Goal: Task Accomplishment & Management: Manage account settings

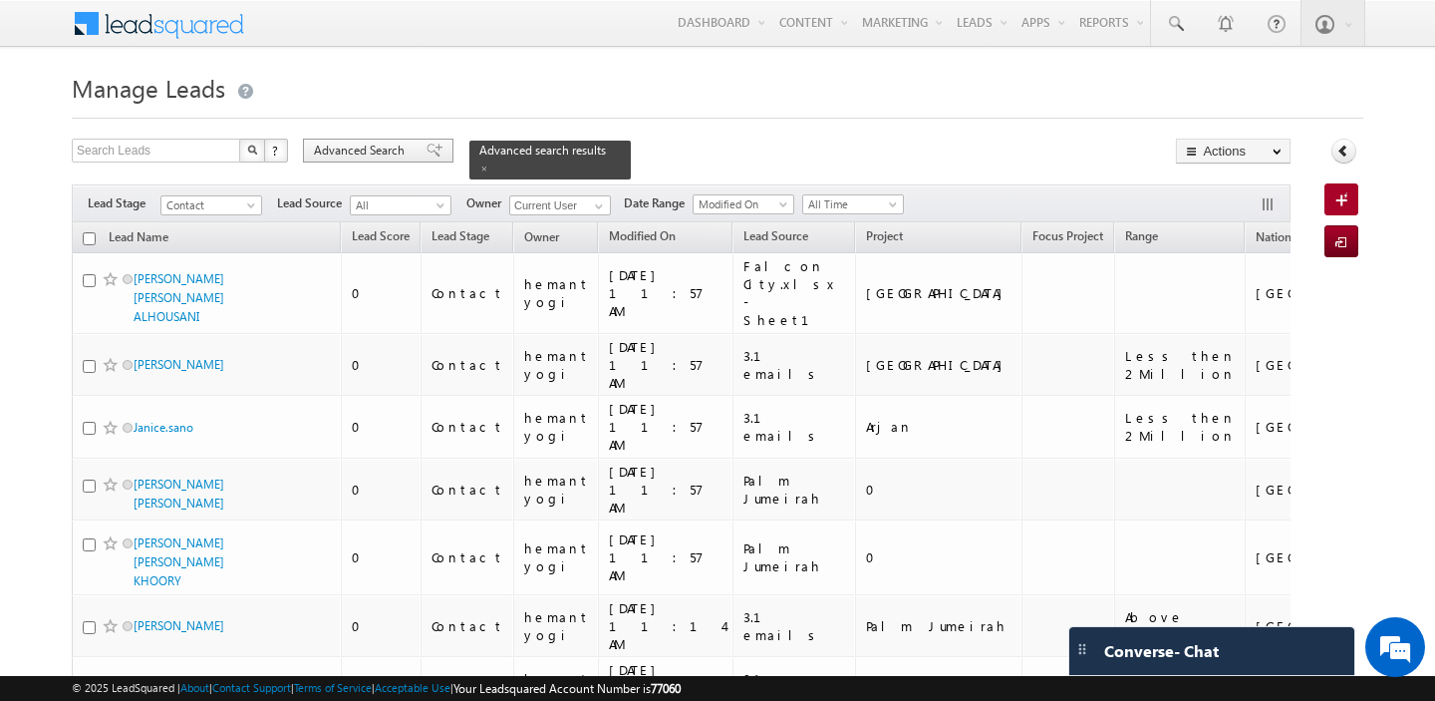
click at [366, 155] on span "Advanced Search" at bounding box center [362, 151] width 97 height 18
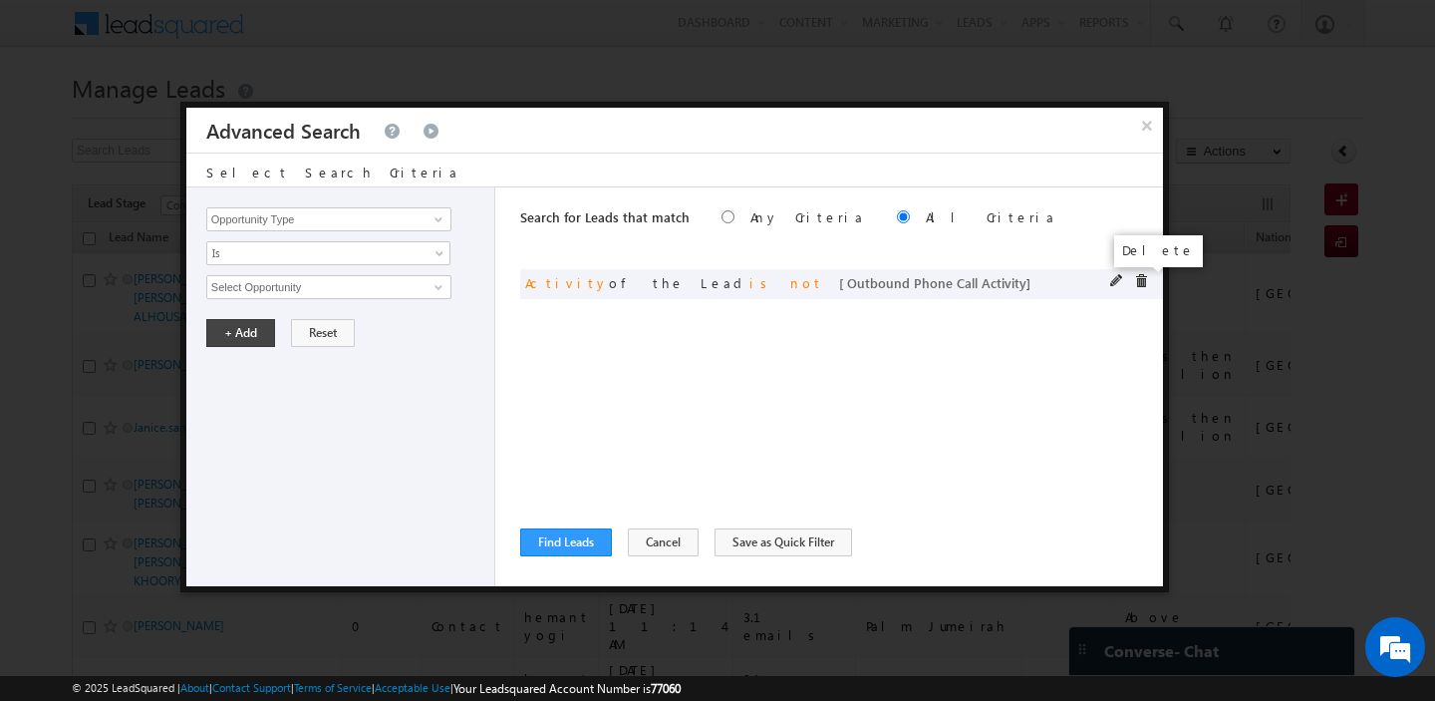
click at [1136, 281] on span at bounding box center [1141, 281] width 14 height 14
click at [374, 223] on input "Opportunity Type" at bounding box center [328, 219] width 245 height 24
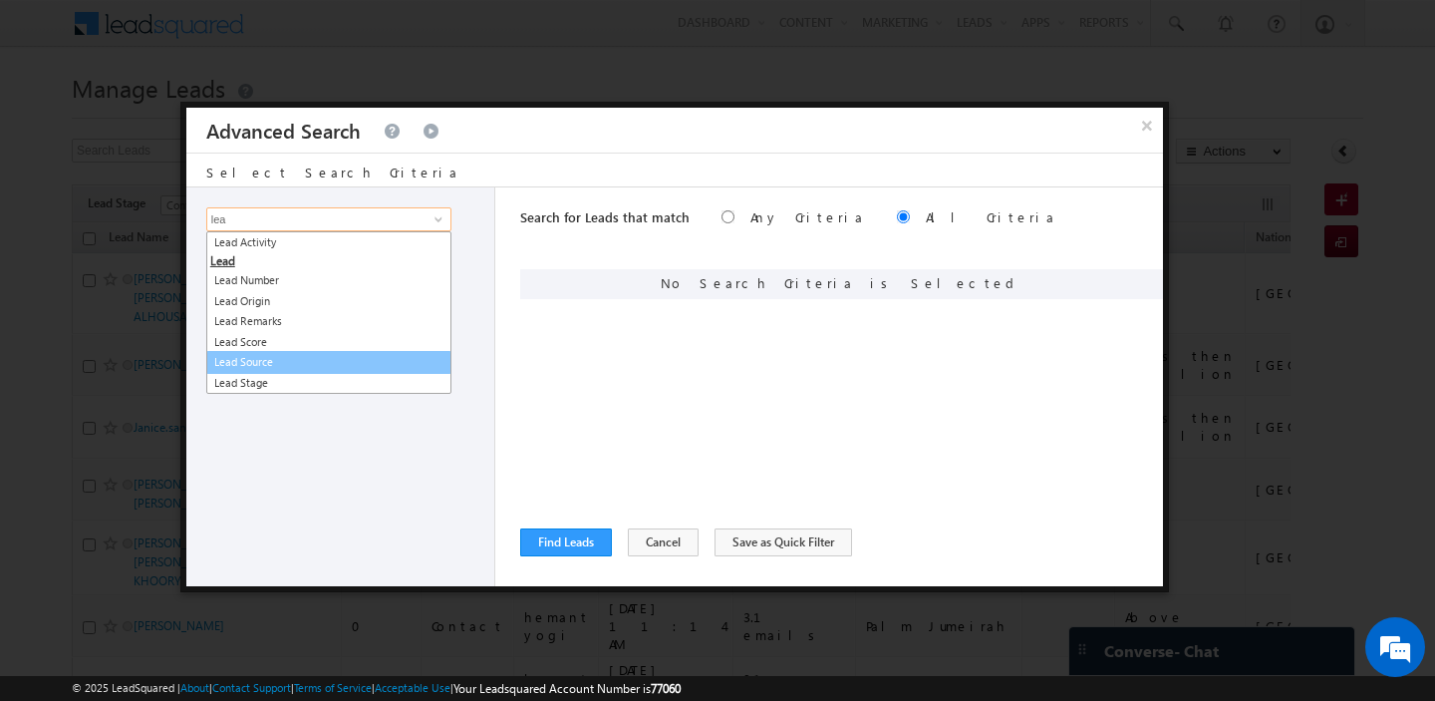
click at [289, 358] on link "Lead Source" at bounding box center [328, 362] width 245 height 23
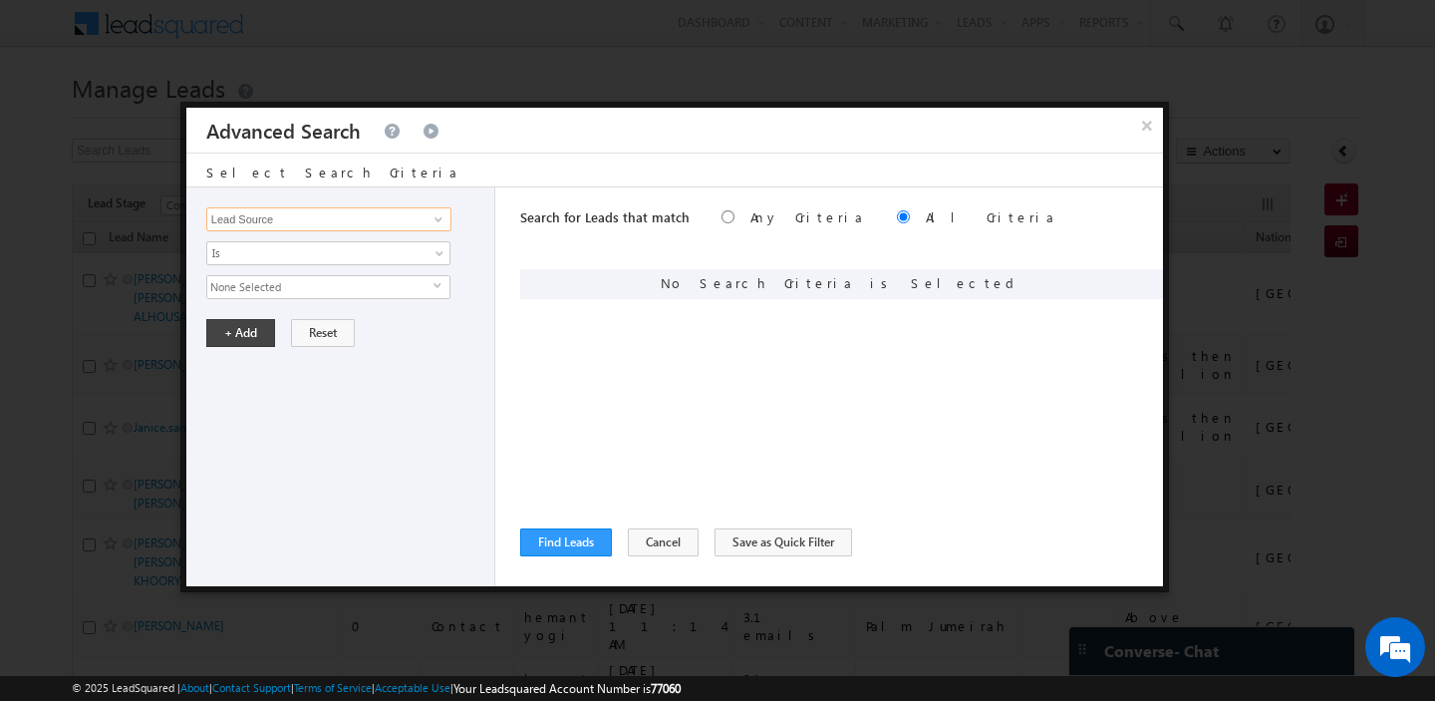
type input "Lead Source"
click at [290, 289] on span "None Selected" at bounding box center [320, 287] width 226 height 22
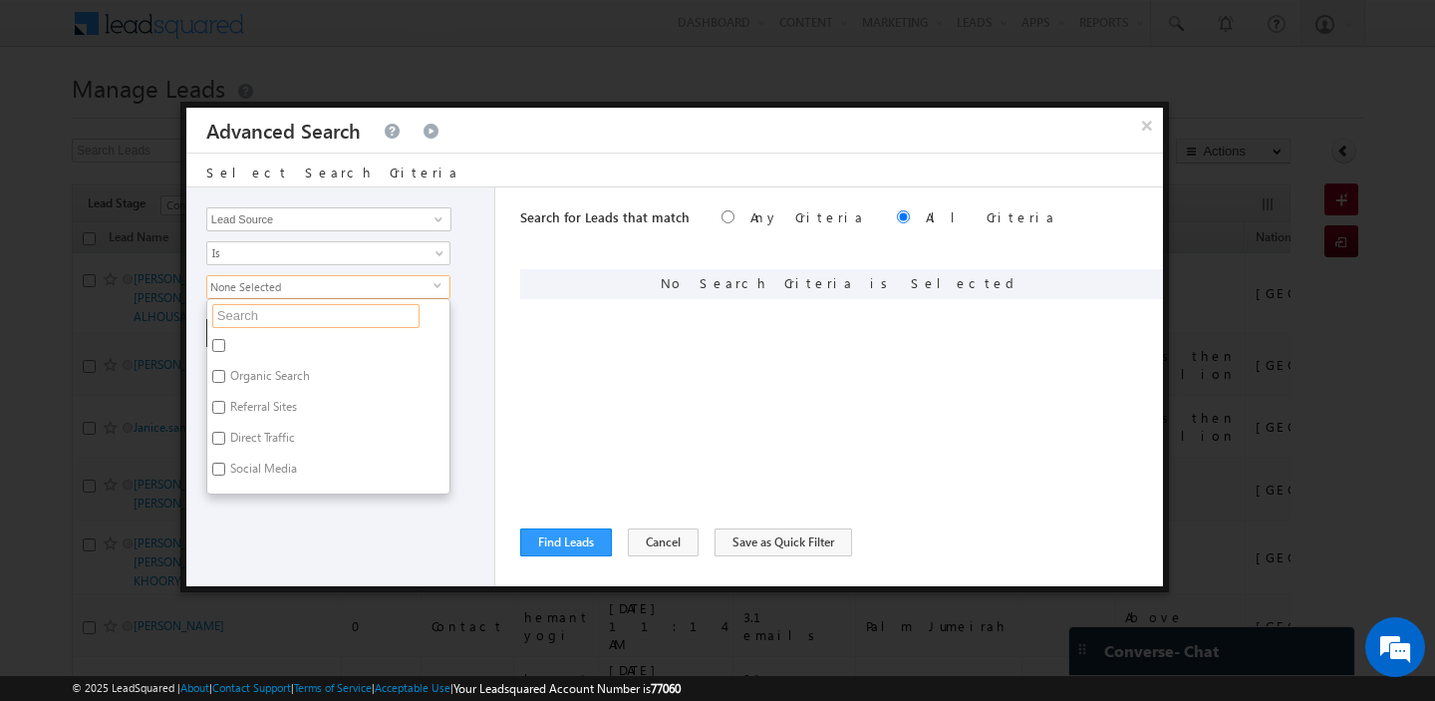
click at [272, 316] on input "text" at bounding box center [315, 316] width 207 height 24
type input "ab"
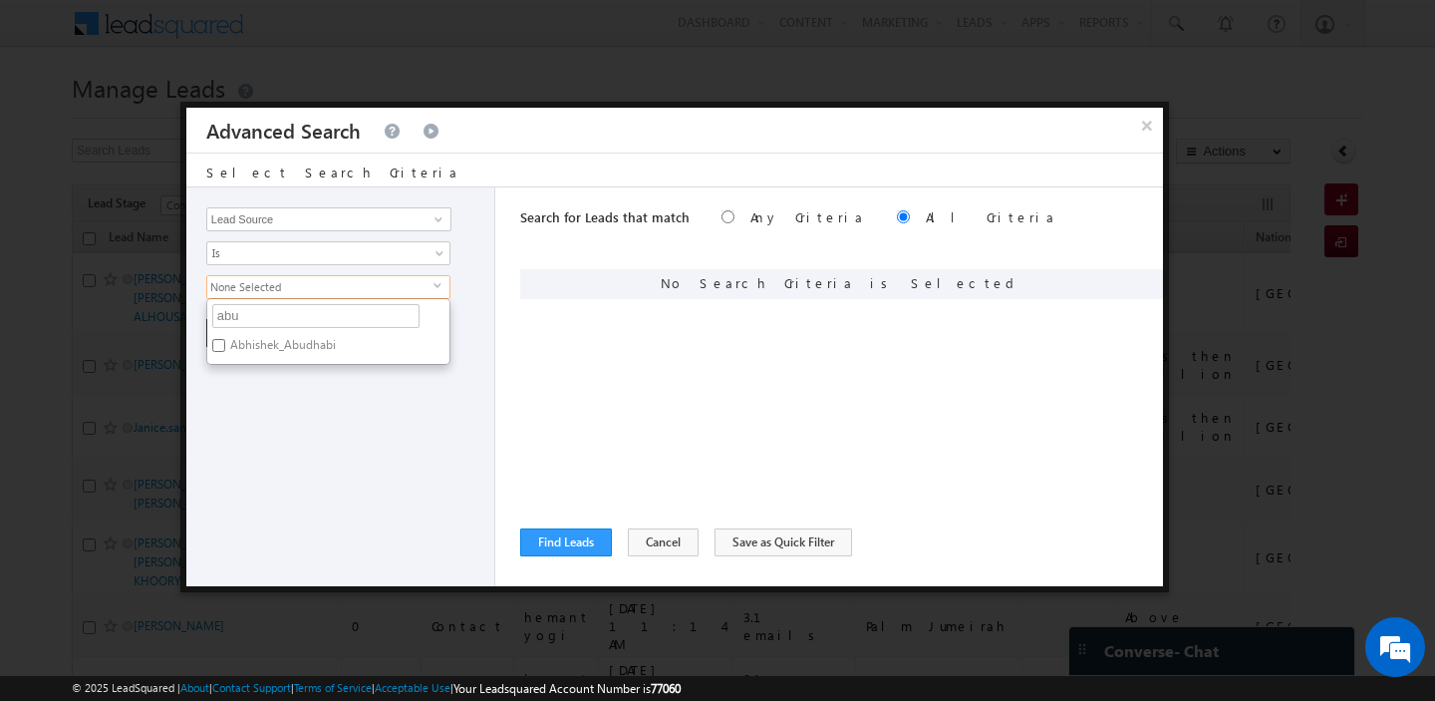
click at [258, 340] on label "Abhishek_Abudhabi" at bounding box center [281, 348] width 148 height 31
click at [225, 340] on input "Abhishek_Abudhabi" at bounding box center [218, 345] width 13 height 13
checkbox input "true"
click at [290, 390] on div "Opportunity Type Lead Activity Task Sales Group Prospect Id Address 1 Address 2…" at bounding box center [340, 386] width 309 height 399
click at [237, 327] on button "+ Add" at bounding box center [240, 333] width 69 height 28
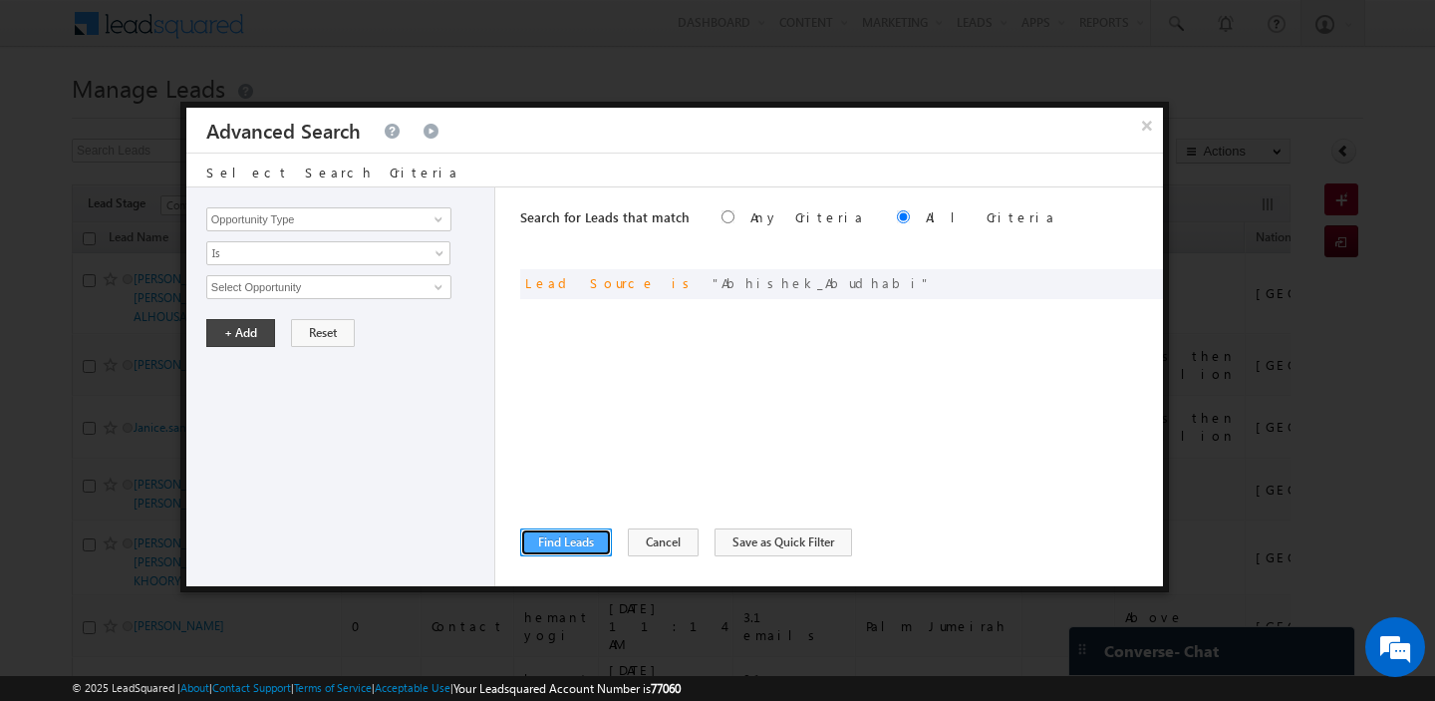
click at [555, 543] on button "Find Leads" at bounding box center [566, 542] width 92 height 28
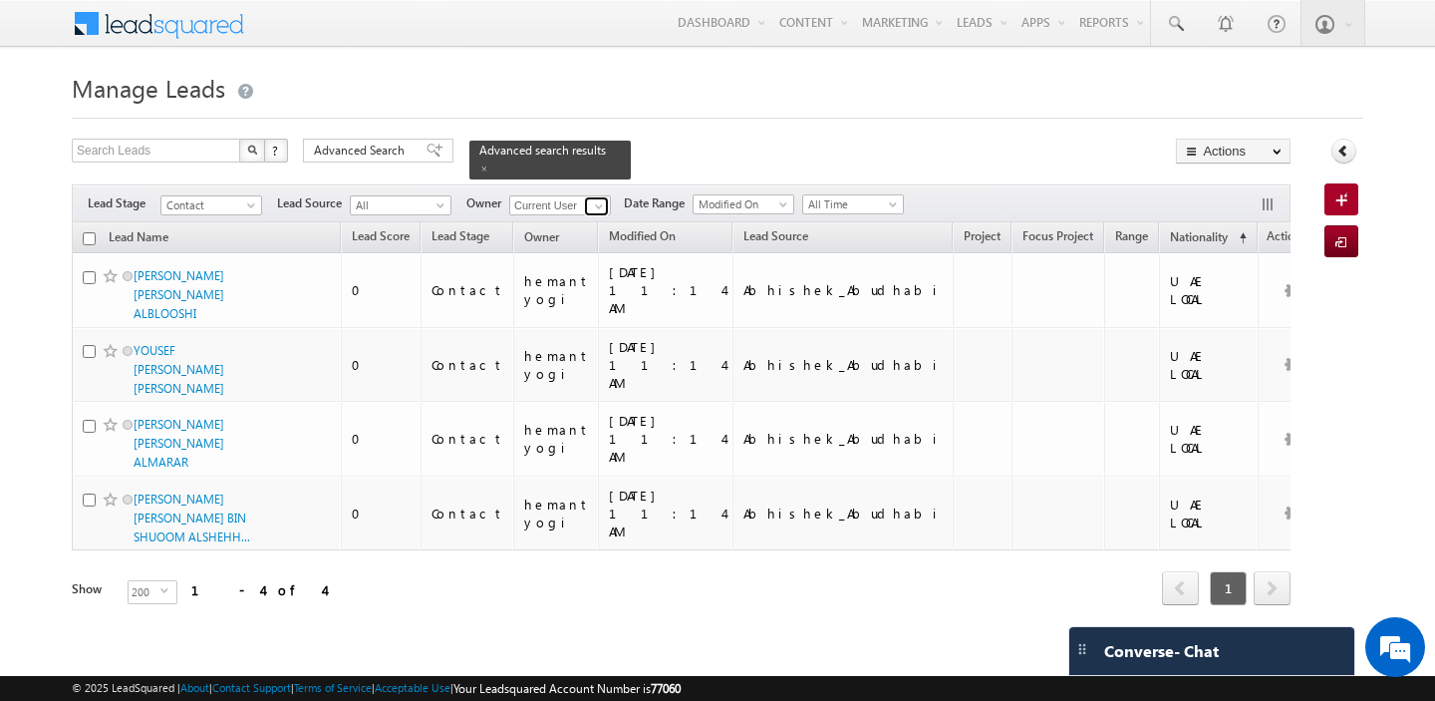
click at [597, 201] on span at bounding box center [599, 206] width 16 height 16
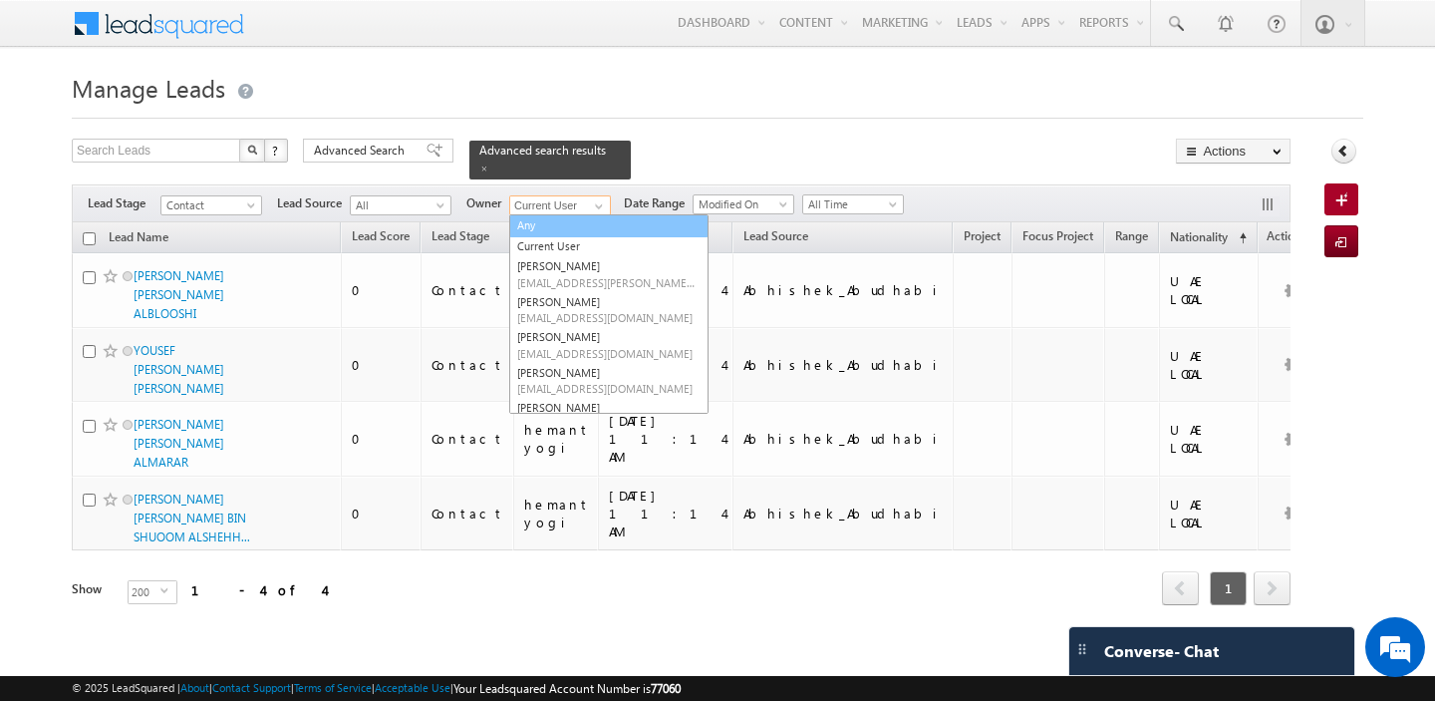
click at [556, 220] on link "Any" at bounding box center [608, 225] width 199 height 23
type input "Any"
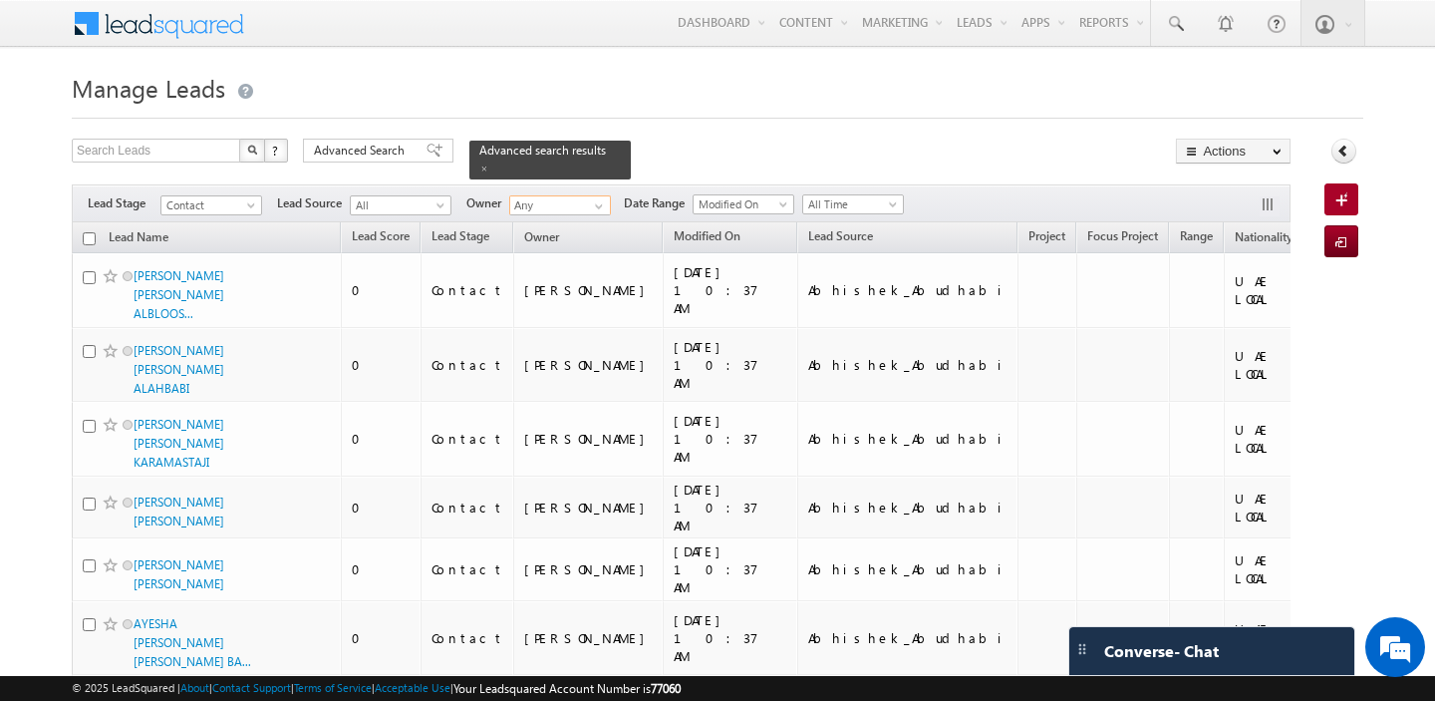
click at [90, 241] on input "checkbox" at bounding box center [89, 238] width 13 height 13
checkbox input "true"
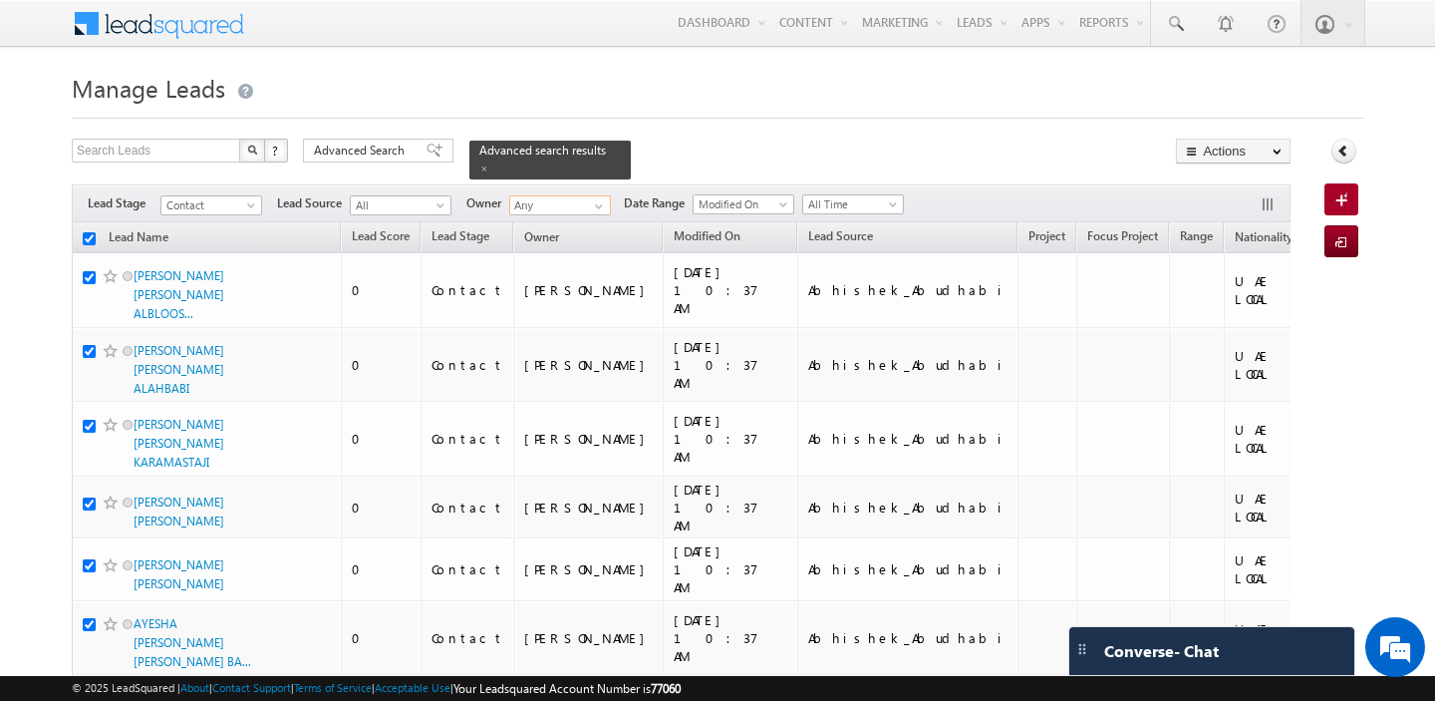
checkbox input "true"
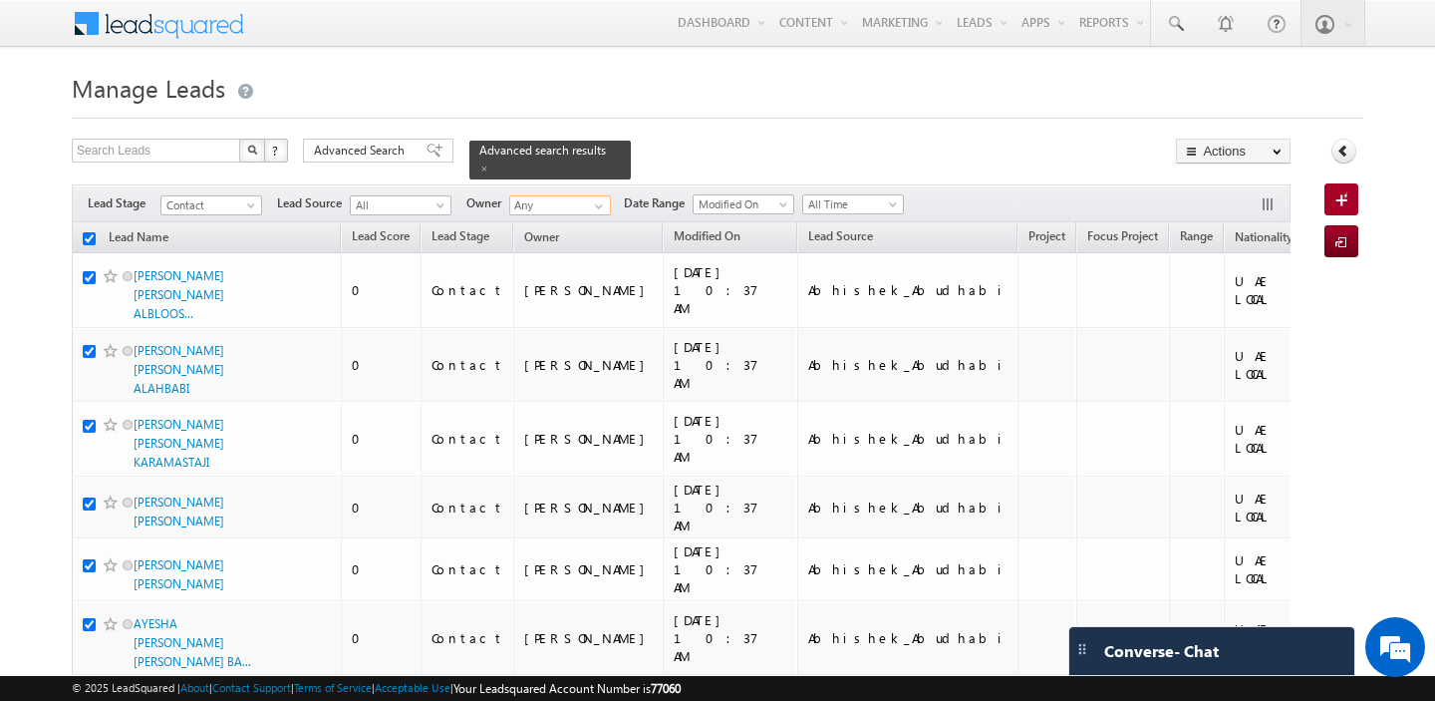
checkbox input "true"
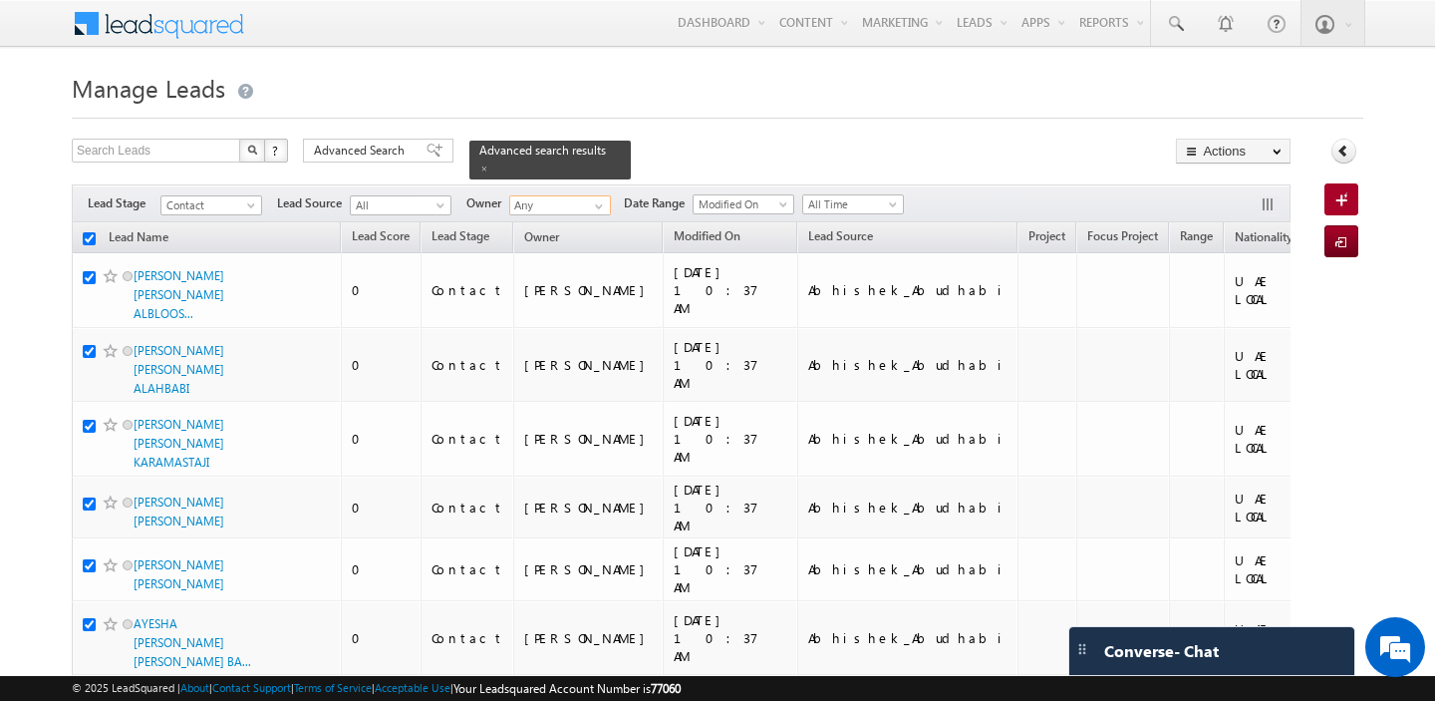
checkbox input "true"
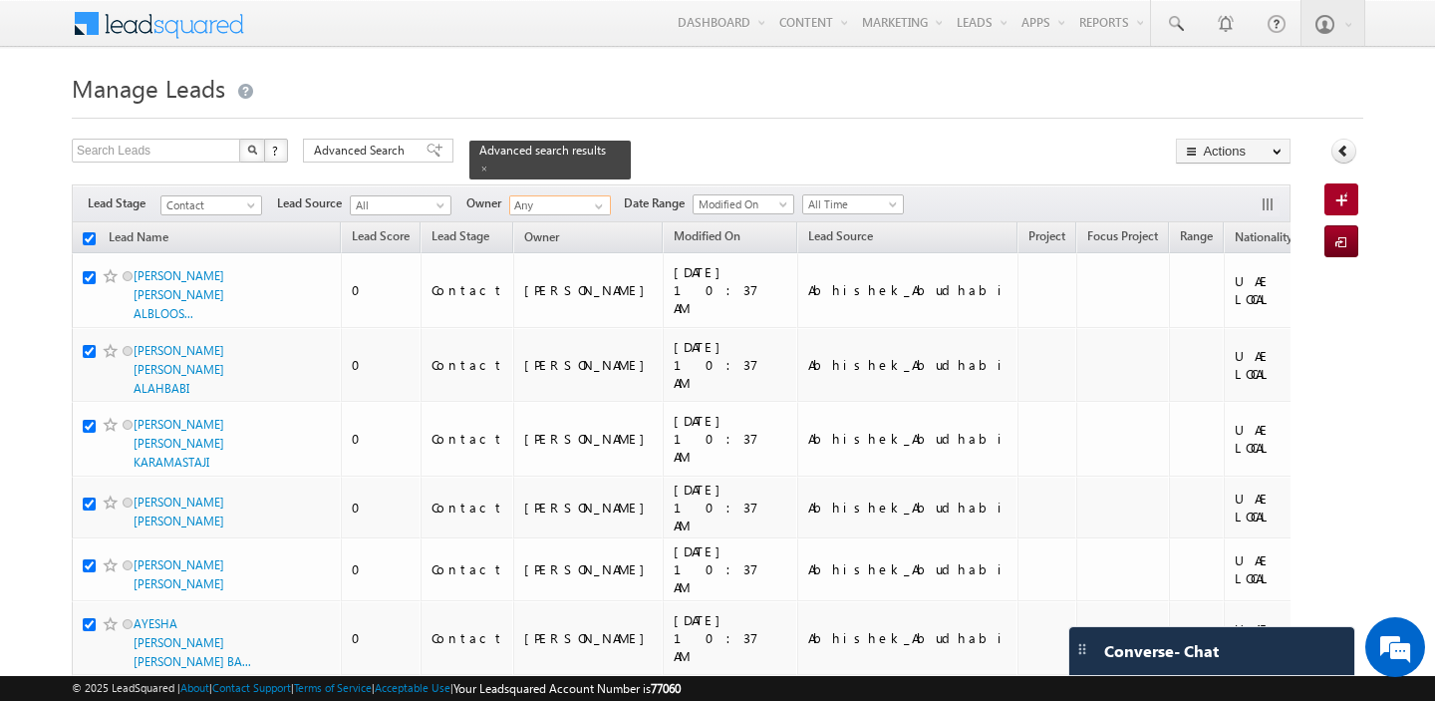
checkbox input "true"
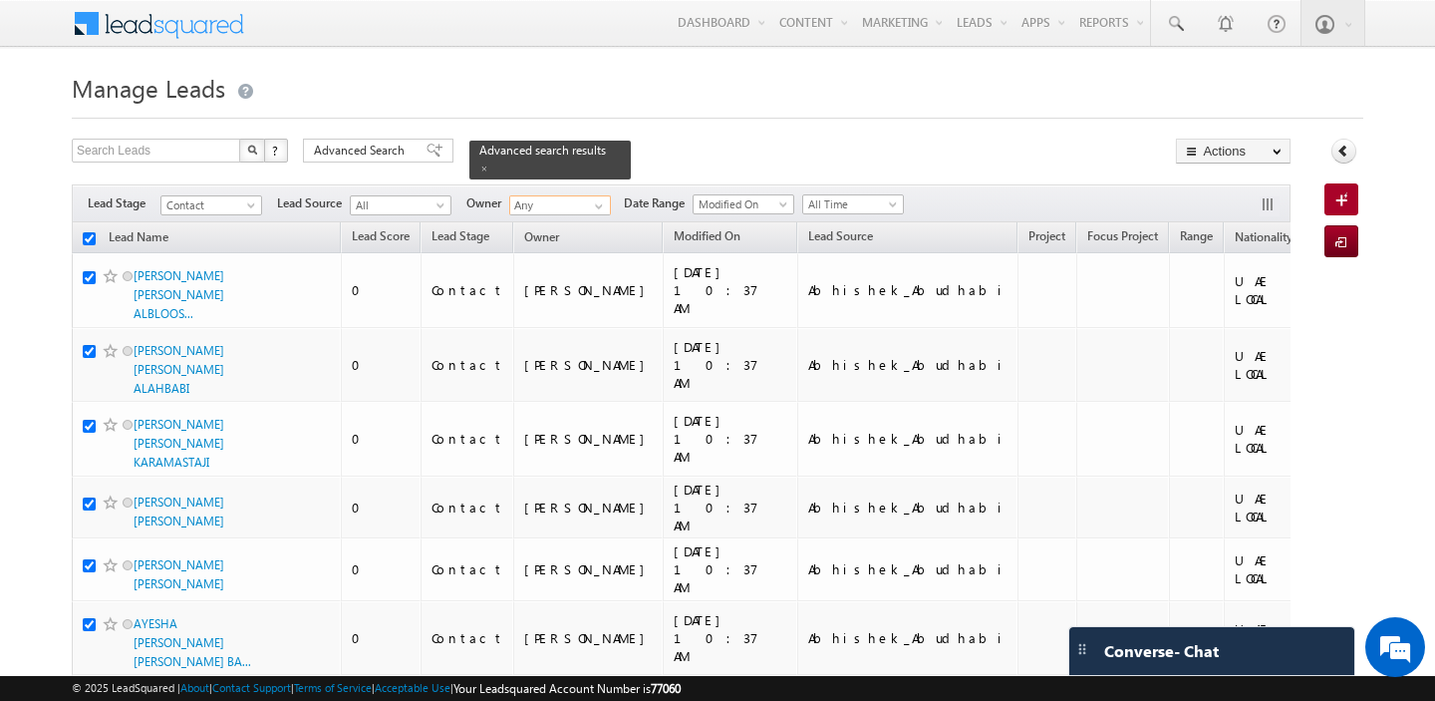
checkbox input "true"
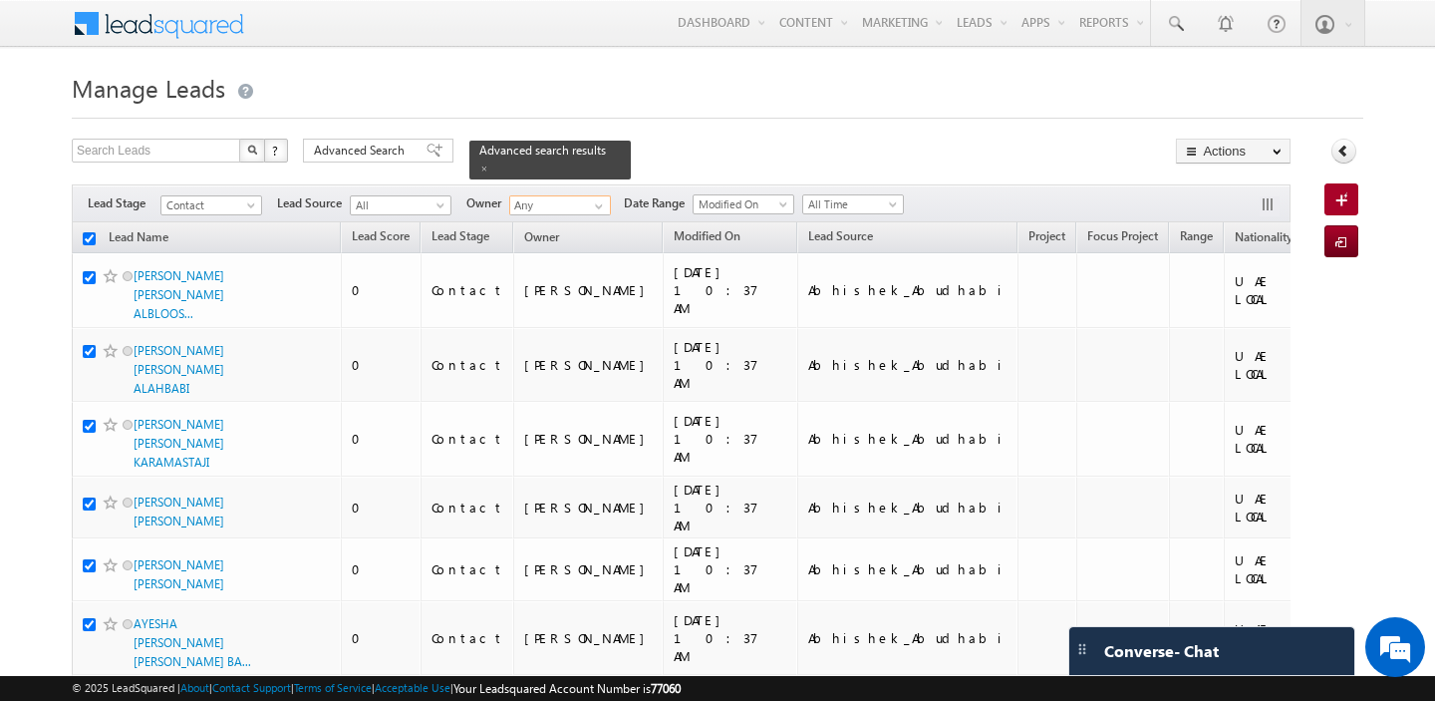
checkbox input "true"
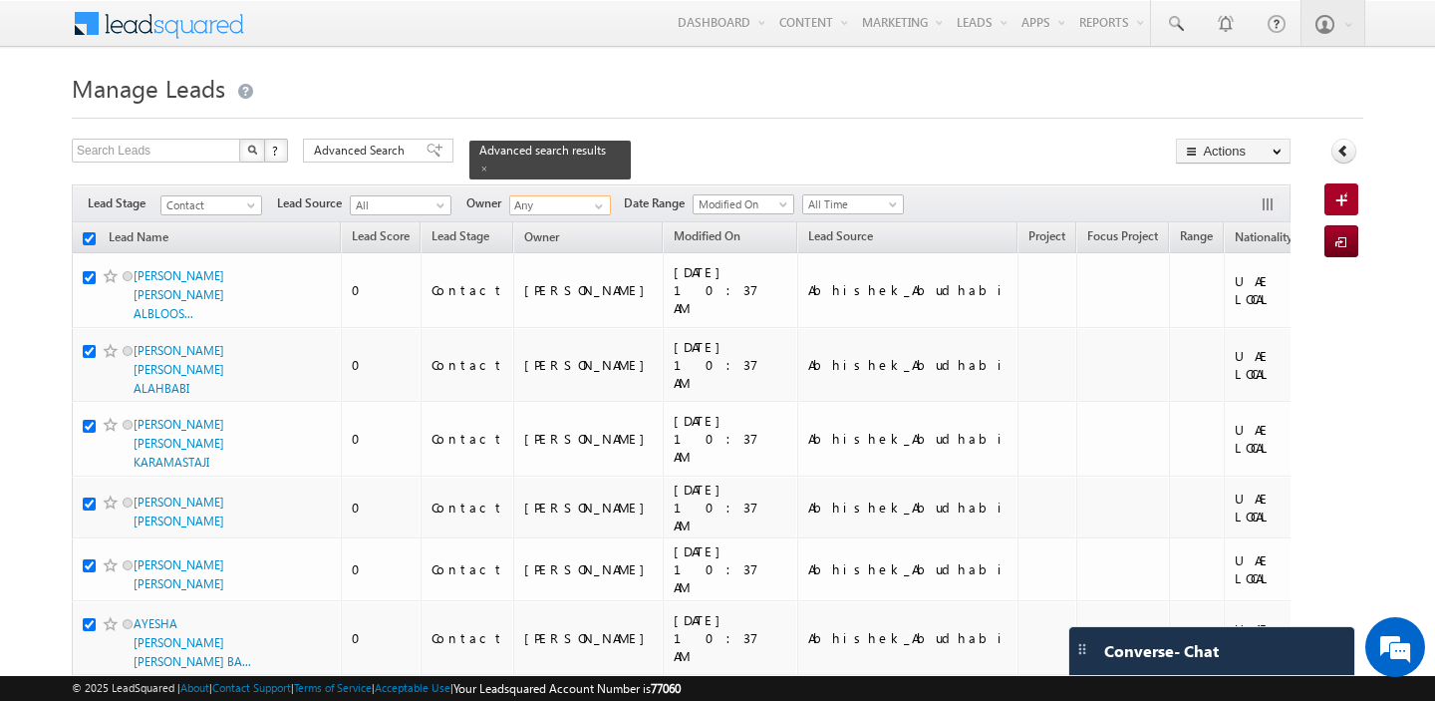
checkbox input "true"
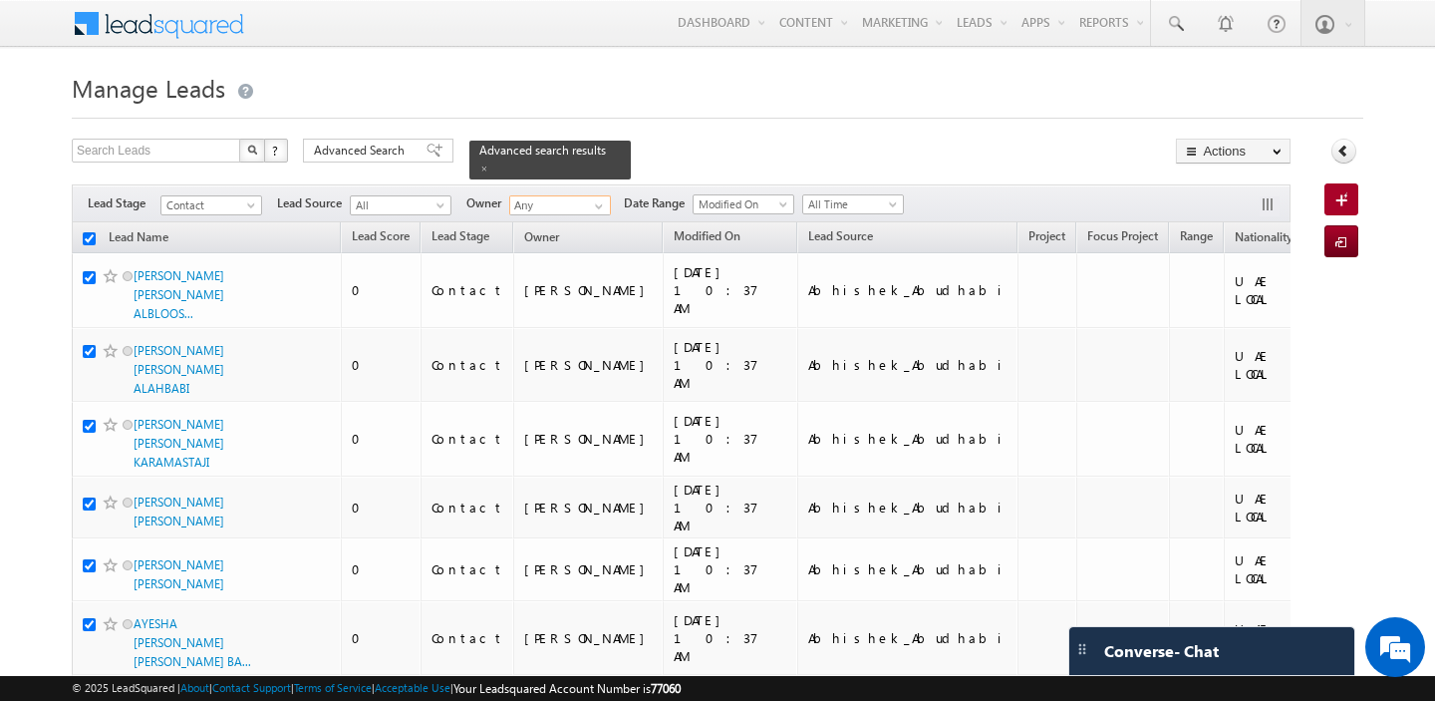
checkbox input "true"
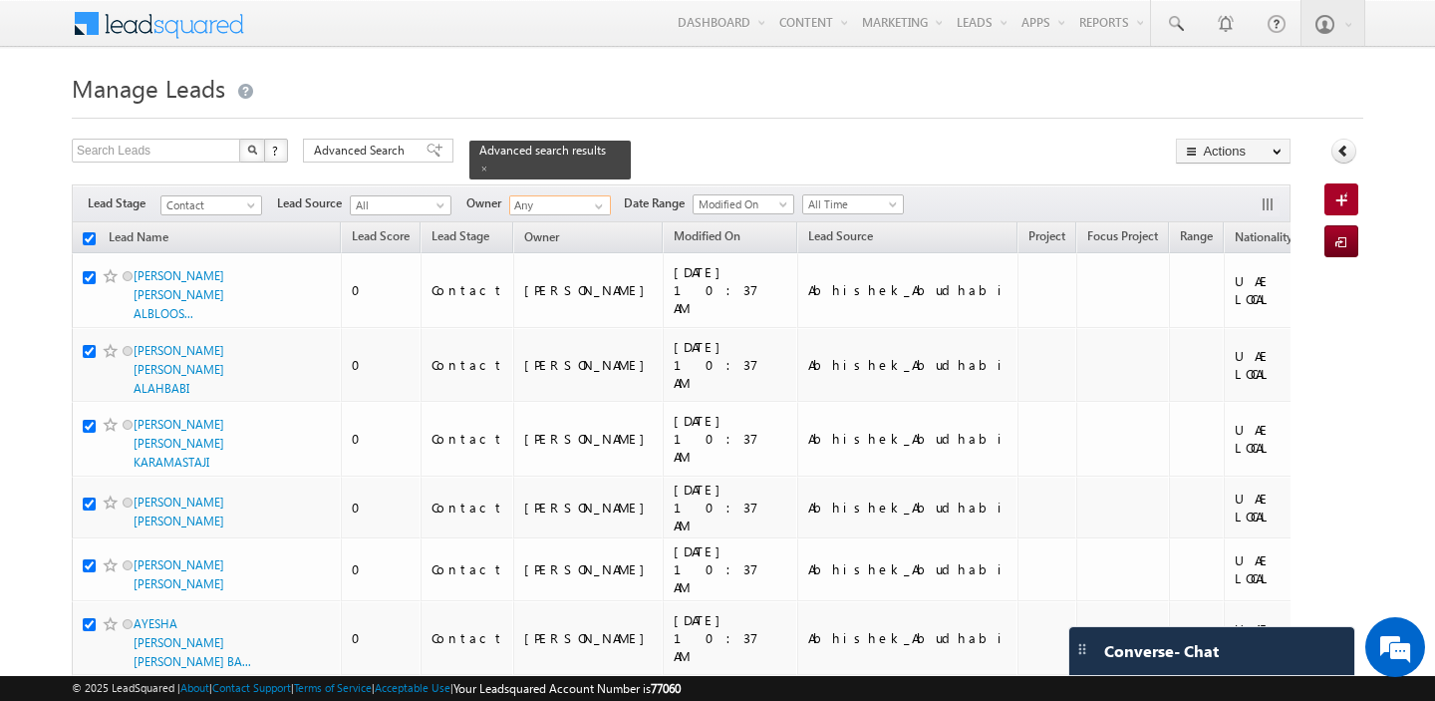
checkbox input "true"
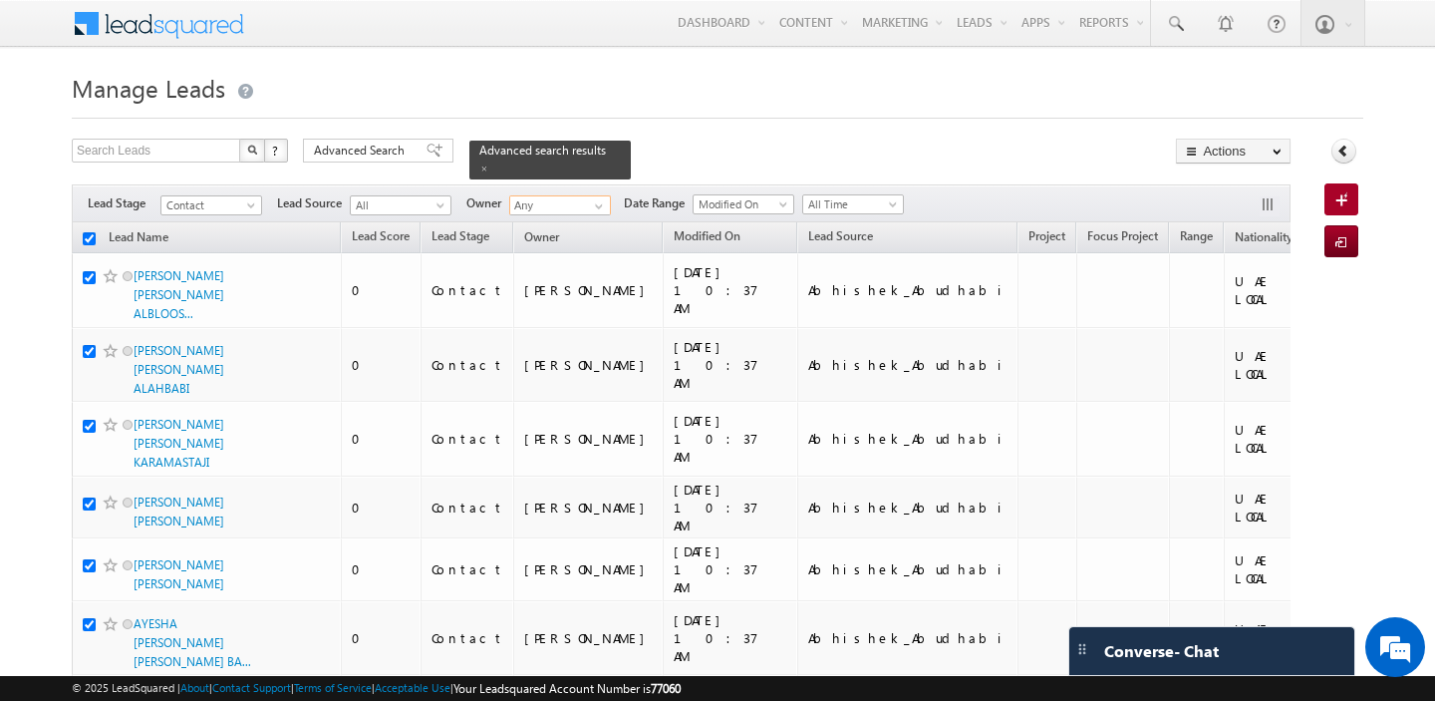
checkbox input "true"
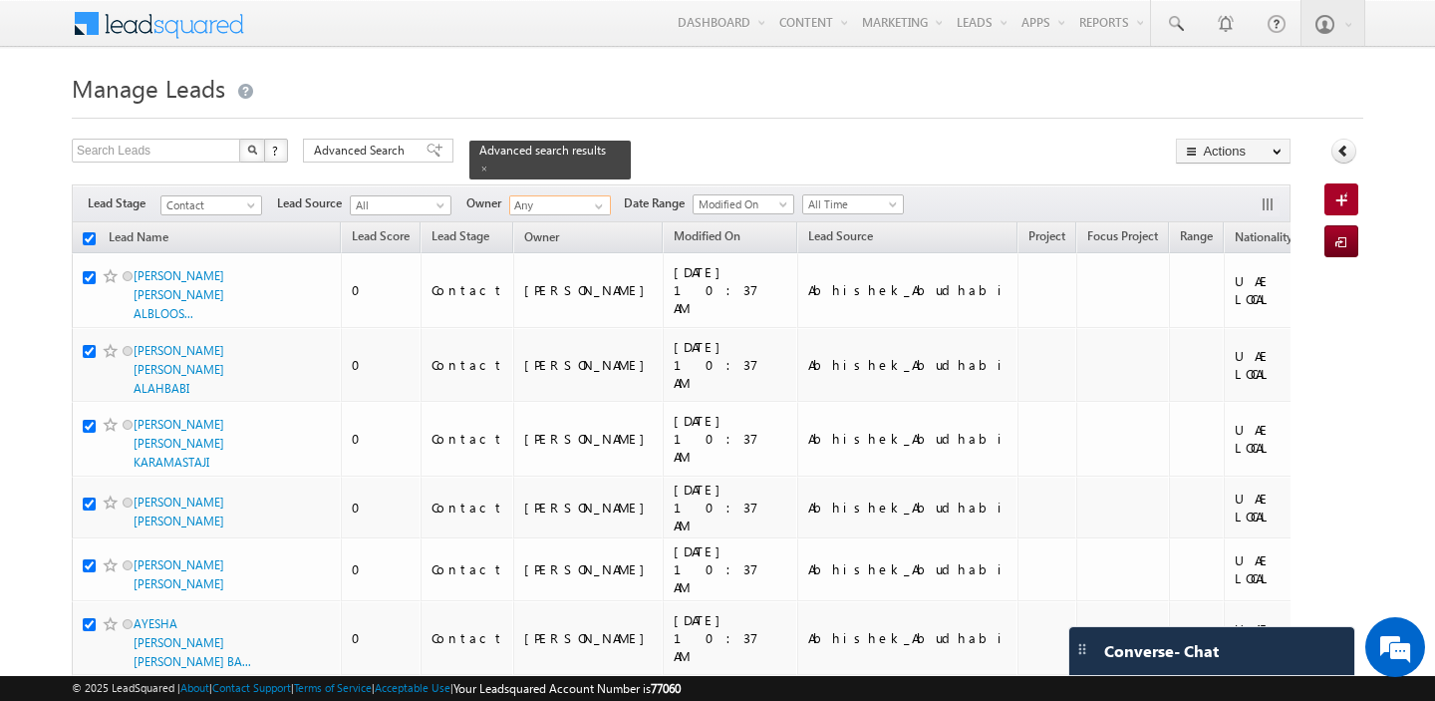
checkbox input "true"
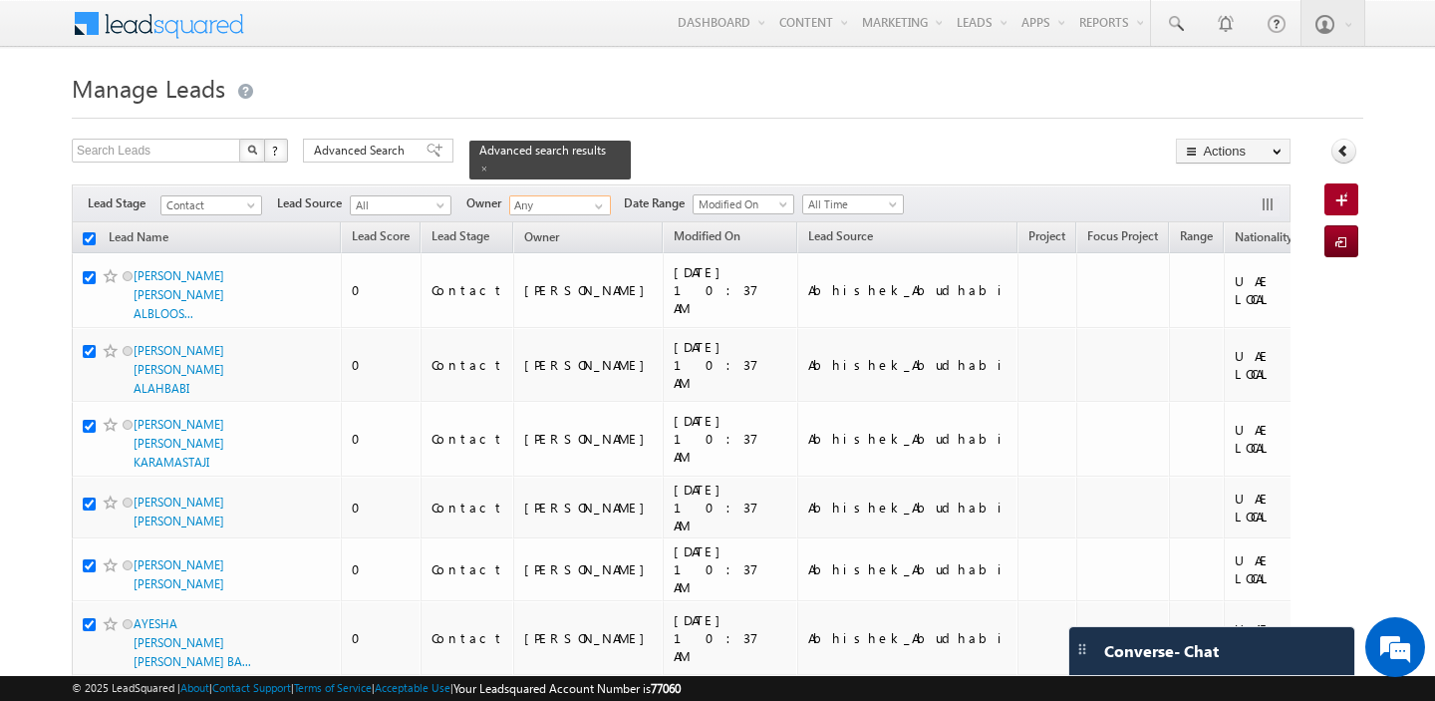
checkbox input "true"
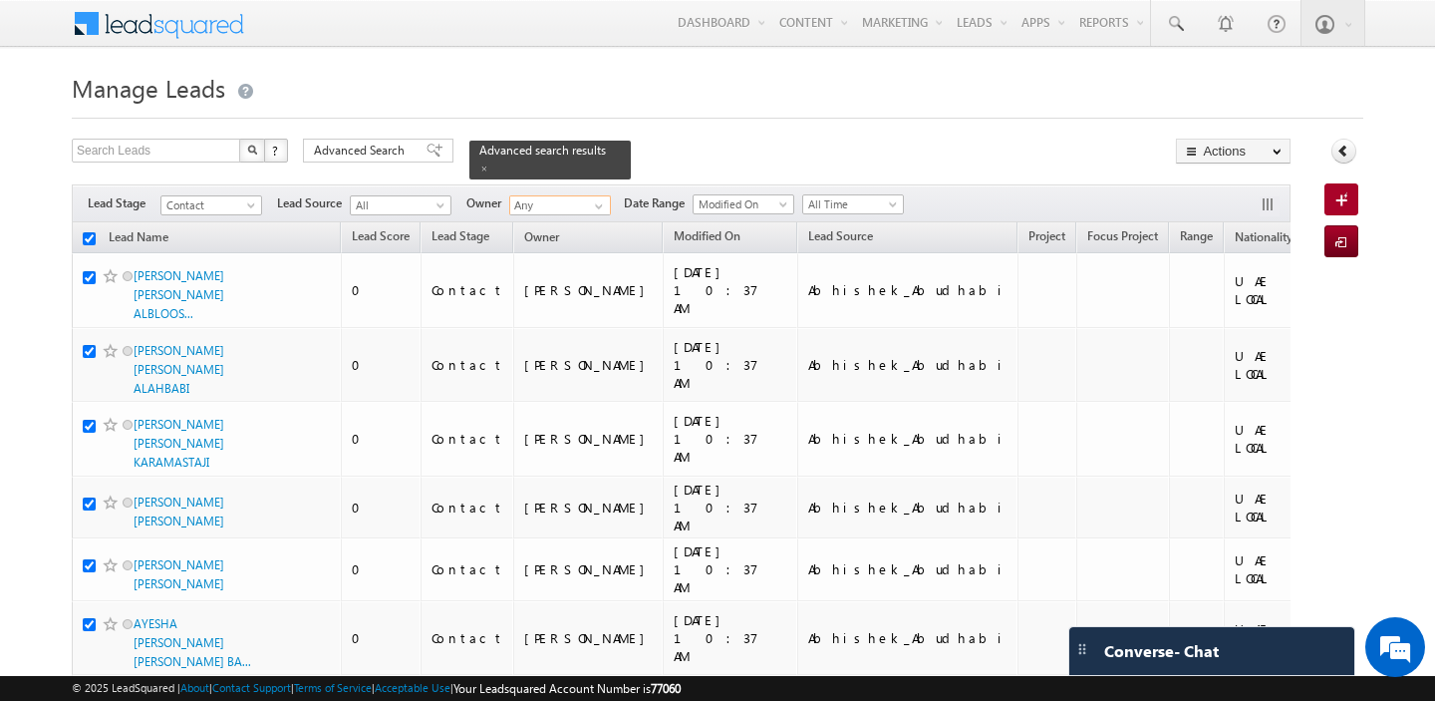
checkbox input "true"
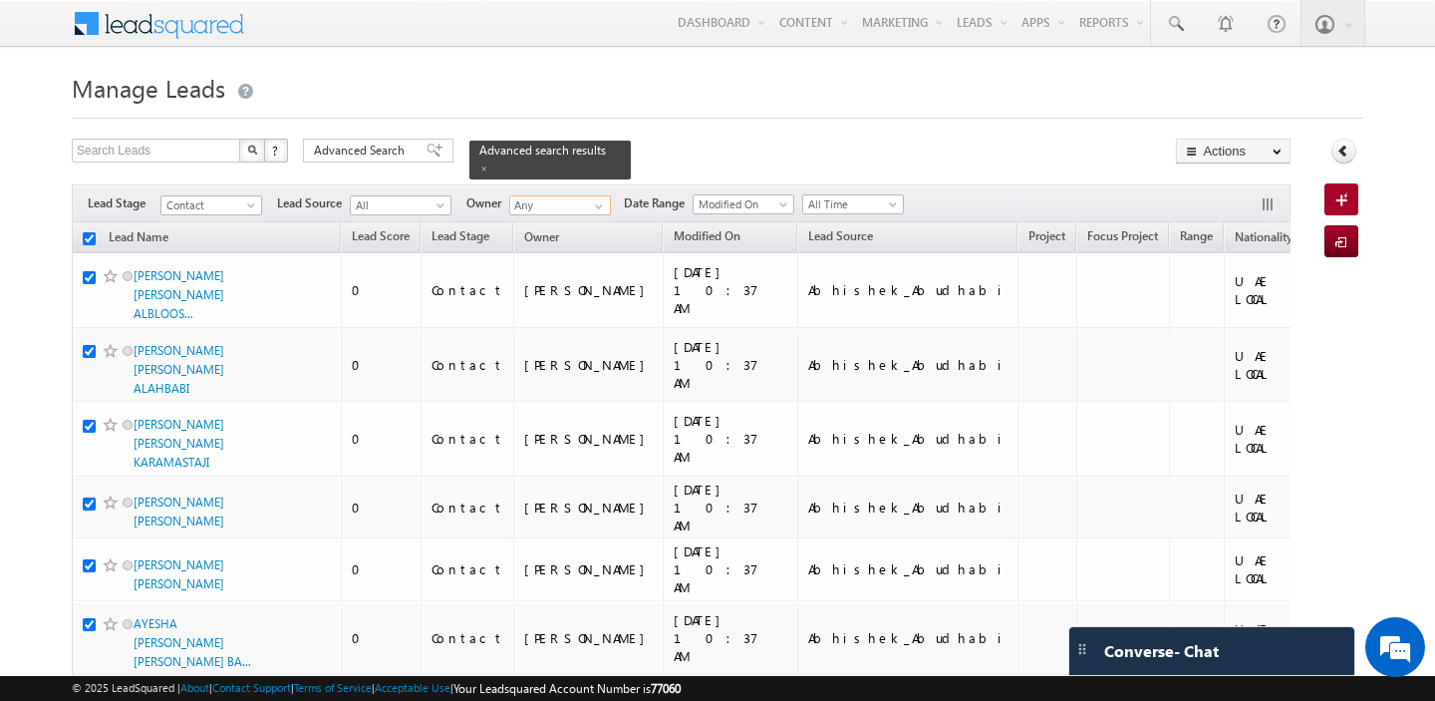
checkbox input "true"
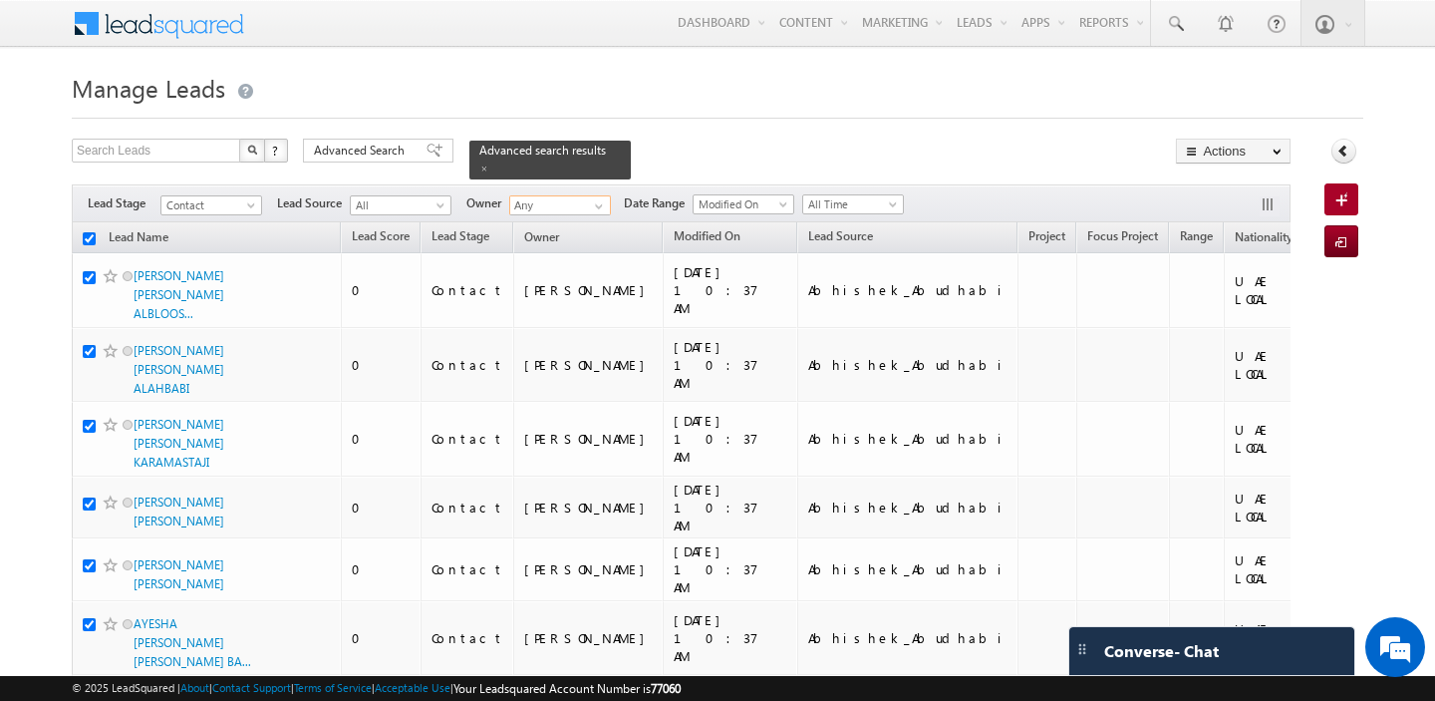
checkbox input "true"
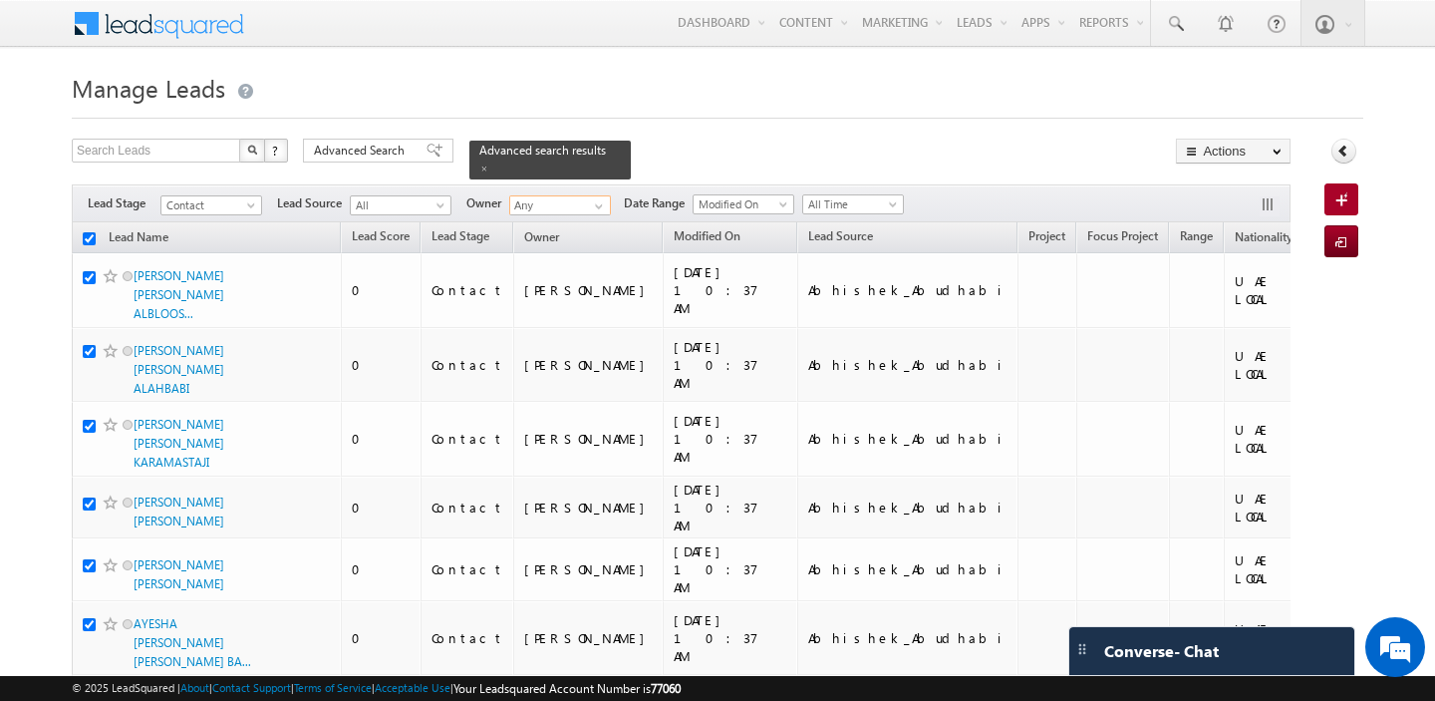
checkbox input "true"
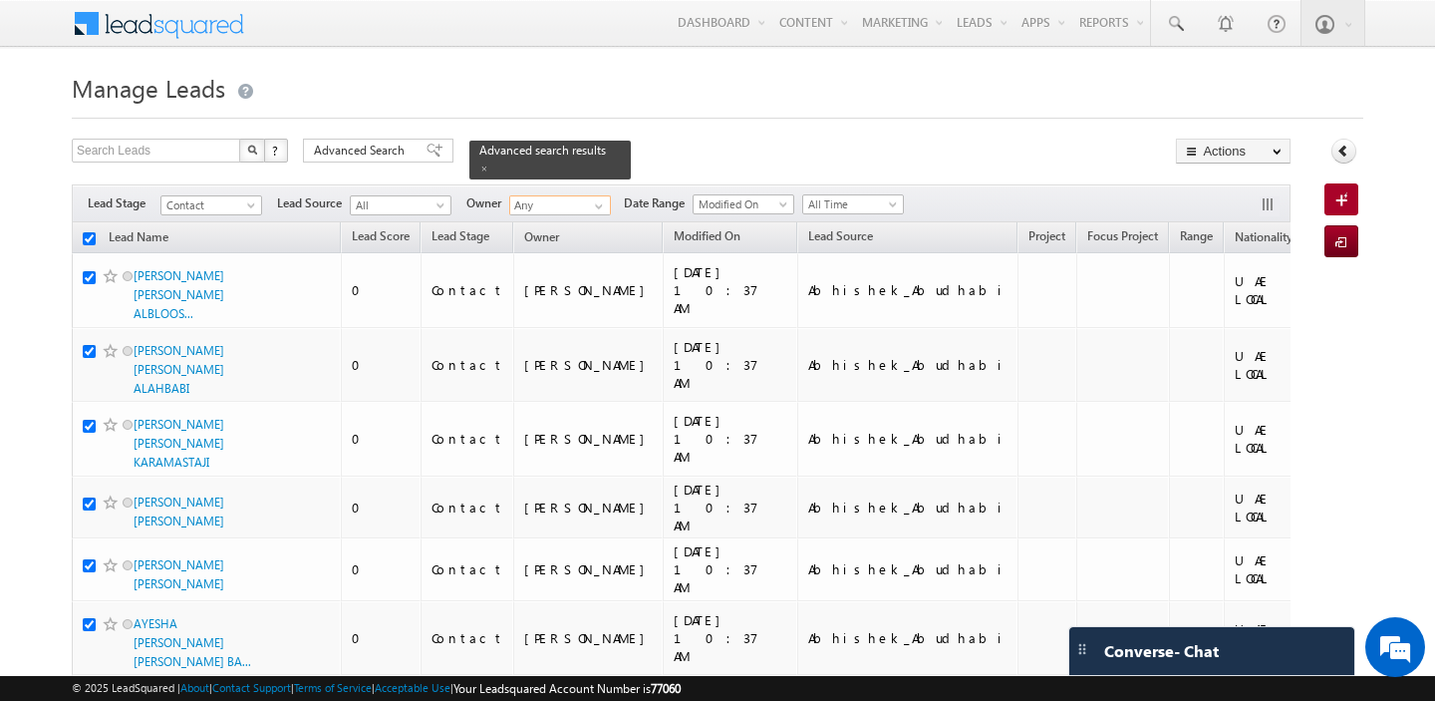
checkbox input "true"
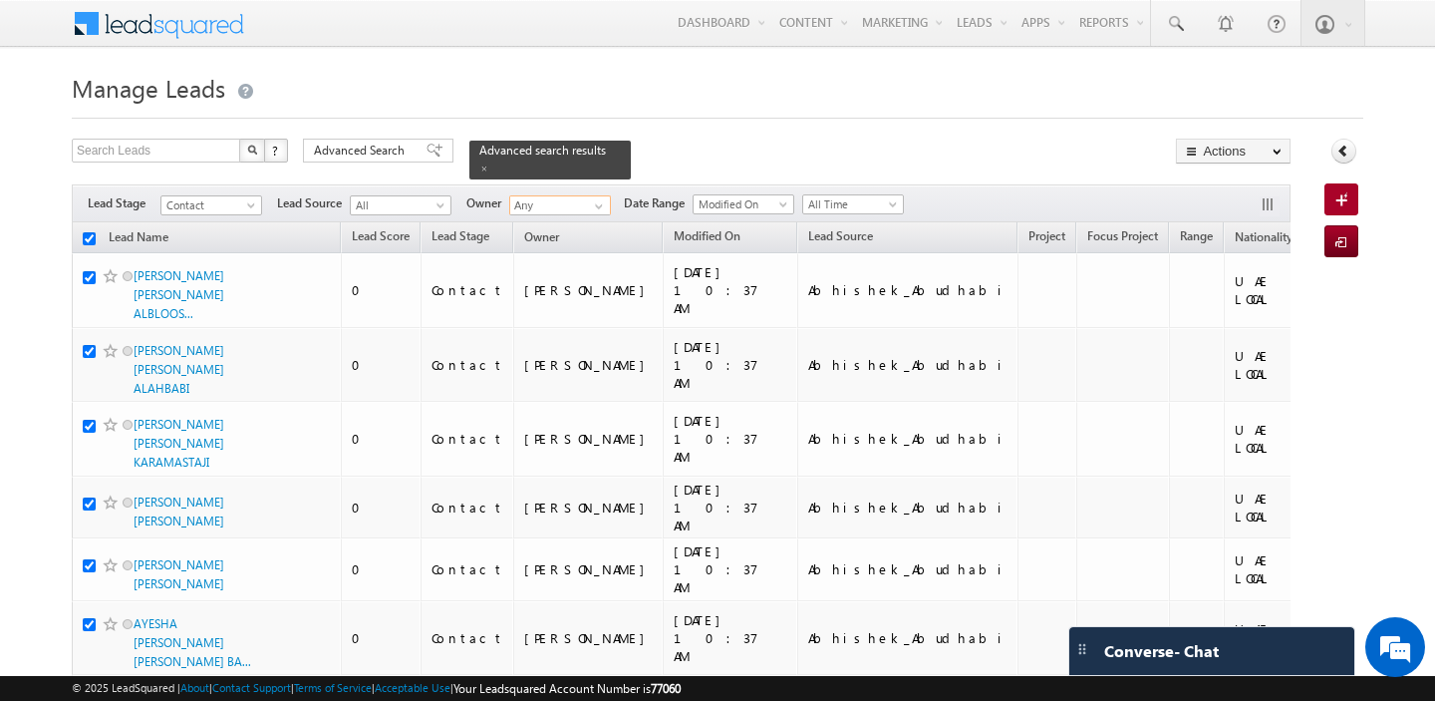
checkbox input "true"
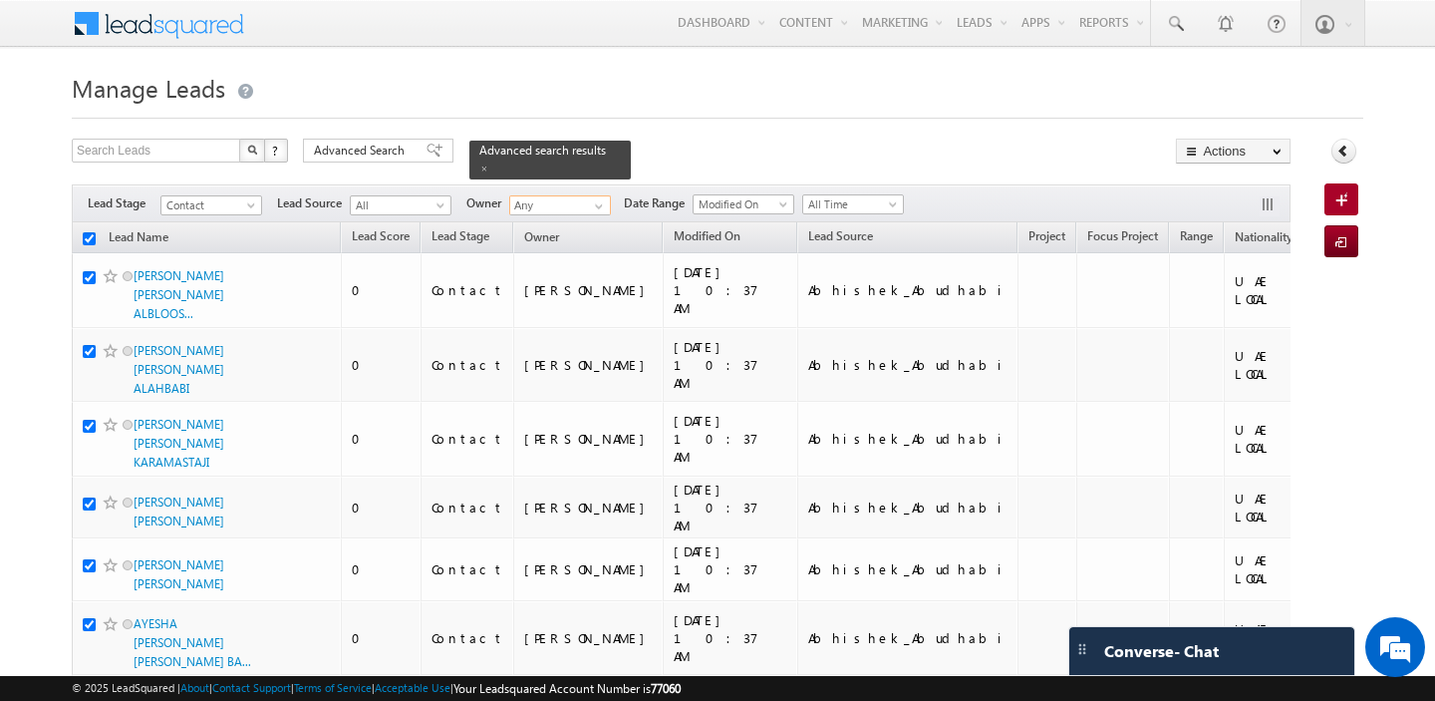
checkbox input "true"
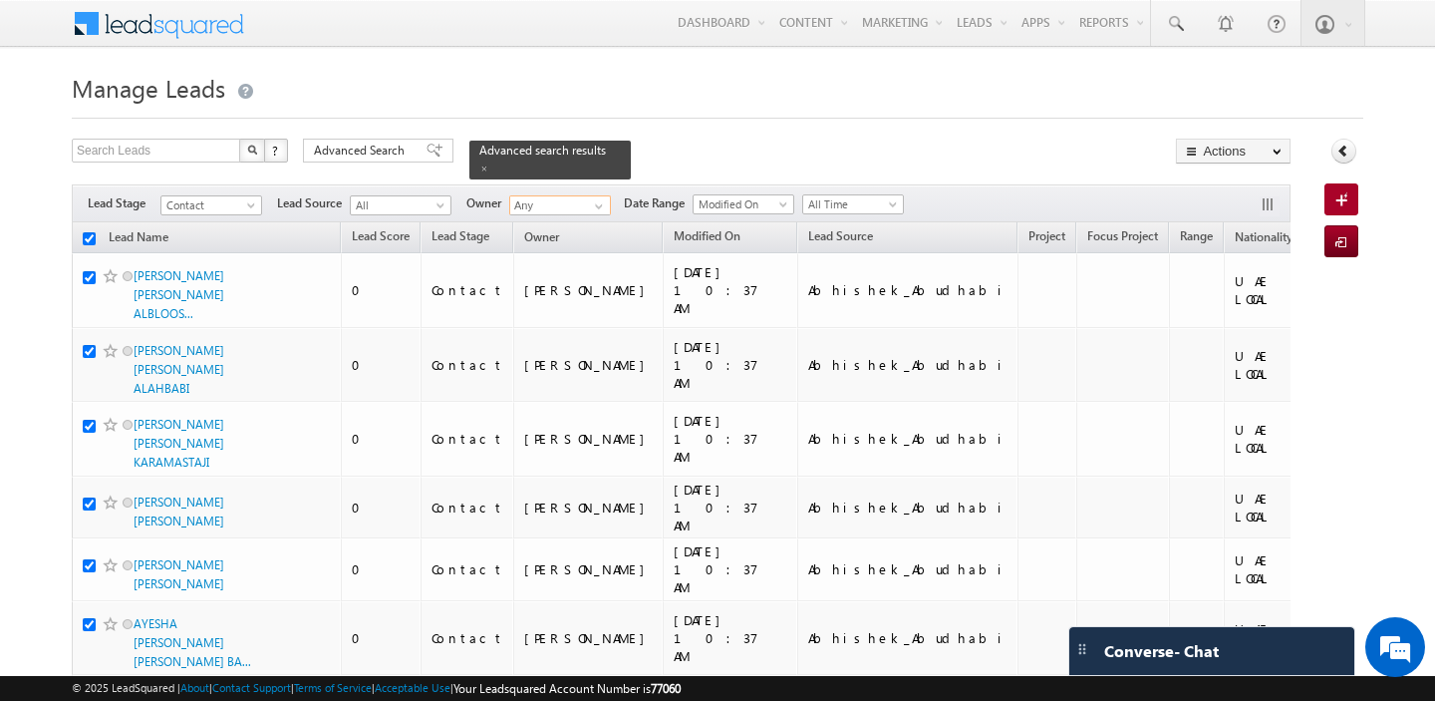
checkbox input "true"
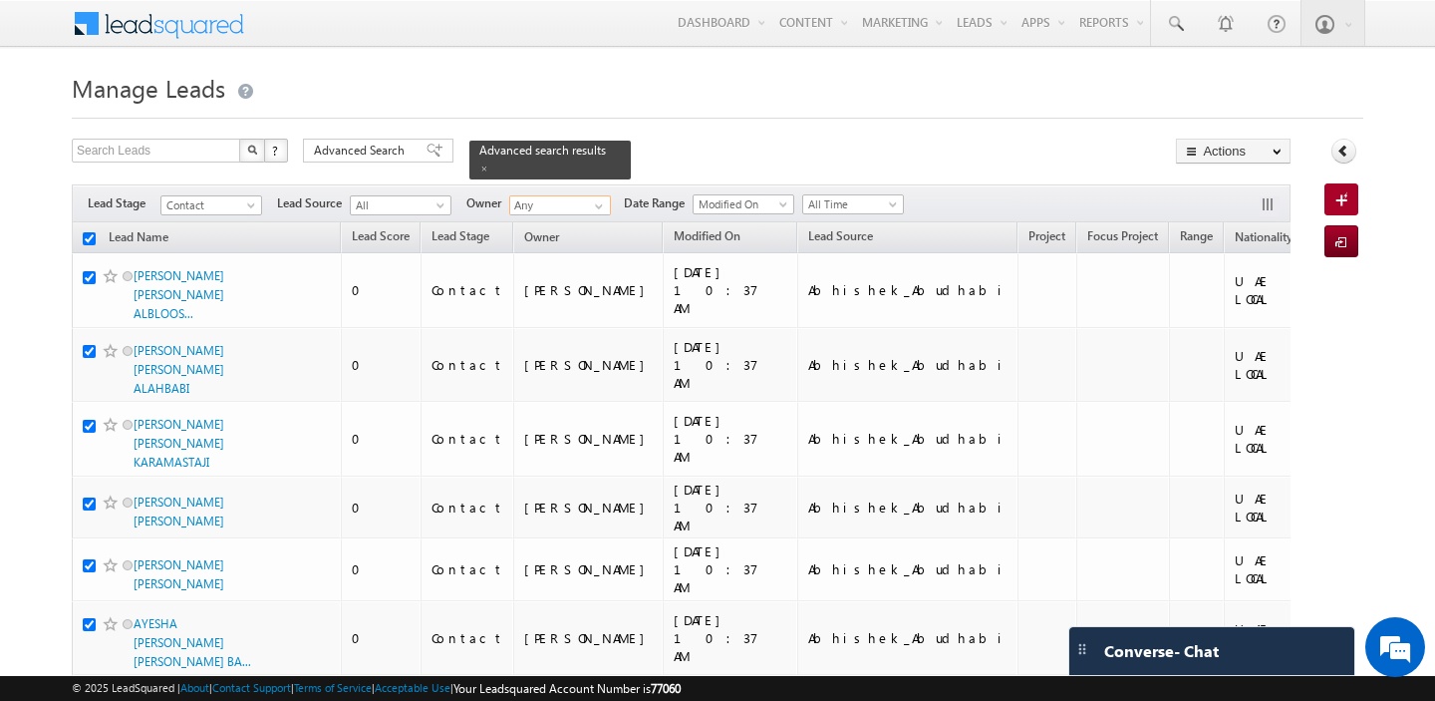
checkbox input "true"
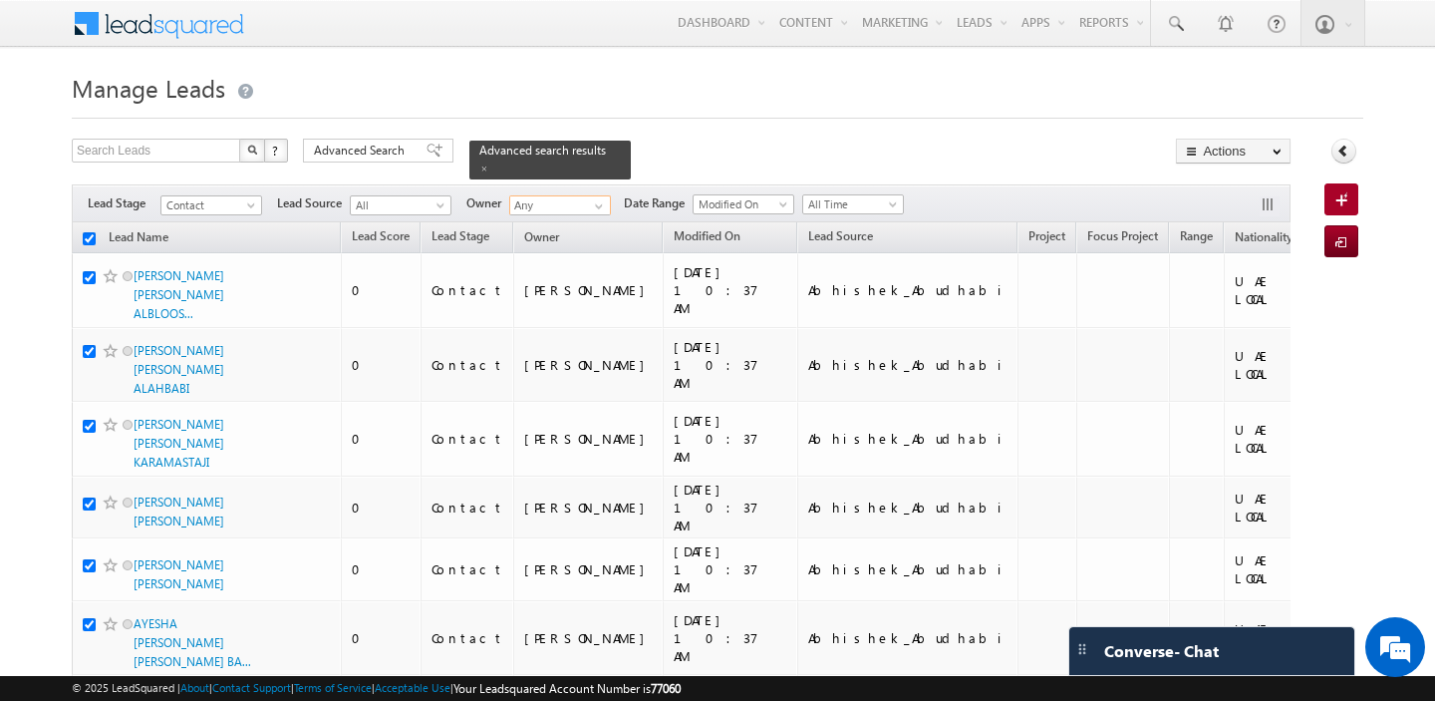
checkbox input "true"
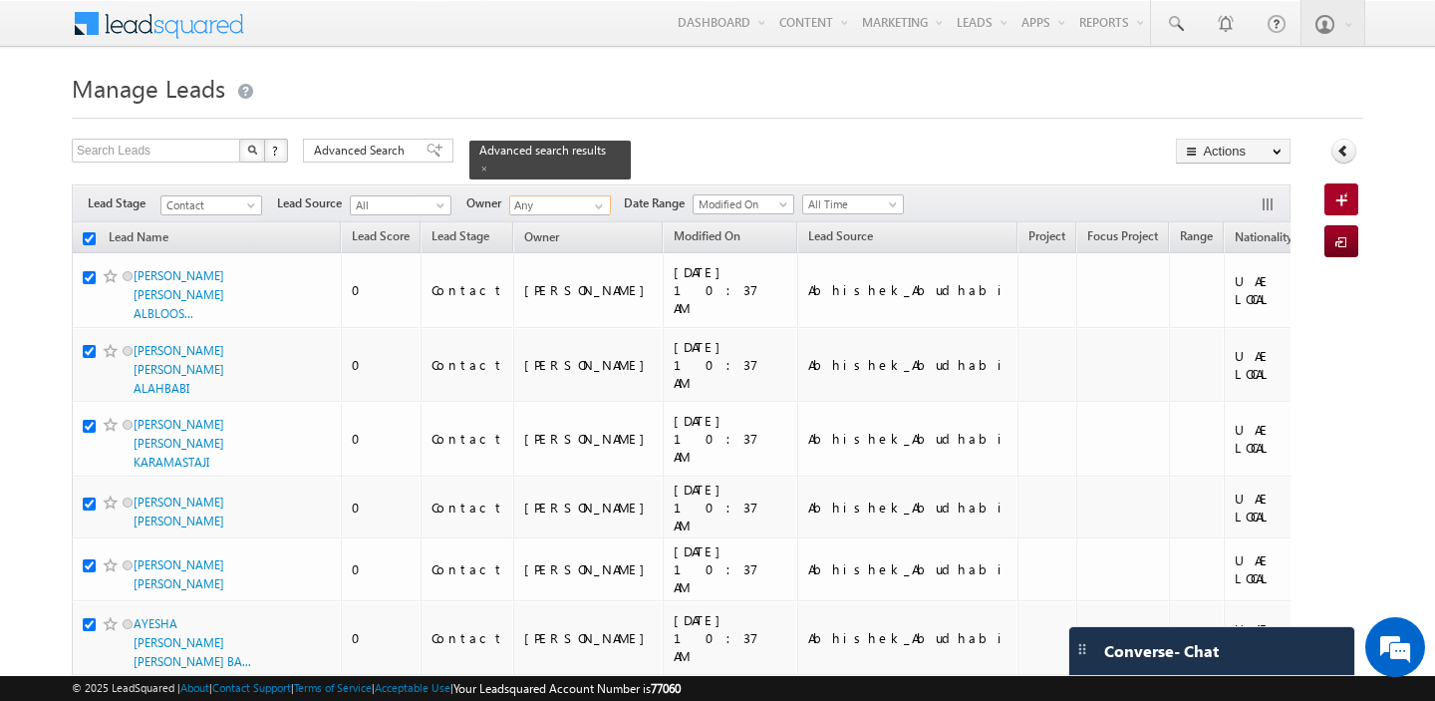
checkbox input "true"
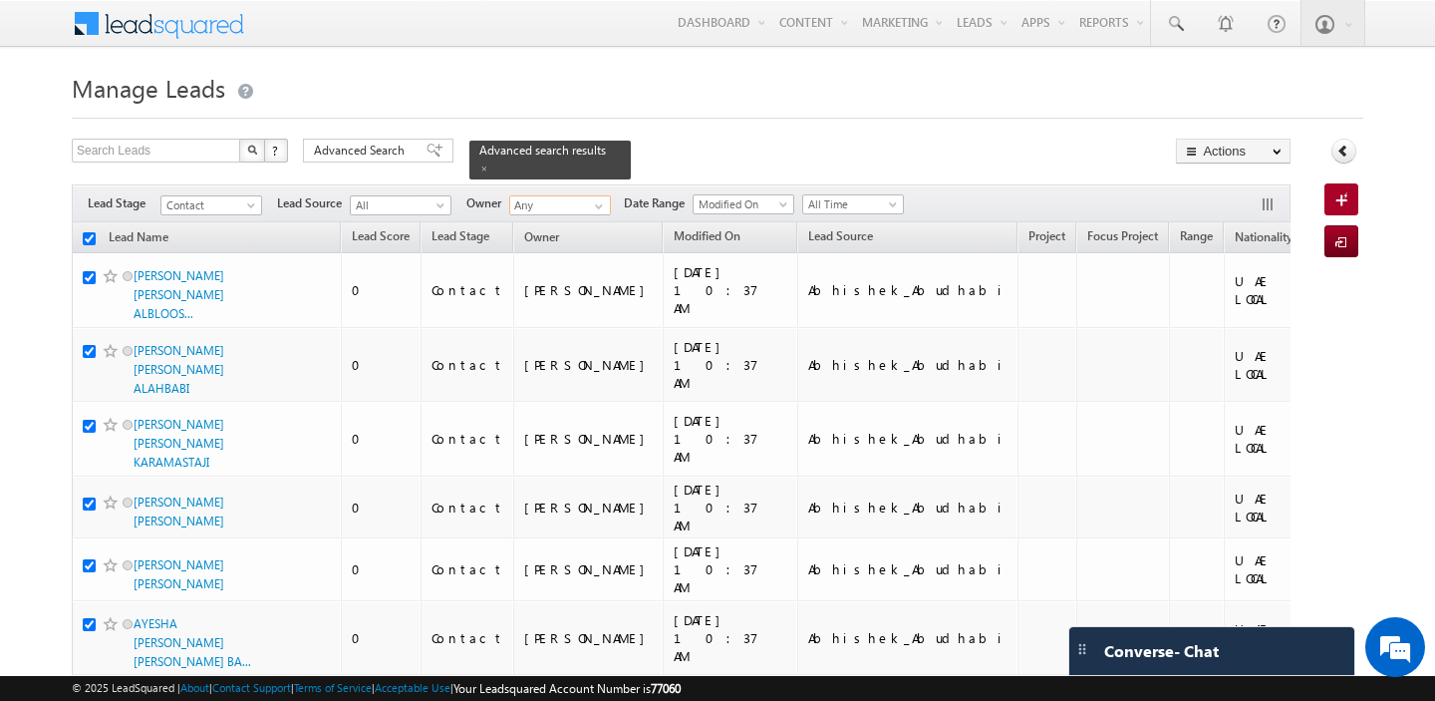
checkbox input "true"
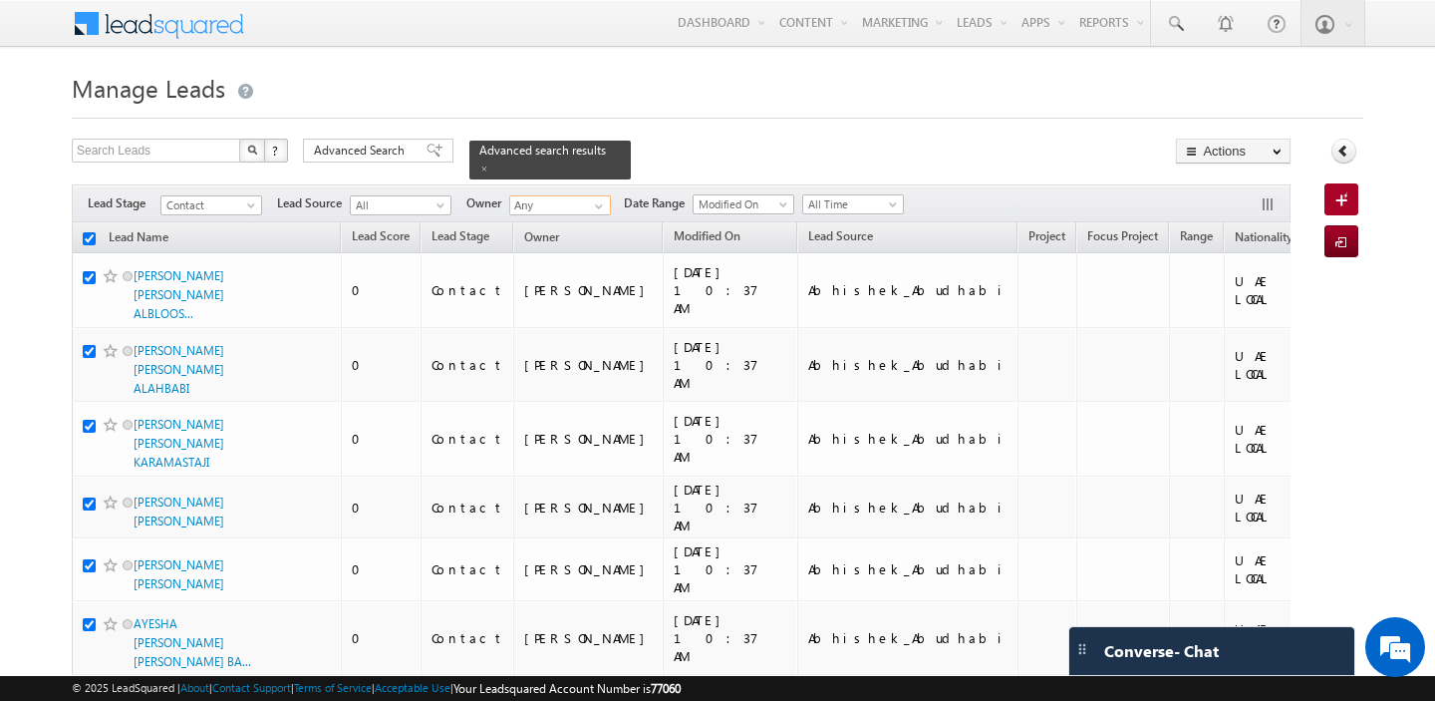
checkbox input "true"
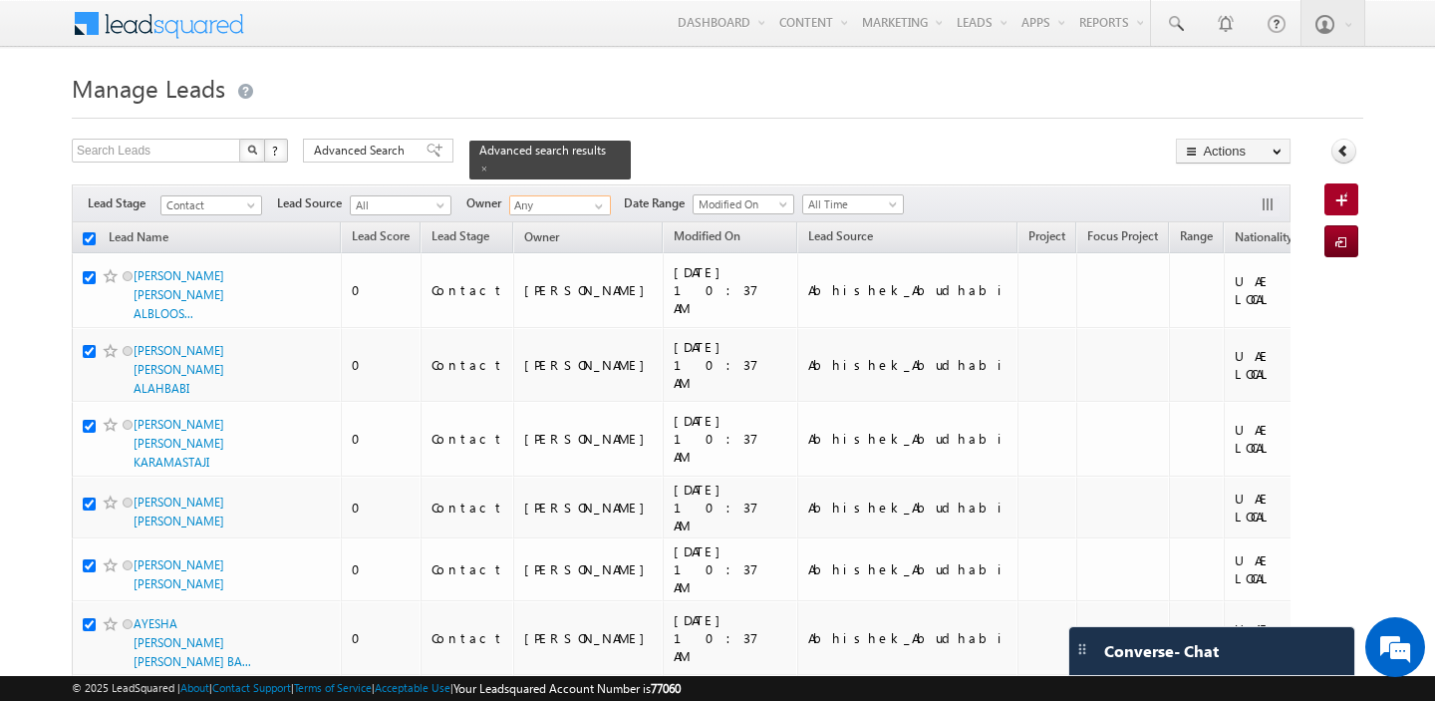
checkbox input "true"
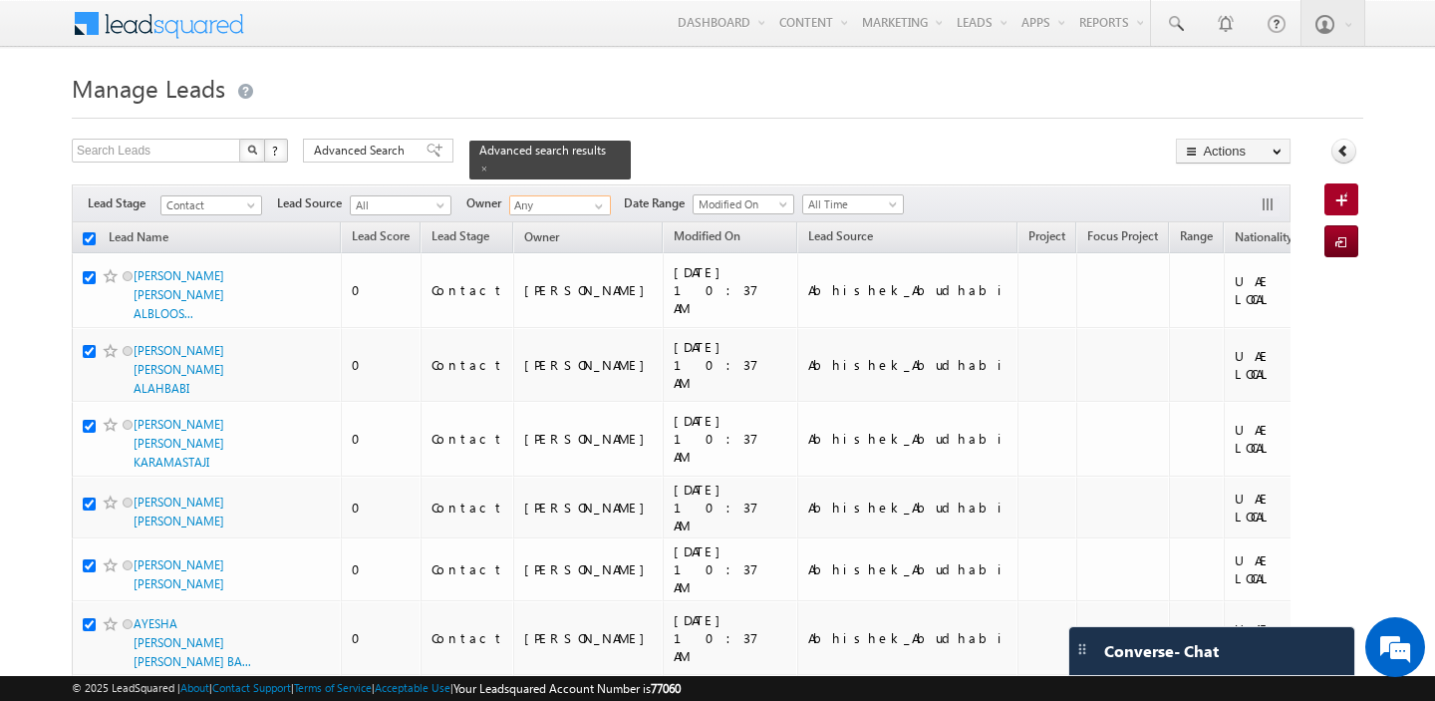
checkbox input "true"
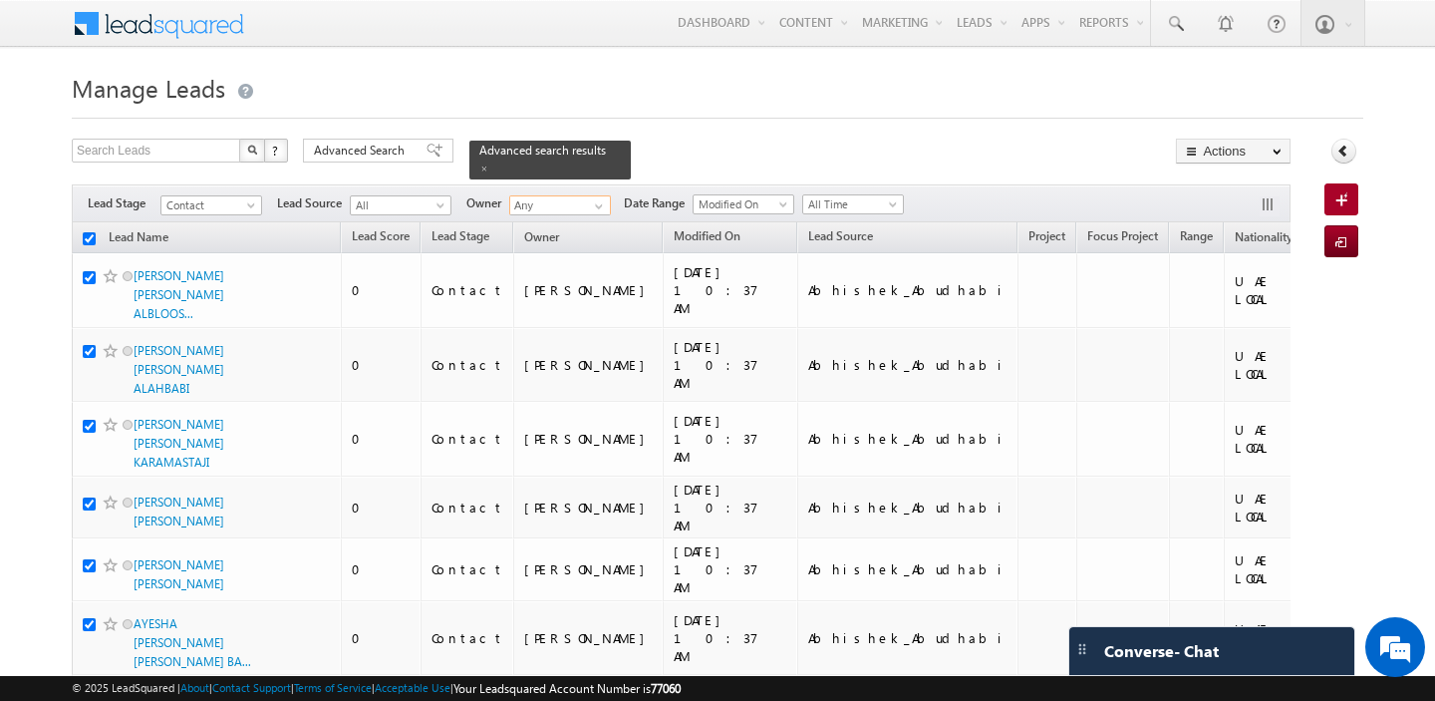
checkbox input "true"
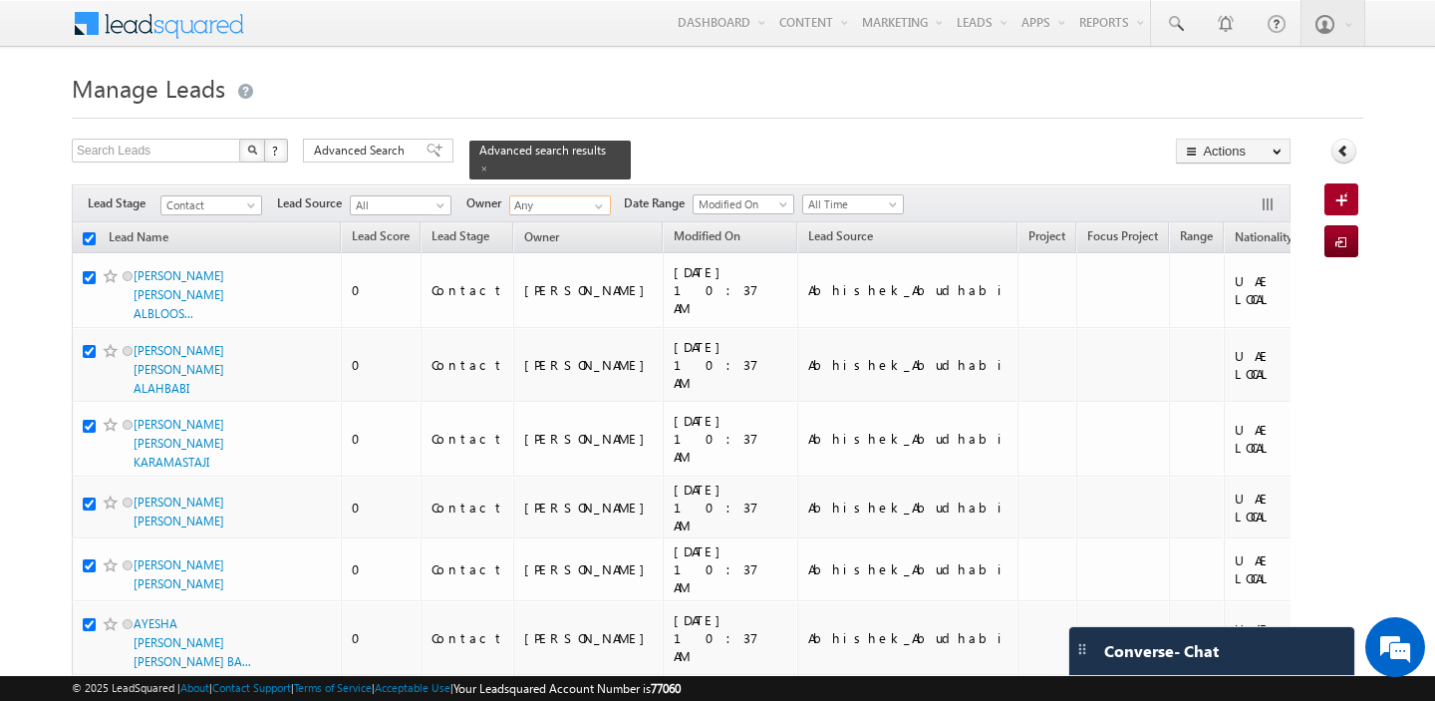
checkbox input "true"
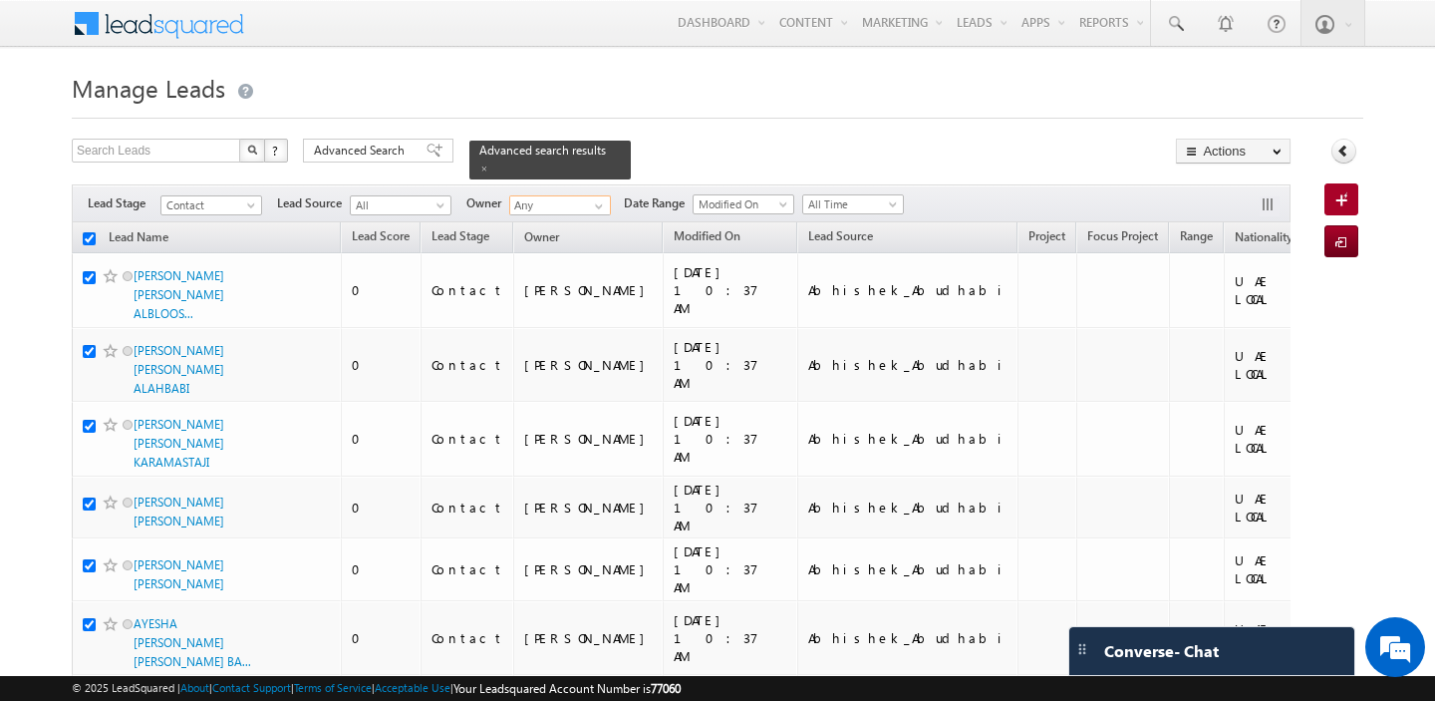
checkbox input "true"
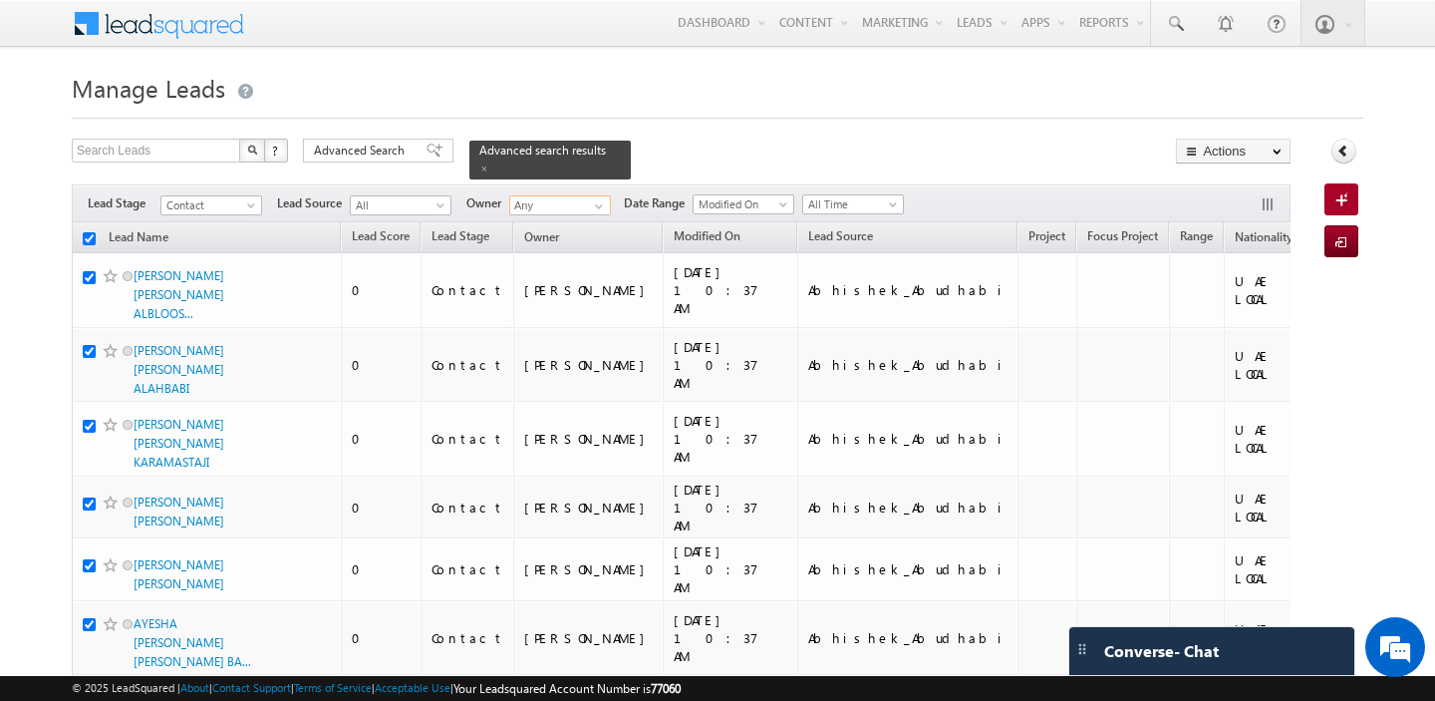
checkbox input "true"
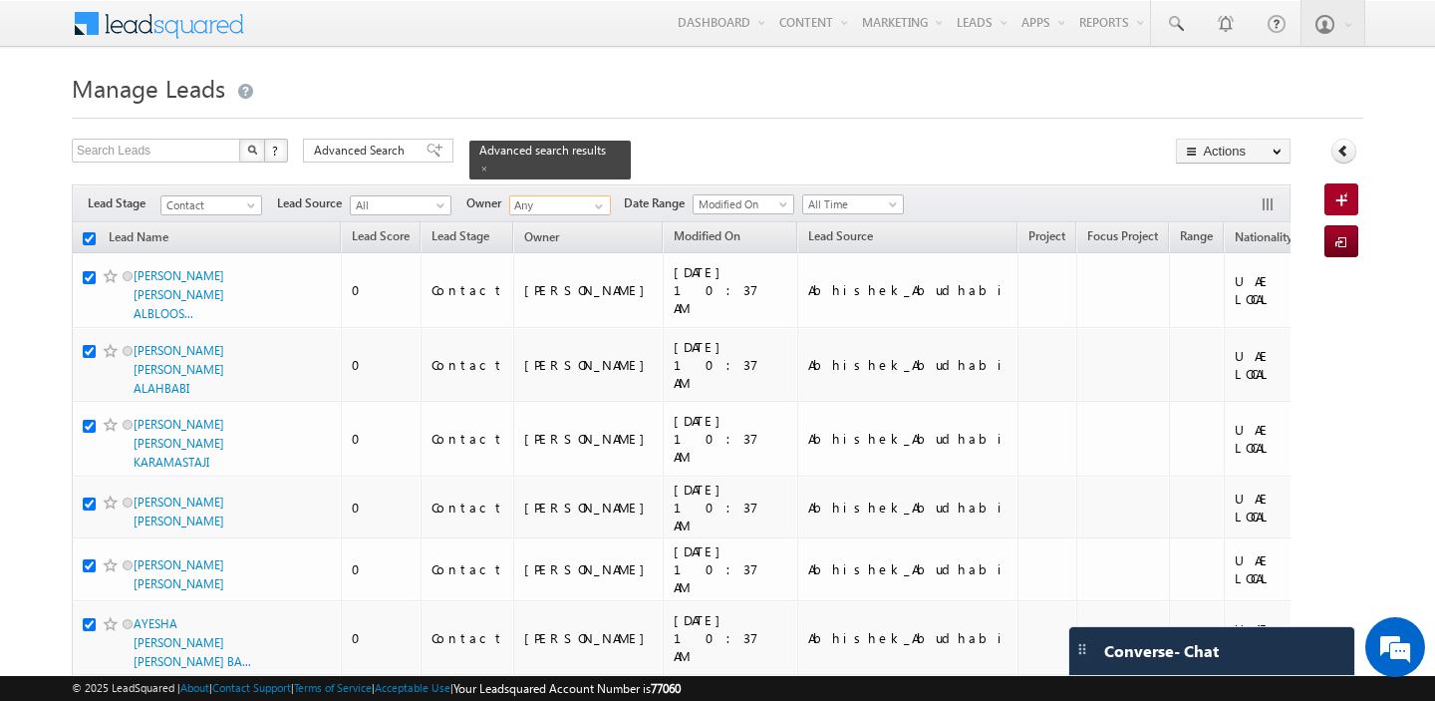
checkbox input "true"
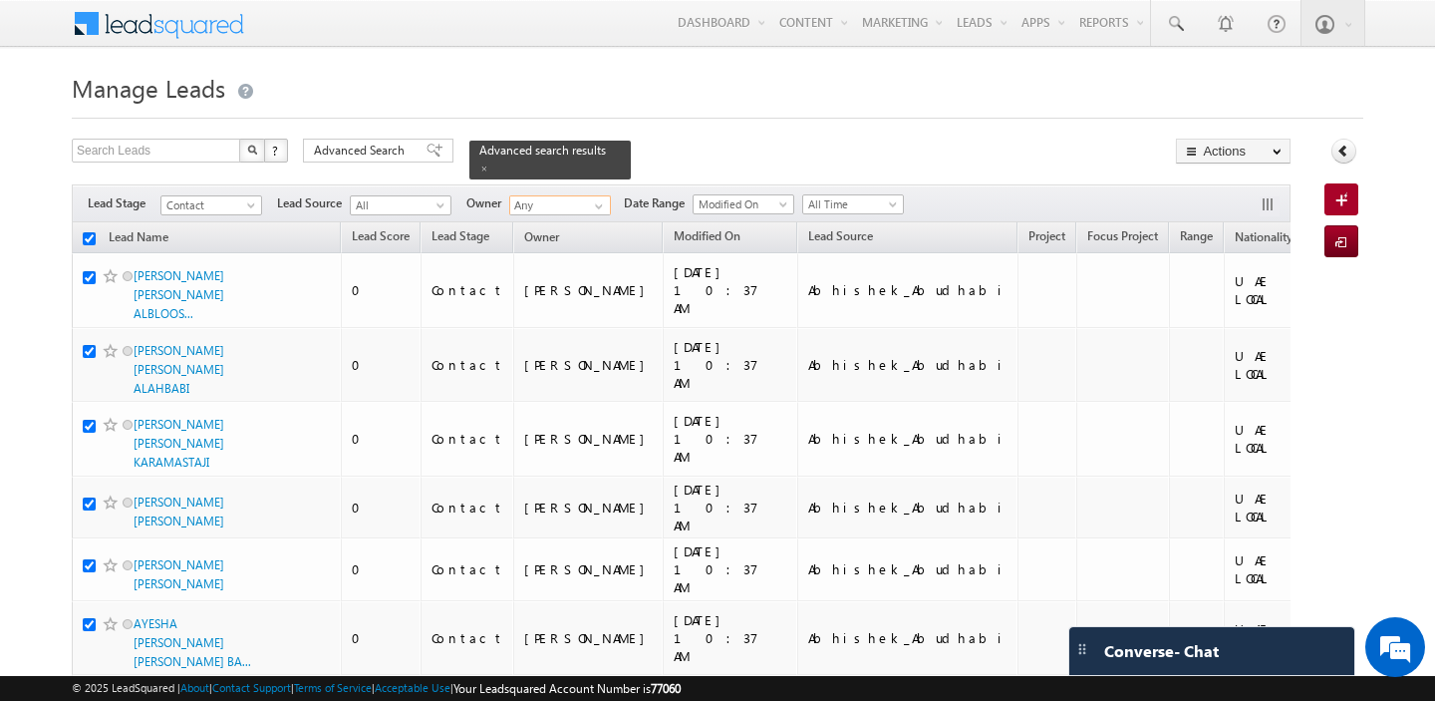
checkbox input "true"
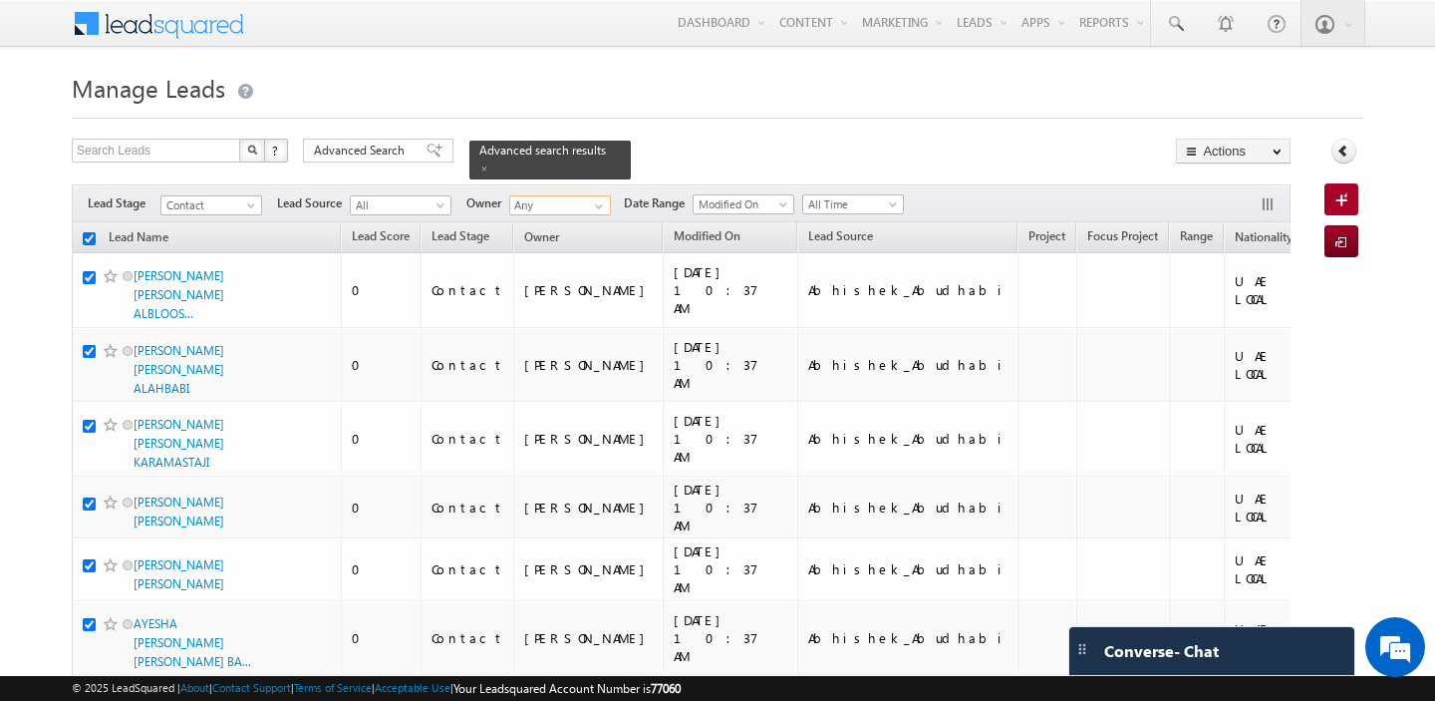
checkbox input "true"
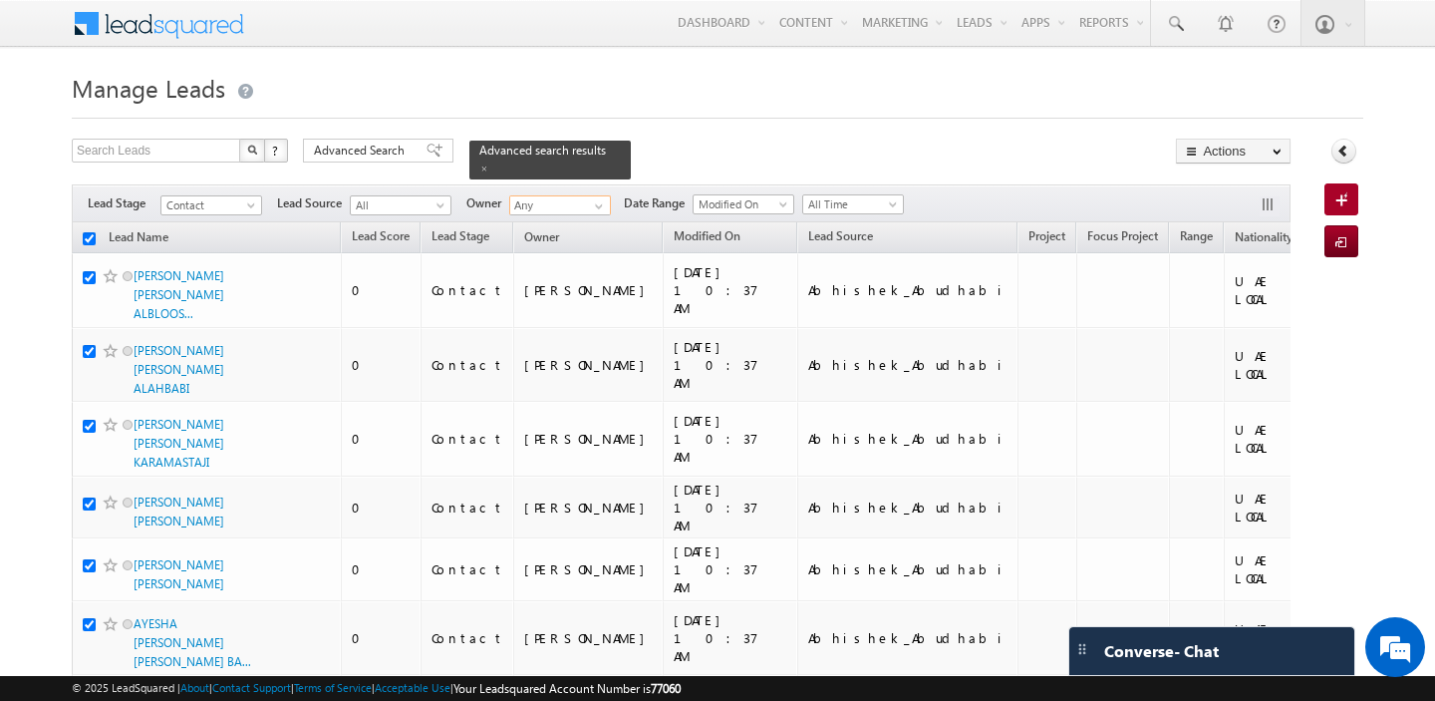
checkbox input "true"
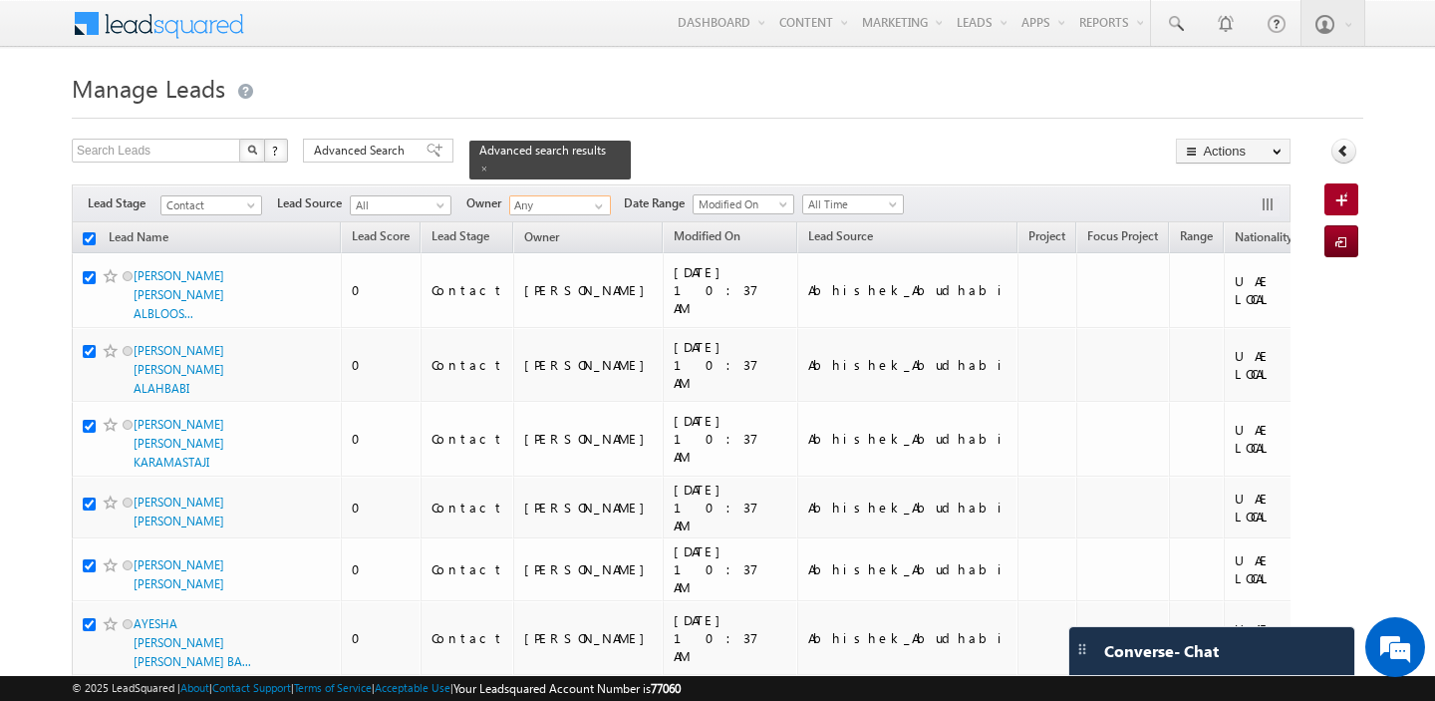
checkbox input "true"
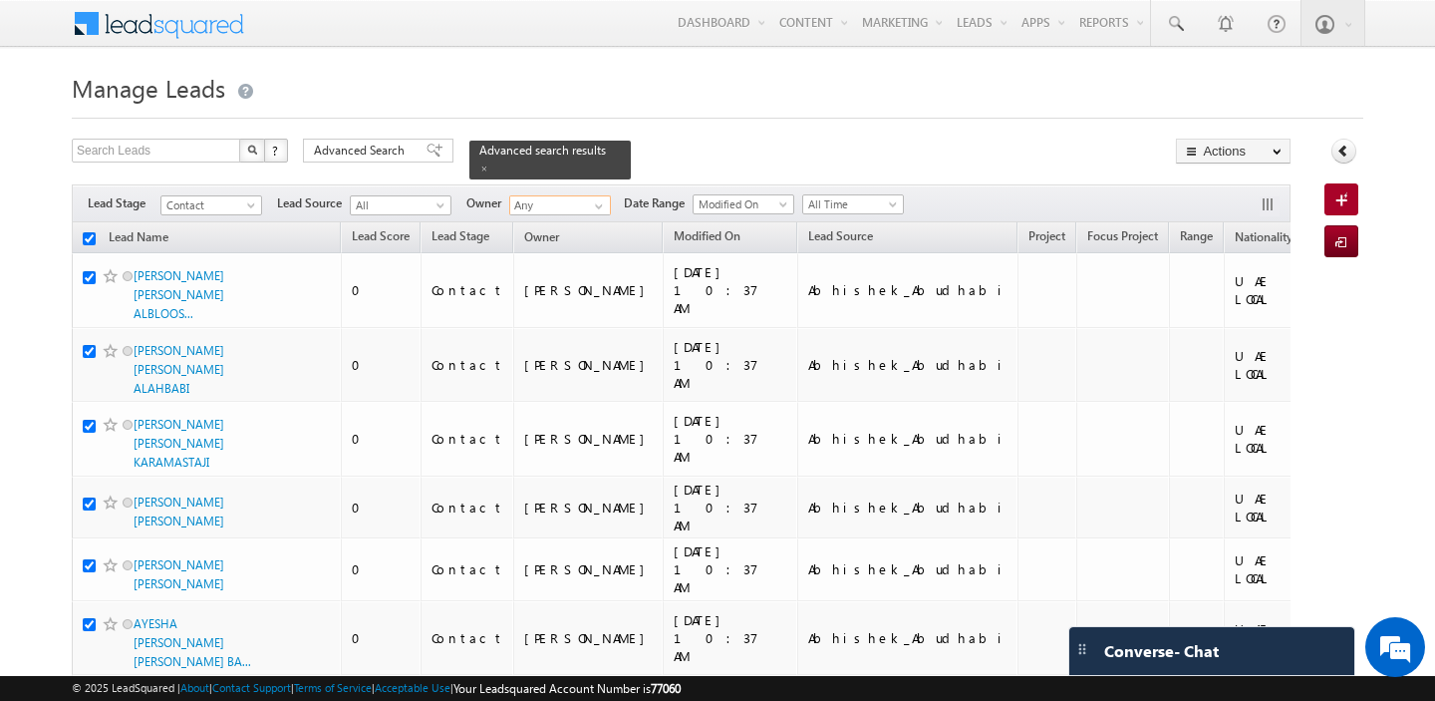
checkbox input "true"
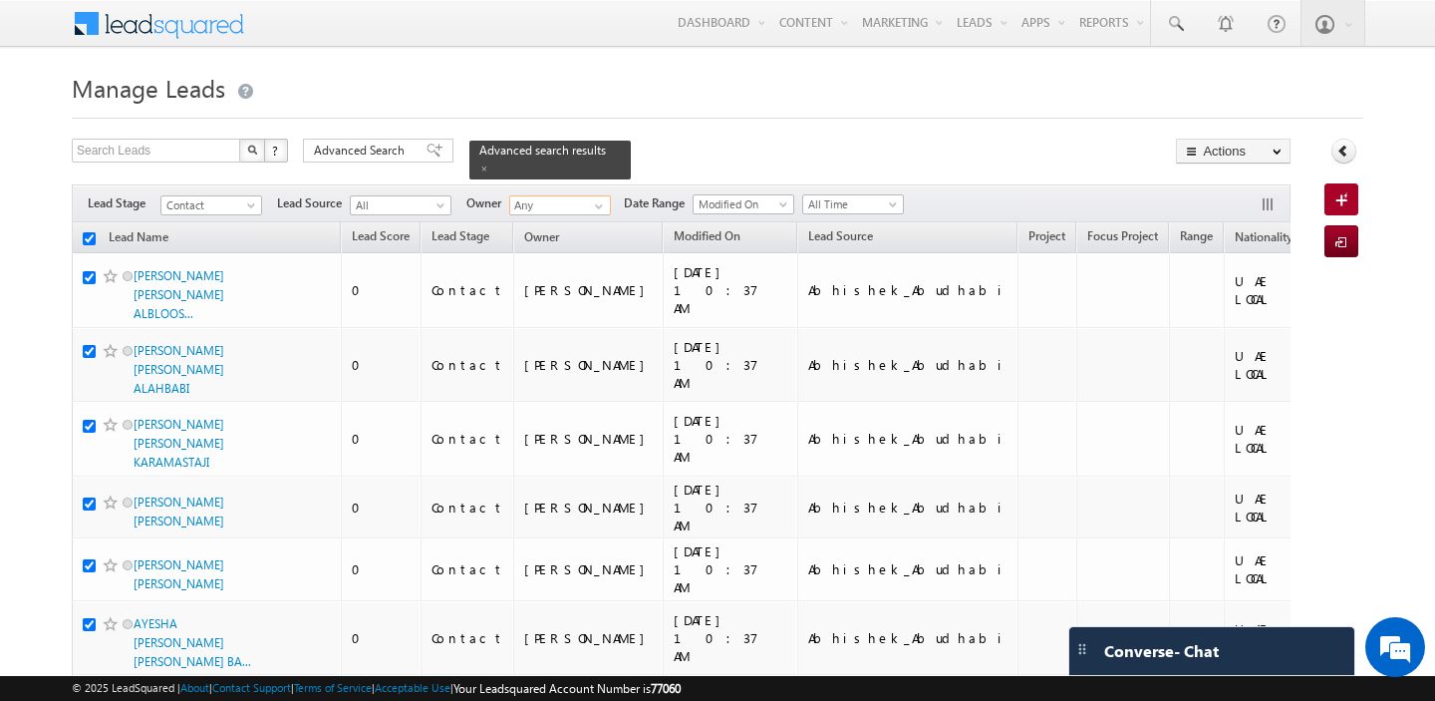
checkbox input "true"
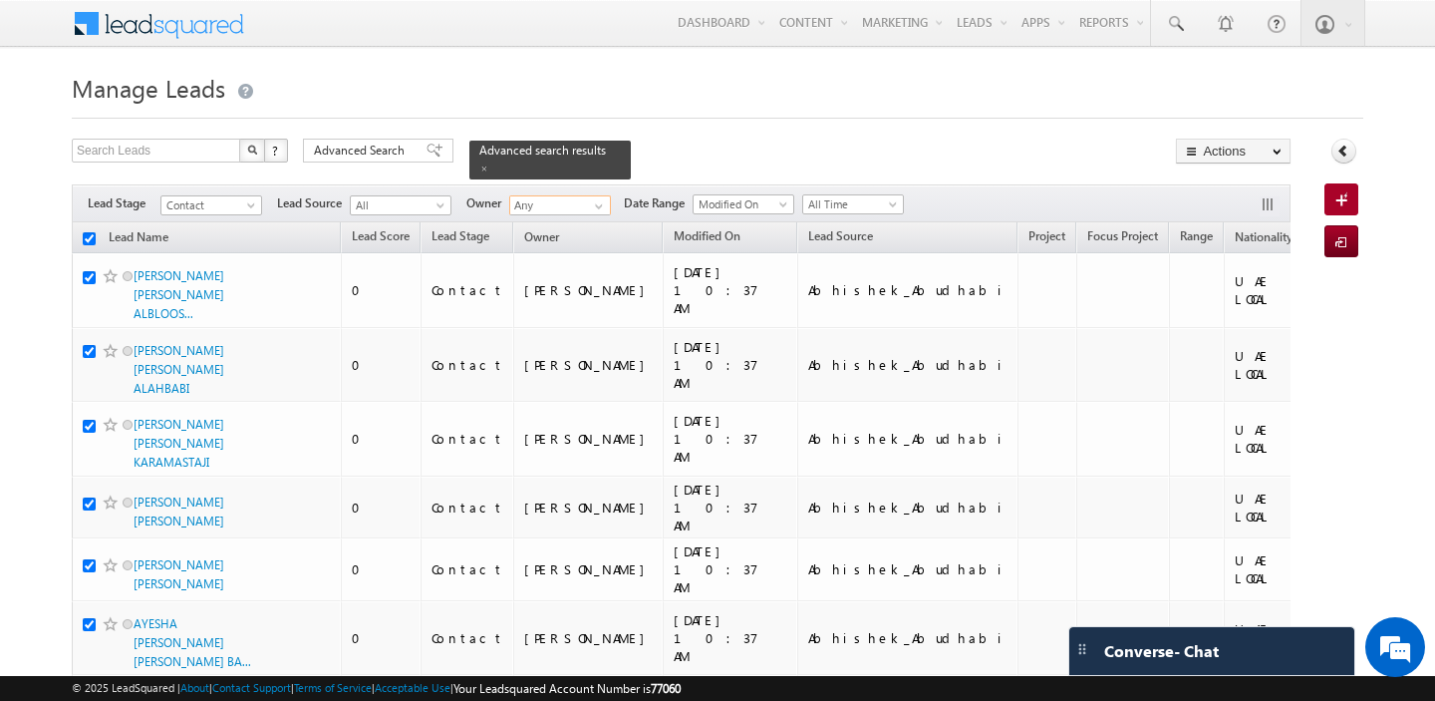
checkbox input "true"
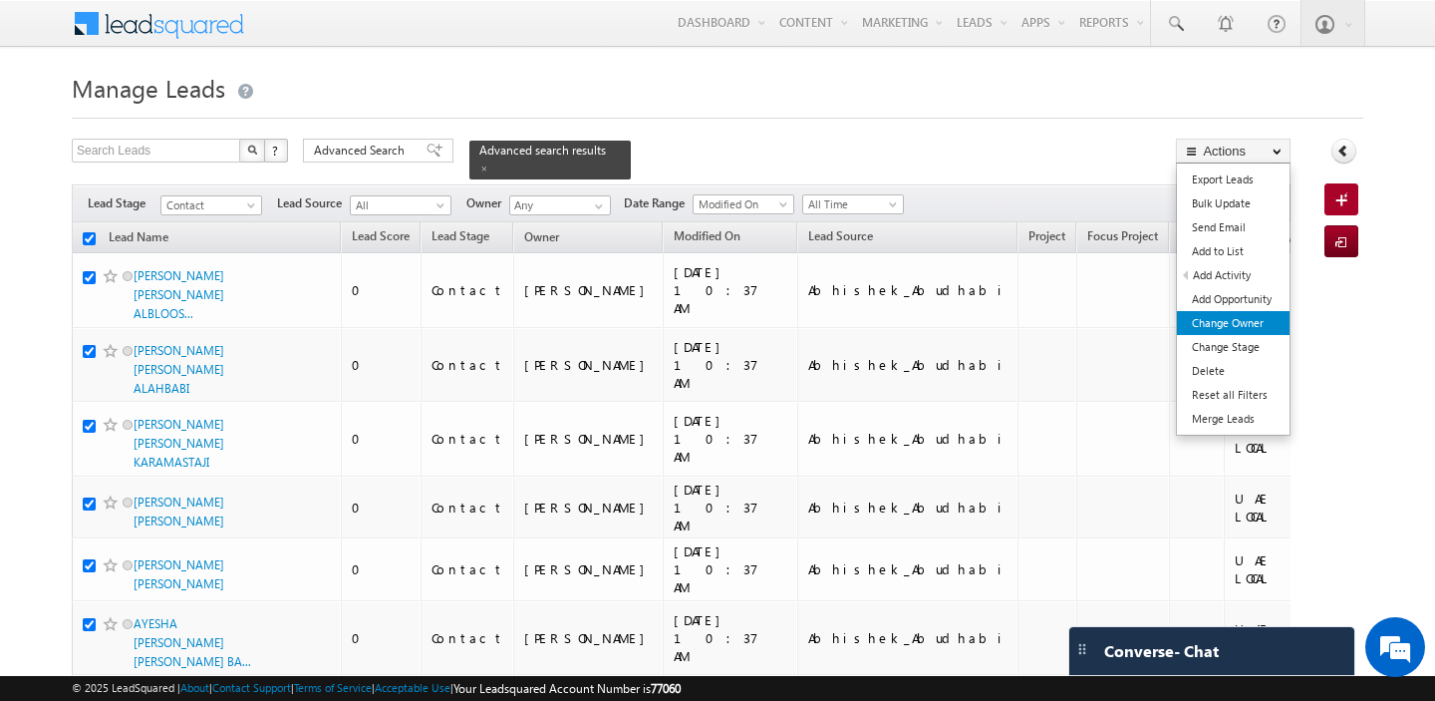
click at [1243, 326] on link "Change Owner" at bounding box center [1233, 323] width 113 height 24
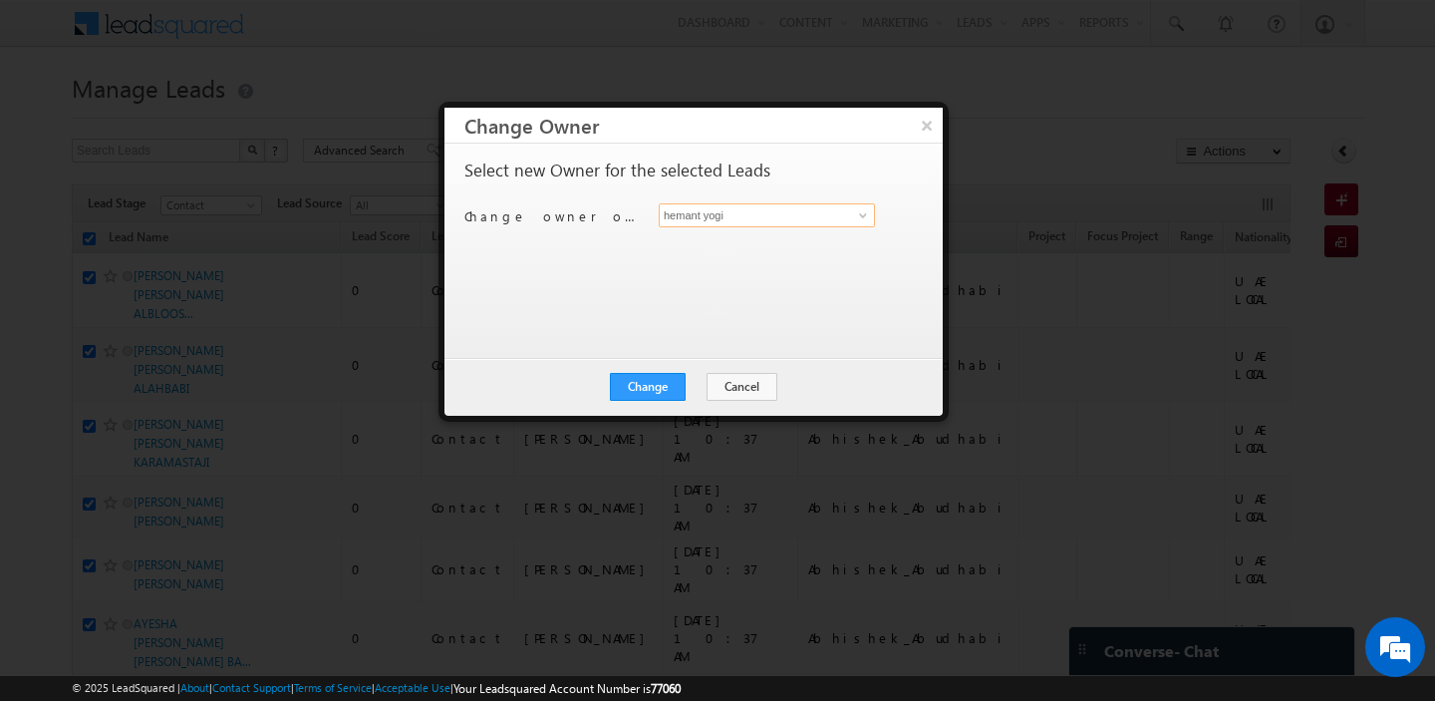
click at [763, 221] on input "hemant yogi" at bounding box center [767, 215] width 216 height 24
click at [746, 239] on link "Manpreet Singh manpreet.singh@indglobal.ae" at bounding box center [767, 246] width 216 height 38
click at [932, 133] on button "×" at bounding box center [926, 125] width 33 height 35
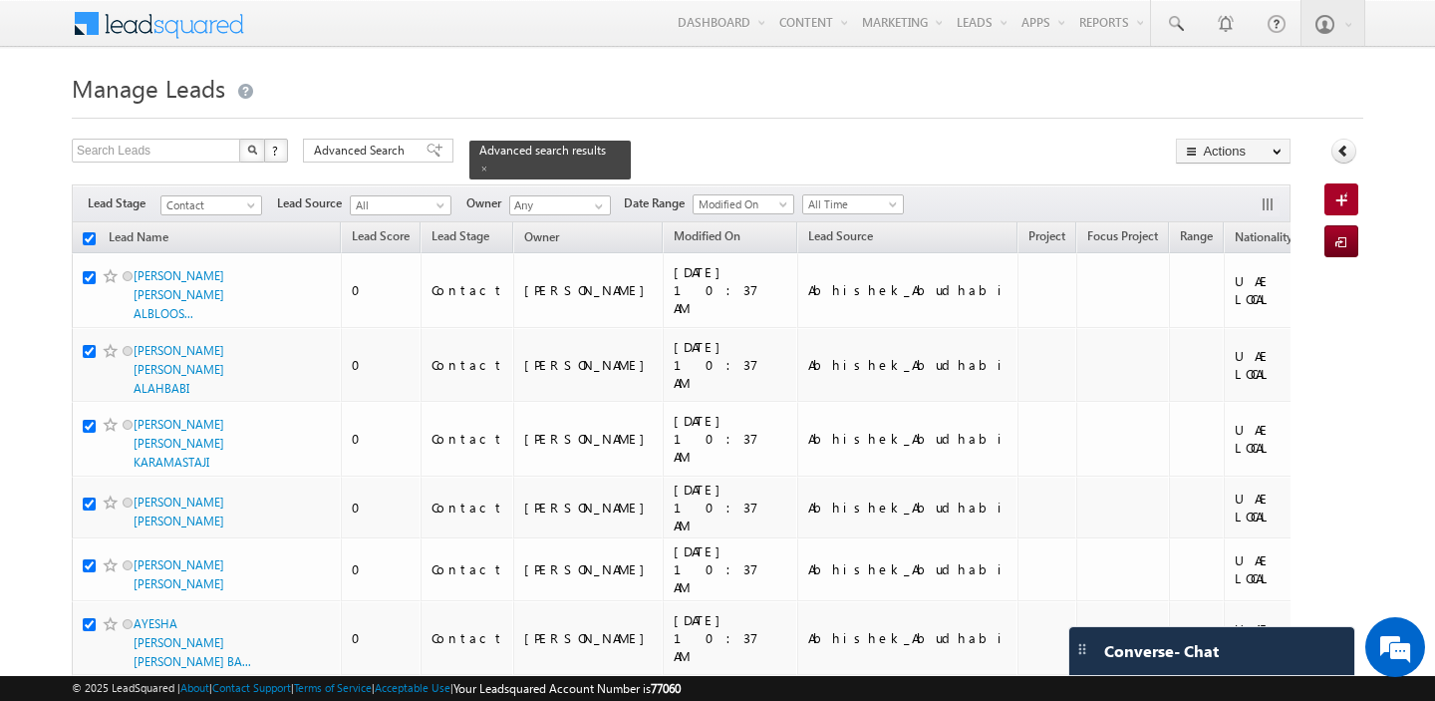
click at [87, 238] on input "checkbox" at bounding box center [89, 238] width 13 height 13
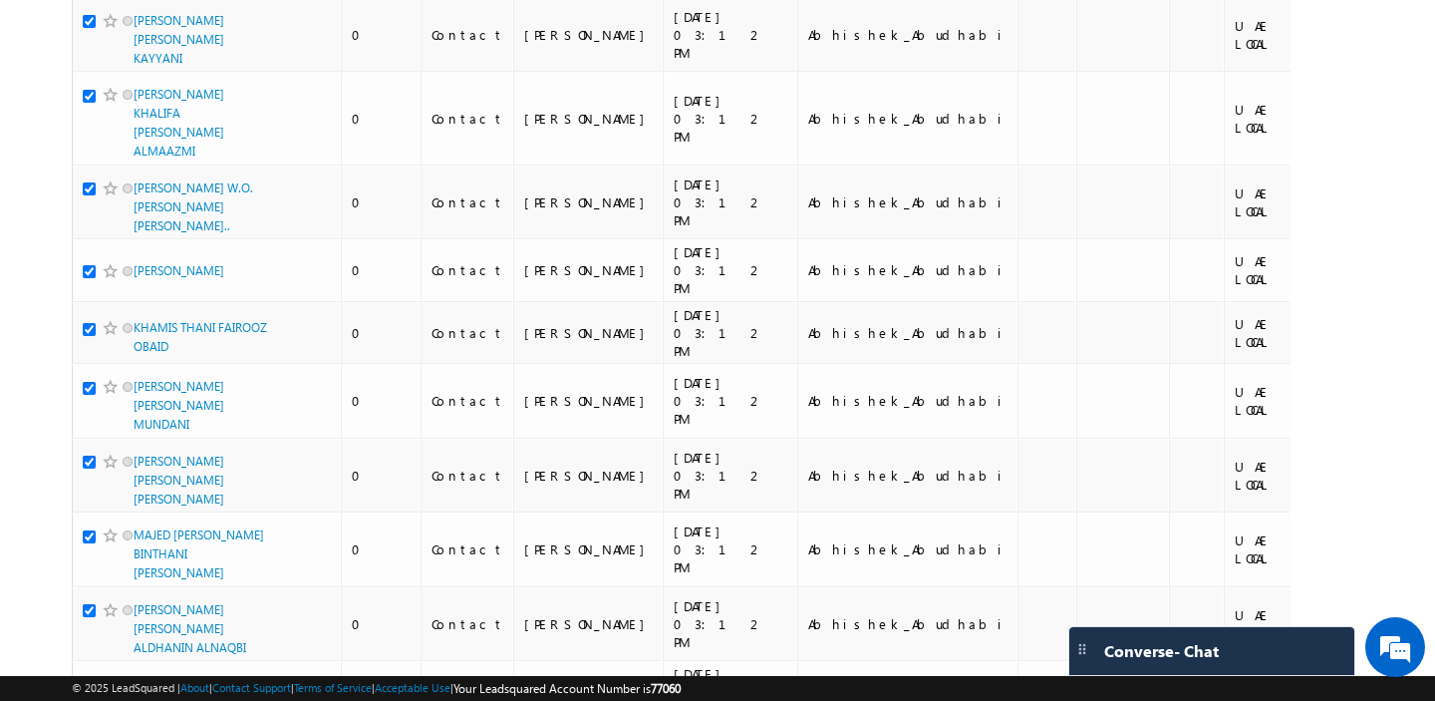
scroll to position [11596, 0]
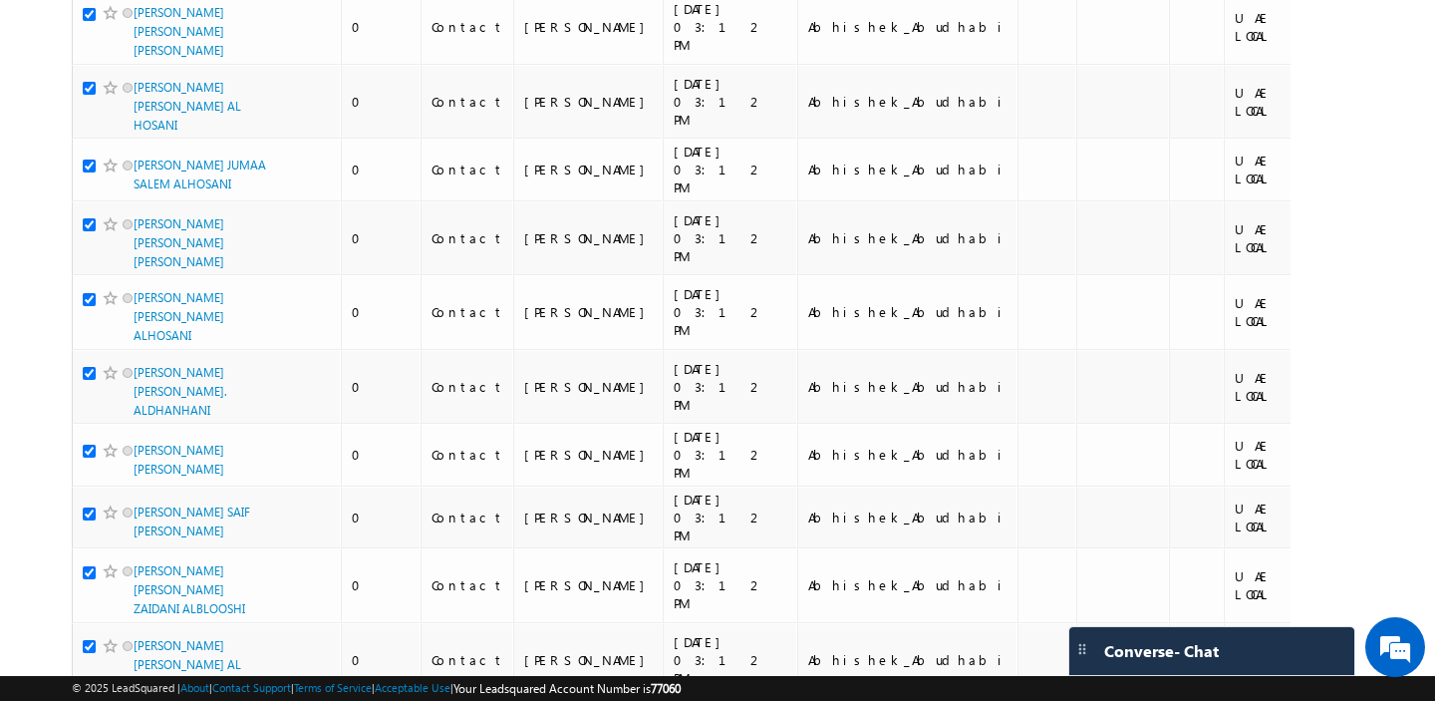
click at [132, 658] on li "100" at bounding box center [141, 665] width 48 height 20
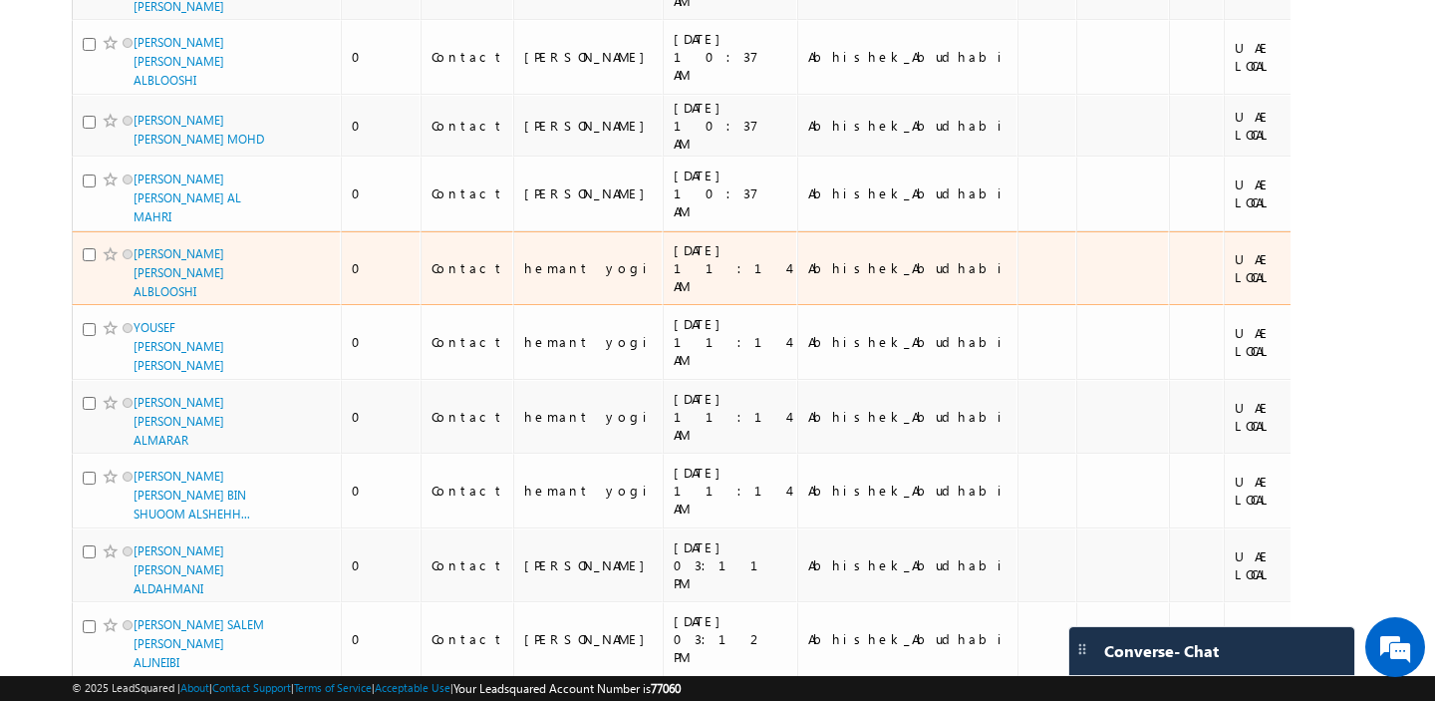
scroll to position [0, 0]
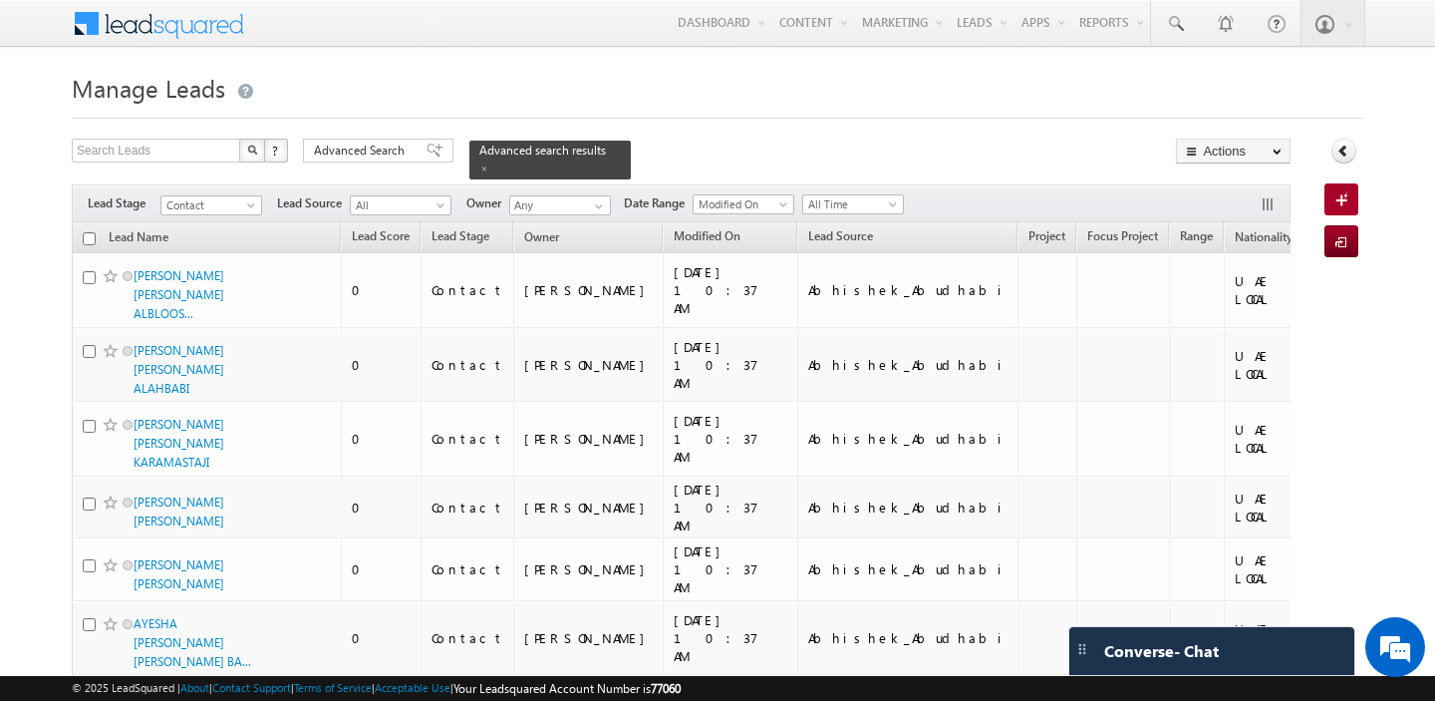
click at [92, 240] on input "checkbox" at bounding box center [89, 238] width 13 height 13
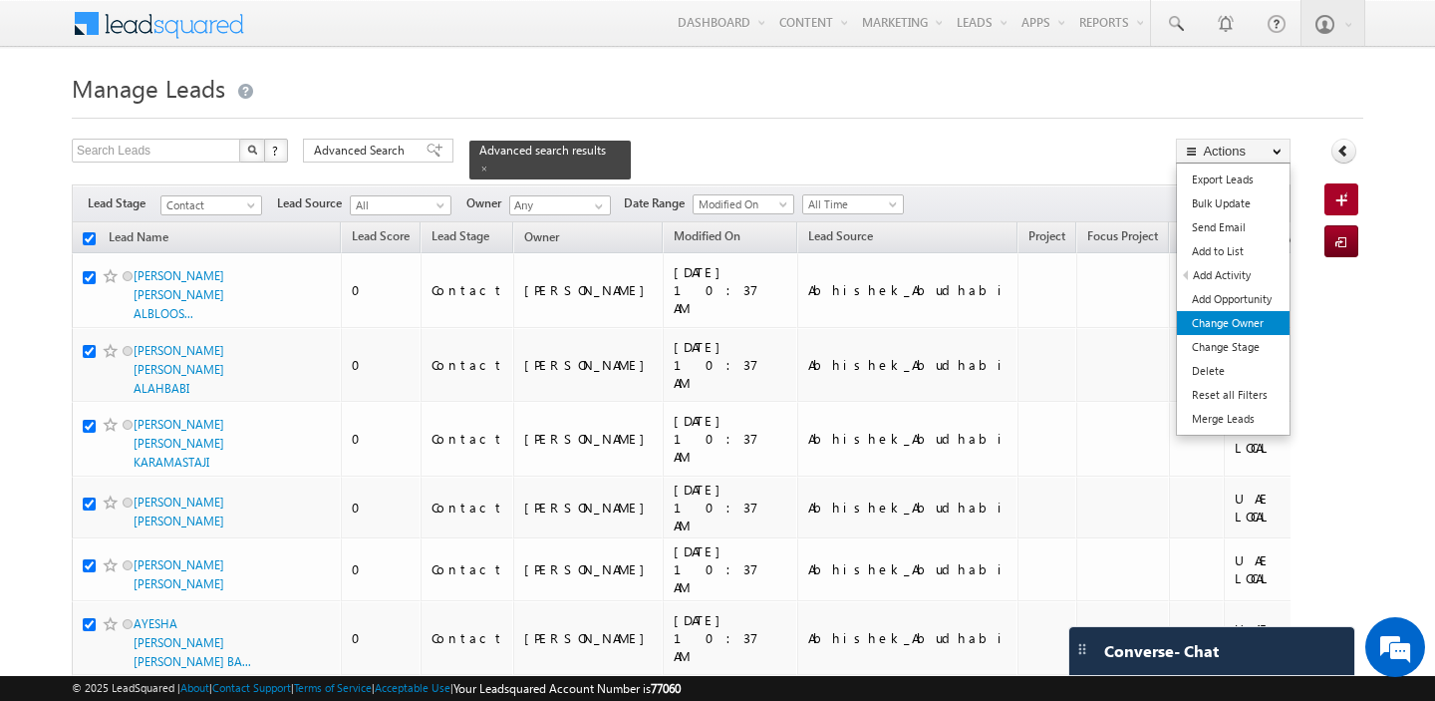
click at [1255, 321] on link "Change Owner" at bounding box center [1233, 323] width 113 height 24
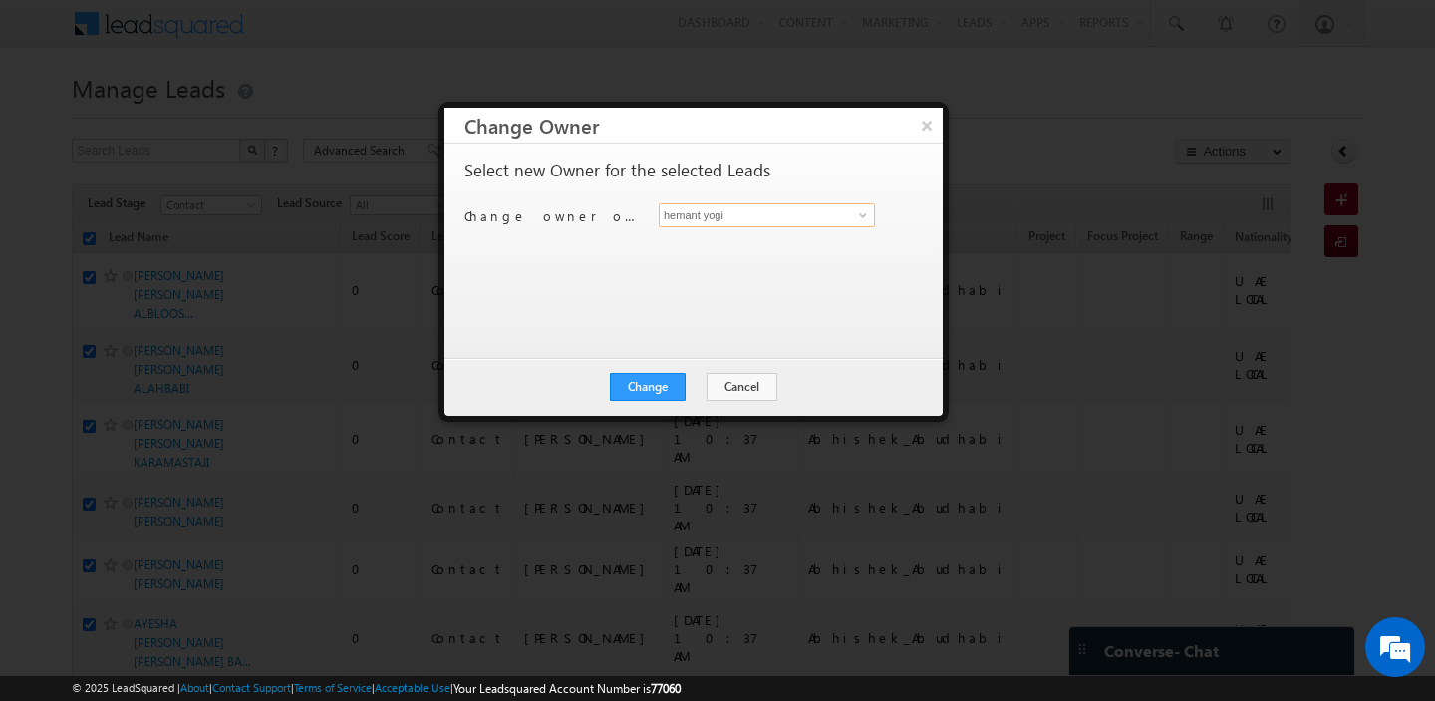
click at [796, 217] on input "hemant yogi" at bounding box center [767, 215] width 216 height 24
click at [752, 254] on span "[EMAIL_ADDRESS][PERSON_NAME][PERSON_NAME][DOMAIN_NAME]" at bounding box center [756, 253] width 179 height 15
click at [637, 391] on button "Change" at bounding box center [648, 387] width 76 height 28
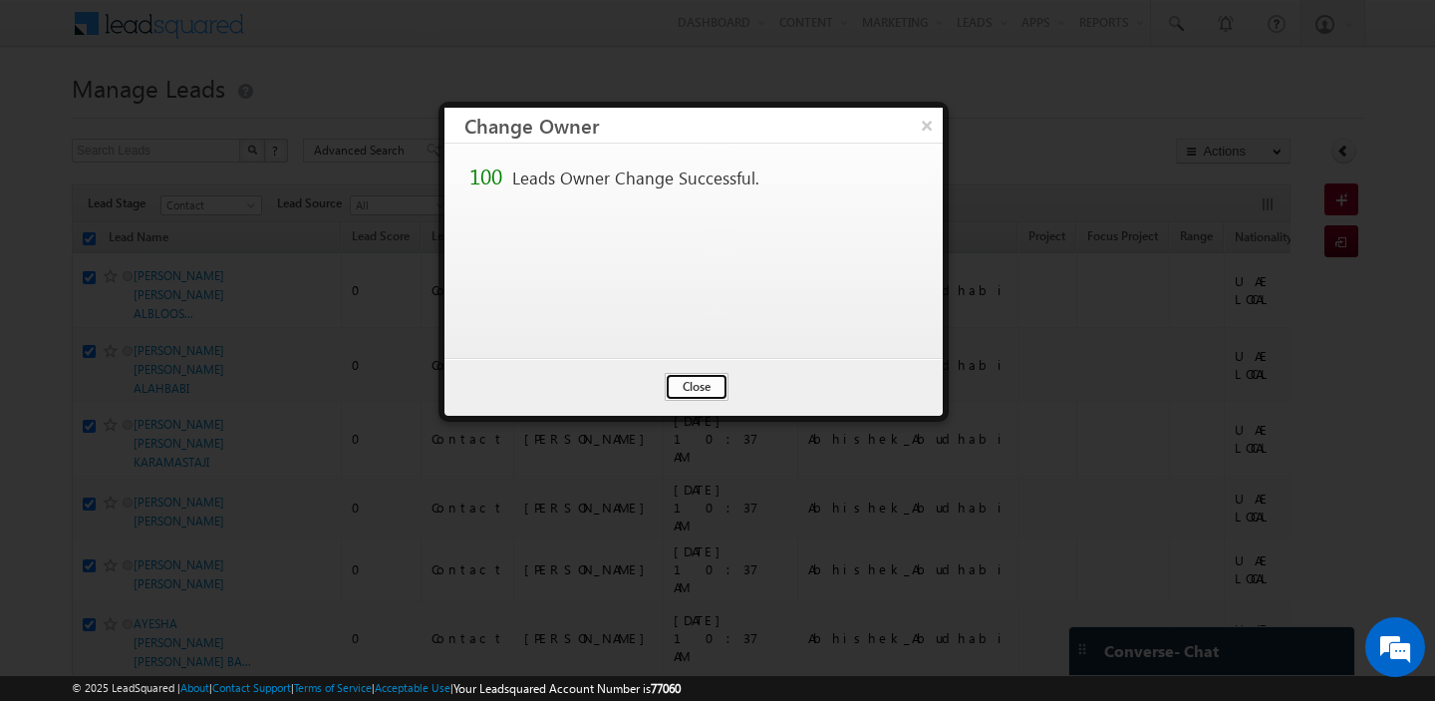
click at [687, 383] on button "Close" at bounding box center [697, 387] width 64 height 28
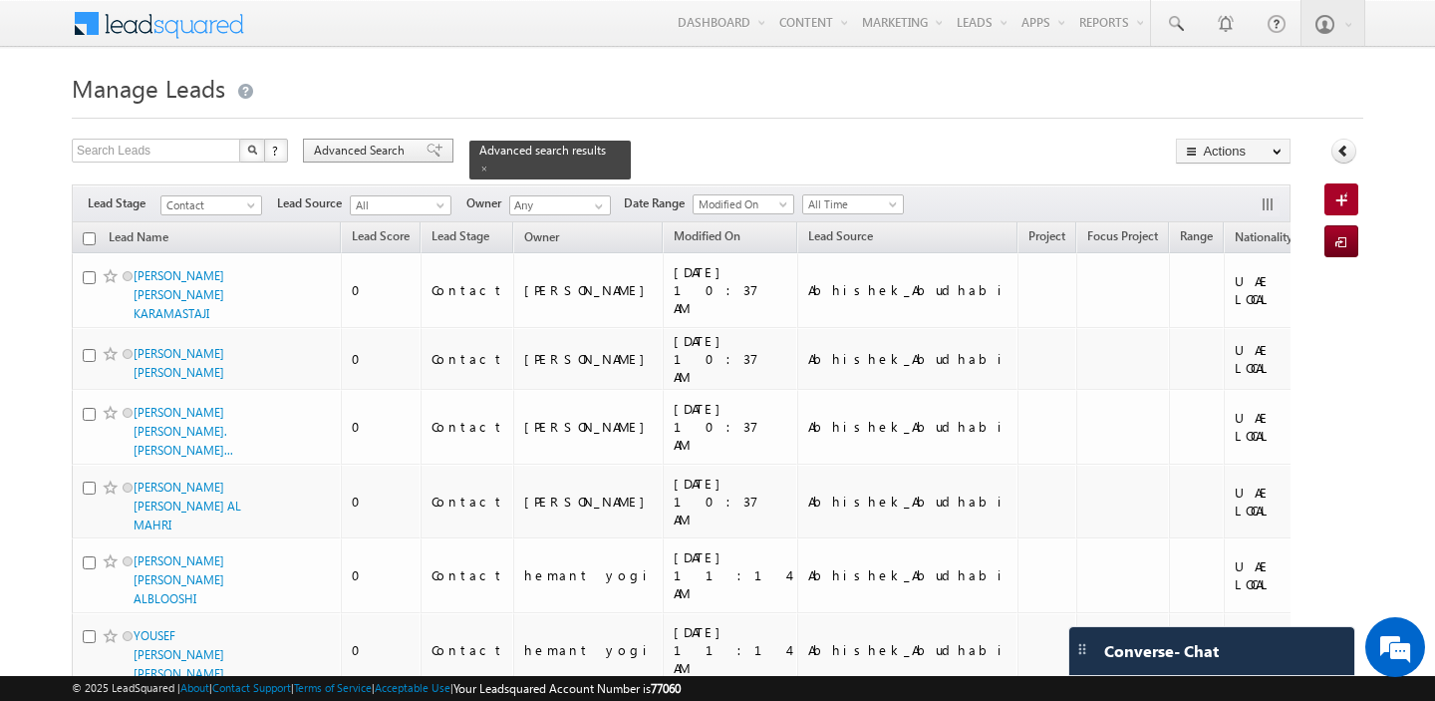
click at [378, 160] on div "Advanced Search" at bounding box center [378, 151] width 150 height 24
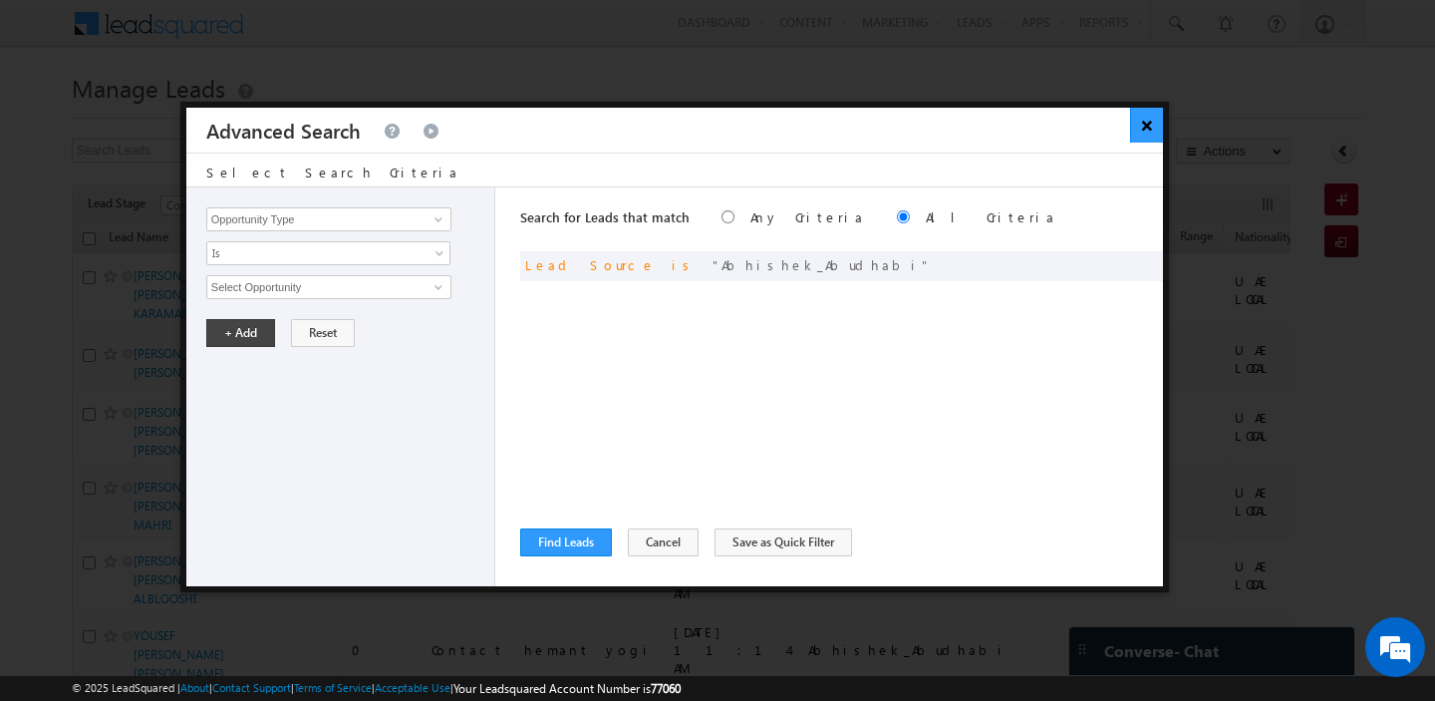
click at [1149, 130] on button "×" at bounding box center [1146, 125] width 33 height 35
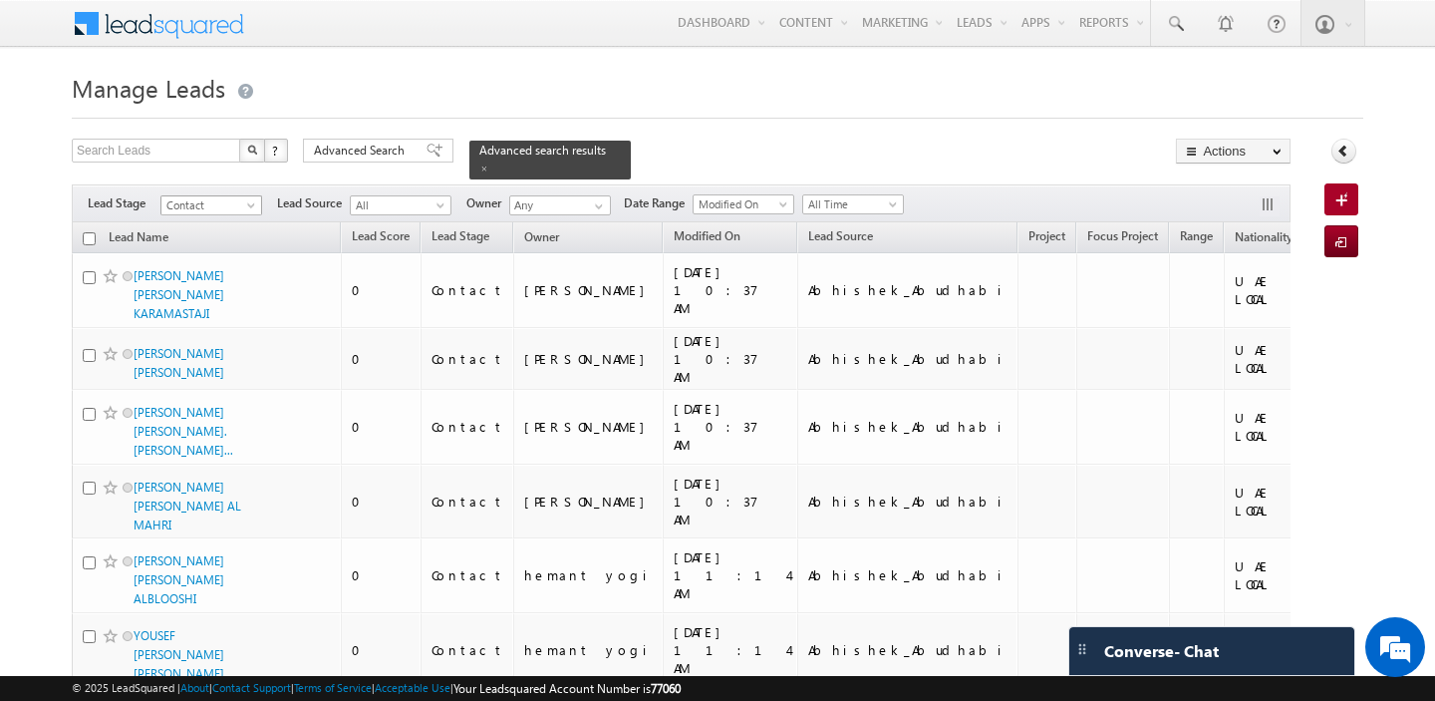
click at [84, 242] on input "checkbox" at bounding box center [89, 238] width 13 height 13
click at [600, 208] on span at bounding box center [599, 206] width 16 height 16
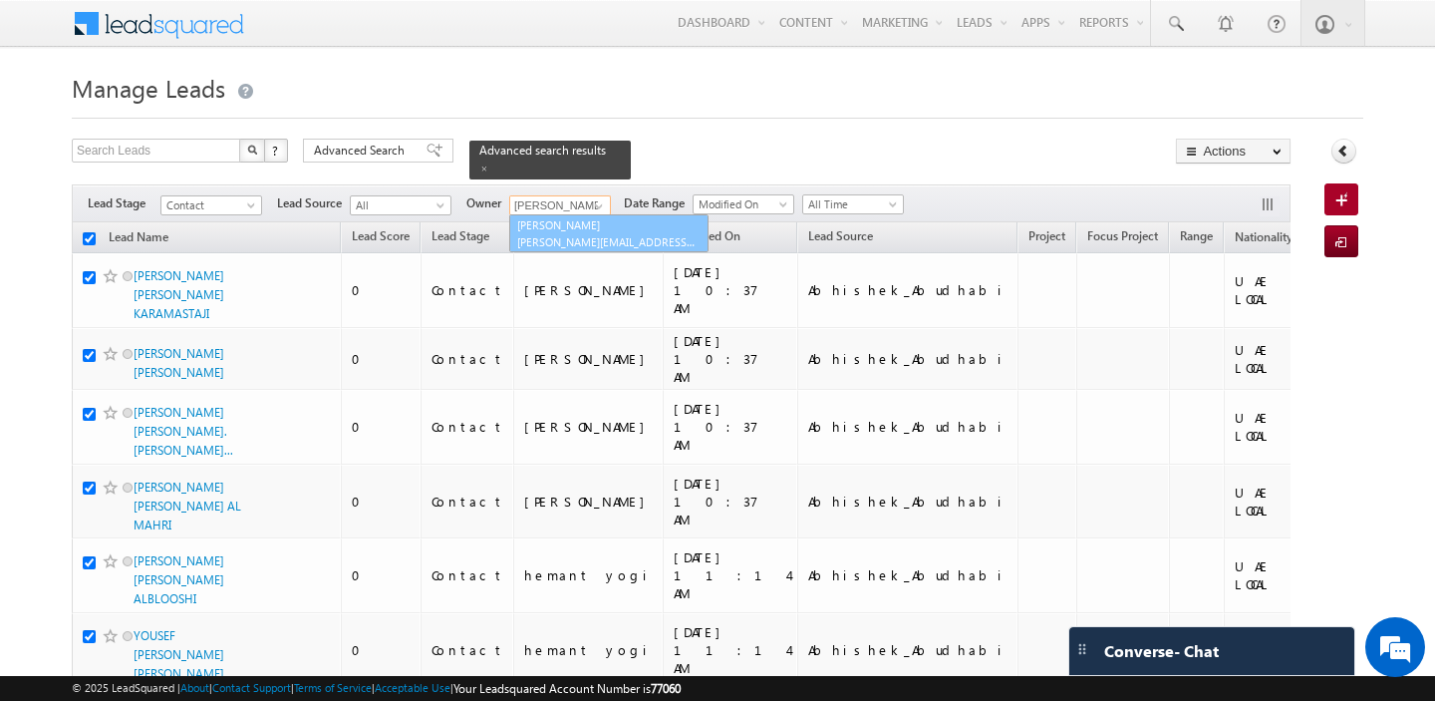
click at [606, 231] on link "shaila shree shaila.shree@indglobal.ae" at bounding box center [608, 233] width 199 height 38
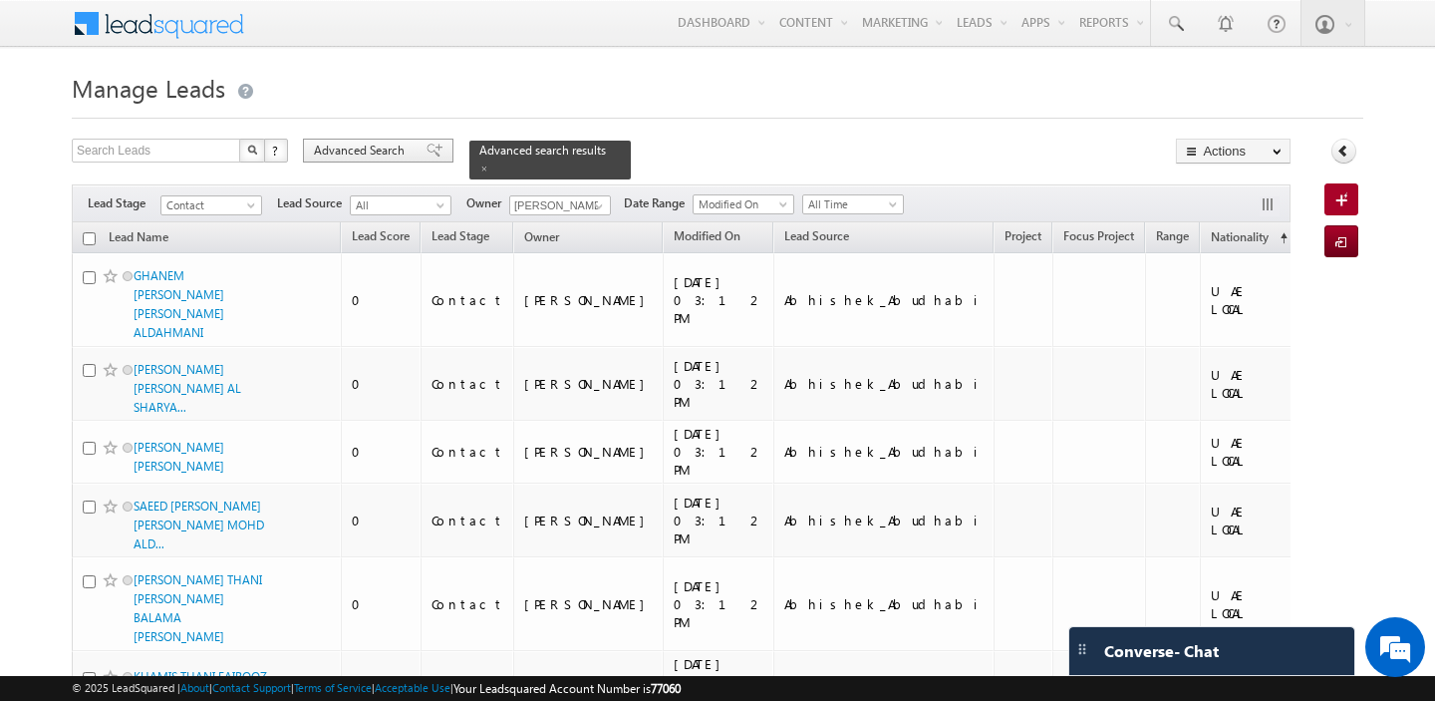
click at [355, 150] on span "Advanced Search" at bounding box center [362, 151] width 97 height 18
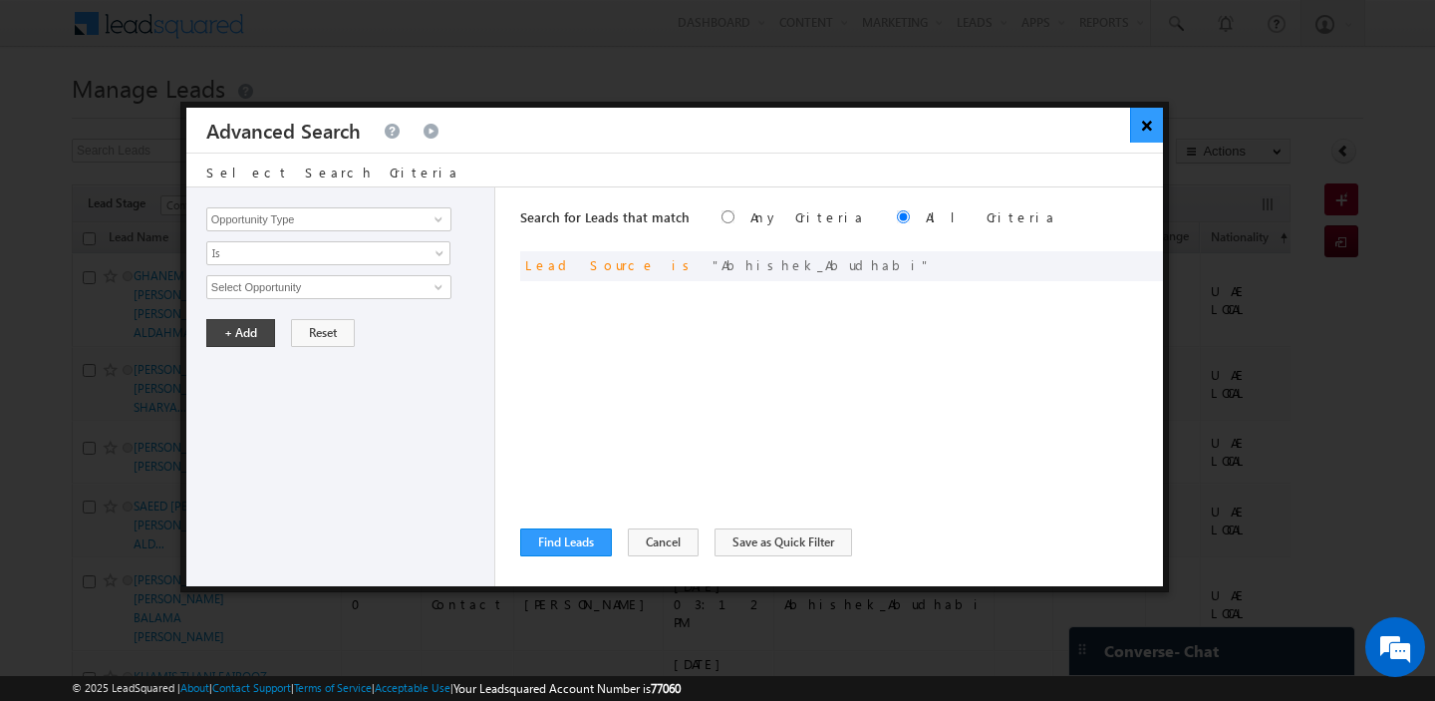
click at [1145, 122] on button "×" at bounding box center [1146, 125] width 33 height 35
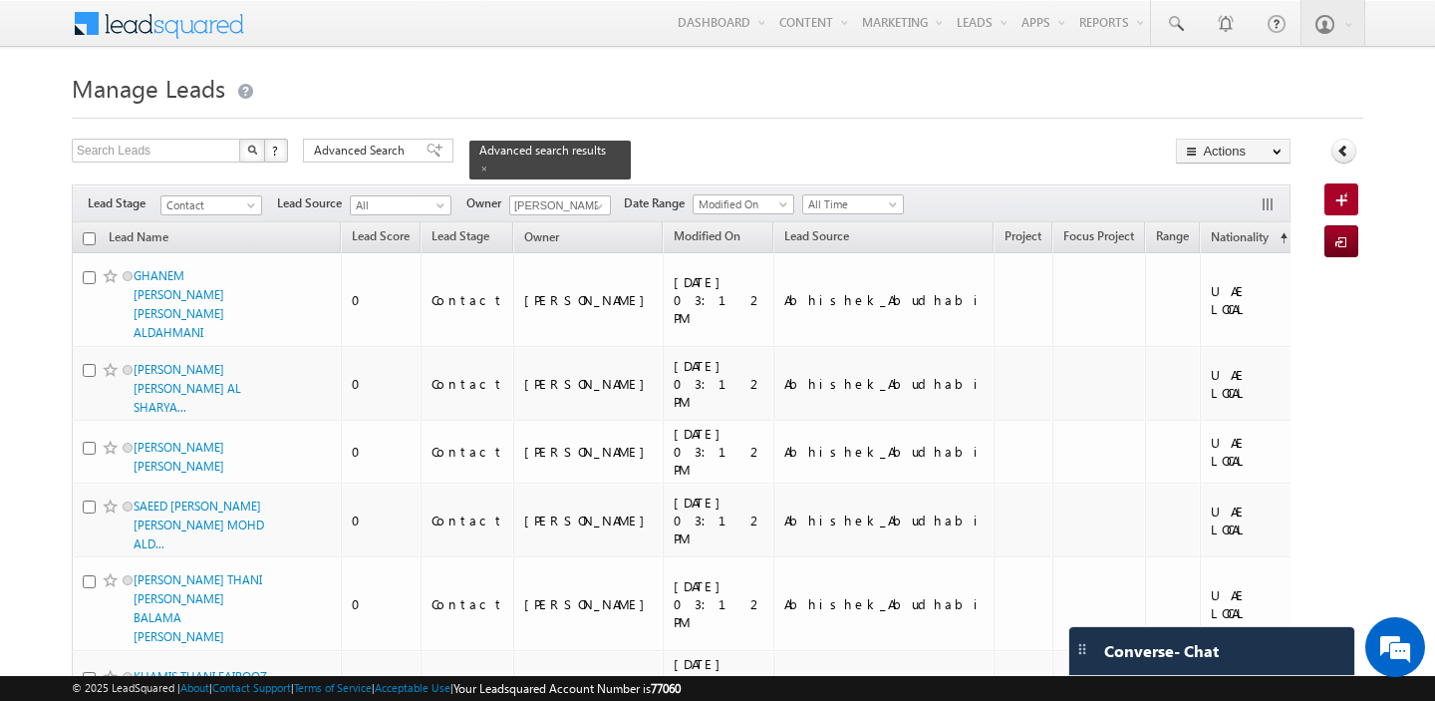
click at [91, 237] on input "checkbox" at bounding box center [89, 238] width 13 height 13
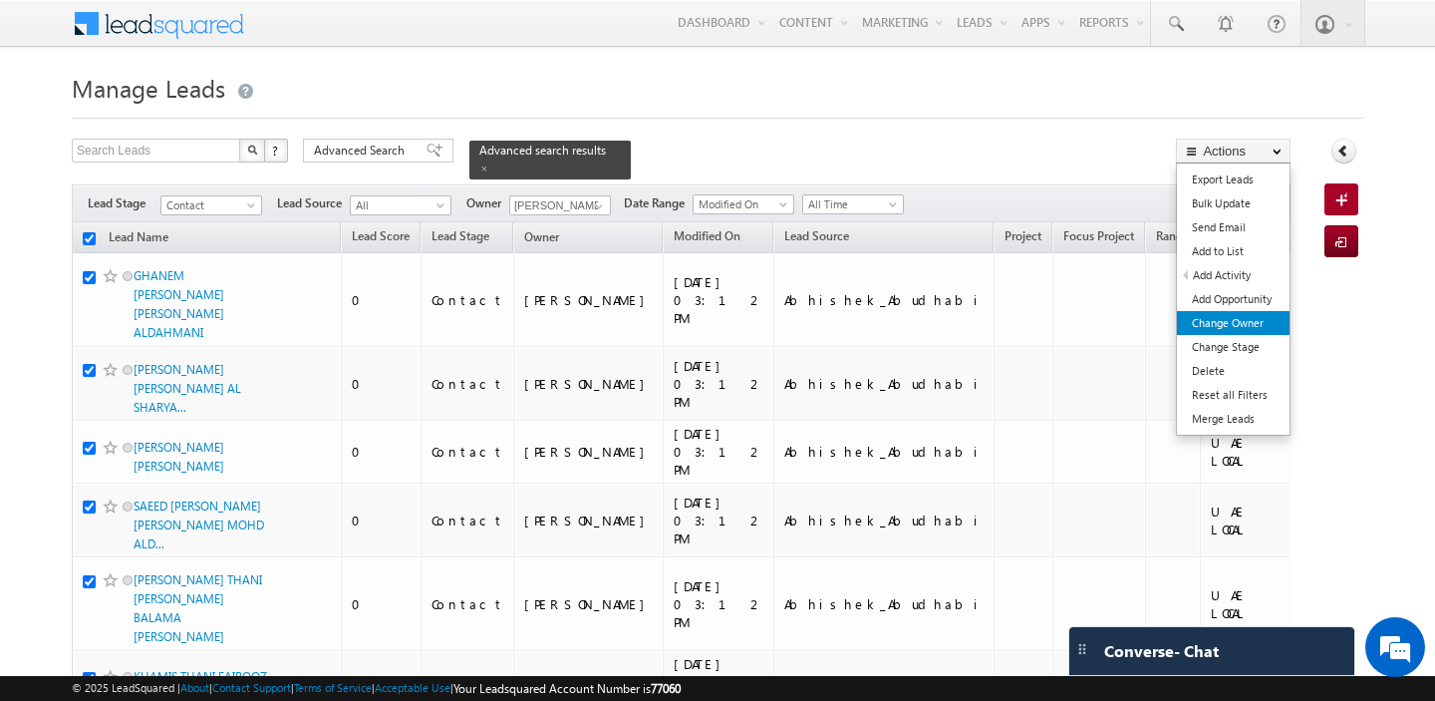
click at [1247, 321] on link "Change Owner" at bounding box center [1233, 323] width 113 height 24
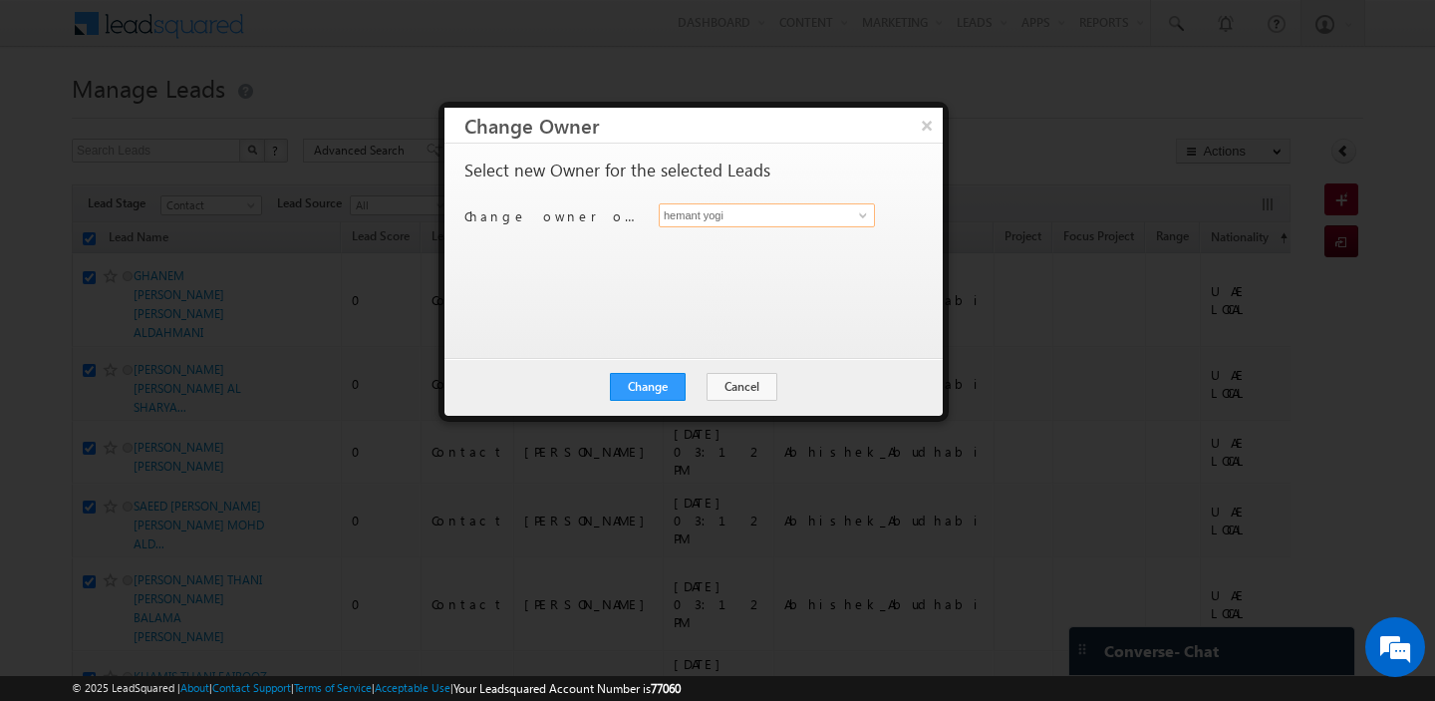
click at [761, 217] on input "hemant yogi" at bounding box center [767, 215] width 216 height 24
click at [775, 242] on link "shaila shree shaila.shree@indglobal.ae" at bounding box center [767, 246] width 216 height 38
click at [651, 381] on button "Change" at bounding box center [648, 387] width 76 height 28
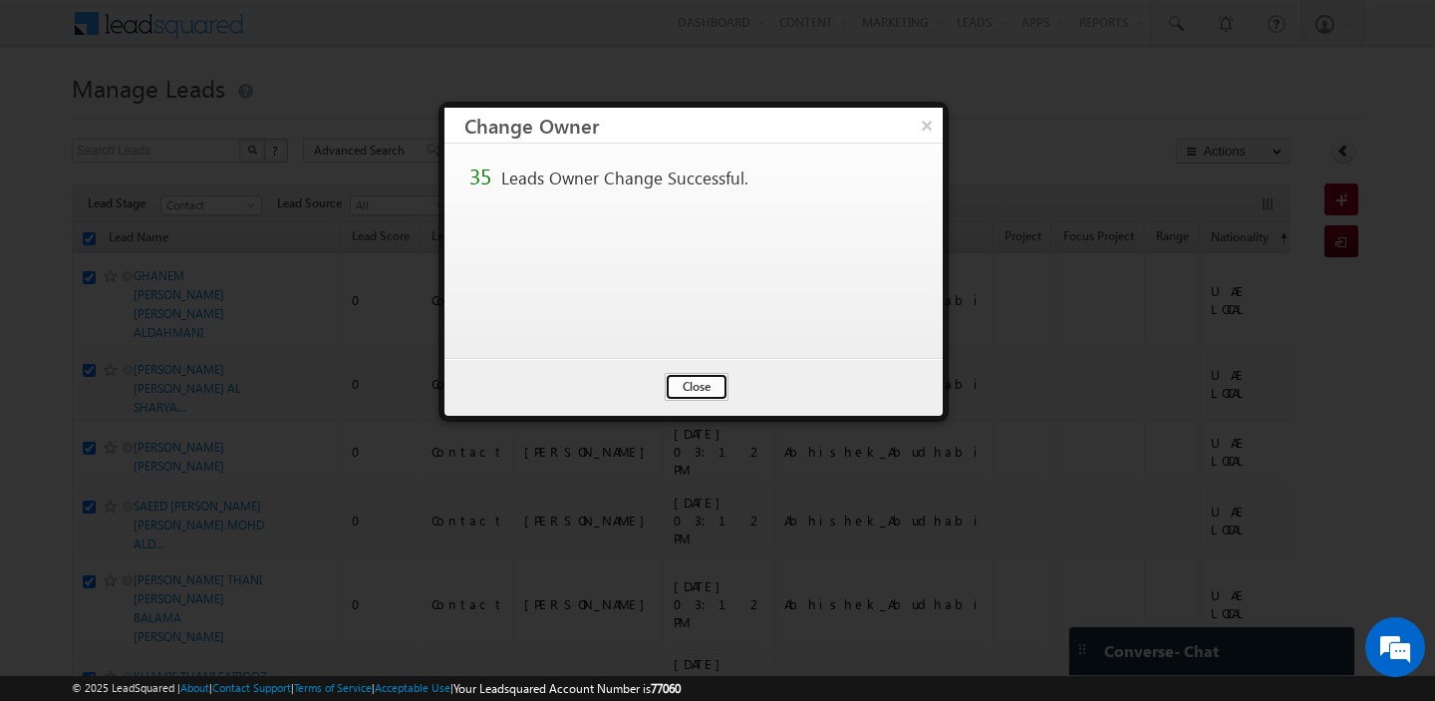
click at [699, 388] on button "Close" at bounding box center [697, 387] width 64 height 28
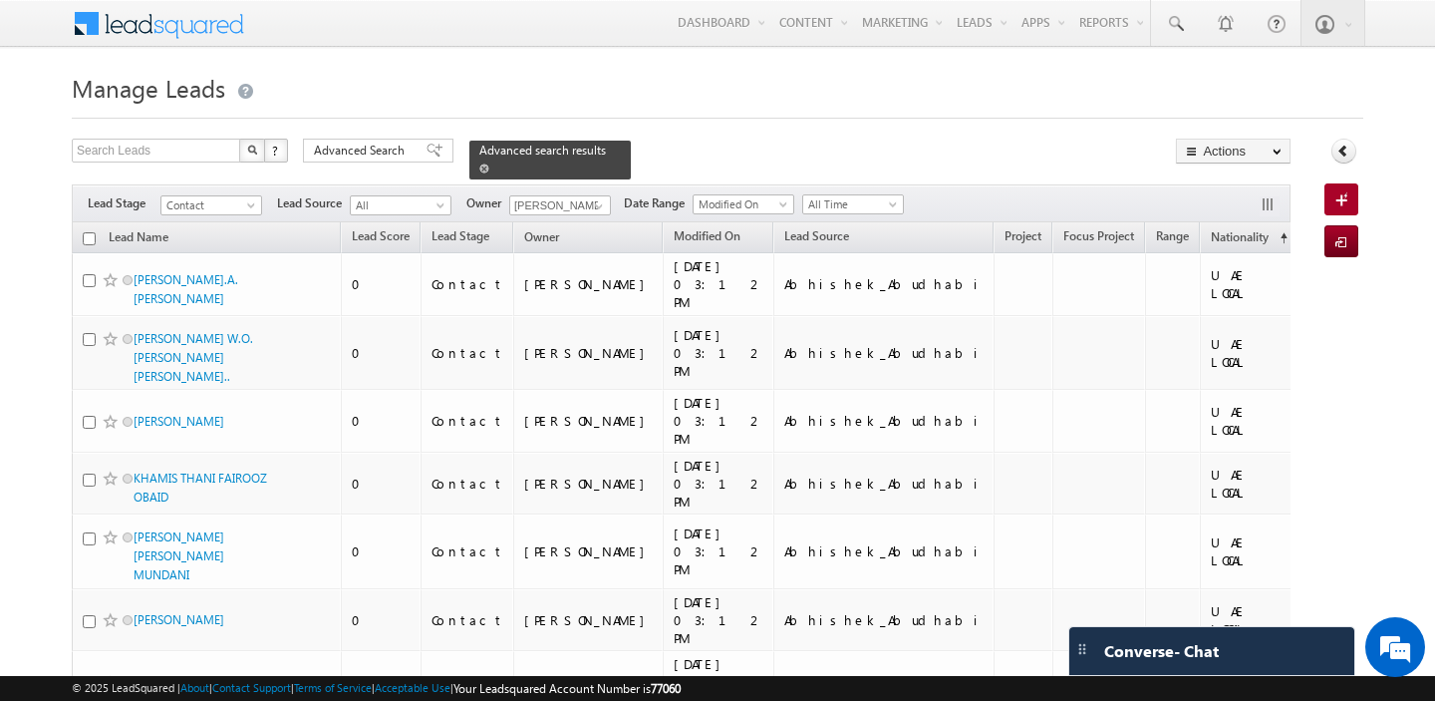
click at [479, 167] on span at bounding box center [484, 168] width 10 height 10
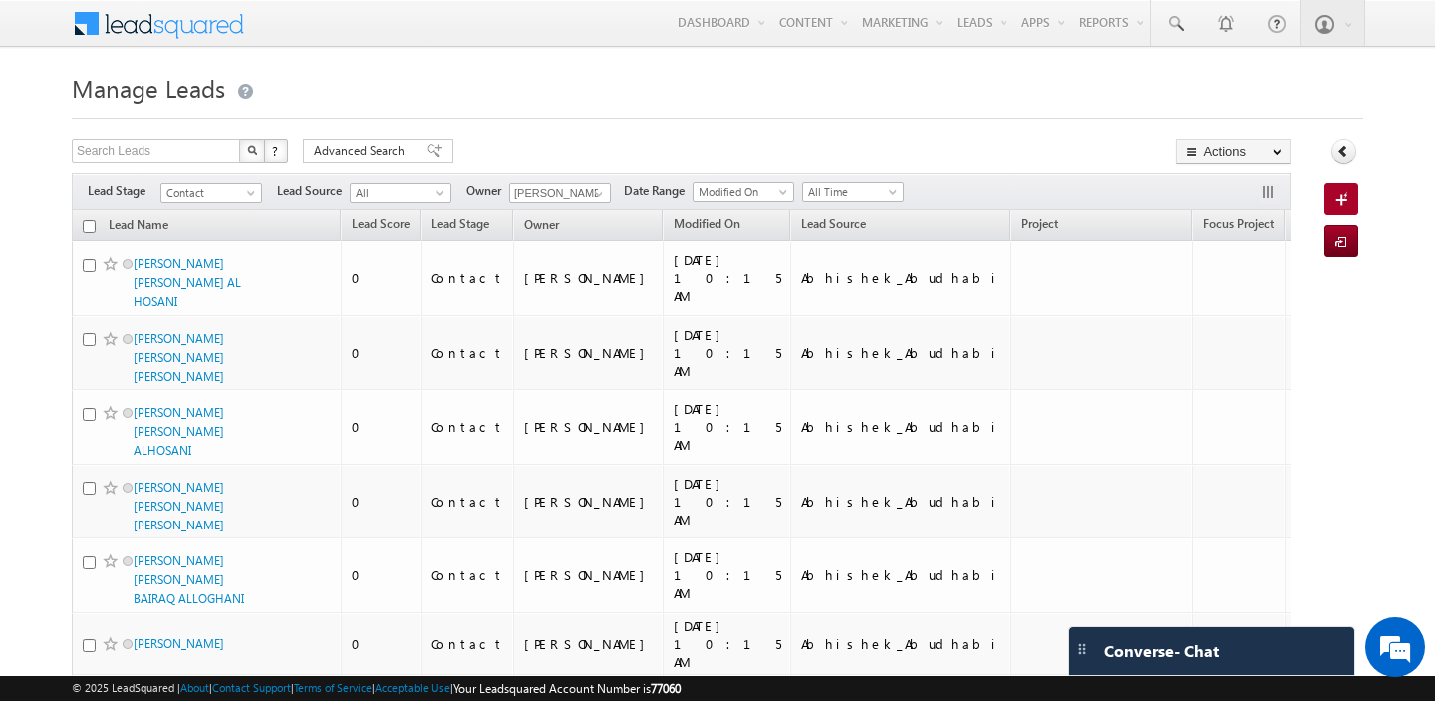
click at [90, 231] on input "checkbox" at bounding box center [89, 226] width 13 height 13
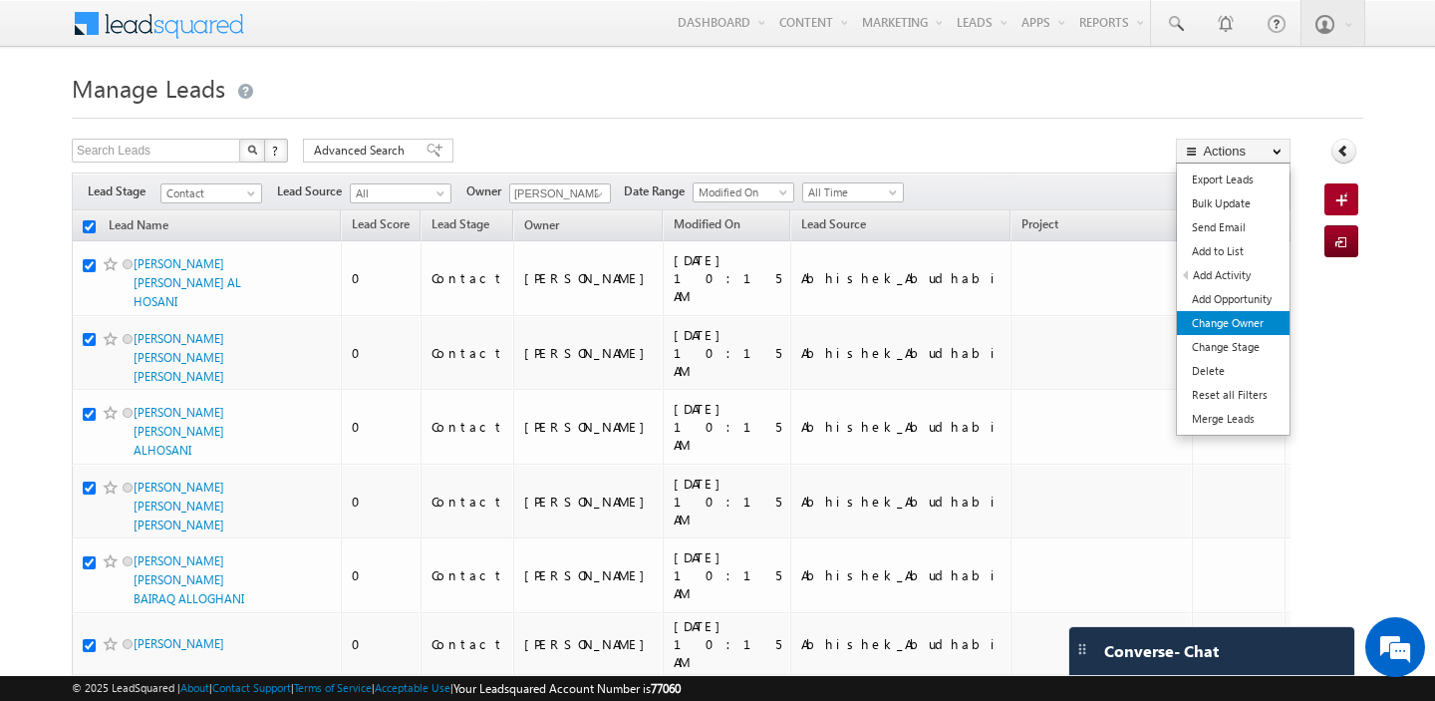
click at [1244, 324] on link "Change Owner" at bounding box center [1233, 323] width 113 height 24
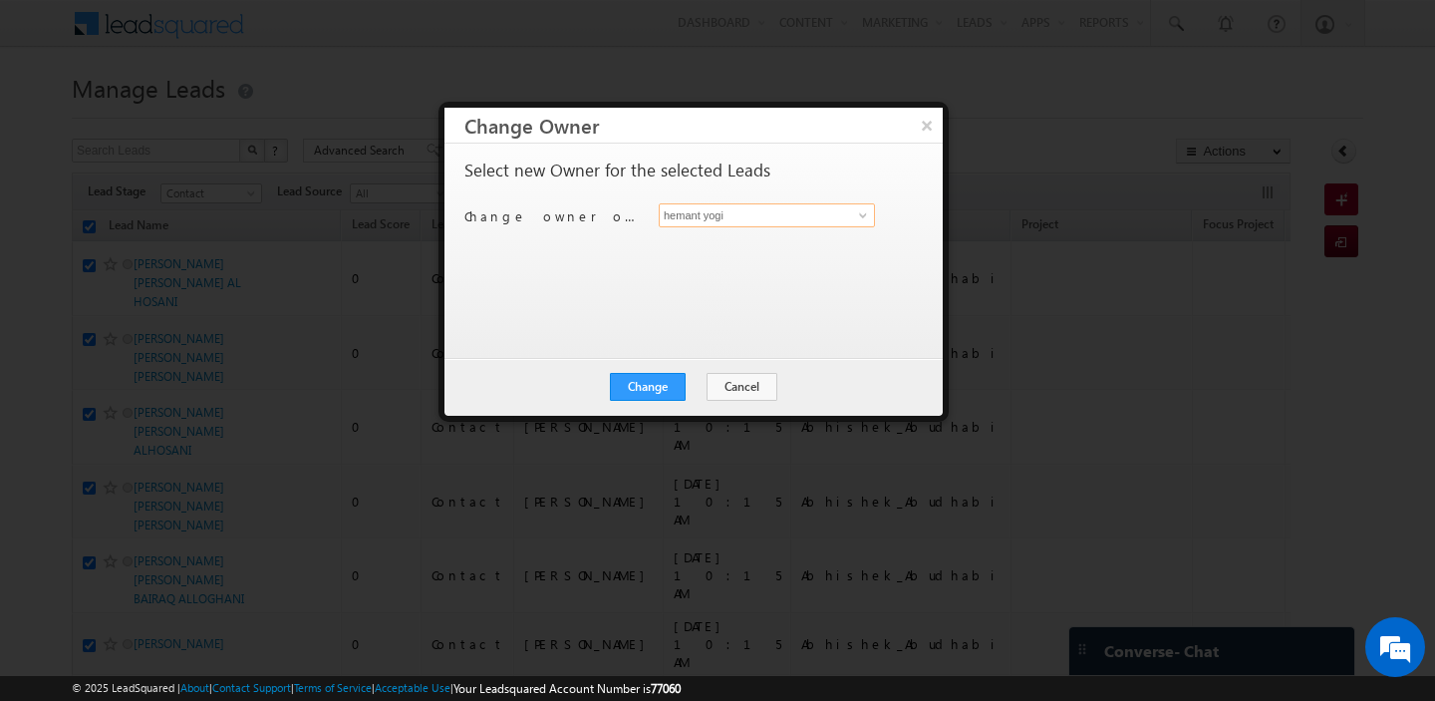
click at [687, 216] on input "hemant yogi" at bounding box center [767, 215] width 216 height 24
click at [707, 255] on span "[EMAIL_ADDRESS][DOMAIN_NAME]" at bounding box center [756, 253] width 179 height 15
click at [653, 384] on button "Change" at bounding box center [648, 387] width 76 height 28
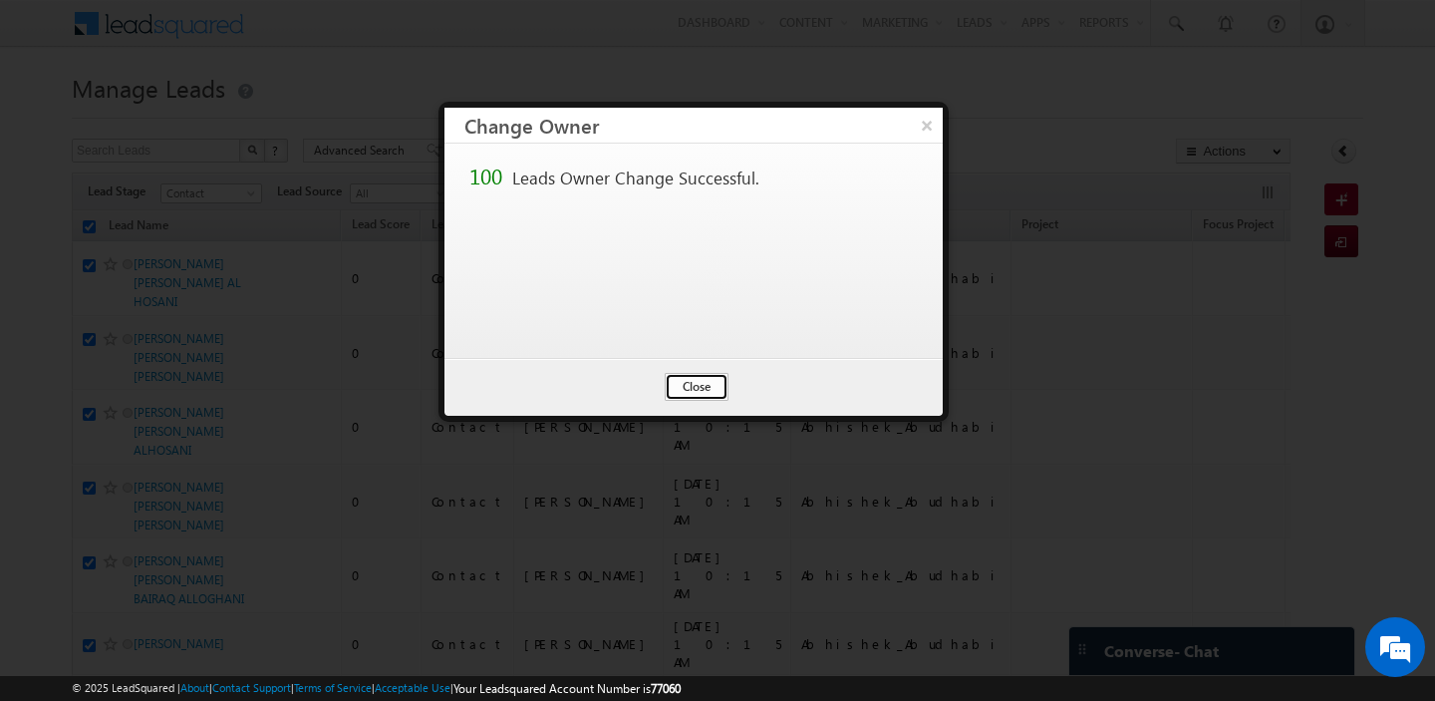
click at [686, 390] on button "Close" at bounding box center [697, 387] width 64 height 28
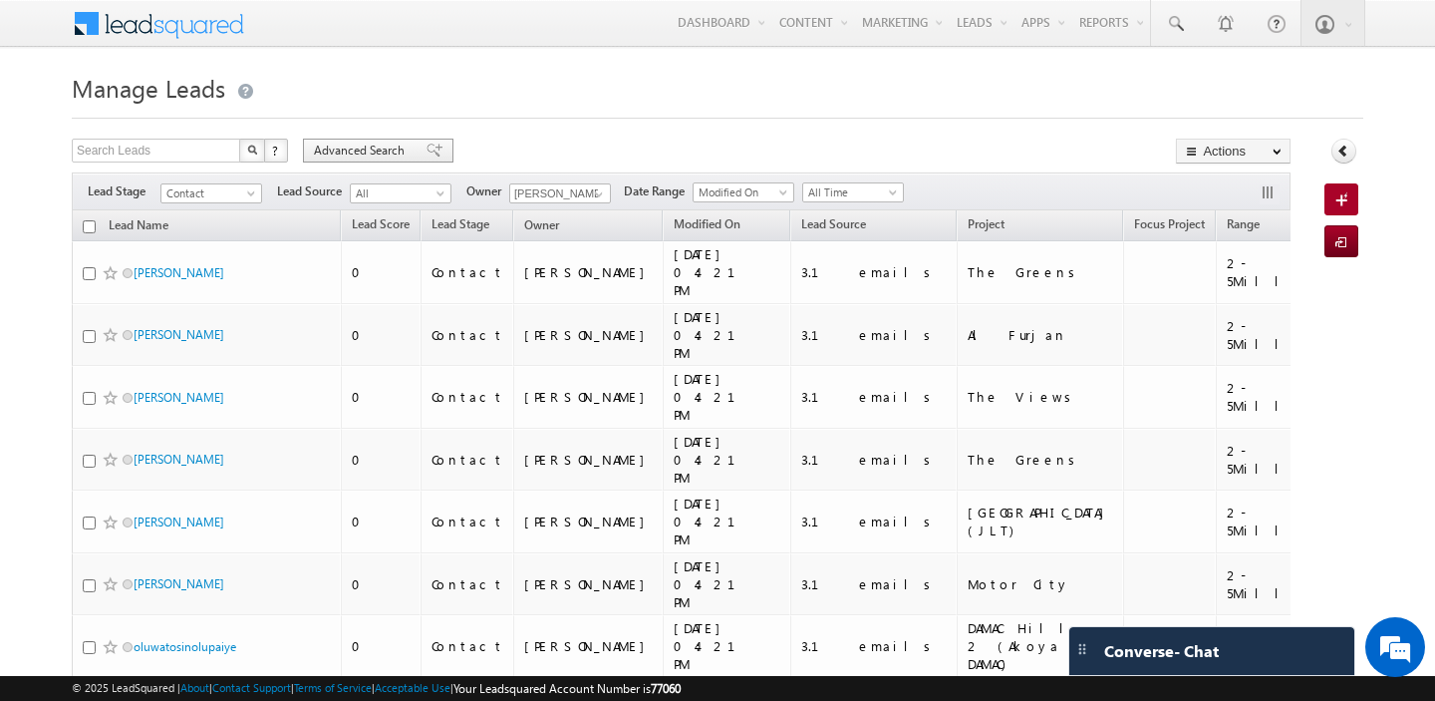
click at [339, 144] on span "Advanced Search" at bounding box center [362, 151] width 97 height 18
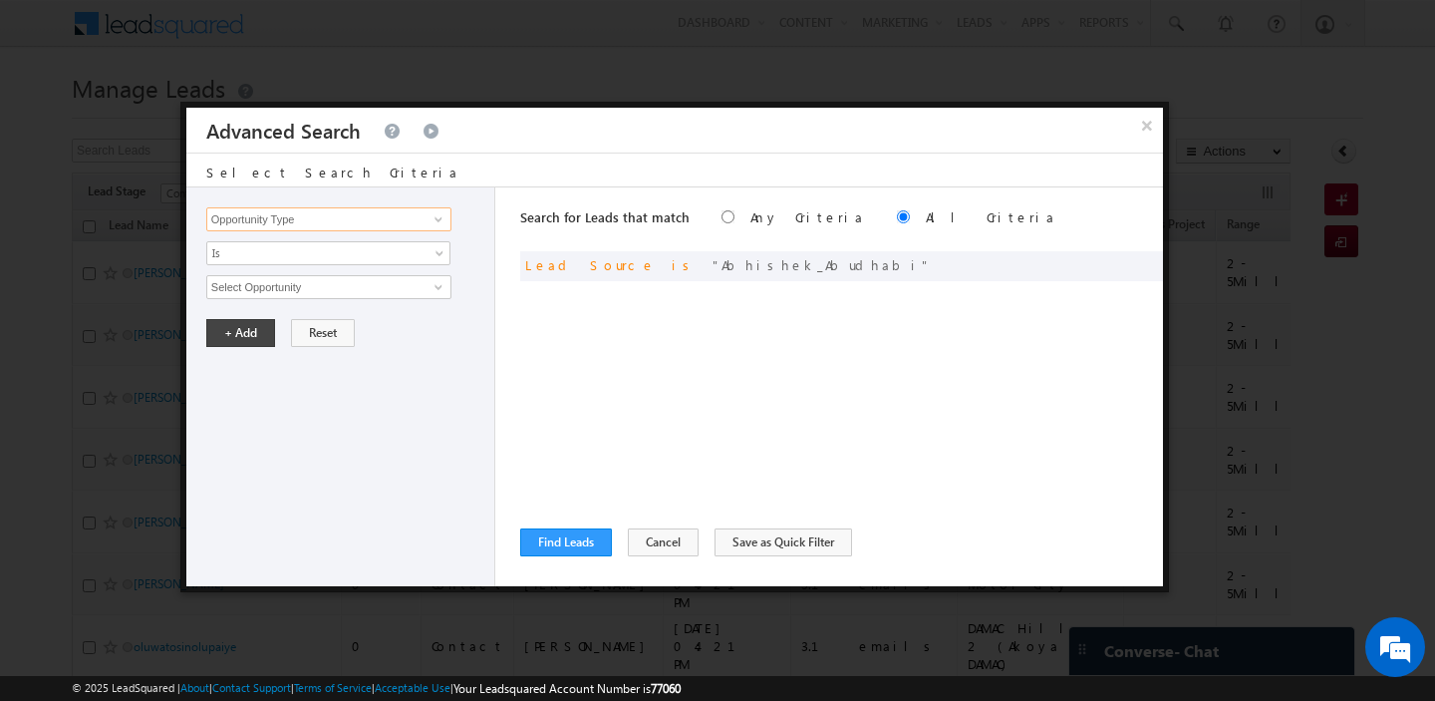
click at [323, 224] on input "Opportunity Type" at bounding box center [328, 219] width 245 height 24
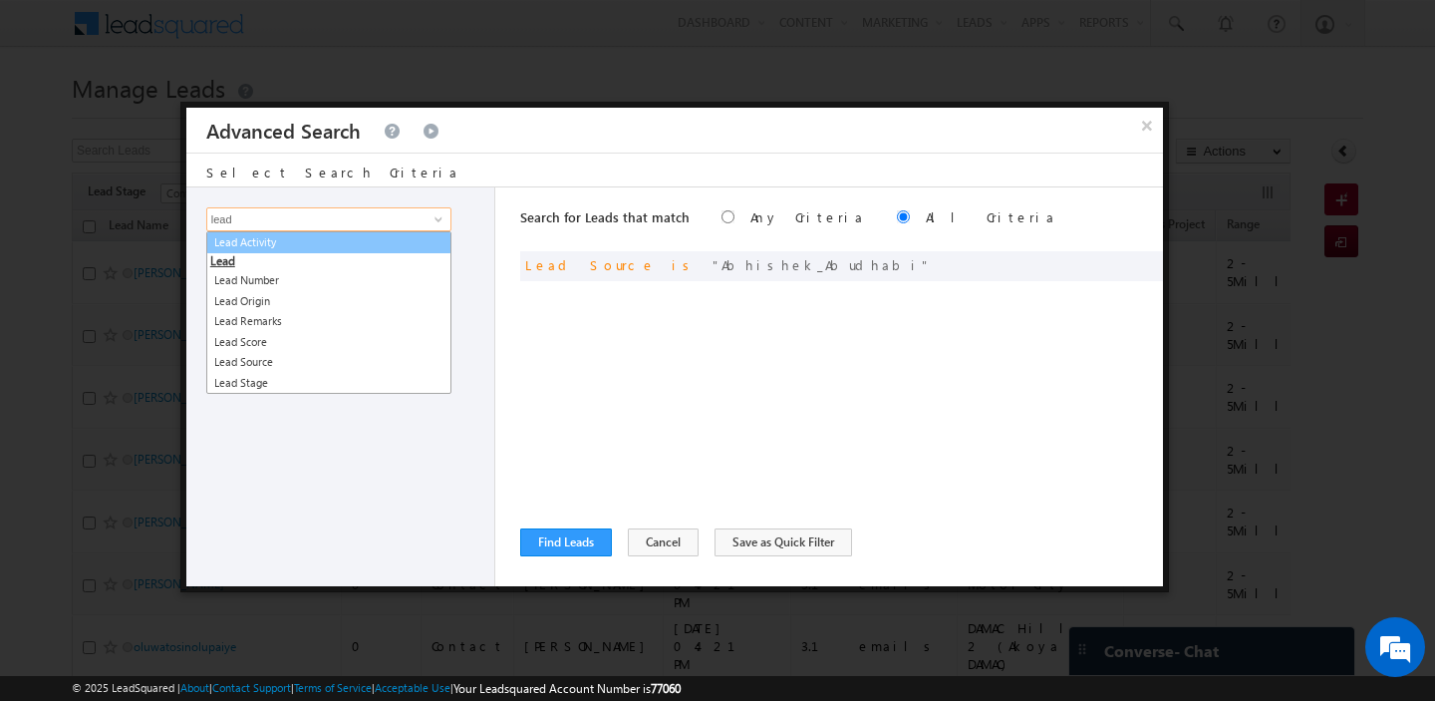
click at [317, 252] on link "Lead Activity" at bounding box center [328, 242] width 245 height 23
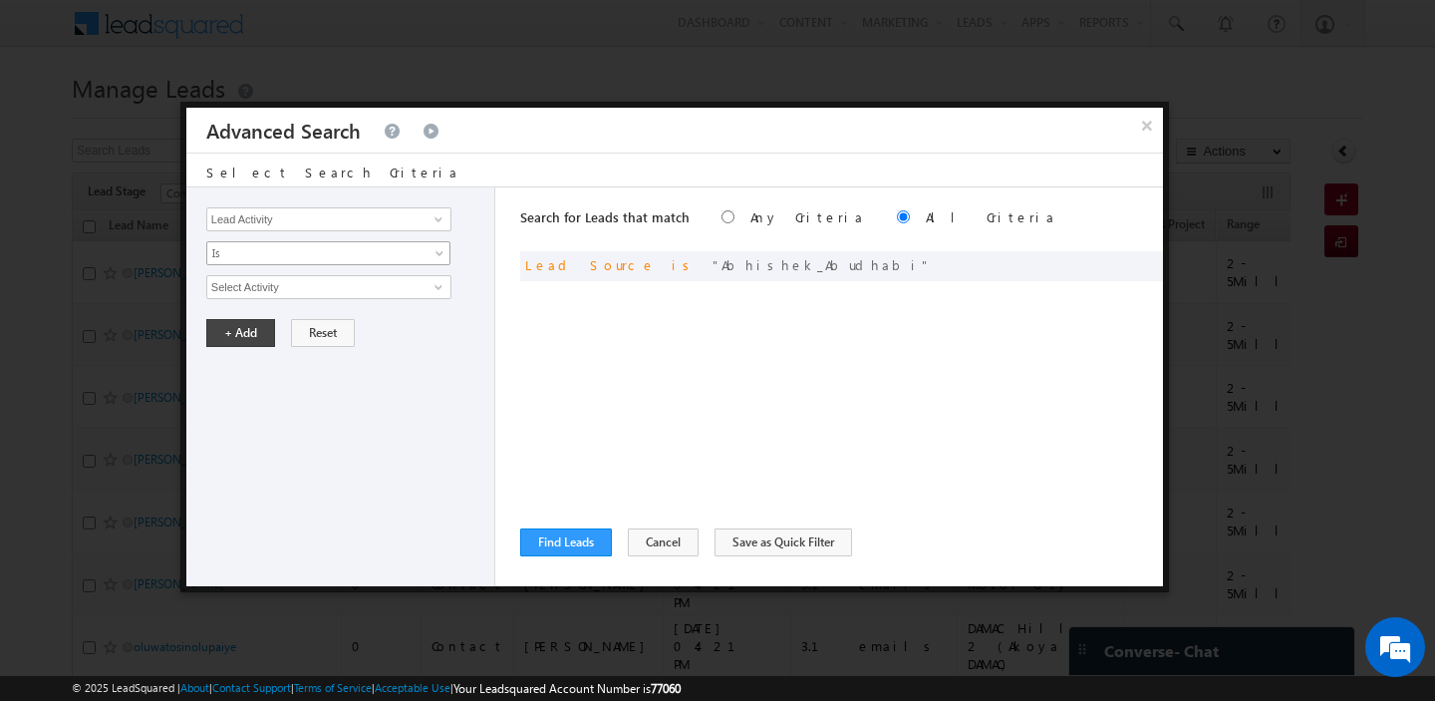
click at [288, 252] on span "Is" at bounding box center [315, 253] width 216 height 18
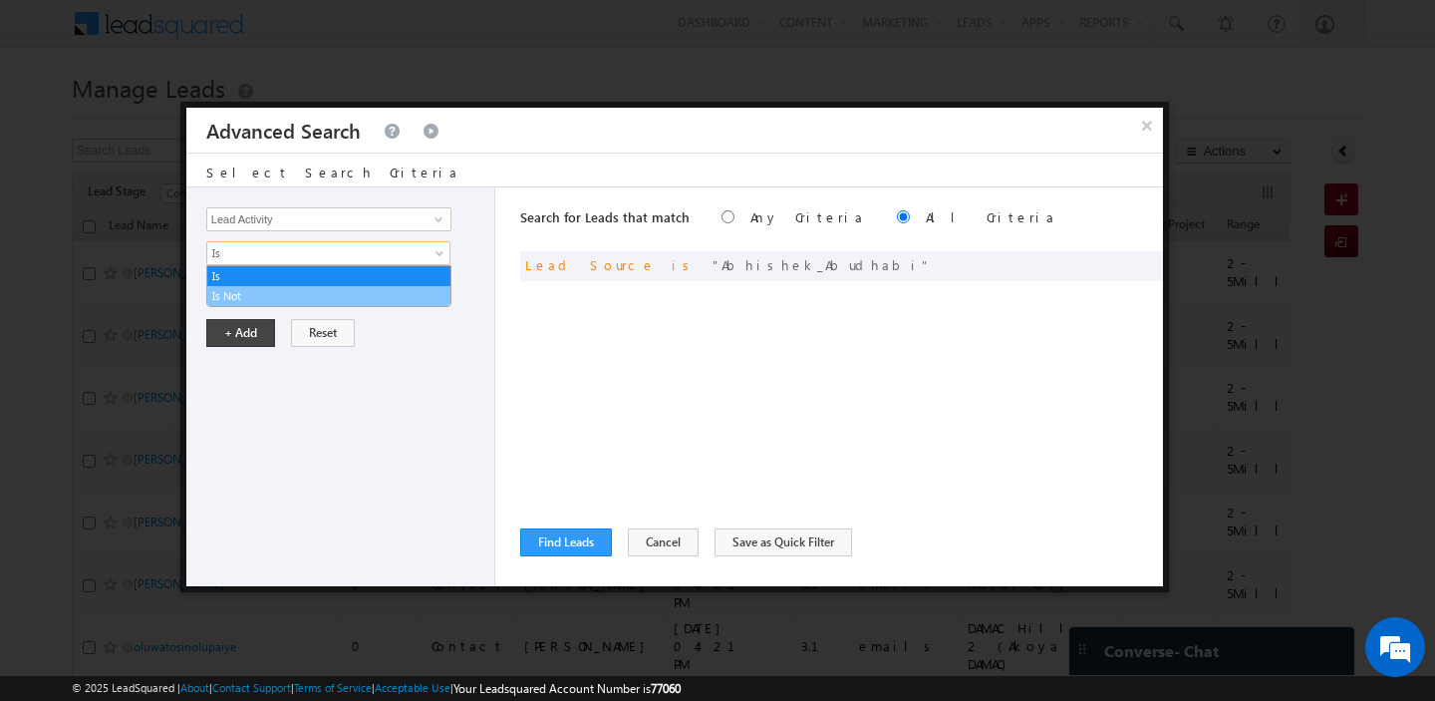
click at [256, 294] on link "Is Not" at bounding box center [328, 296] width 243 height 18
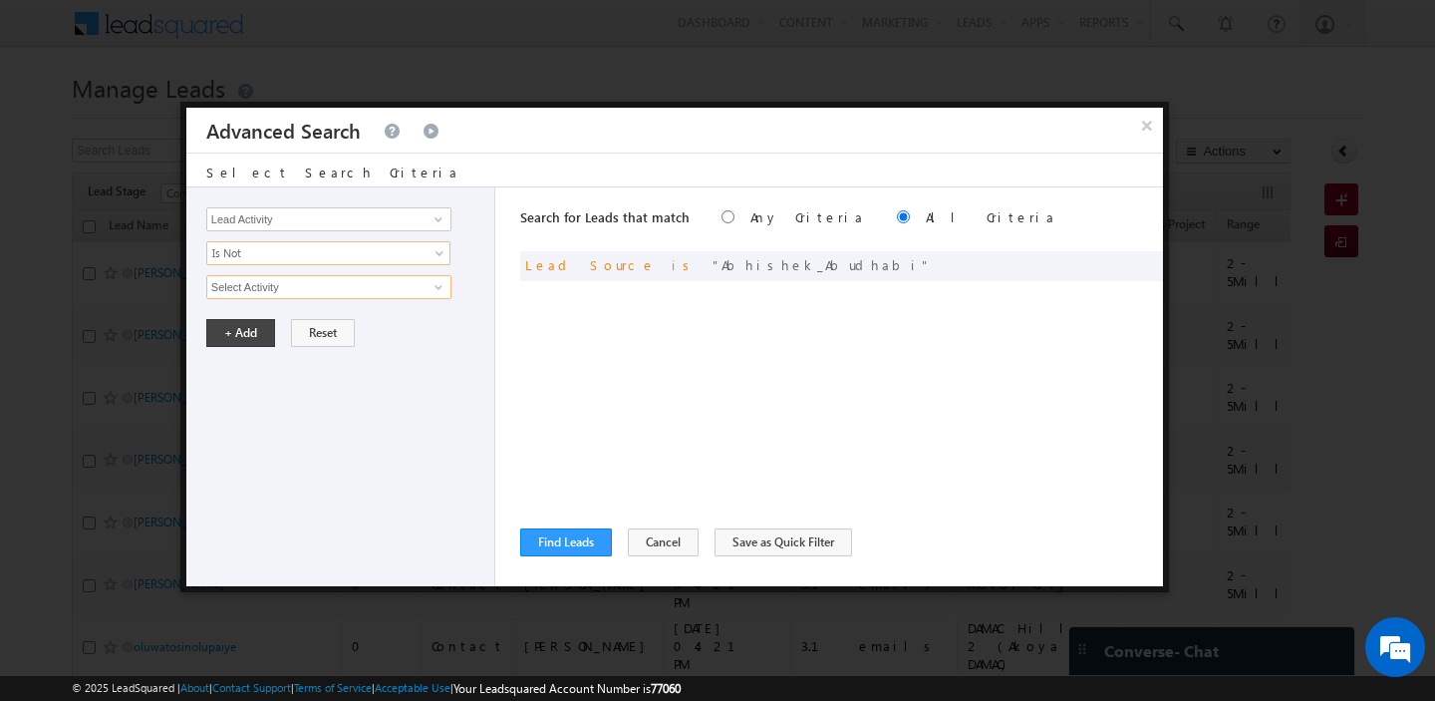
click at [282, 293] on input "Select Activity" at bounding box center [328, 287] width 245 height 24
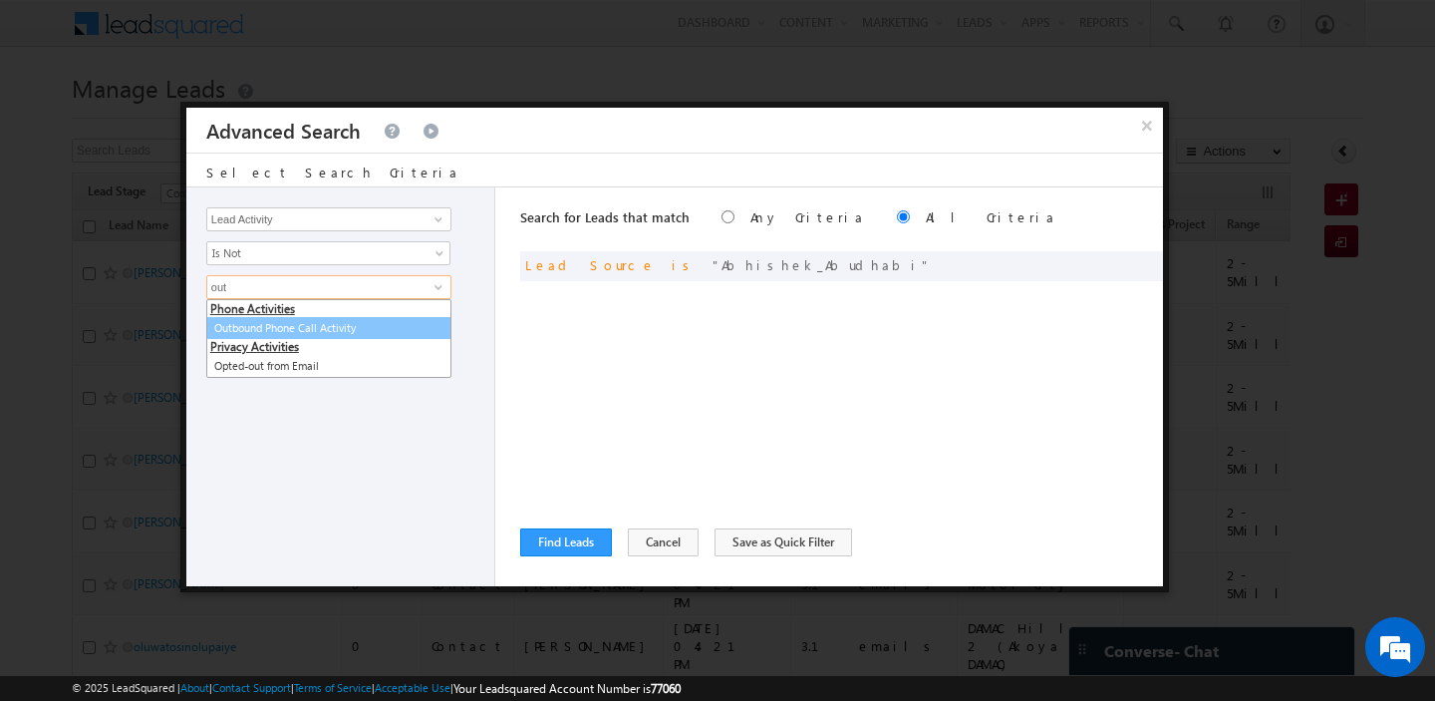
click at [291, 323] on link "Outbound Phone Call Activity" at bounding box center [328, 328] width 245 height 23
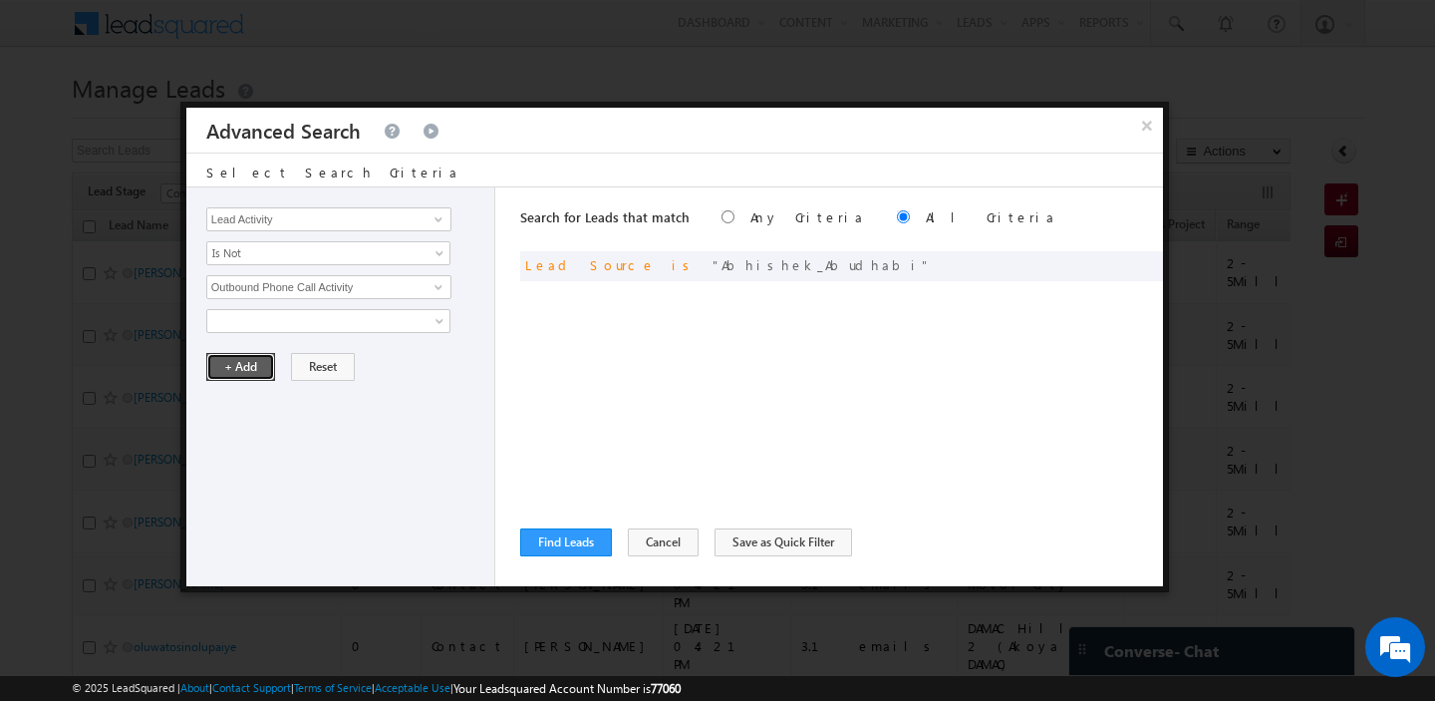
click at [231, 364] on button "+ Add" at bounding box center [240, 367] width 69 height 28
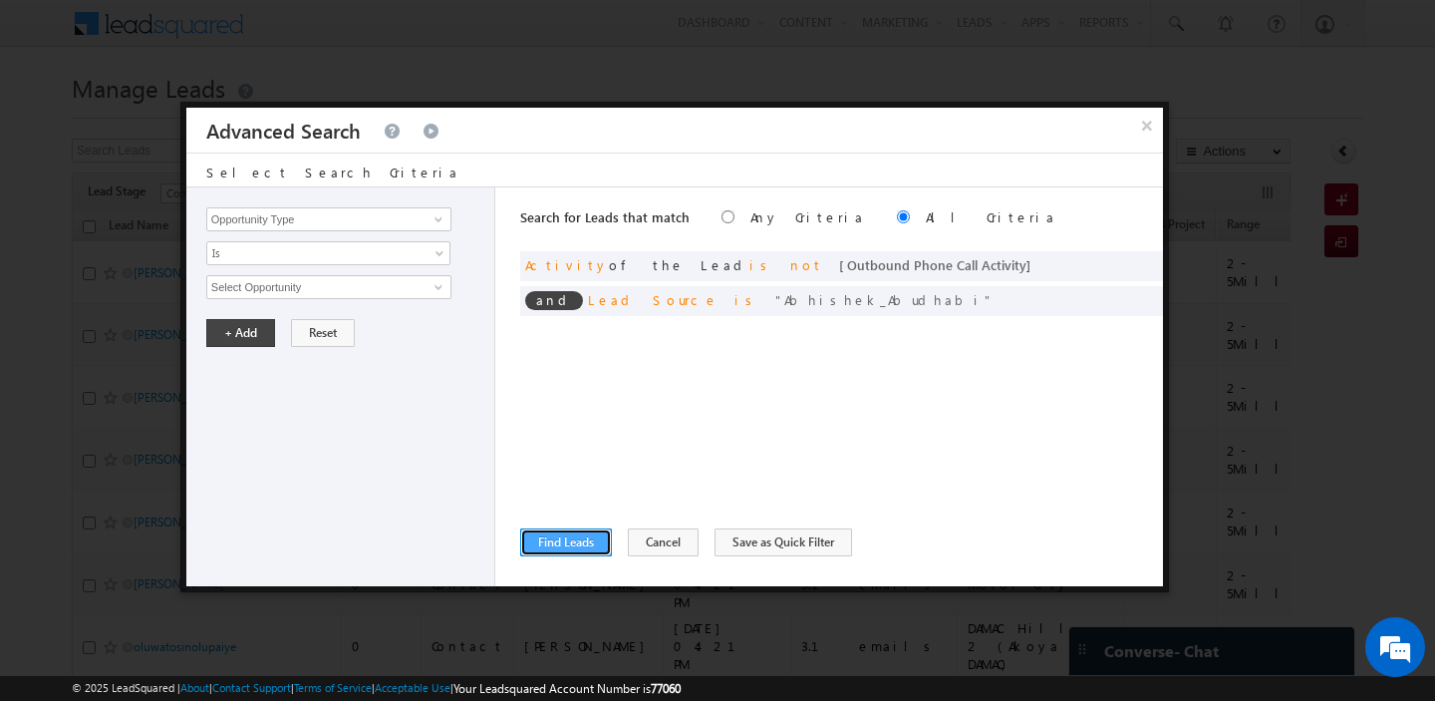
click at [546, 546] on button "Find Leads" at bounding box center [566, 542] width 92 height 28
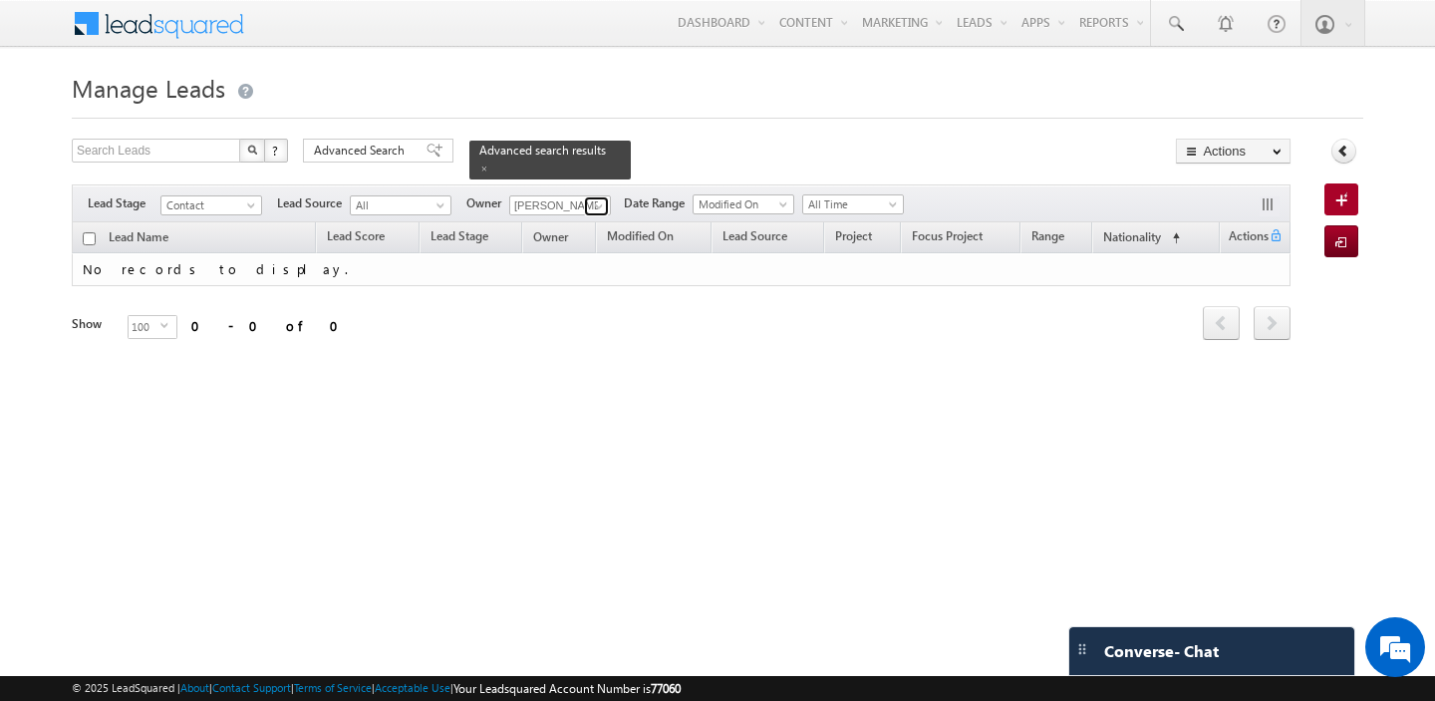
click at [601, 206] on span at bounding box center [599, 206] width 16 height 16
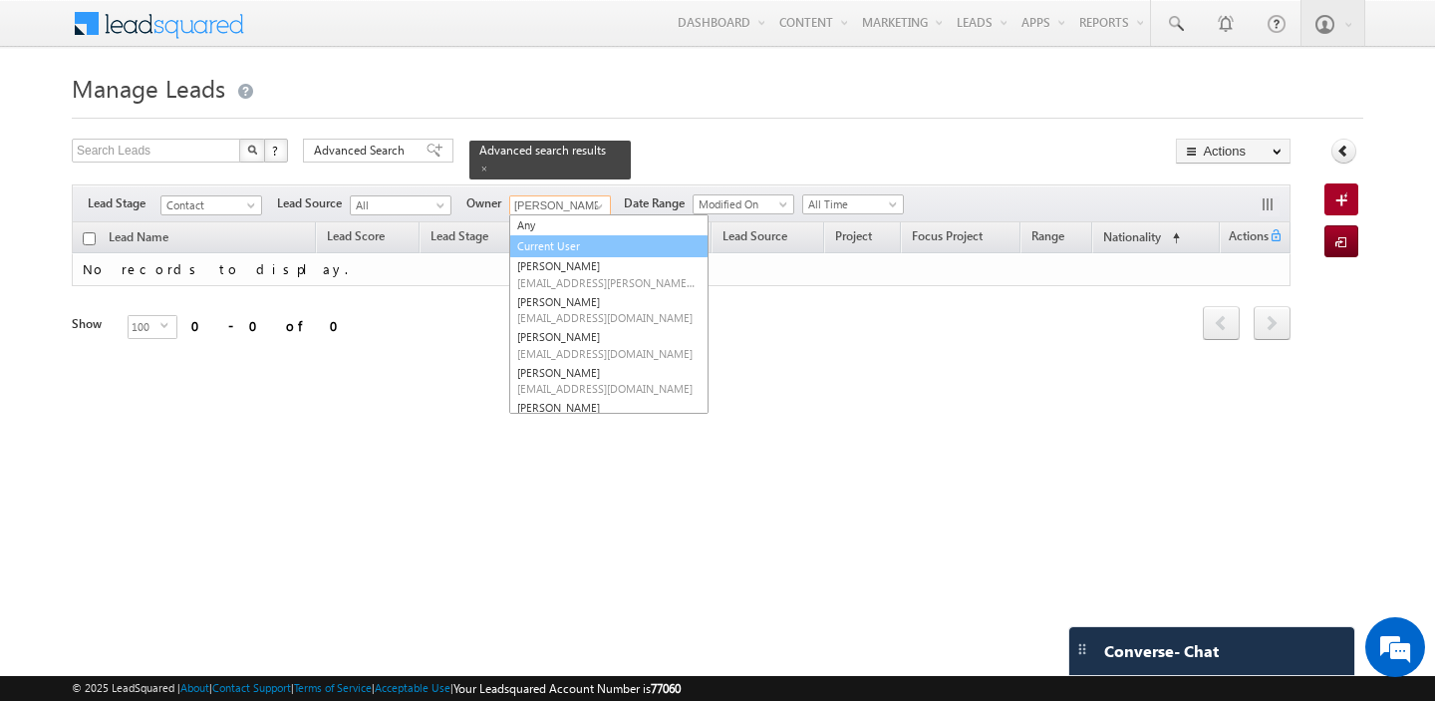
click at [549, 243] on link "Current User" at bounding box center [608, 246] width 199 height 23
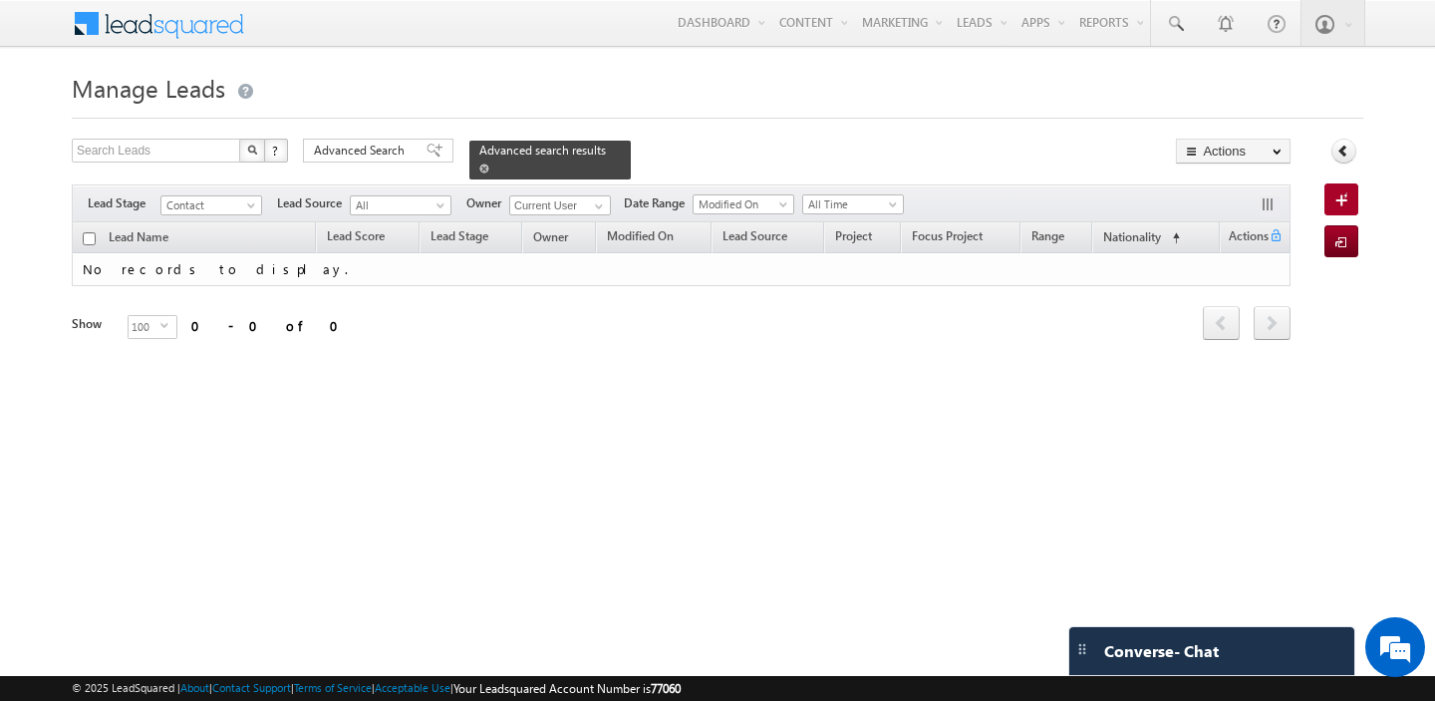
click at [479, 166] on span at bounding box center [484, 168] width 10 height 10
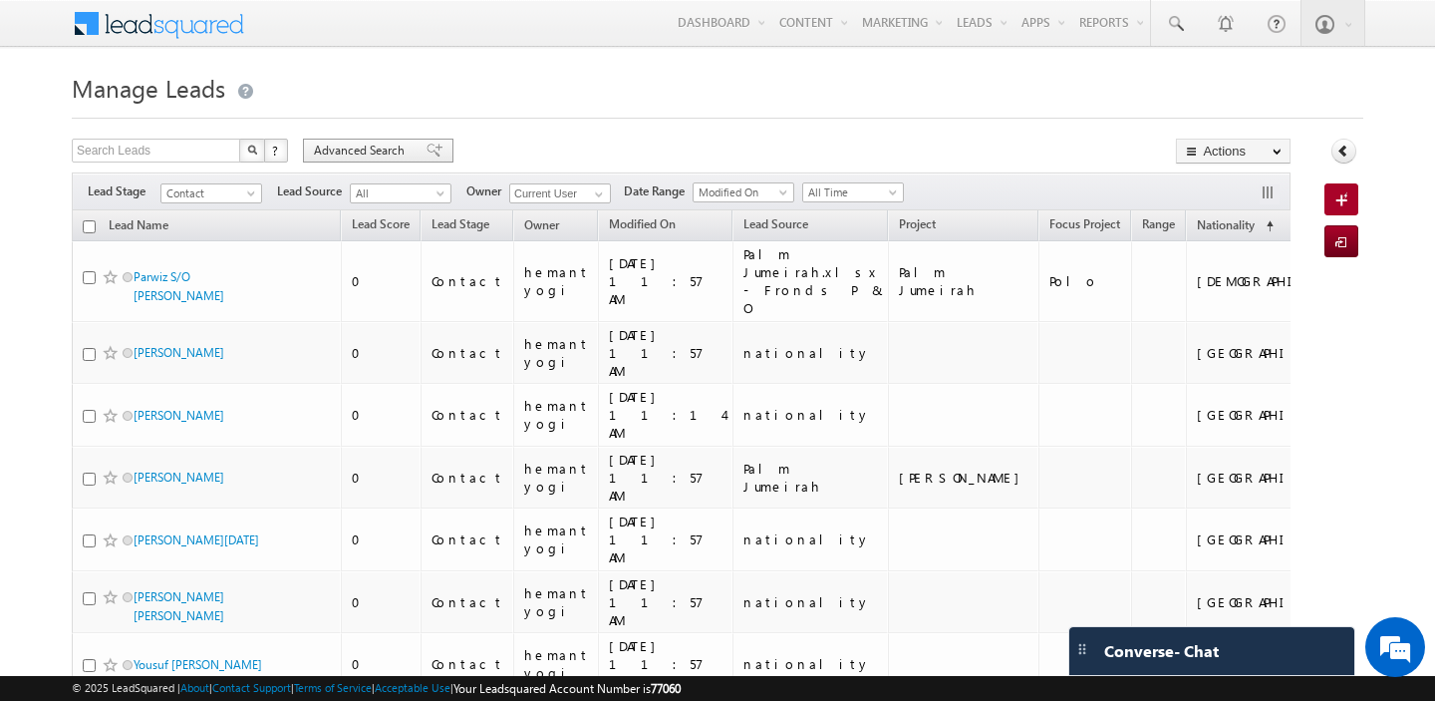
click at [365, 157] on span "Advanced Search" at bounding box center [362, 151] width 97 height 18
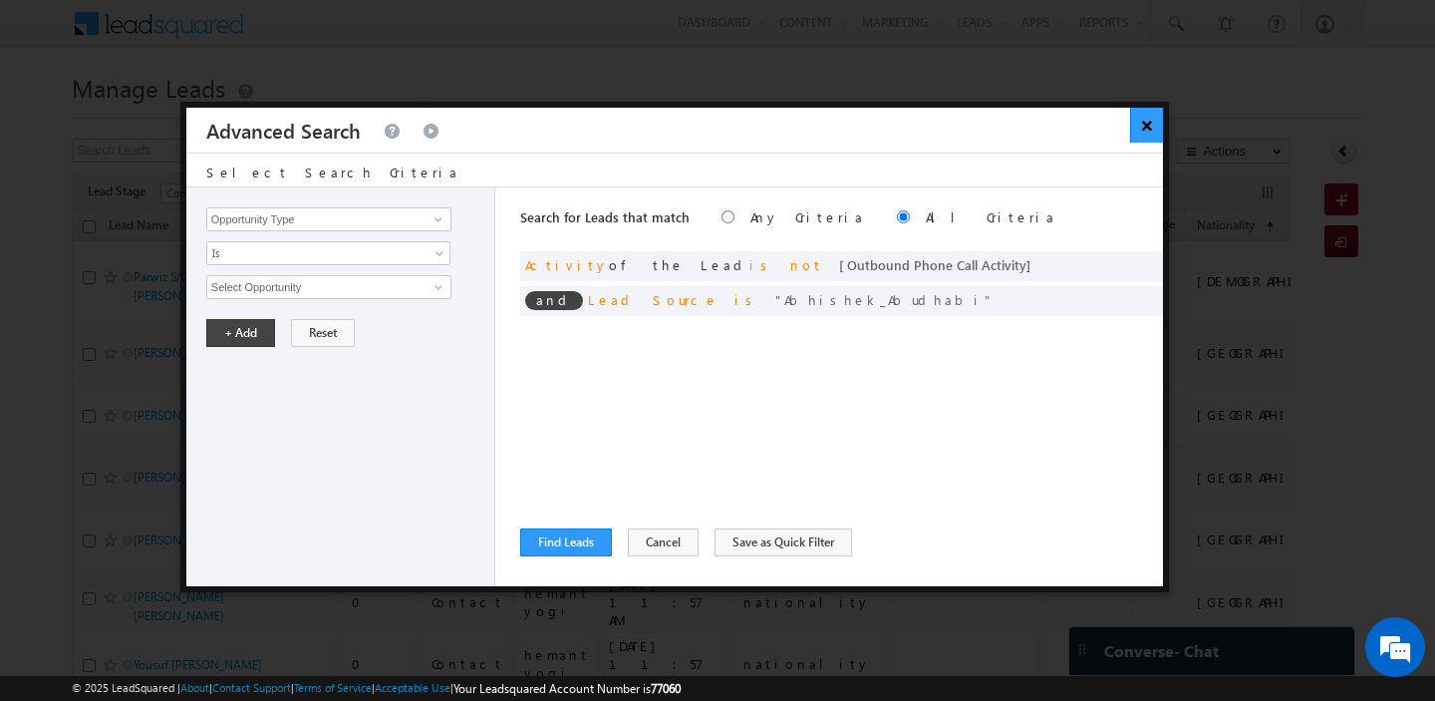
click at [1149, 128] on button "×" at bounding box center [1146, 125] width 33 height 35
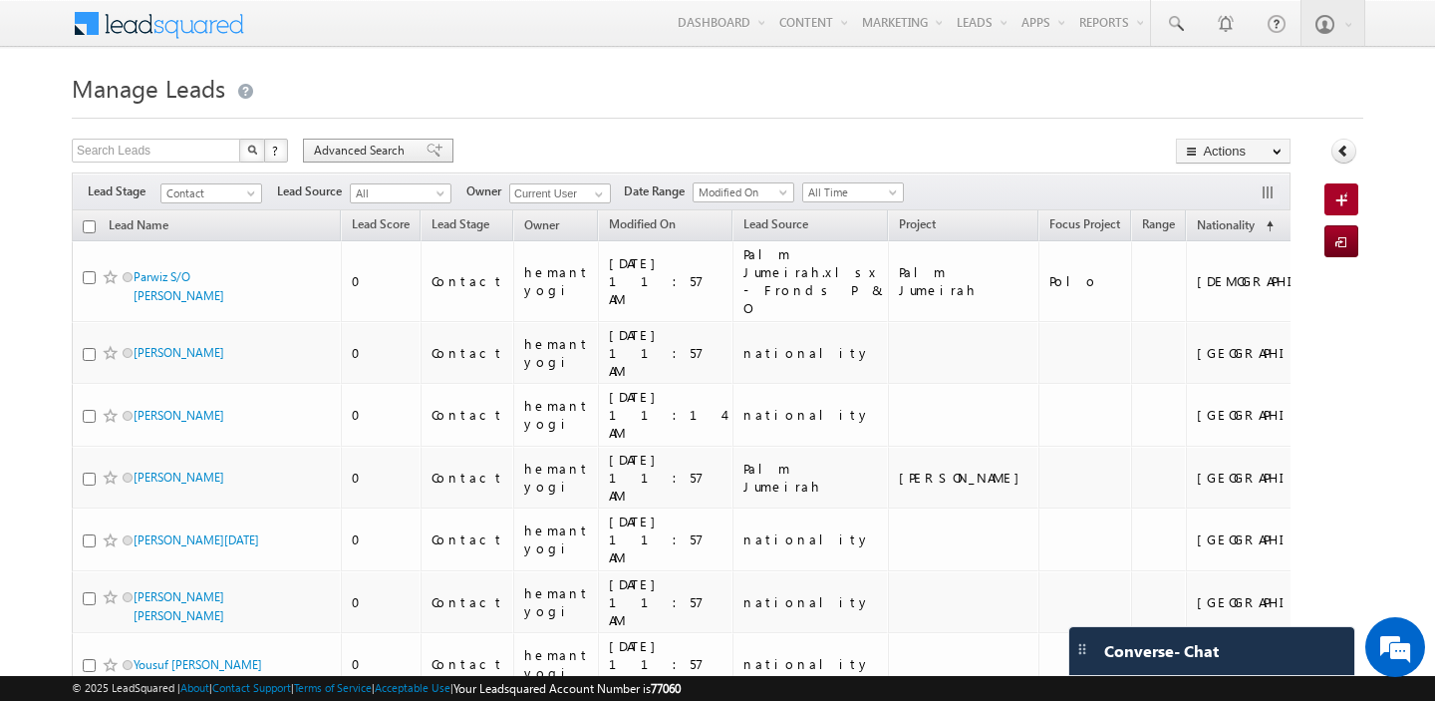
click at [376, 151] on span "Advanced Search" at bounding box center [362, 151] width 97 height 18
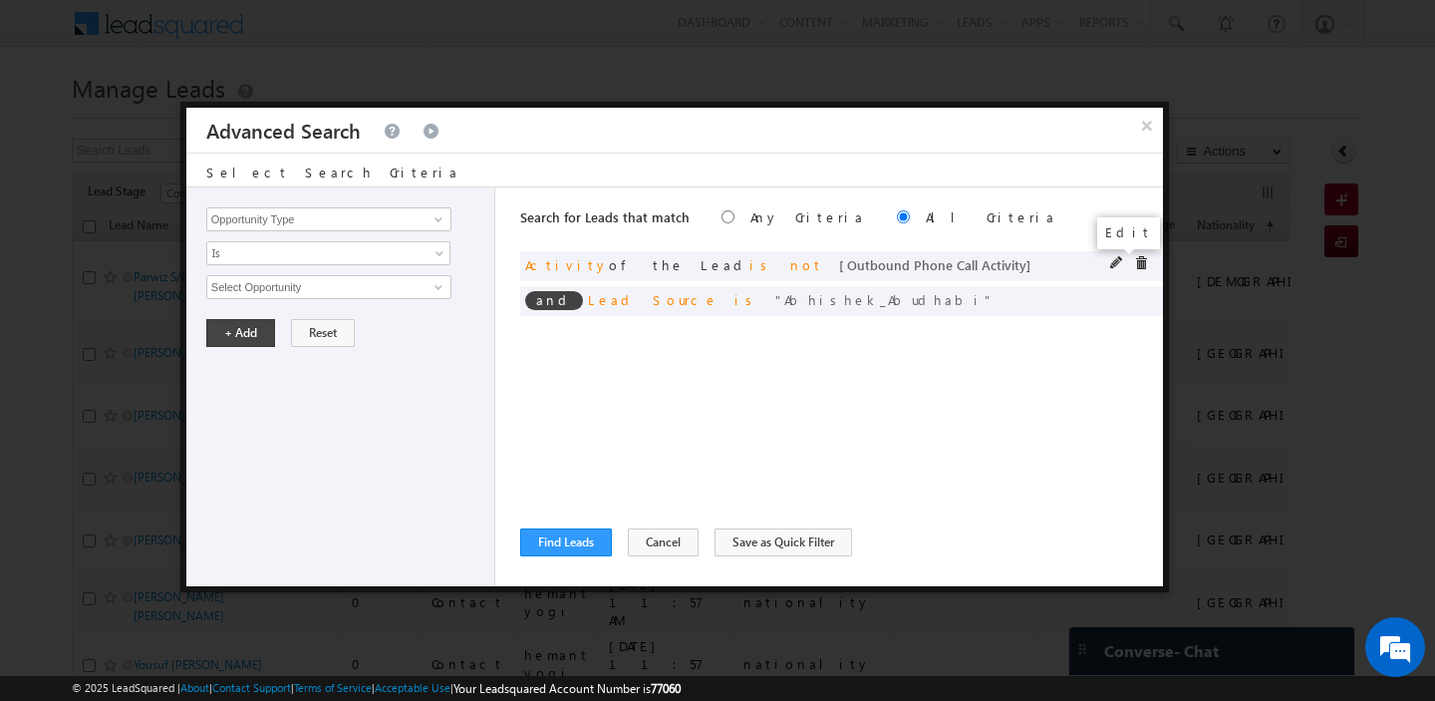
click at [1110, 262] on span at bounding box center [1117, 263] width 14 height 14
click at [218, 372] on button "+ Add" at bounding box center [240, 367] width 69 height 28
click at [562, 550] on button "Find Leads" at bounding box center [566, 542] width 92 height 28
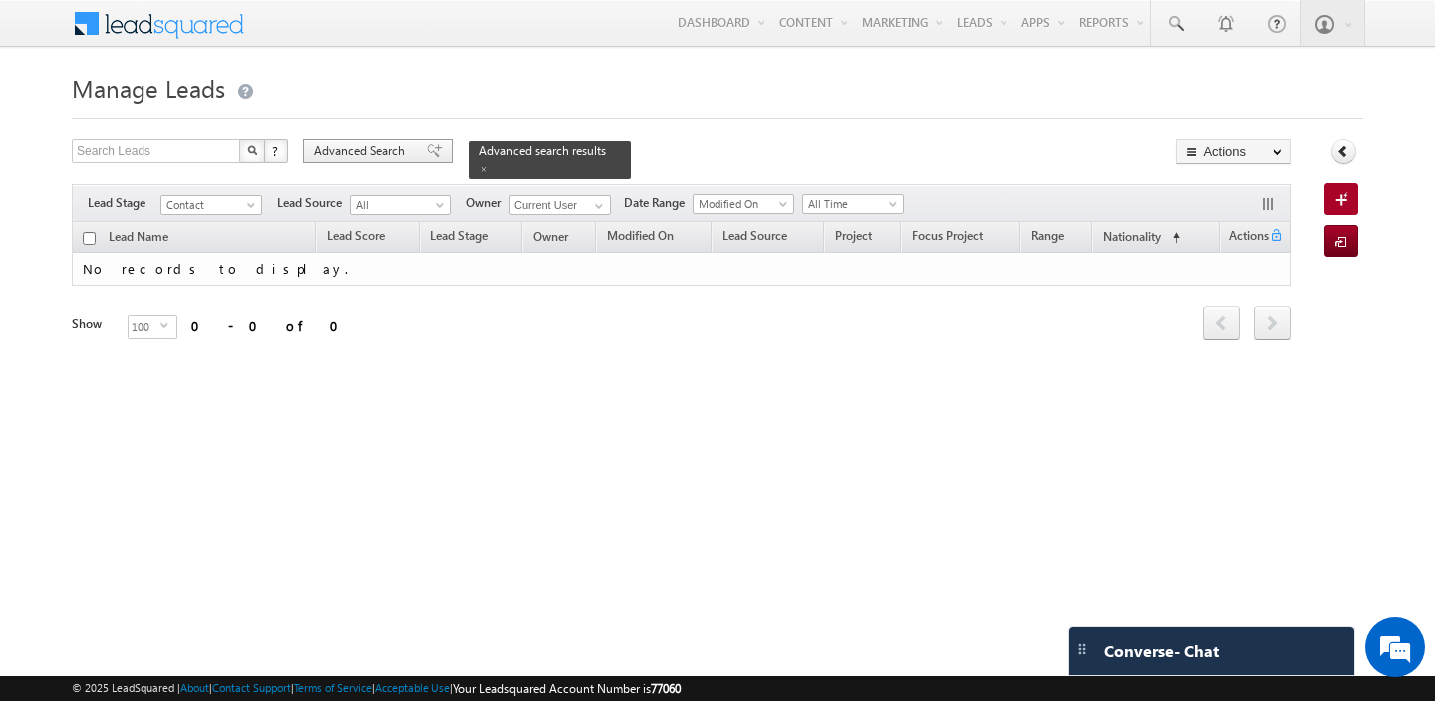
click at [381, 146] on span "Advanced Search" at bounding box center [362, 151] width 97 height 18
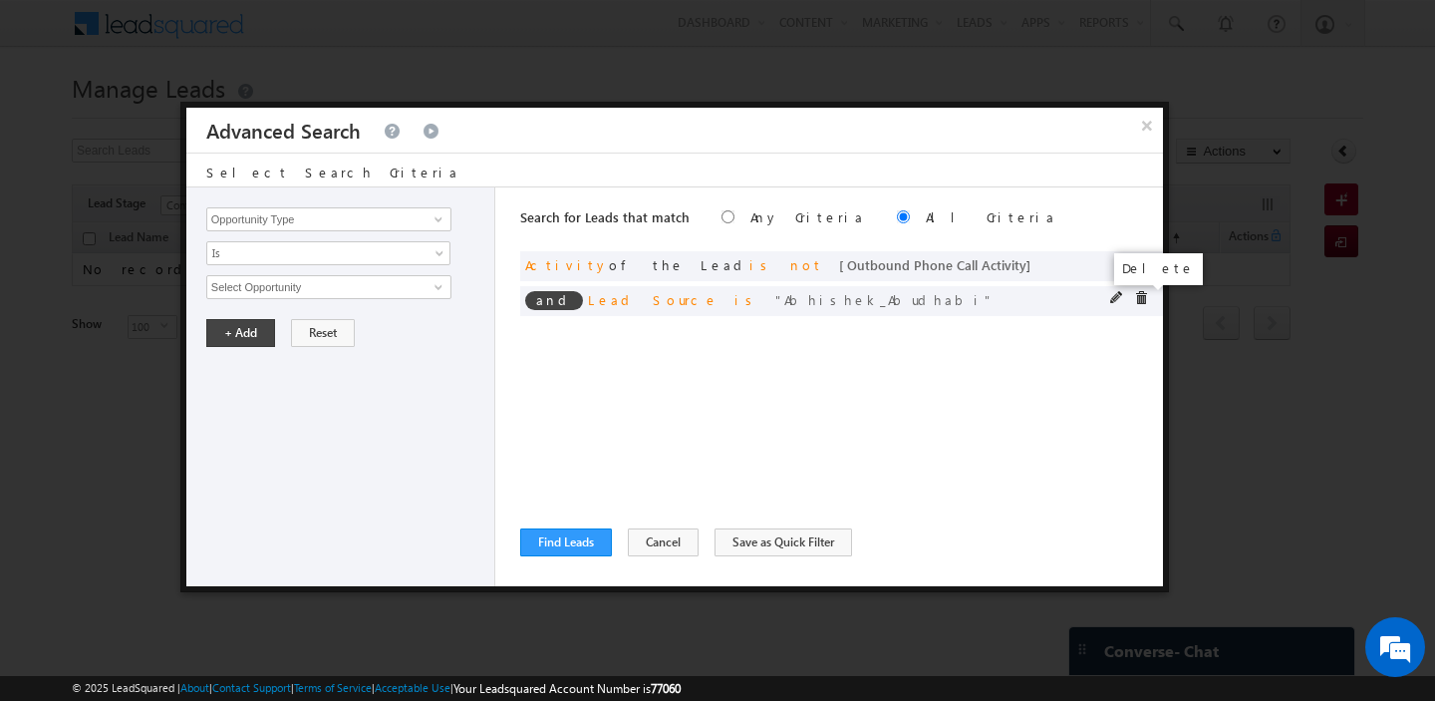
click at [1145, 299] on span at bounding box center [1141, 298] width 14 height 14
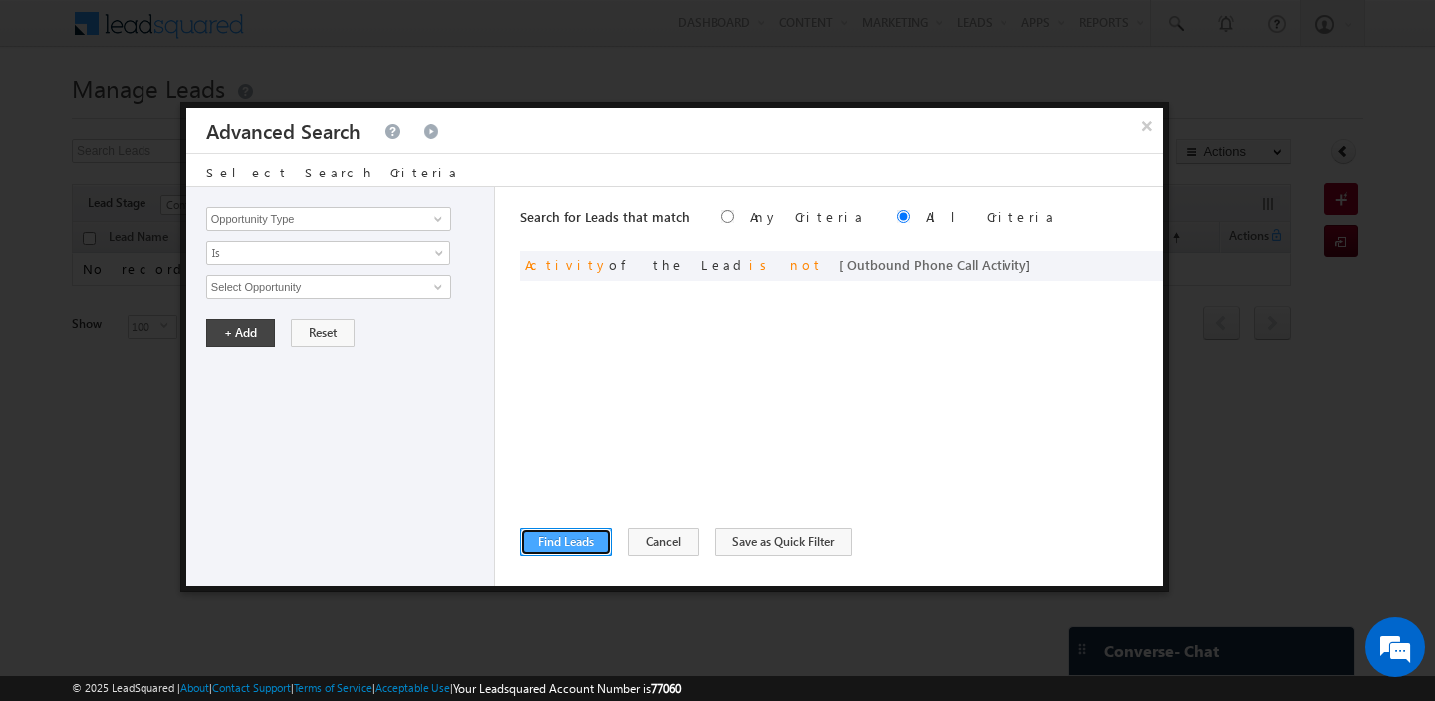
click at [564, 550] on button "Find Leads" at bounding box center [566, 542] width 92 height 28
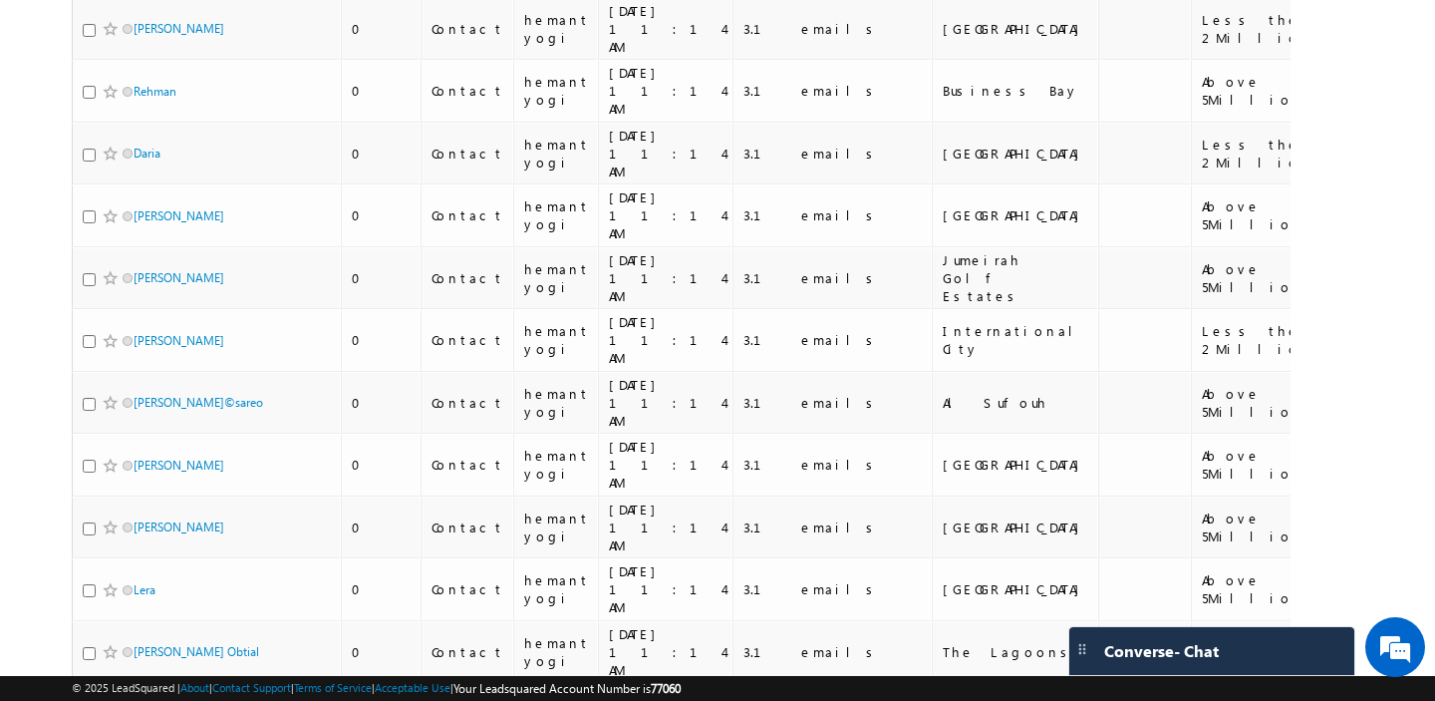
scroll to position [4760, 0]
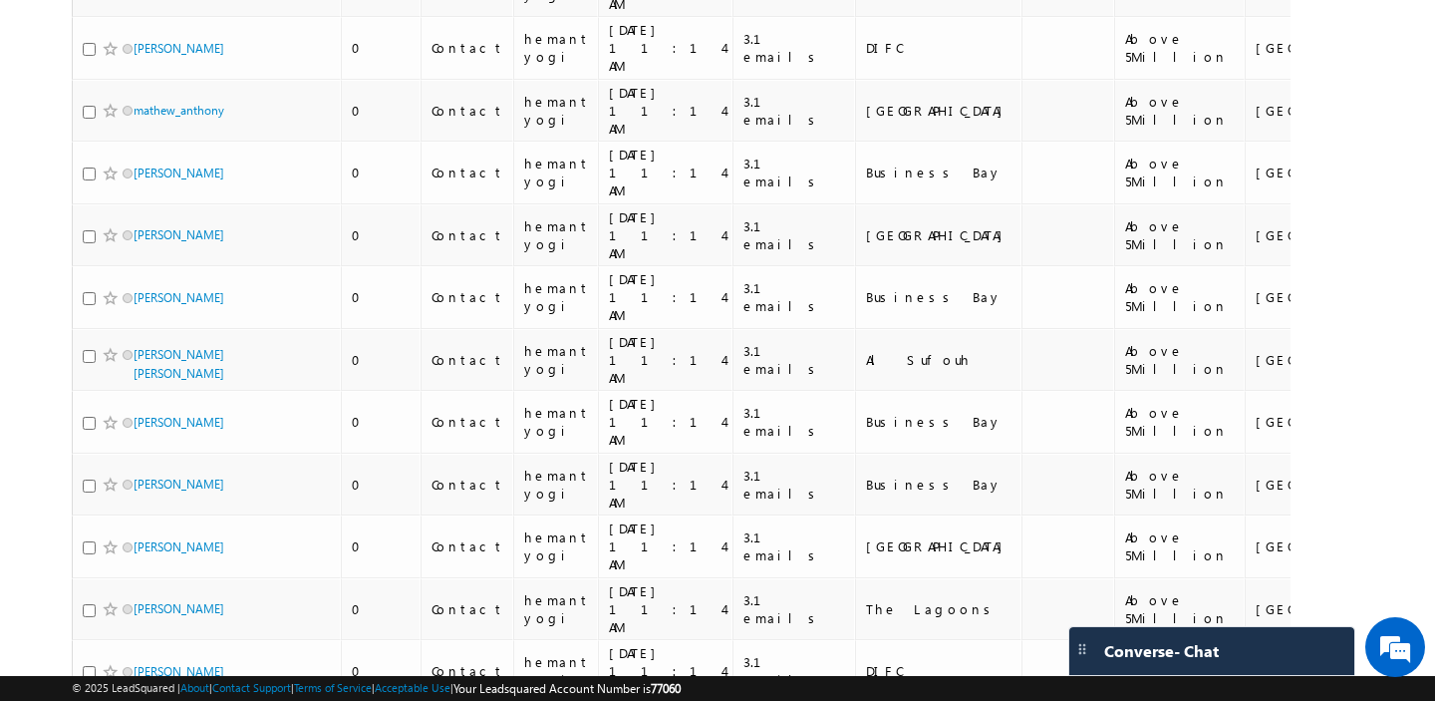
scroll to position [4537, 0]
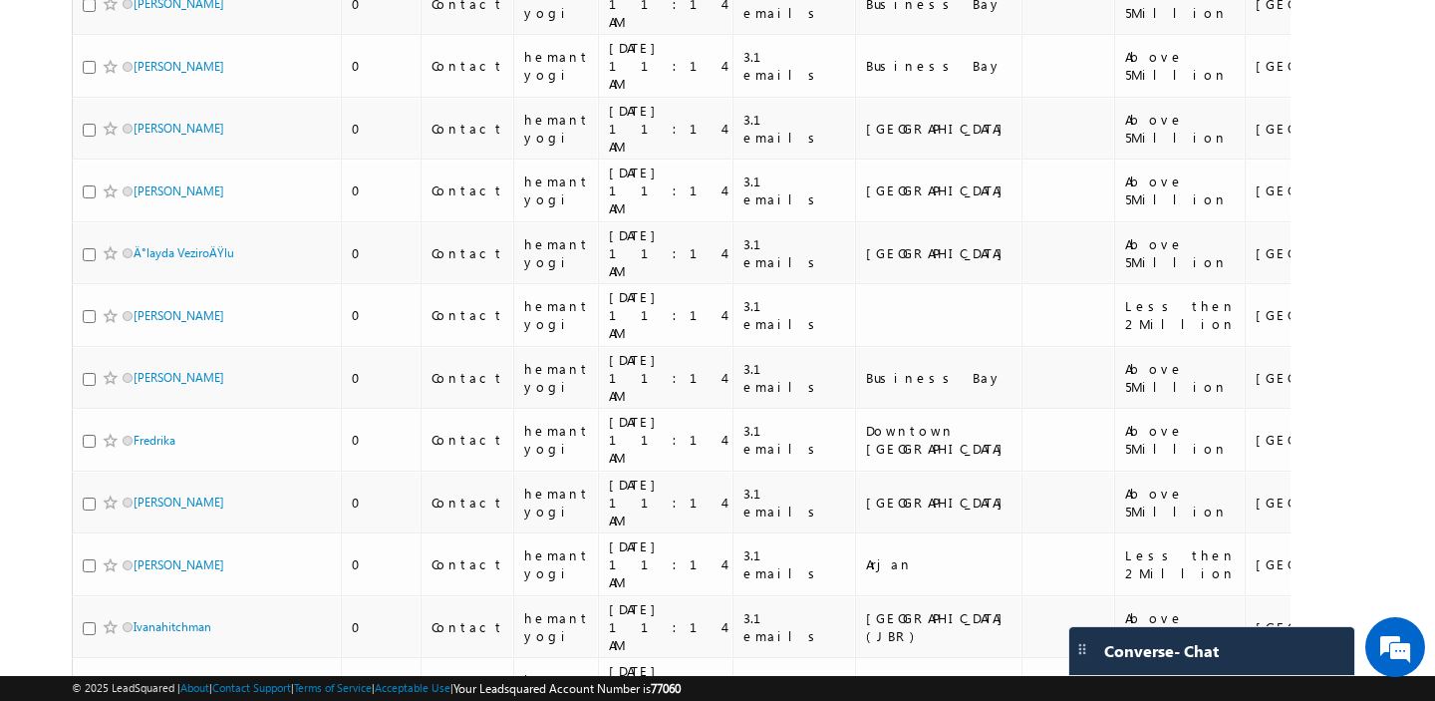
drag, startPoint x: 1088, startPoint y: 419, endPoint x: 1033, endPoint y: 398, distance: 58.7
copy div "Above 5Million"
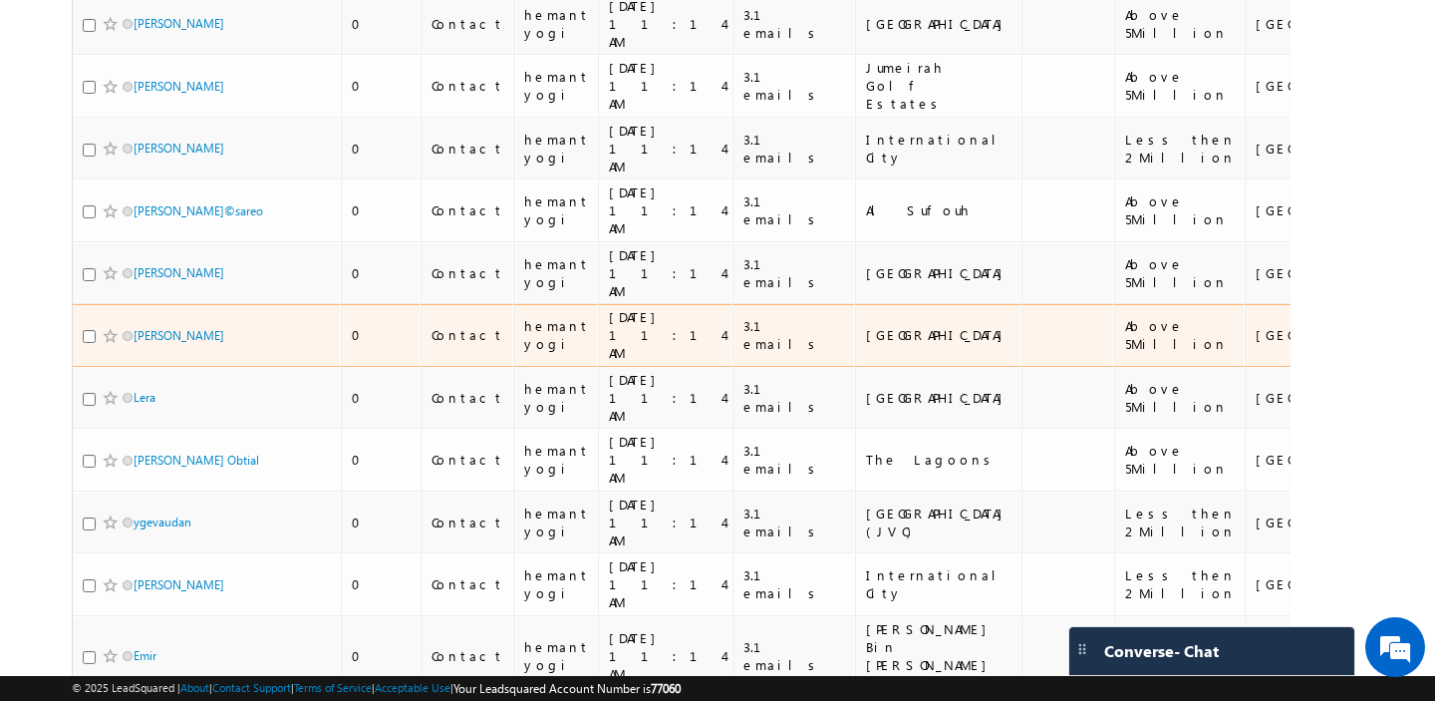
scroll to position [0, 0]
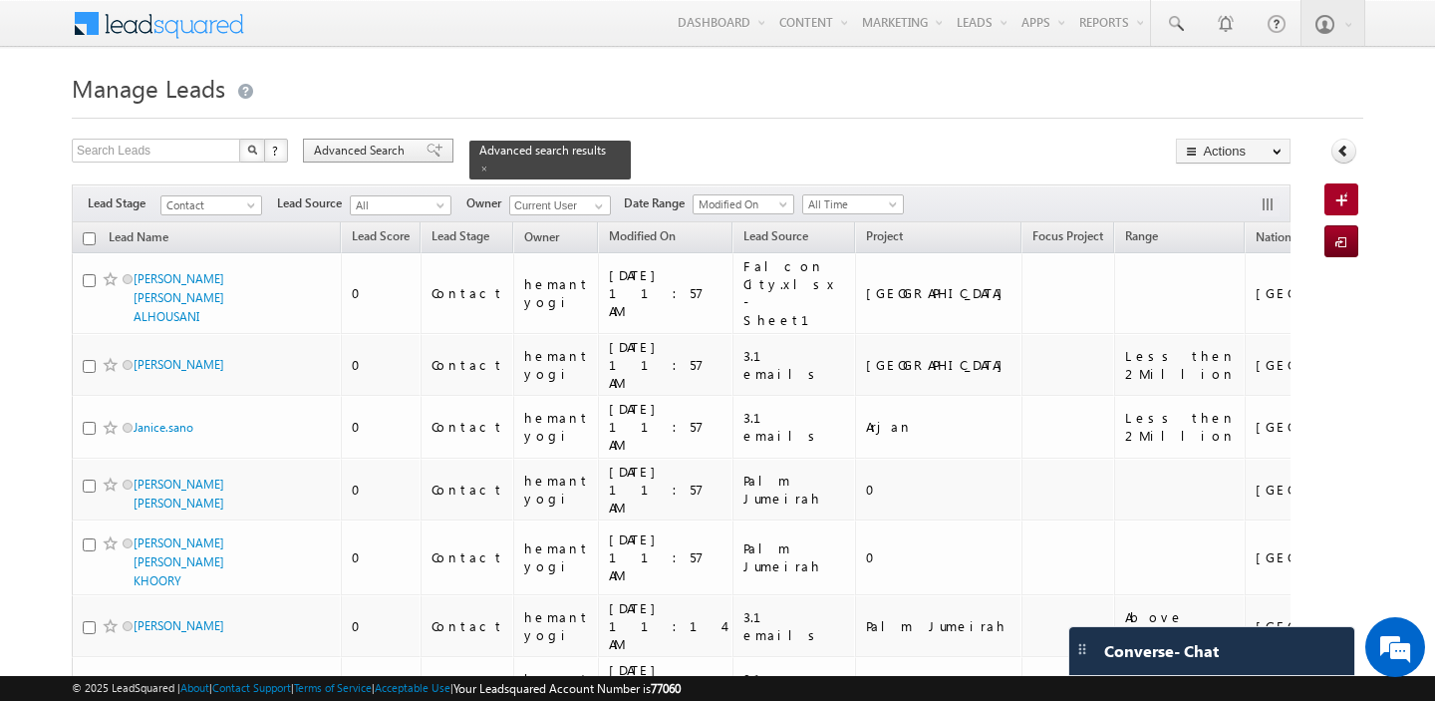
click at [367, 154] on span "Advanced Search" at bounding box center [362, 151] width 97 height 18
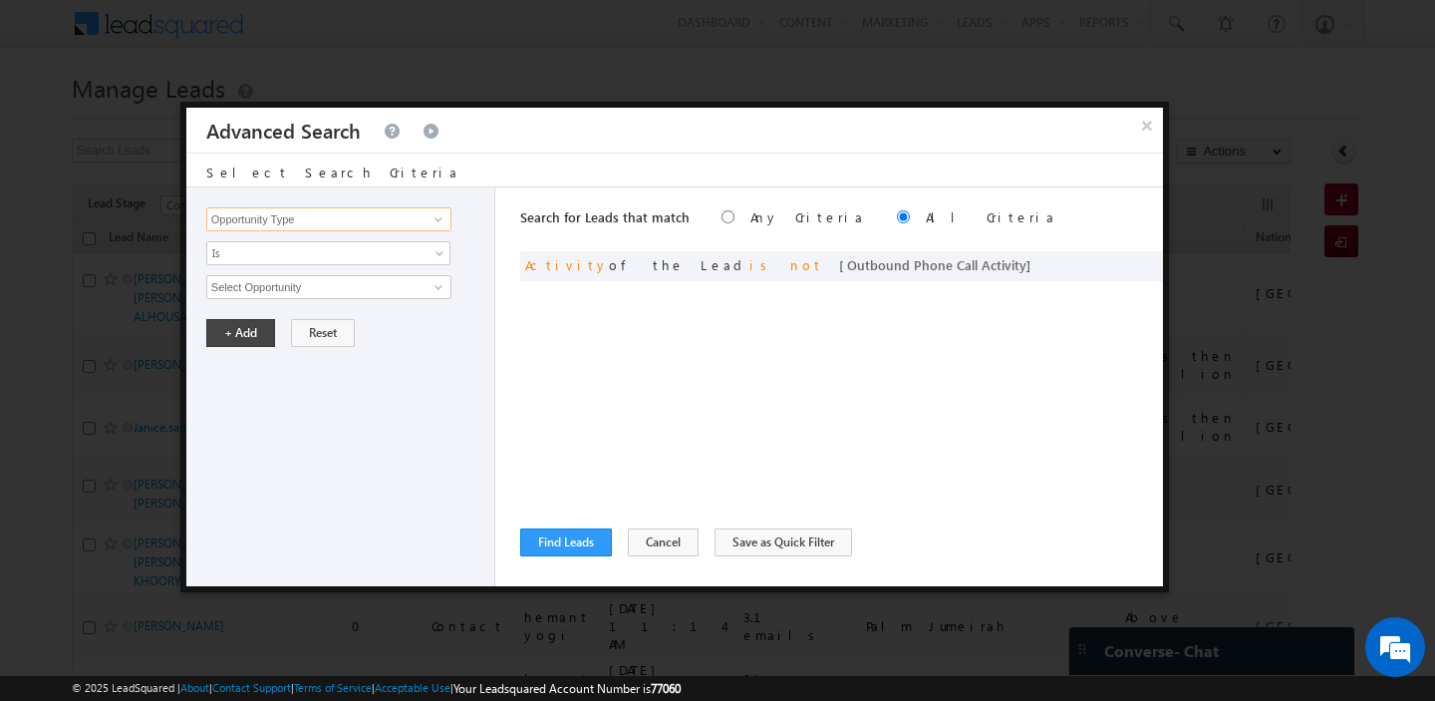
click at [315, 221] on input "Opportunity Type" at bounding box center [328, 219] width 245 height 24
click at [320, 255] on link "Range" at bounding box center [328, 260] width 245 height 23
click at [314, 288] on input "text" at bounding box center [328, 287] width 245 height 24
paste input "Above 5Million"
click at [246, 330] on button "+ Add" at bounding box center [240, 333] width 69 height 28
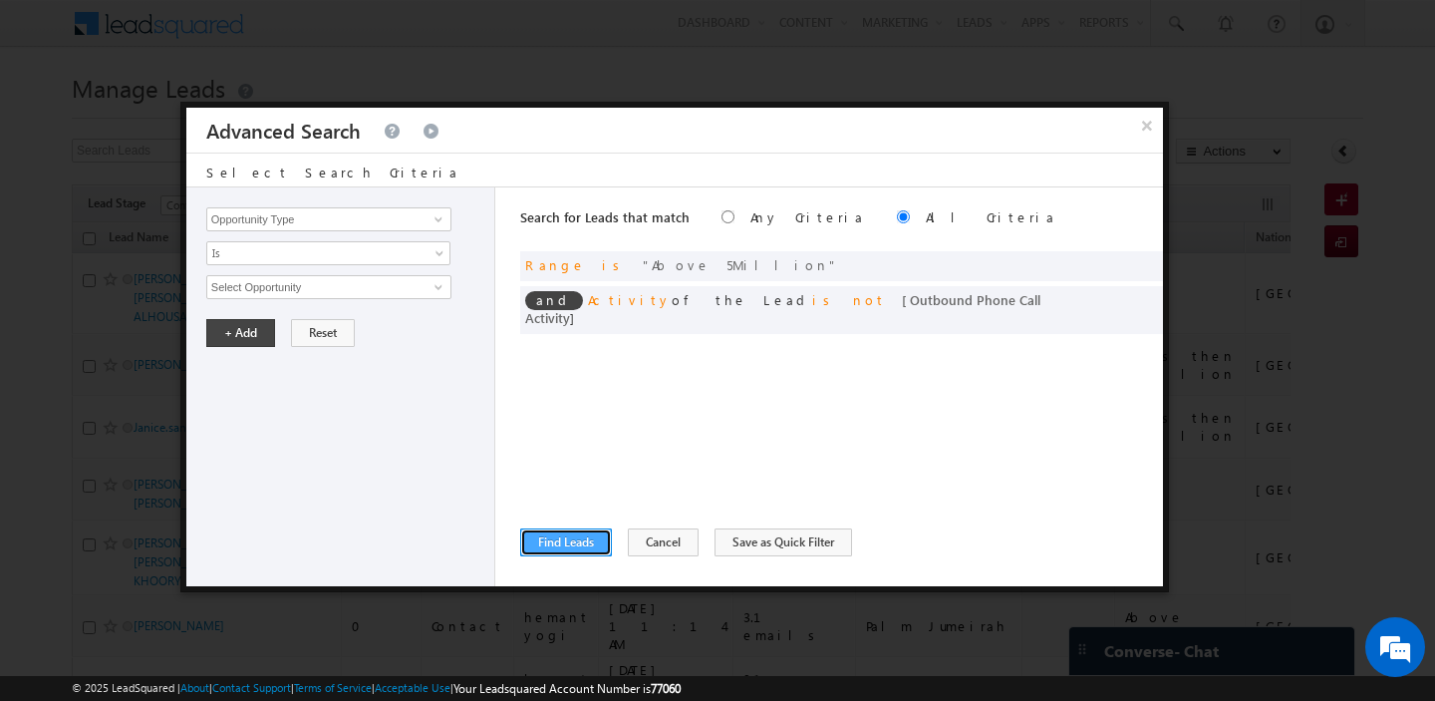
click at [524, 541] on button "Find Leads" at bounding box center [566, 542] width 92 height 28
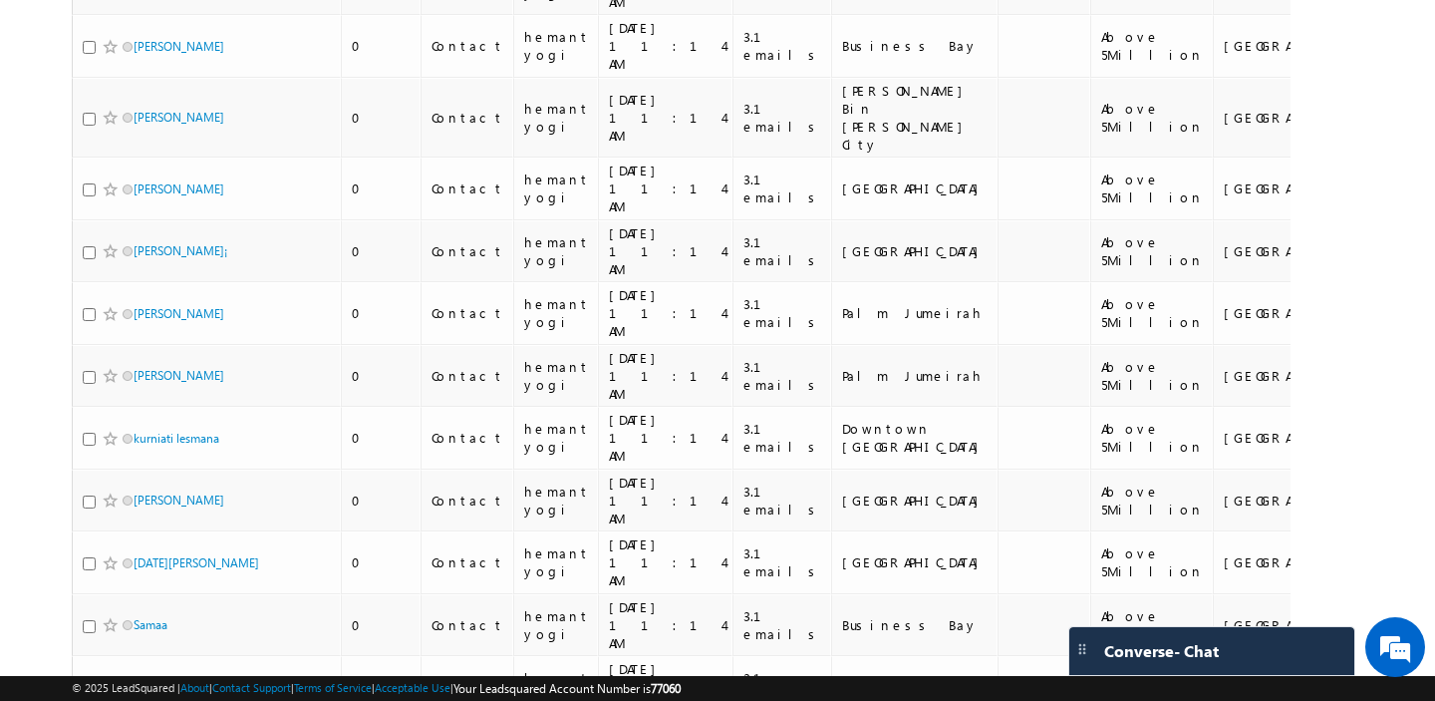
scroll to position [8806, 0]
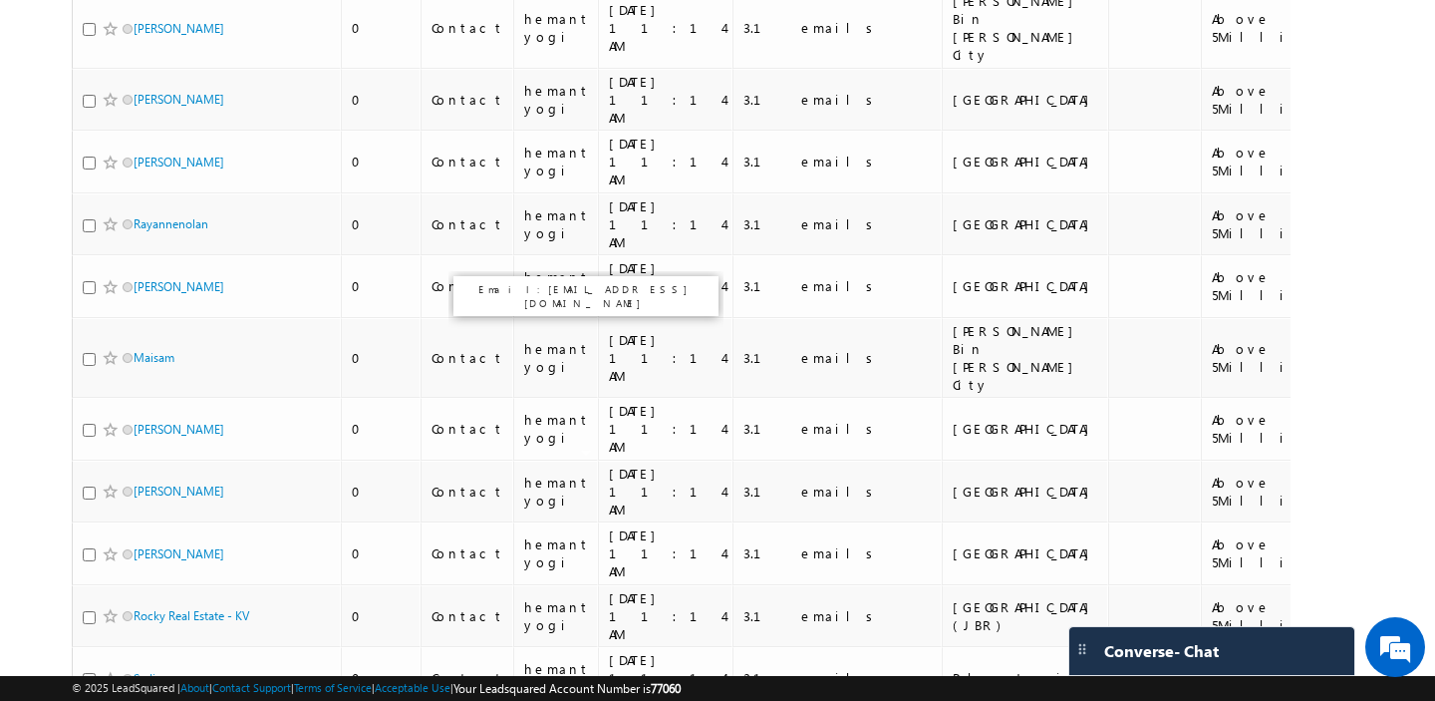
scroll to position [0, 0]
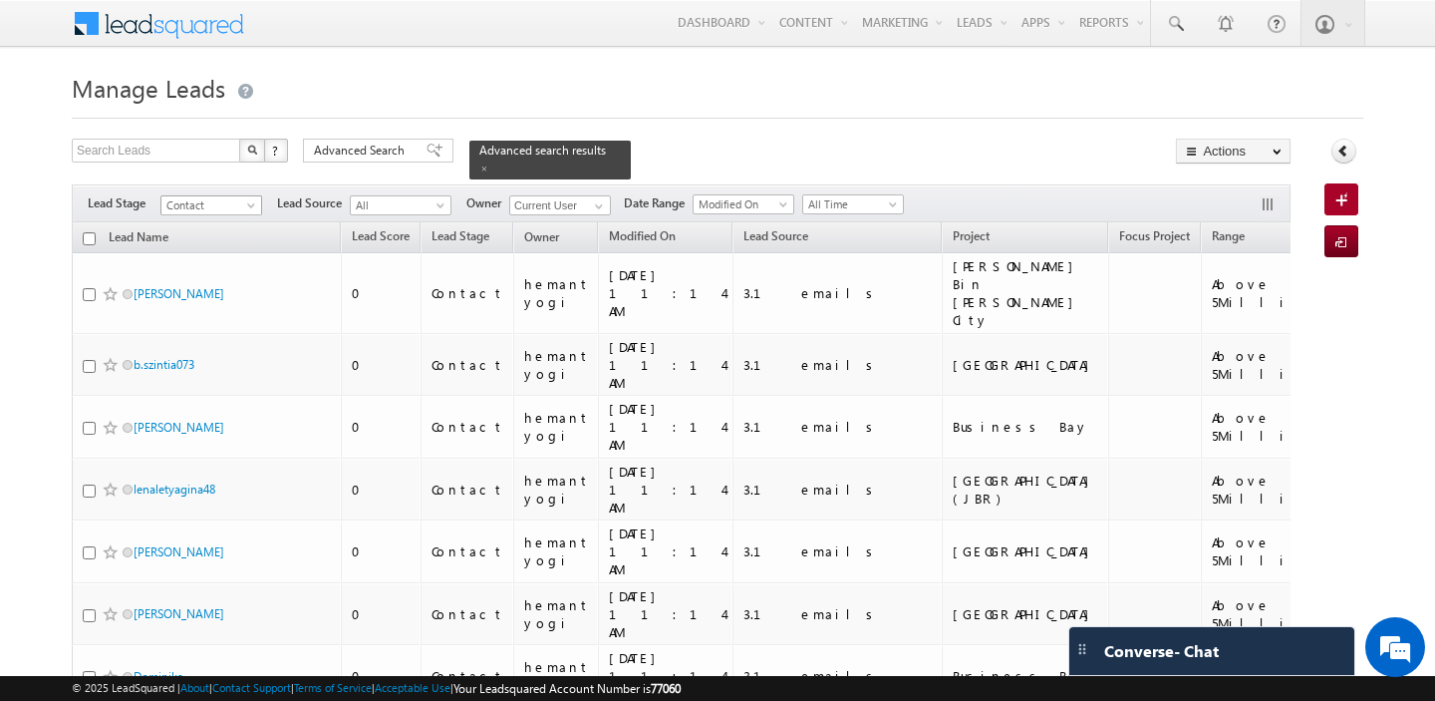
click at [257, 204] on span at bounding box center [253, 209] width 16 height 16
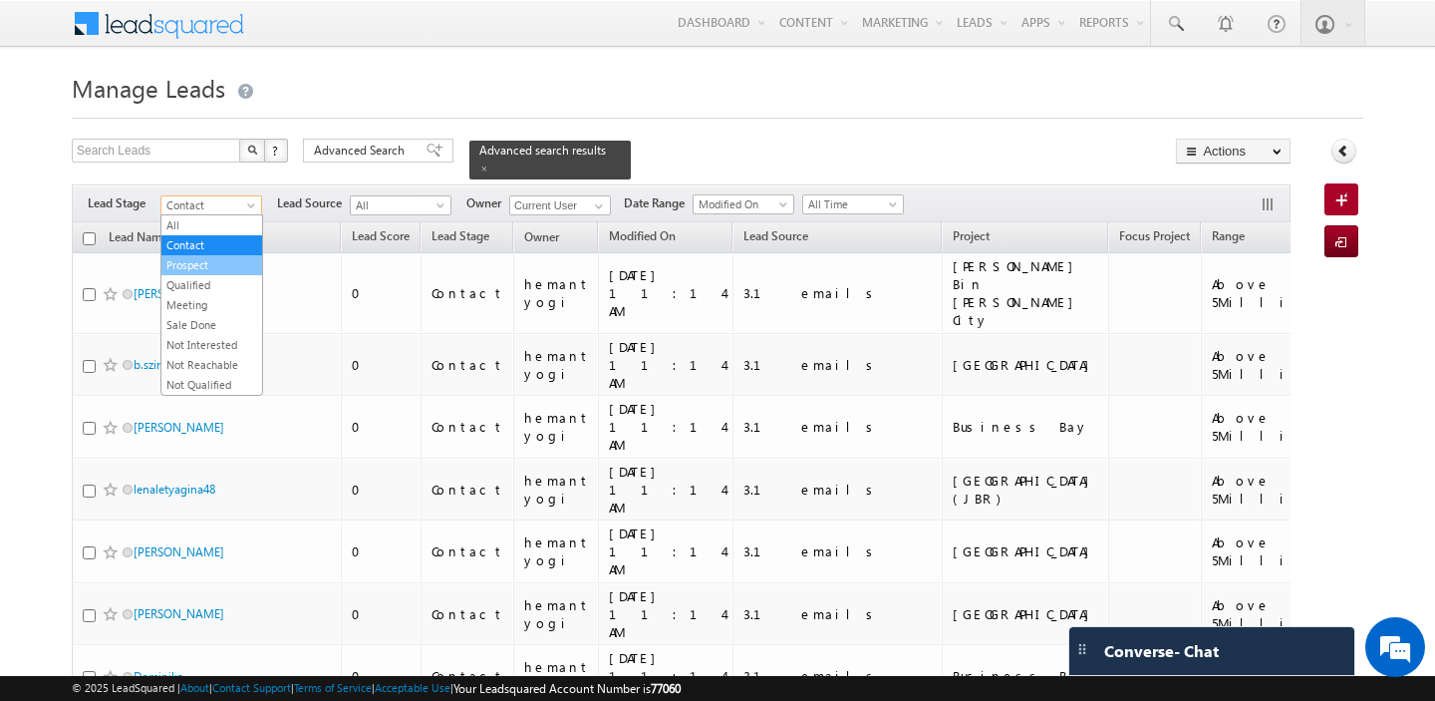
click at [207, 265] on link "Prospect" at bounding box center [211, 265] width 101 height 18
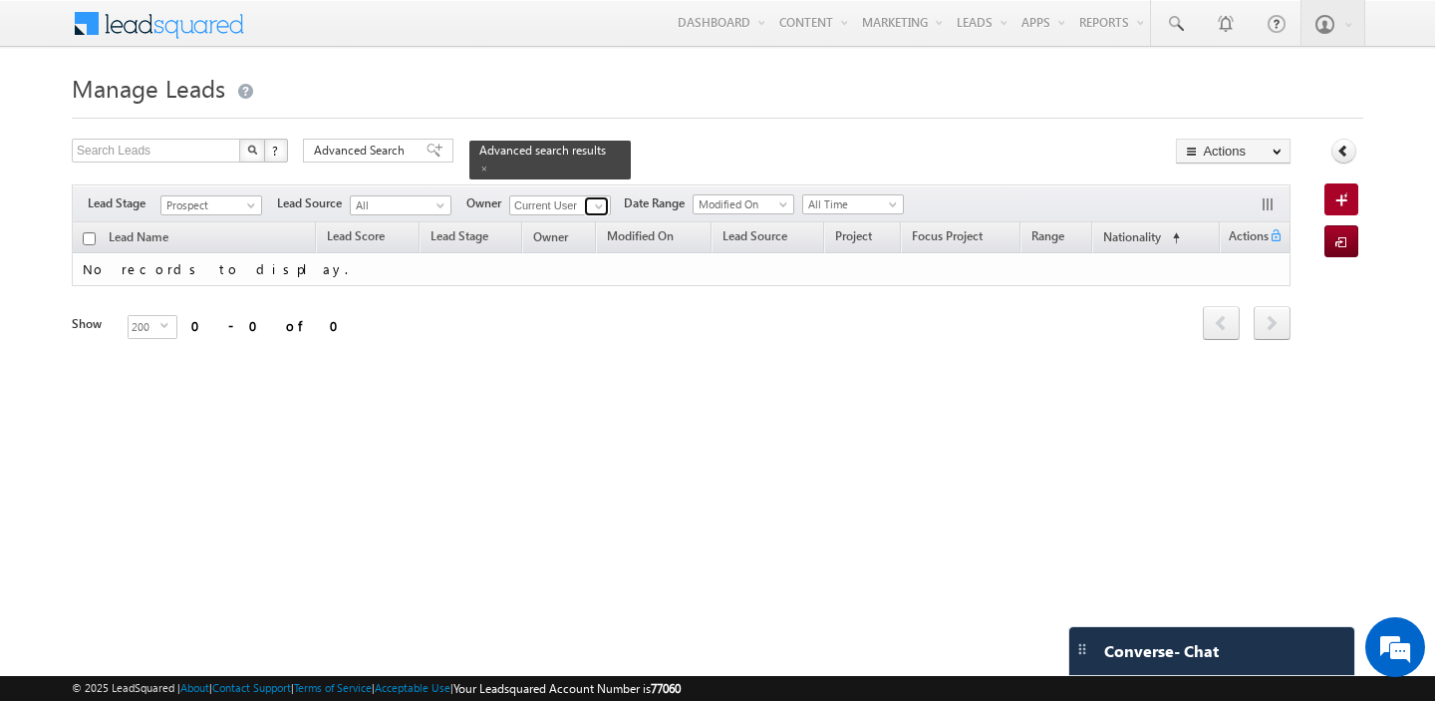
click at [600, 207] on span at bounding box center [599, 206] width 16 height 16
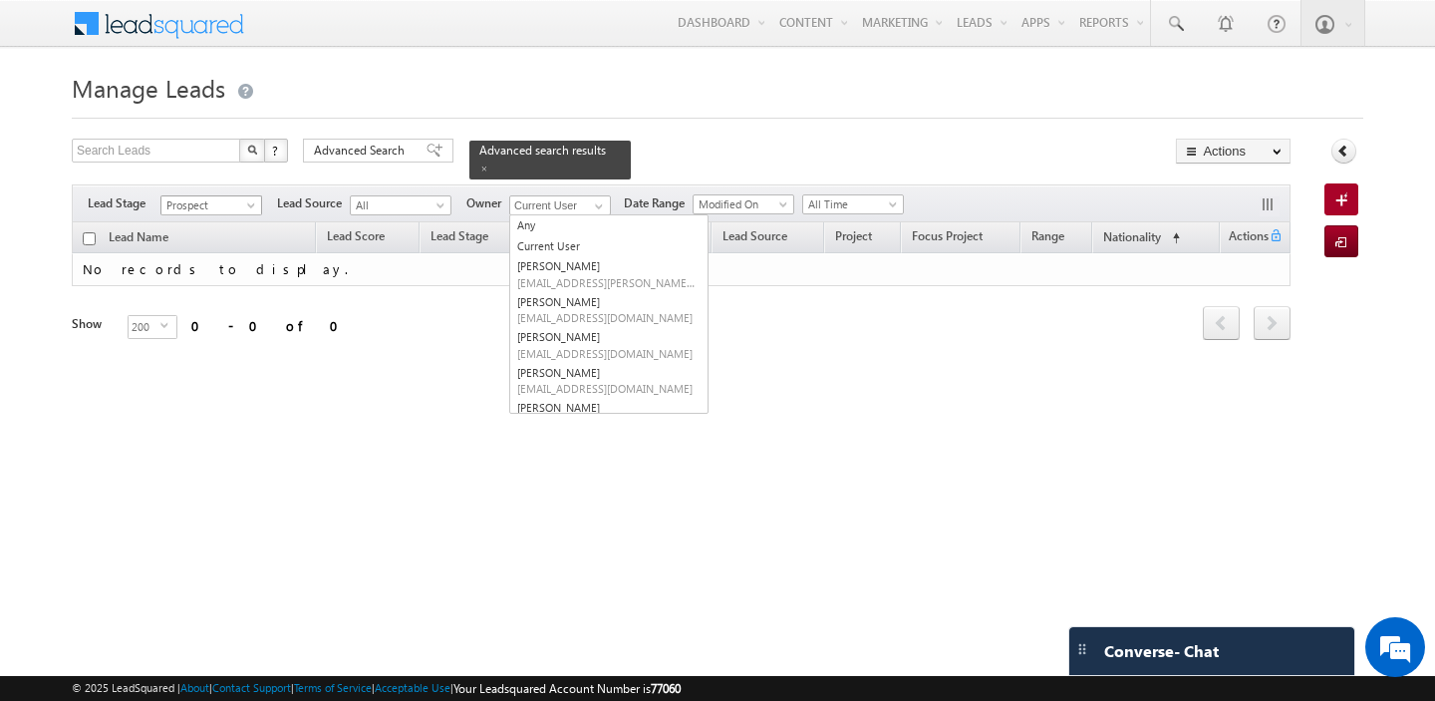
click at [251, 203] on span at bounding box center [253, 209] width 16 height 16
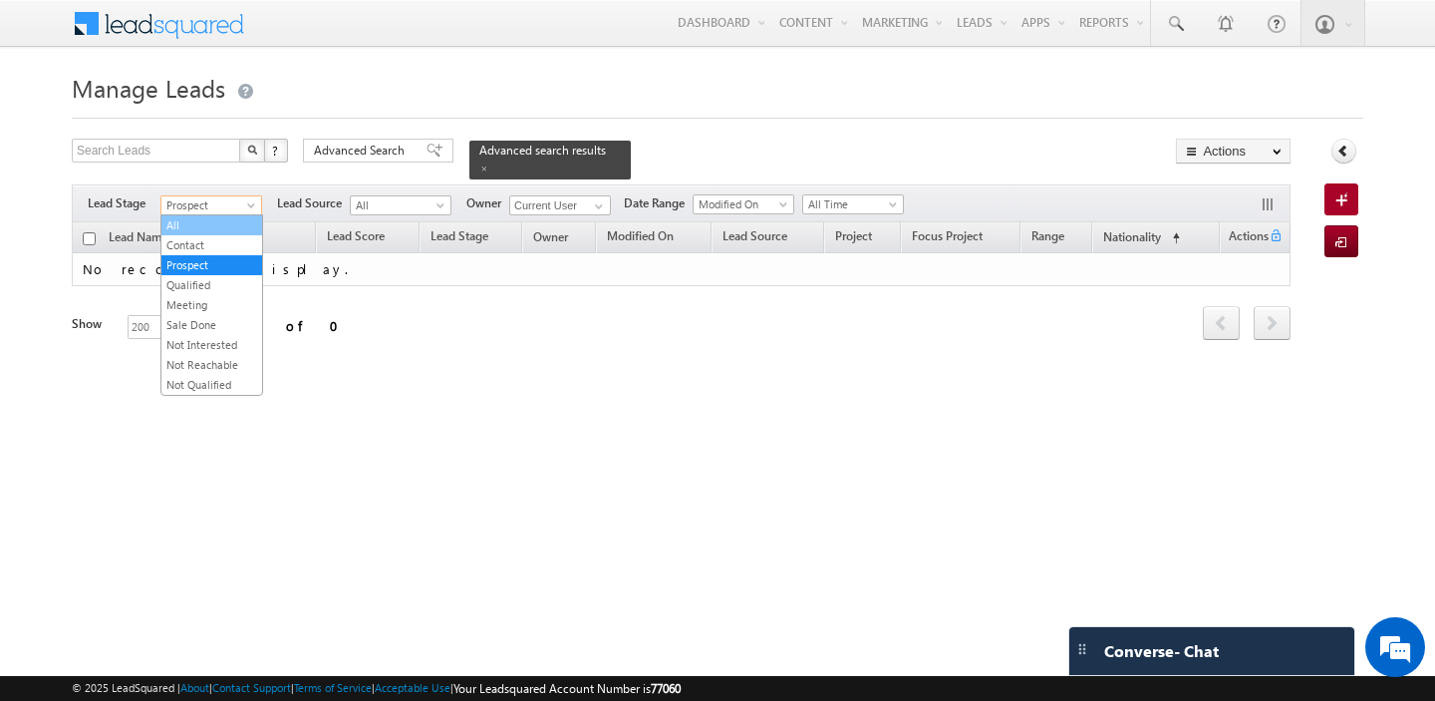
click at [191, 224] on link "All" at bounding box center [211, 225] width 101 height 18
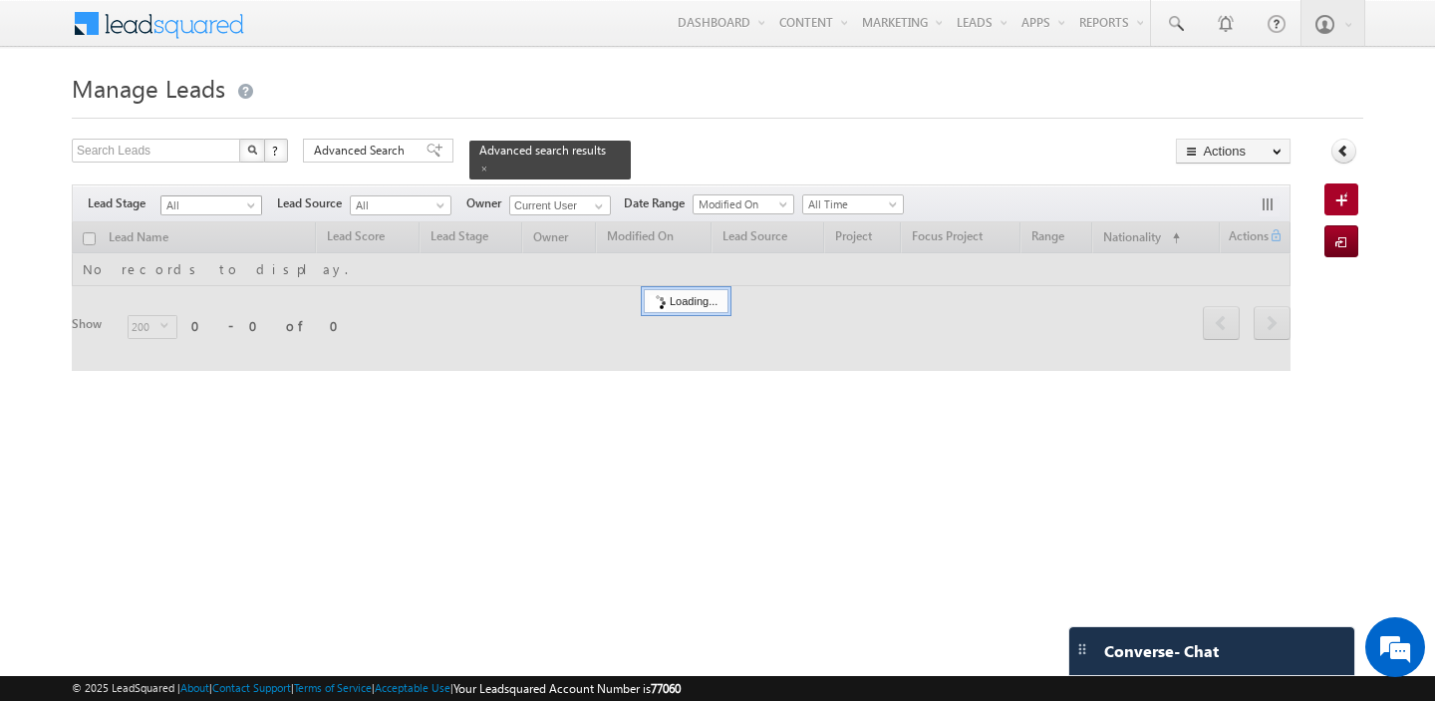
click at [249, 205] on span at bounding box center [253, 209] width 16 height 16
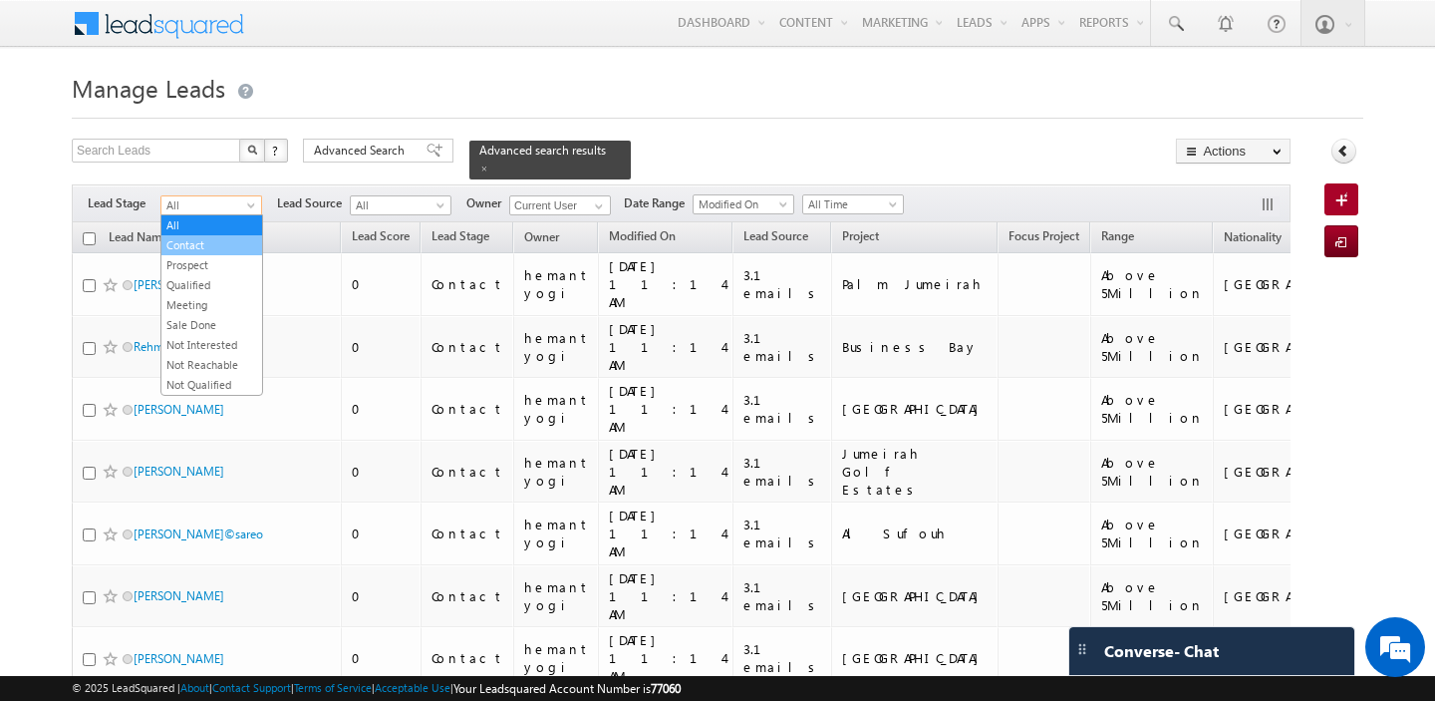
click at [226, 243] on link "Contact" at bounding box center [211, 245] width 101 height 18
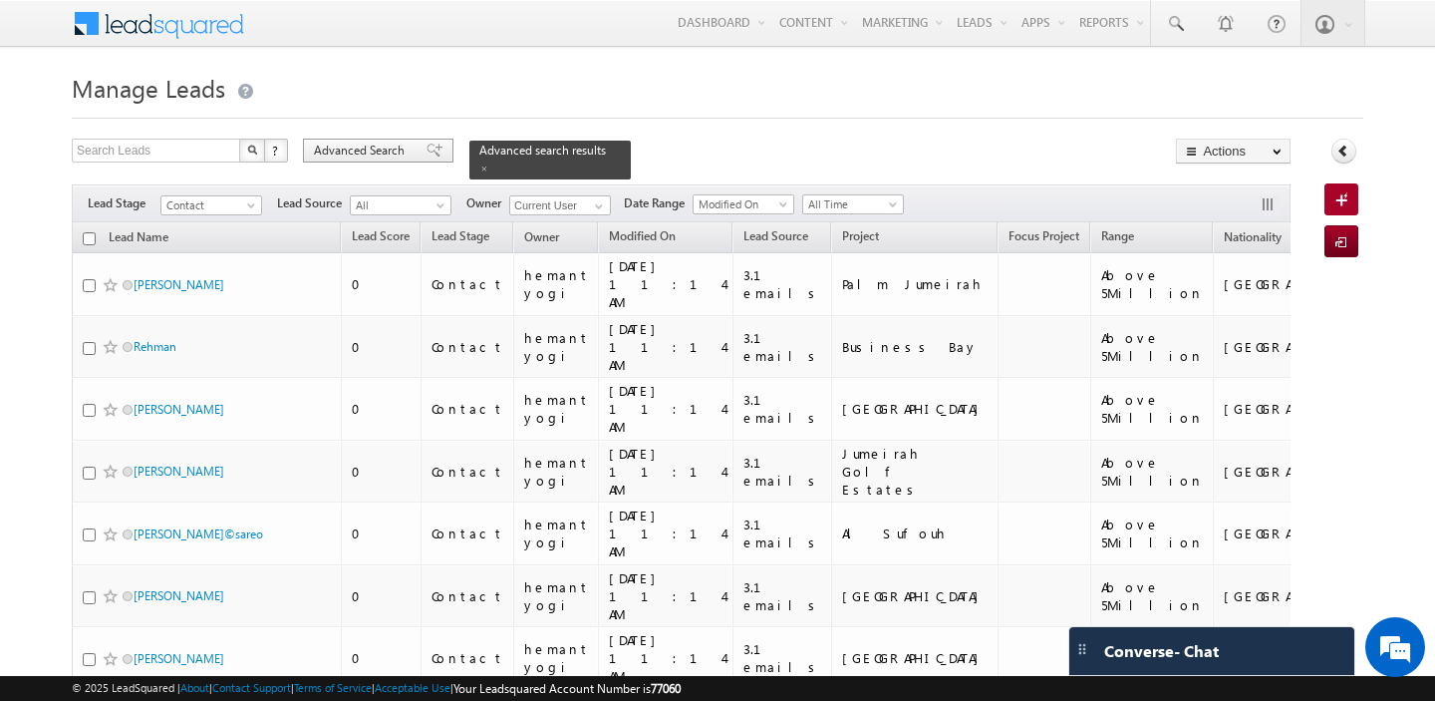
click at [359, 148] on span "Advanced Search" at bounding box center [362, 151] width 97 height 18
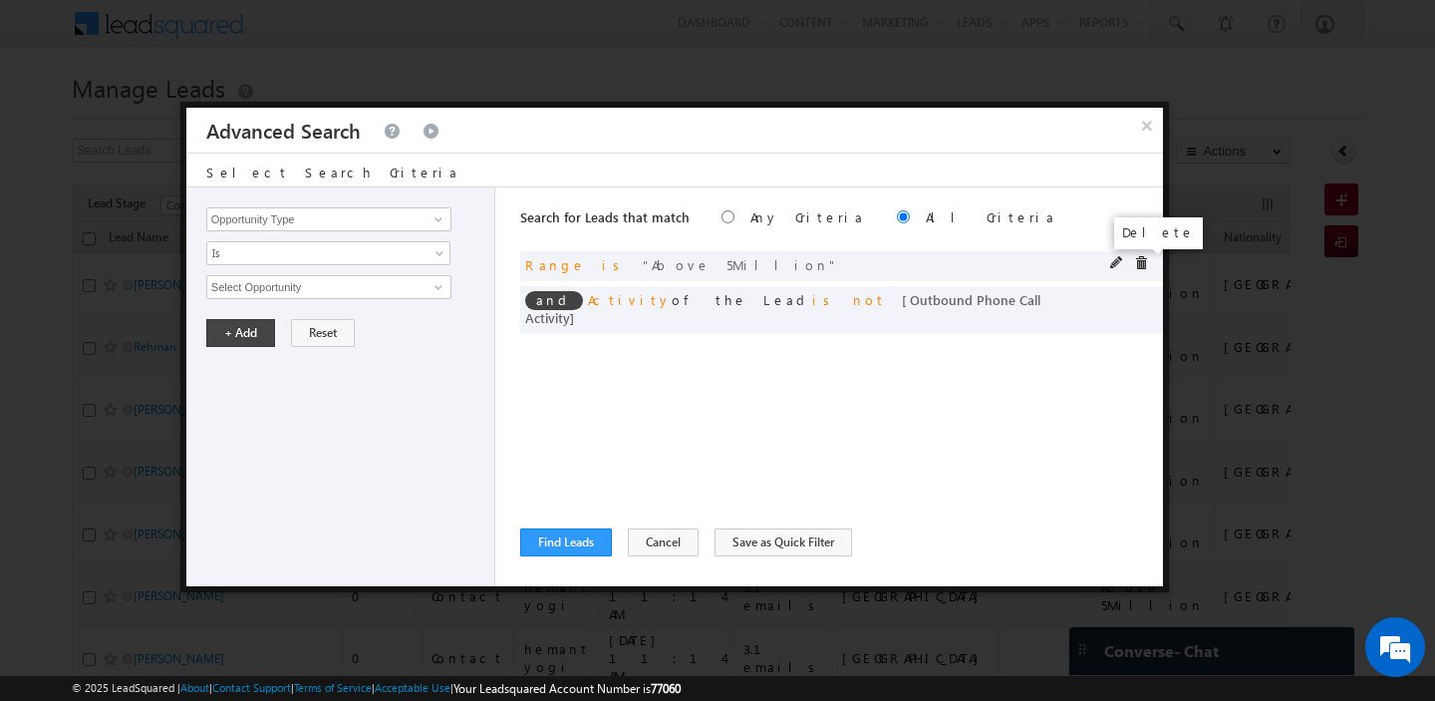
click at [1142, 265] on span at bounding box center [1141, 263] width 14 height 14
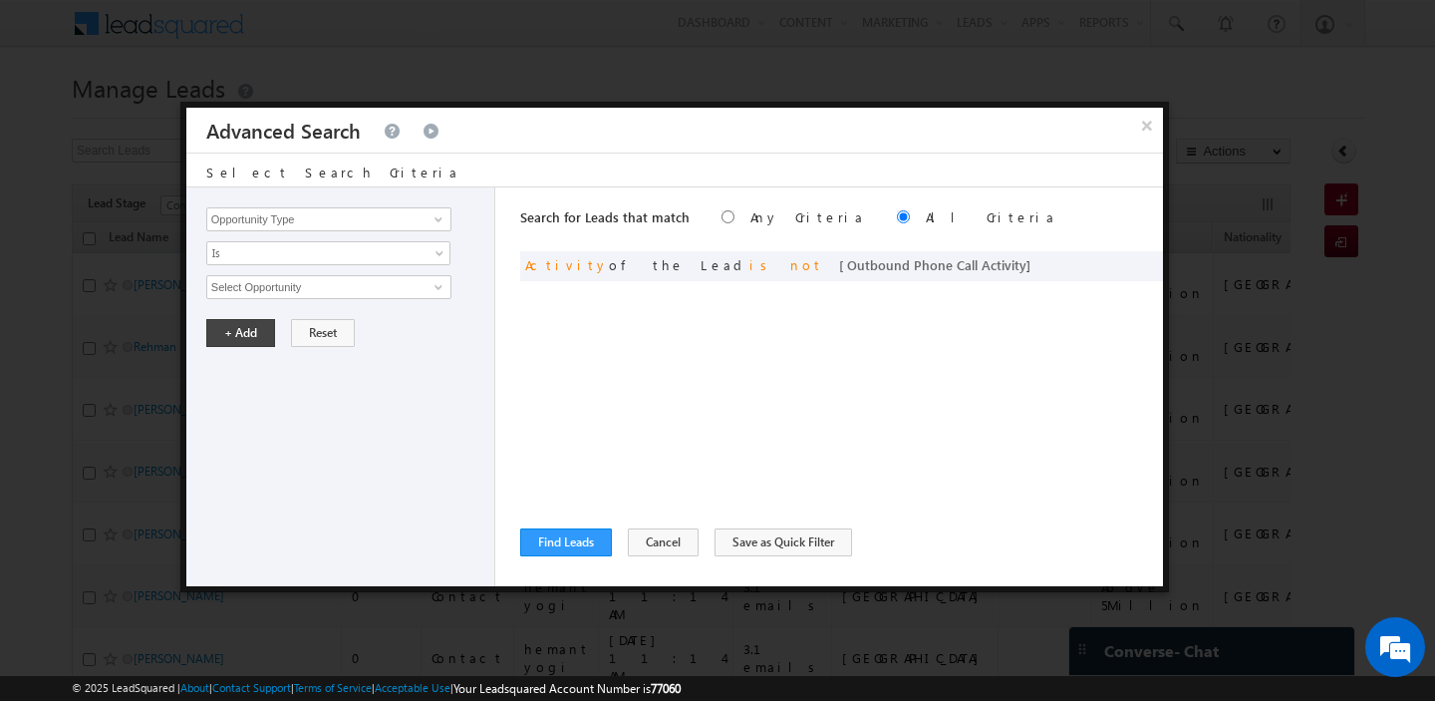
click at [0, 0] on span at bounding box center [0, 0] width 0 height 0
click at [327, 219] on input "Opportunity Type" at bounding box center [328, 219] width 245 height 24
click at [633, 545] on button "Cancel" at bounding box center [663, 542] width 71 height 28
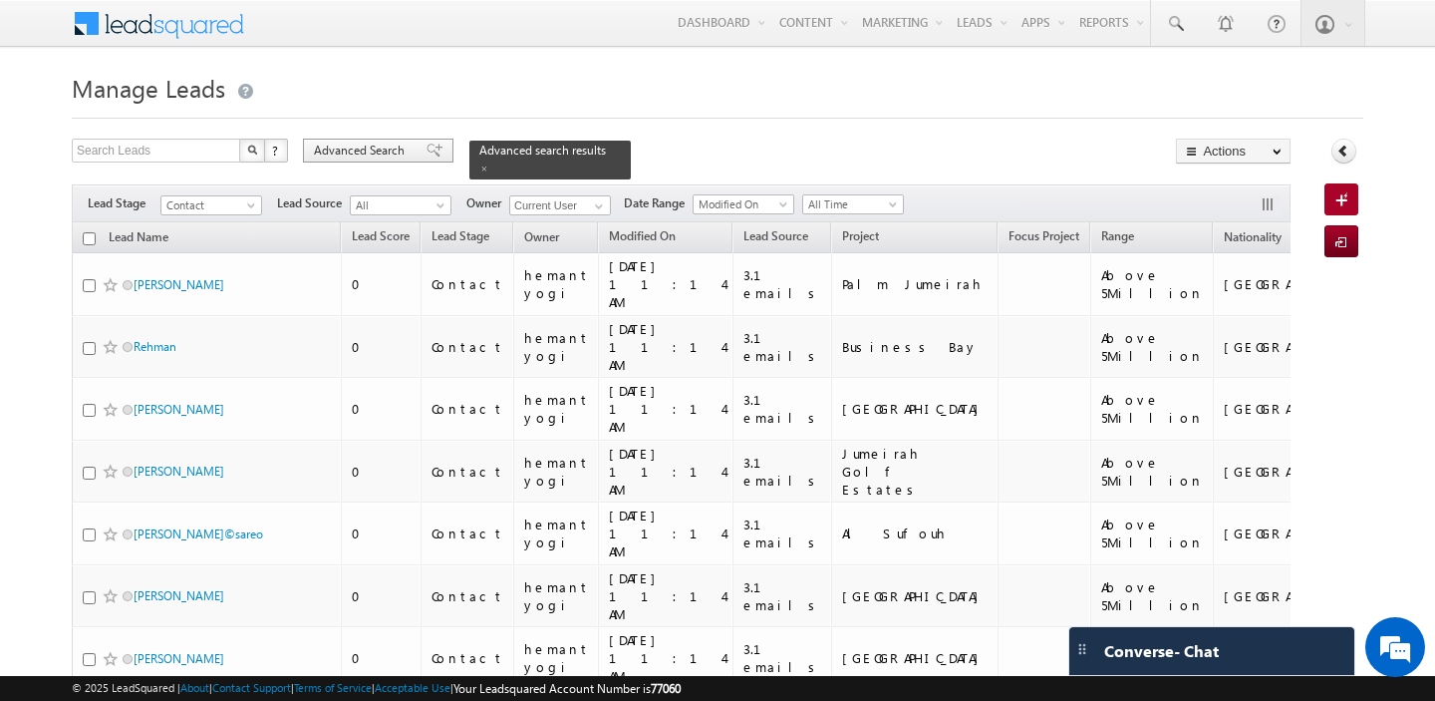
click at [398, 153] on span "Advanced Search" at bounding box center [362, 151] width 97 height 18
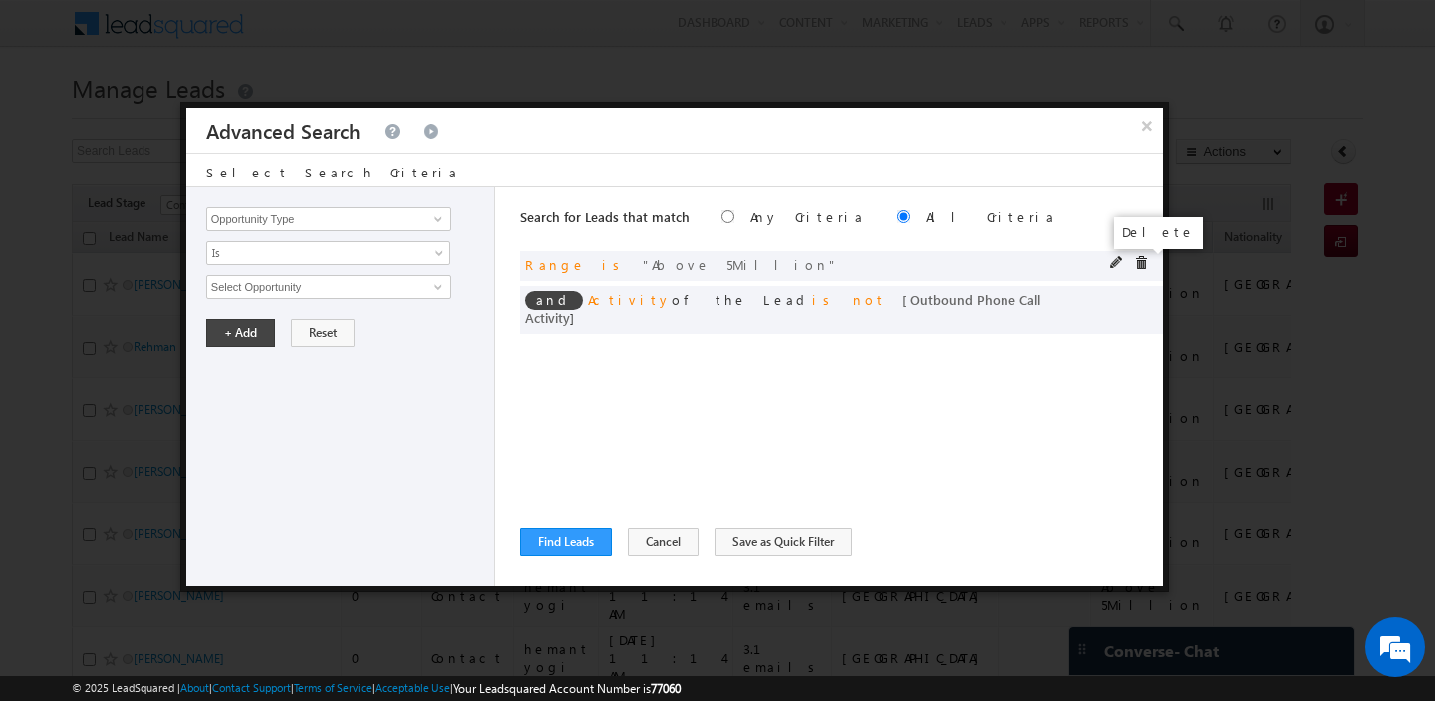
click at [1139, 260] on span at bounding box center [1141, 263] width 14 height 14
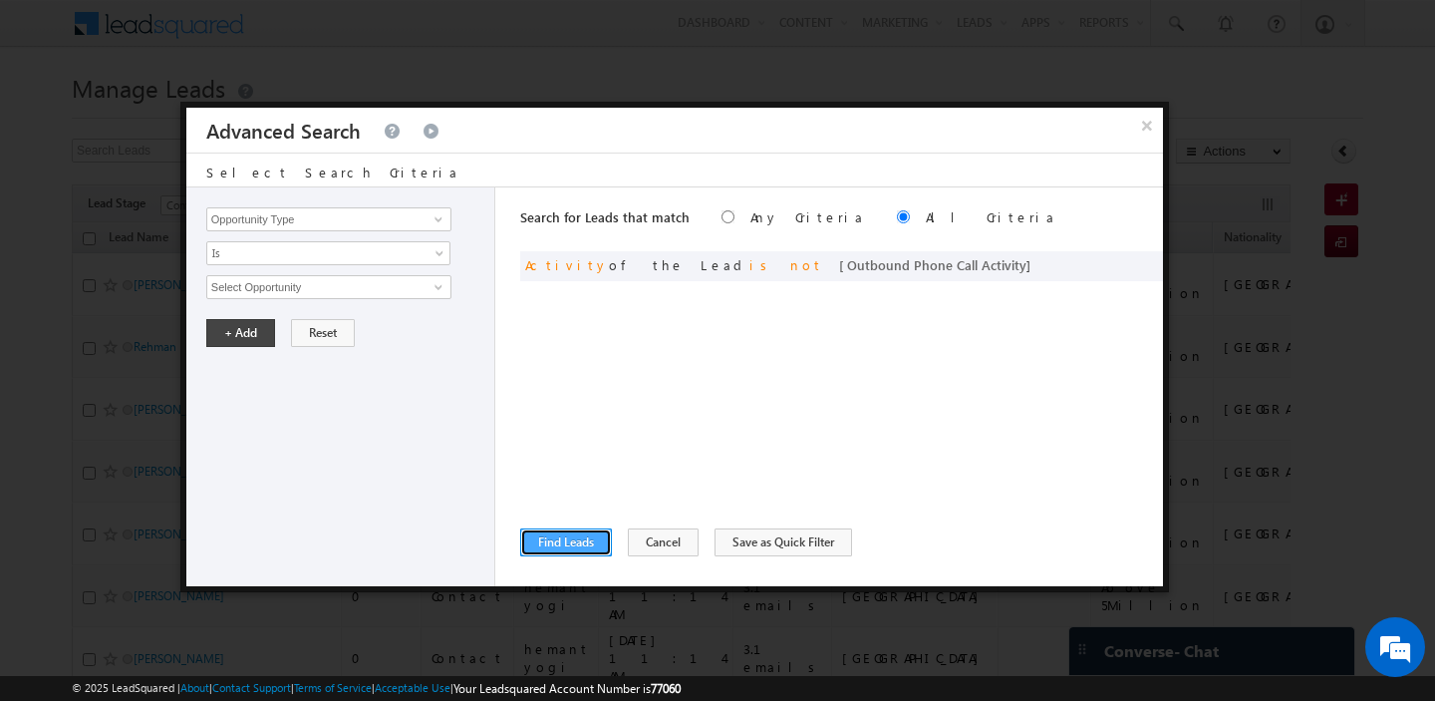
click at [561, 543] on button "Find Leads" at bounding box center [566, 542] width 92 height 28
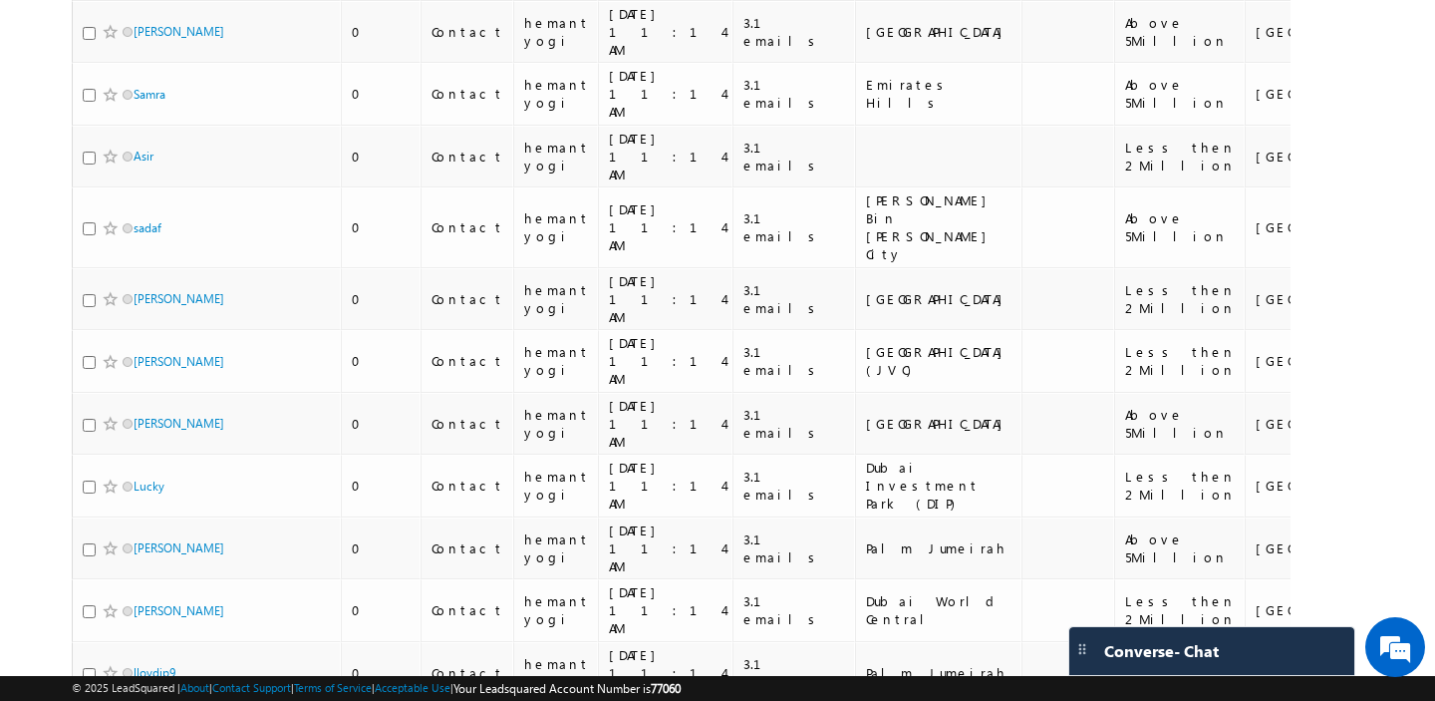
scroll to position [2429, 0]
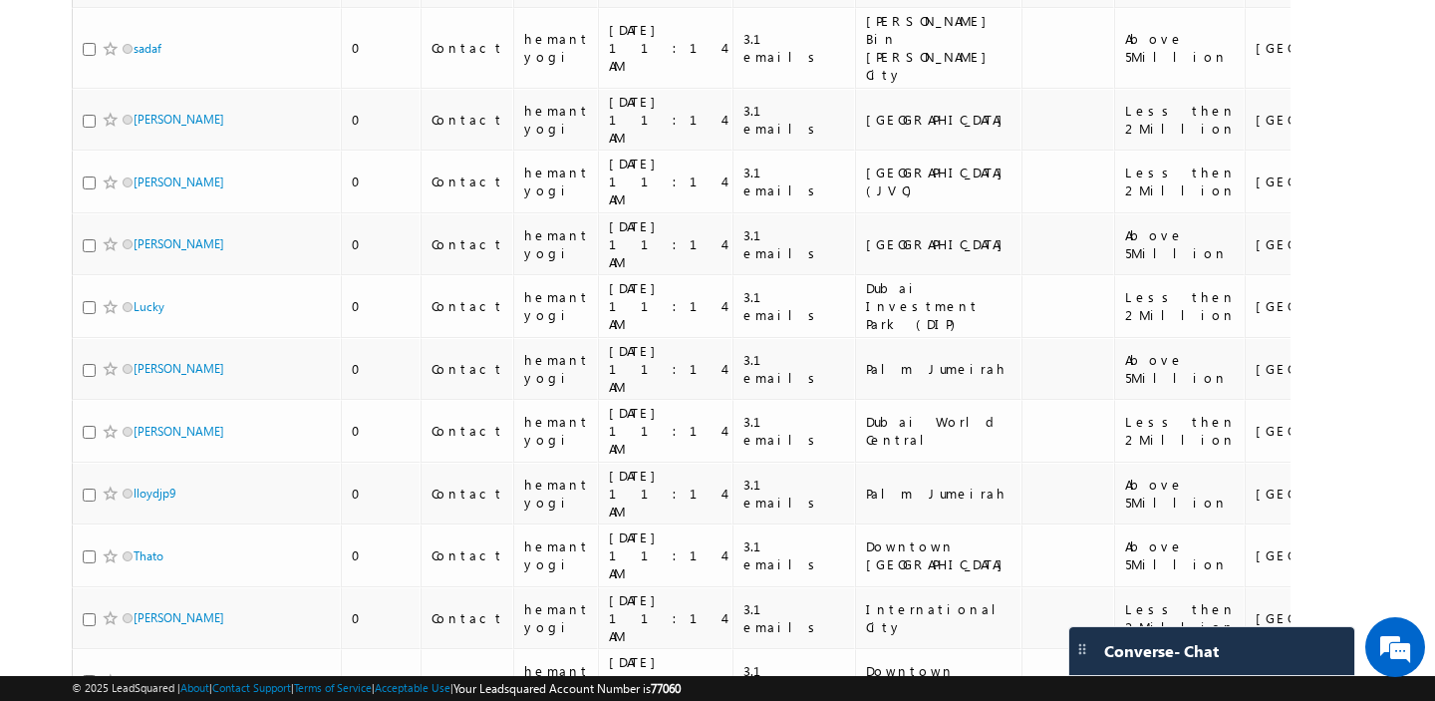
drag, startPoint x: 1083, startPoint y: 563, endPoint x: 1015, endPoint y: 555, distance: 69.2
copy div "Above 5Million"
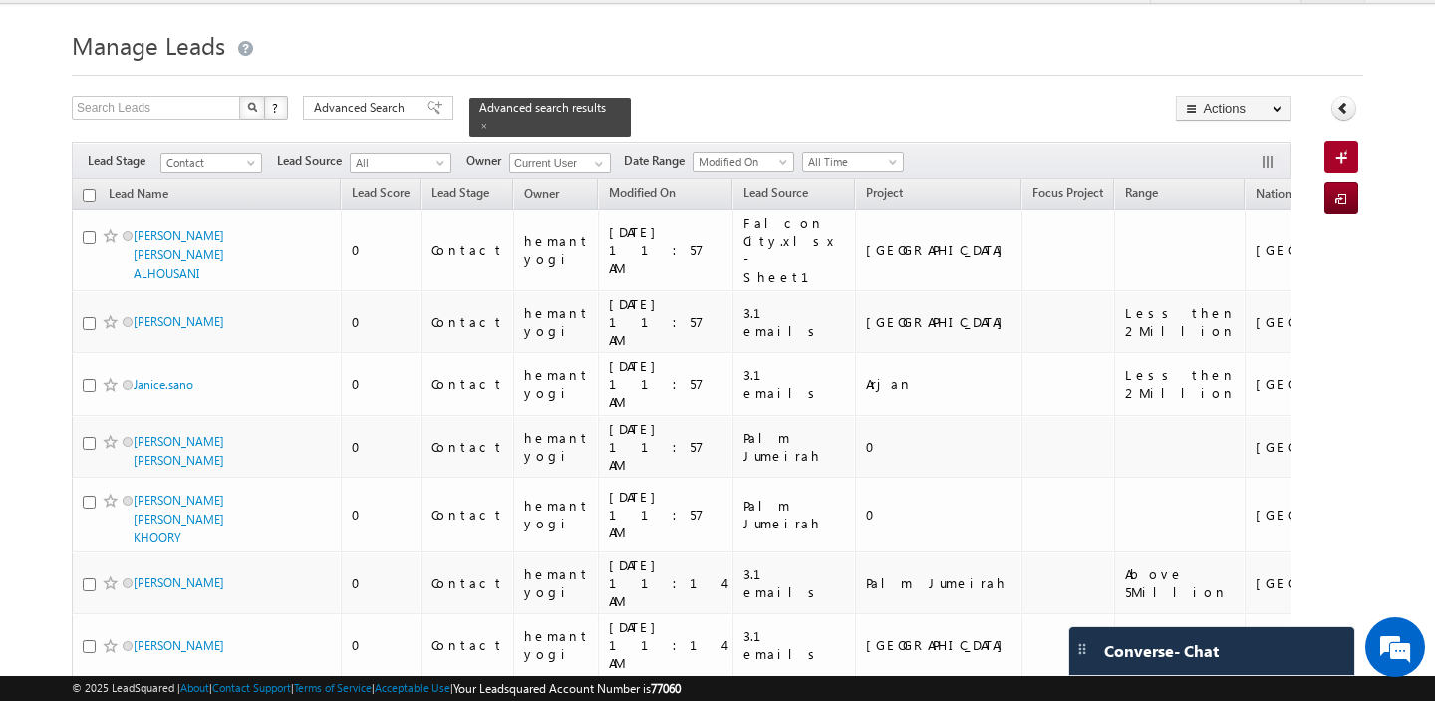
scroll to position [0, 0]
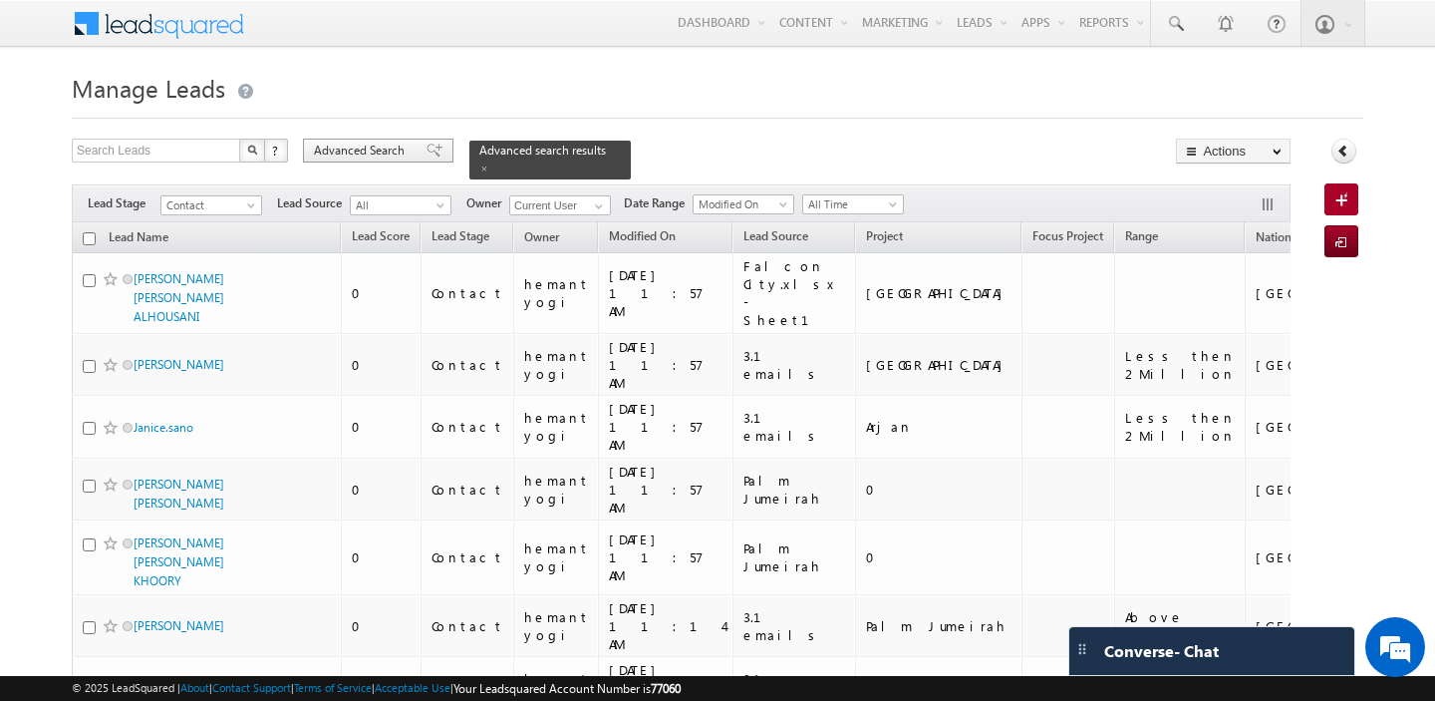
click at [343, 150] on span "Advanced Search" at bounding box center [362, 151] width 97 height 18
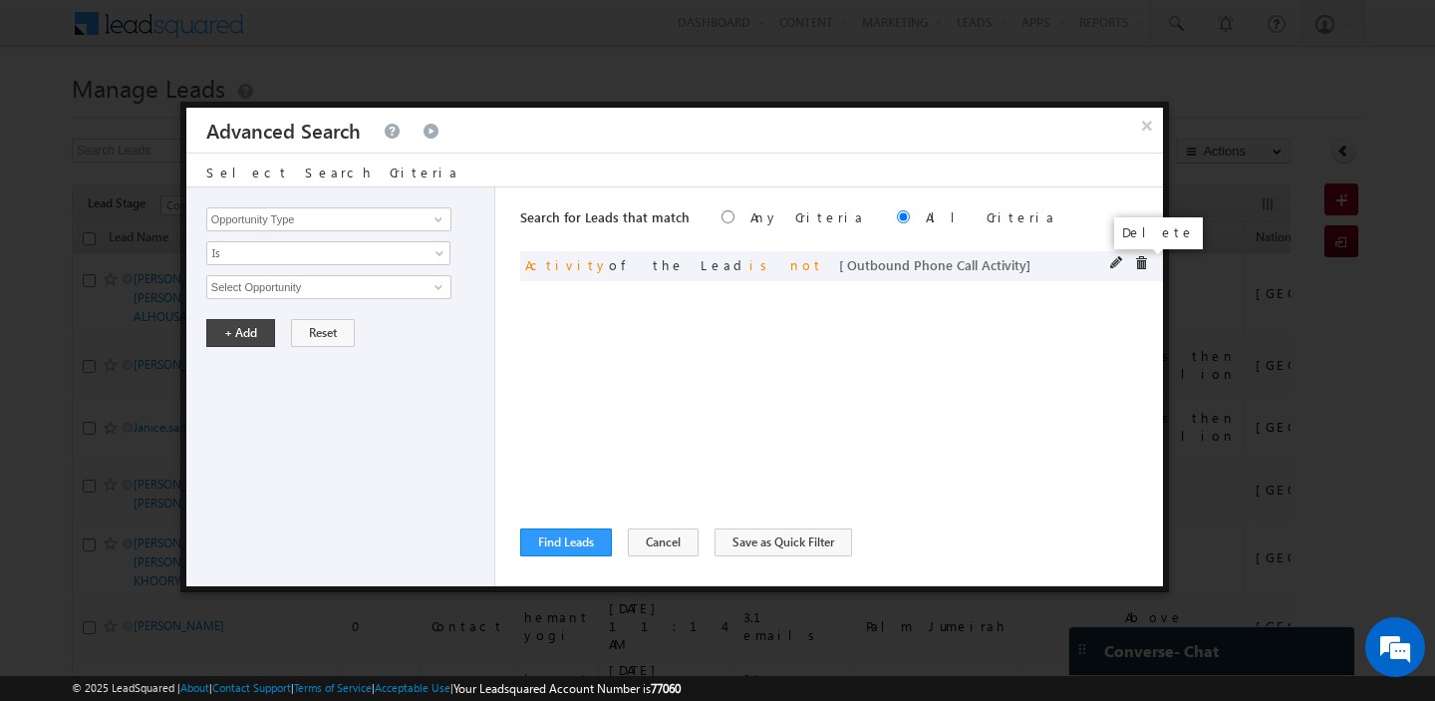
click at [1138, 262] on span at bounding box center [1141, 263] width 14 height 14
click at [370, 225] on input "Opportunity Type" at bounding box center [328, 219] width 245 height 24
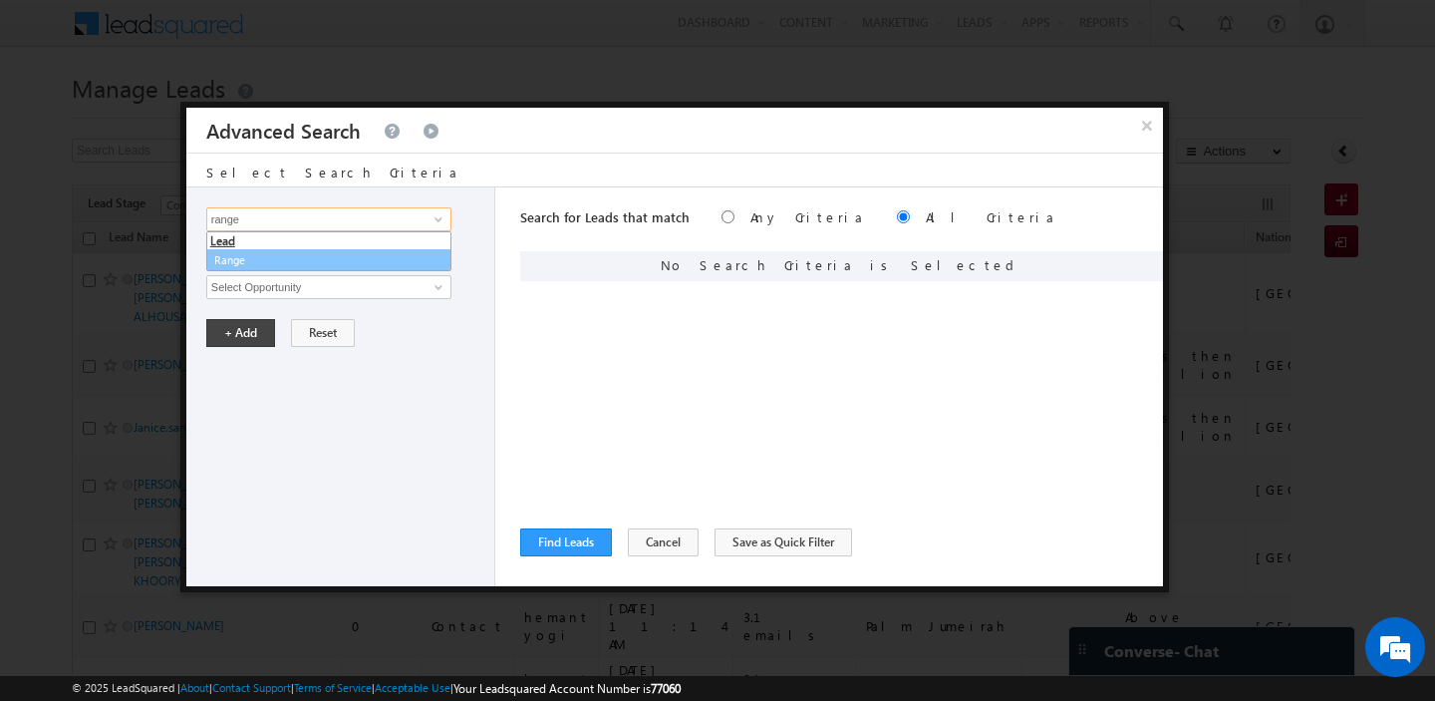
click at [362, 264] on link "Range" at bounding box center [328, 260] width 245 height 23
click at [357, 255] on span "Is" at bounding box center [315, 253] width 216 height 18
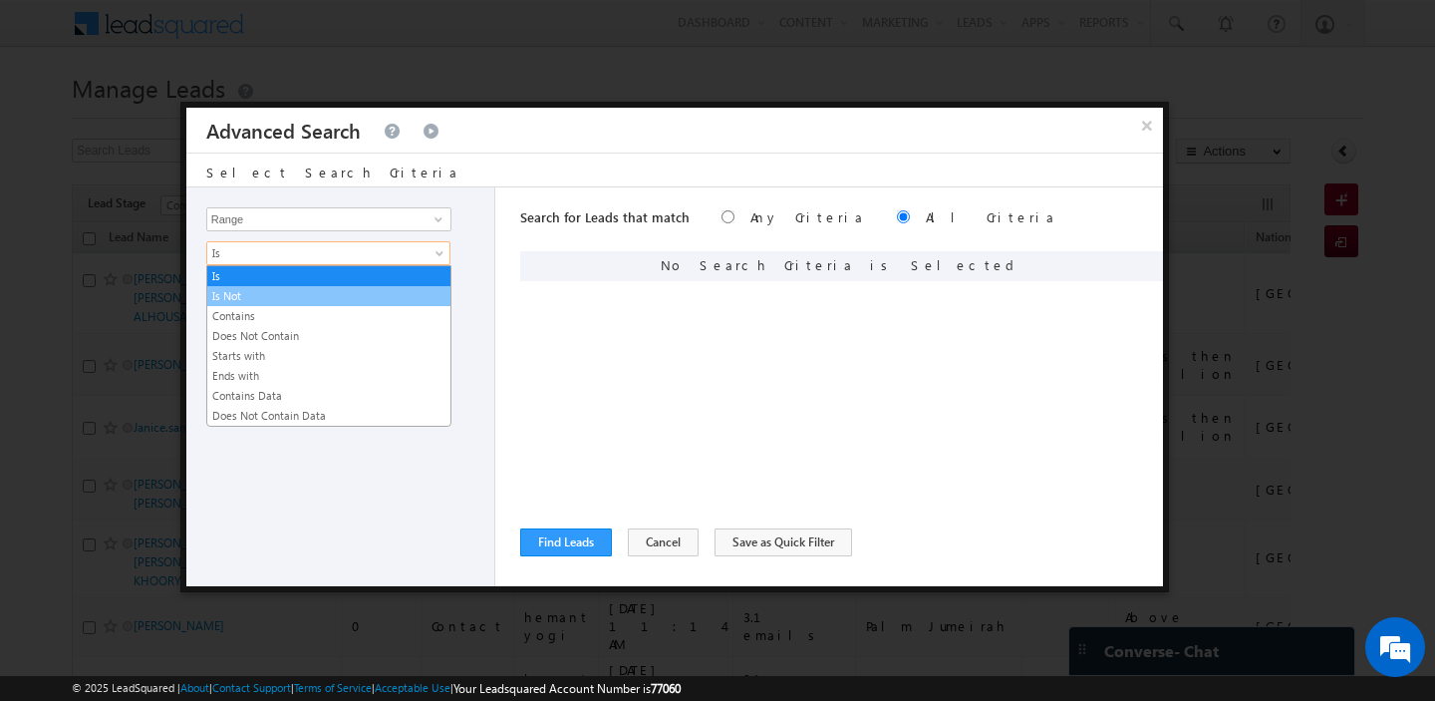
click at [307, 293] on link "Is Not" at bounding box center [328, 296] width 243 height 18
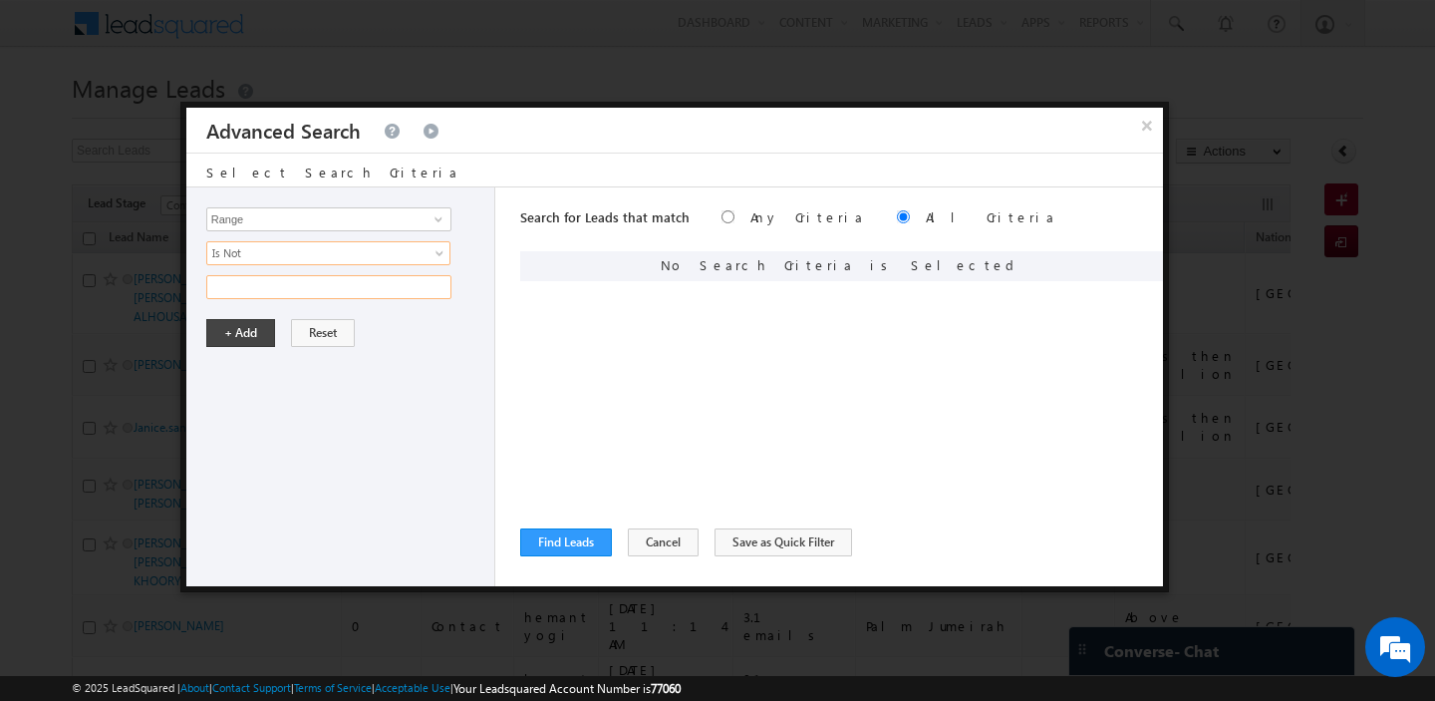
click at [310, 287] on input "text" at bounding box center [328, 287] width 245 height 24
paste input "Above 5Million"
click at [248, 332] on button "+ Add" at bounding box center [240, 333] width 69 height 28
click at [562, 535] on button "Find Leads" at bounding box center [566, 542] width 92 height 28
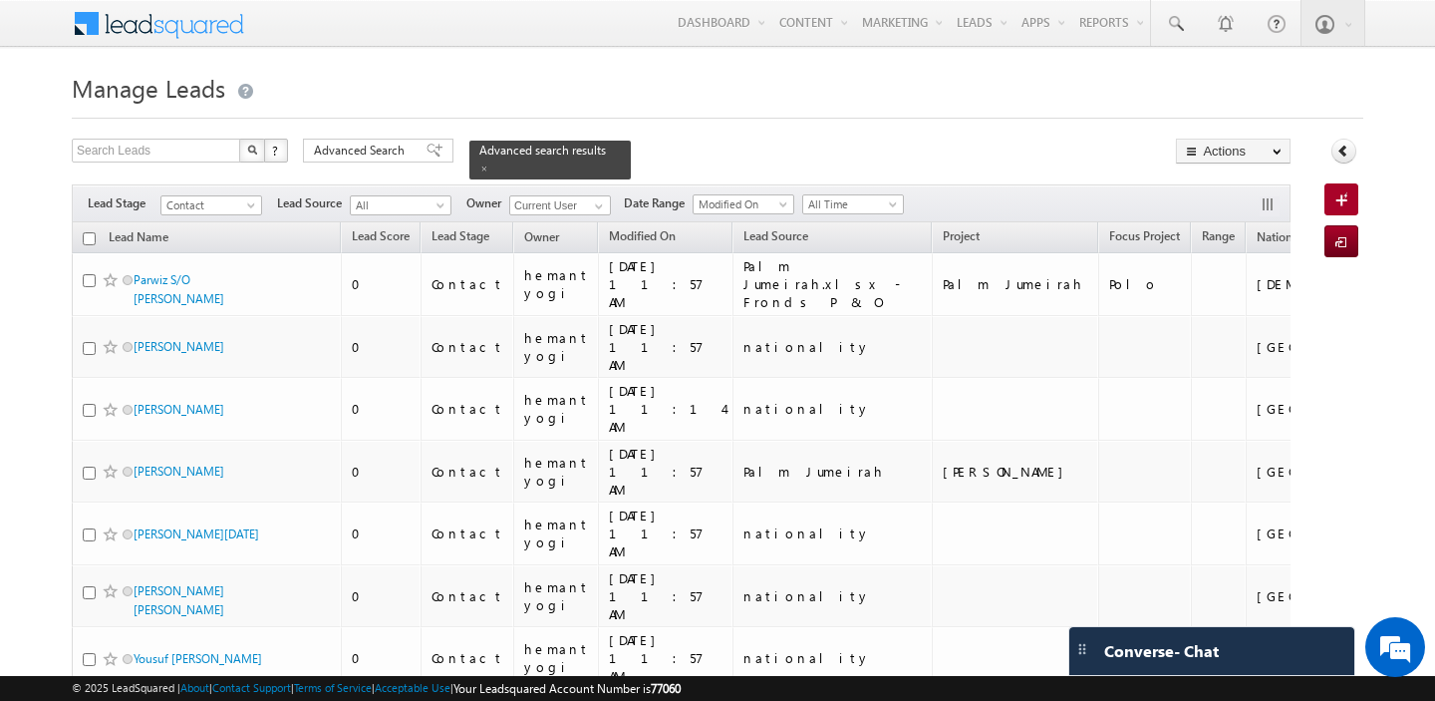
click at [88, 236] on input "checkbox" at bounding box center [89, 238] width 13 height 13
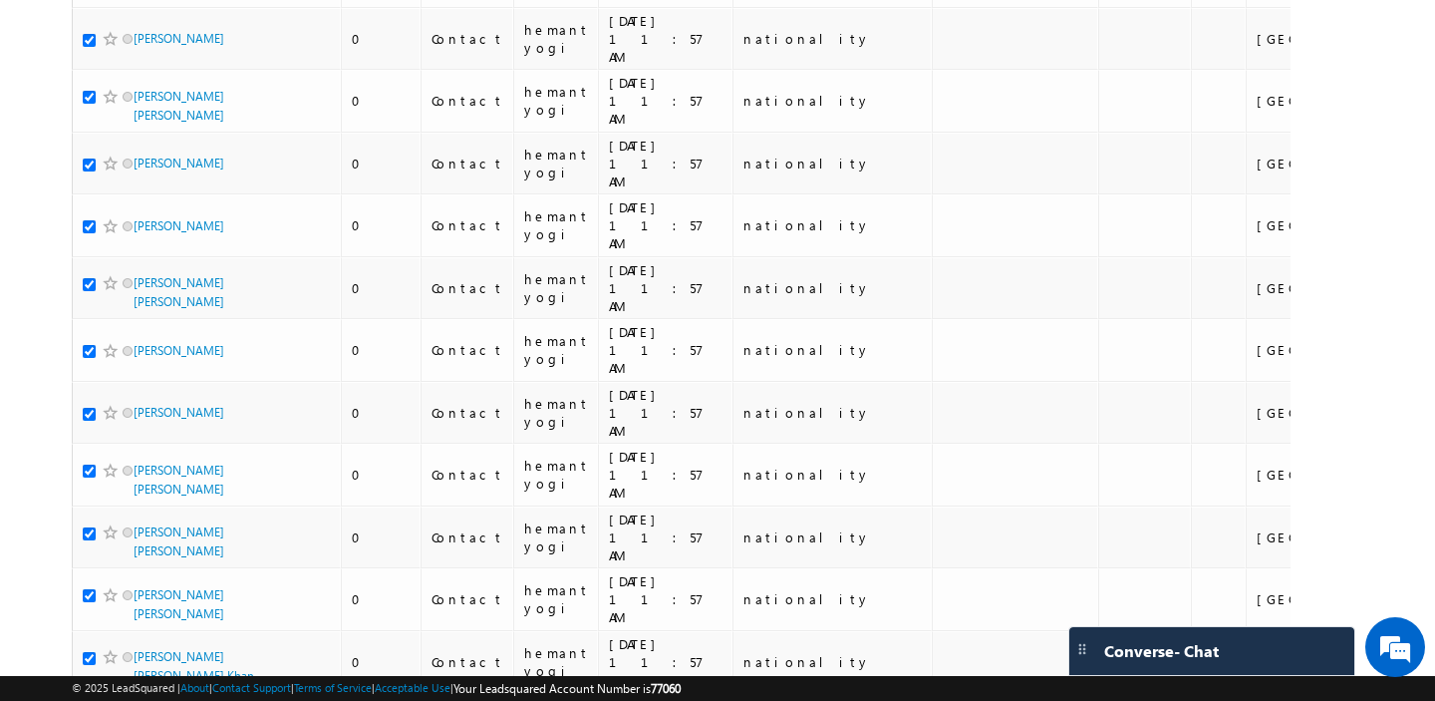
scroll to position [9216, 0]
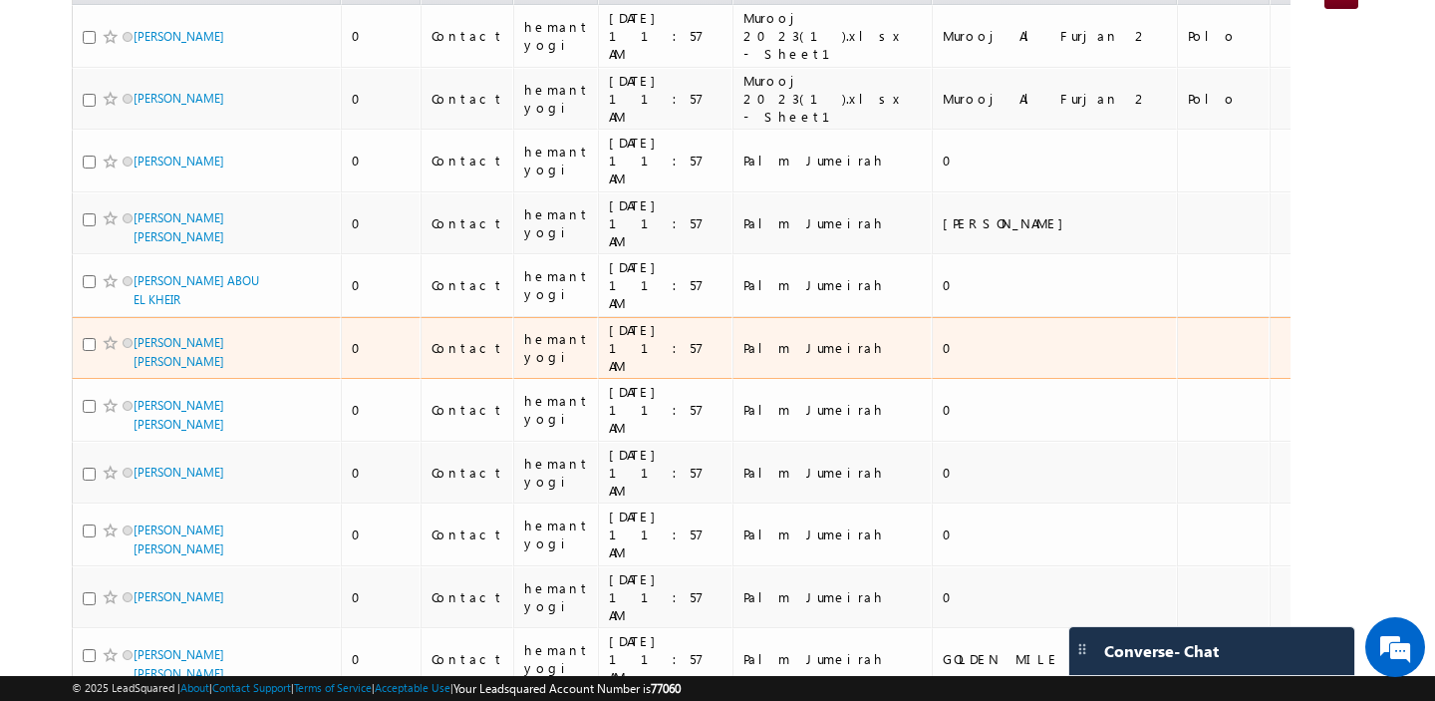
scroll to position [0, 0]
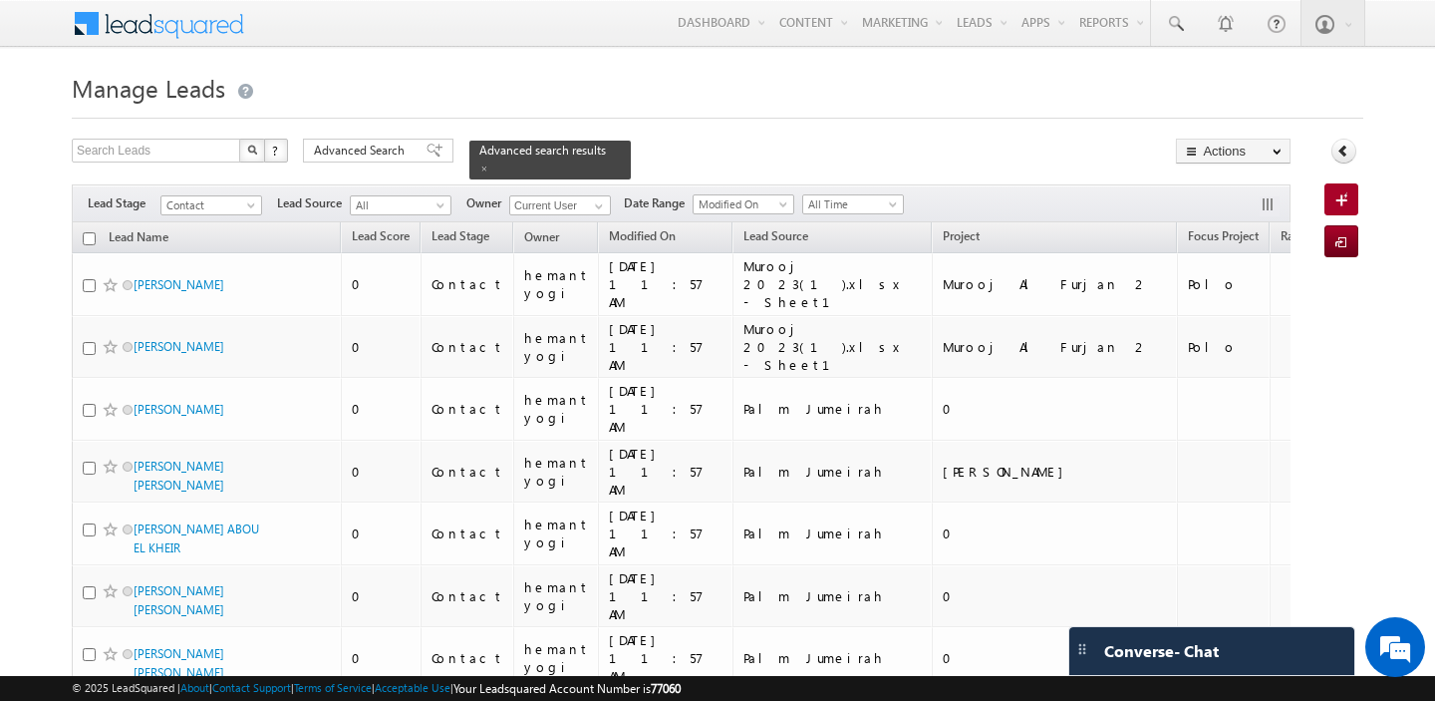
click at [90, 241] on input "checkbox" at bounding box center [89, 238] width 13 height 13
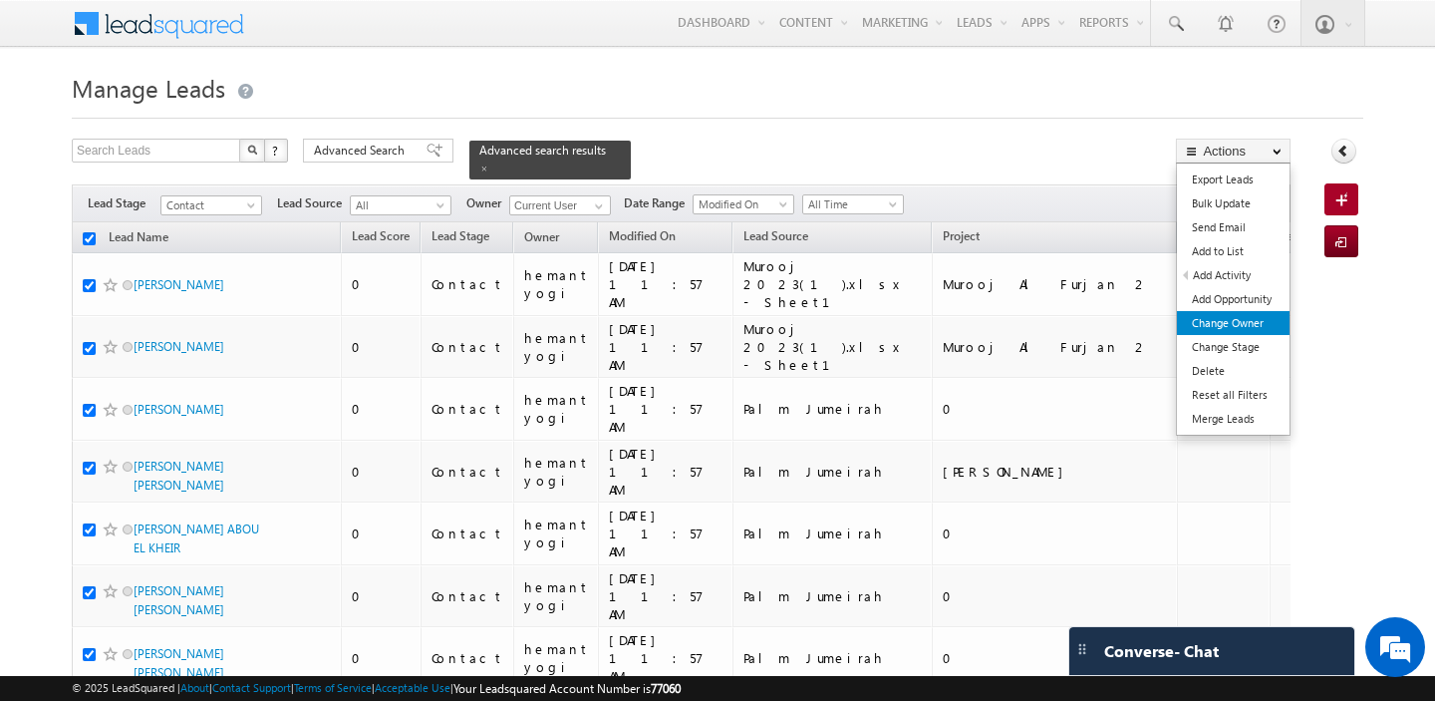
click at [1200, 319] on link "Change Owner" at bounding box center [1233, 323] width 113 height 24
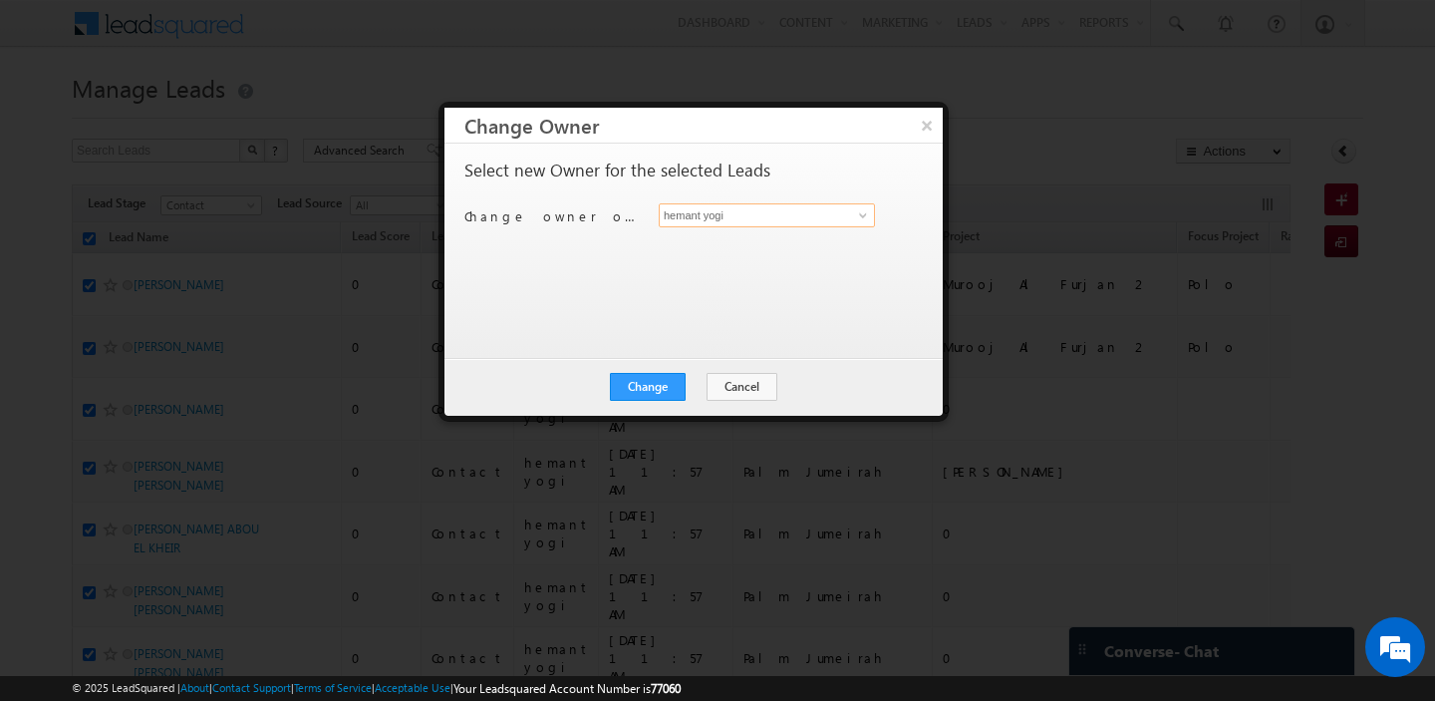
click at [737, 221] on input "hemant yogi" at bounding box center [767, 215] width 216 height 24
click at [729, 237] on link "shaila shree shaila.shree@indglobal.ae" at bounding box center [767, 246] width 216 height 38
click at [643, 400] on button "Change" at bounding box center [648, 387] width 76 height 28
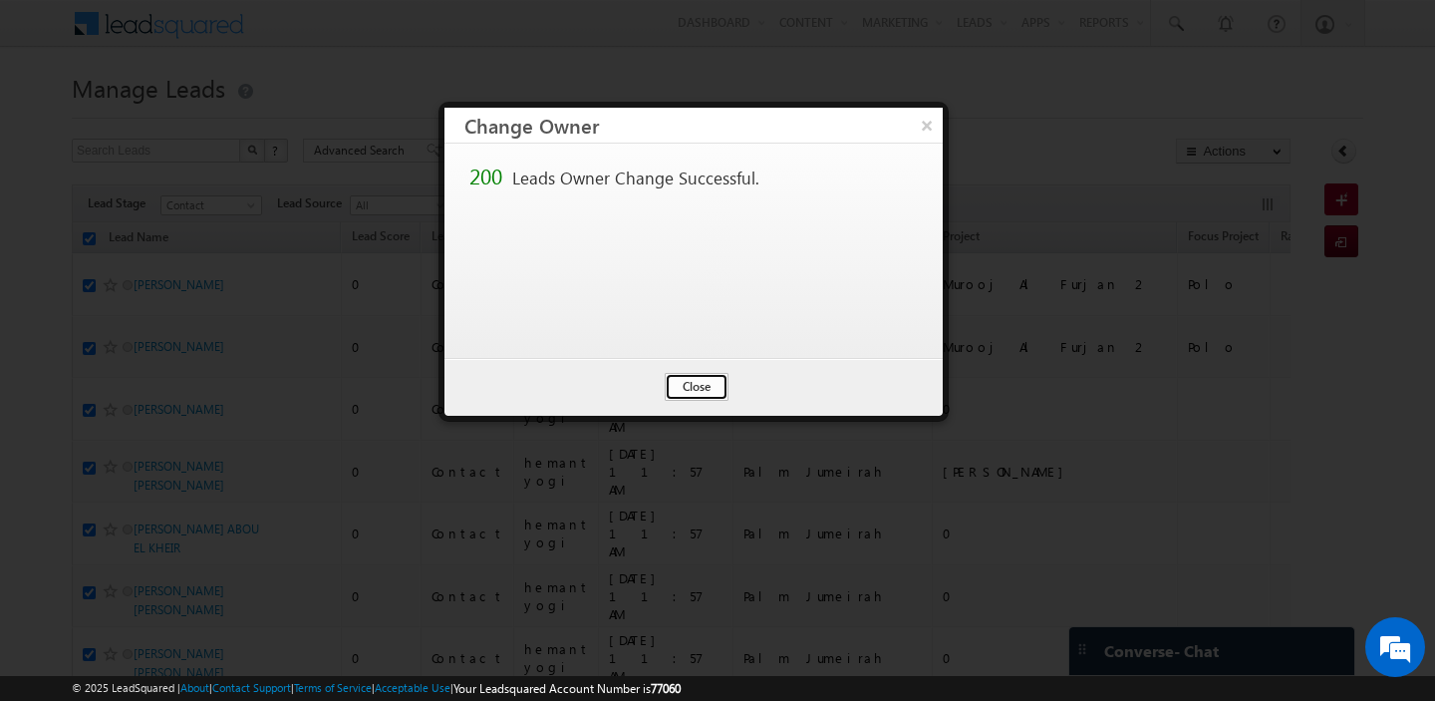
click at [690, 392] on button "Close" at bounding box center [697, 387] width 64 height 28
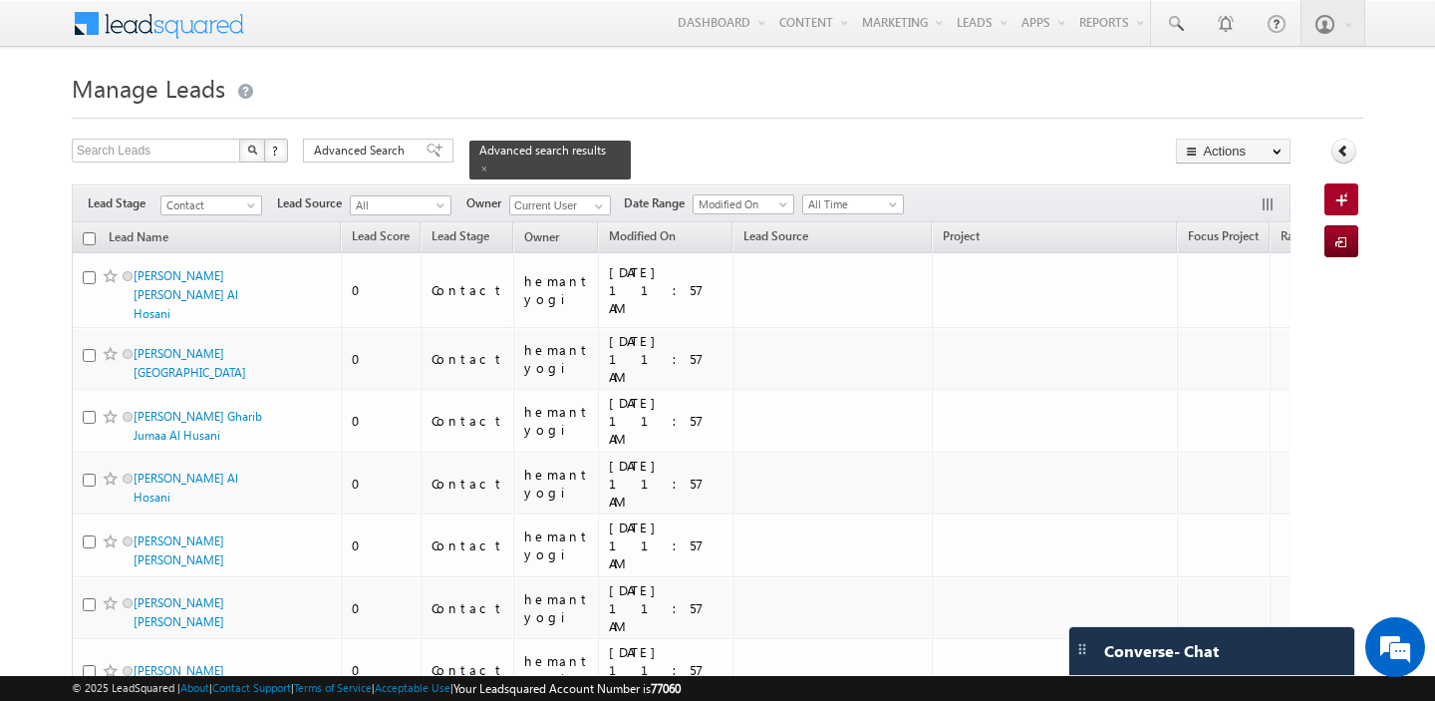
click at [87, 238] on input "checkbox" at bounding box center [89, 238] width 13 height 13
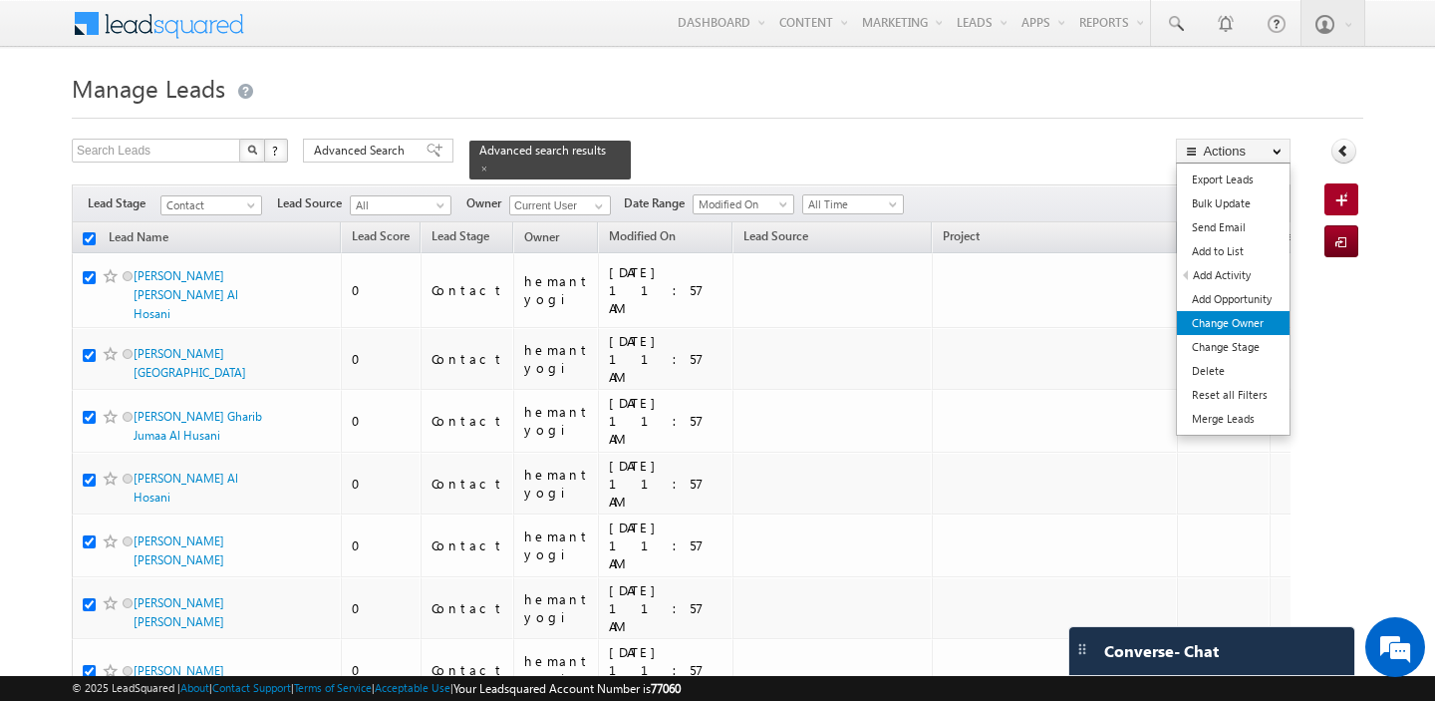
click at [1218, 329] on link "Change Owner" at bounding box center [1233, 323] width 113 height 24
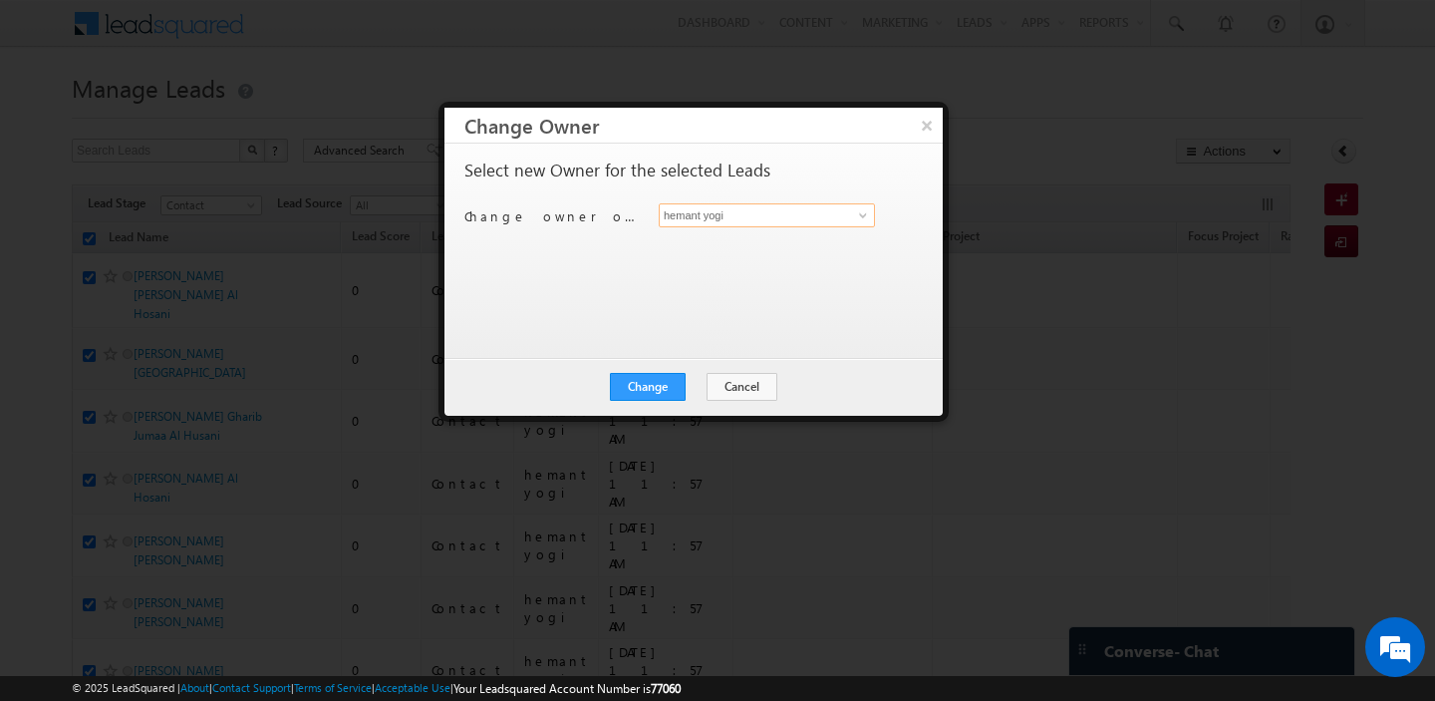
click at [726, 213] on input "hemant yogi" at bounding box center [767, 215] width 216 height 24
click at [729, 237] on link "Akshay Choudhary akshay.choudhary@indglobal.ae" at bounding box center [767, 246] width 216 height 38
click at [647, 386] on button "Change" at bounding box center [648, 387] width 76 height 28
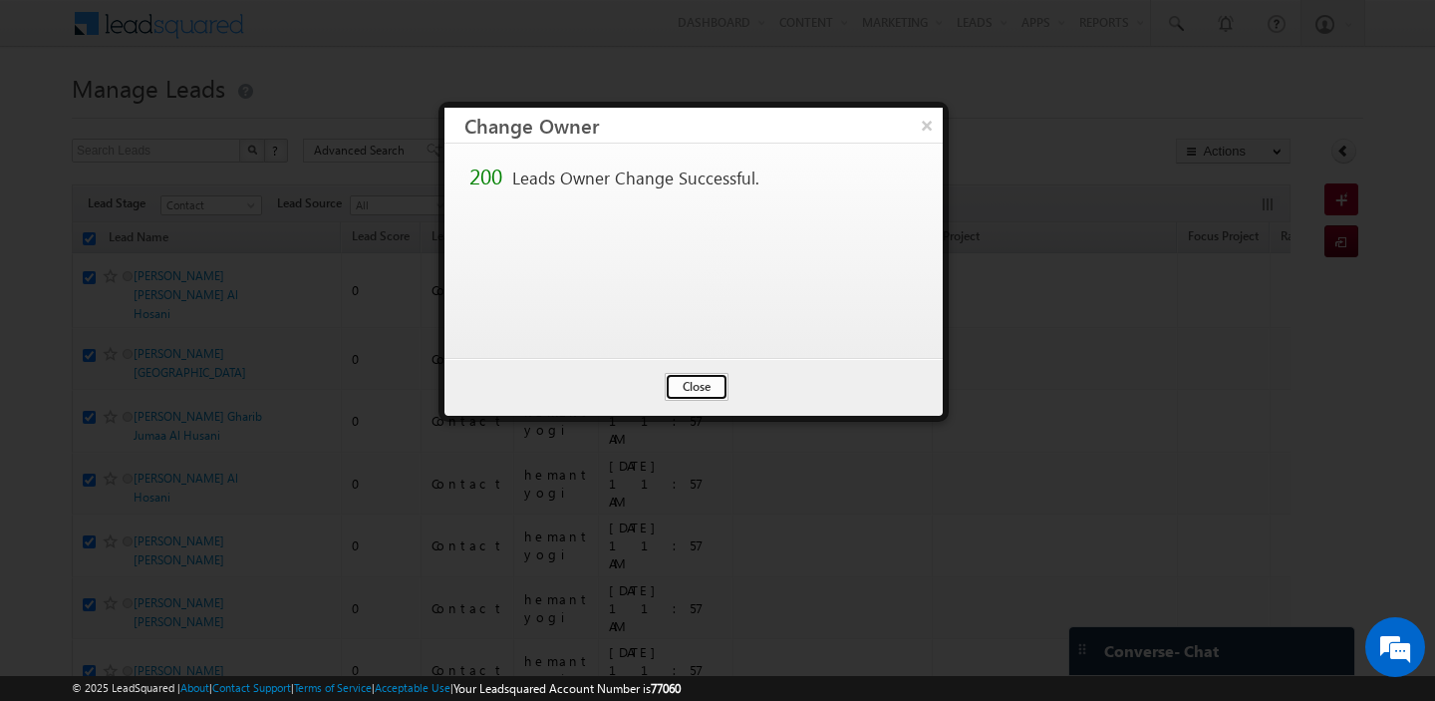
click at [693, 387] on button "Close" at bounding box center [697, 387] width 64 height 28
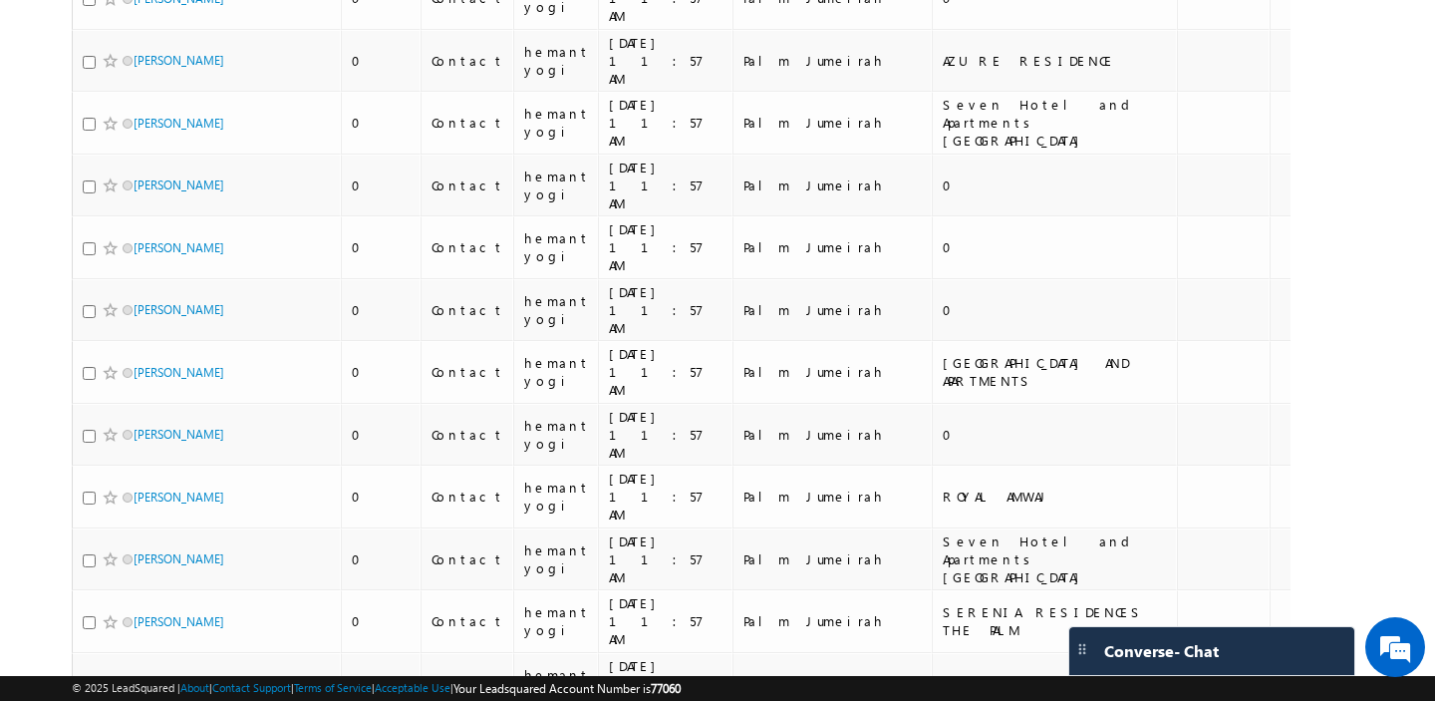
scroll to position [9766, 0]
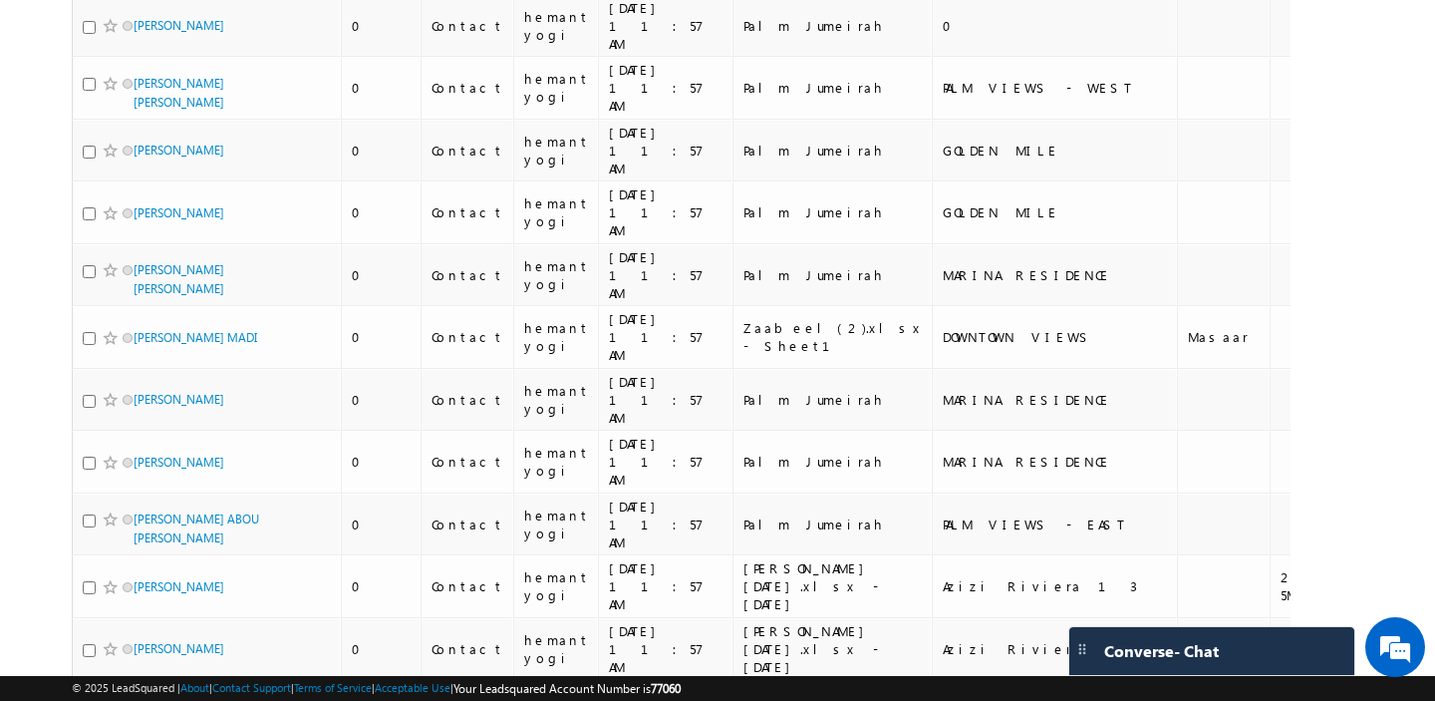
scroll to position [9554, 0]
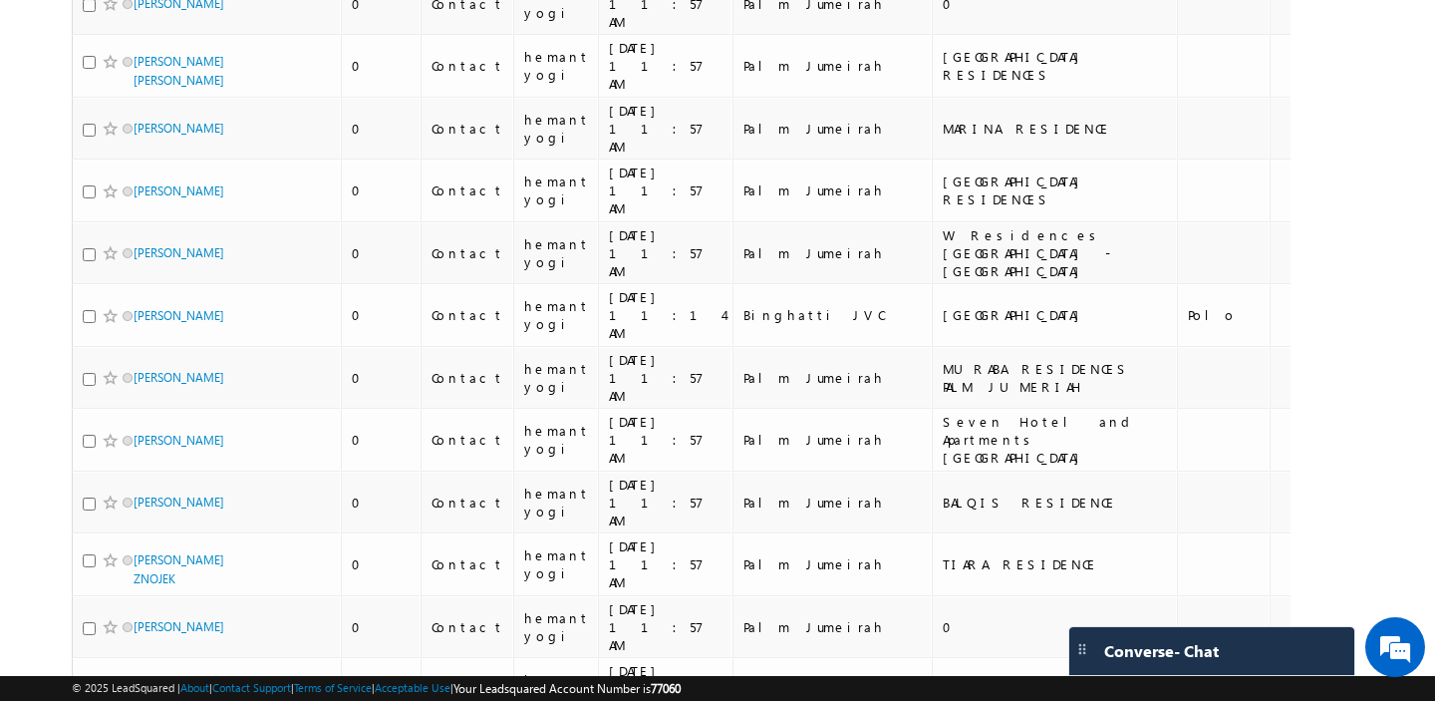
scroll to position [9805, 0]
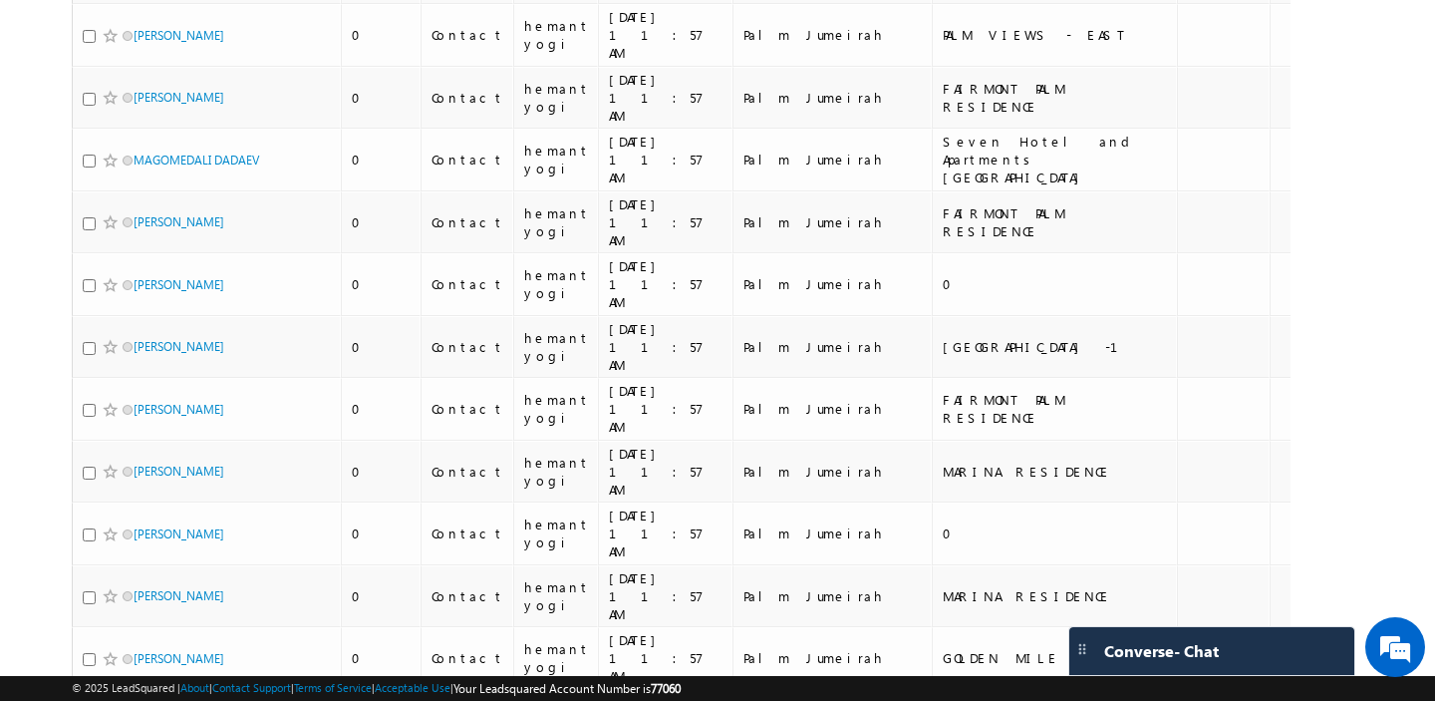
scroll to position [8913, 0]
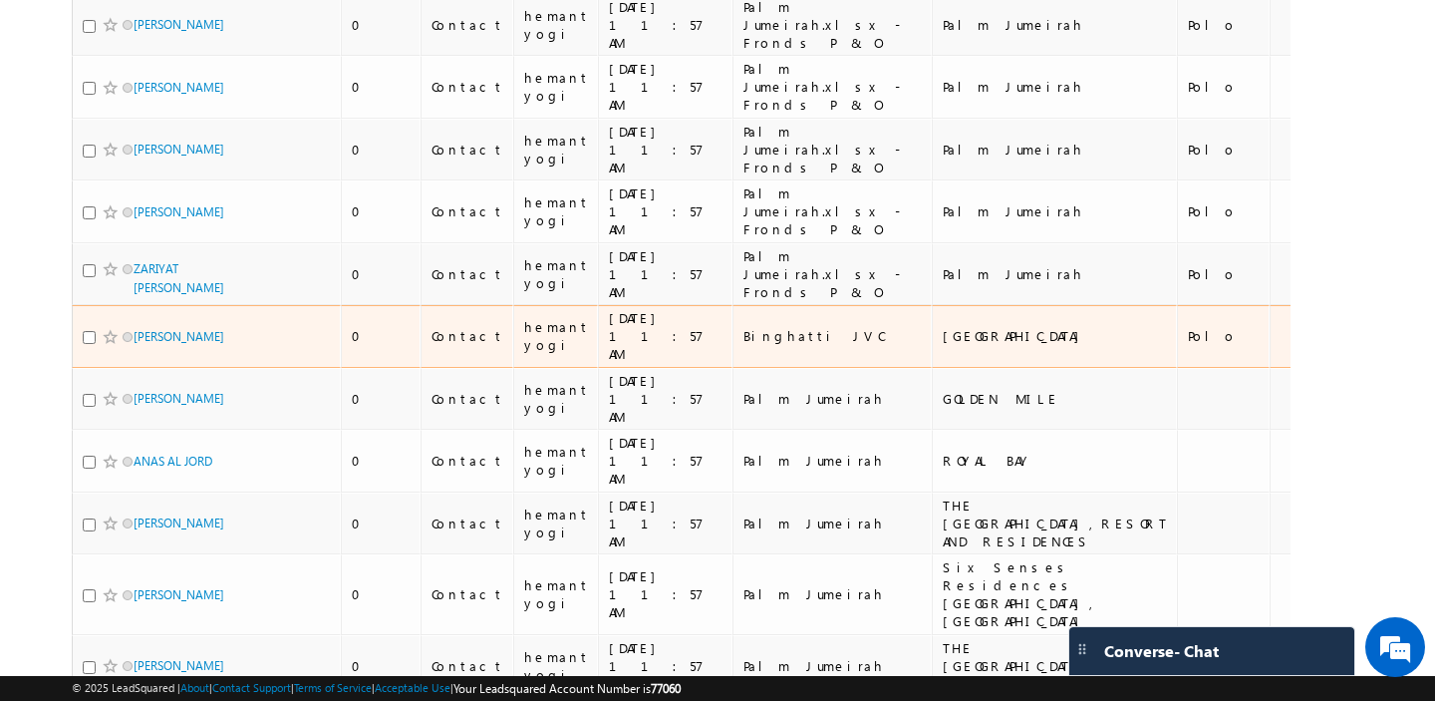
scroll to position [0, 0]
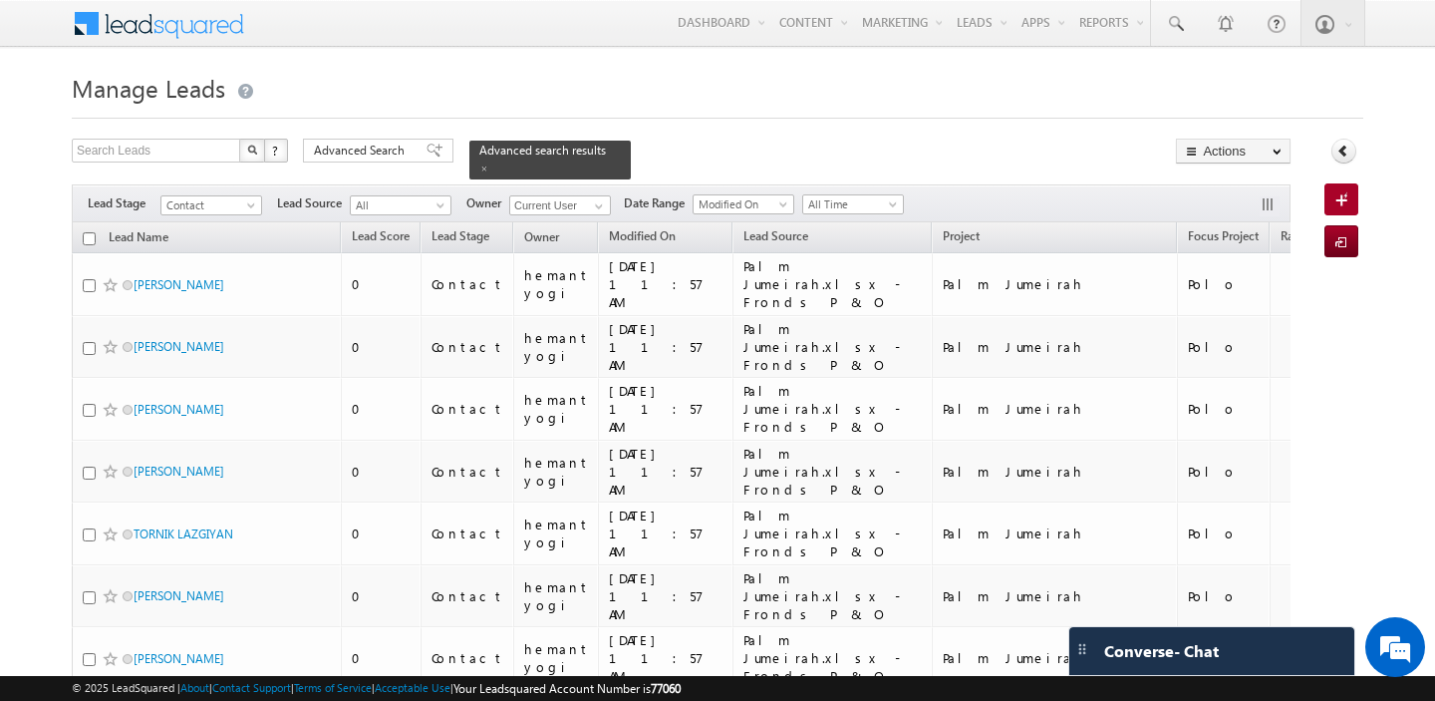
click at [84, 238] on input "checkbox" at bounding box center [89, 238] width 13 height 13
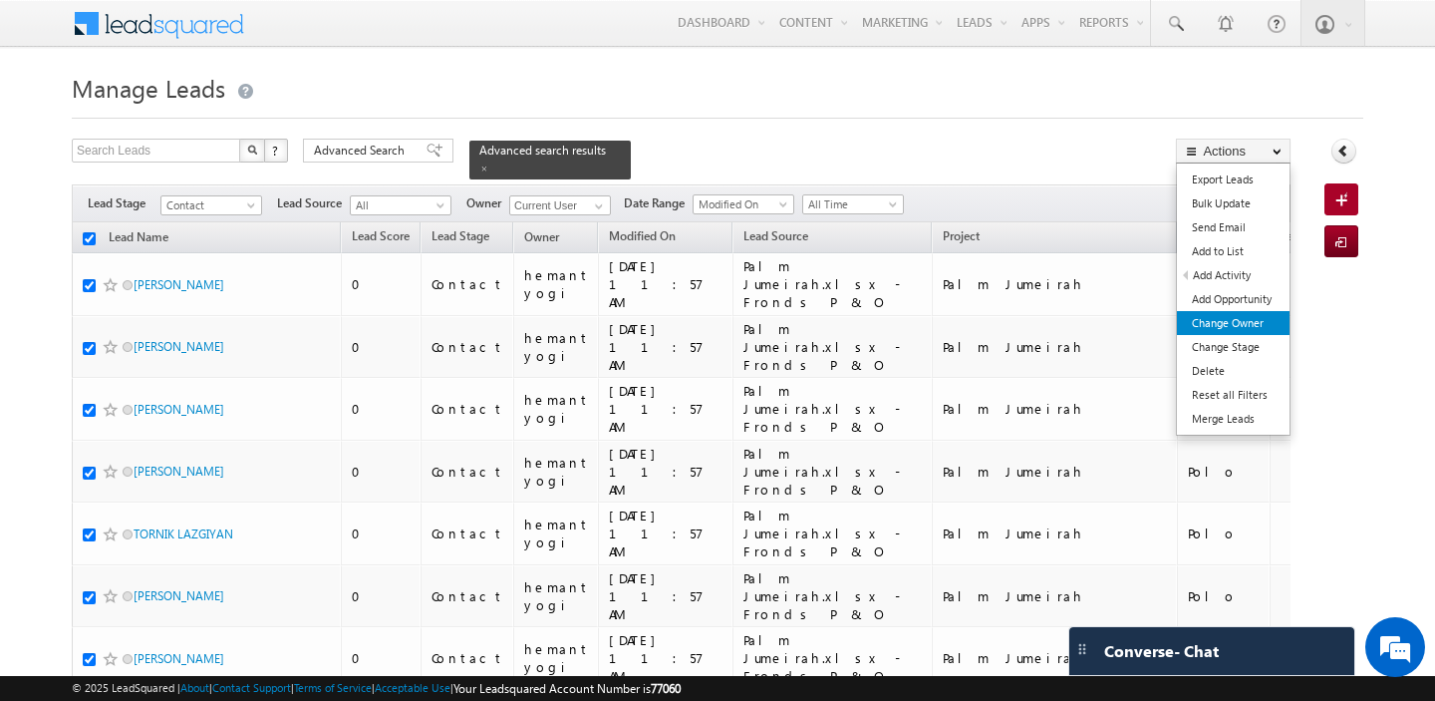
click at [1217, 330] on link "Change Owner" at bounding box center [1233, 323] width 113 height 24
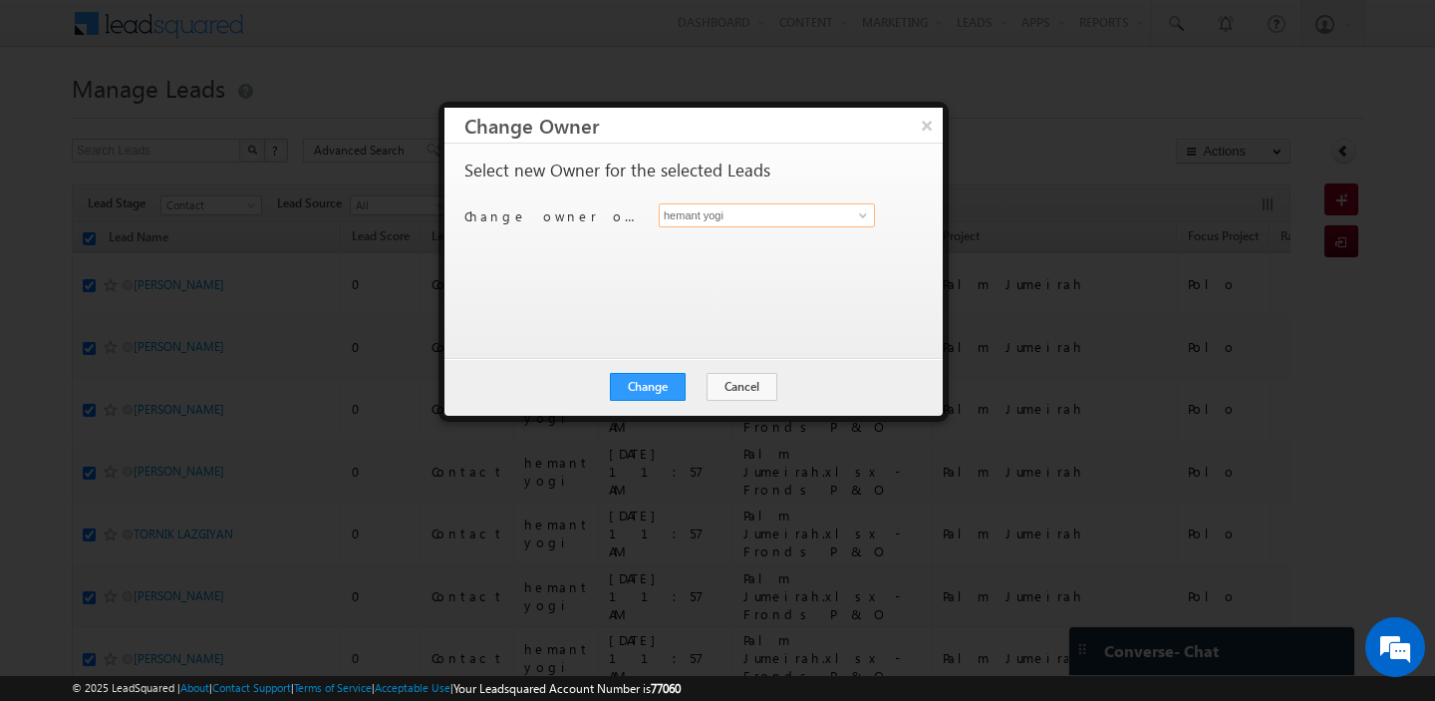
click at [789, 217] on input "hemant yogi" at bounding box center [767, 215] width 216 height 24
click at [795, 246] on span "[EMAIL_ADDRESS][PERSON_NAME][DOMAIN_NAME]" at bounding box center [756, 253] width 179 height 15
click at [666, 384] on button "Change" at bounding box center [648, 387] width 76 height 28
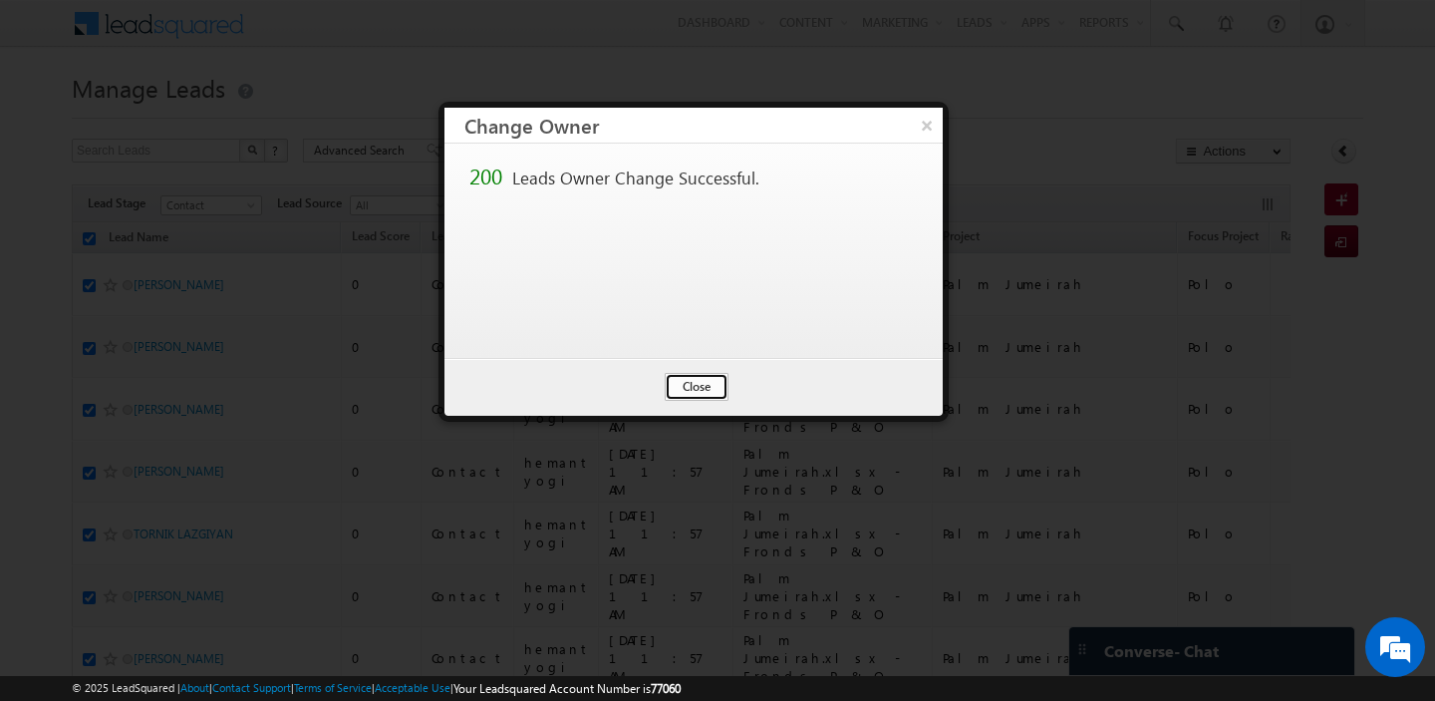
click at [719, 377] on button "Close" at bounding box center [697, 387] width 64 height 28
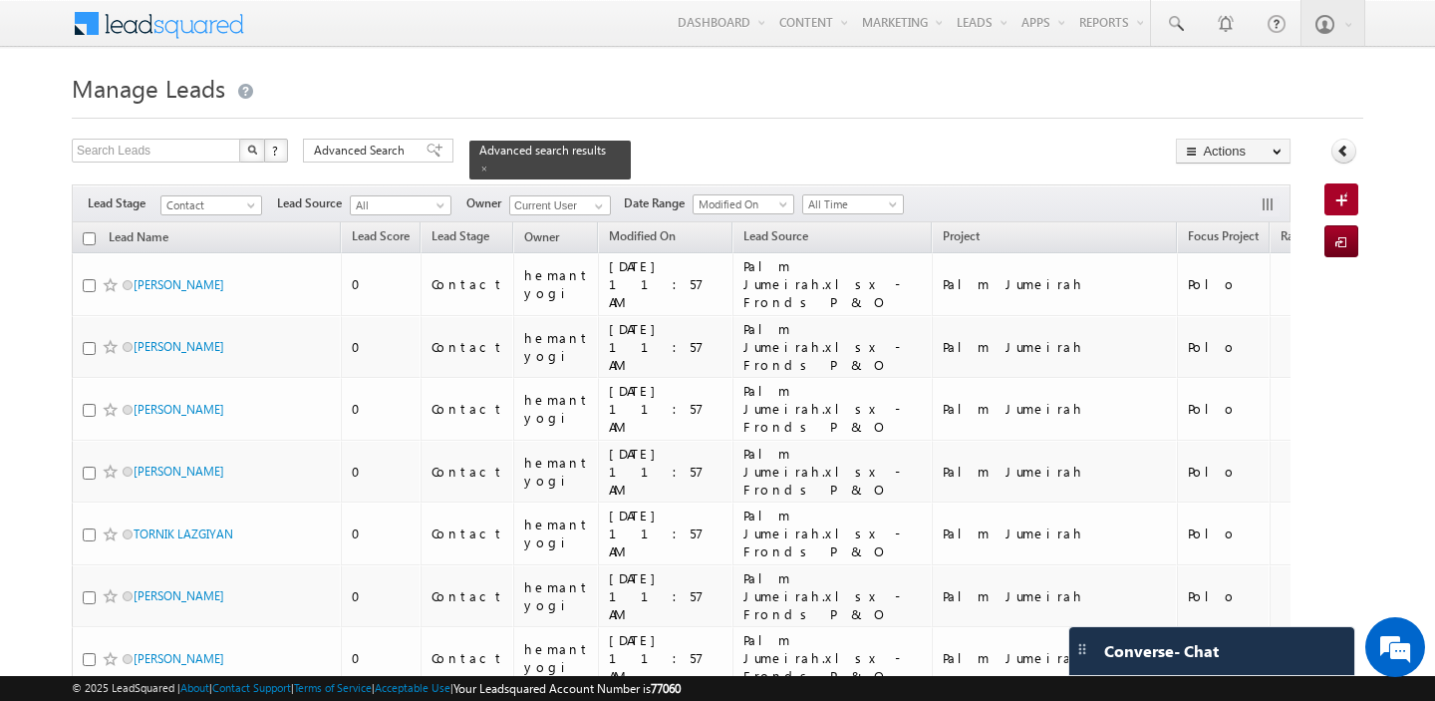
click at [92, 242] on input "checkbox" at bounding box center [89, 238] width 13 height 13
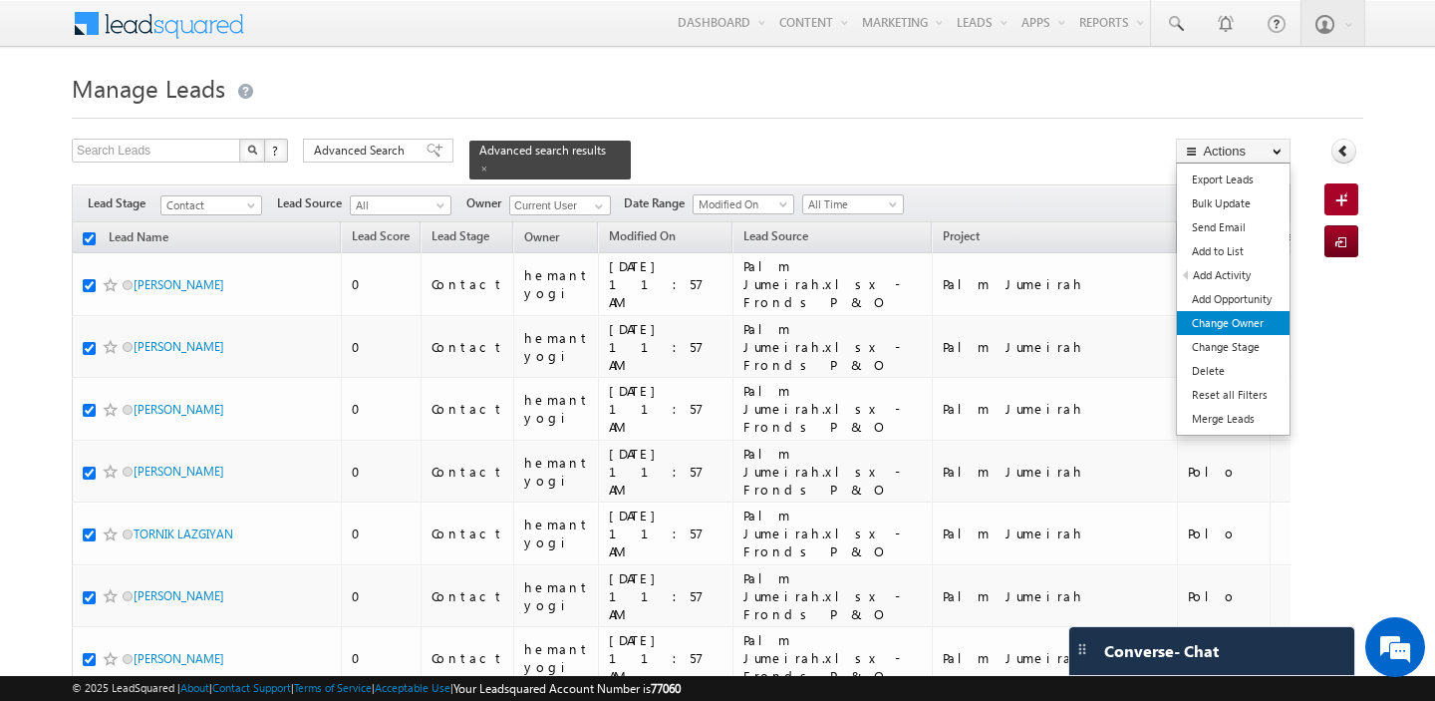
click at [1228, 327] on link "Change Owner" at bounding box center [1233, 323] width 113 height 24
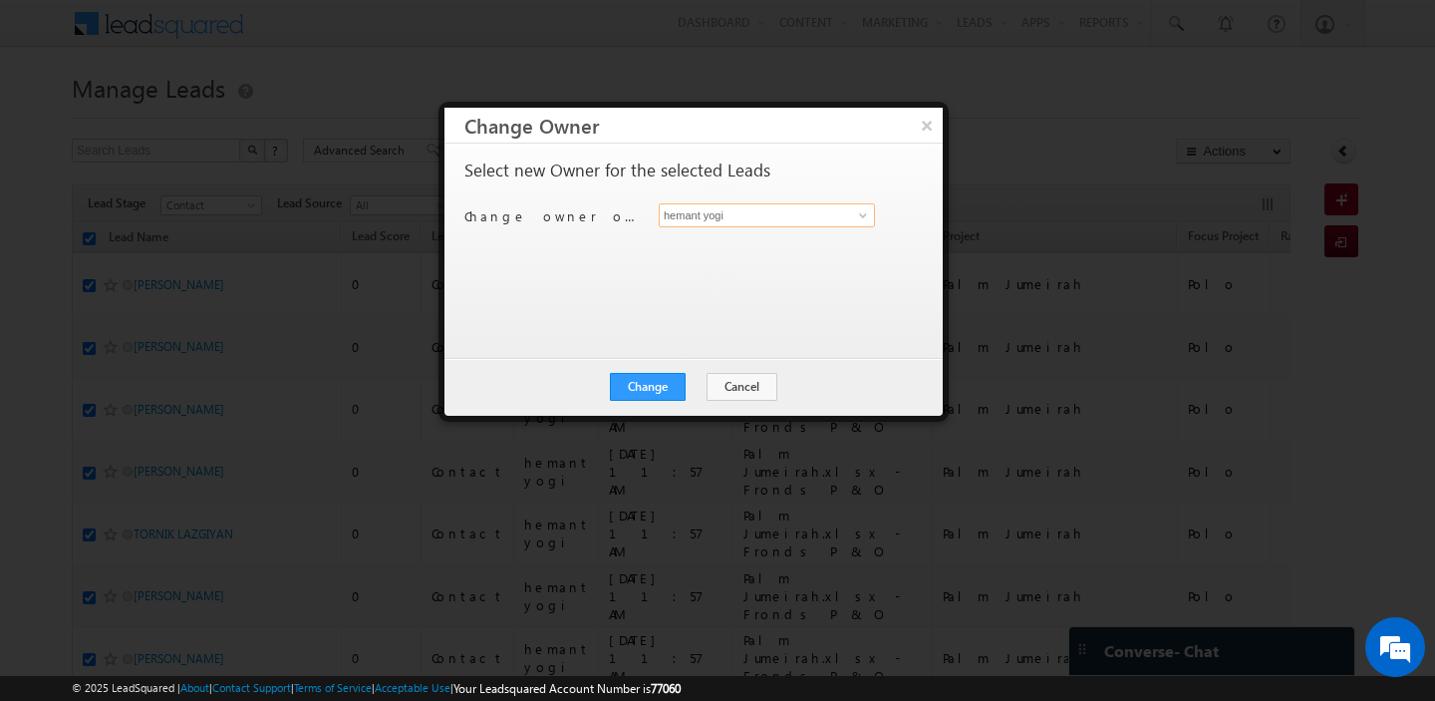
click at [755, 212] on input "hemant yogi" at bounding box center [767, 215] width 216 height 24
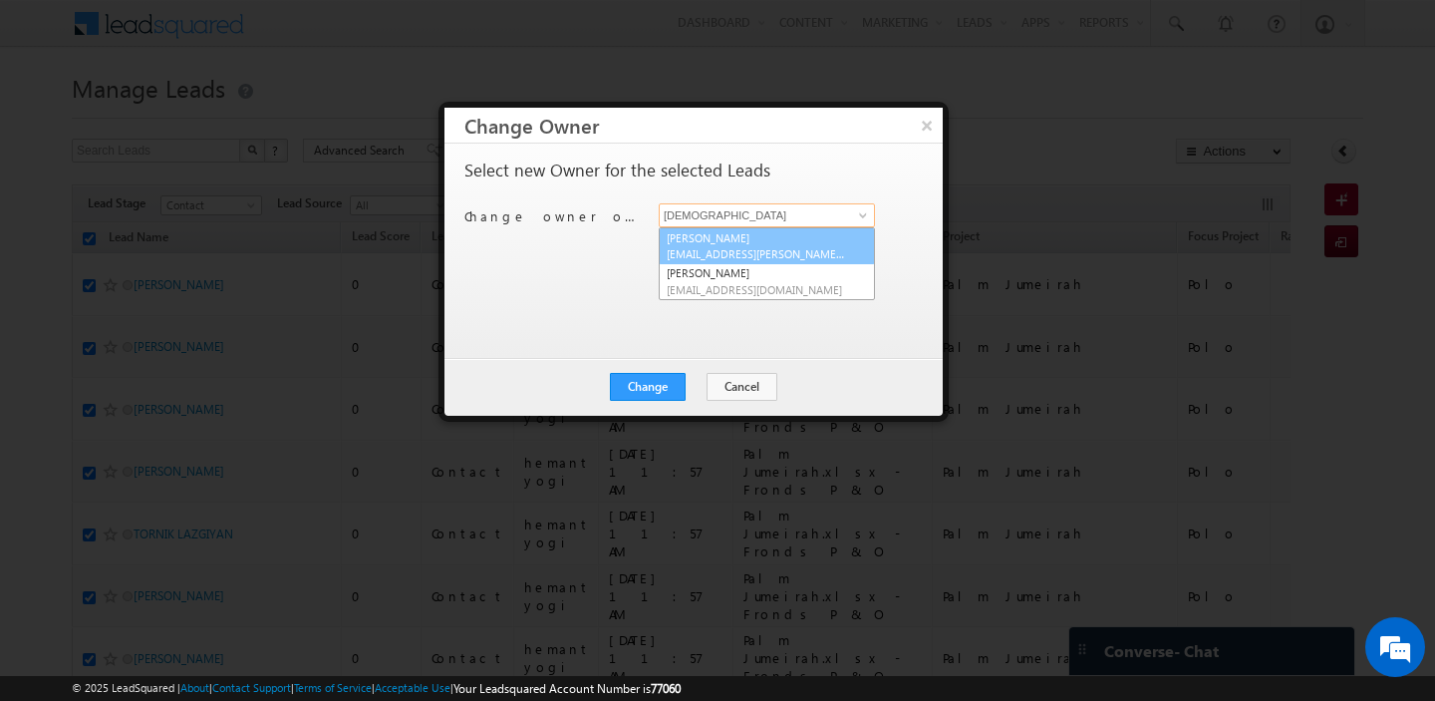
click at [736, 236] on link "[PERSON_NAME] [EMAIL_ADDRESS][PERSON_NAME][DOMAIN_NAME]" at bounding box center [767, 246] width 216 height 38
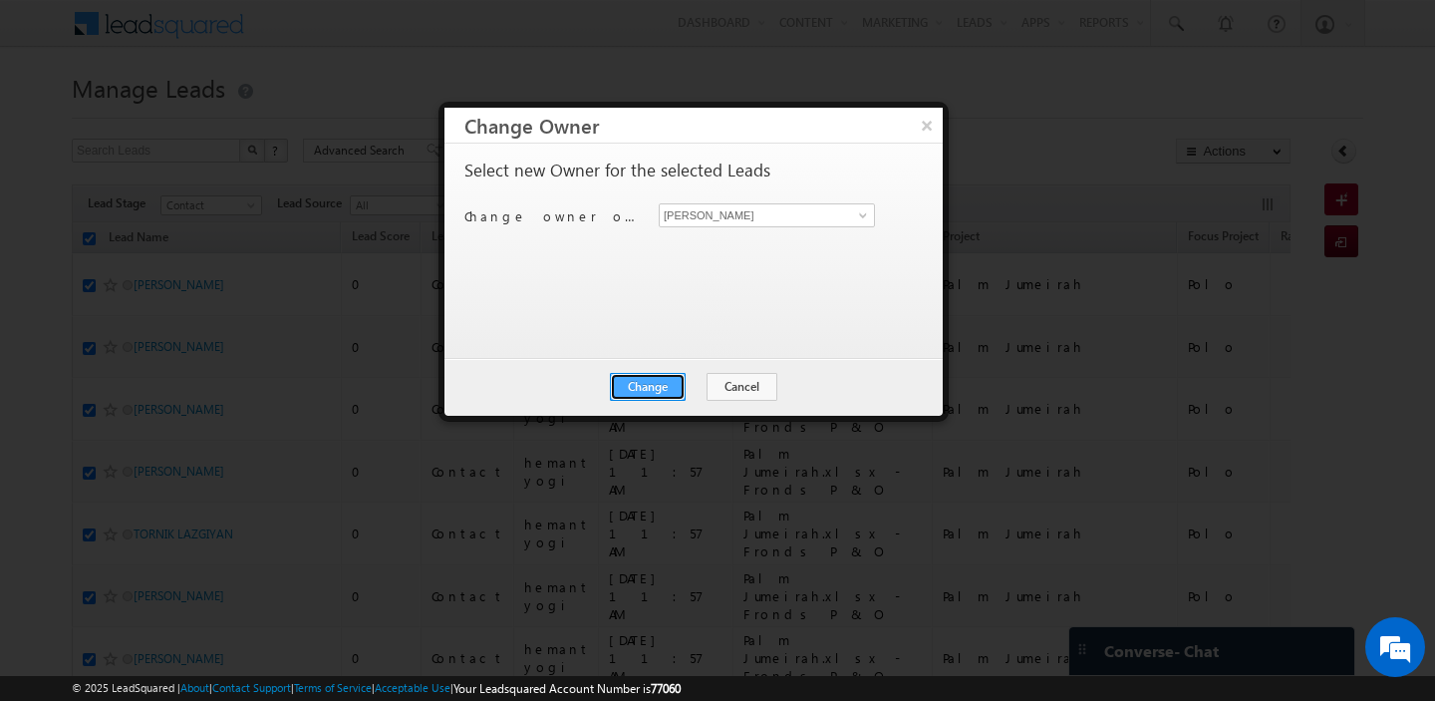
click at [654, 396] on button "Change" at bounding box center [648, 387] width 76 height 28
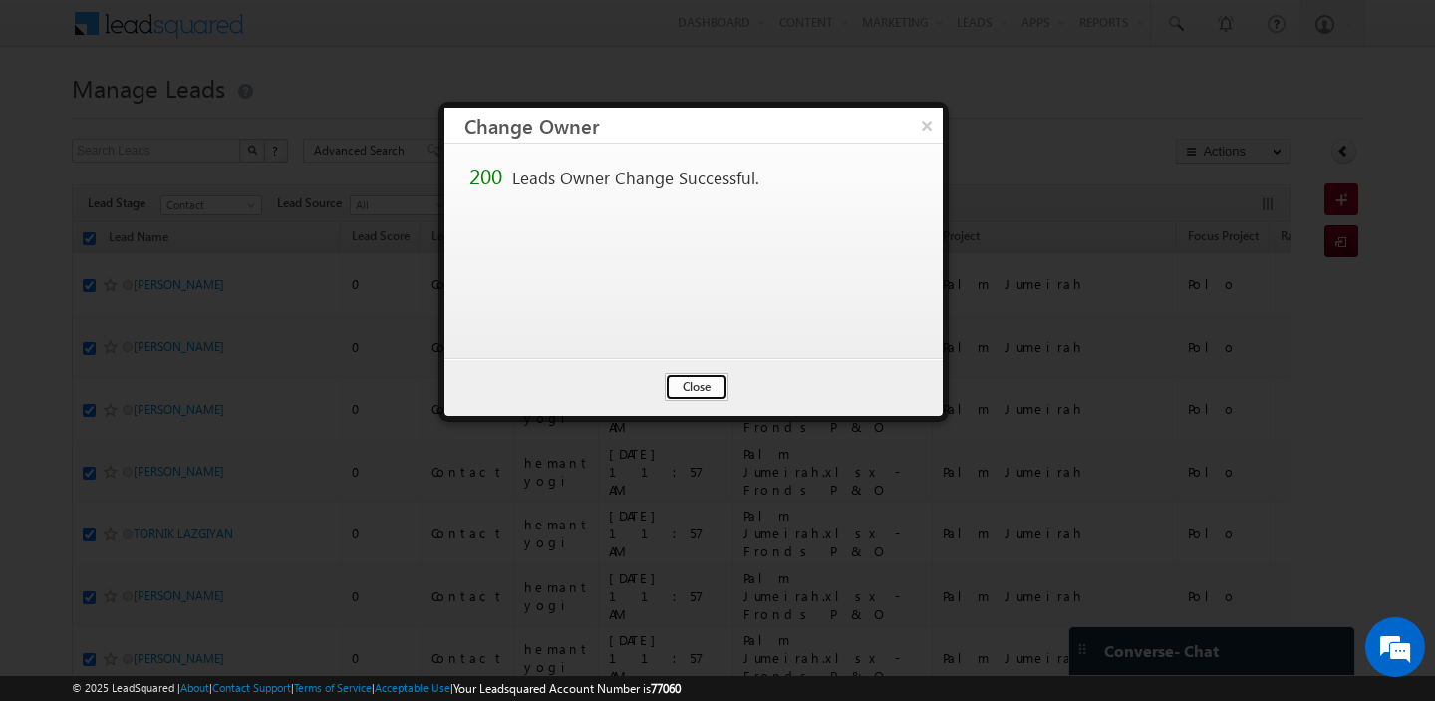
click at [695, 385] on button "Close" at bounding box center [697, 387] width 64 height 28
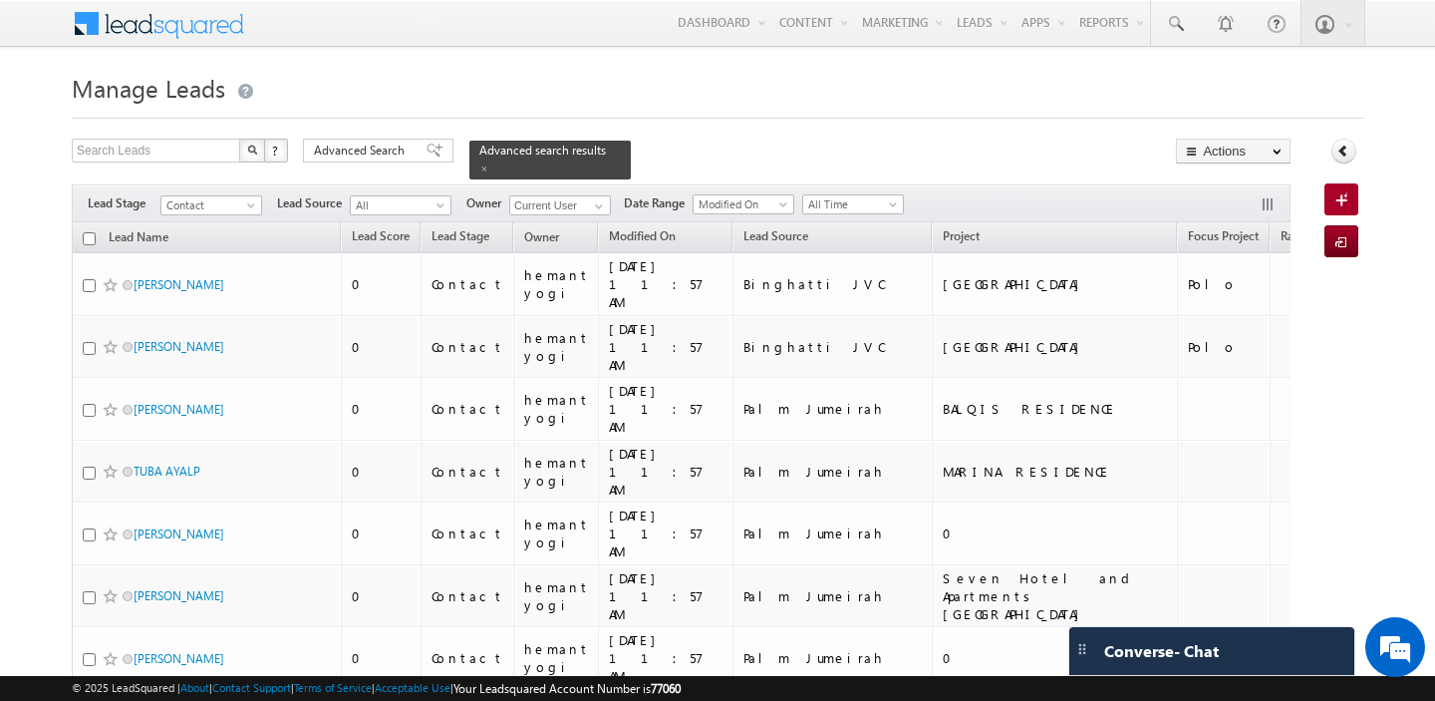
click at [89, 237] on input "checkbox" at bounding box center [89, 238] width 13 height 13
click at [593, 204] on span at bounding box center [599, 206] width 16 height 16
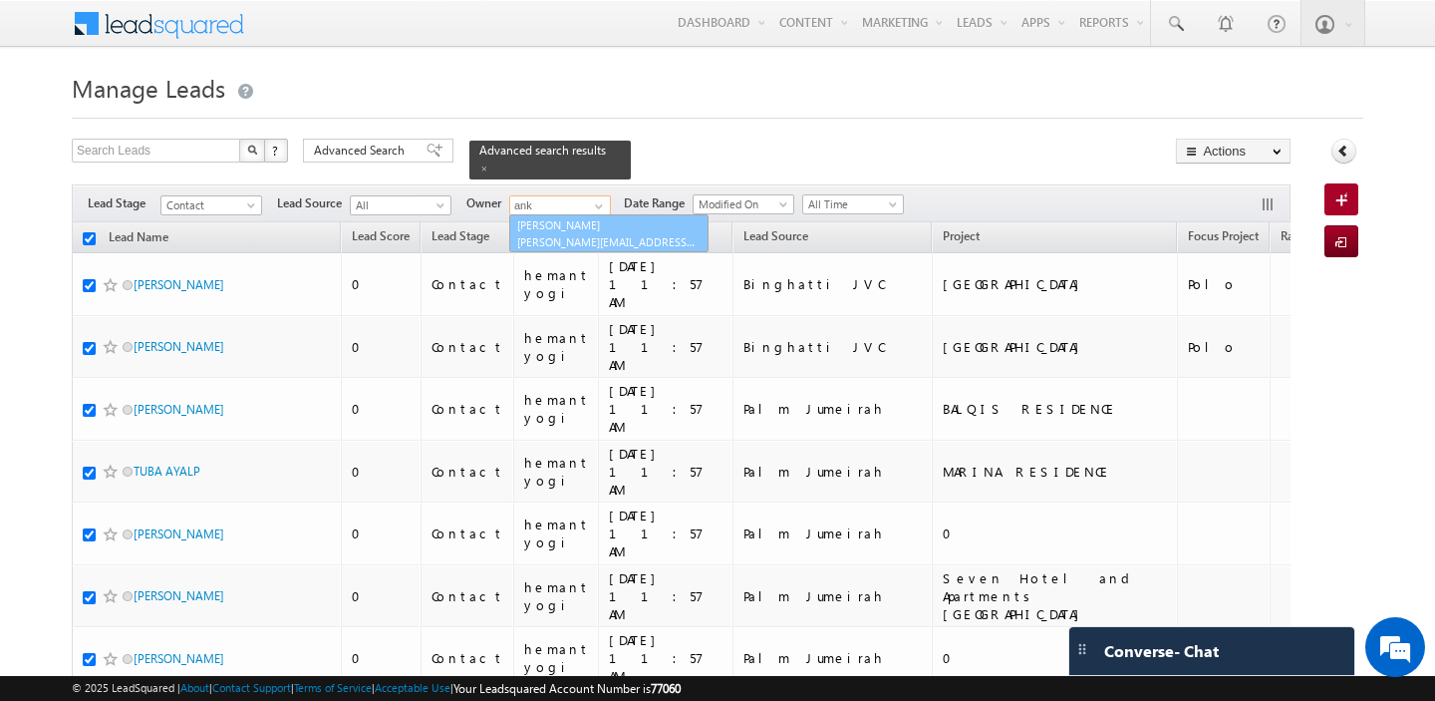
click at [597, 224] on link "Ankush Chaudhary ankush.chaudhary@indglobal.ae" at bounding box center [608, 233] width 199 height 38
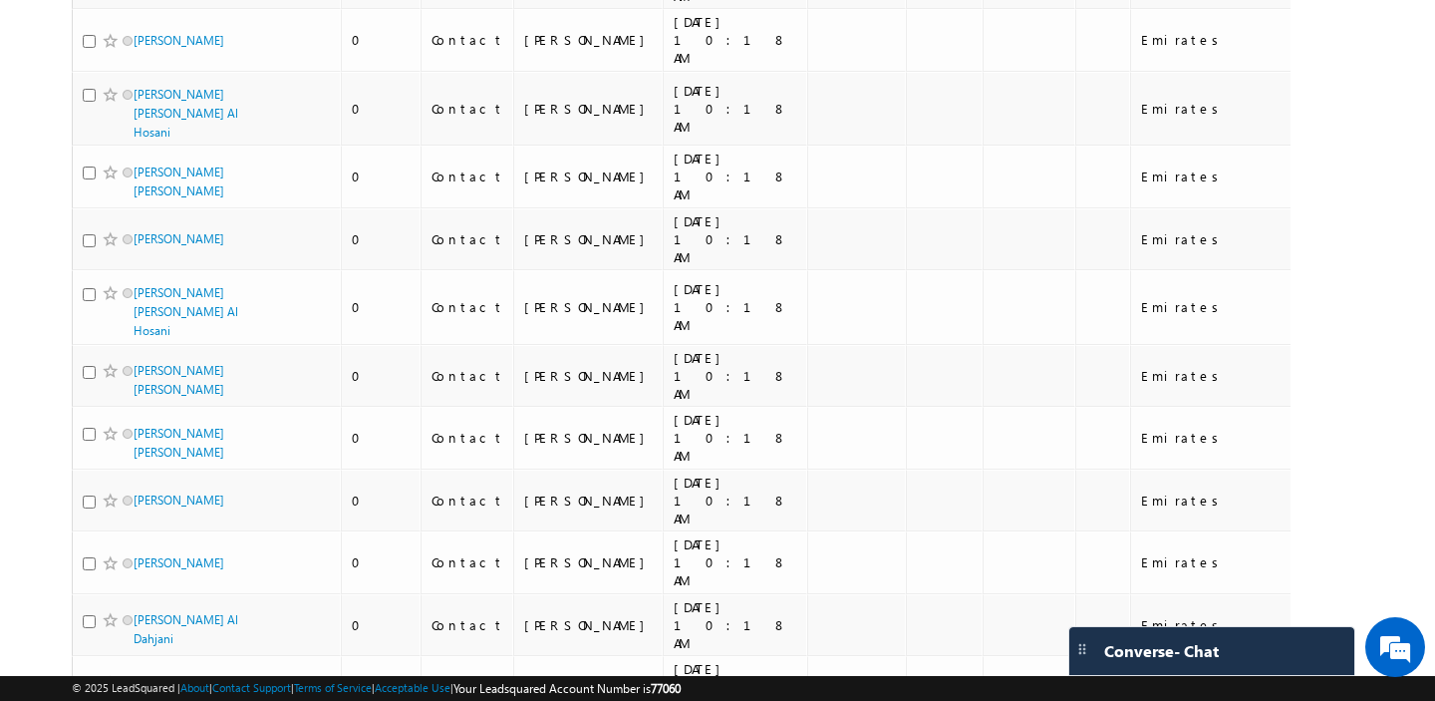
scroll to position [9691, 0]
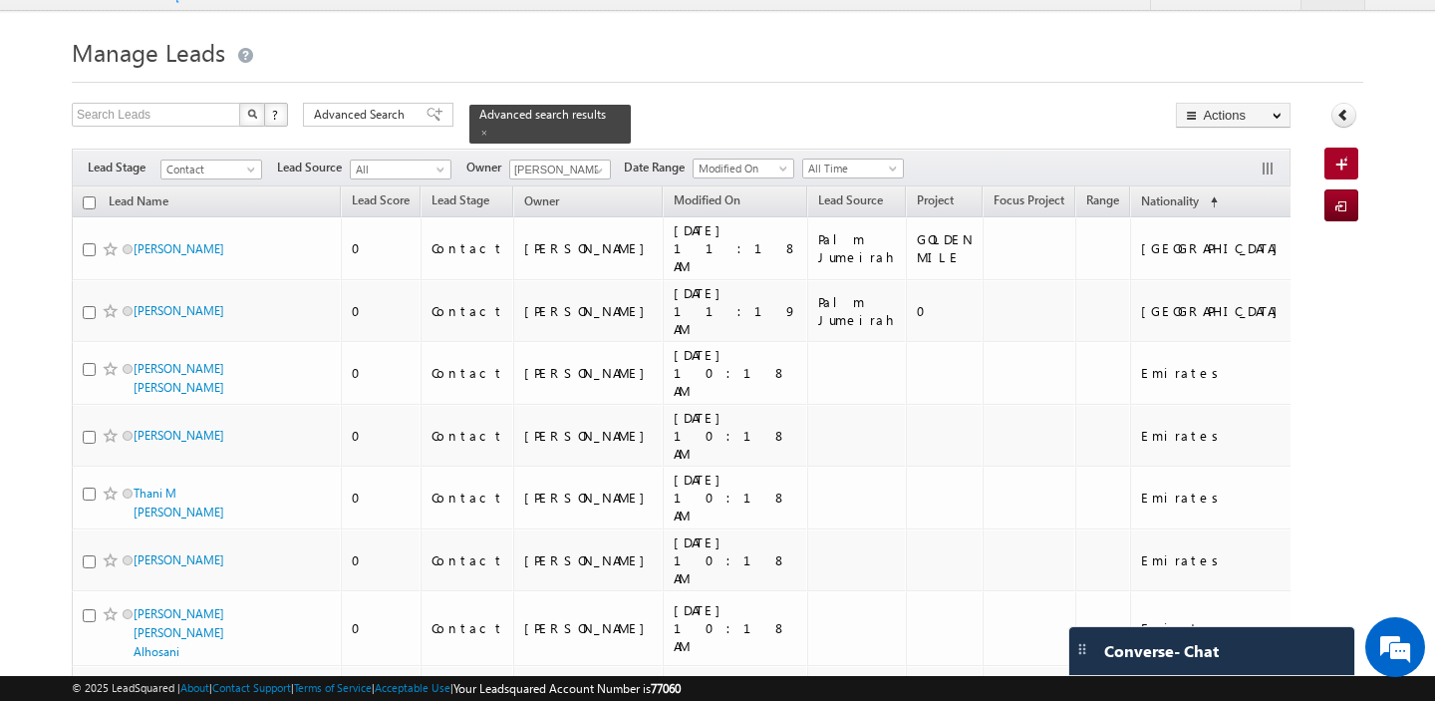
scroll to position [0, 0]
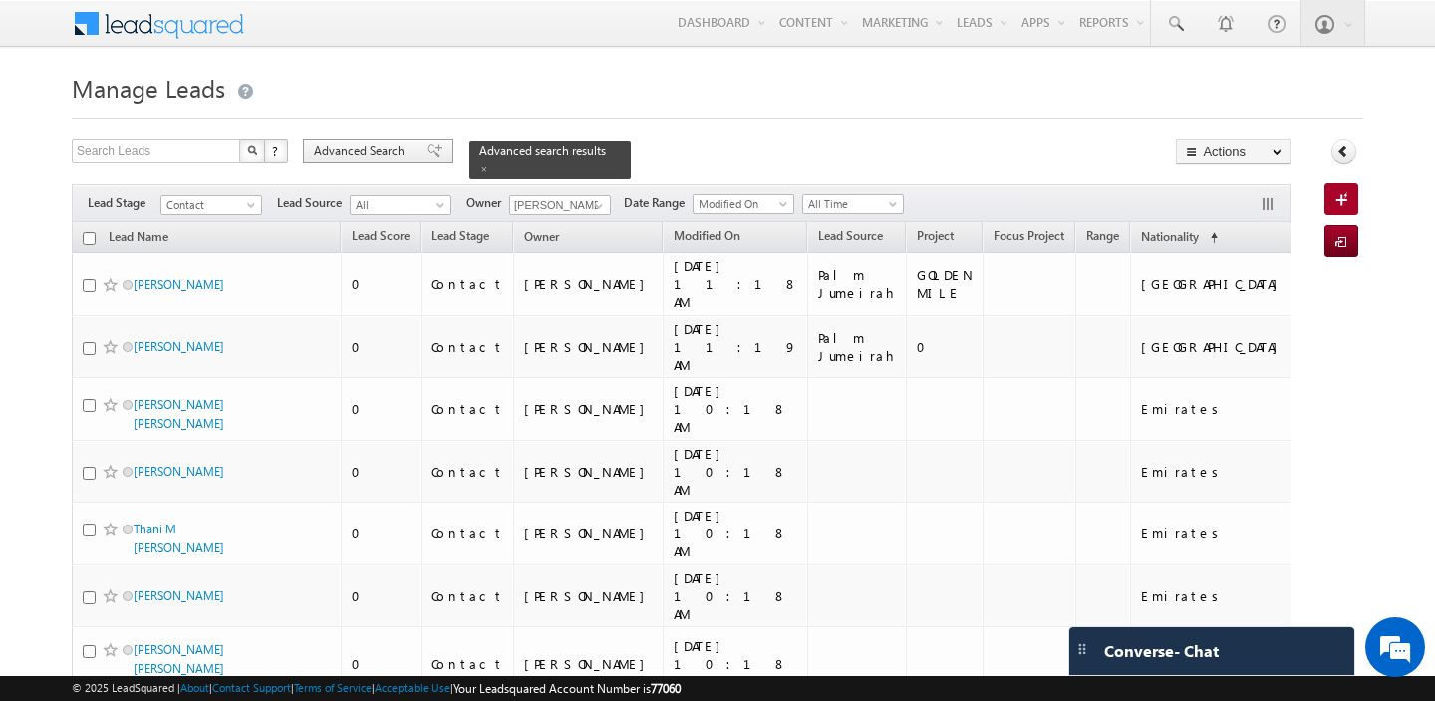
click at [365, 160] on div "Advanced Search" at bounding box center [378, 151] width 150 height 24
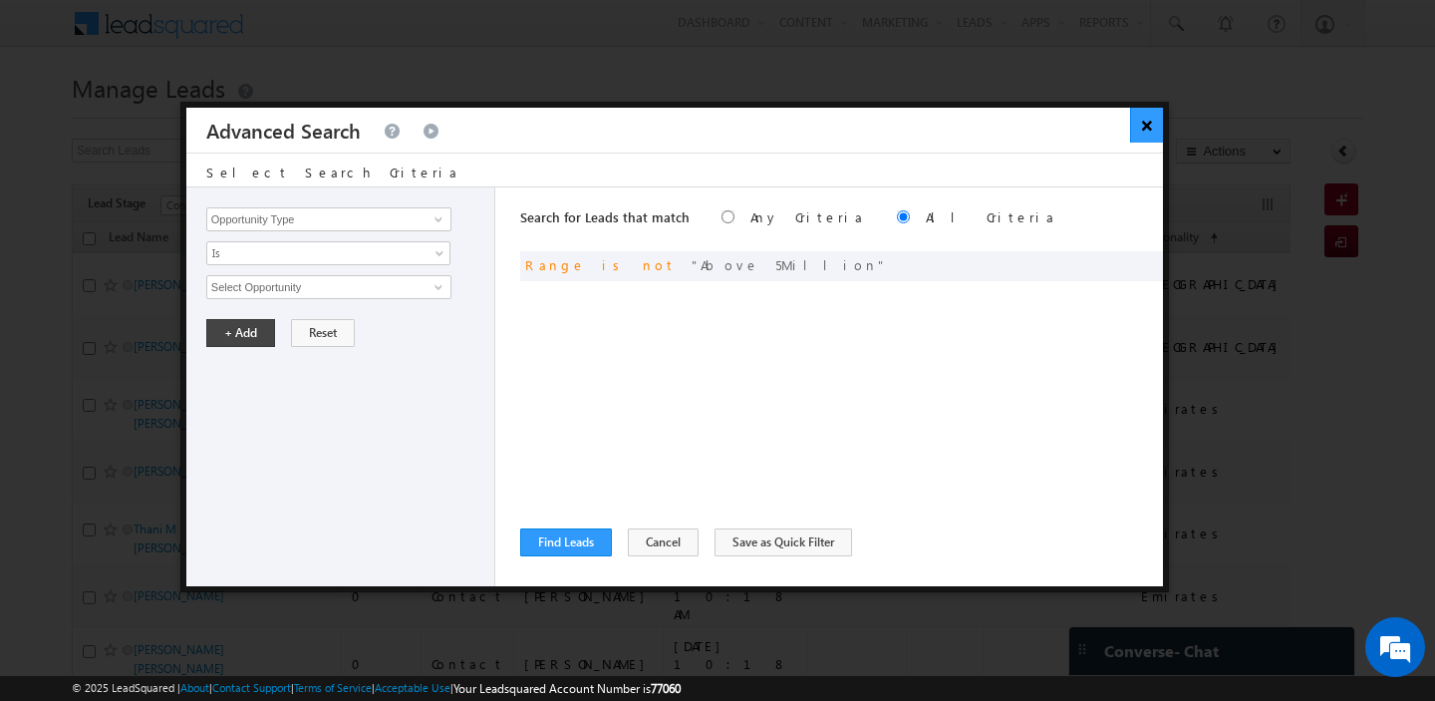
click at [1154, 127] on button "×" at bounding box center [1146, 125] width 33 height 35
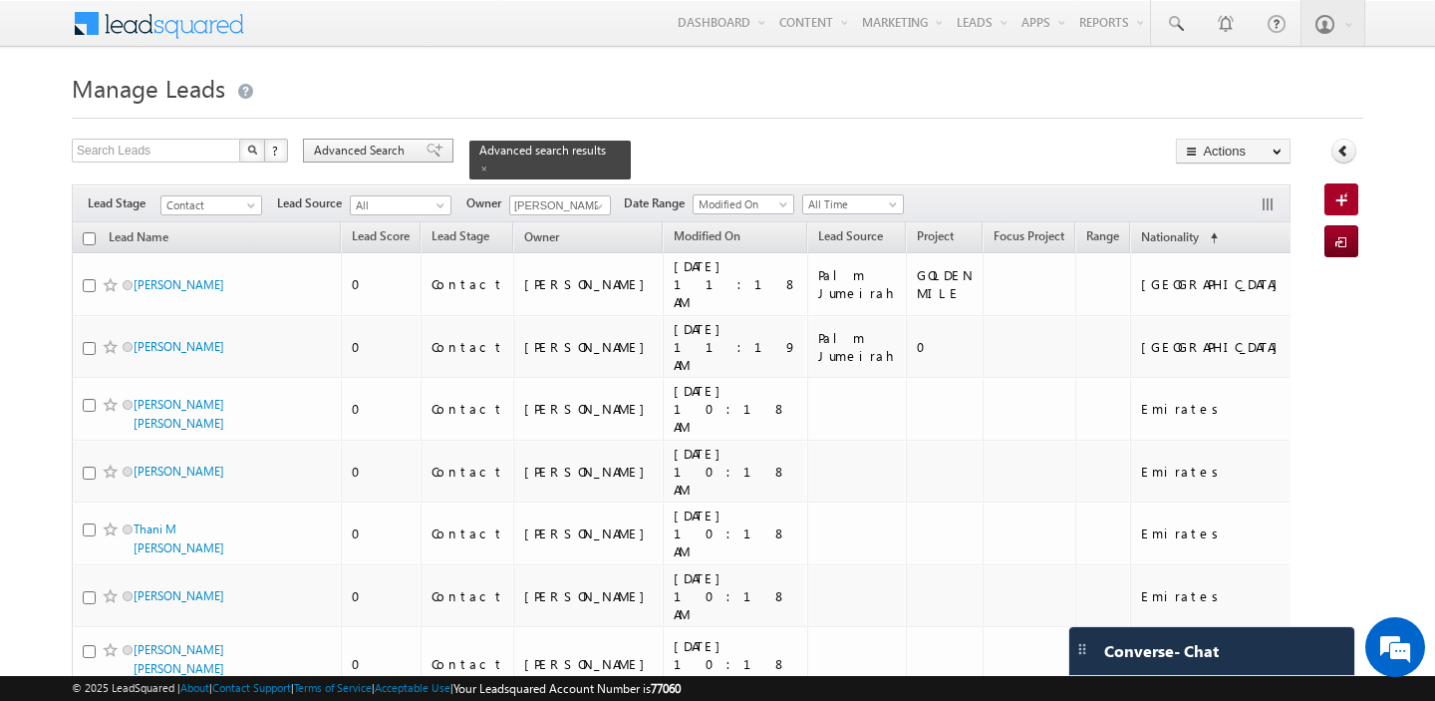
click at [376, 153] on span "Advanced Search" at bounding box center [362, 151] width 97 height 18
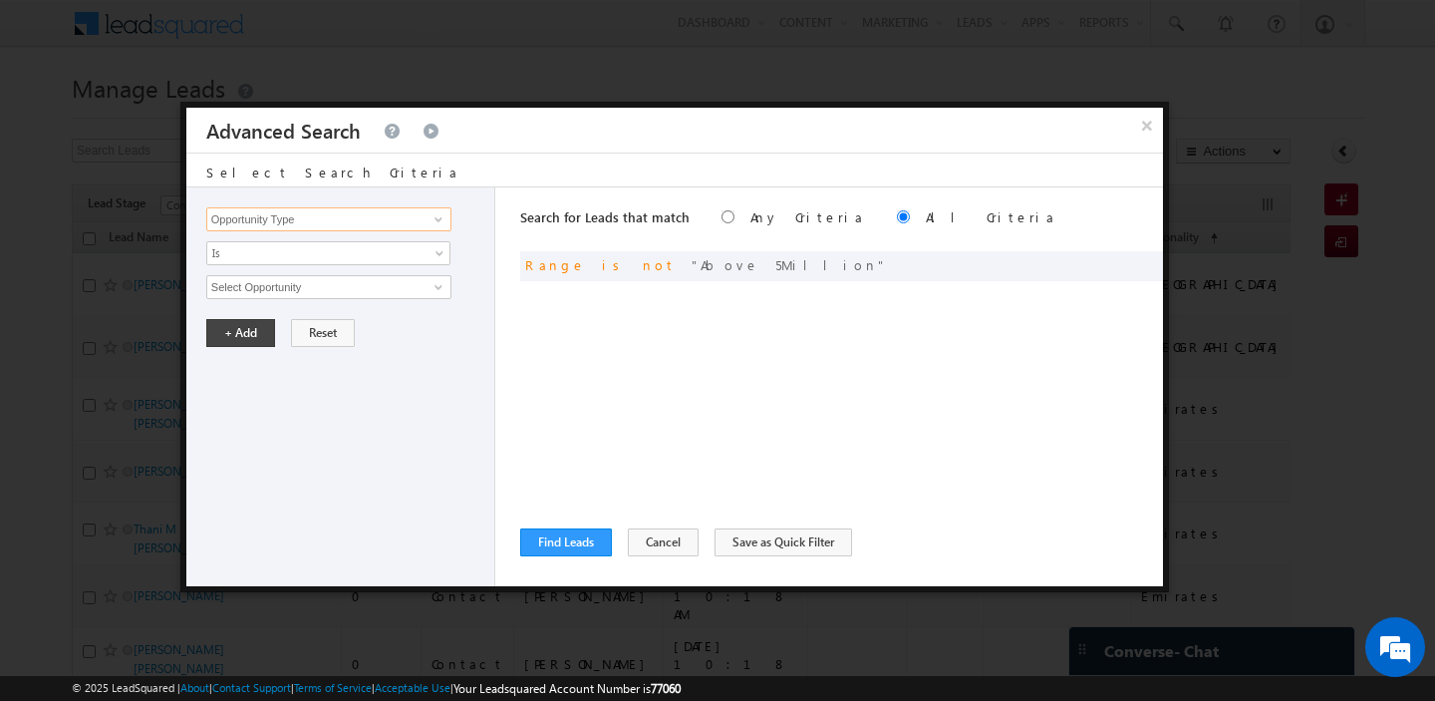
click at [322, 218] on input "Opportunity Type" at bounding box center [328, 219] width 245 height 24
click at [1123, 256] on span at bounding box center [1117, 263] width 14 height 14
click at [394, 246] on span "Is Not" at bounding box center [315, 253] width 216 height 18
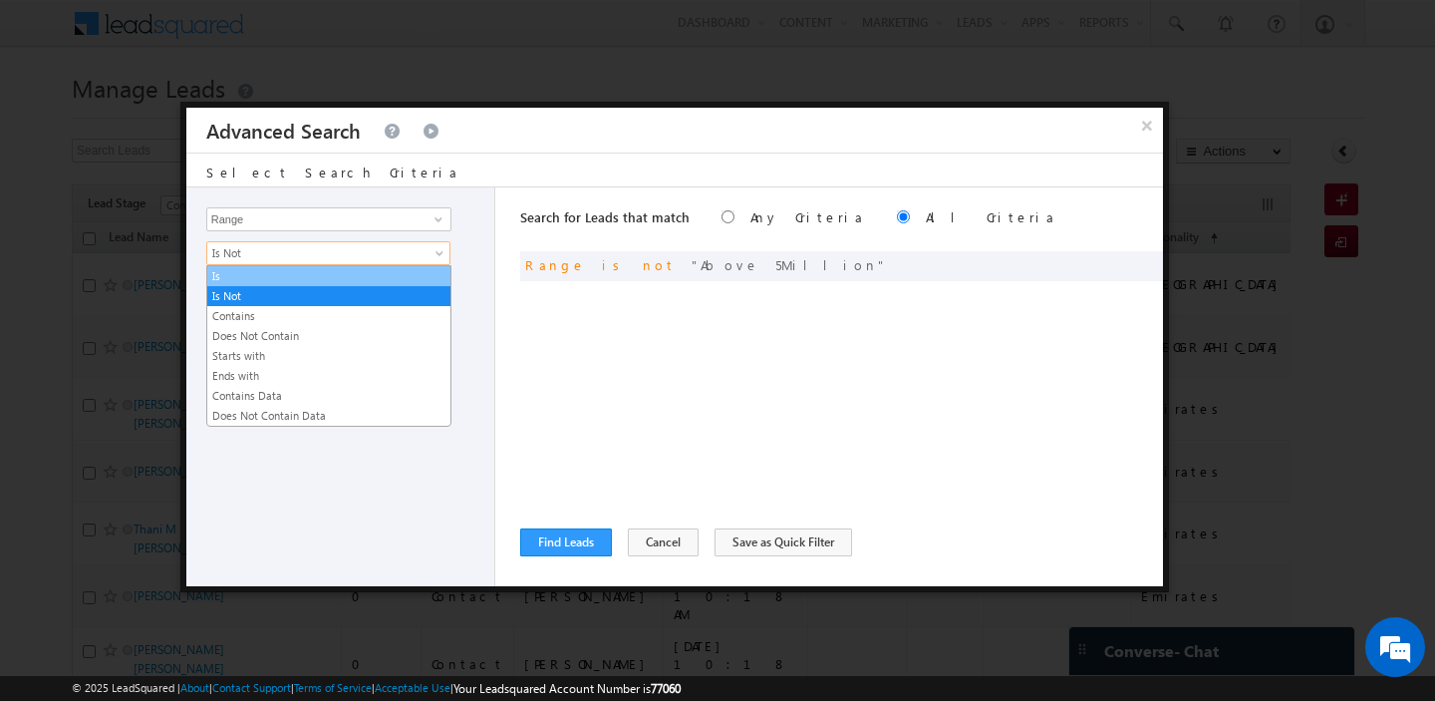
click at [298, 275] on link "Is" at bounding box center [328, 276] width 243 height 18
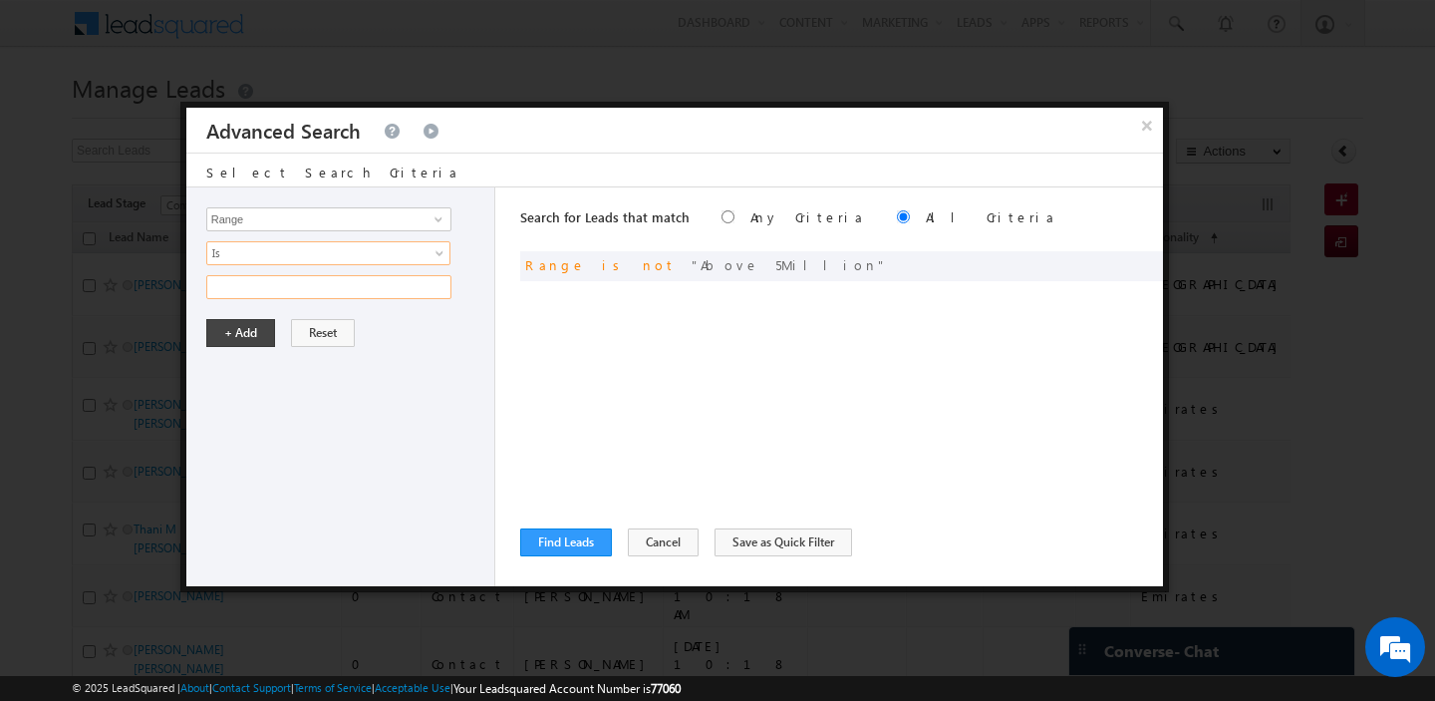
click at [301, 292] on input "text" at bounding box center [328, 287] width 245 height 24
click at [301, 292] on input "v" at bounding box center [328, 287] width 245 height 24
paste input "Above 5Million"
click at [230, 343] on button "+ Add" at bounding box center [240, 333] width 69 height 28
click at [549, 540] on button "Find Leads" at bounding box center [566, 542] width 92 height 28
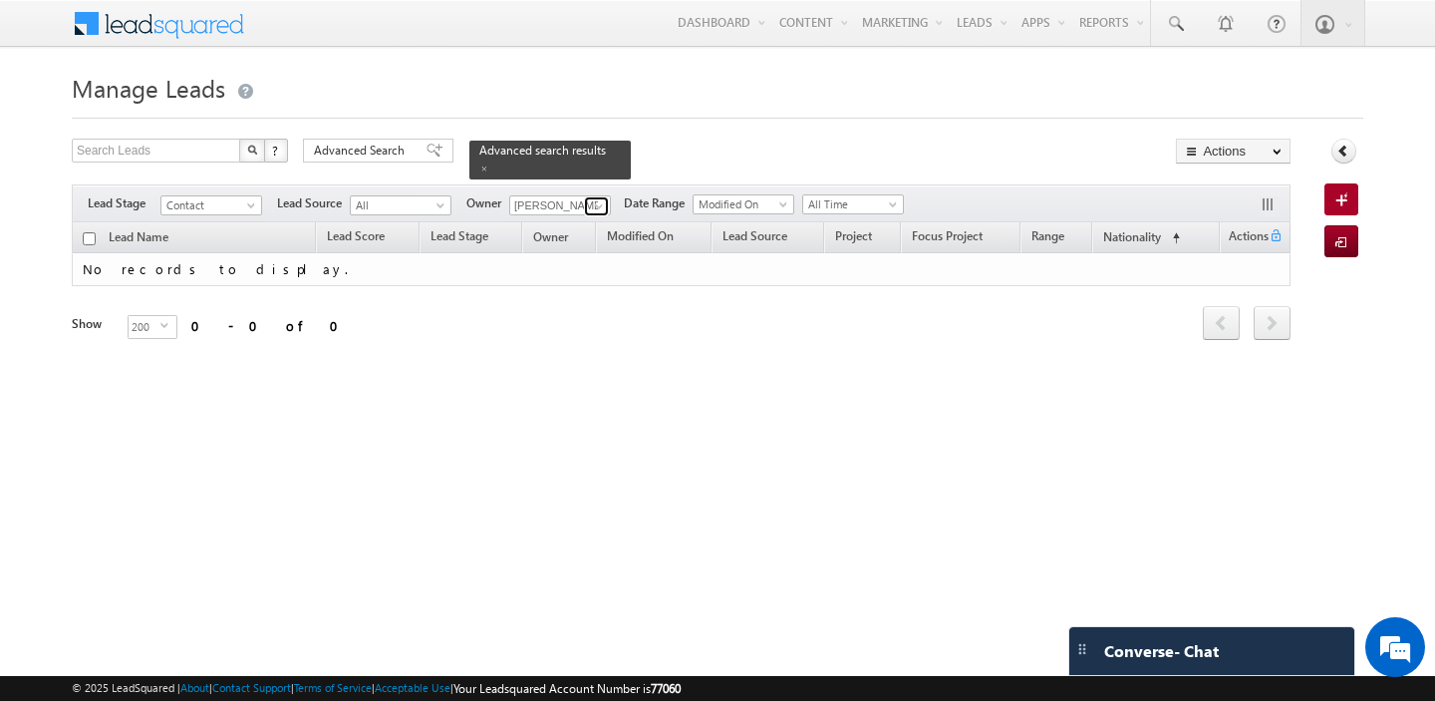
click at [599, 207] on span at bounding box center [599, 206] width 16 height 16
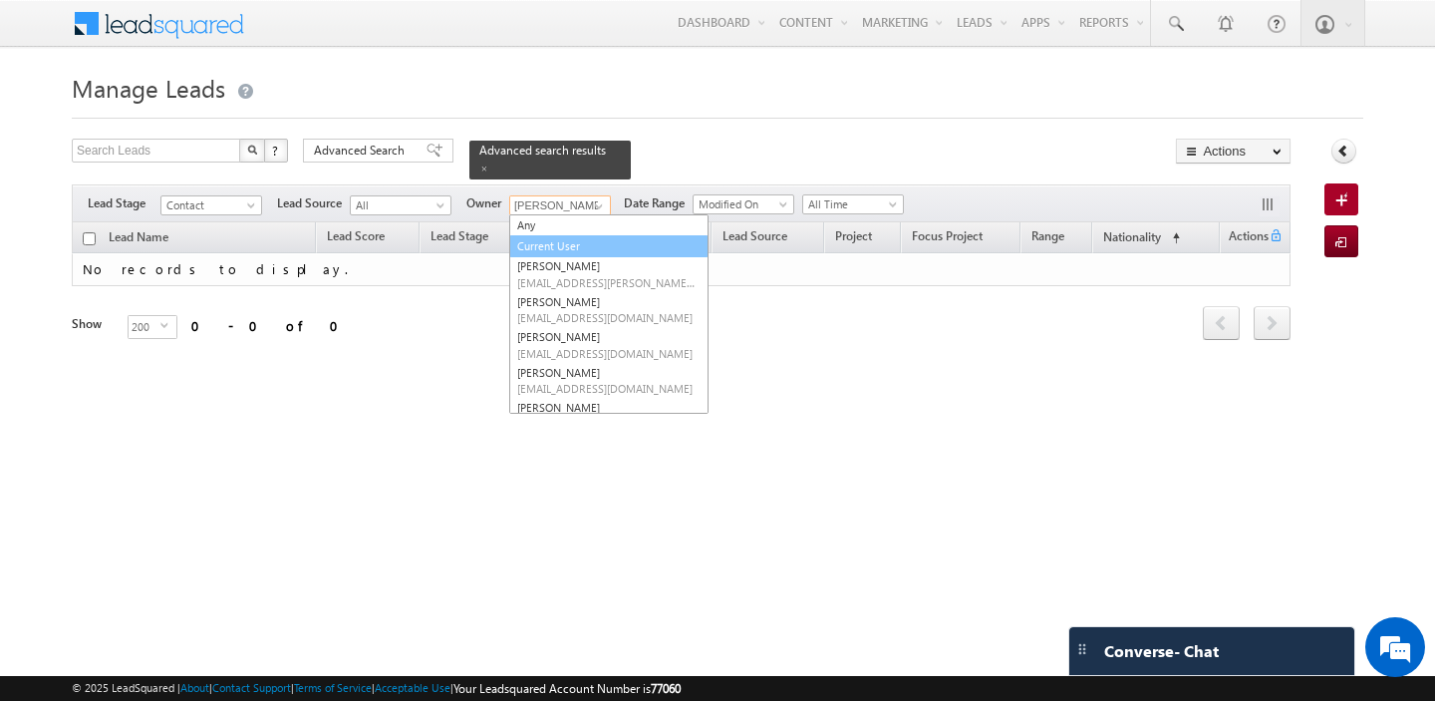
click at [558, 242] on link "Current User" at bounding box center [608, 246] width 199 height 23
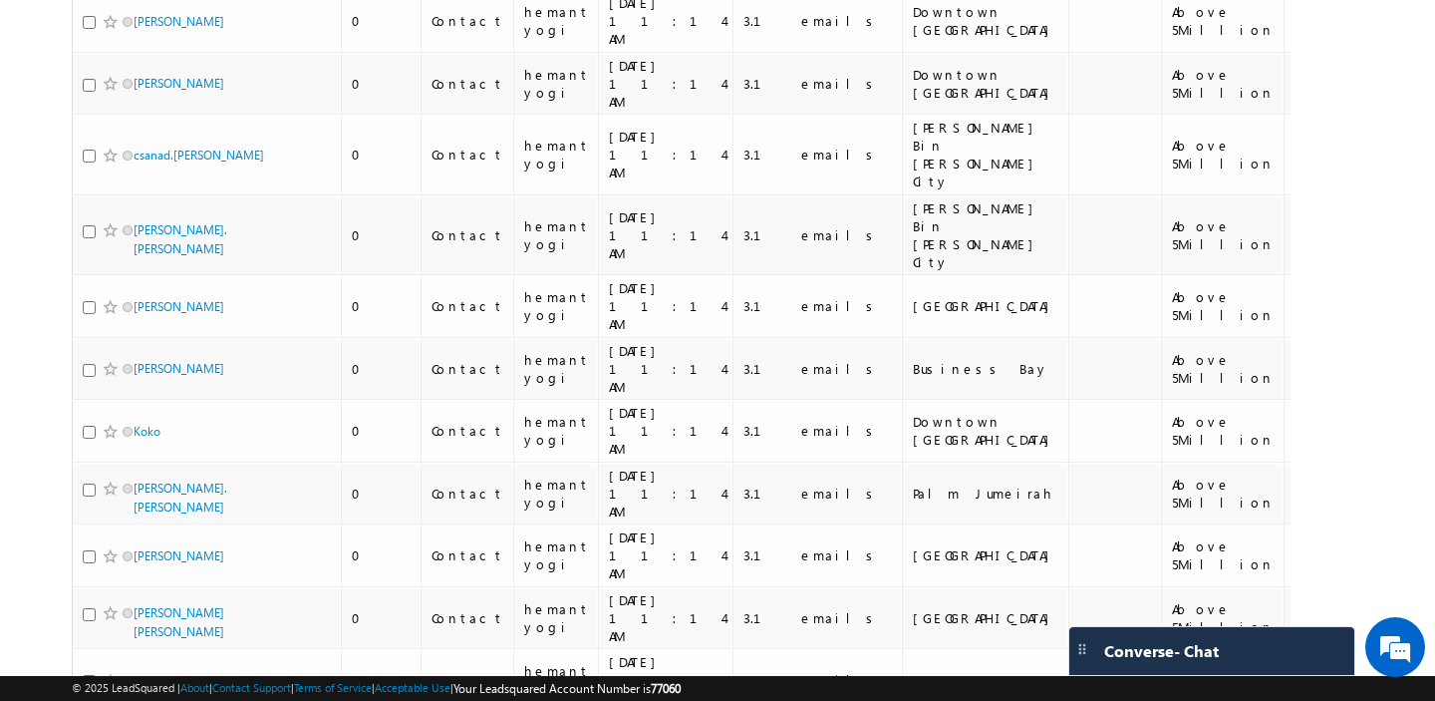
scroll to position [9305, 0]
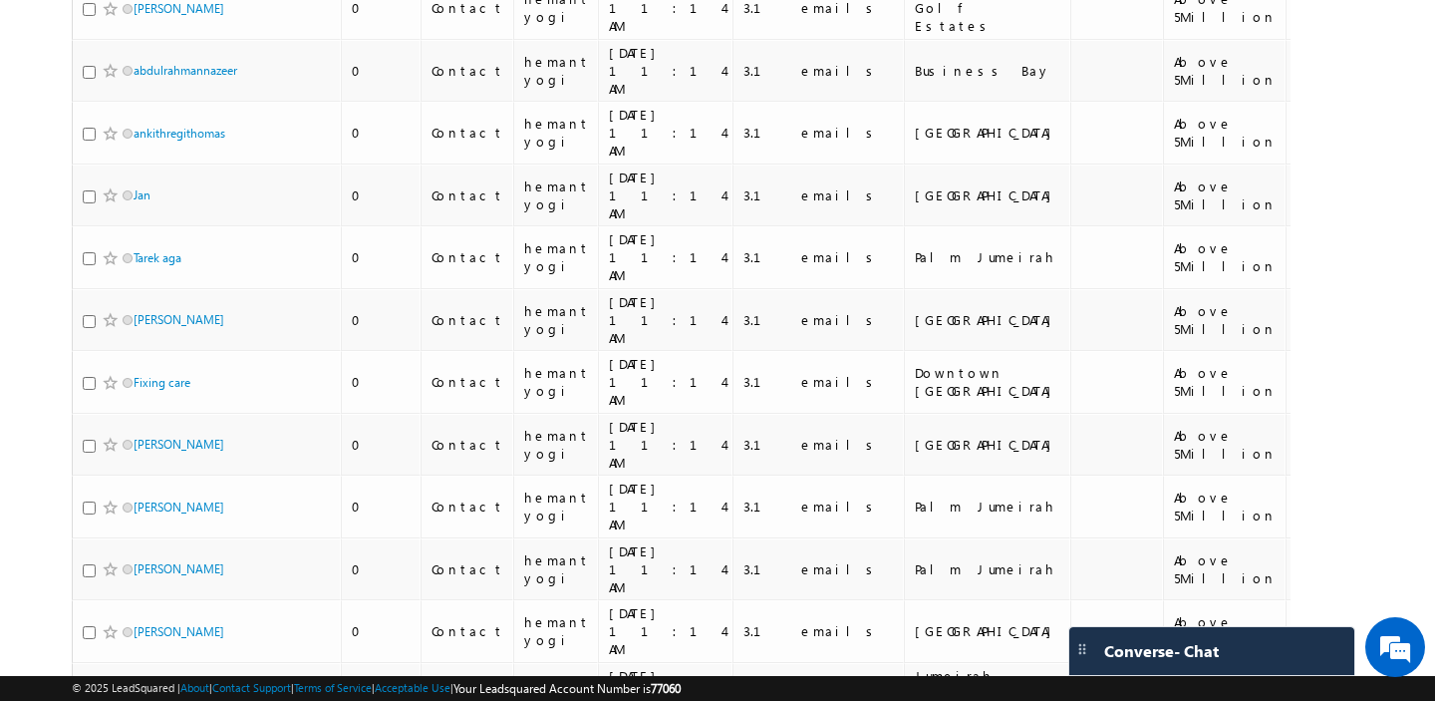
scroll to position [8890, 0]
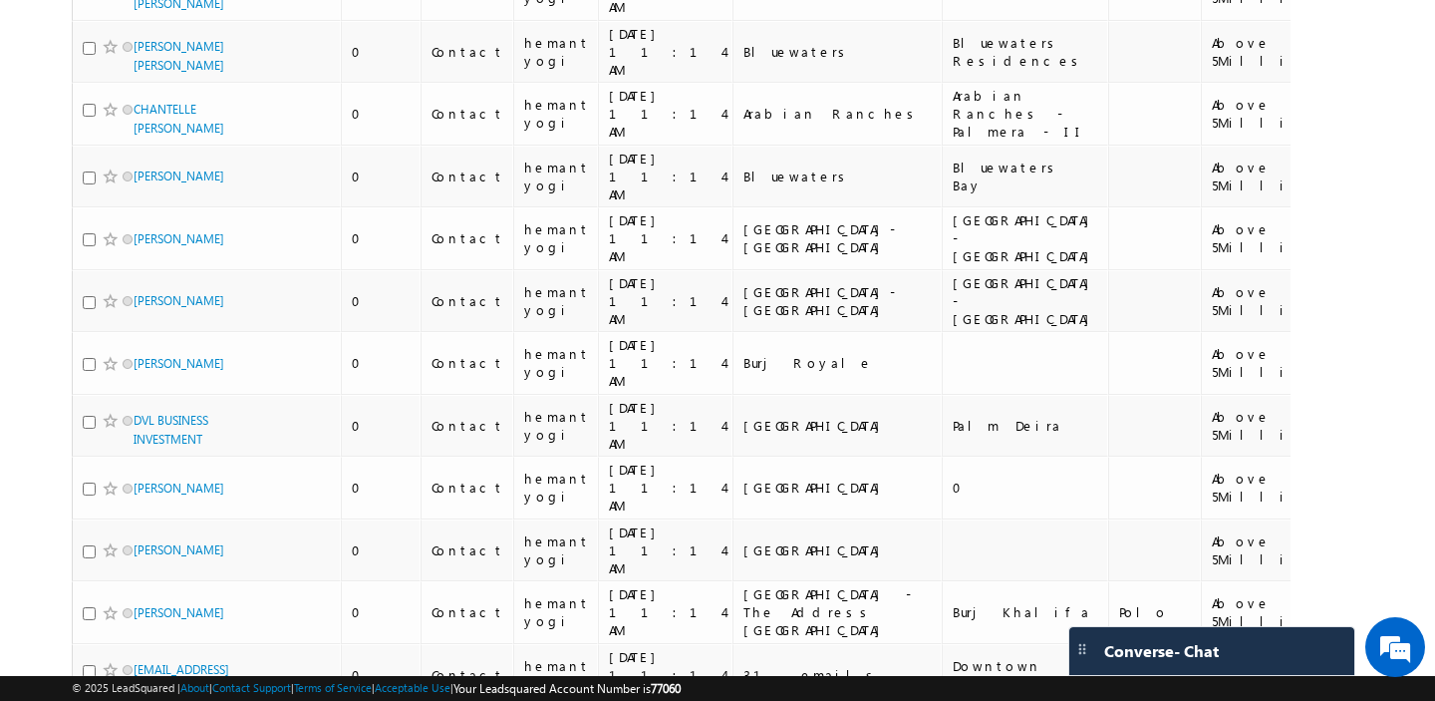
scroll to position [9221, 0]
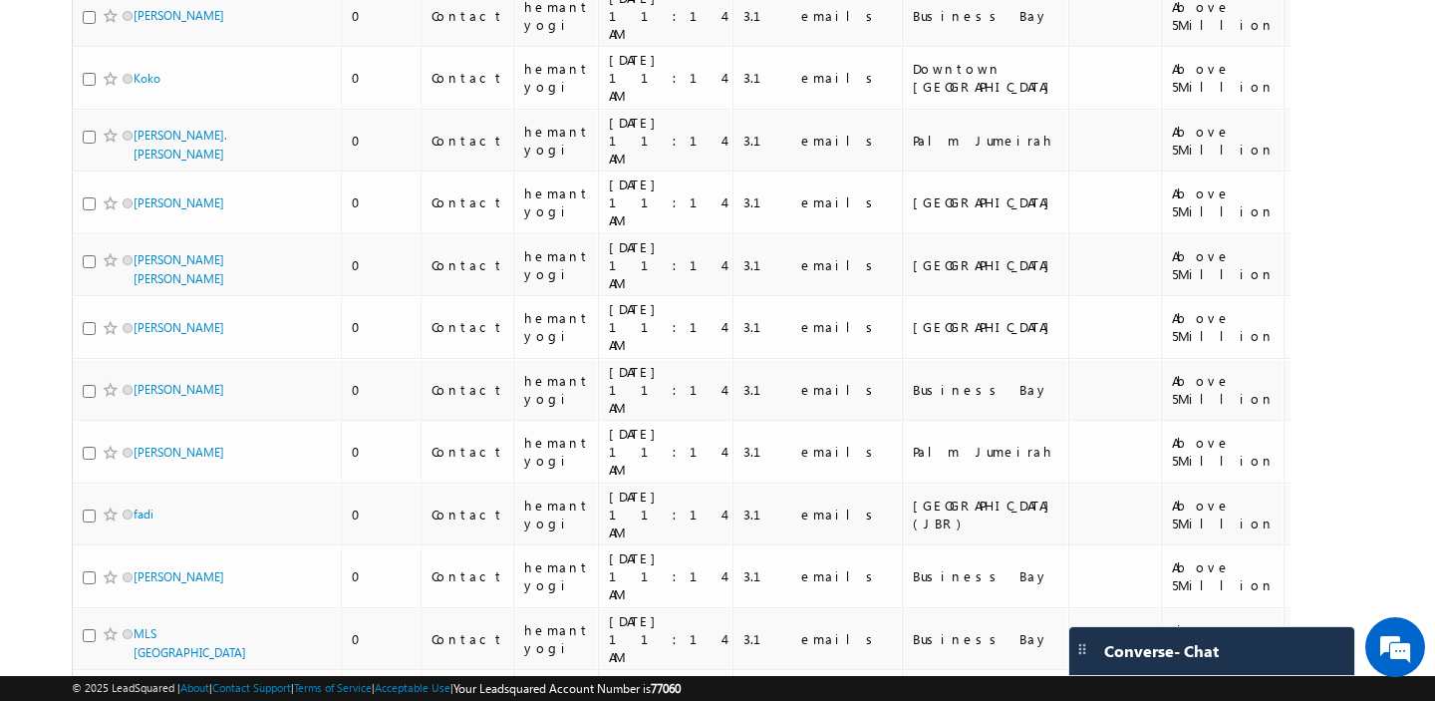
scroll to position [9305, 0]
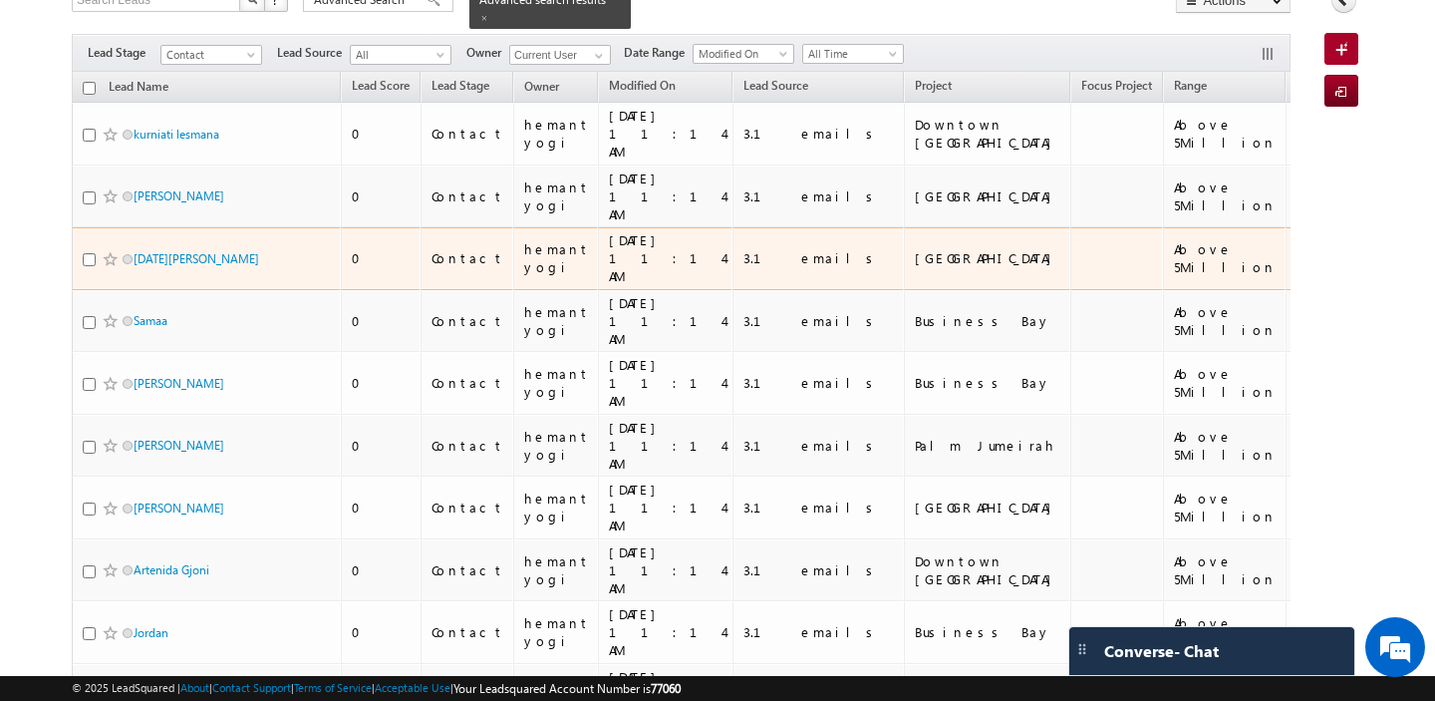
scroll to position [0, 0]
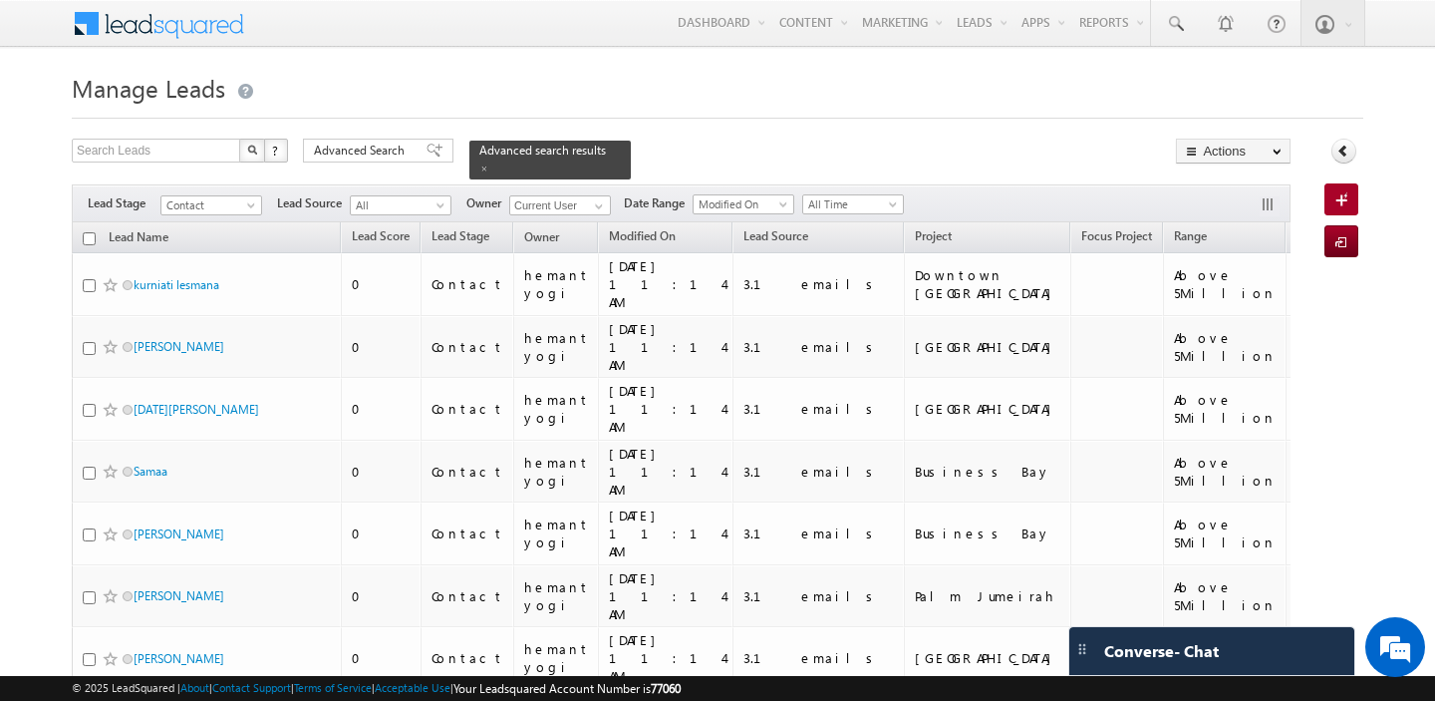
click at [86, 238] on input "checkbox" at bounding box center [89, 238] width 13 height 13
click at [372, 151] on span "Advanced Search" at bounding box center [362, 151] width 97 height 18
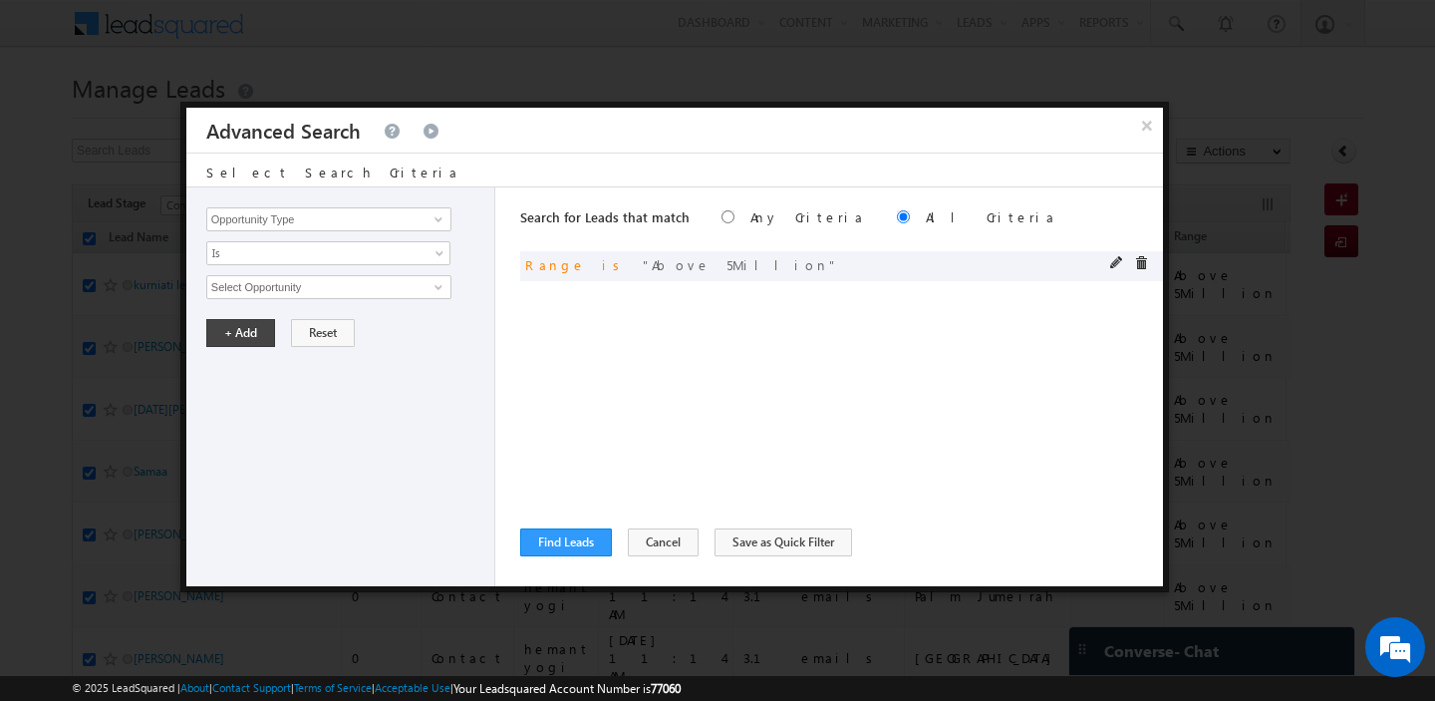
click at [1148, 261] on div at bounding box center [1134, 265] width 48 height 18
click at [1118, 255] on div "and Range is Above 5Million" at bounding box center [841, 266] width 643 height 30
click at [1116, 259] on span at bounding box center [1117, 263] width 14 height 14
click at [342, 291] on input "Above 5Million" at bounding box center [328, 287] width 245 height 24
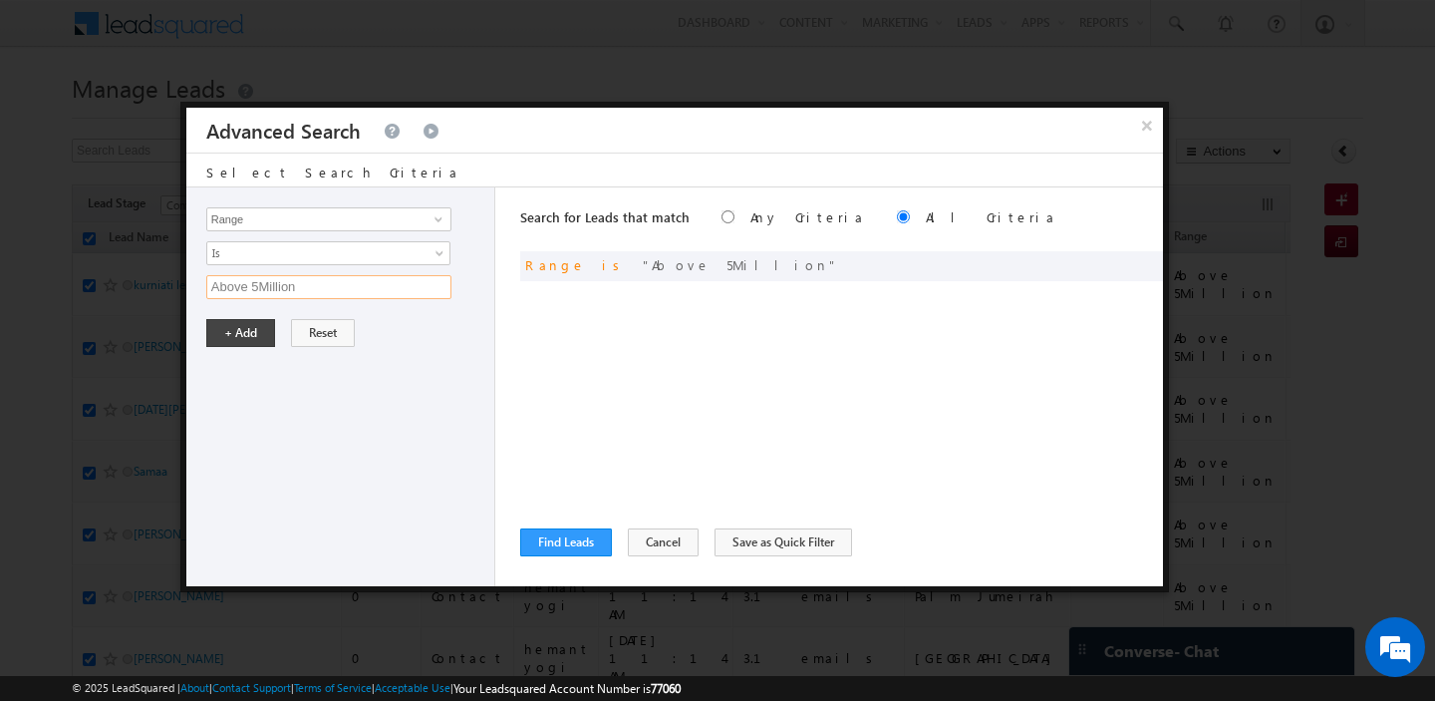
click at [342, 291] on input "Above 5Million" at bounding box center [328, 287] width 245 height 24
click at [330, 250] on span "Is" at bounding box center [315, 253] width 216 height 18
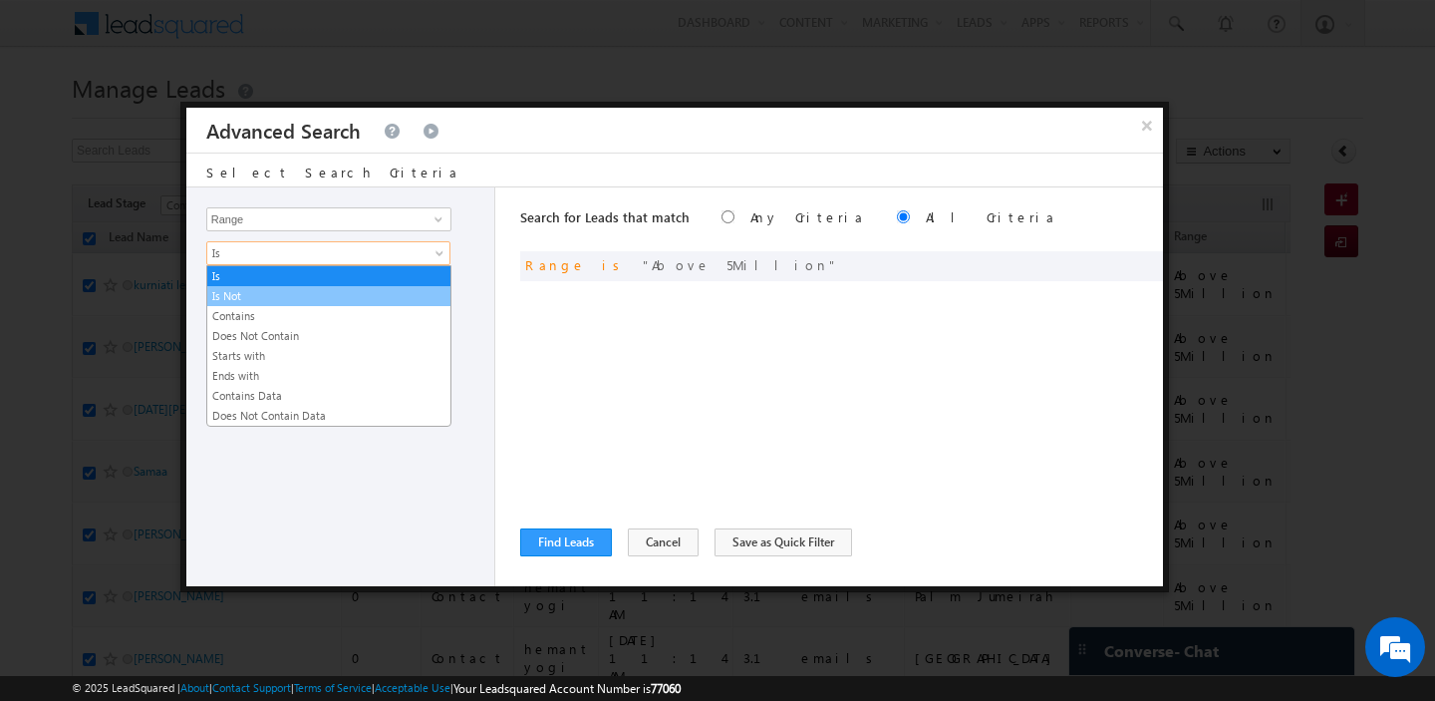
click at [308, 294] on link "Is Not" at bounding box center [328, 296] width 243 height 18
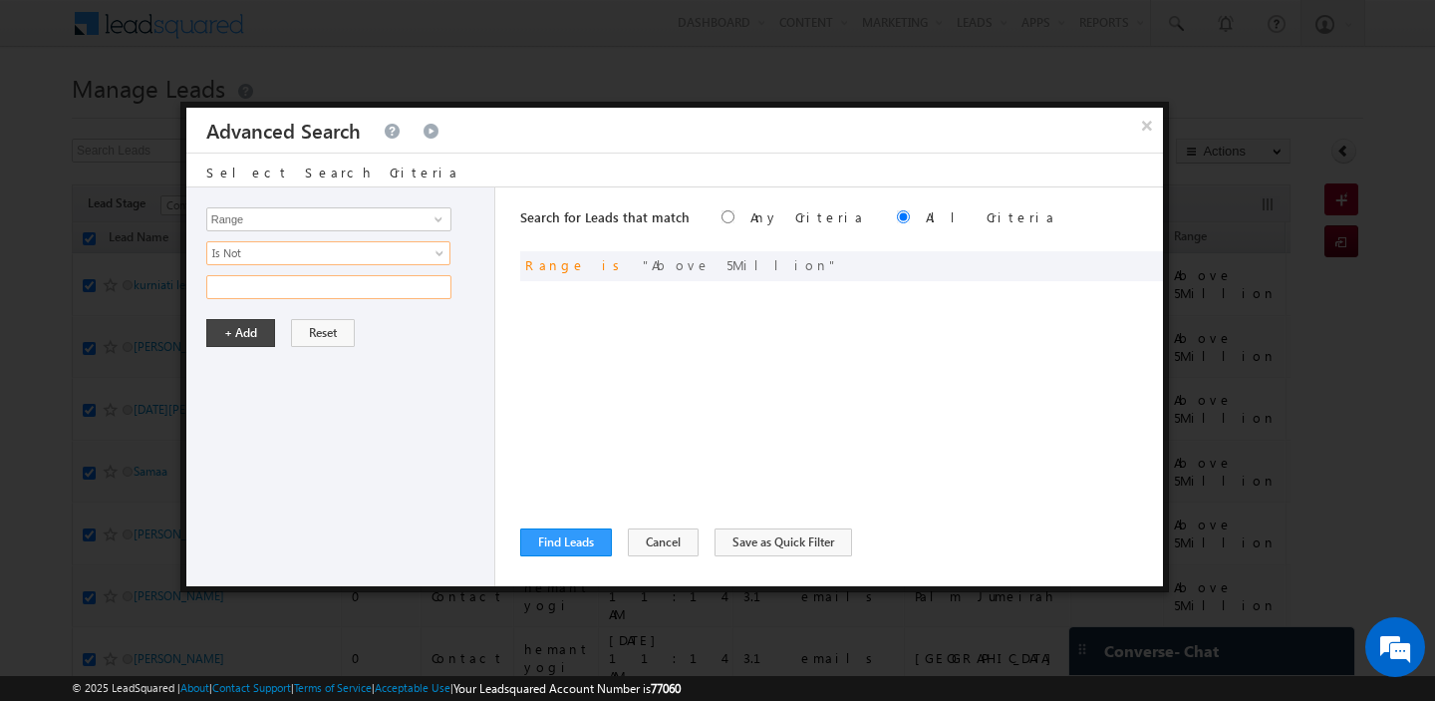
click at [318, 284] on input "text" at bounding box center [328, 287] width 245 height 24
paste input "Above 5Million"
click at [238, 345] on button "+ Add" at bounding box center [240, 333] width 69 height 28
click at [570, 530] on button "Find Leads" at bounding box center [566, 542] width 92 height 28
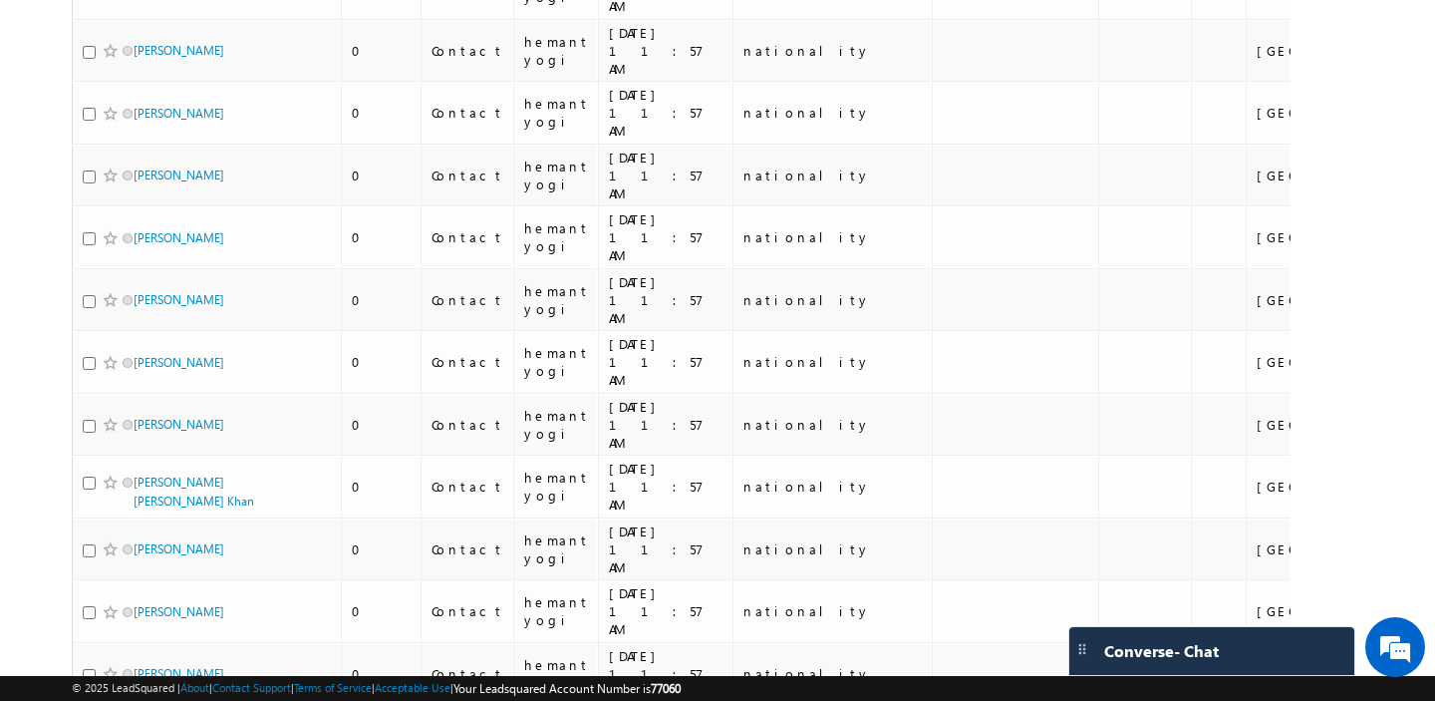
scroll to position [583, 0]
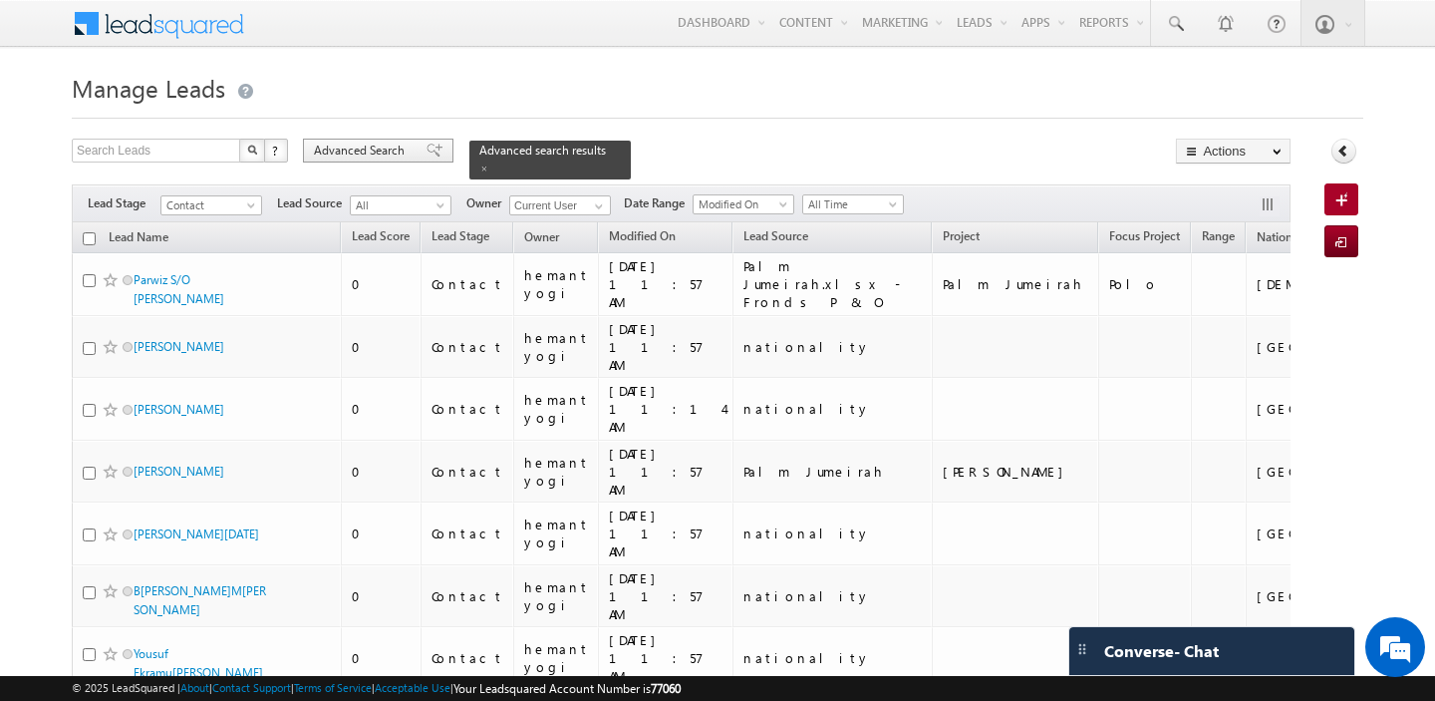
click at [344, 145] on span "Advanced Search" at bounding box center [362, 151] width 97 height 18
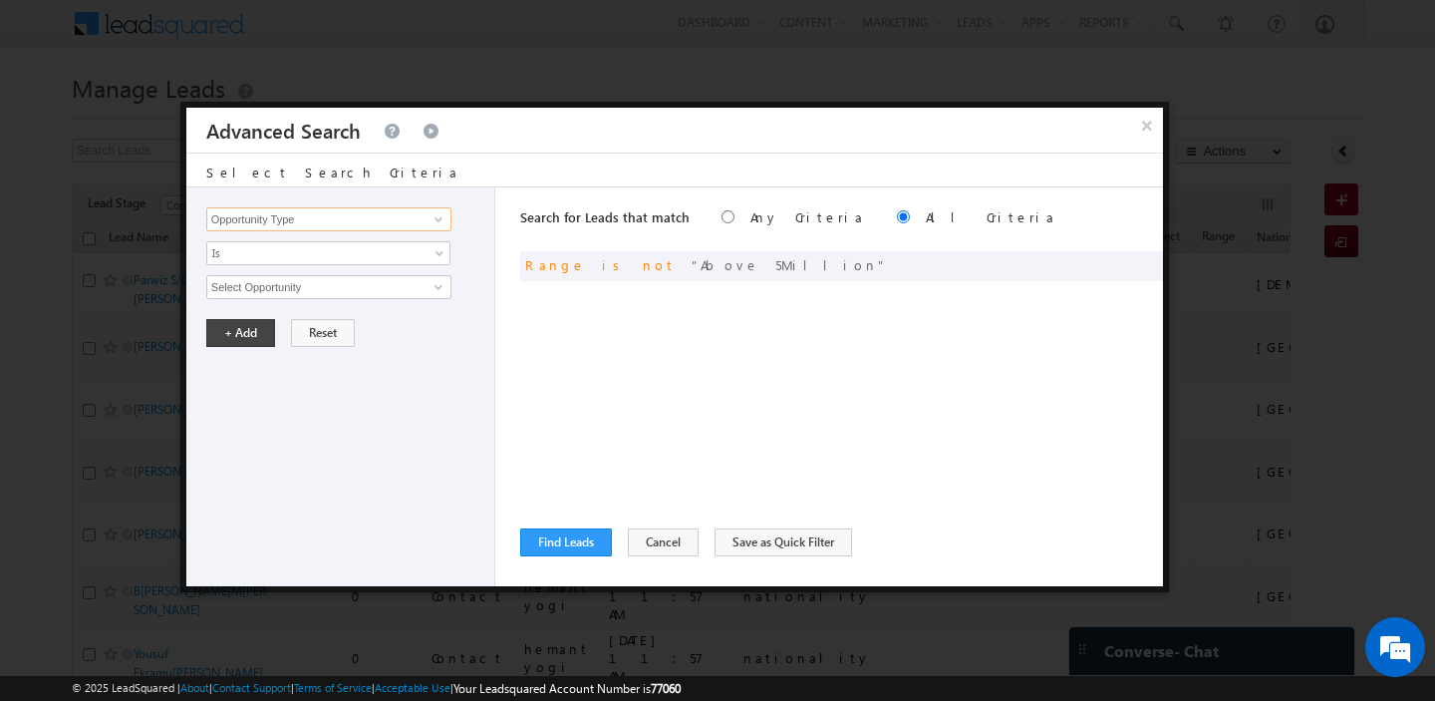
click at [326, 230] on input "Opportunity Type" at bounding box center [328, 219] width 245 height 24
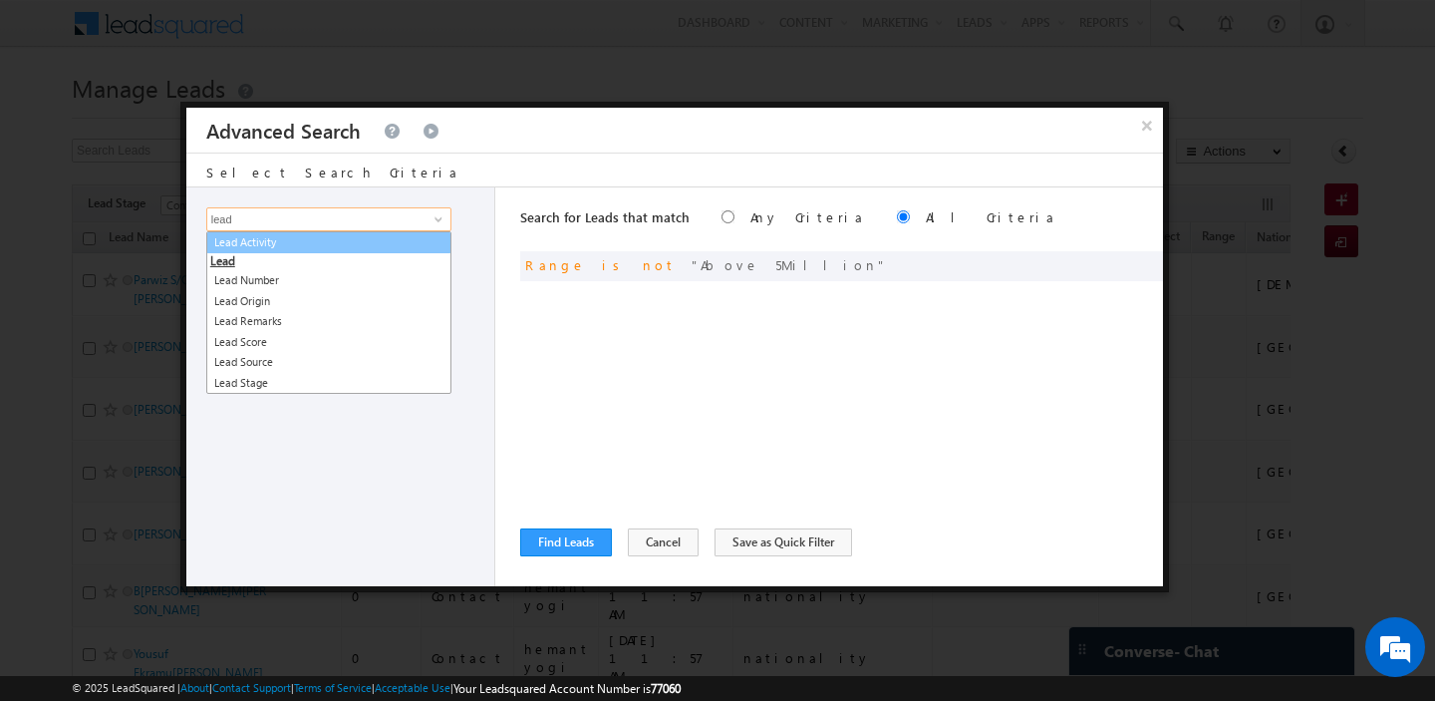
click at [340, 241] on link "Lead Activity" at bounding box center [328, 242] width 245 height 23
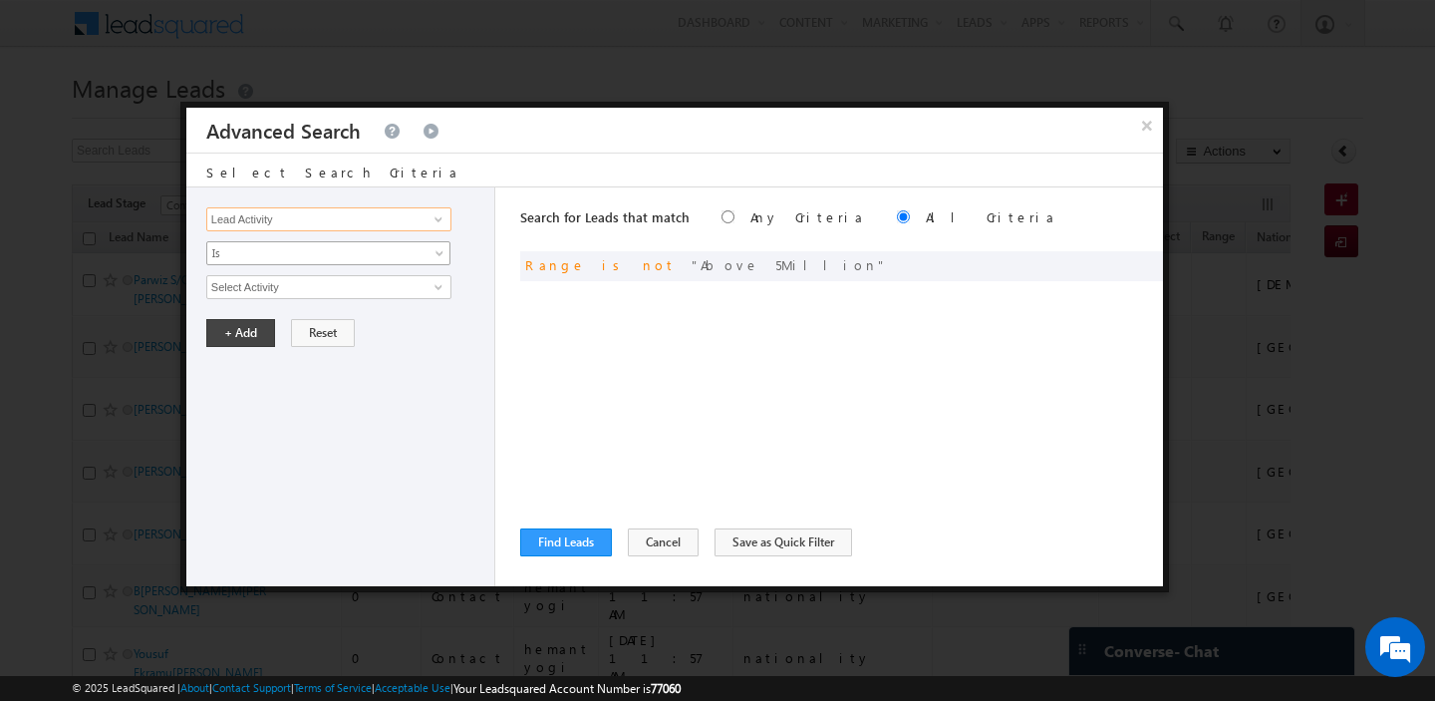
type input "Lead Activity"
click at [315, 249] on span "Is" at bounding box center [315, 253] width 216 height 18
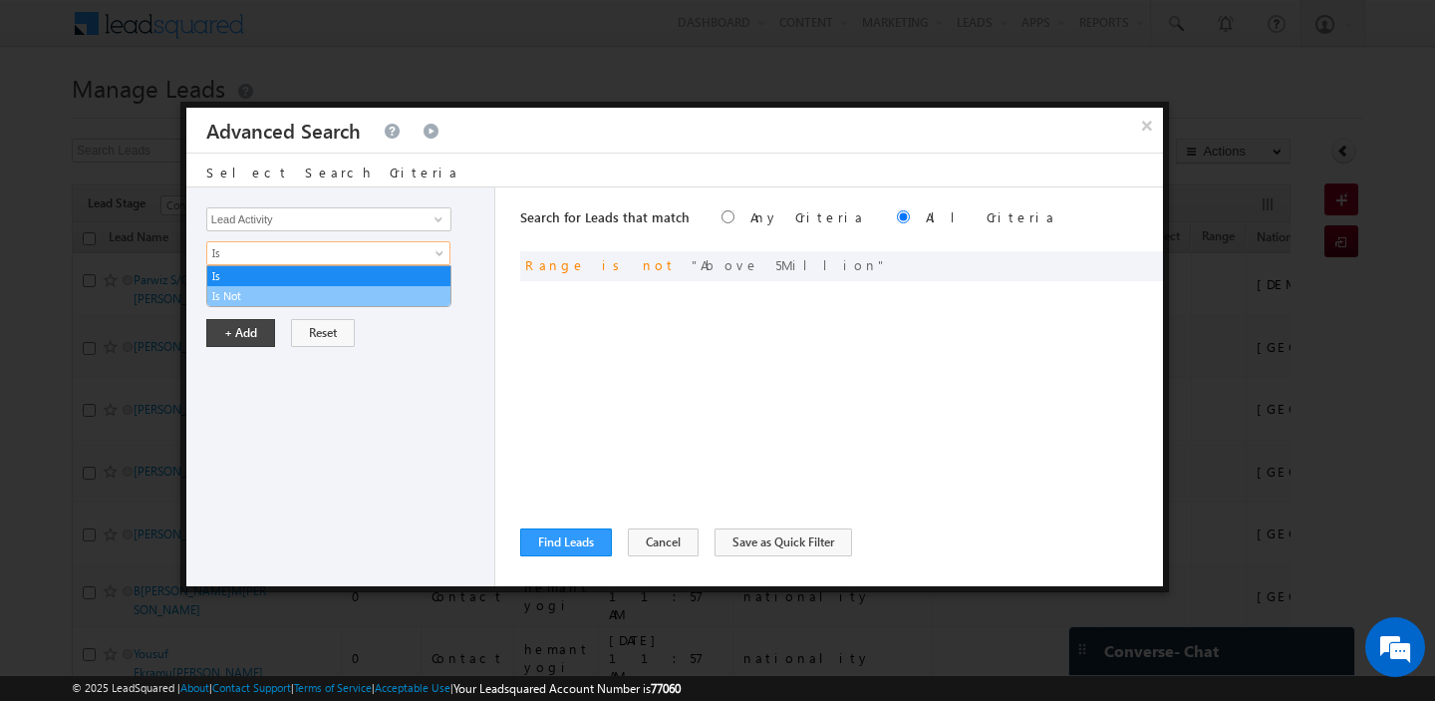
click at [278, 291] on link "Is Not" at bounding box center [328, 296] width 243 height 18
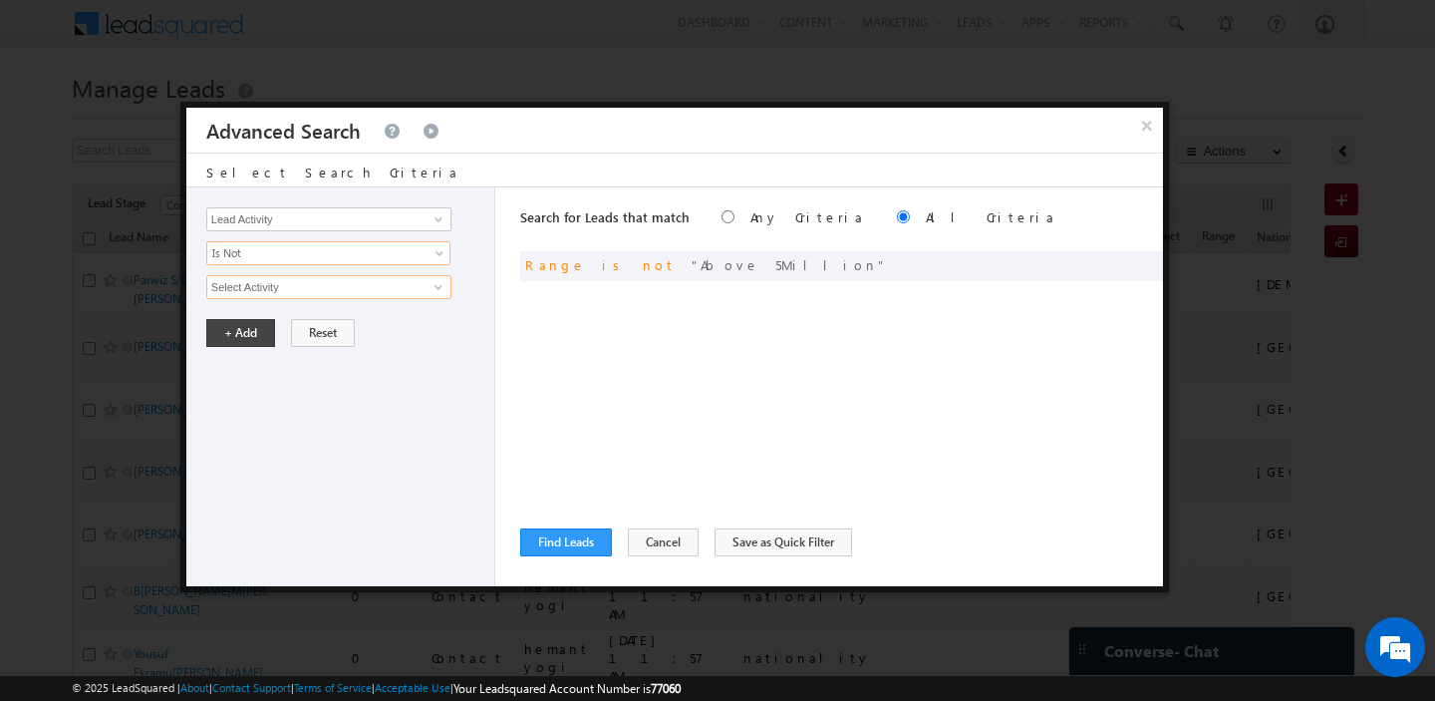
click at [283, 291] on input "Select Activity" at bounding box center [328, 287] width 245 height 24
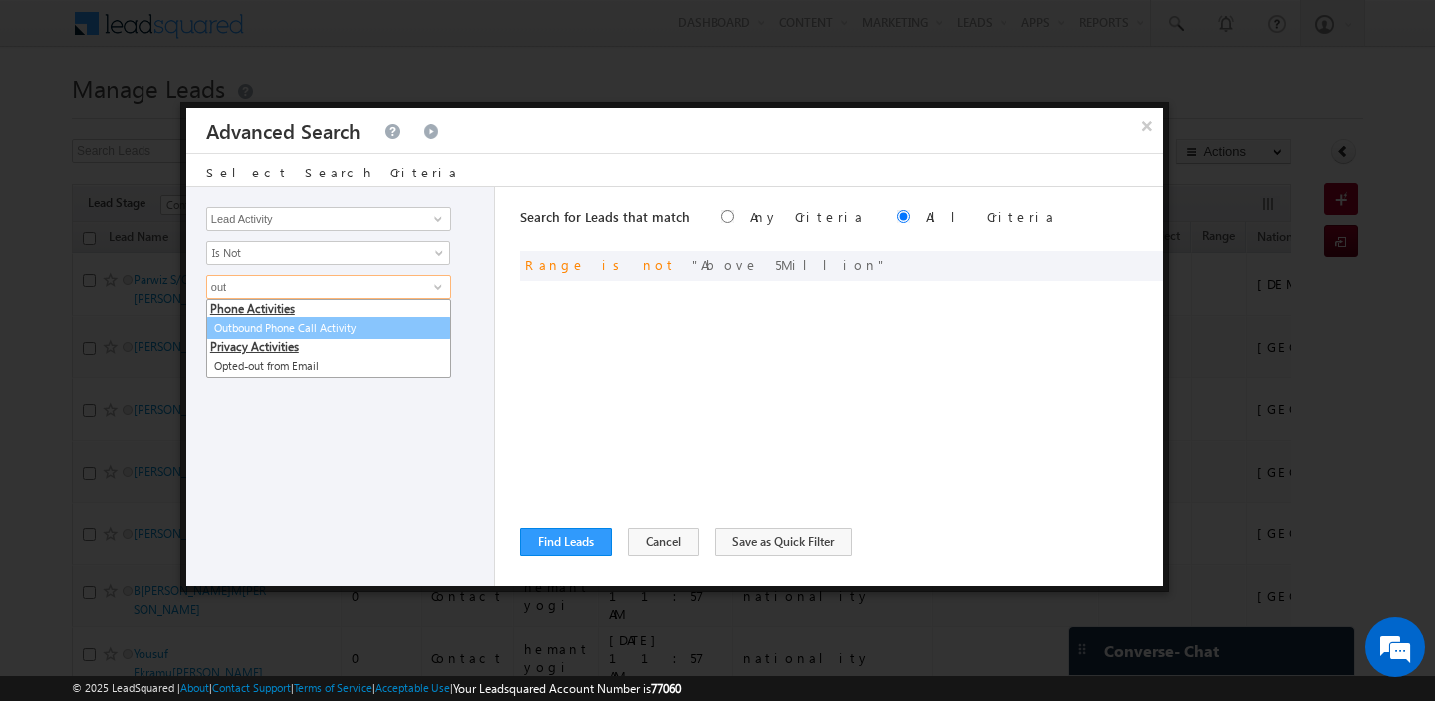
click at [281, 322] on link "Outbound Phone Call Activity" at bounding box center [328, 328] width 245 height 23
type input "Outbound Phone Call Activity"
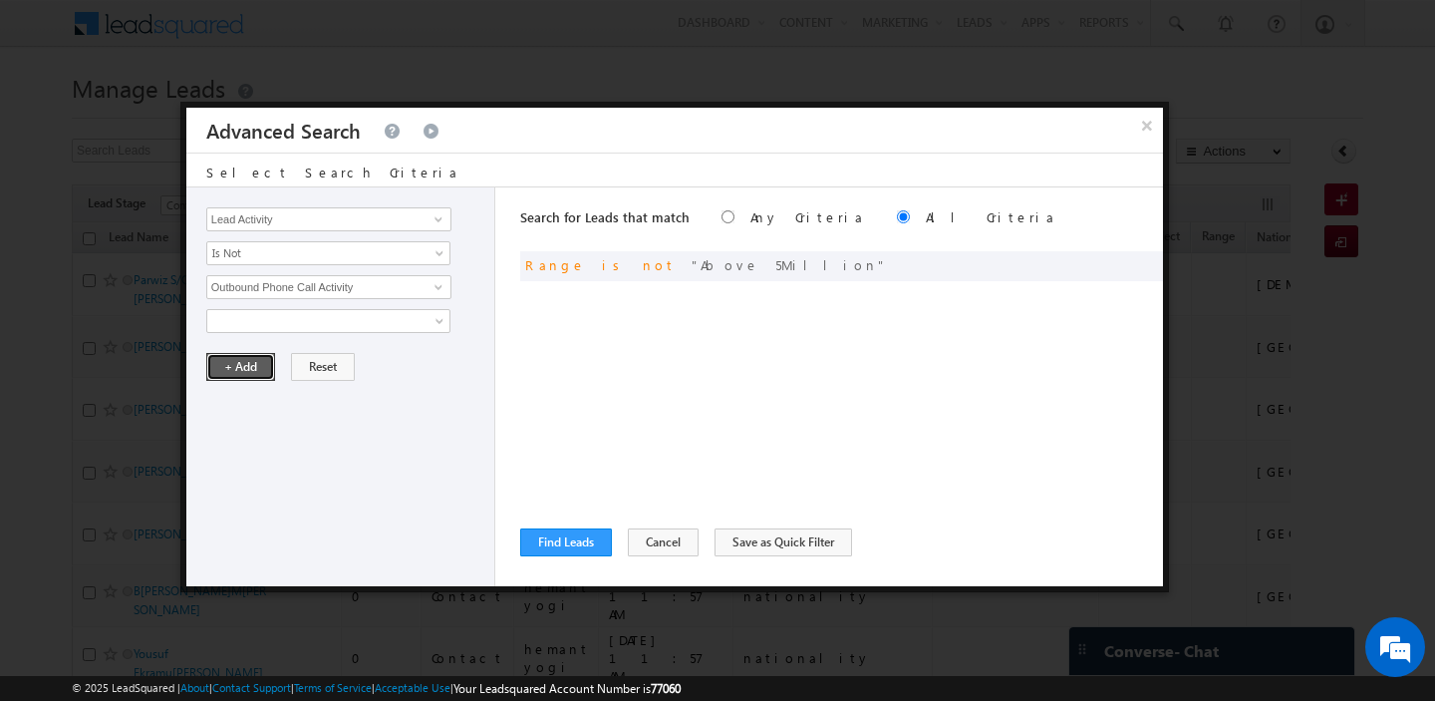
click at [245, 366] on button "+ Add" at bounding box center [240, 367] width 69 height 28
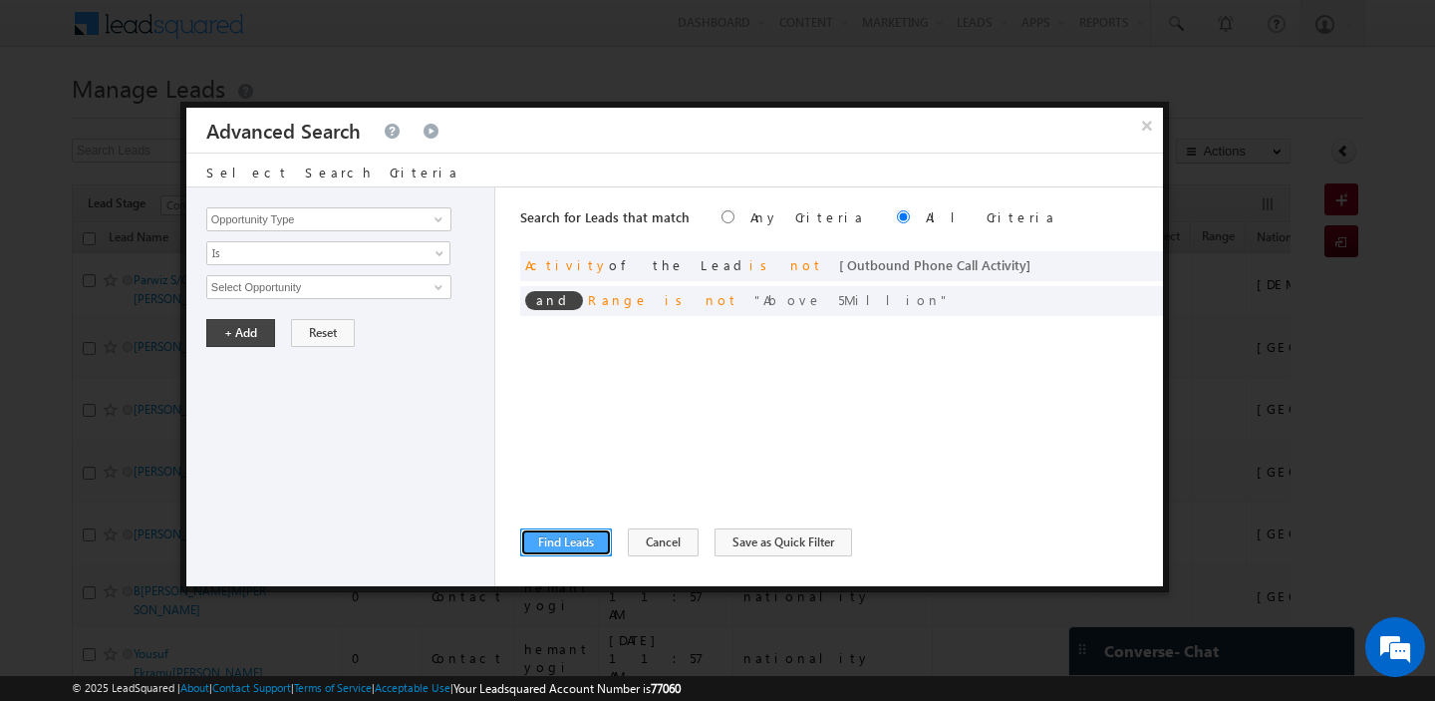
click at [572, 533] on button "Find Leads" at bounding box center [566, 542] width 92 height 28
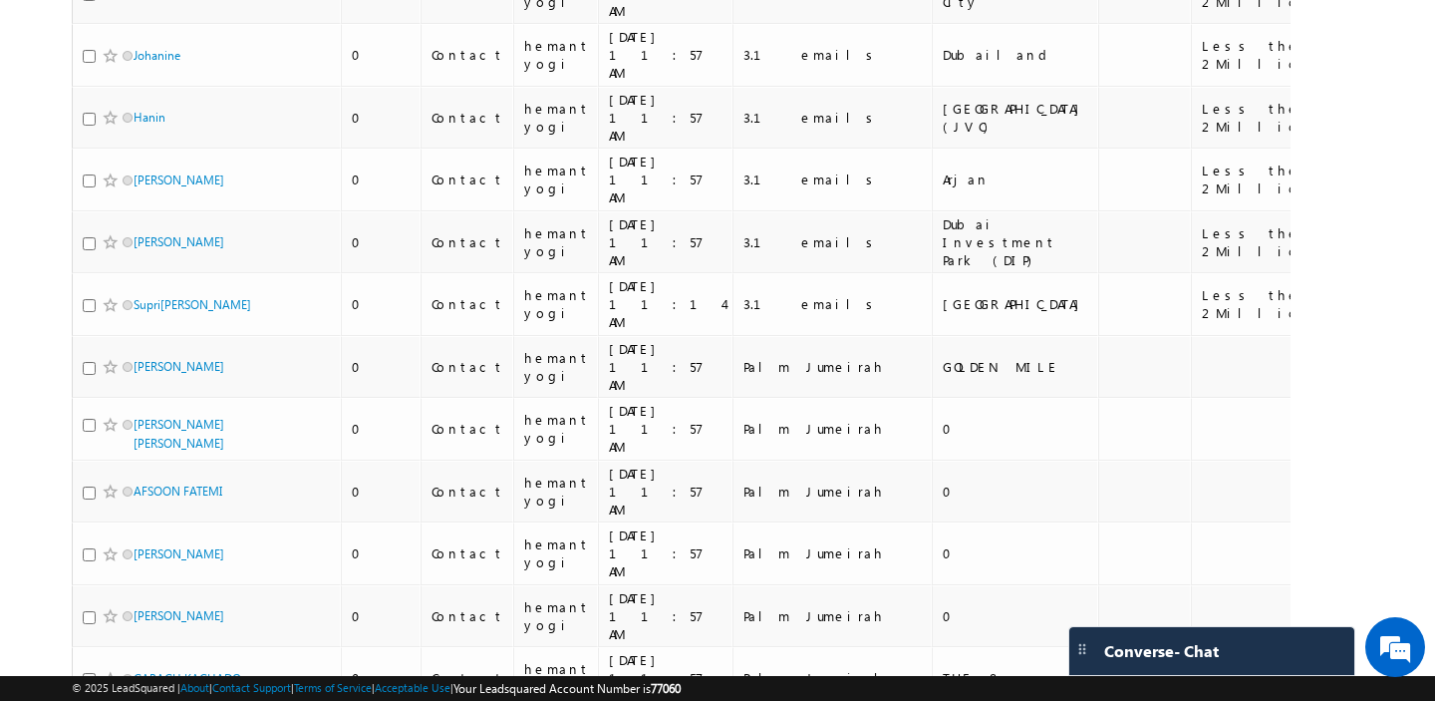
scroll to position [9729, 0]
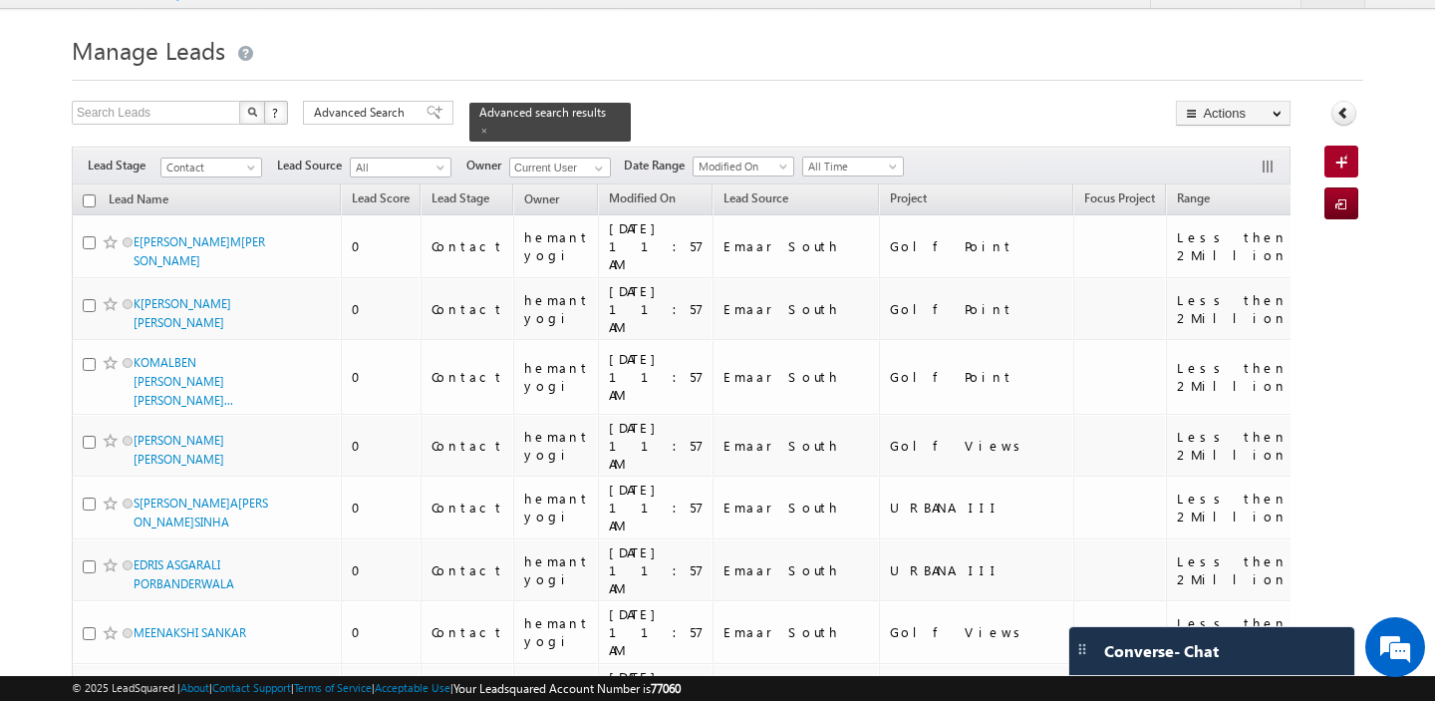
scroll to position [0, 0]
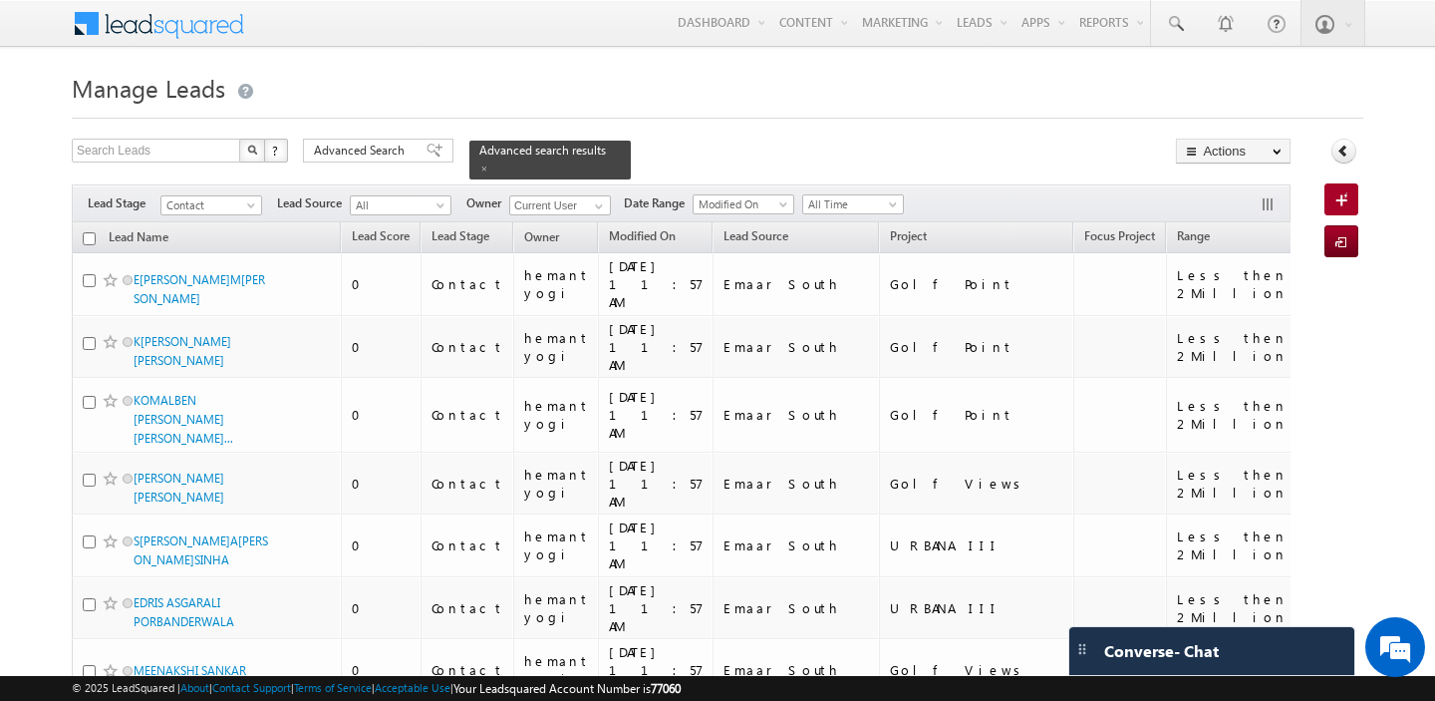
click at [87, 243] on input "checkbox" at bounding box center [89, 238] width 13 height 13
checkbox input "true"
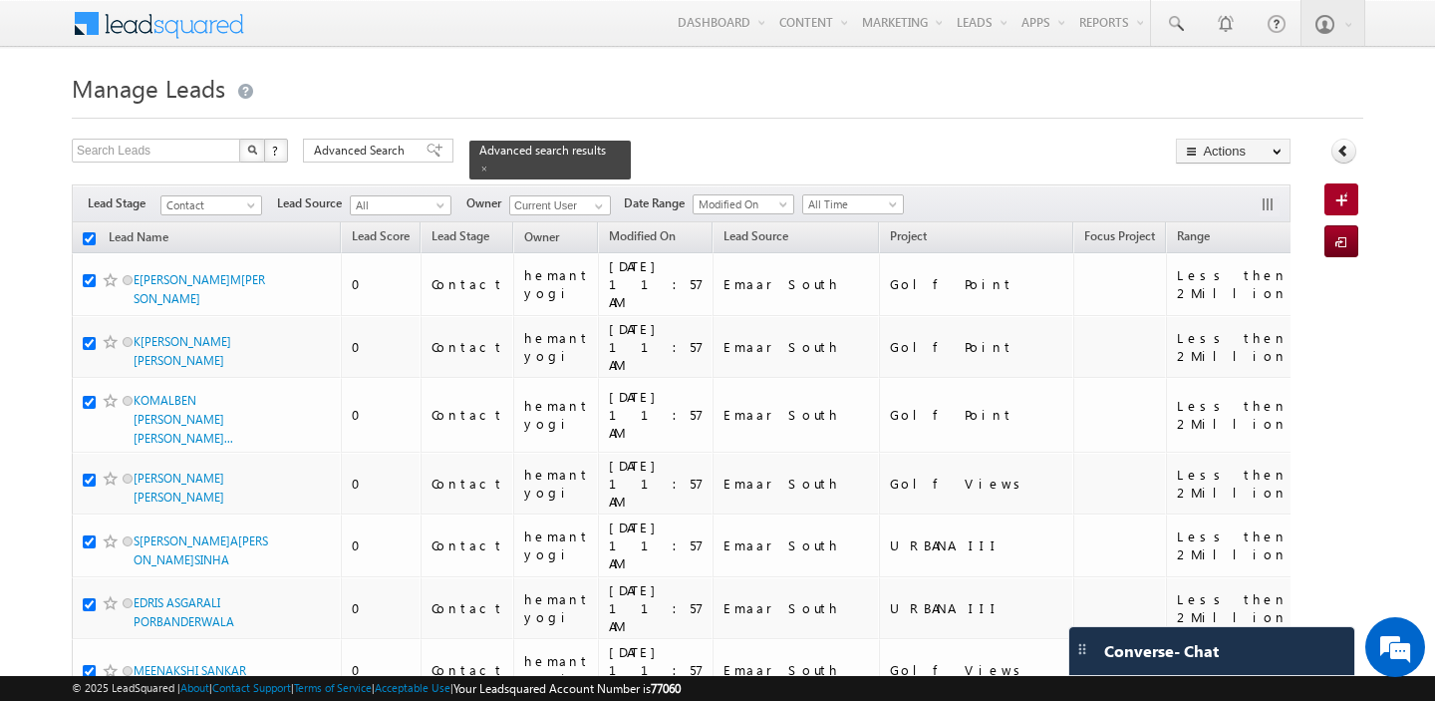
checkbox input "true"
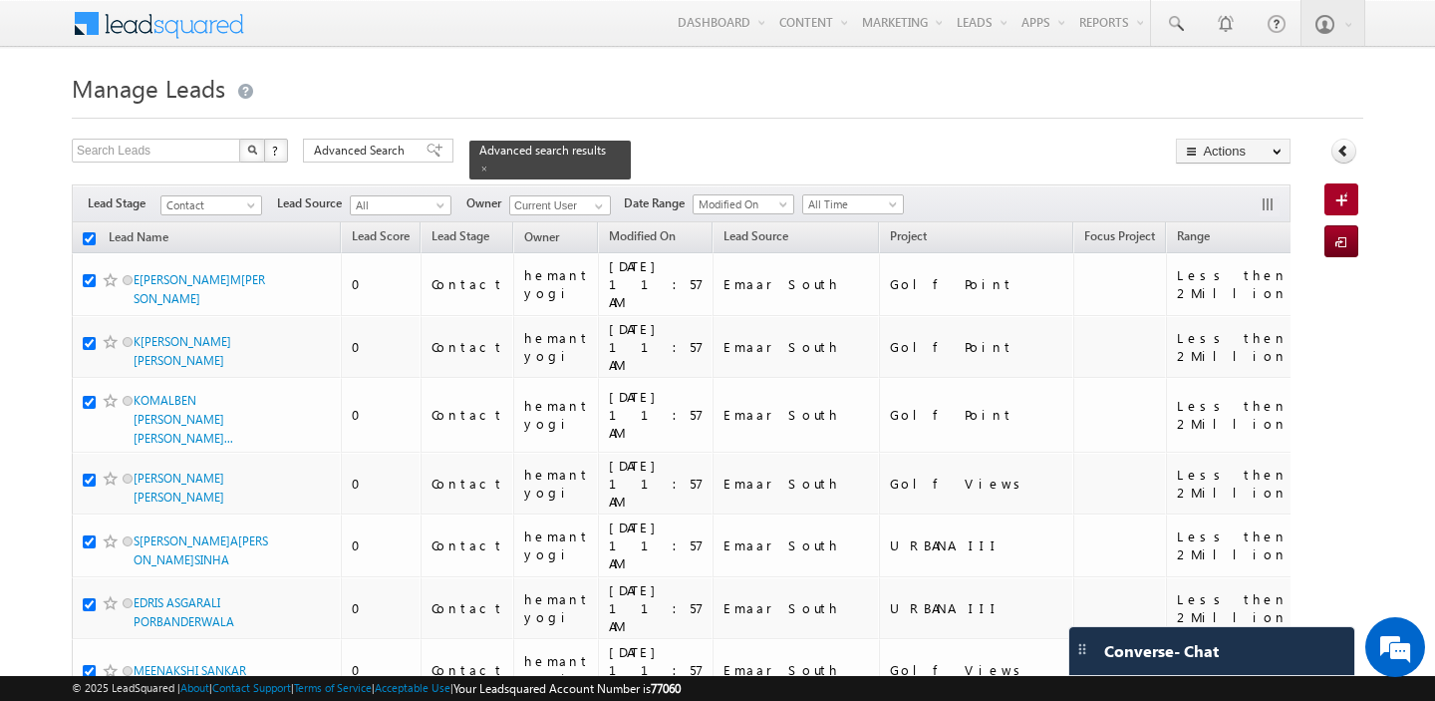
checkbox input "true"
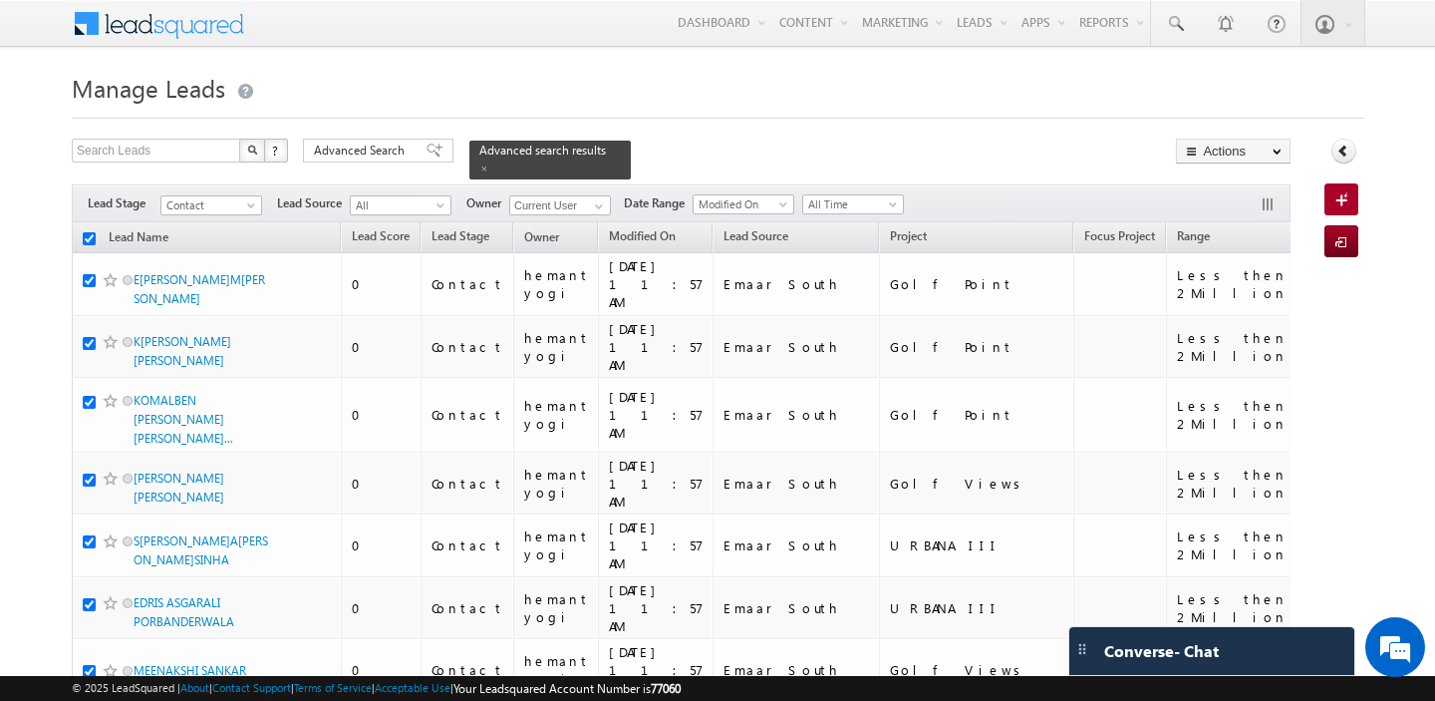
checkbox input "true"
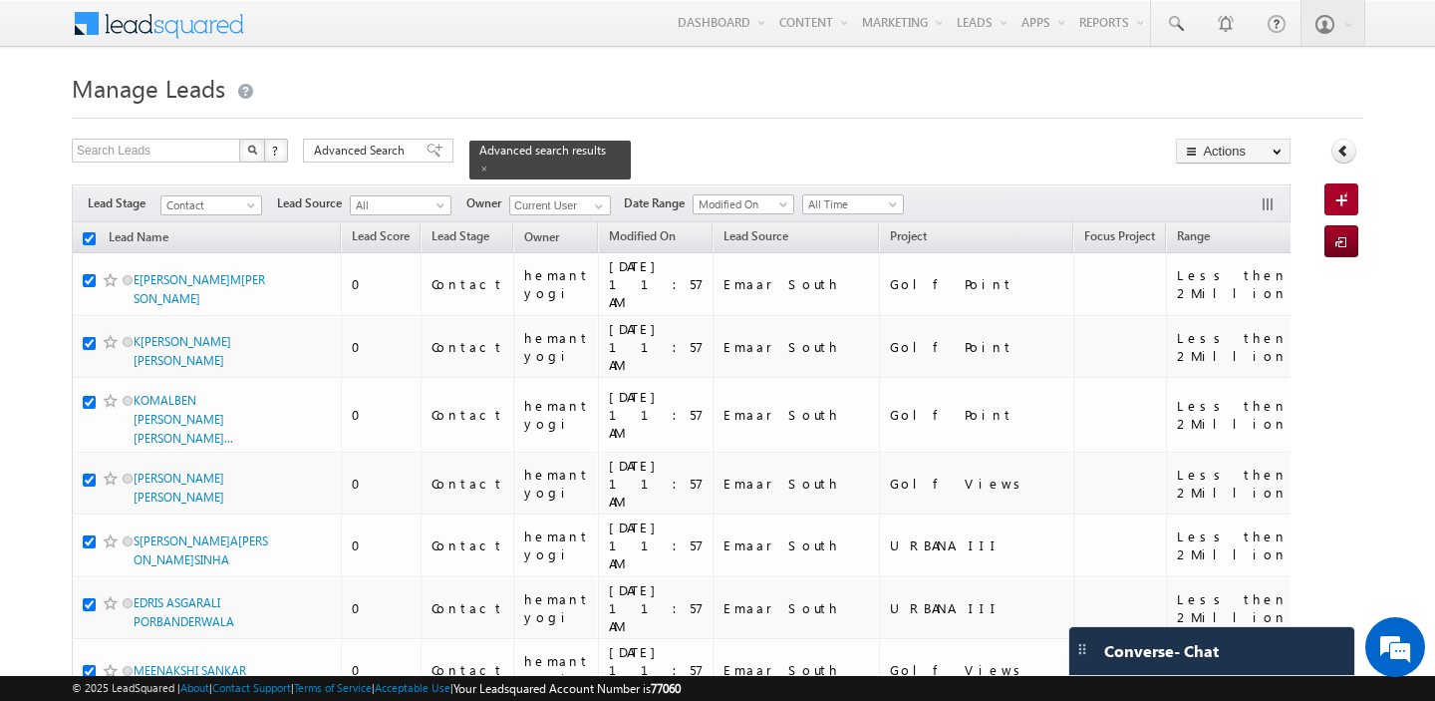
checkbox input "true"
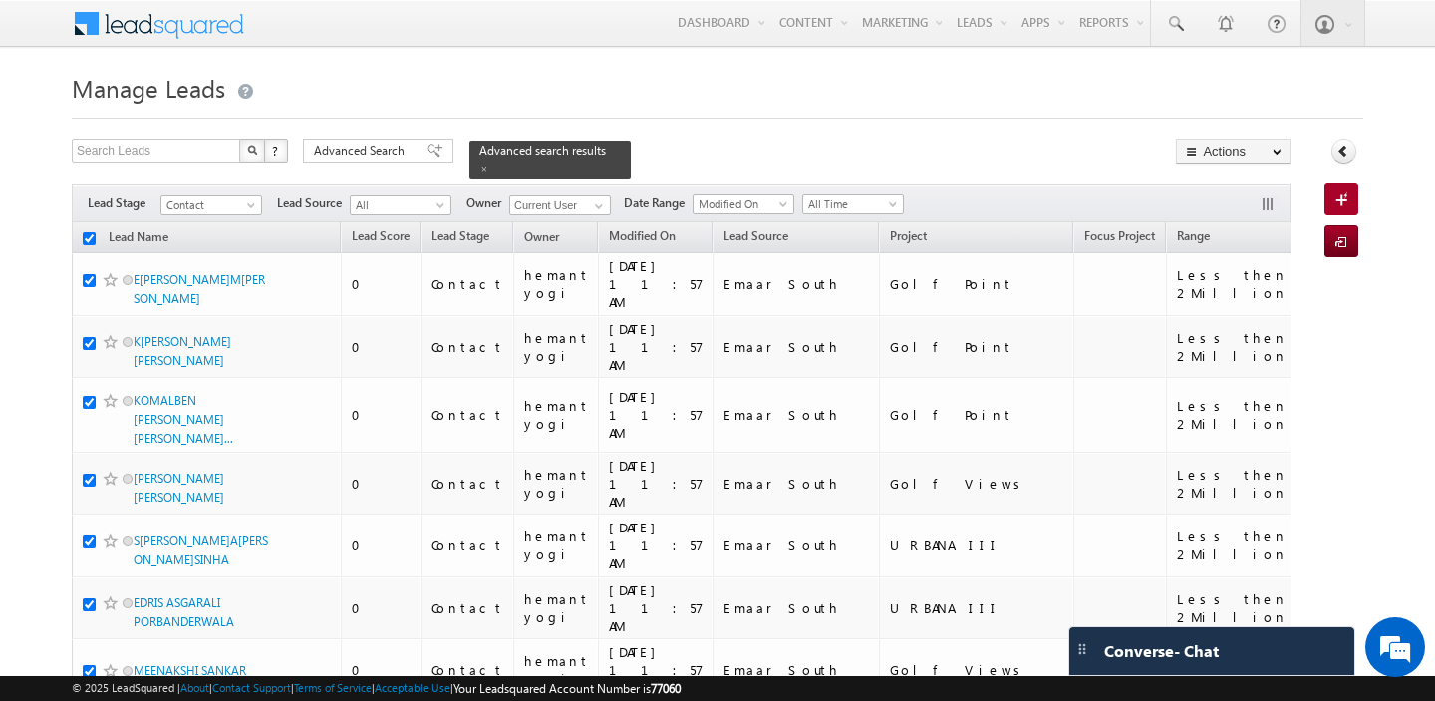
checkbox input "true"
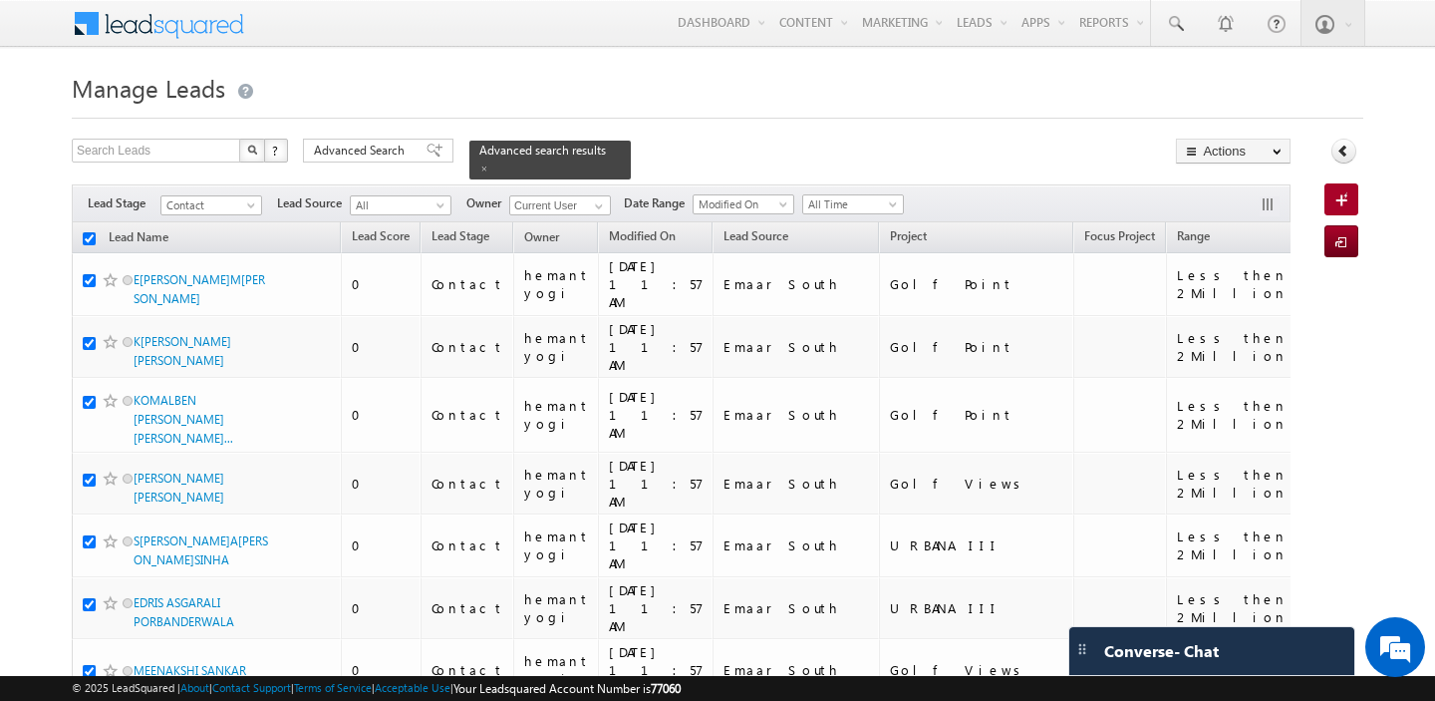
checkbox input "true"
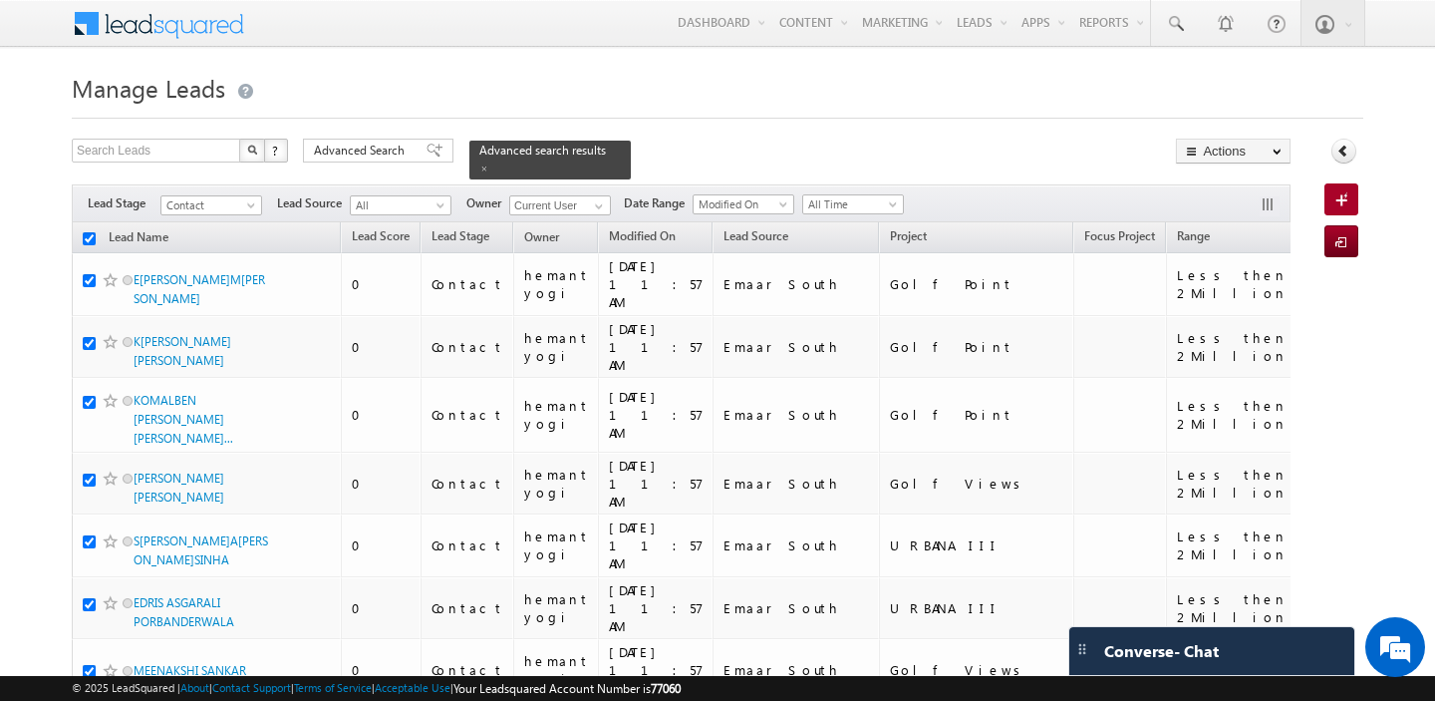
checkbox input "true"
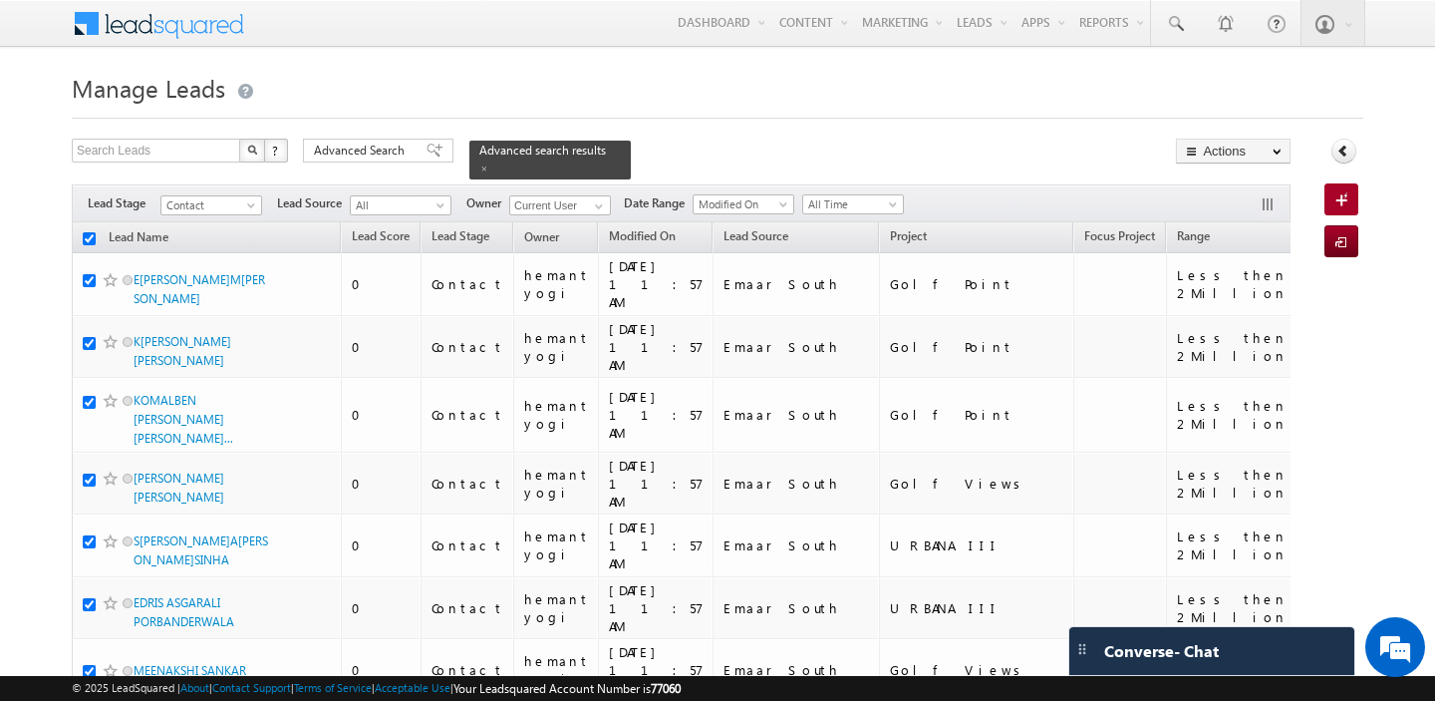
checkbox input "true"
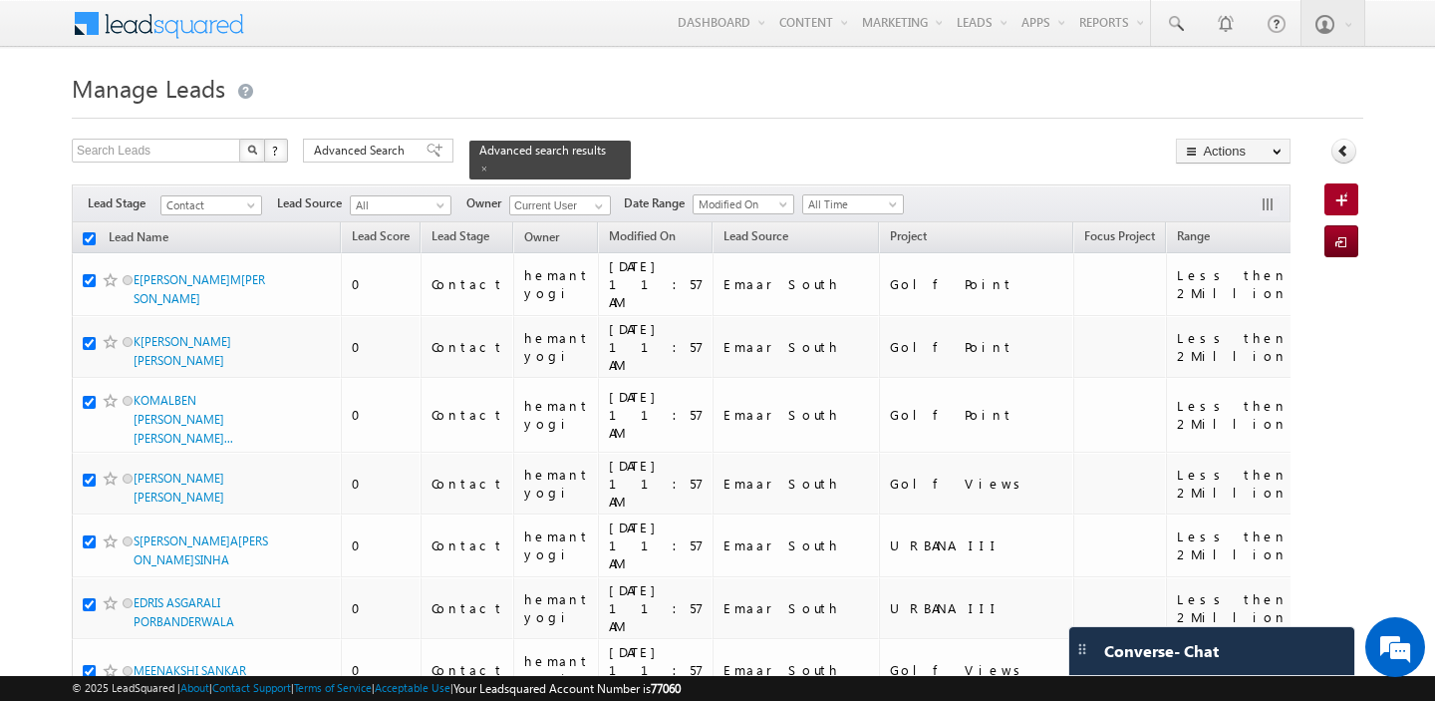
checkbox input "true"
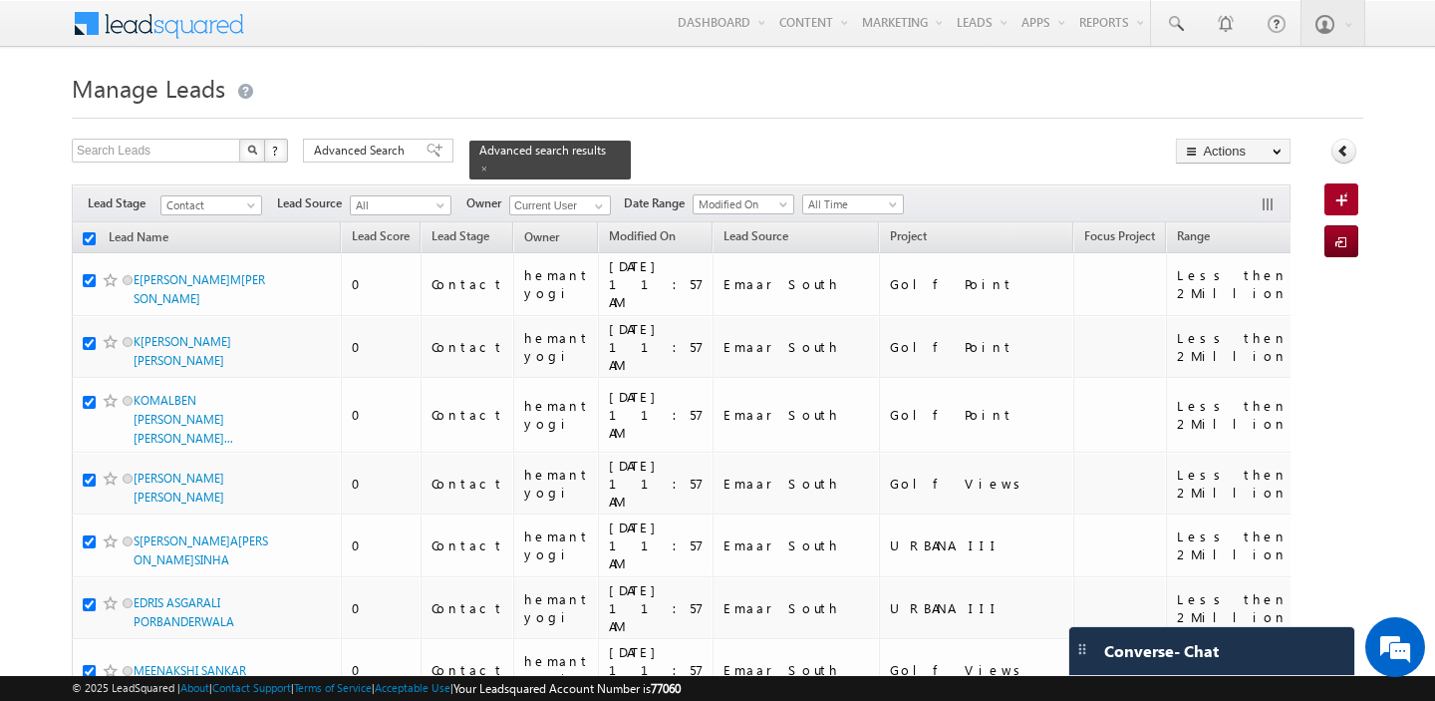
checkbox input "true"
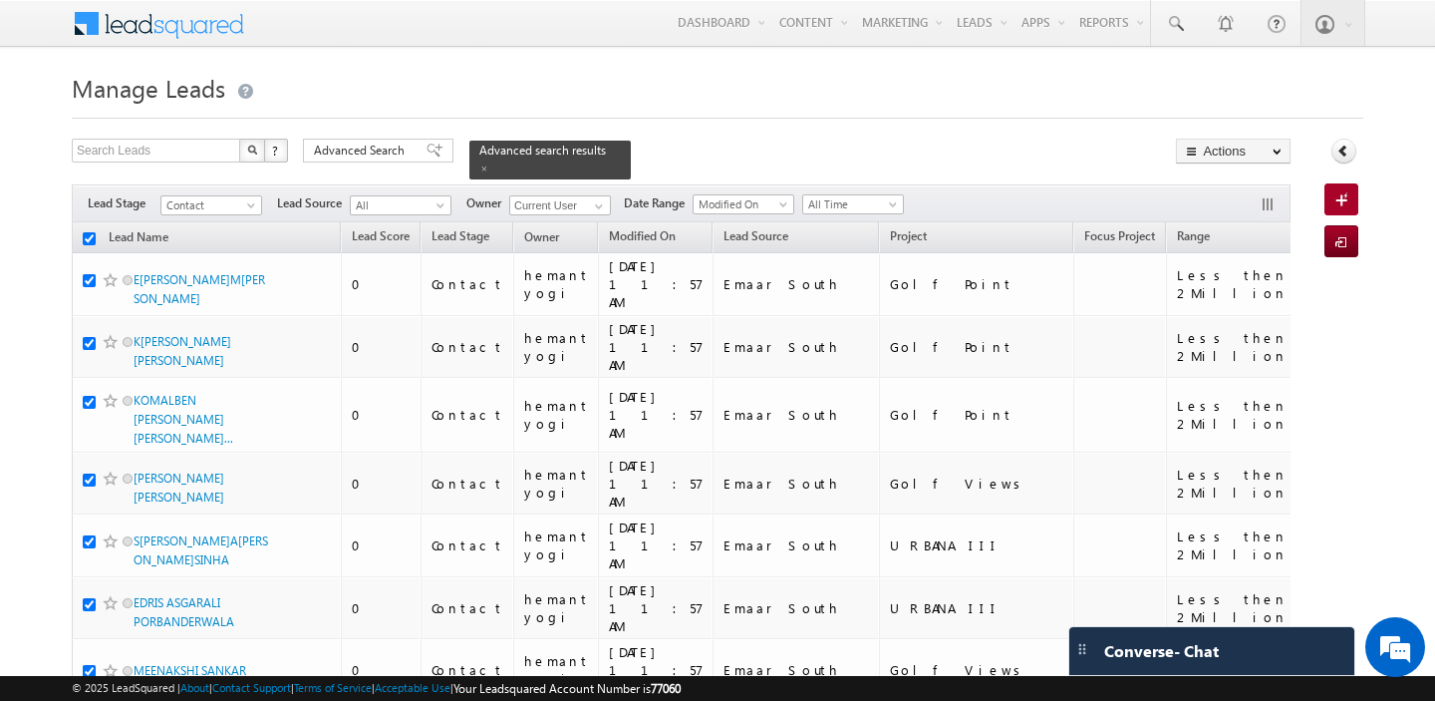
checkbox input "true"
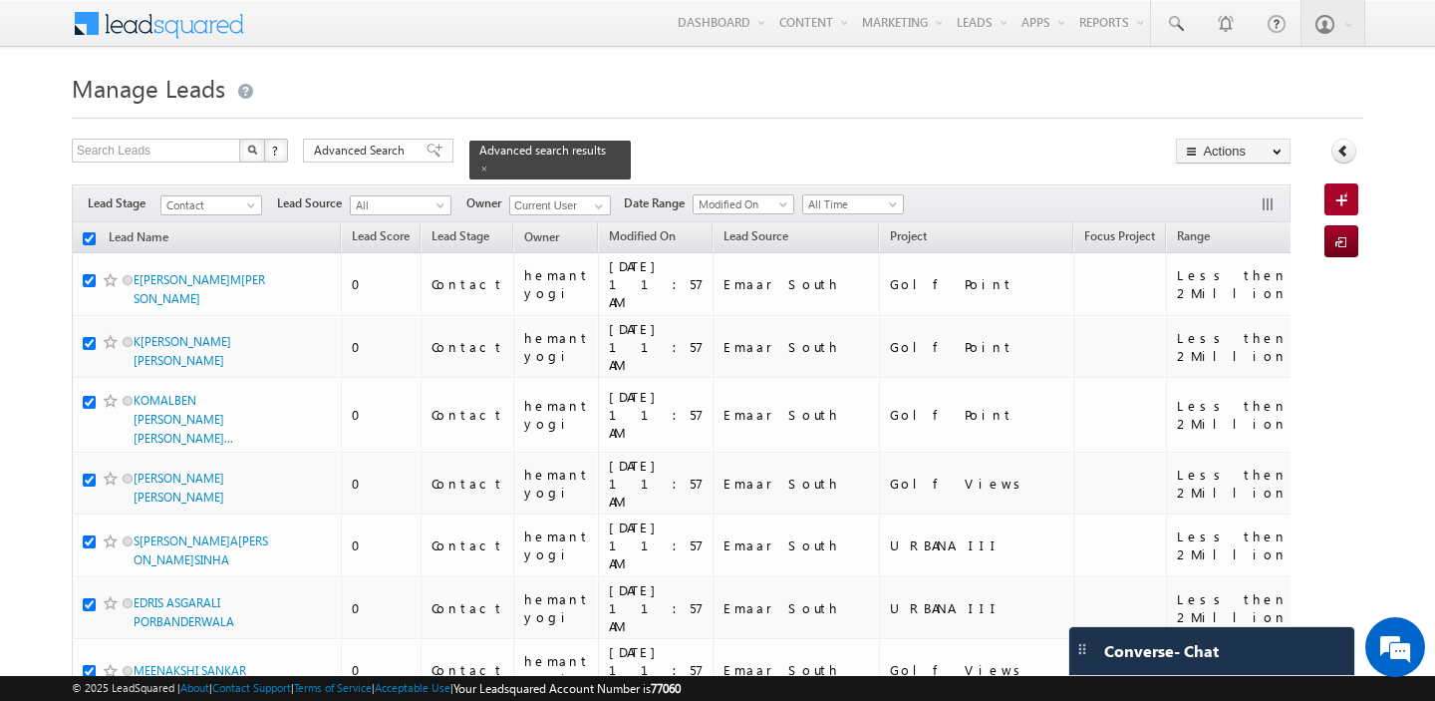
checkbox input "true"
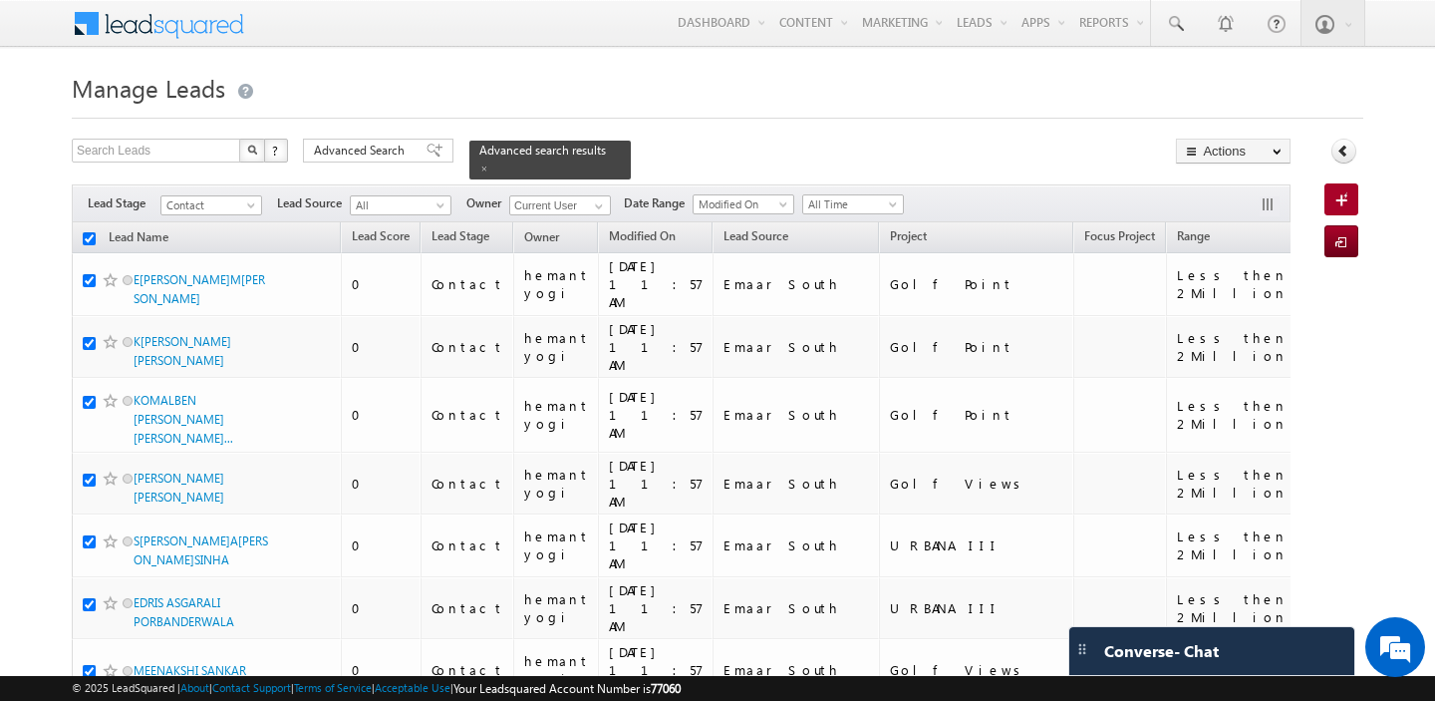
checkbox input "true"
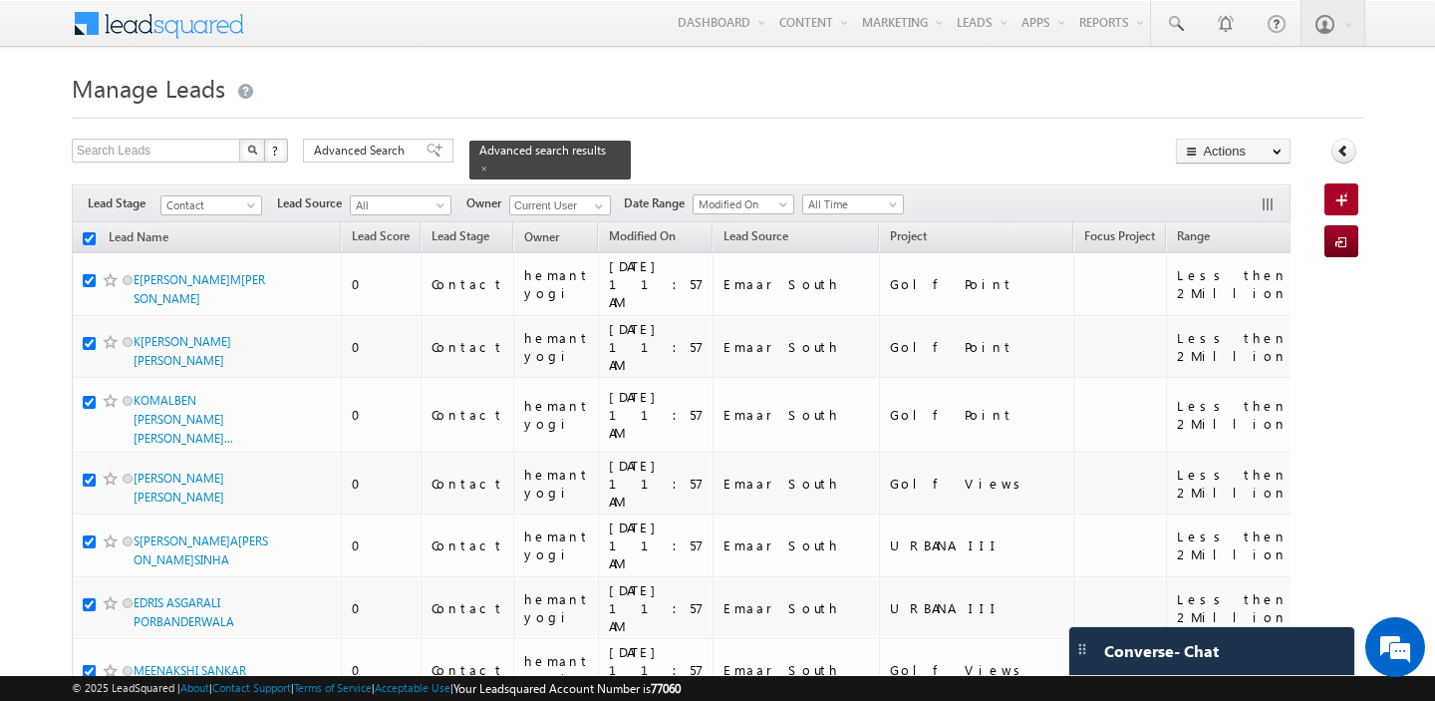
checkbox input "true"
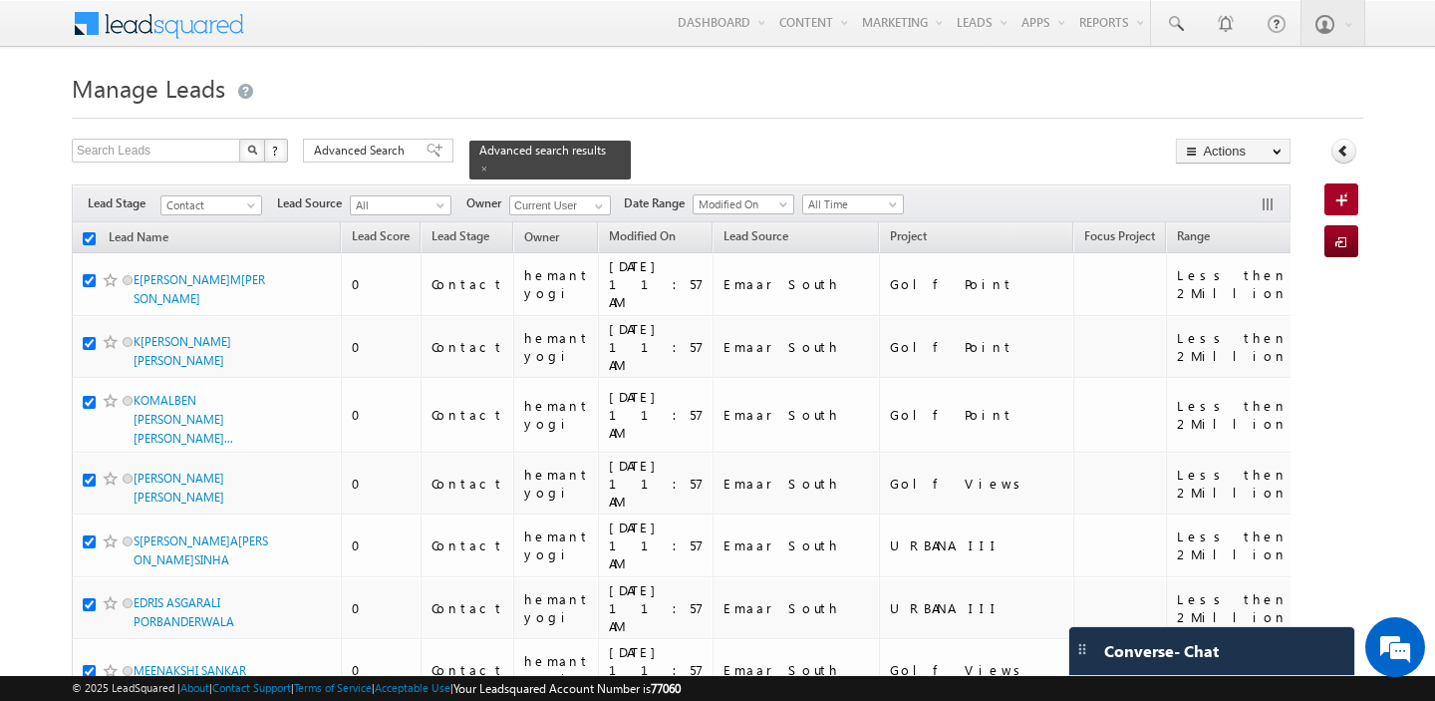
checkbox input "true"
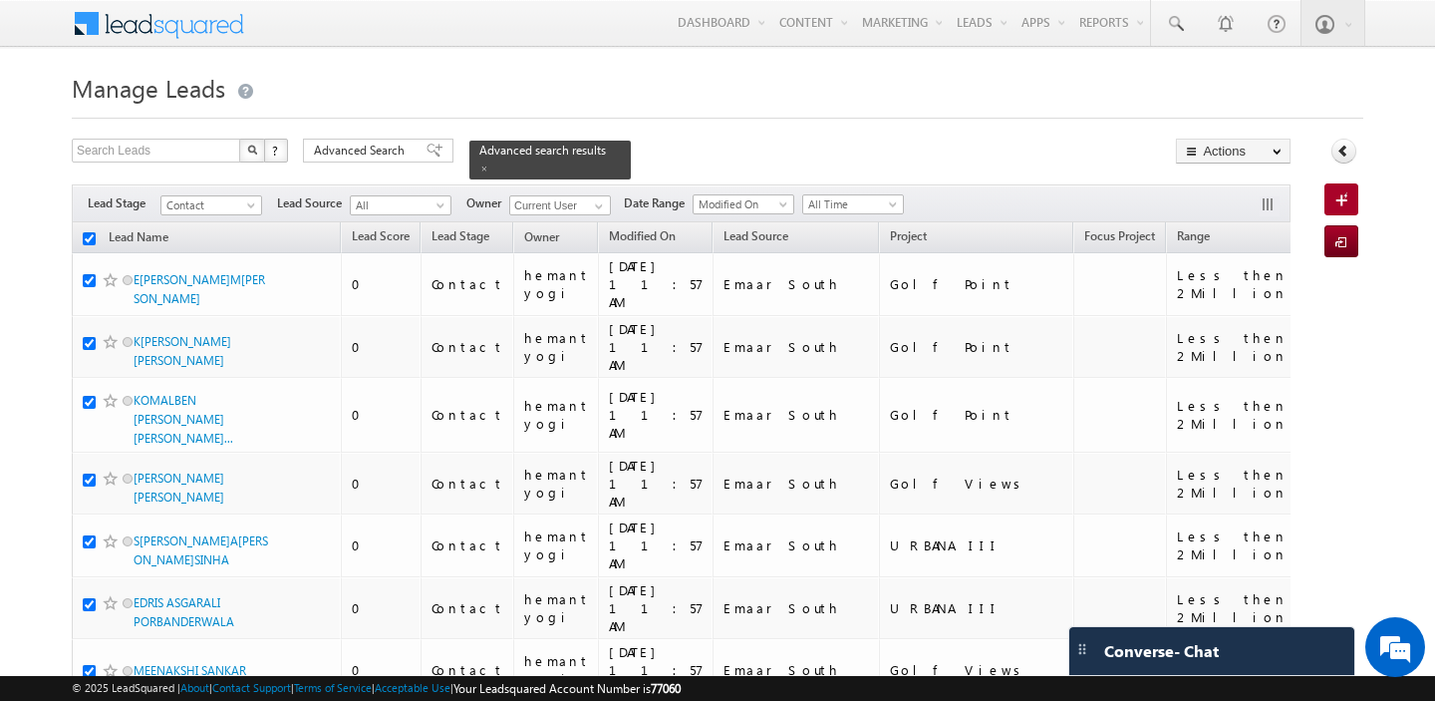
checkbox input "true"
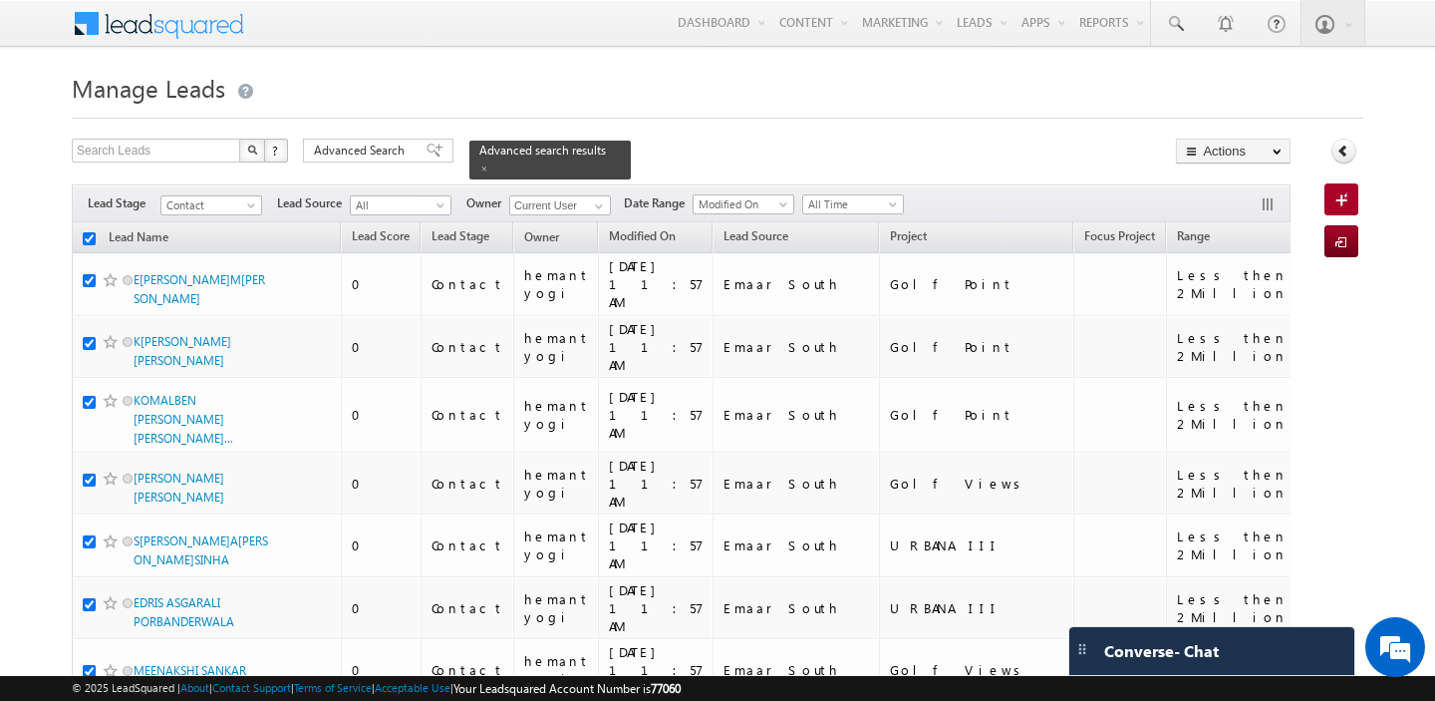
checkbox input "true"
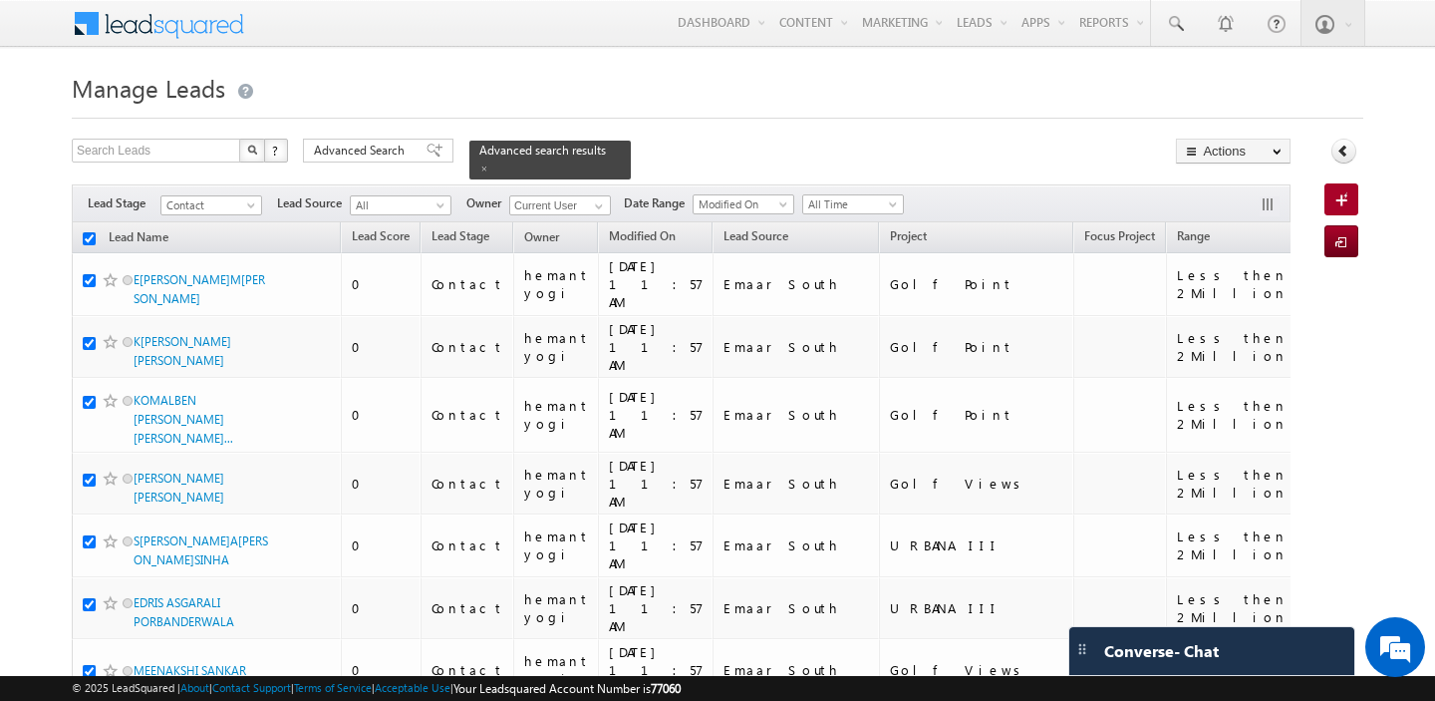
checkbox input "true"
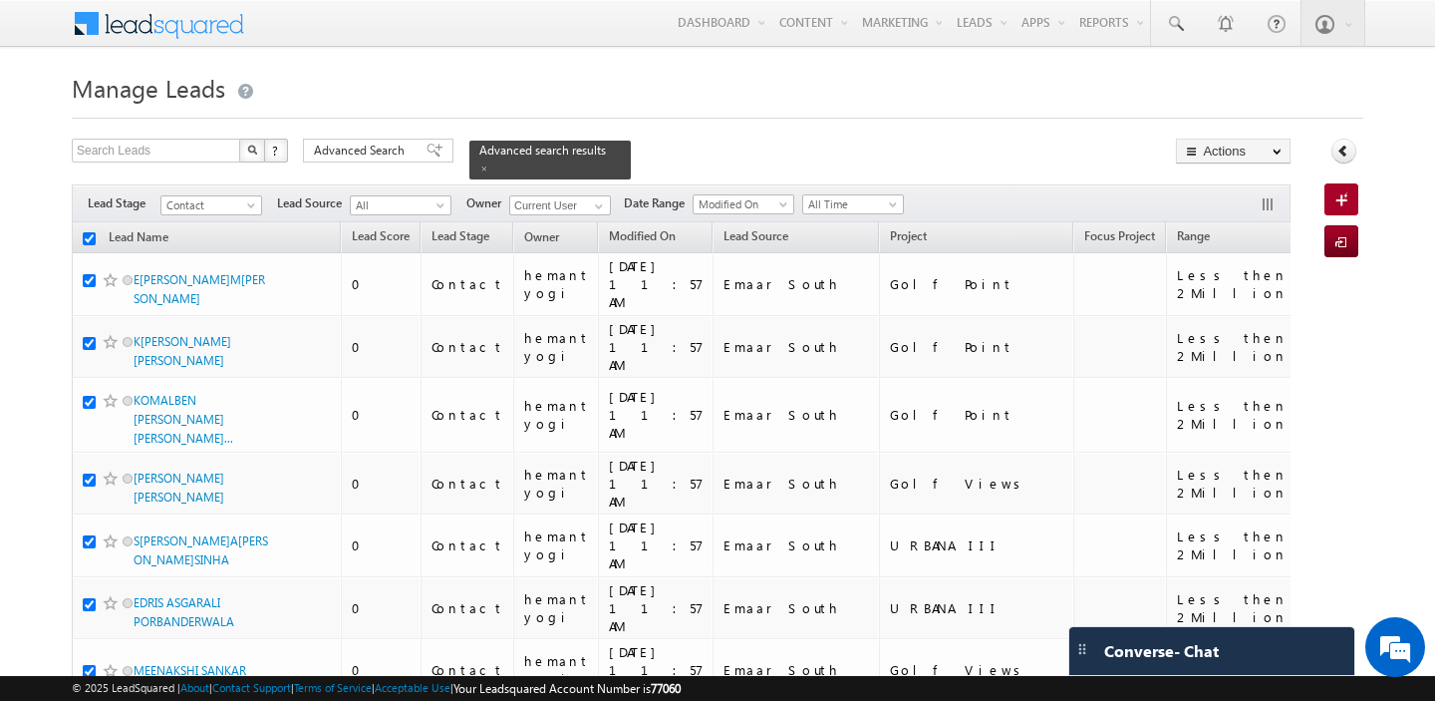
checkbox input "true"
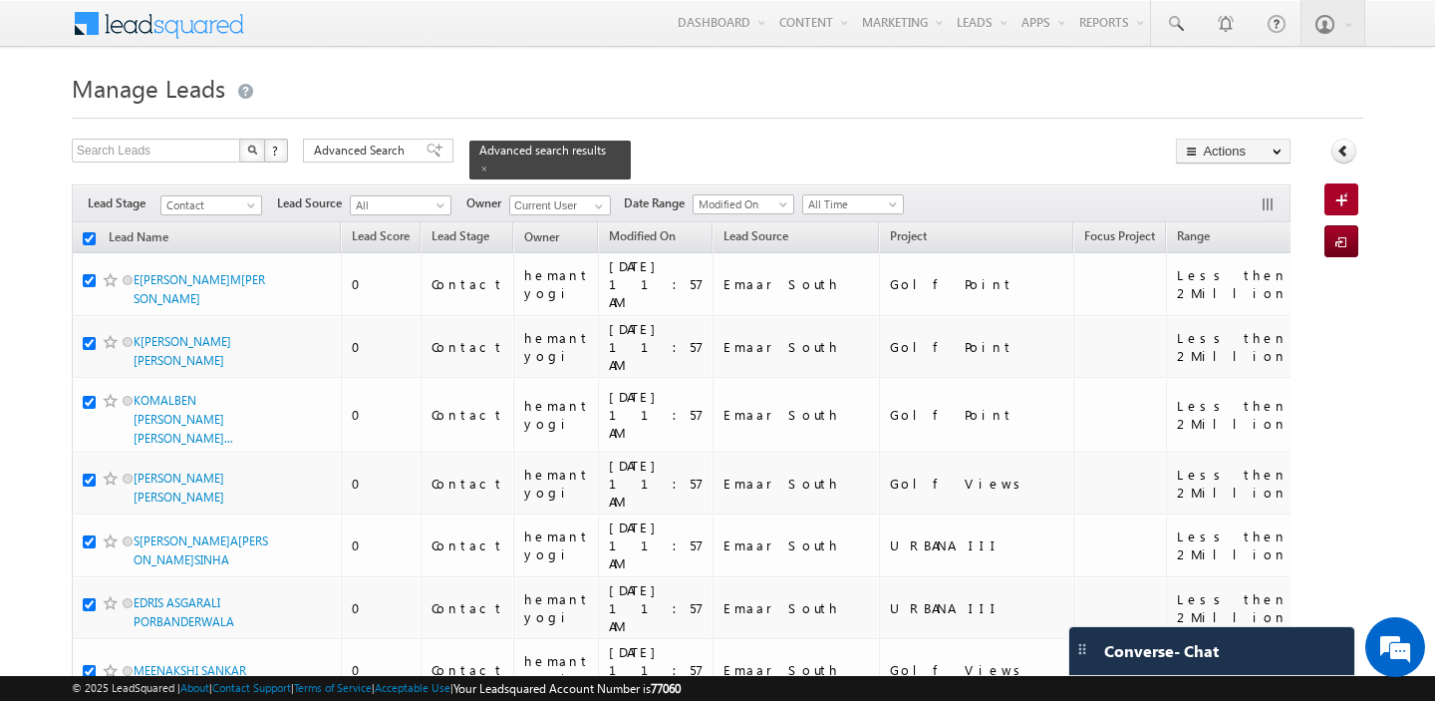
checkbox input "true"
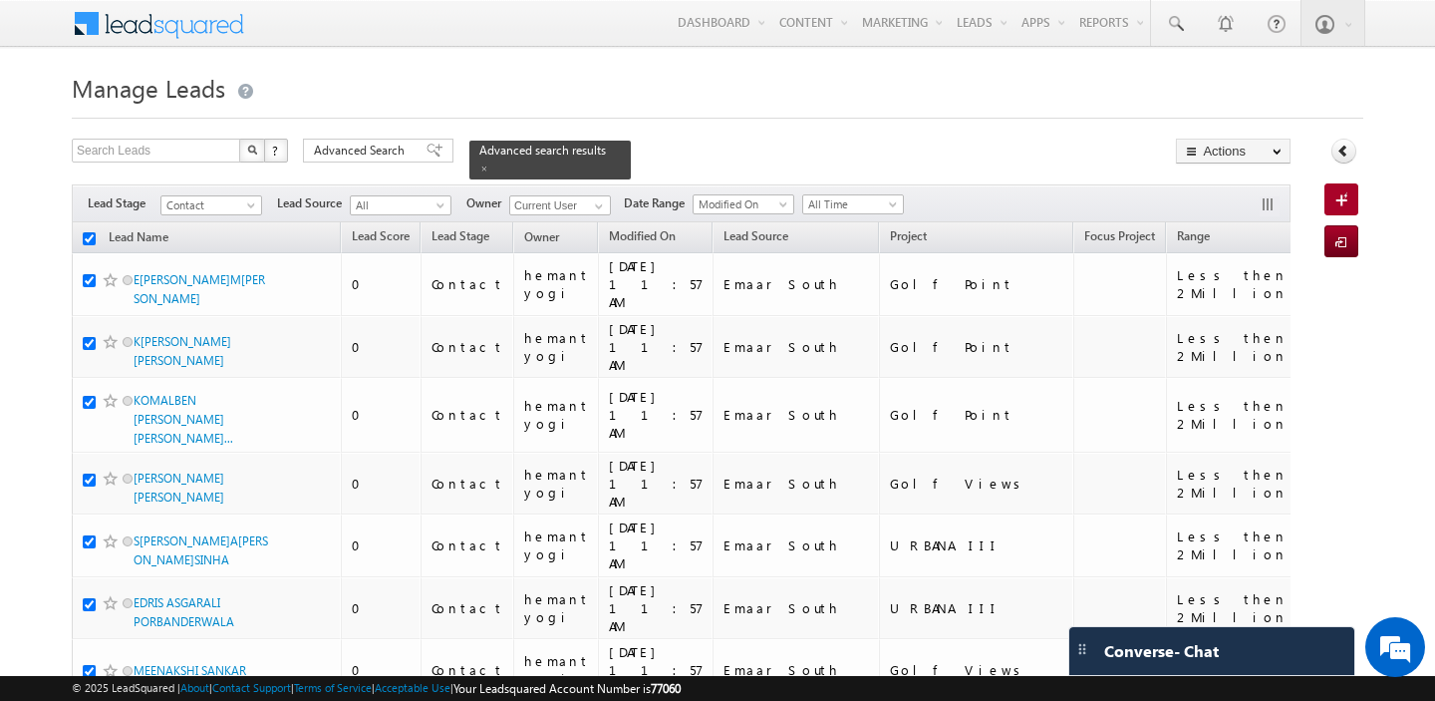
checkbox input "true"
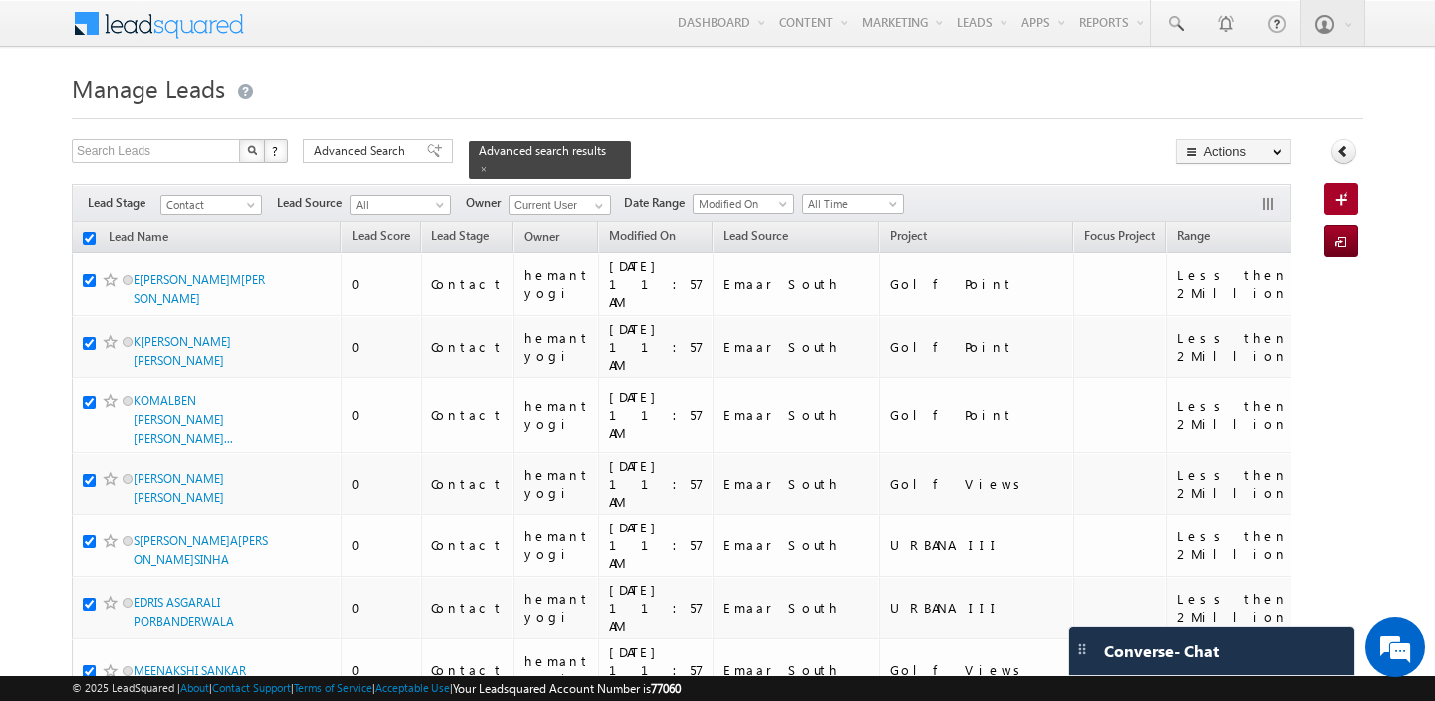
checkbox input "true"
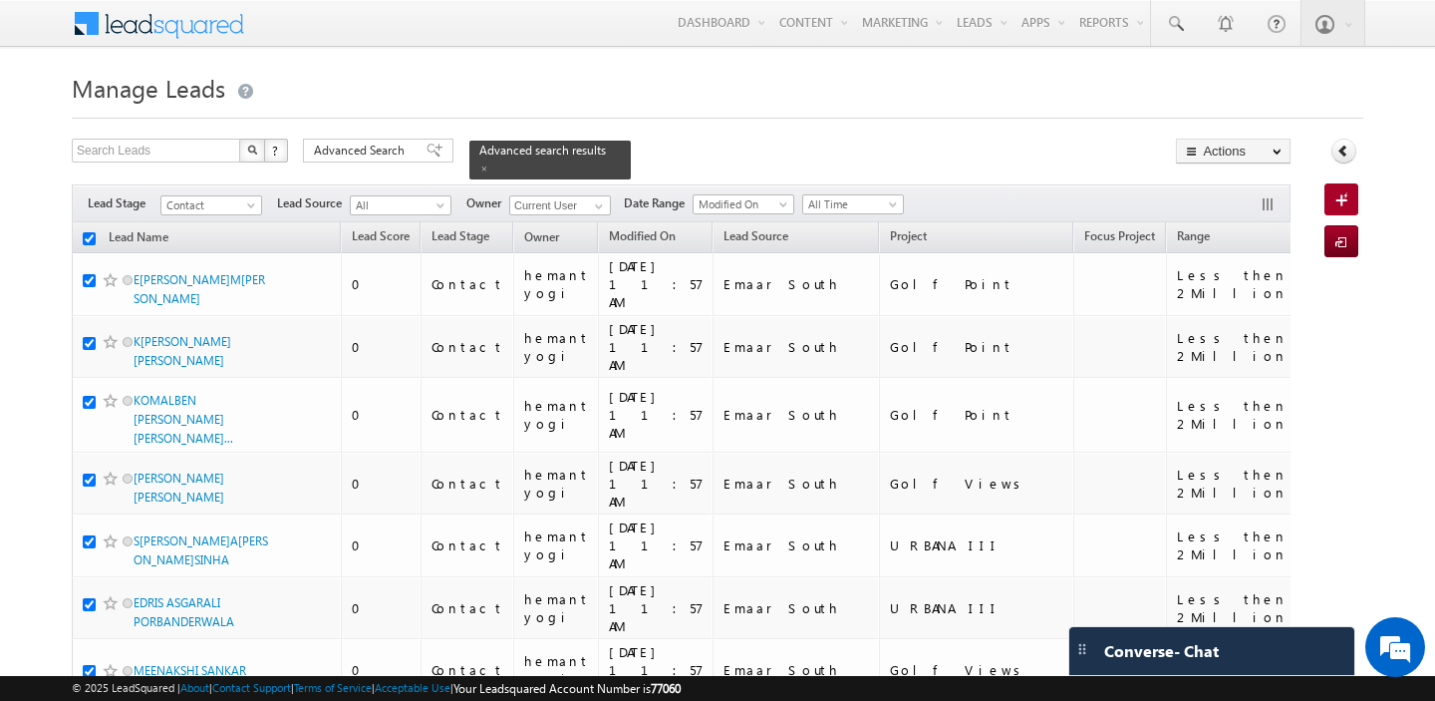
checkbox input "true"
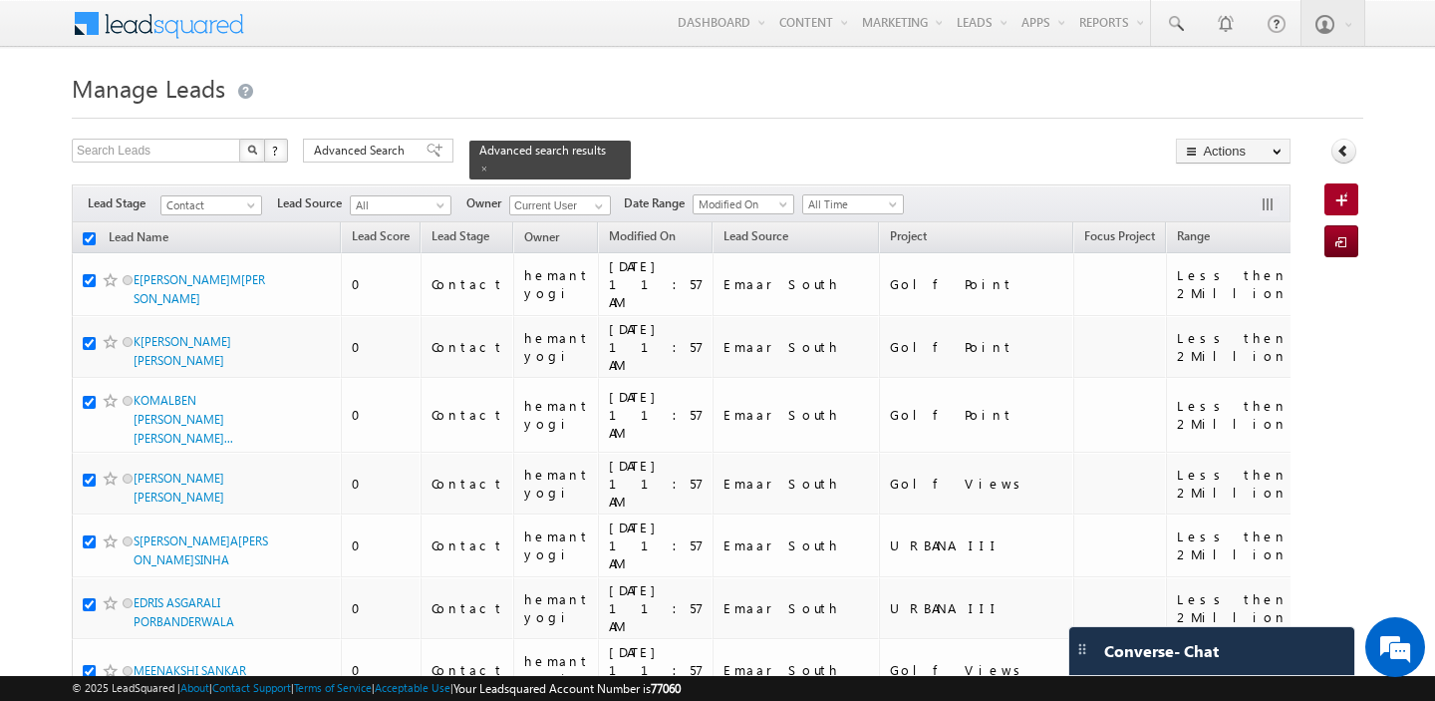
checkbox input "true"
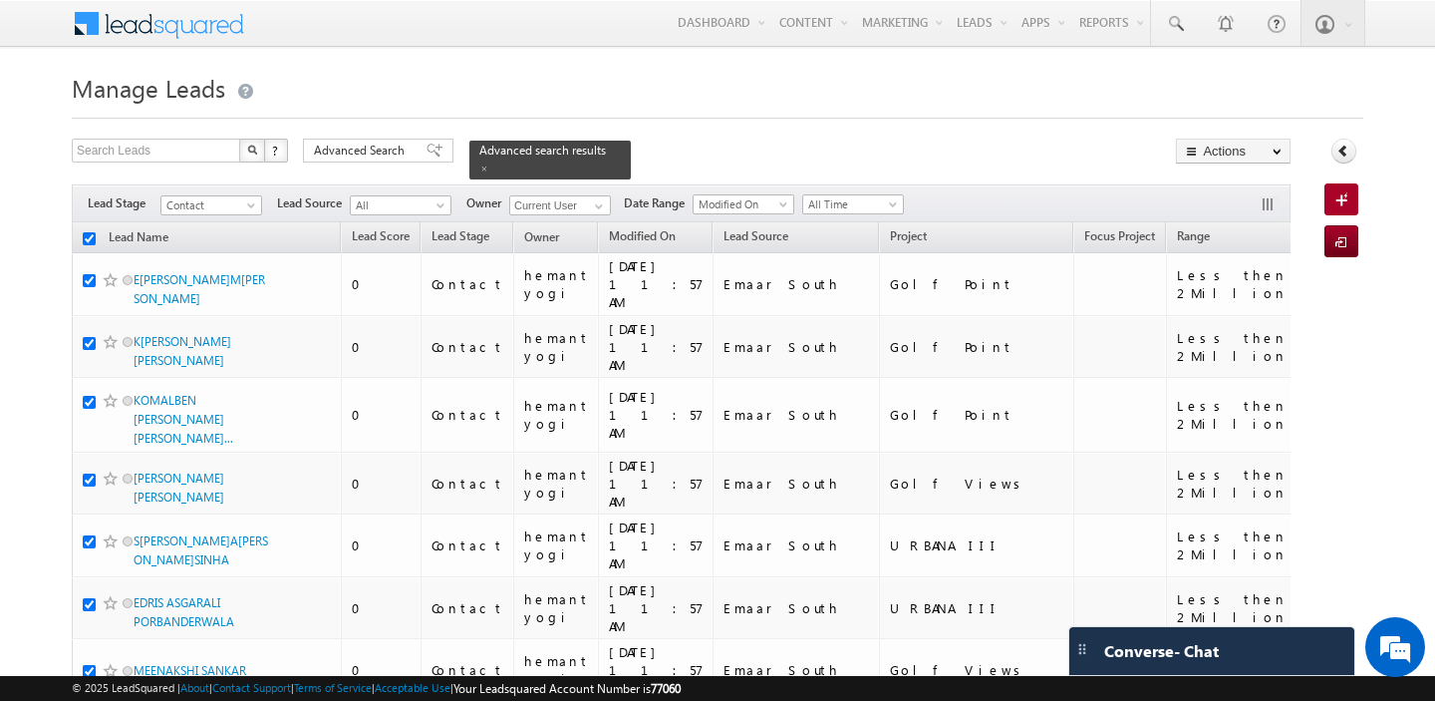
checkbox input "true"
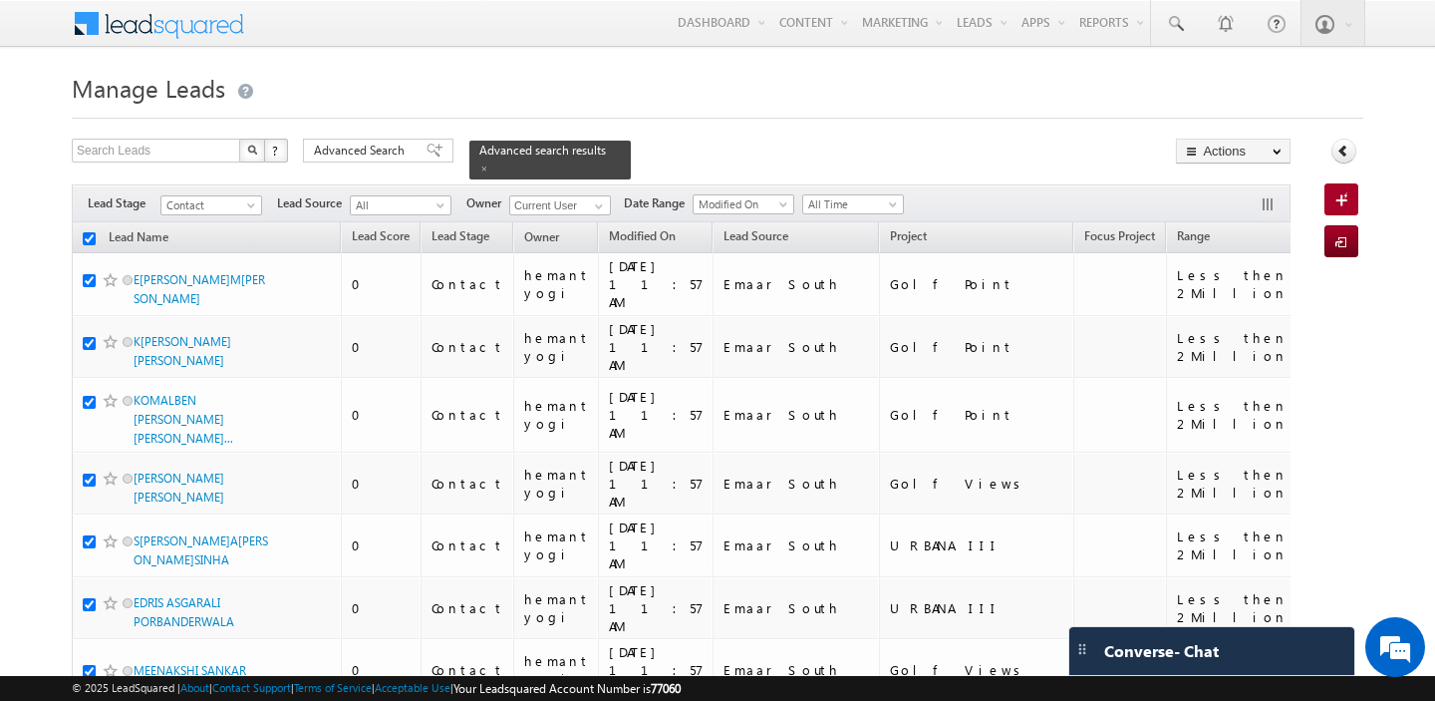
checkbox input "true"
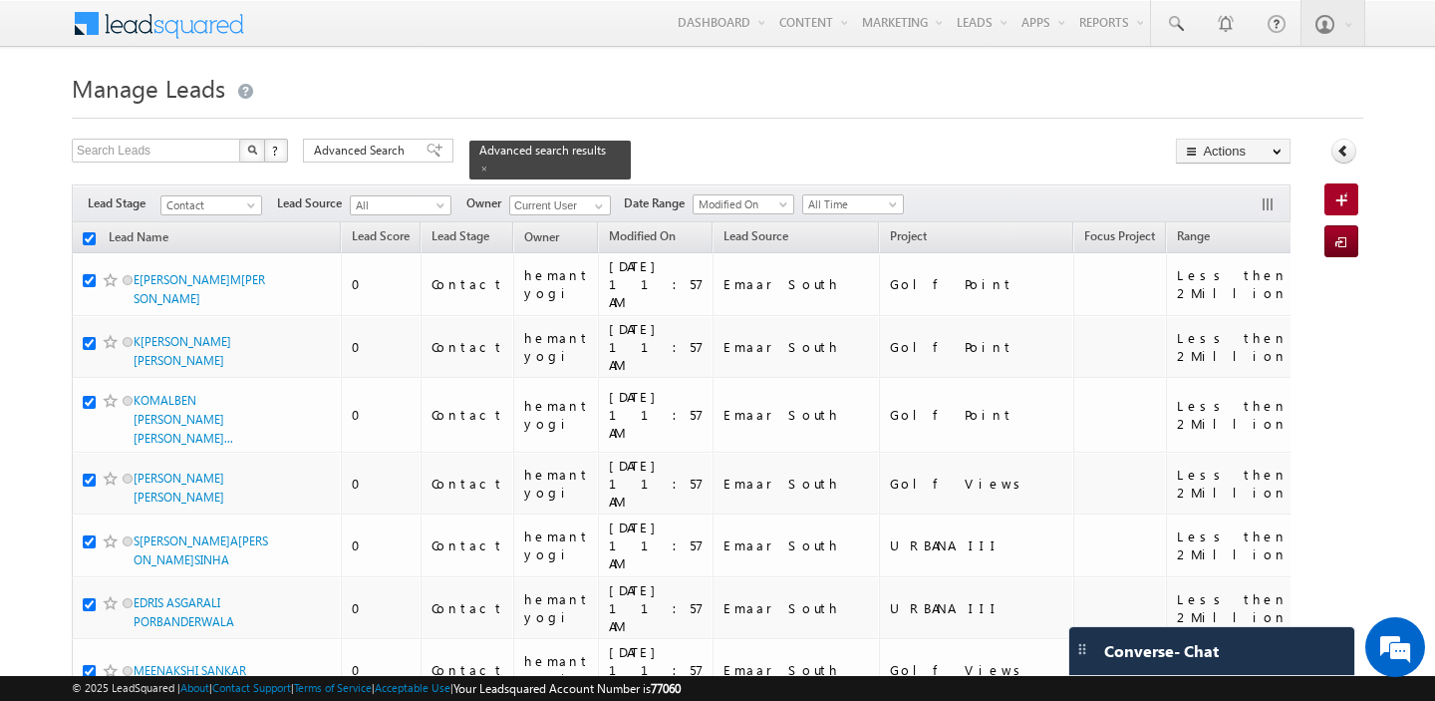
checkbox input "true"
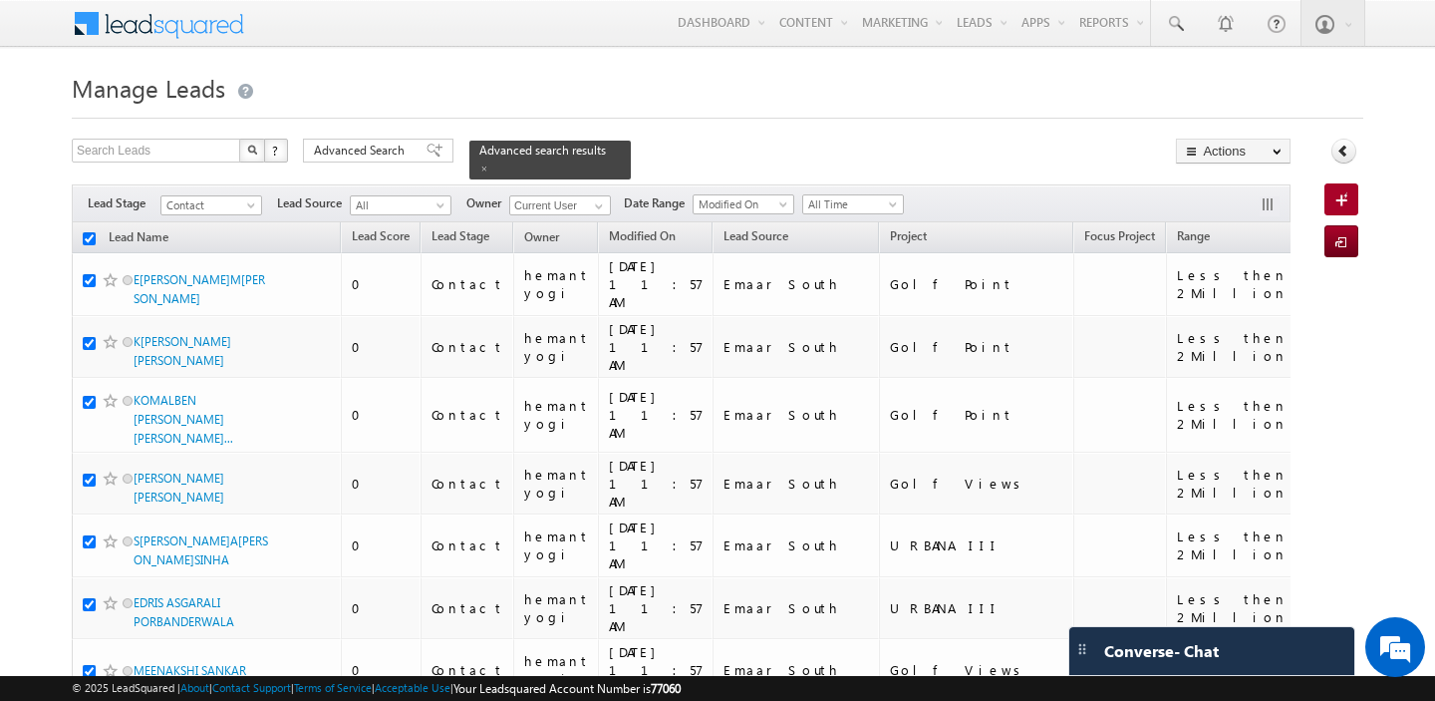
checkbox input "true"
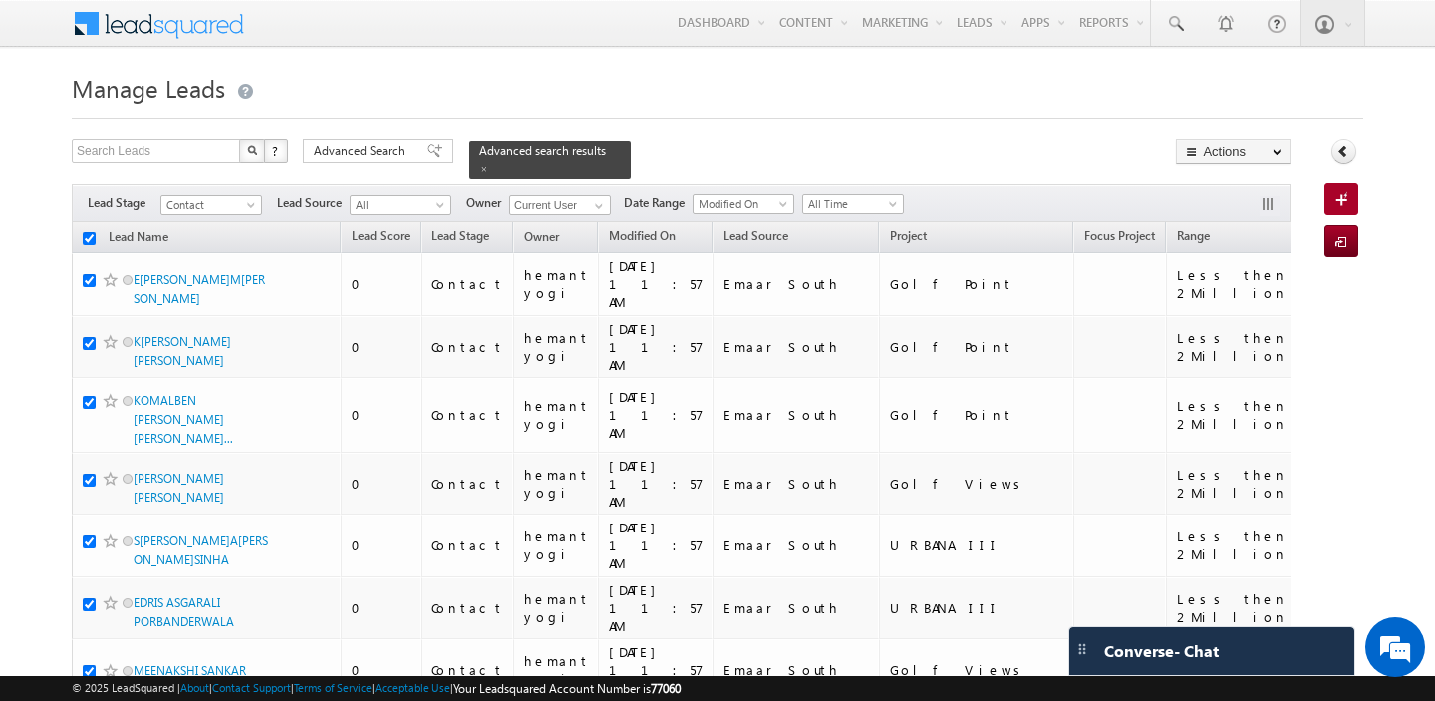
checkbox input "true"
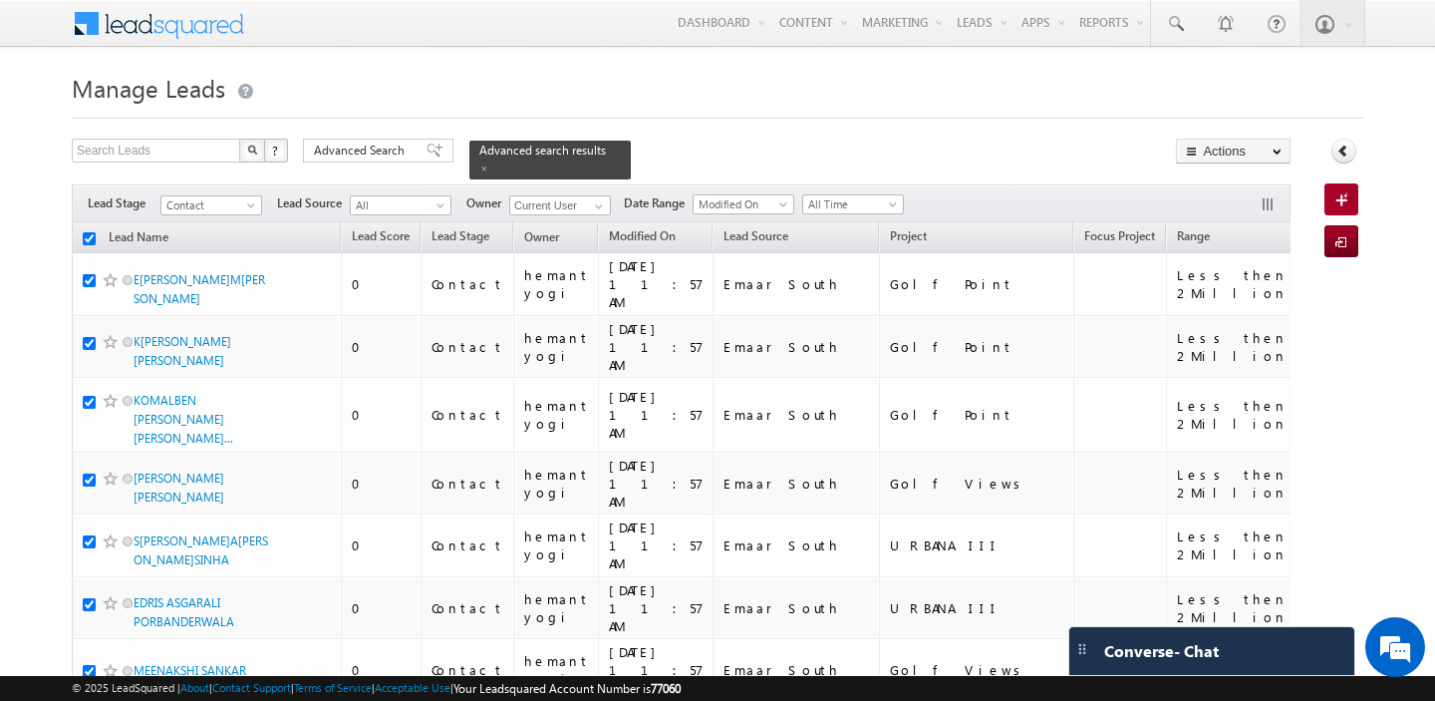
checkbox input "true"
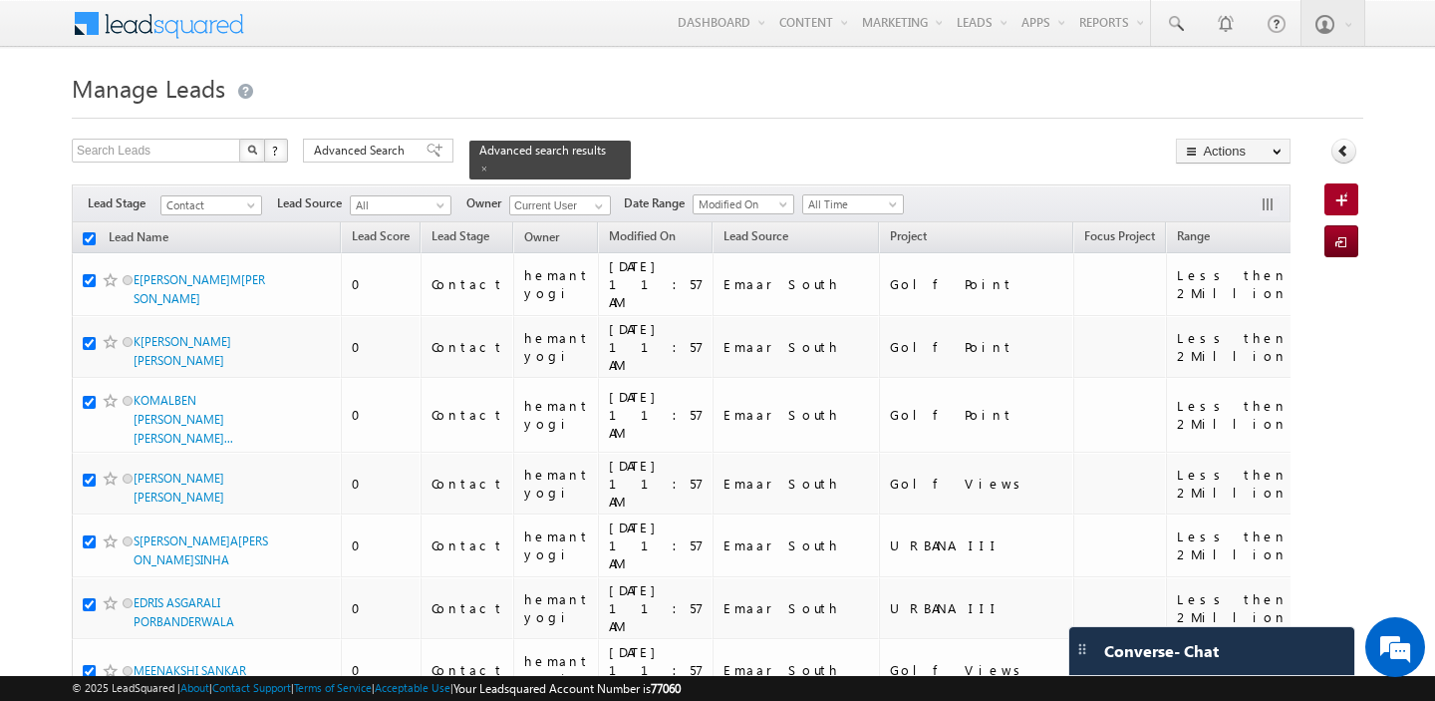
checkbox input "true"
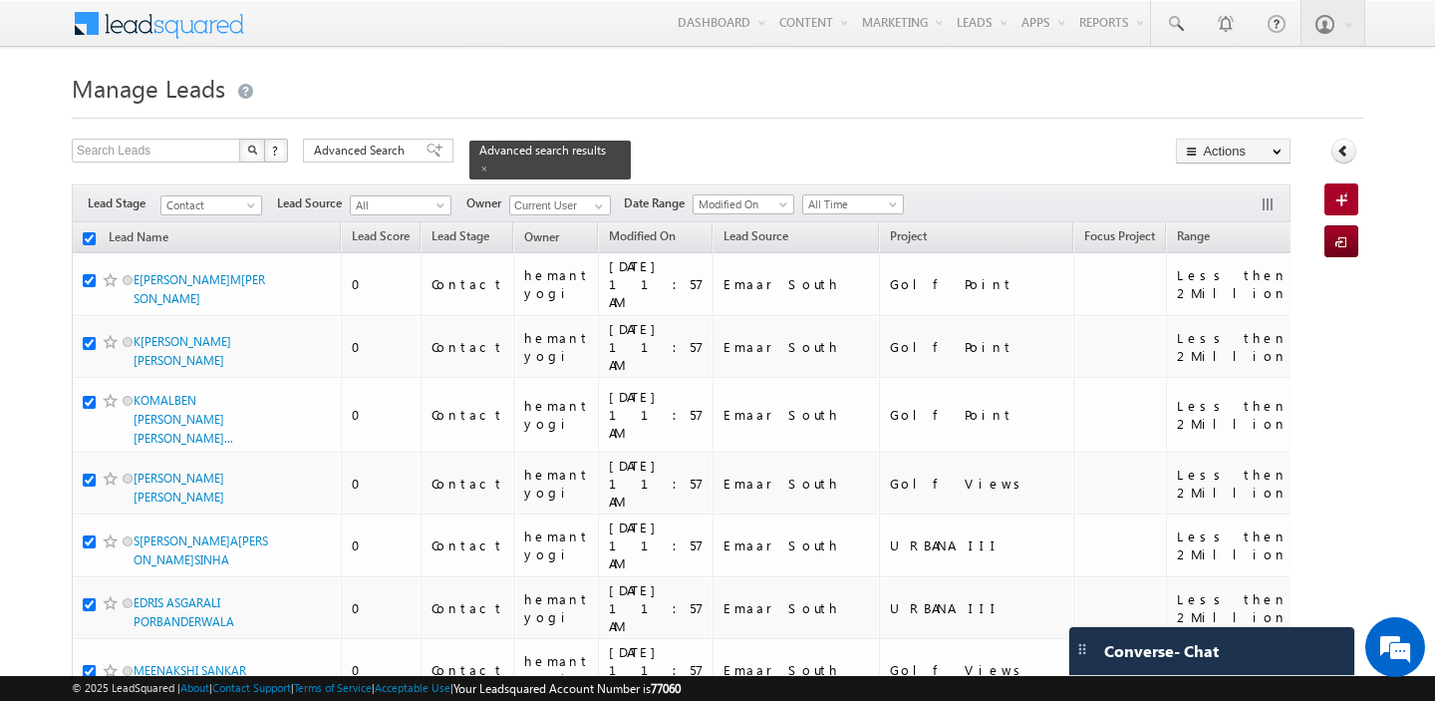
checkbox input "true"
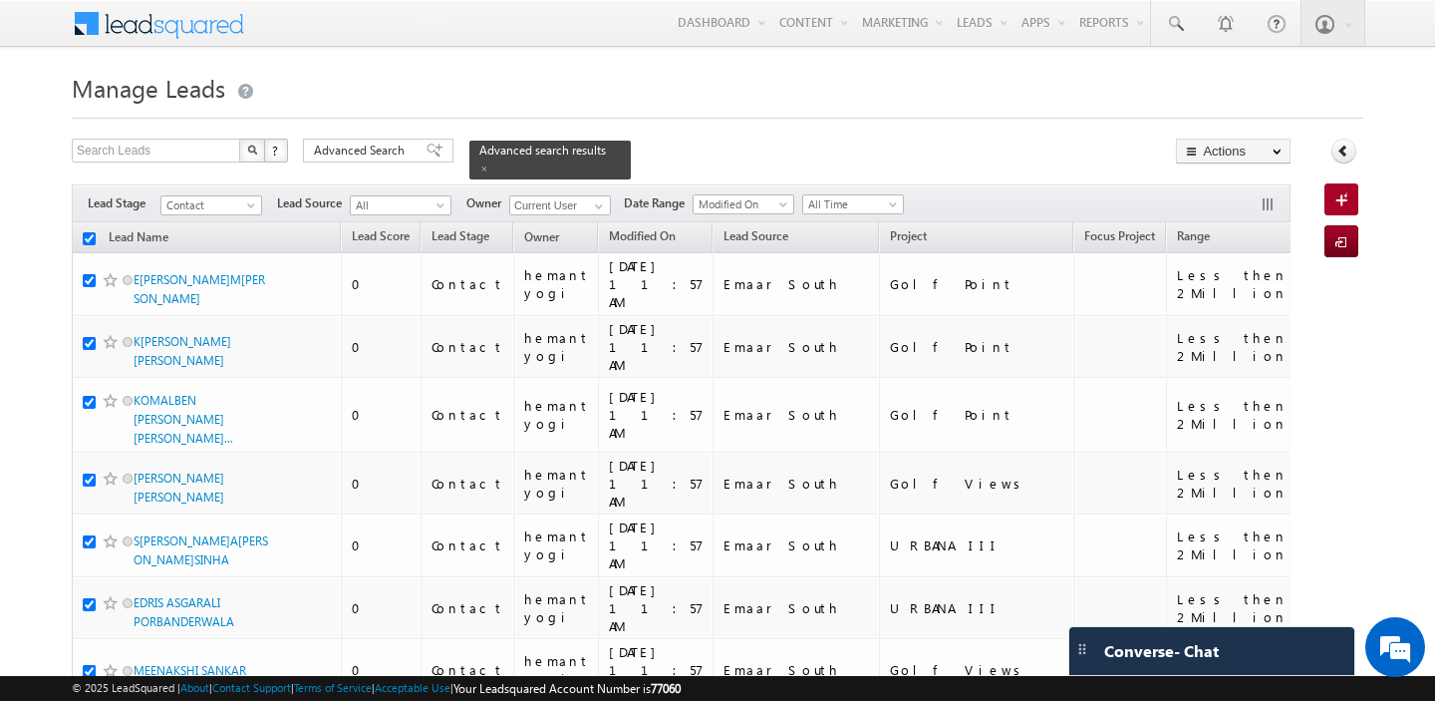
checkbox input "true"
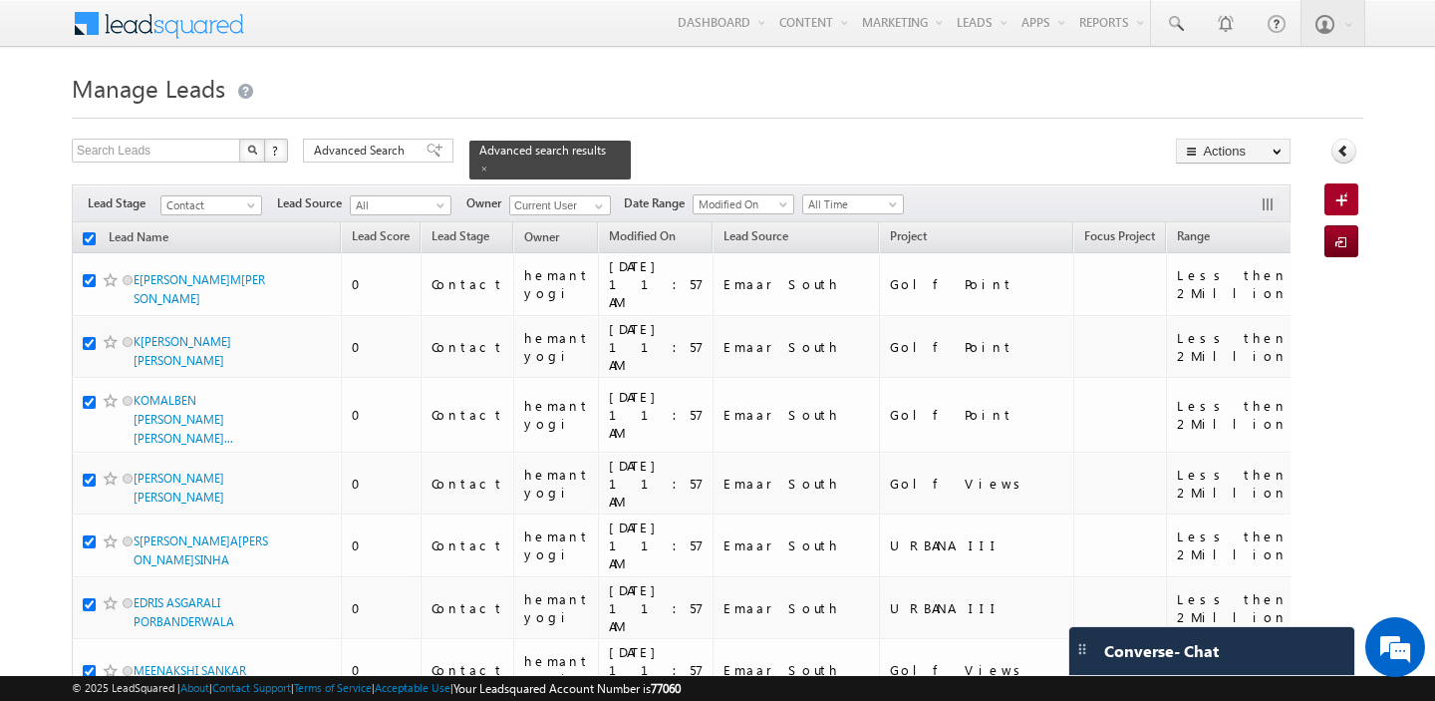
checkbox input "true"
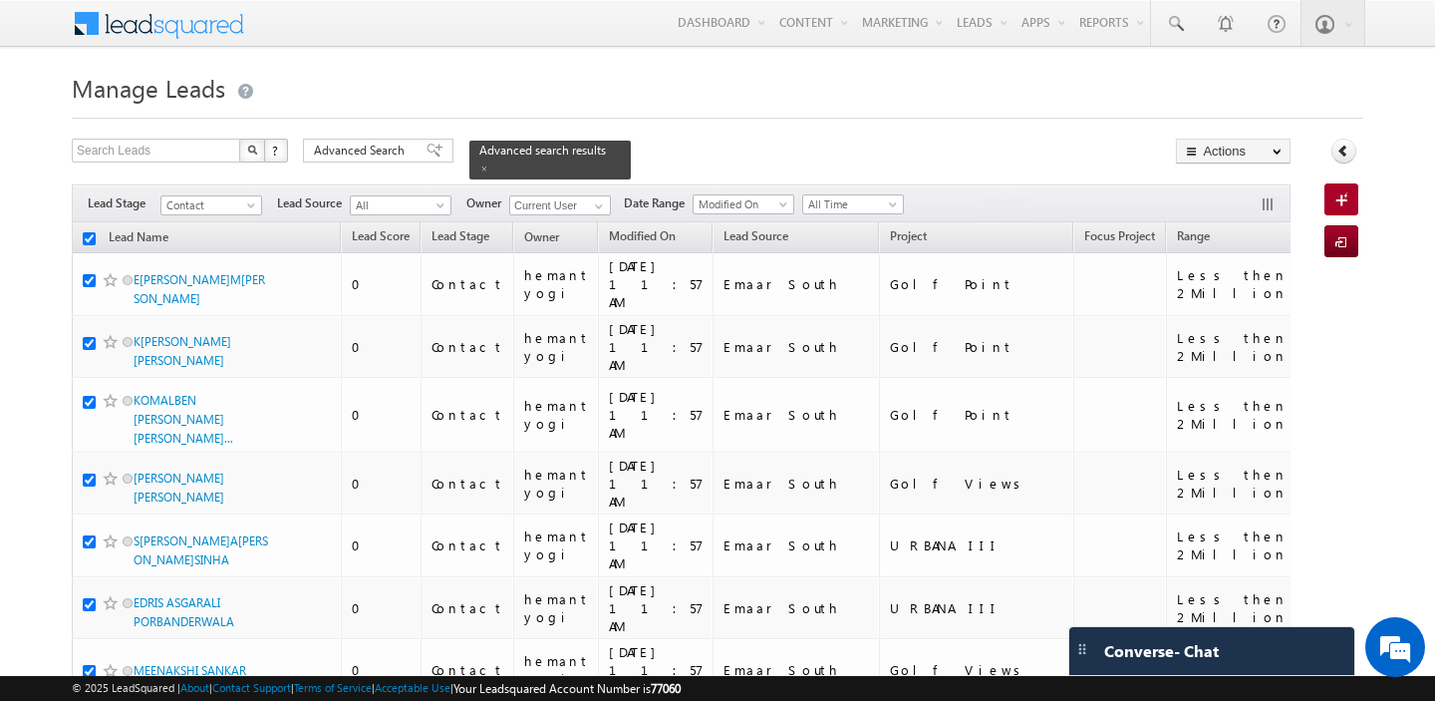
checkbox input "true"
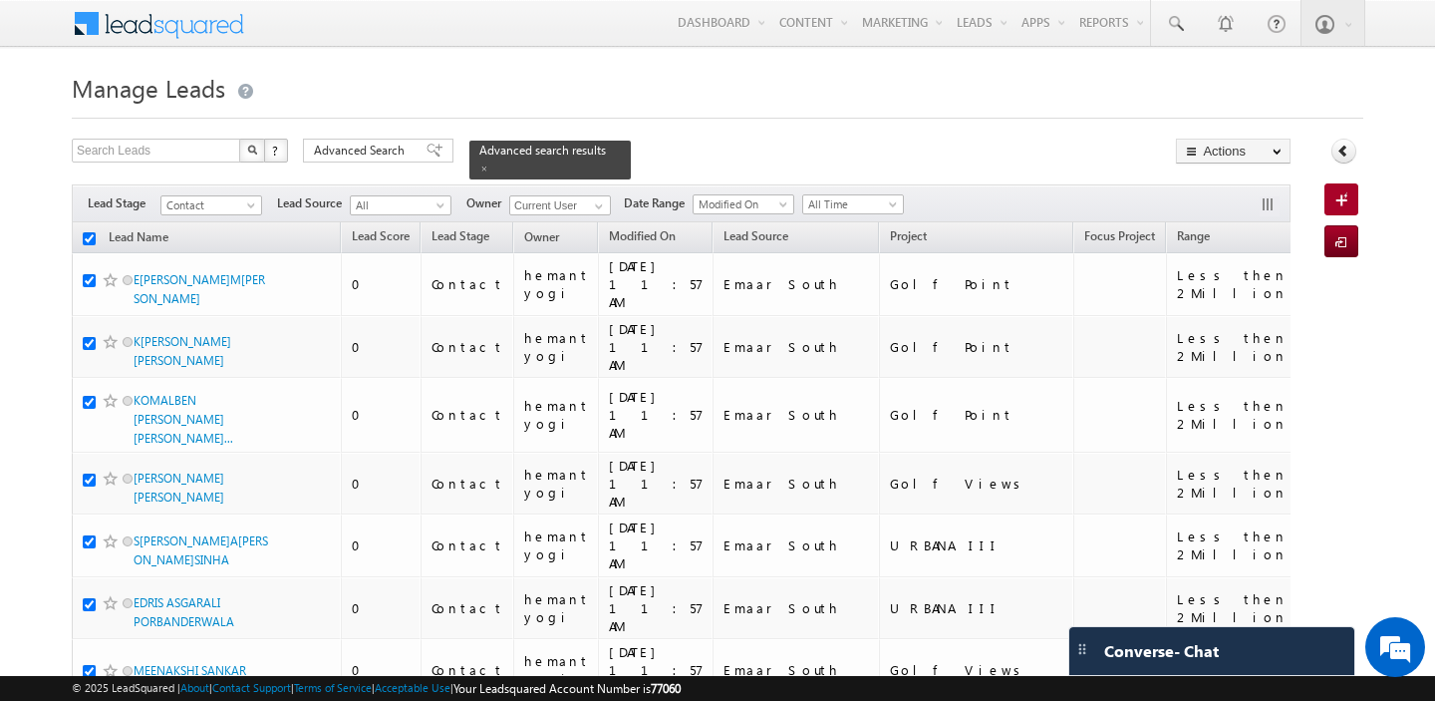
checkbox input "true"
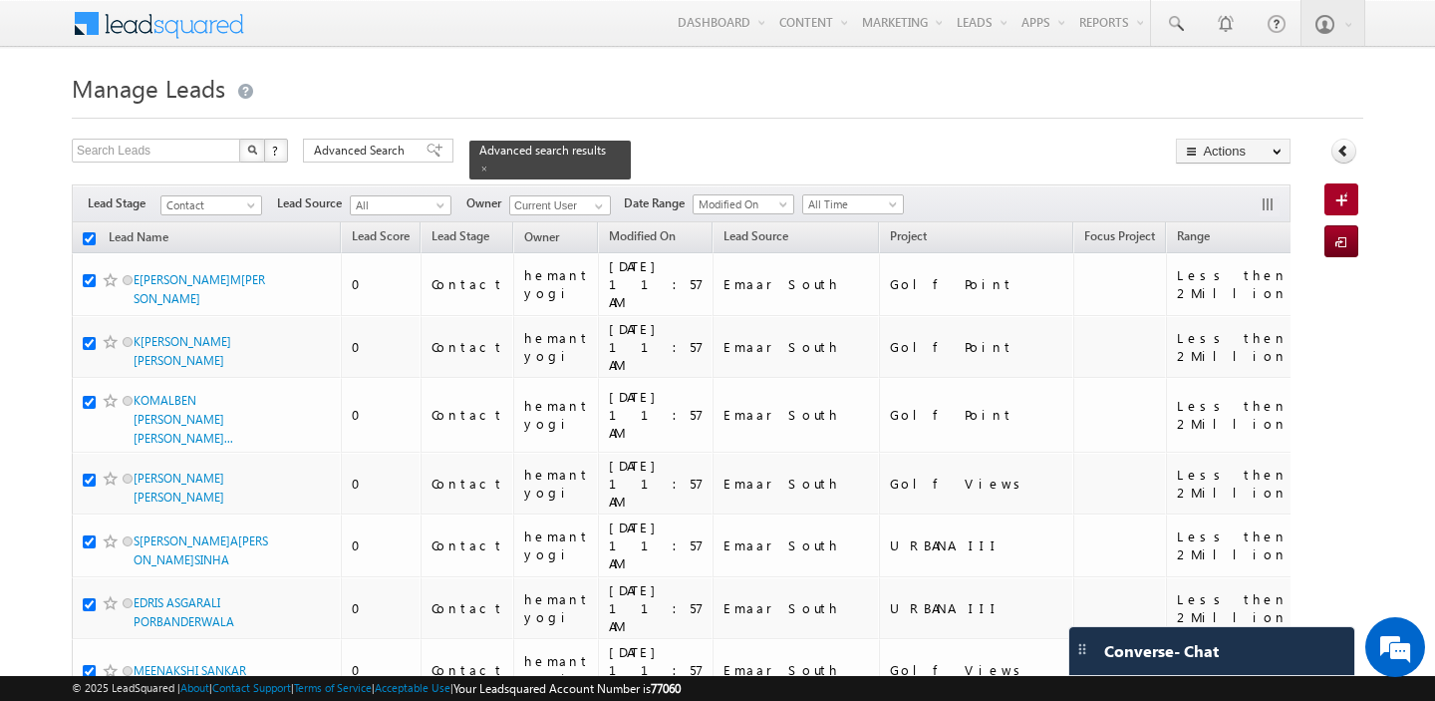
checkbox input "true"
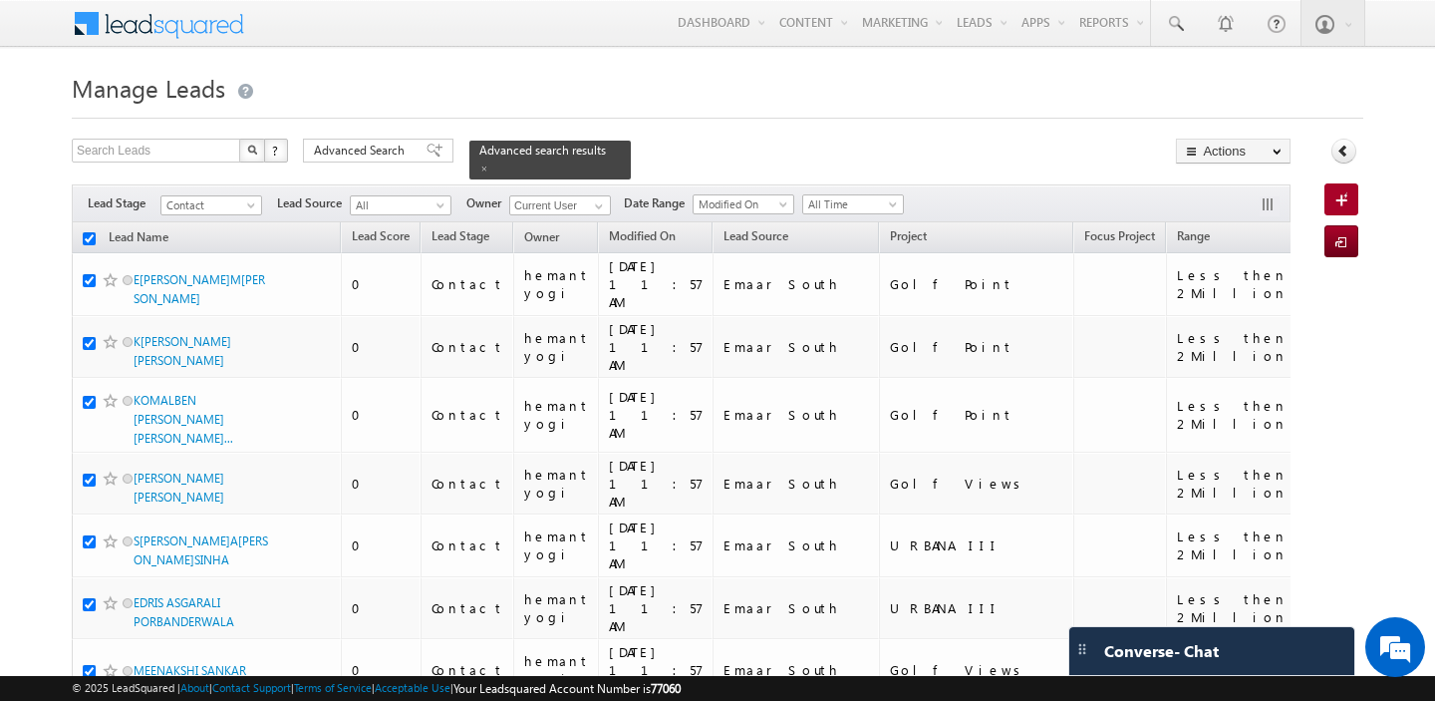
checkbox input "true"
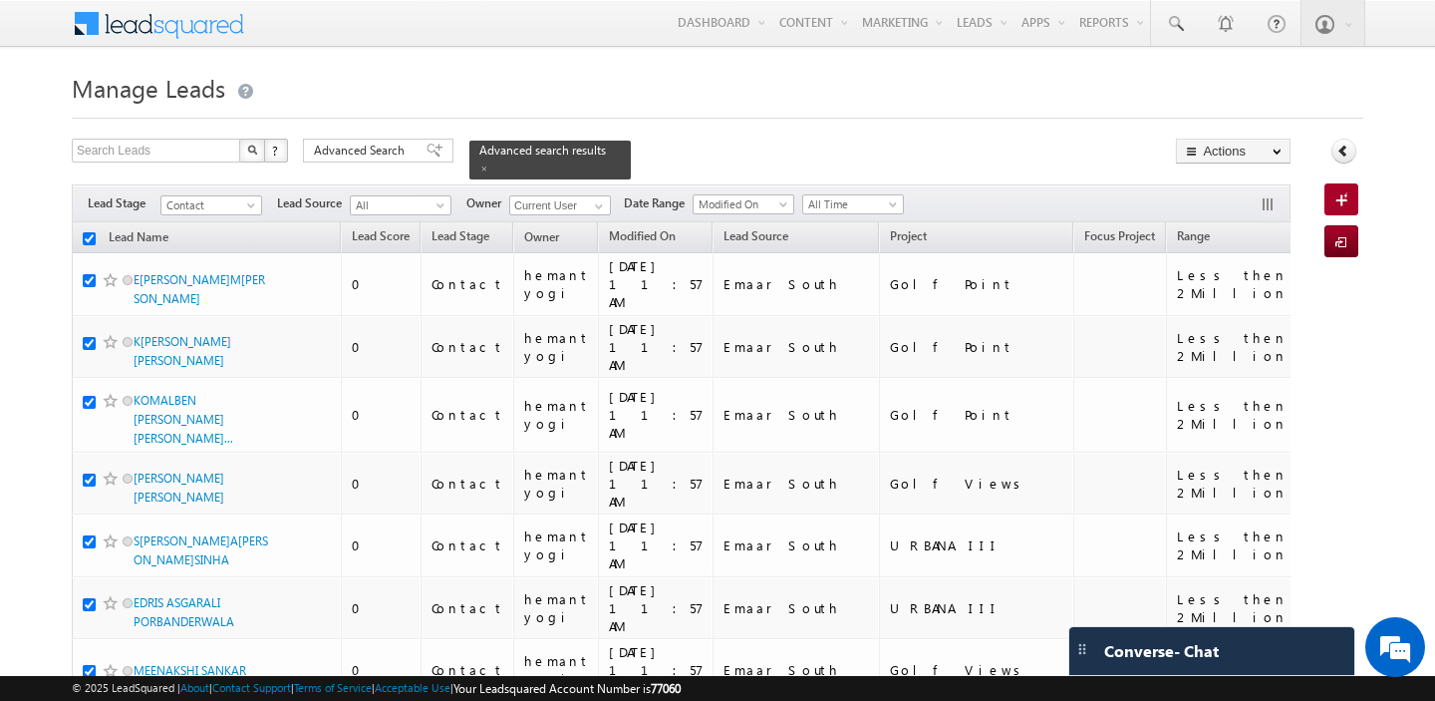
checkbox input "true"
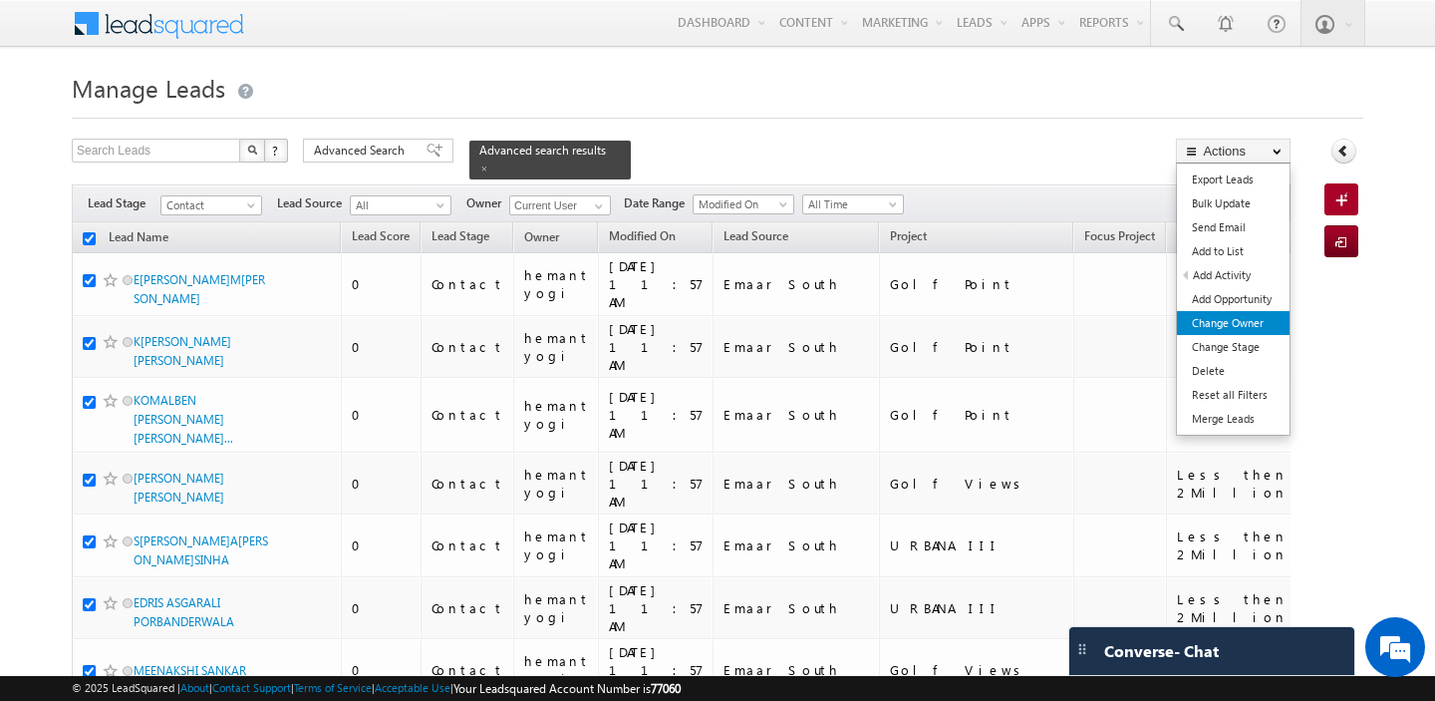
click at [1249, 324] on link "Change Owner" at bounding box center [1233, 323] width 113 height 24
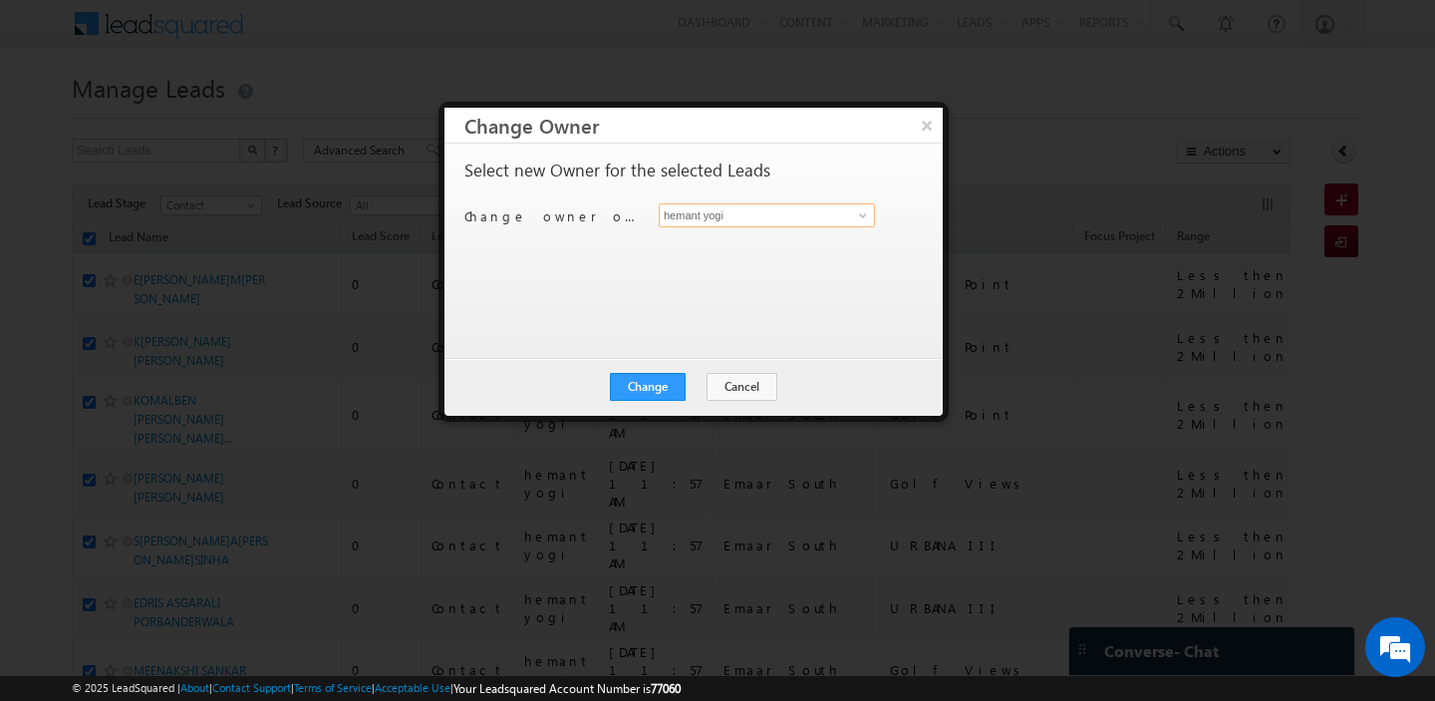
click at [781, 220] on input "hemant yogi" at bounding box center [767, 215] width 216 height 24
click at [761, 243] on link "[PERSON_NAME] [PERSON_NAME][EMAIL_ADDRESS][DOMAIN_NAME]" at bounding box center [767, 246] width 216 height 38
click at [652, 381] on button "Change" at bounding box center [648, 387] width 76 height 28
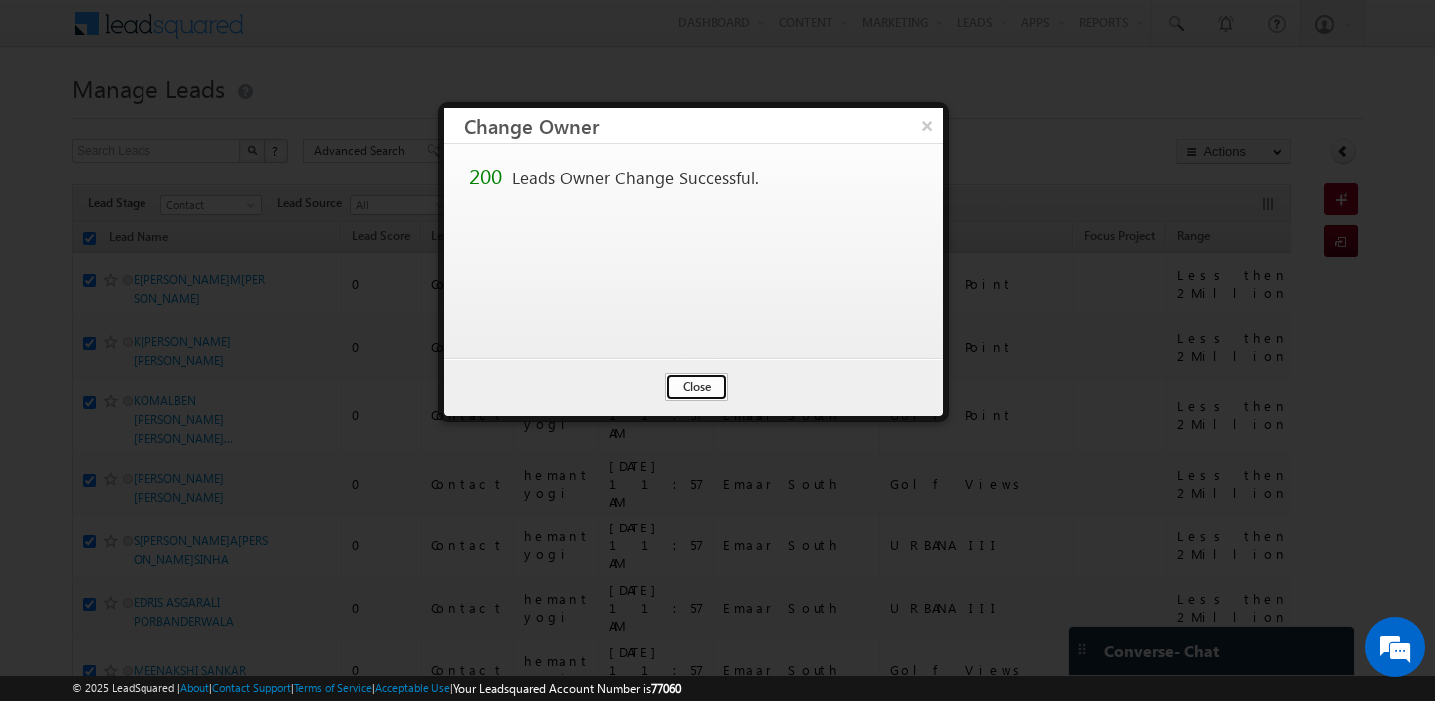
click at [689, 387] on button "Close" at bounding box center [697, 387] width 64 height 28
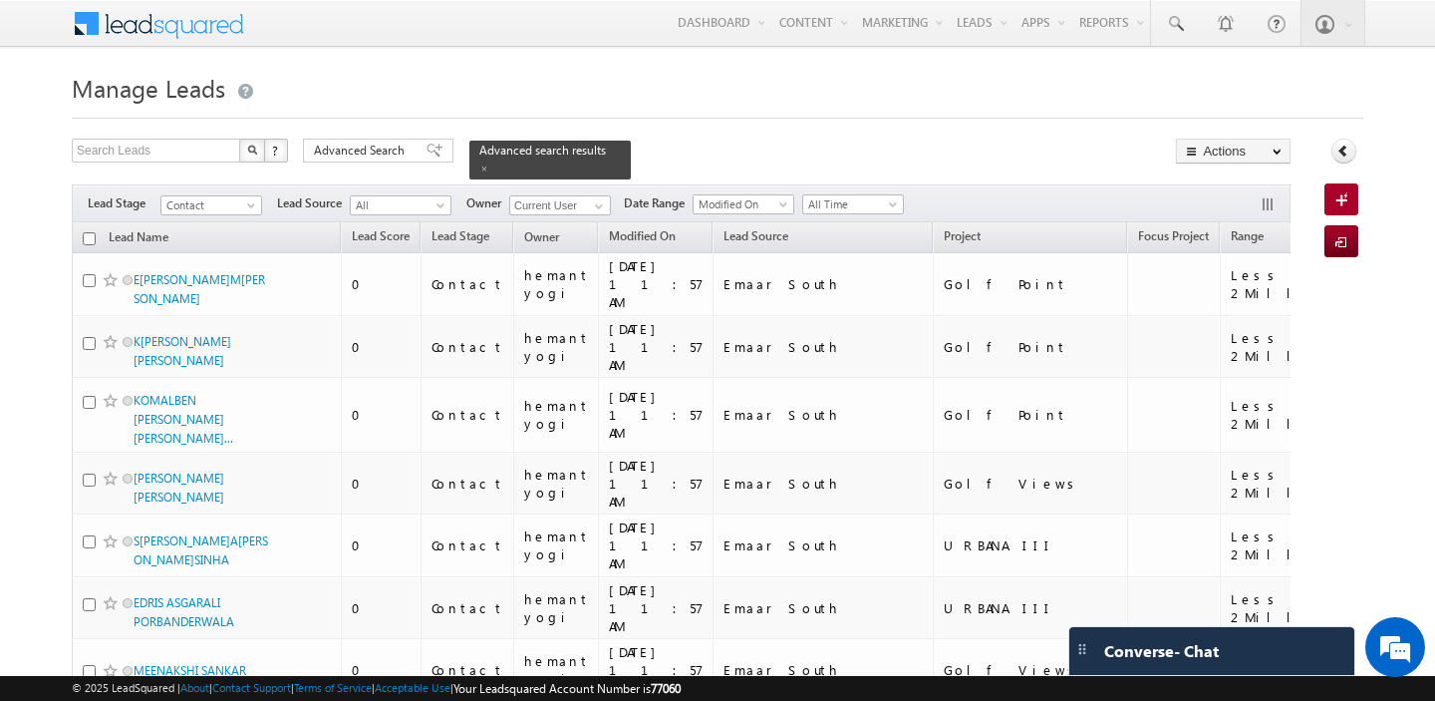
click at [87, 240] on input "checkbox" at bounding box center [89, 238] width 13 height 13
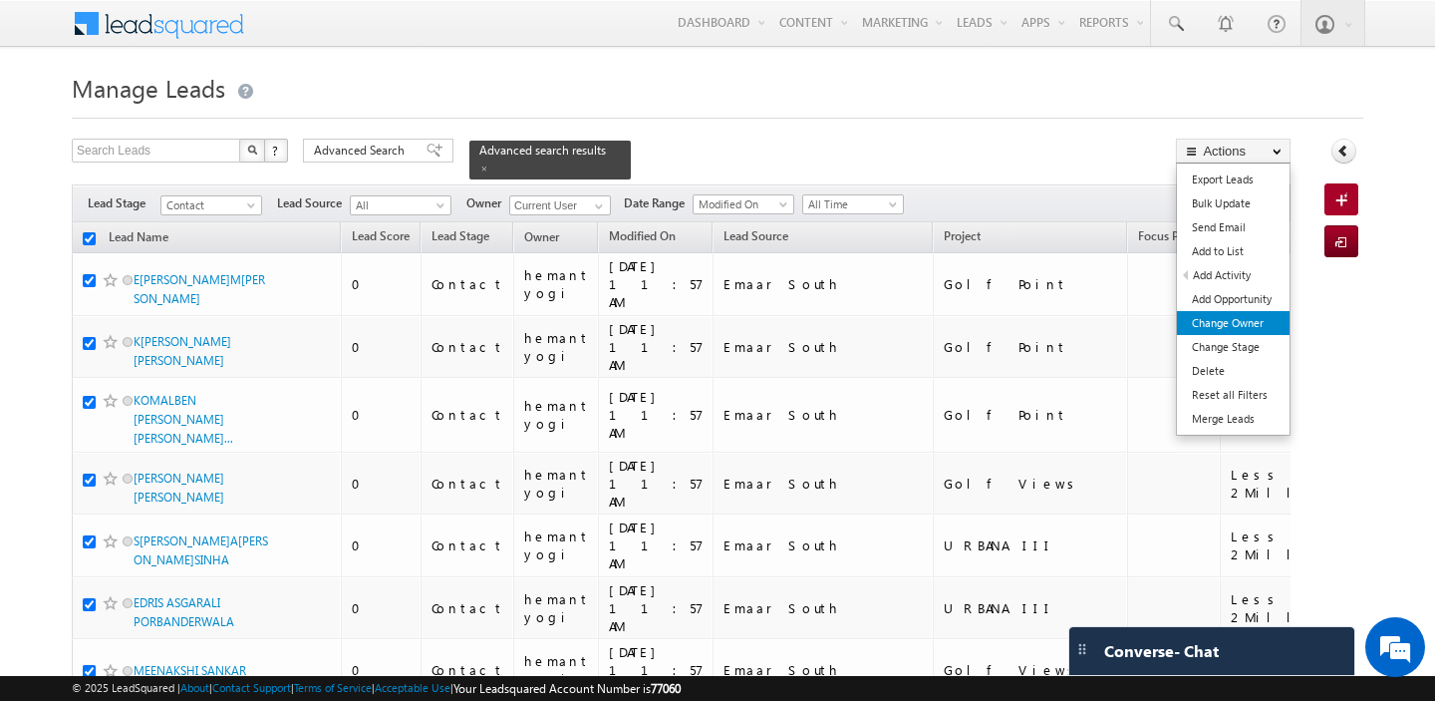
click at [1227, 320] on link "Change Owner" at bounding box center [1233, 323] width 113 height 24
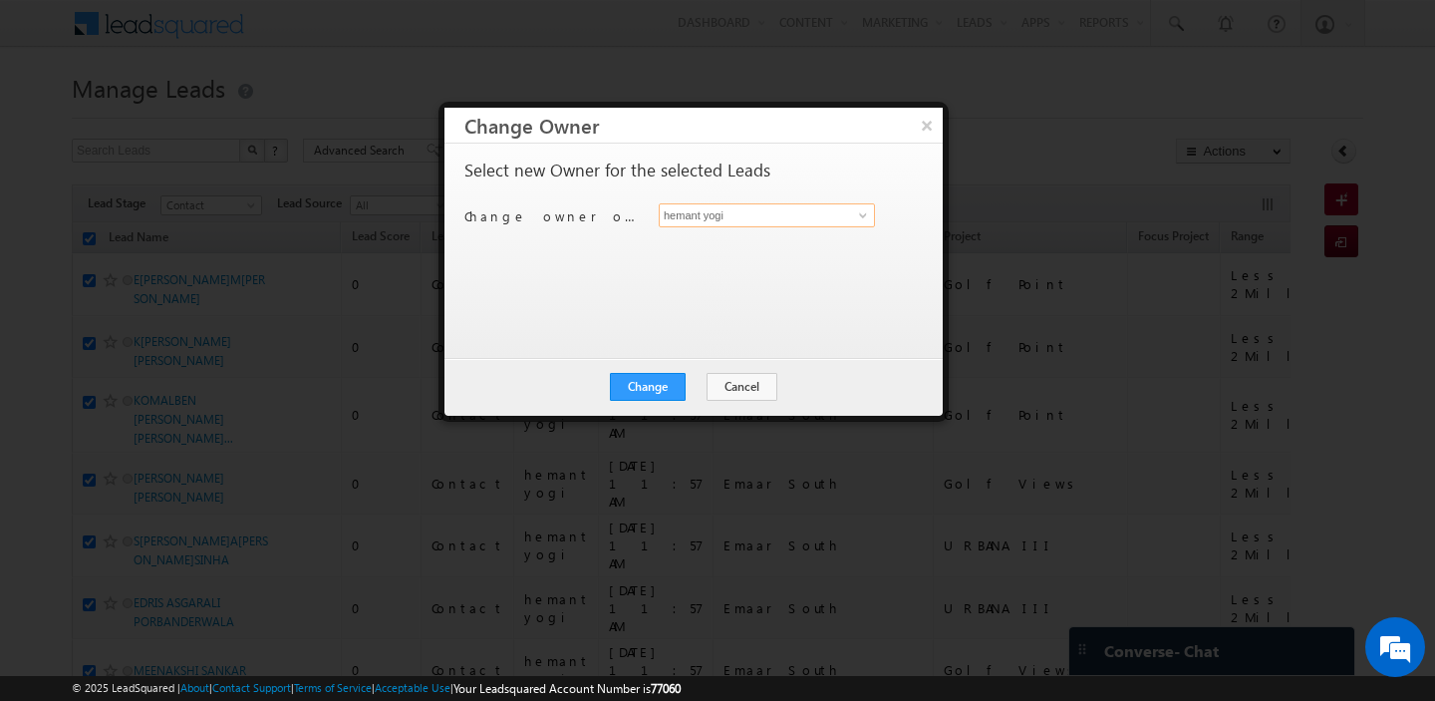
click at [766, 211] on input "hemant yogi" at bounding box center [767, 215] width 216 height 24
click at [744, 250] on span "[EMAIL_ADDRESS][PERSON_NAME][DOMAIN_NAME]" at bounding box center [756, 253] width 179 height 15
click at [653, 383] on button "Change" at bounding box center [648, 387] width 76 height 28
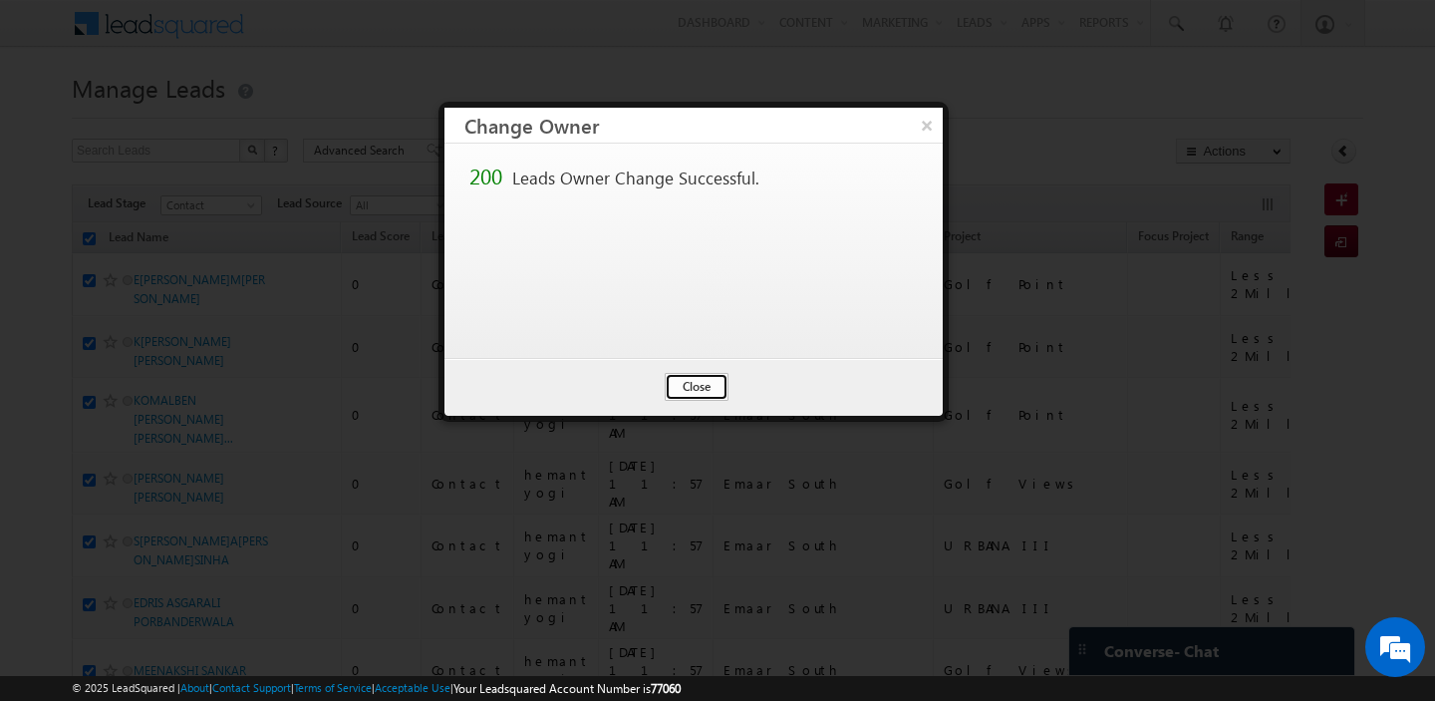
click at [691, 392] on button "Close" at bounding box center [697, 387] width 64 height 28
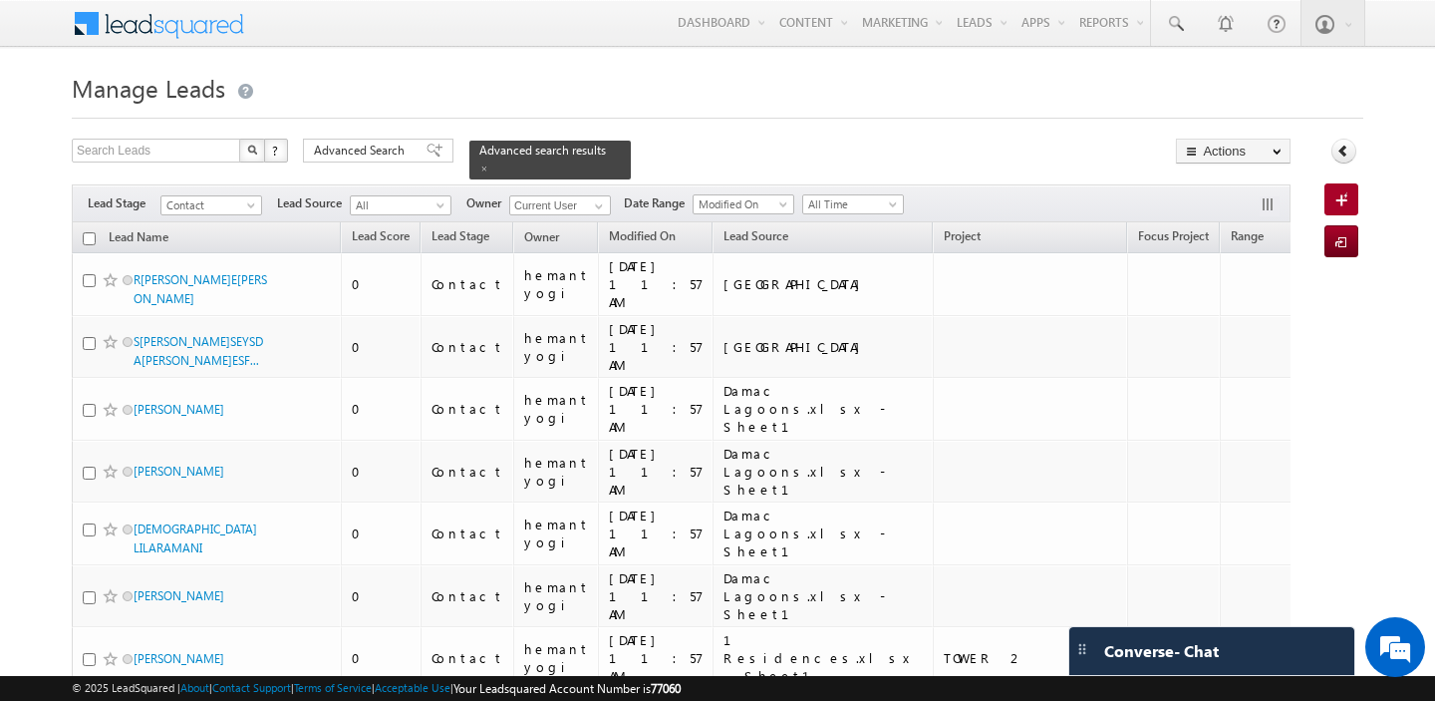
click at [88, 240] on input "checkbox" at bounding box center [89, 238] width 13 height 13
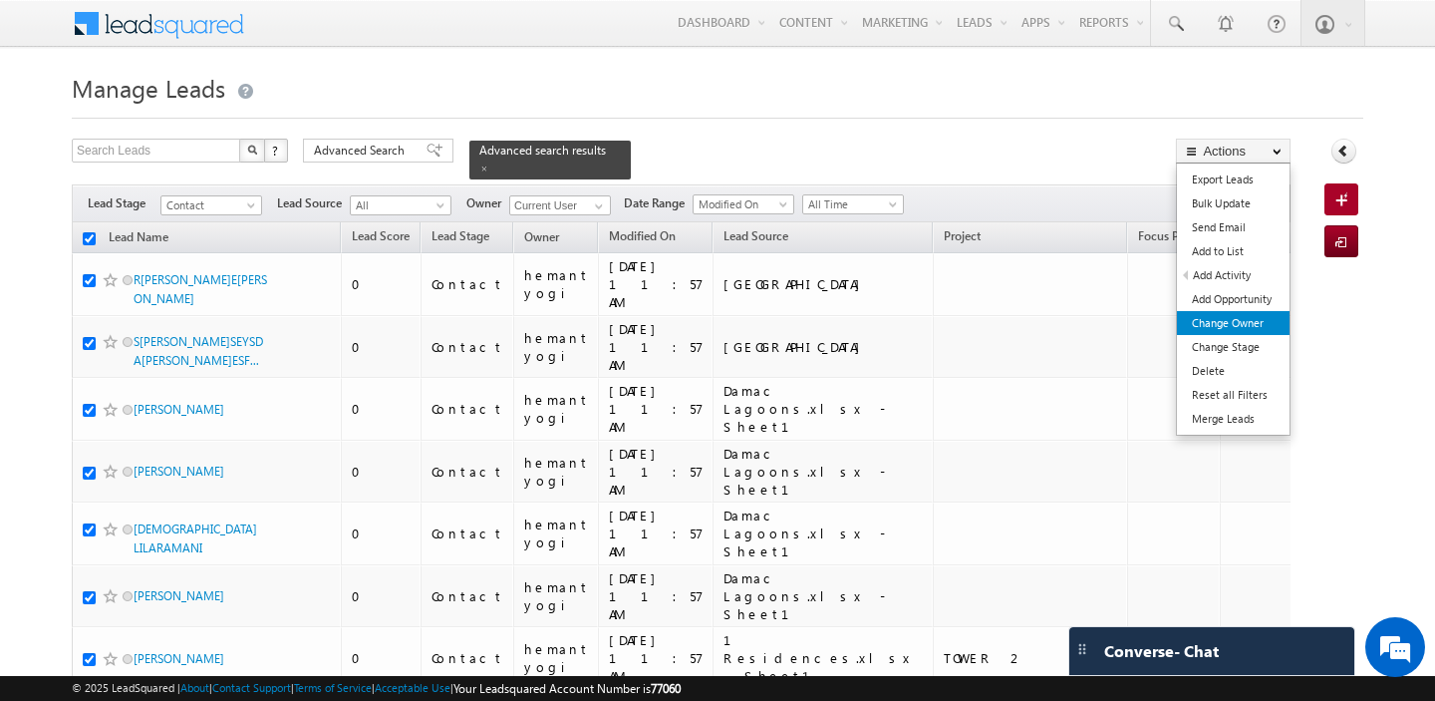
click at [1229, 321] on link "Change Owner" at bounding box center [1233, 323] width 113 height 24
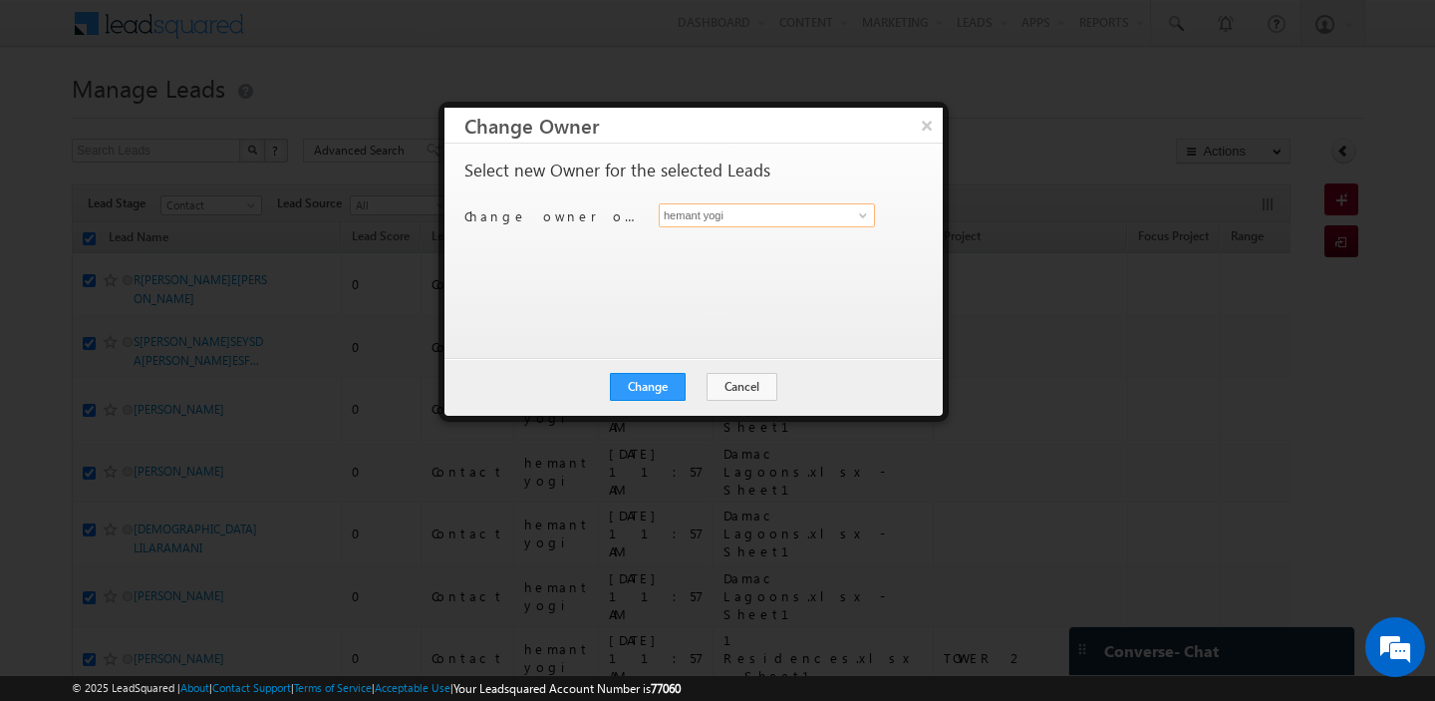
click at [698, 218] on input "hemant yogi" at bounding box center [767, 215] width 216 height 24
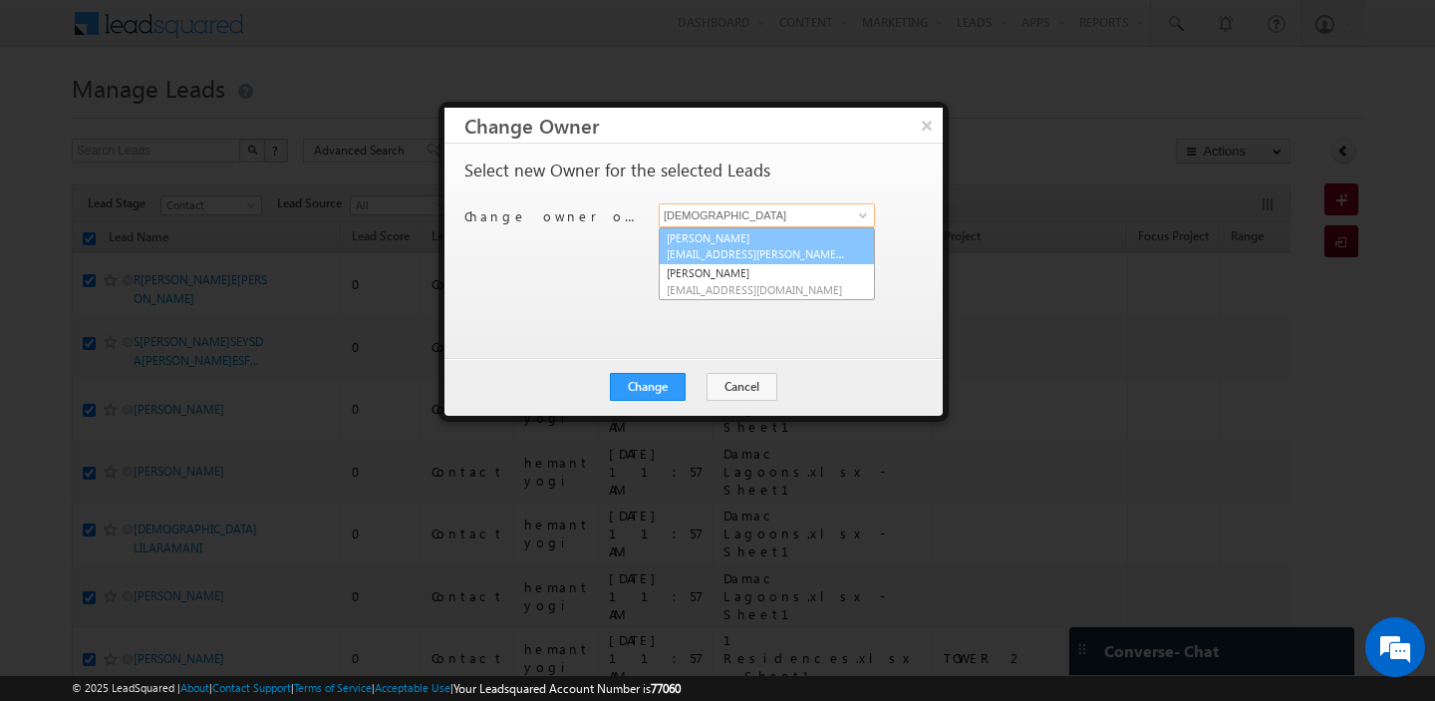
click at [699, 242] on link "[PERSON_NAME] [EMAIL_ADDRESS][PERSON_NAME][DOMAIN_NAME]" at bounding box center [767, 246] width 216 height 38
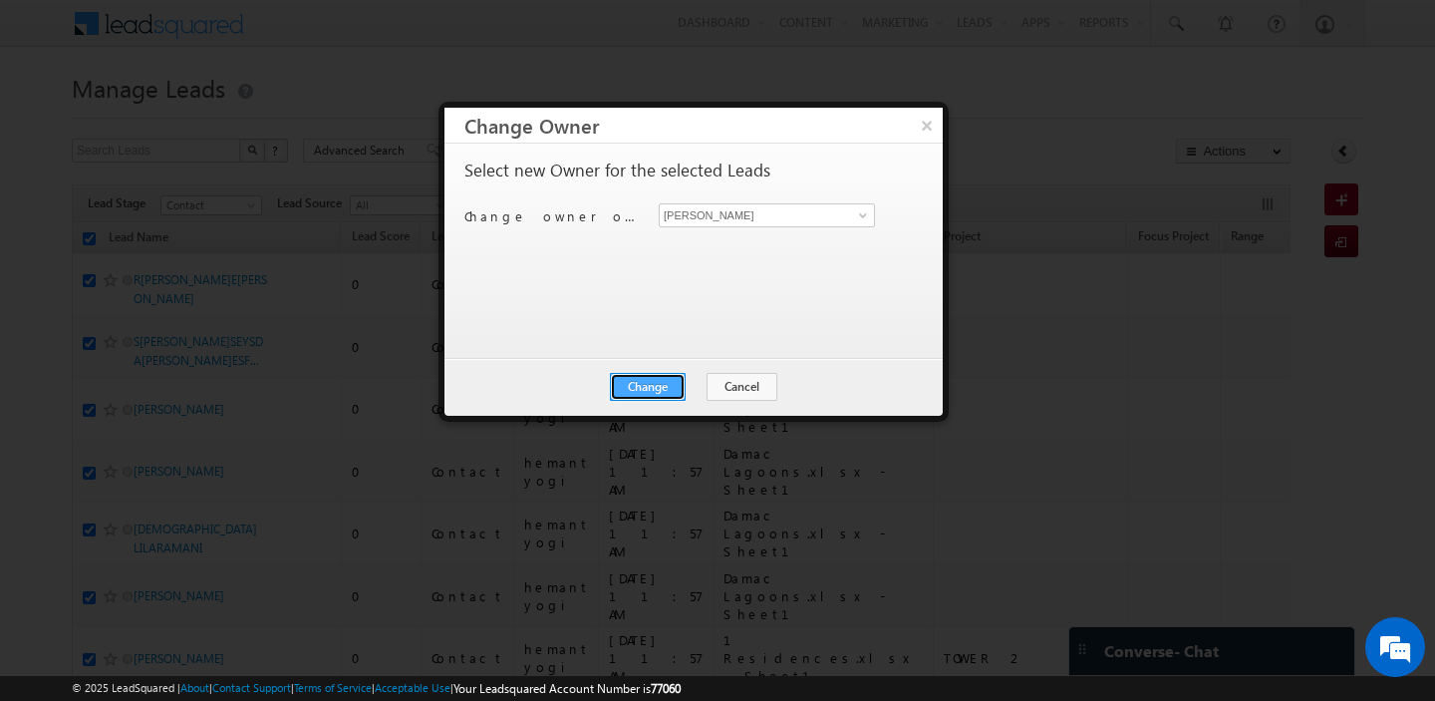
click at [661, 387] on button "Change" at bounding box center [648, 387] width 76 height 28
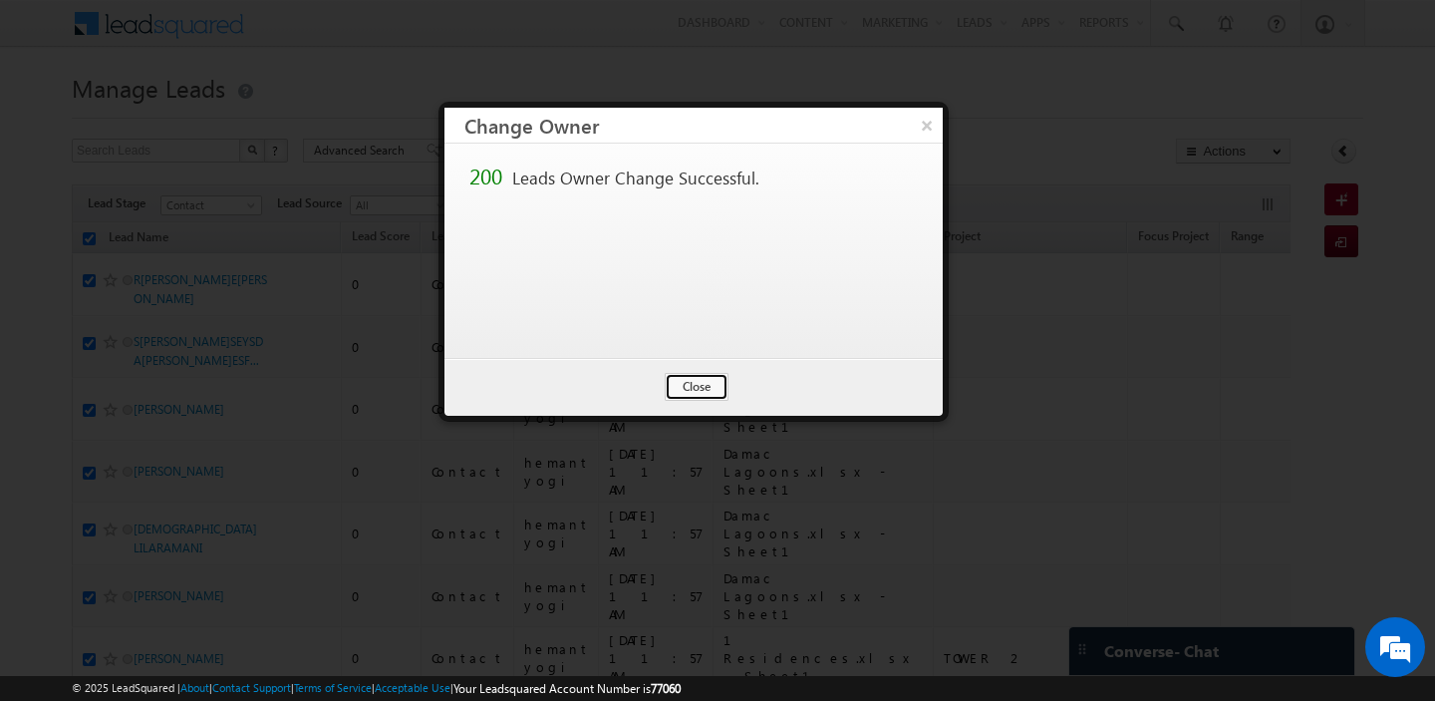
click at [707, 383] on button "Close" at bounding box center [697, 387] width 64 height 28
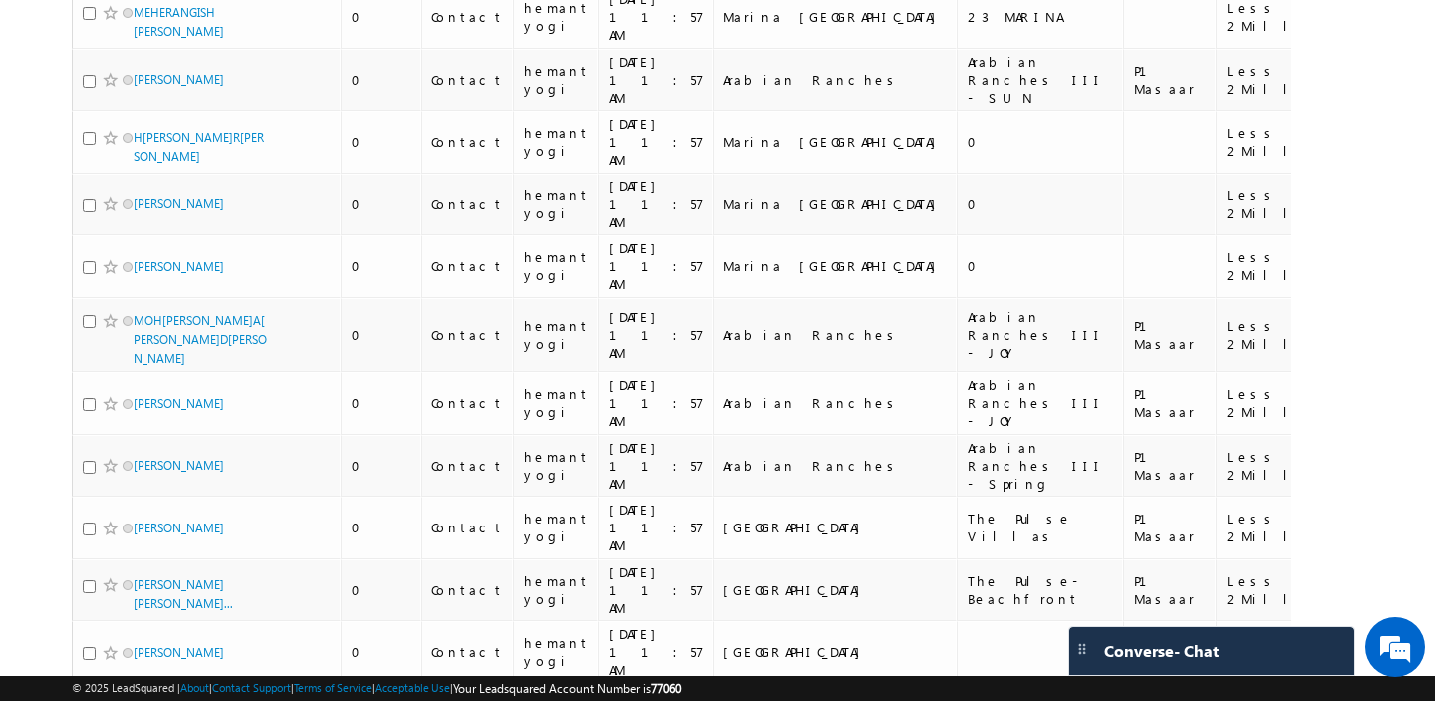
scroll to position [5642, 0]
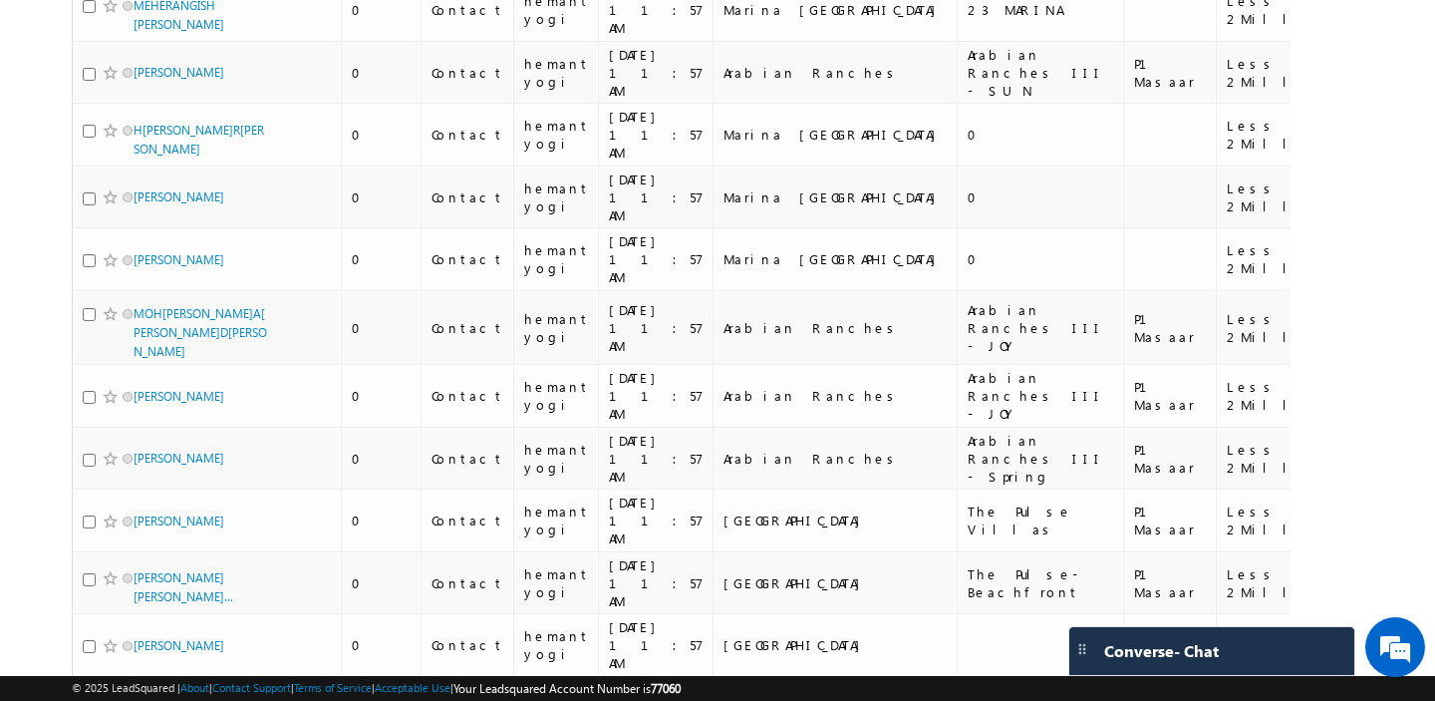
drag, startPoint x: 775, startPoint y: 357, endPoint x: 666, endPoint y: 362, distance: 109.7
copy div "[GEOGRAPHIC_DATA]"
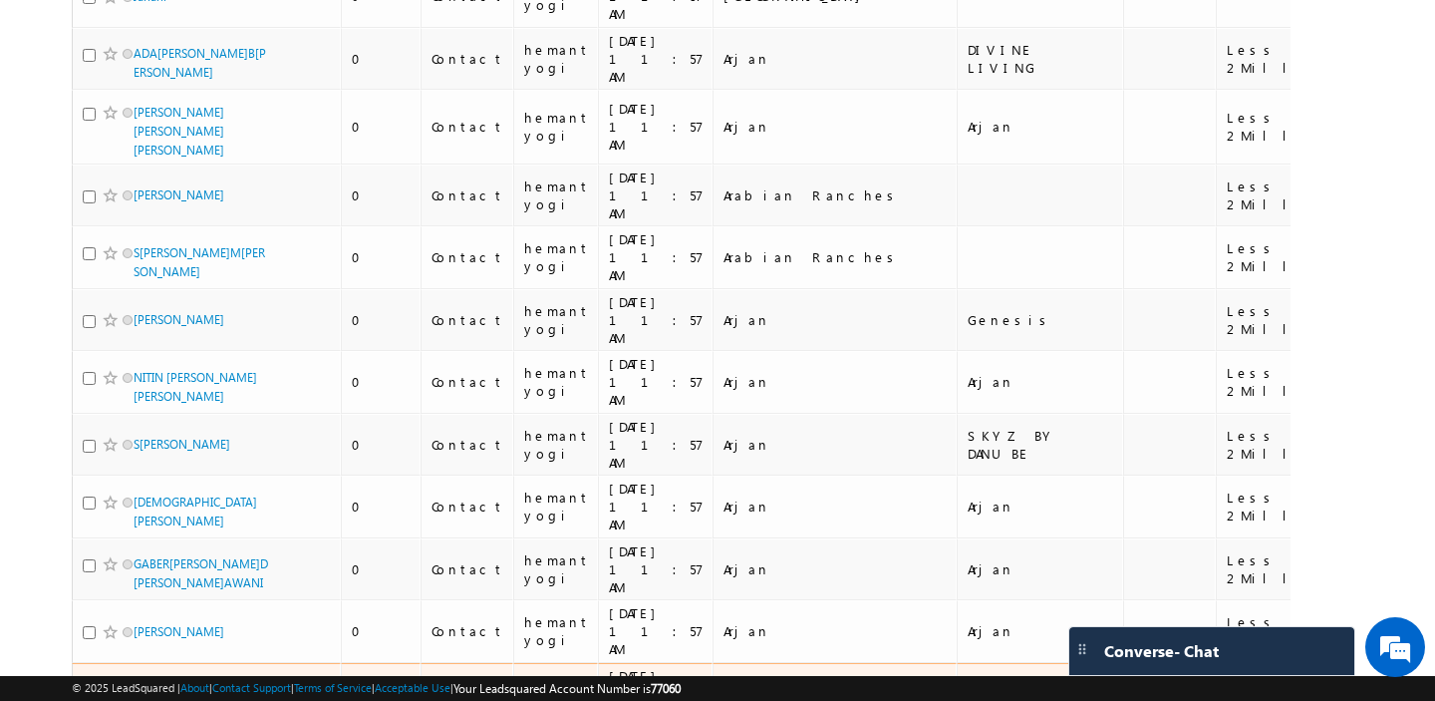
scroll to position [0, 0]
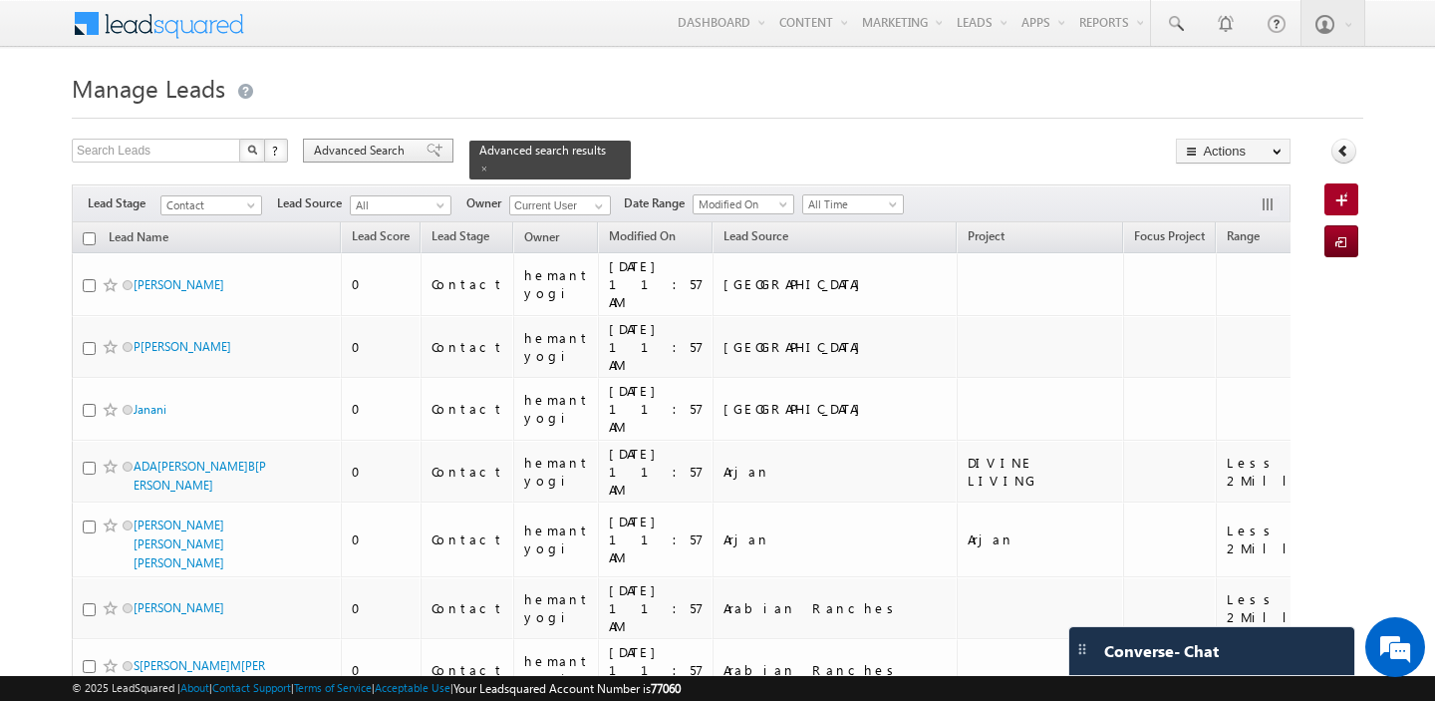
click at [362, 157] on span "Advanced Search" at bounding box center [362, 151] width 97 height 18
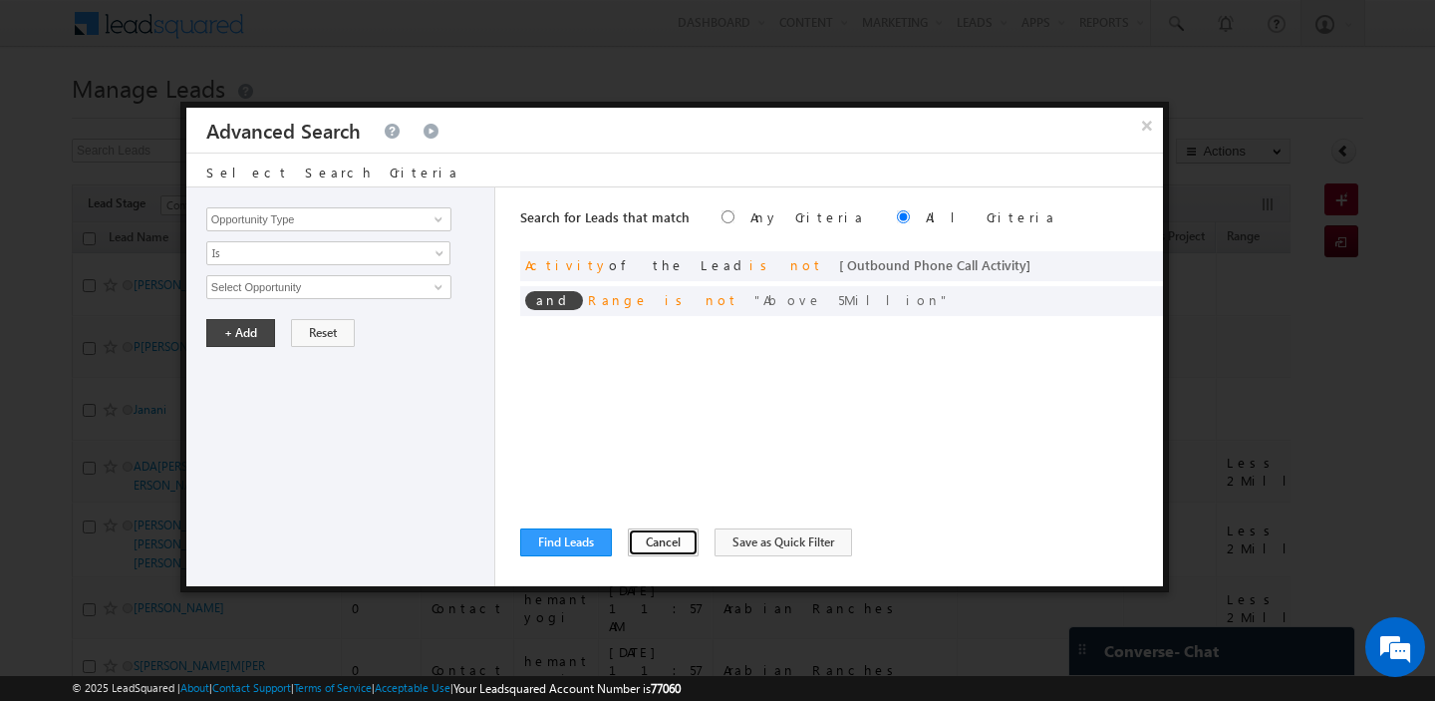
click at [646, 543] on button "Cancel" at bounding box center [663, 542] width 71 height 28
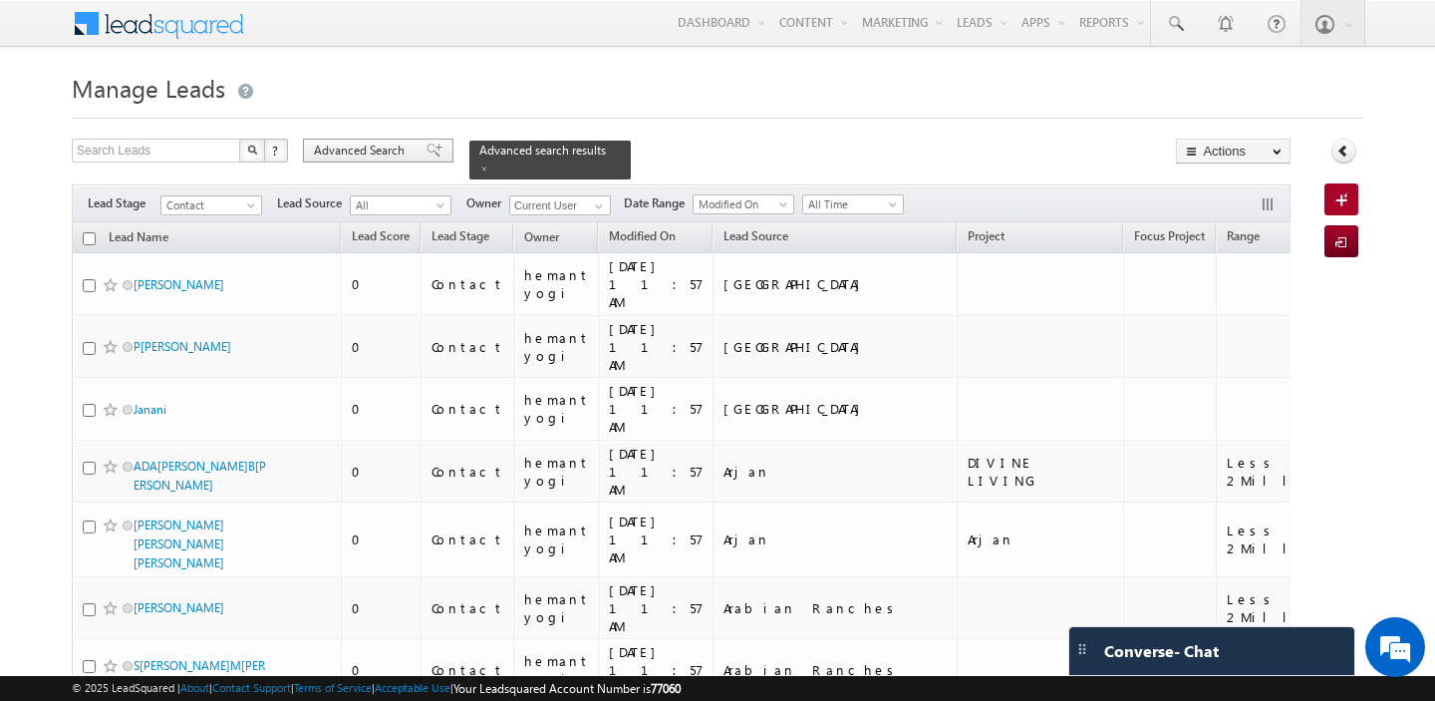
click at [351, 155] on span "Advanced Search" at bounding box center [362, 151] width 97 height 18
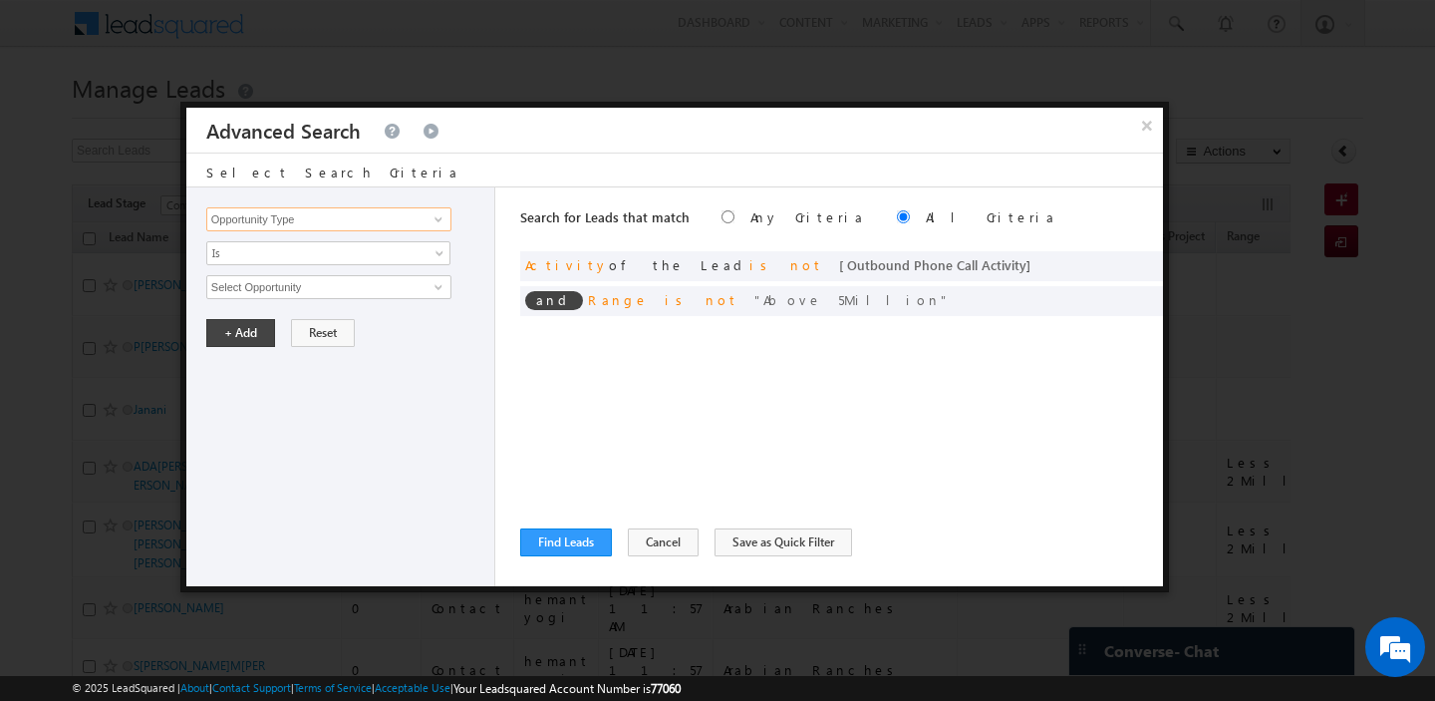
click at [327, 224] on input "Opportunity Type" at bounding box center [328, 219] width 245 height 24
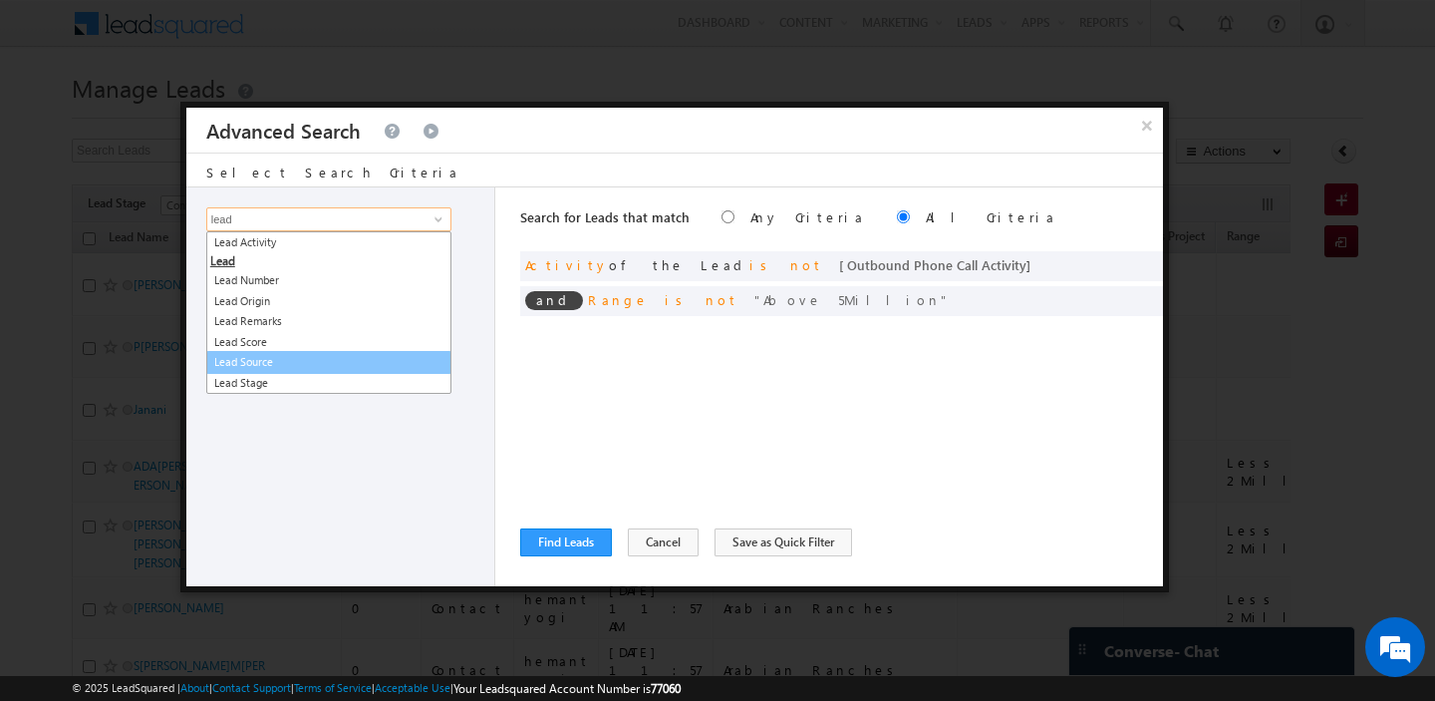
click at [317, 359] on link "Lead Source" at bounding box center [328, 362] width 245 height 23
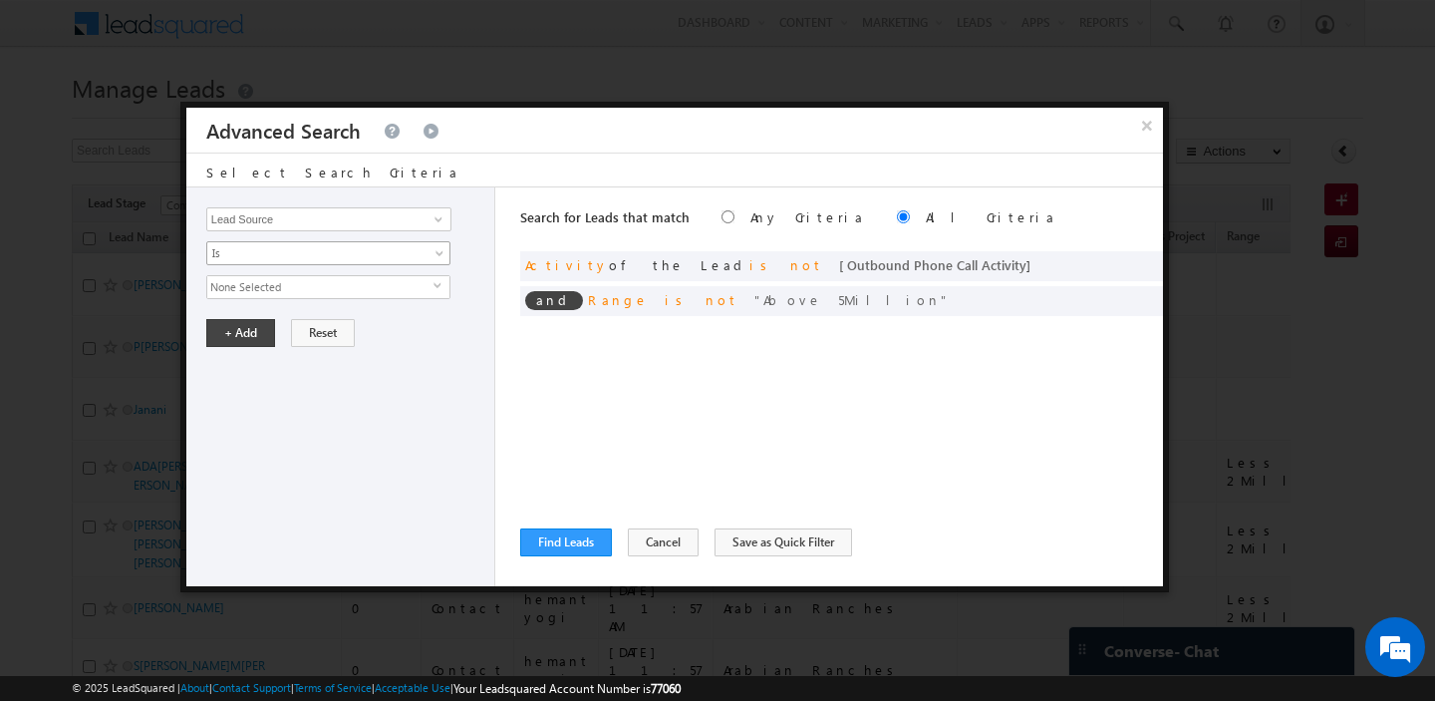
click at [272, 248] on span "Is" at bounding box center [315, 253] width 216 height 18
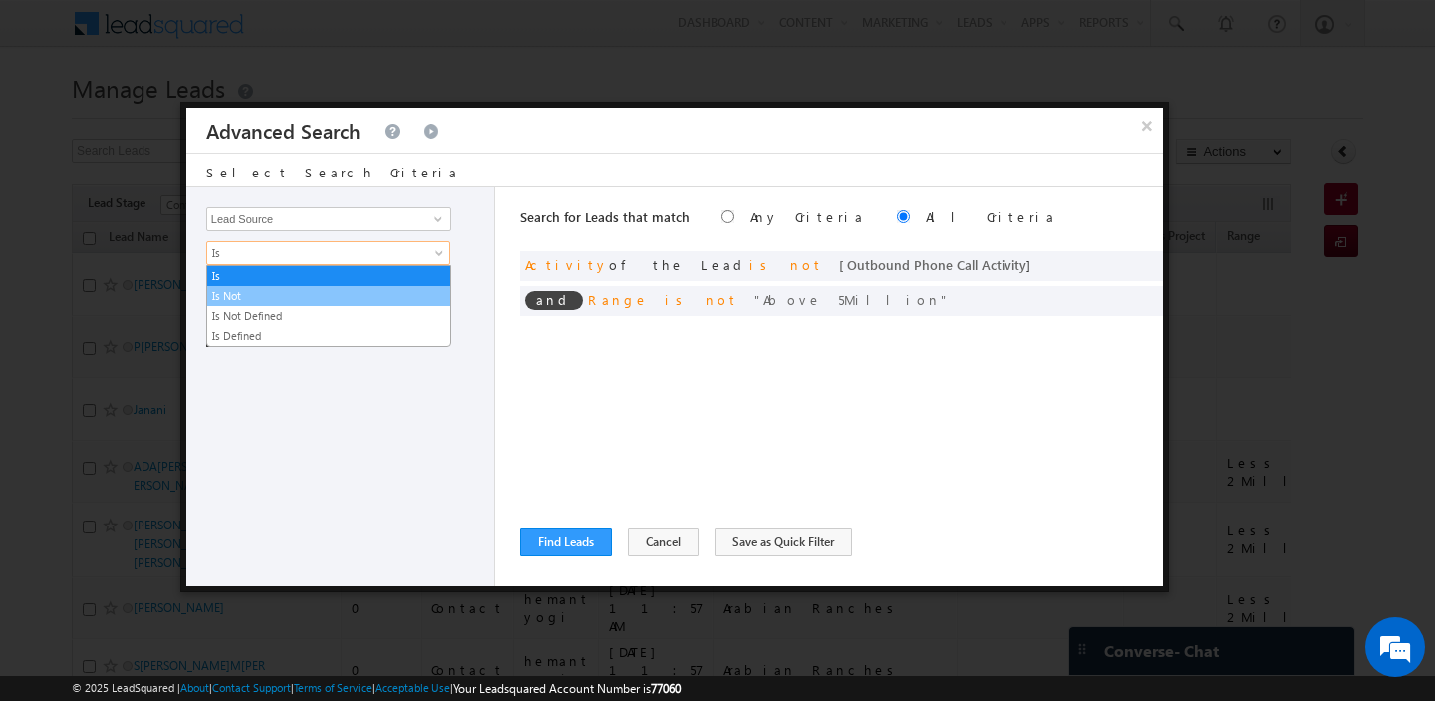
click at [249, 294] on link "Is Not" at bounding box center [328, 296] width 243 height 18
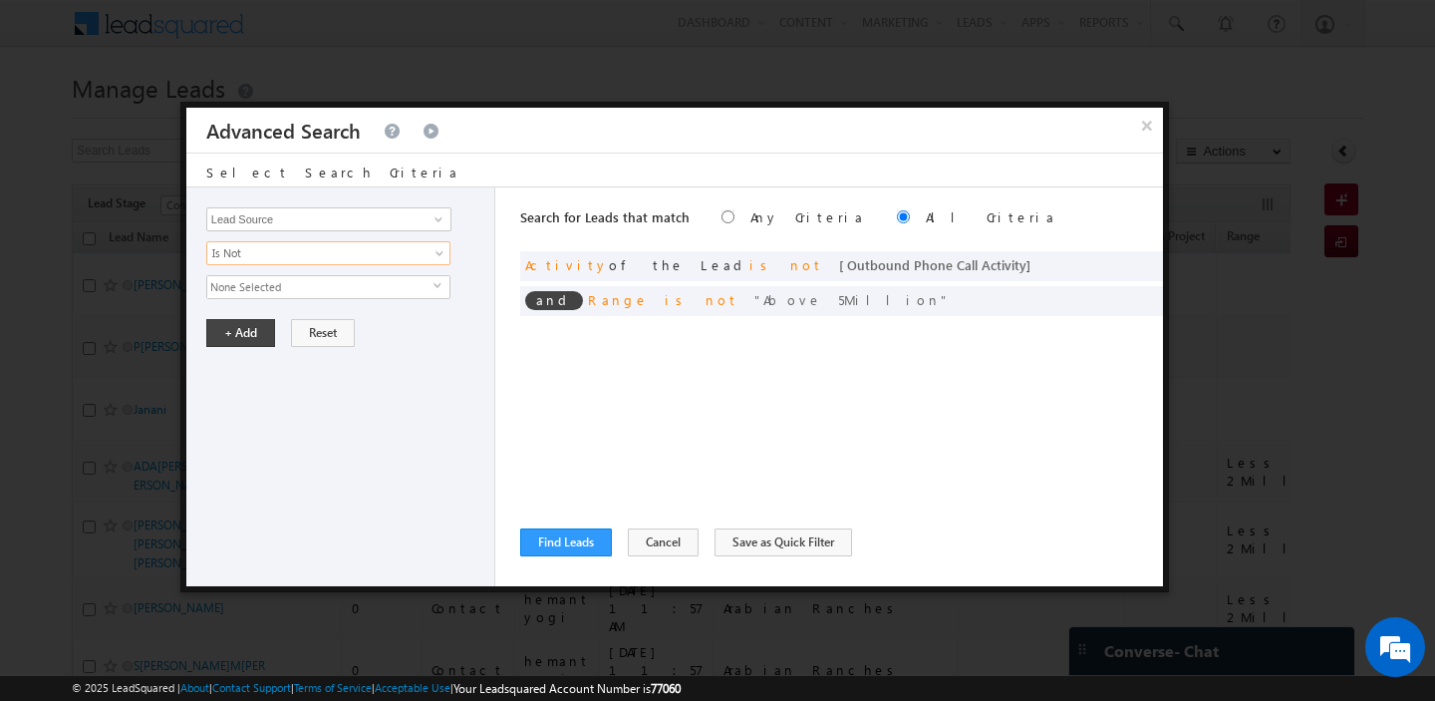
click at [269, 285] on span "None Selected" at bounding box center [320, 287] width 226 height 22
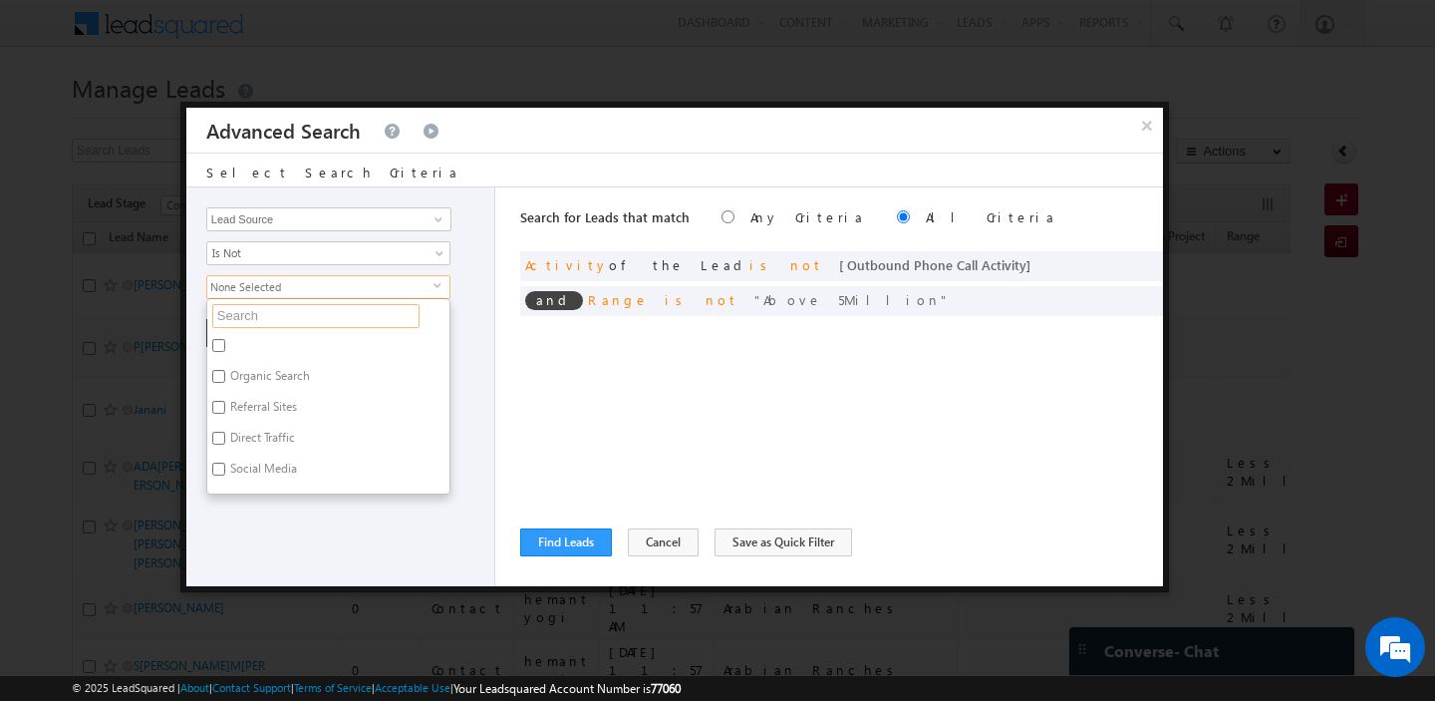
click at [238, 318] on input "text" at bounding box center [315, 316] width 207 height 24
paste input "[GEOGRAPHIC_DATA]"
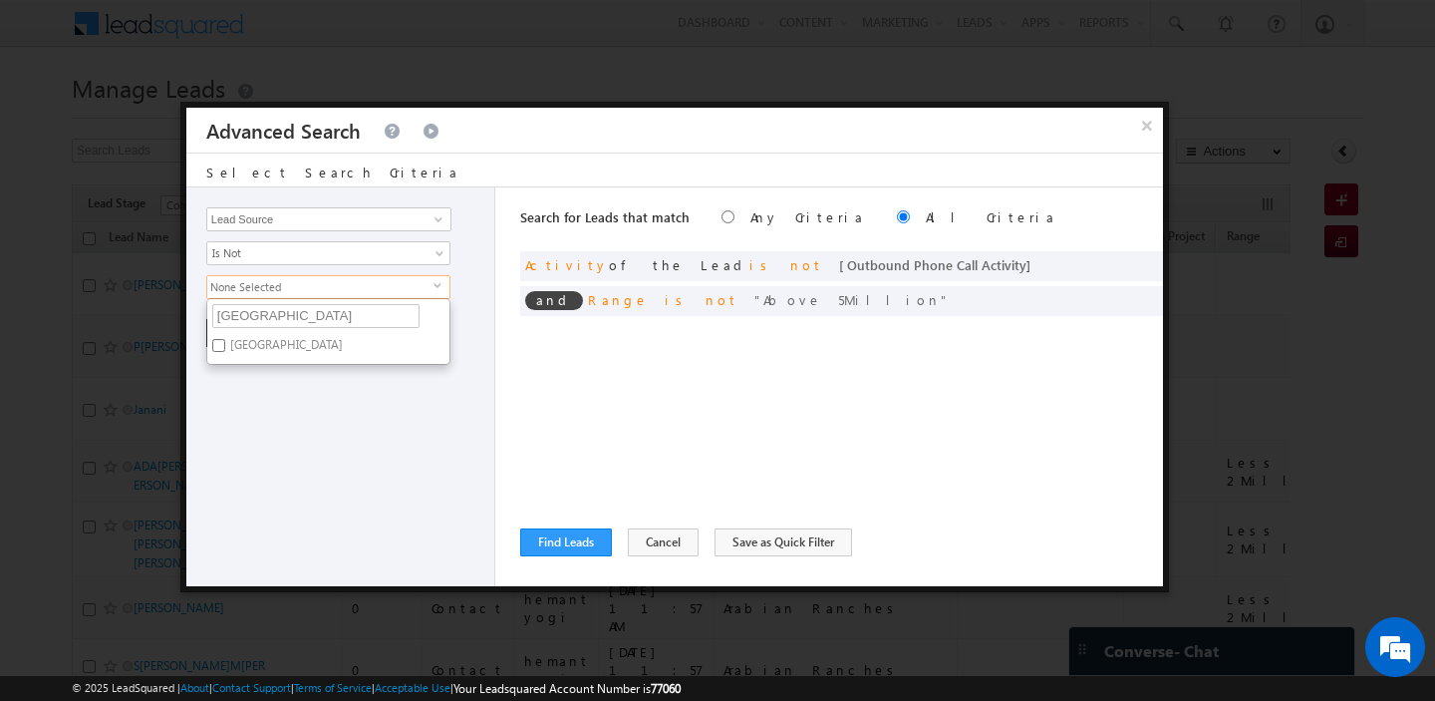
click at [270, 352] on label "[GEOGRAPHIC_DATA]" at bounding box center [284, 348] width 155 height 31
click at [225, 352] on input "[GEOGRAPHIC_DATA]" at bounding box center [218, 345] width 13 height 13
click at [249, 401] on div "Opportunity Type Lead Activity Task Sales Group Prospect Id Address 1 Address 2…" at bounding box center [340, 386] width 309 height 399
click at [237, 336] on button "+ Add" at bounding box center [240, 333] width 69 height 28
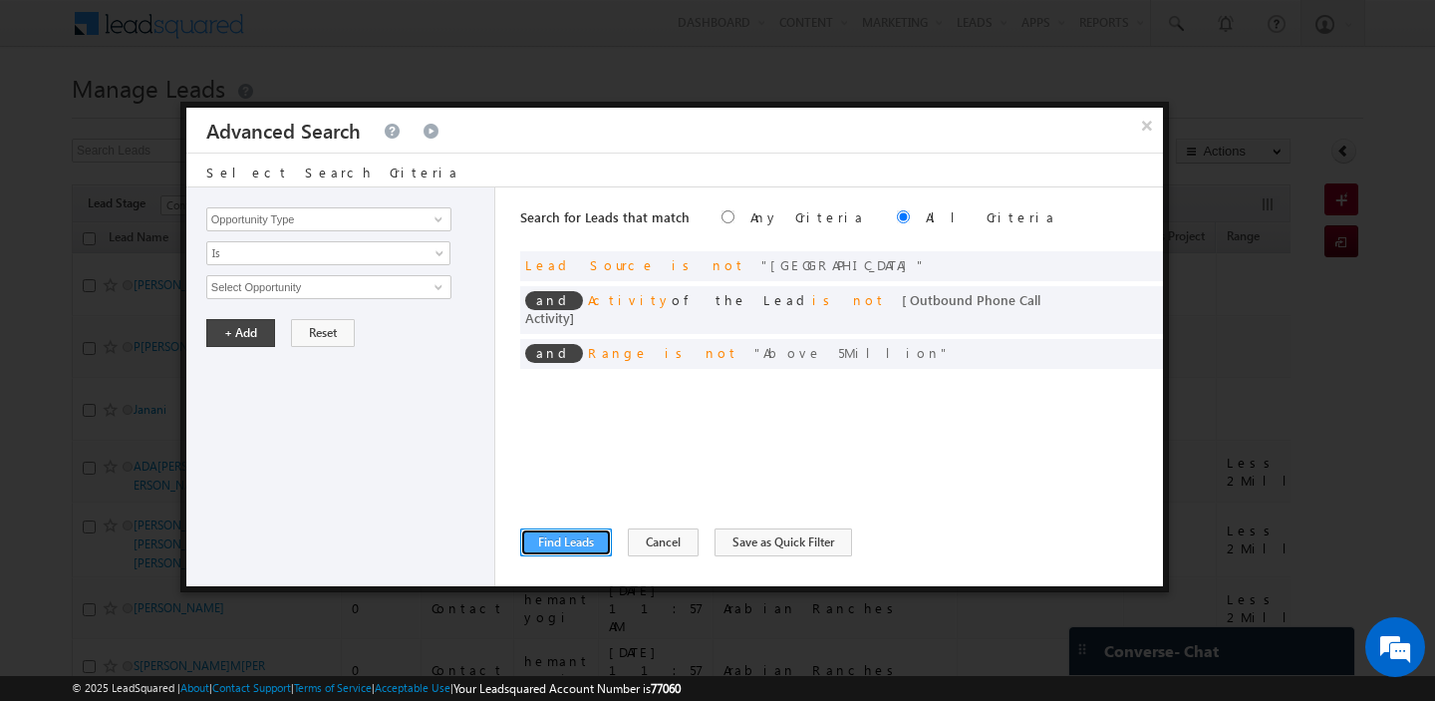
click at [555, 547] on button "Find Leads" at bounding box center [566, 542] width 92 height 28
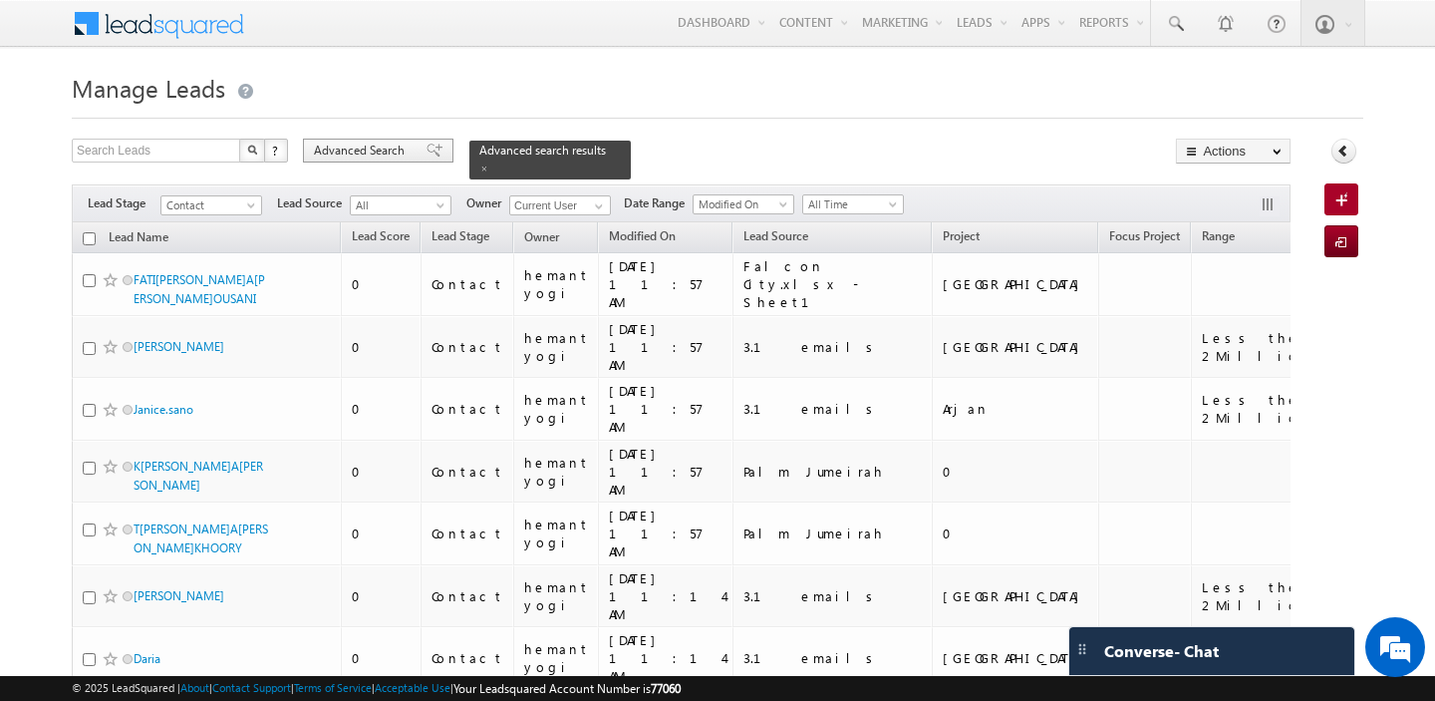
click at [347, 151] on span "Advanced Search" at bounding box center [362, 151] width 97 height 18
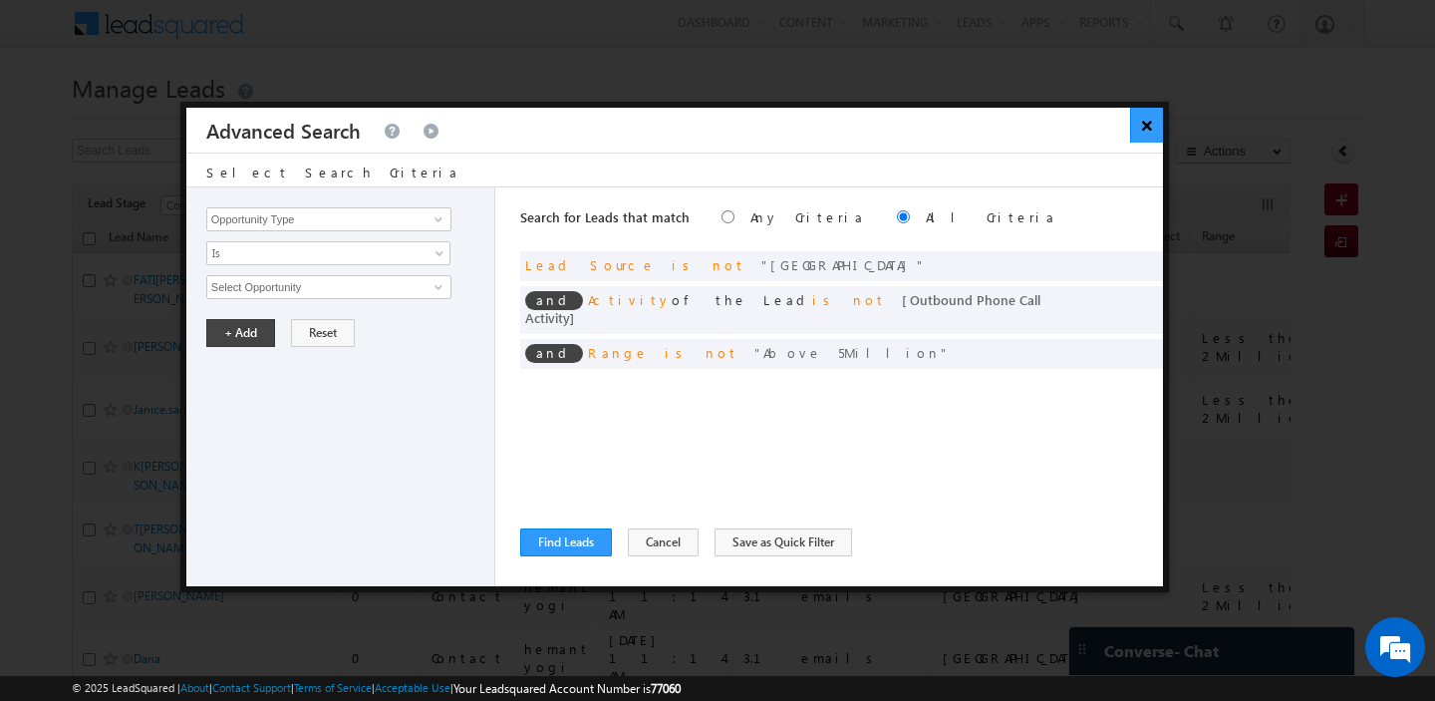
click at [1145, 128] on button "×" at bounding box center [1146, 125] width 33 height 35
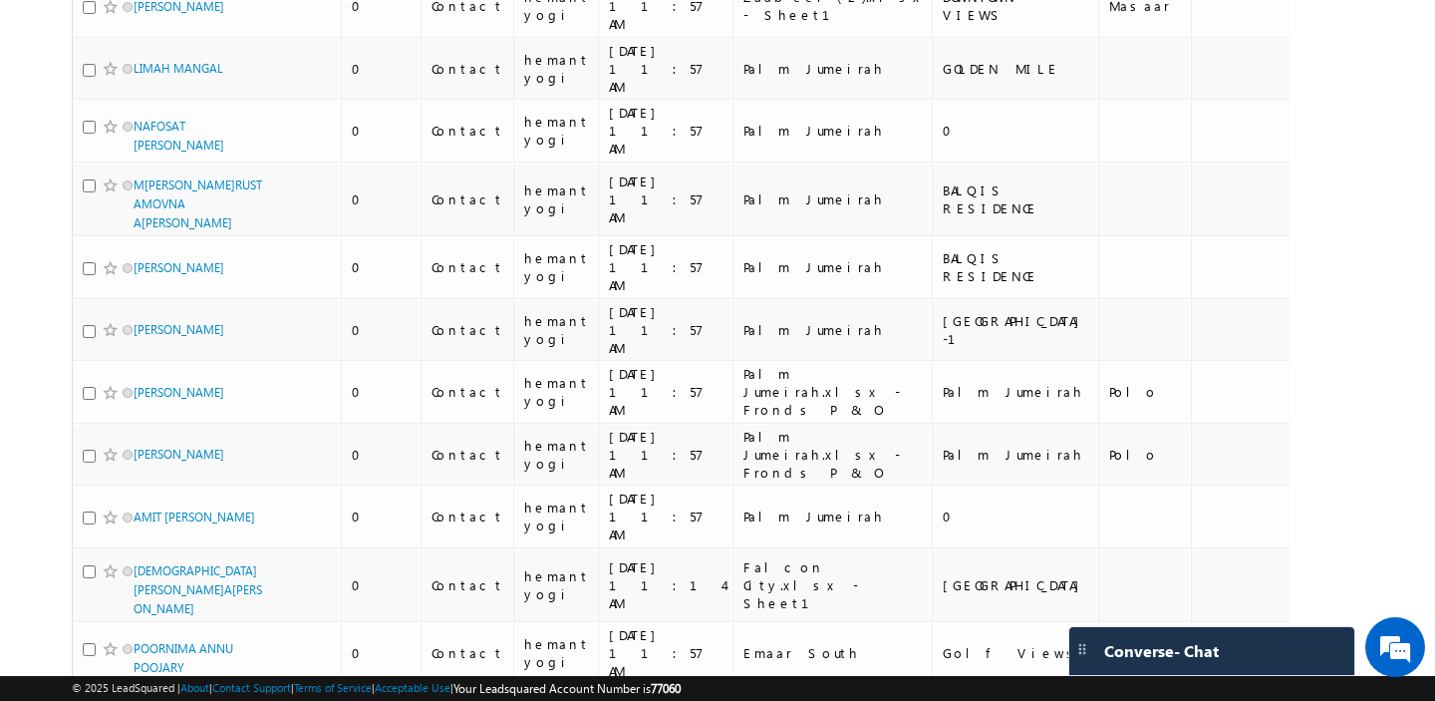
scroll to position [9729, 0]
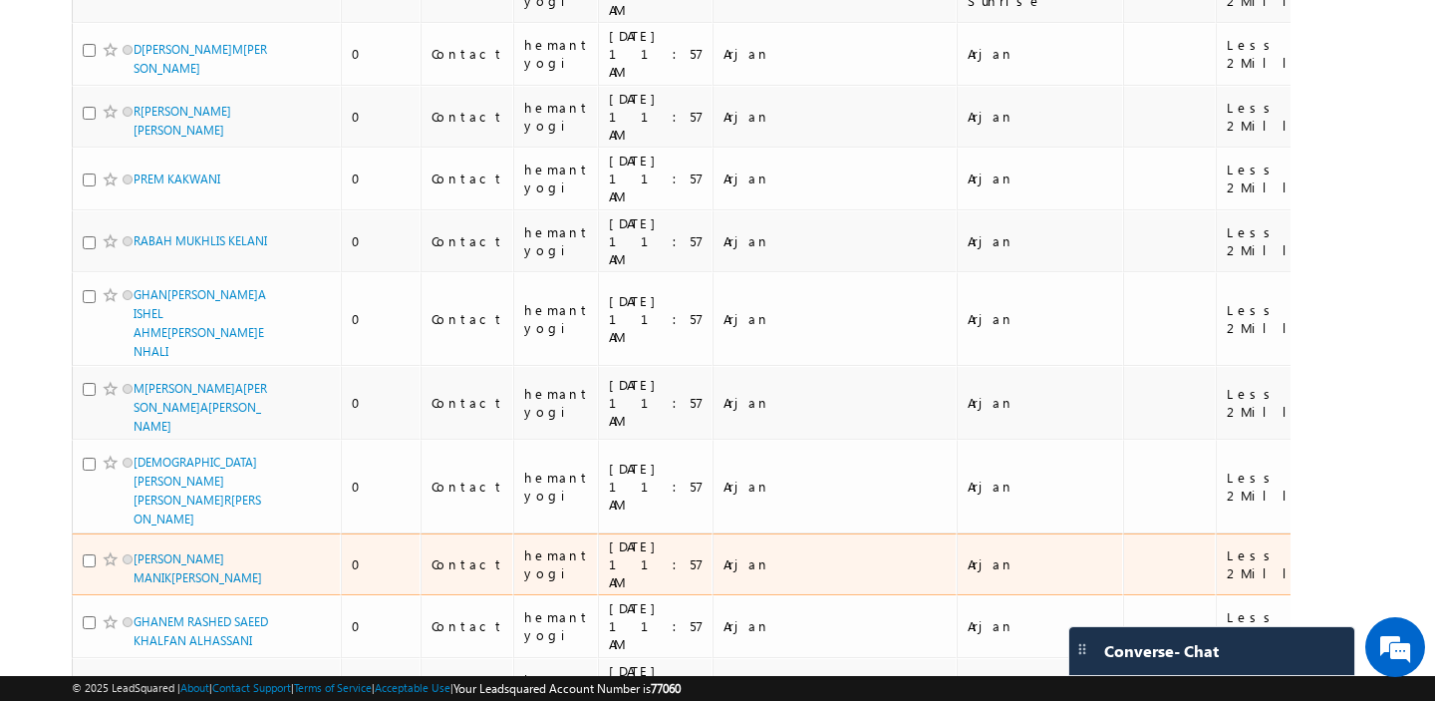
scroll to position [0, 0]
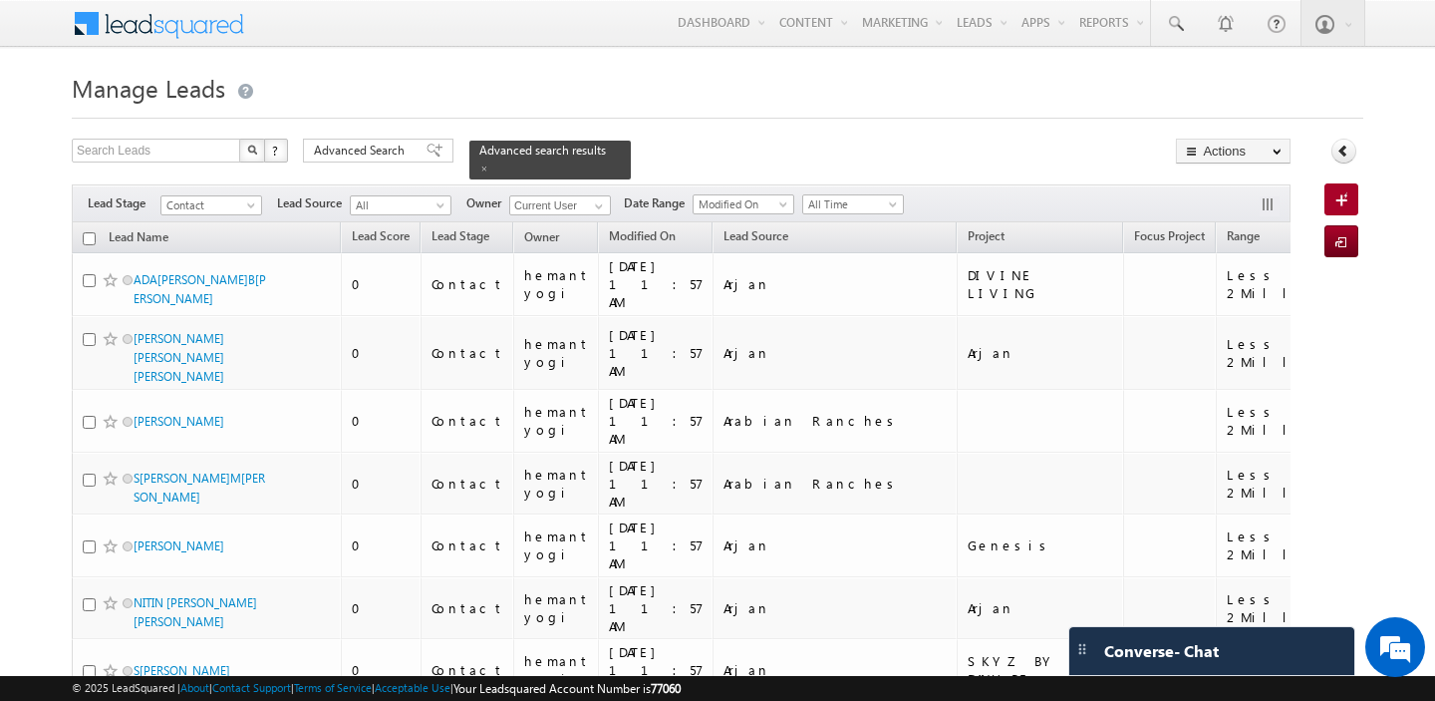
click at [89, 241] on input "checkbox" at bounding box center [89, 238] width 13 height 13
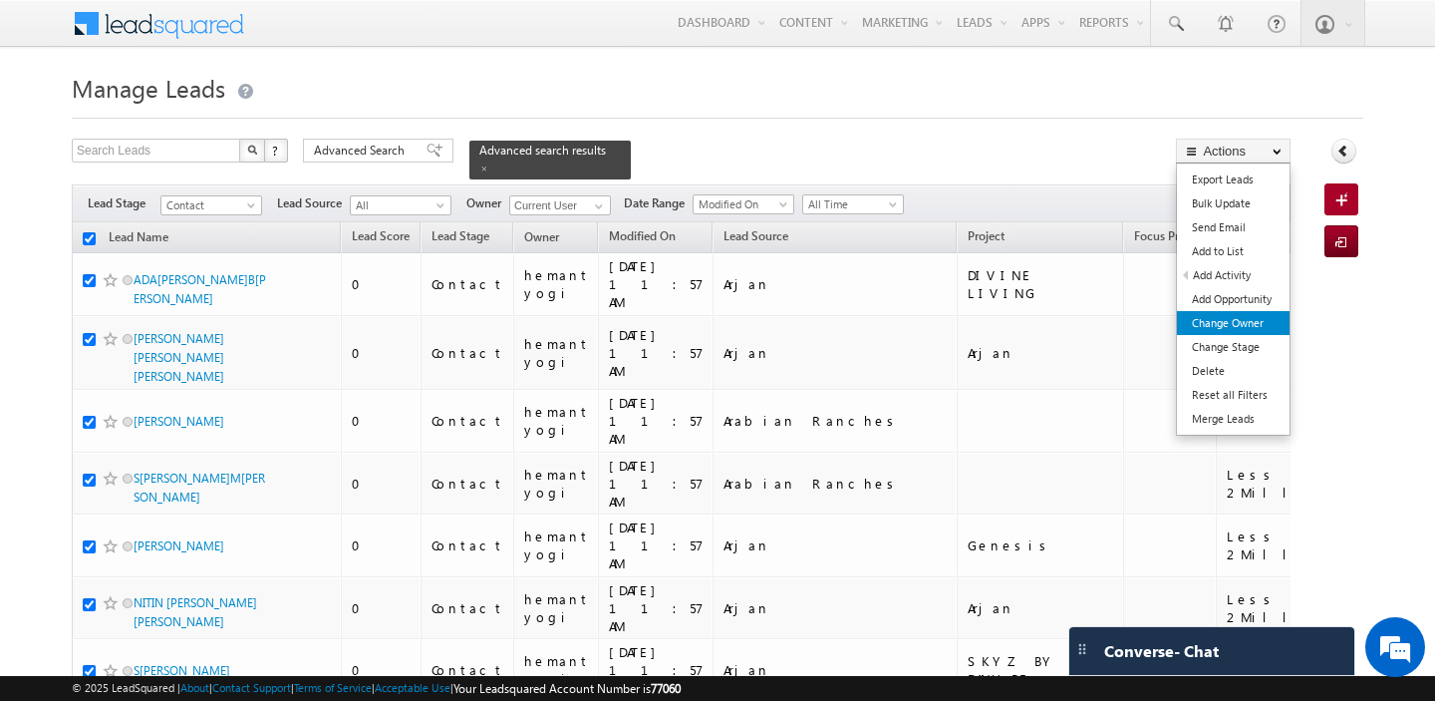
click at [1227, 329] on link "Change Owner" at bounding box center [1233, 323] width 113 height 24
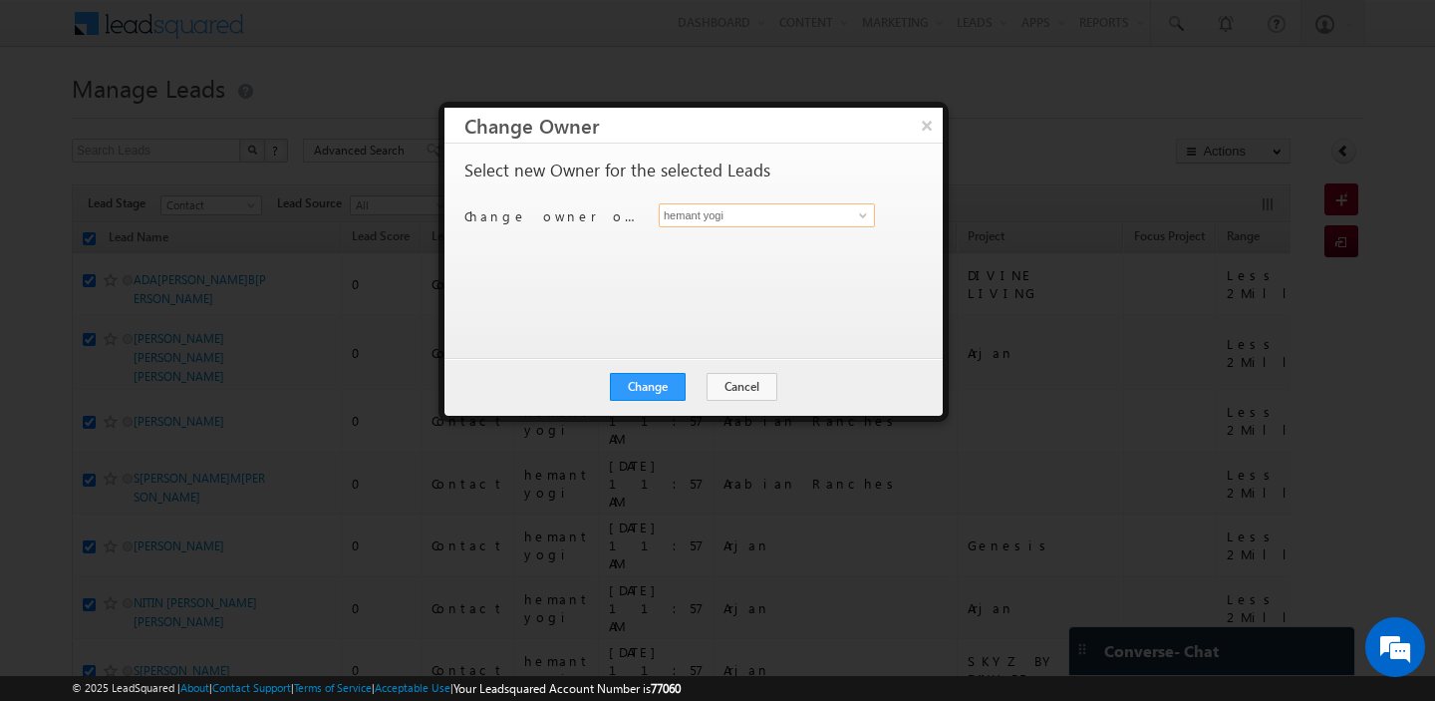
click at [775, 215] on input "hemant yogi" at bounding box center [767, 215] width 216 height 24
click at [809, 259] on span "[EMAIL_ADDRESS][DOMAIN_NAME]" at bounding box center [756, 253] width 179 height 15
click at [659, 376] on button "Change" at bounding box center [648, 387] width 76 height 28
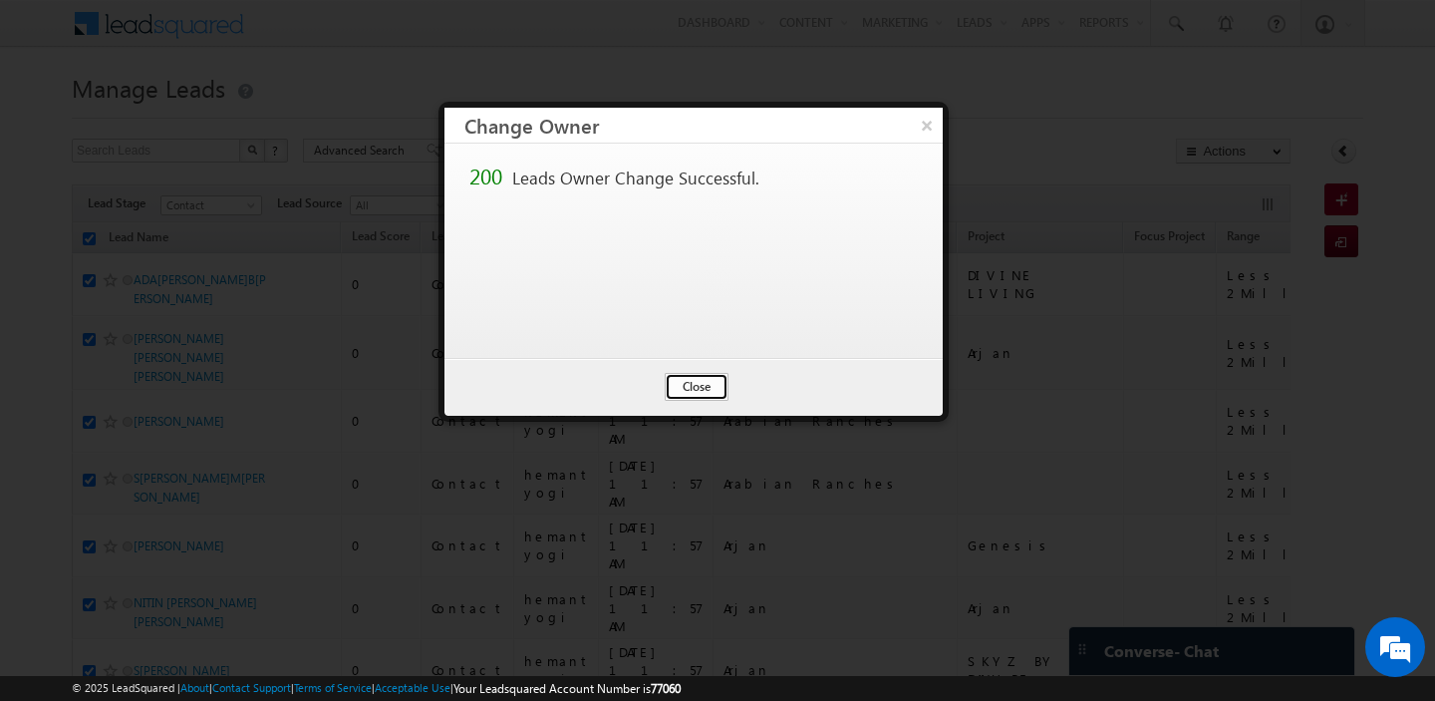
click at [700, 387] on button "Close" at bounding box center [697, 387] width 64 height 28
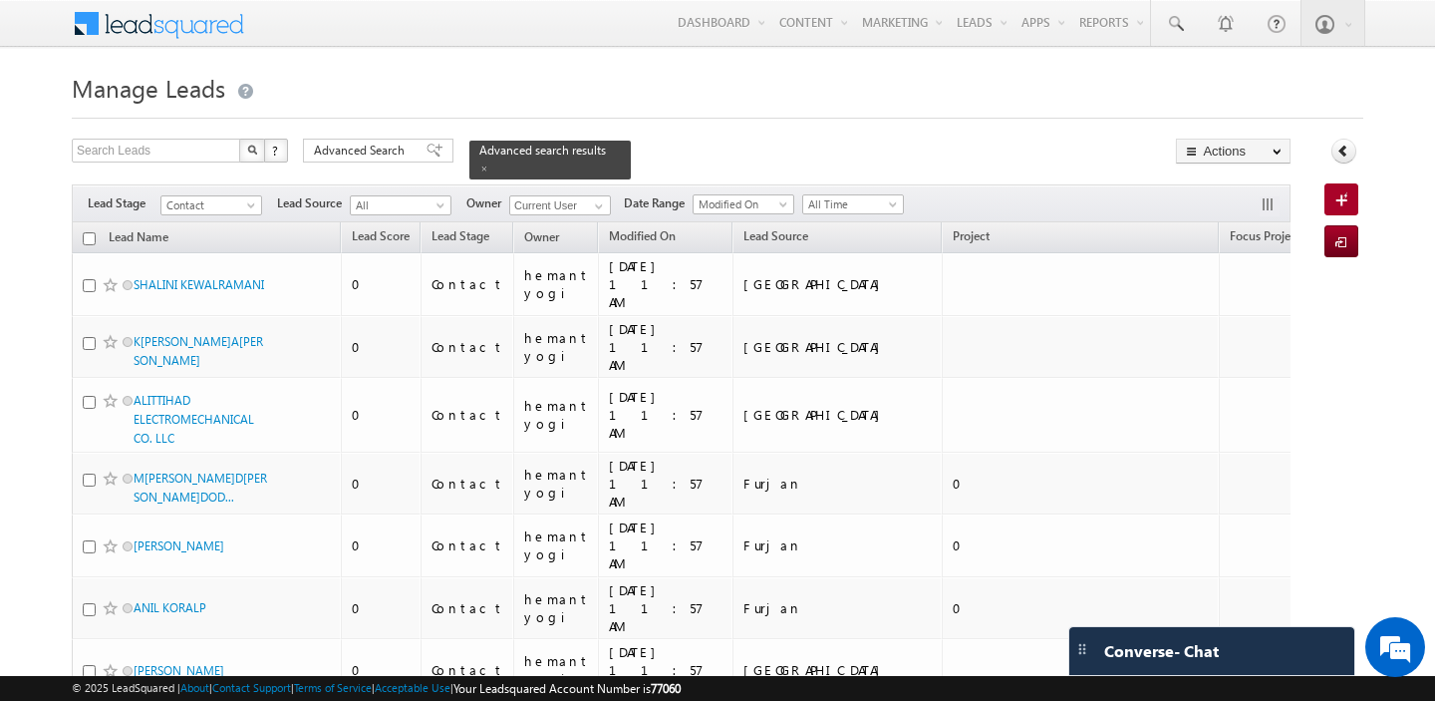
click at [88, 237] on input "checkbox" at bounding box center [89, 238] width 13 height 13
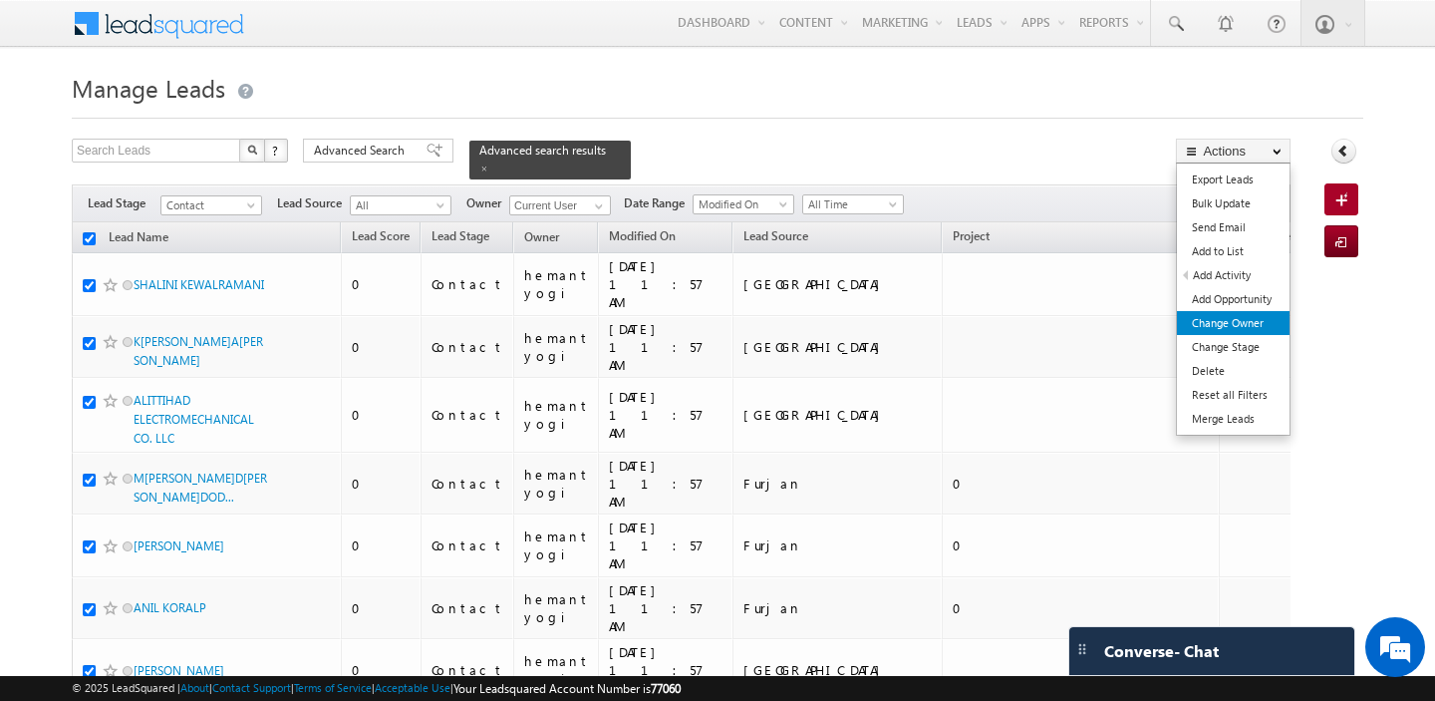
click at [1216, 323] on link "Change Owner" at bounding box center [1233, 323] width 113 height 24
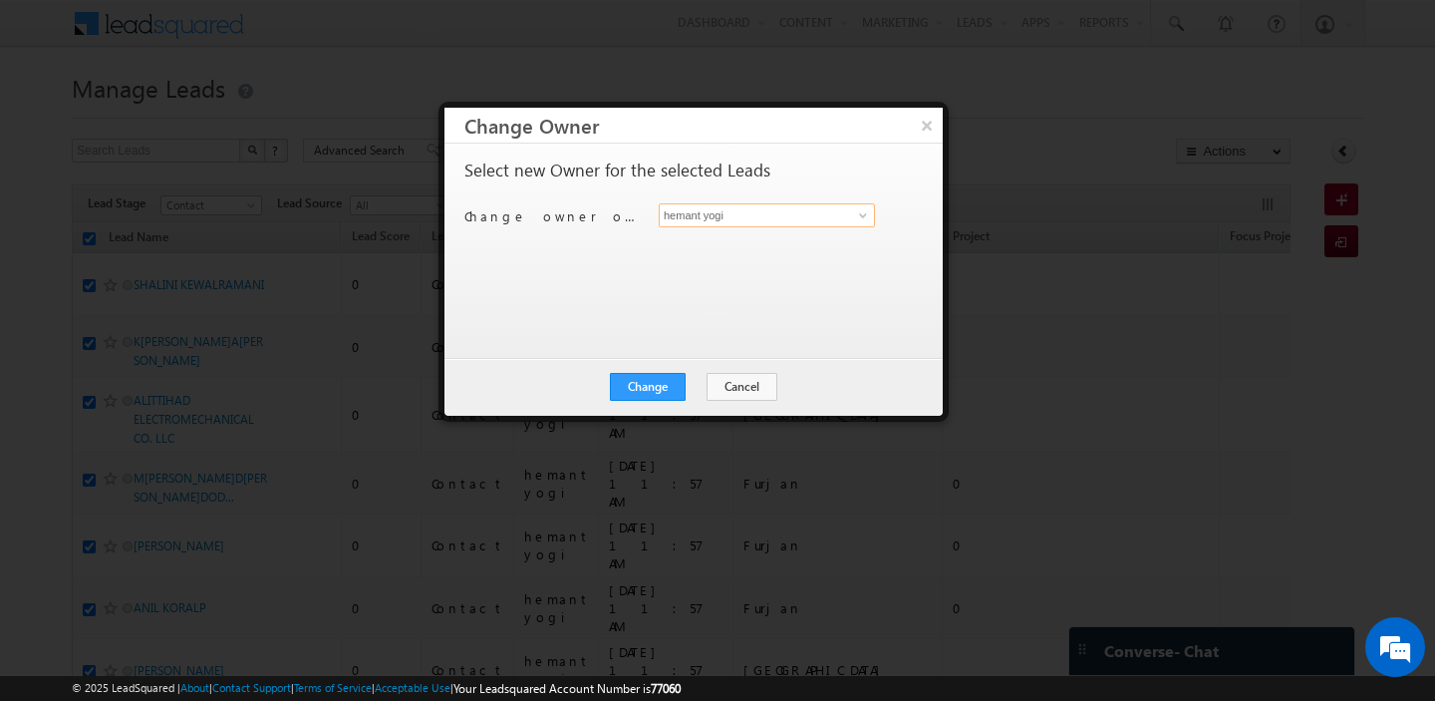
click at [753, 224] on input "hemant yogi" at bounding box center [767, 215] width 216 height 24
click at [764, 237] on link "[PERSON_NAME] [EMAIL_ADDRESS][PERSON_NAME][DOMAIN_NAME]" at bounding box center [767, 246] width 216 height 38
click at [659, 387] on button "Change" at bounding box center [648, 387] width 76 height 28
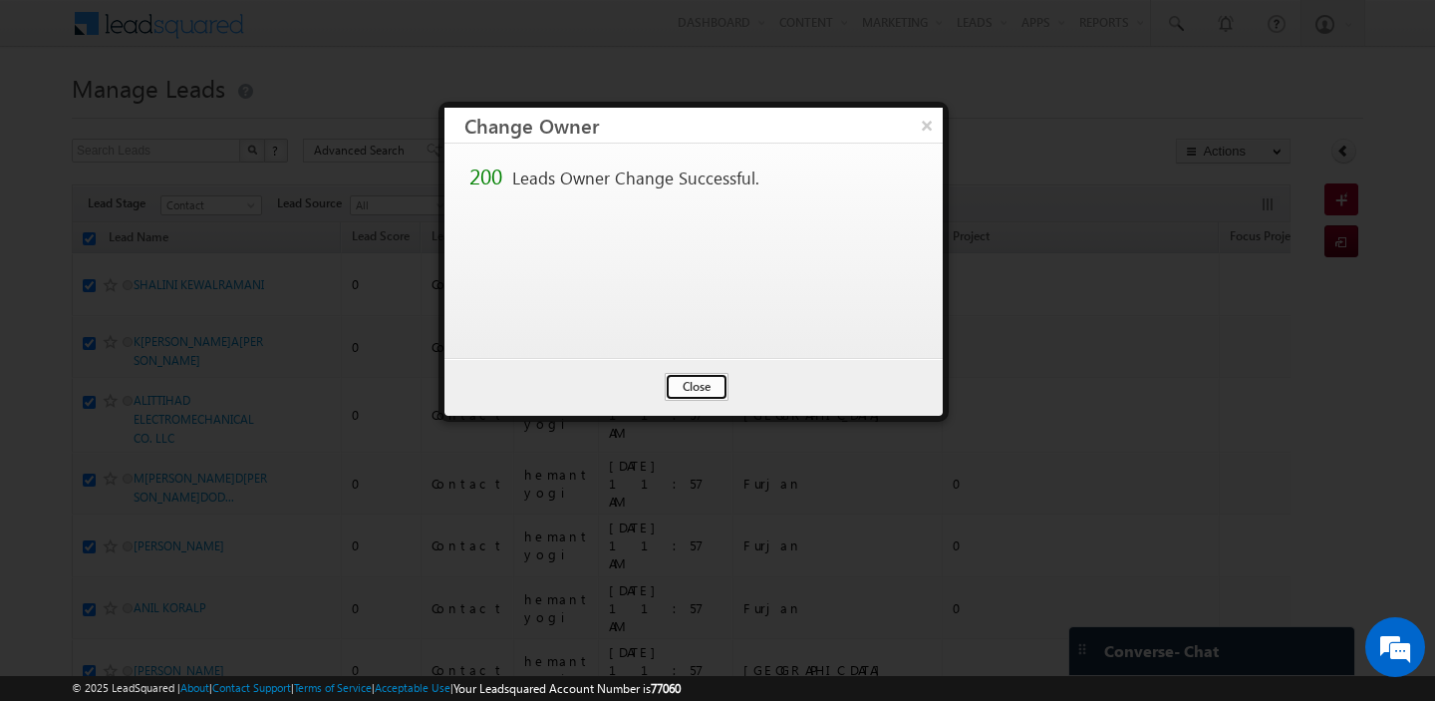
click at [678, 387] on button "Close" at bounding box center [697, 387] width 64 height 28
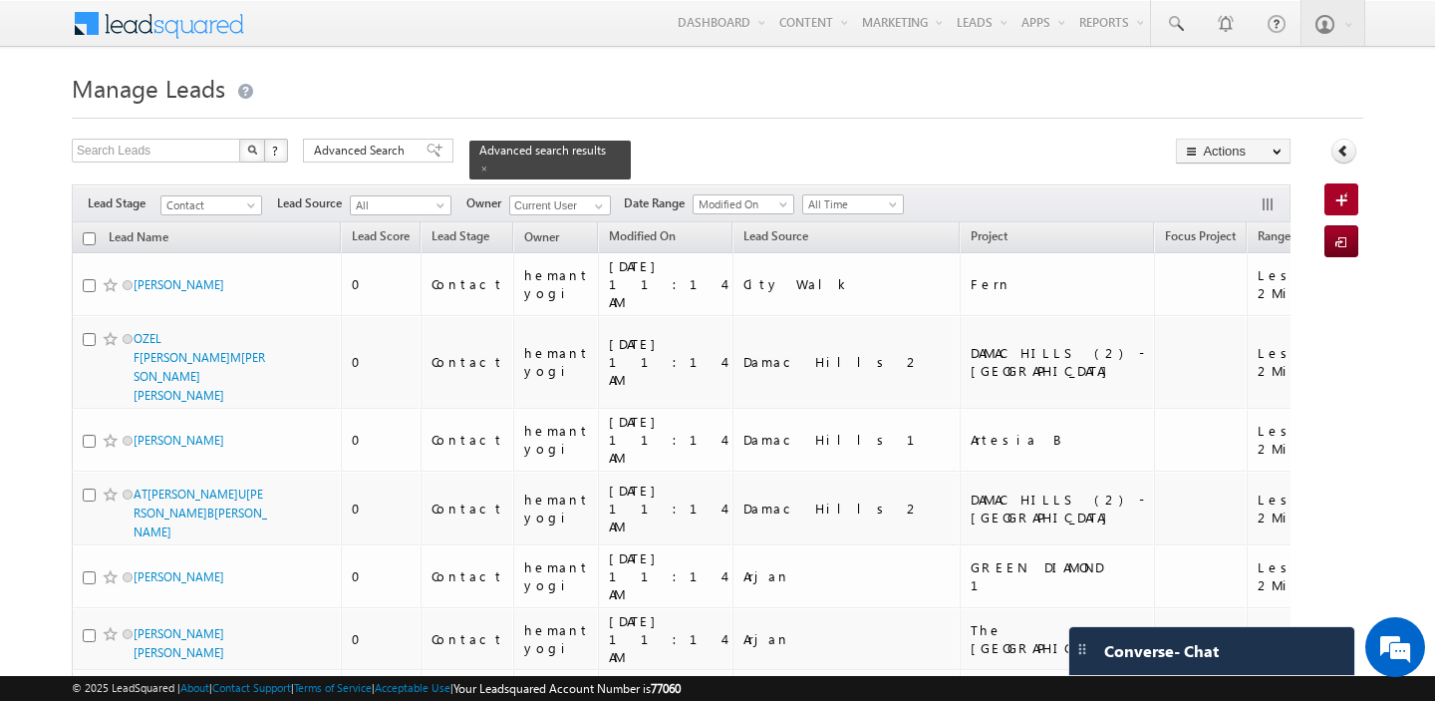
click at [89, 238] on input "checkbox" at bounding box center [89, 238] width 13 height 13
click at [90, 239] on input "checkbox" at bounding box center [89, 238] width 13 height 13
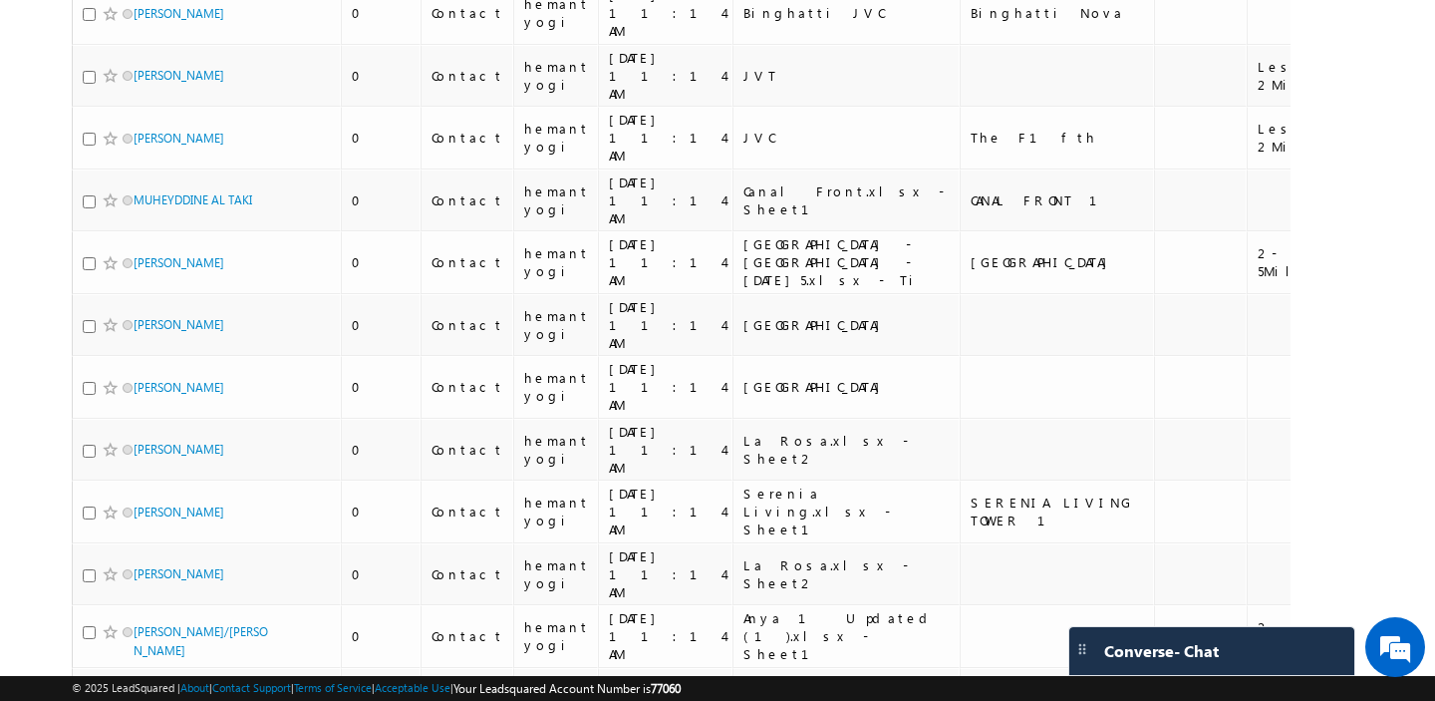
scroll to position [9773, 0]
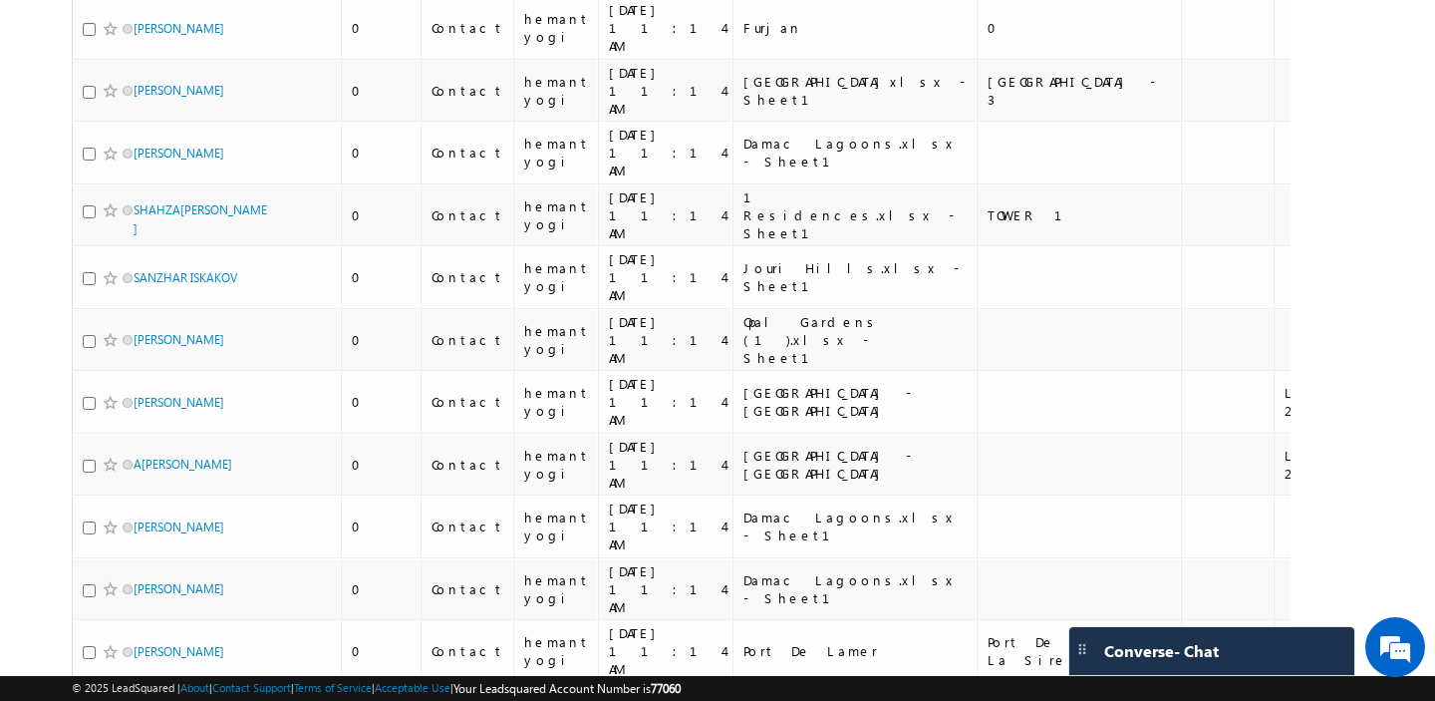
scroll to position [9364, 0]
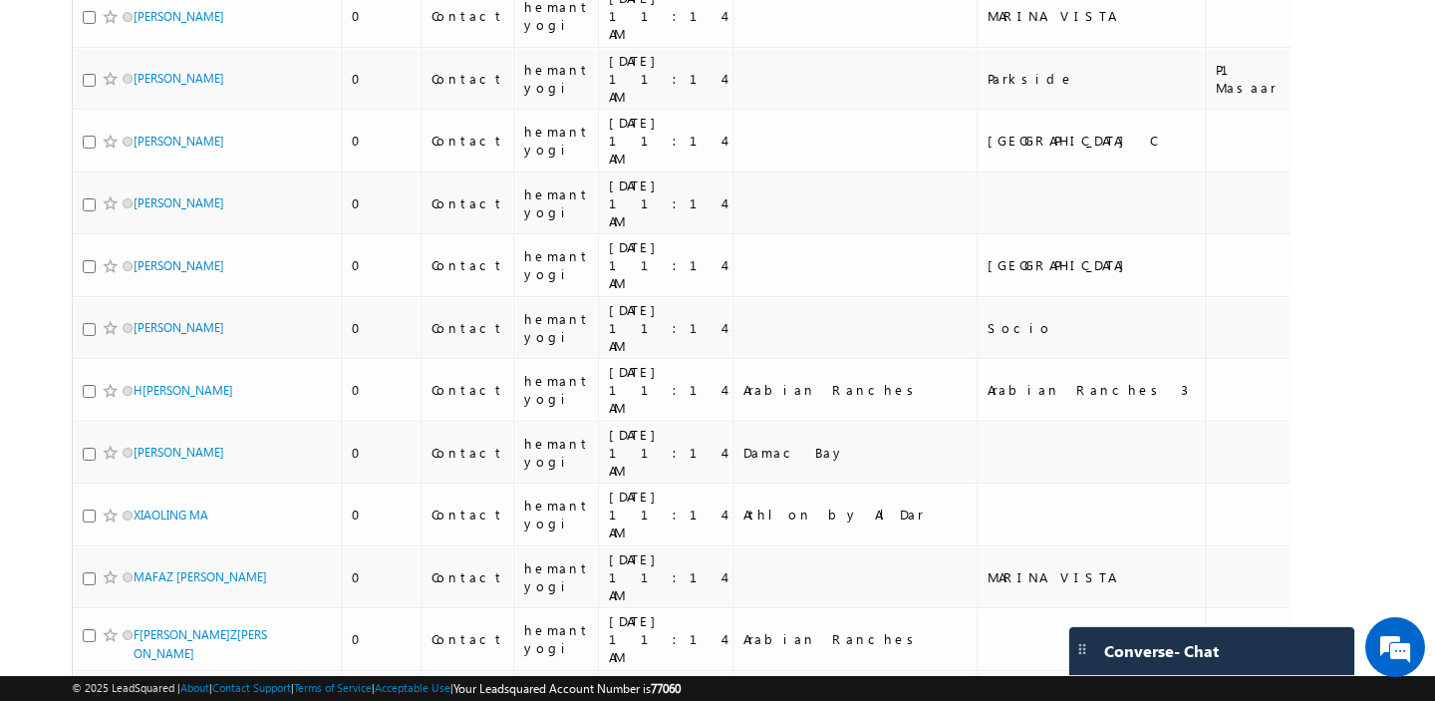
scroll to position [9497, 0]
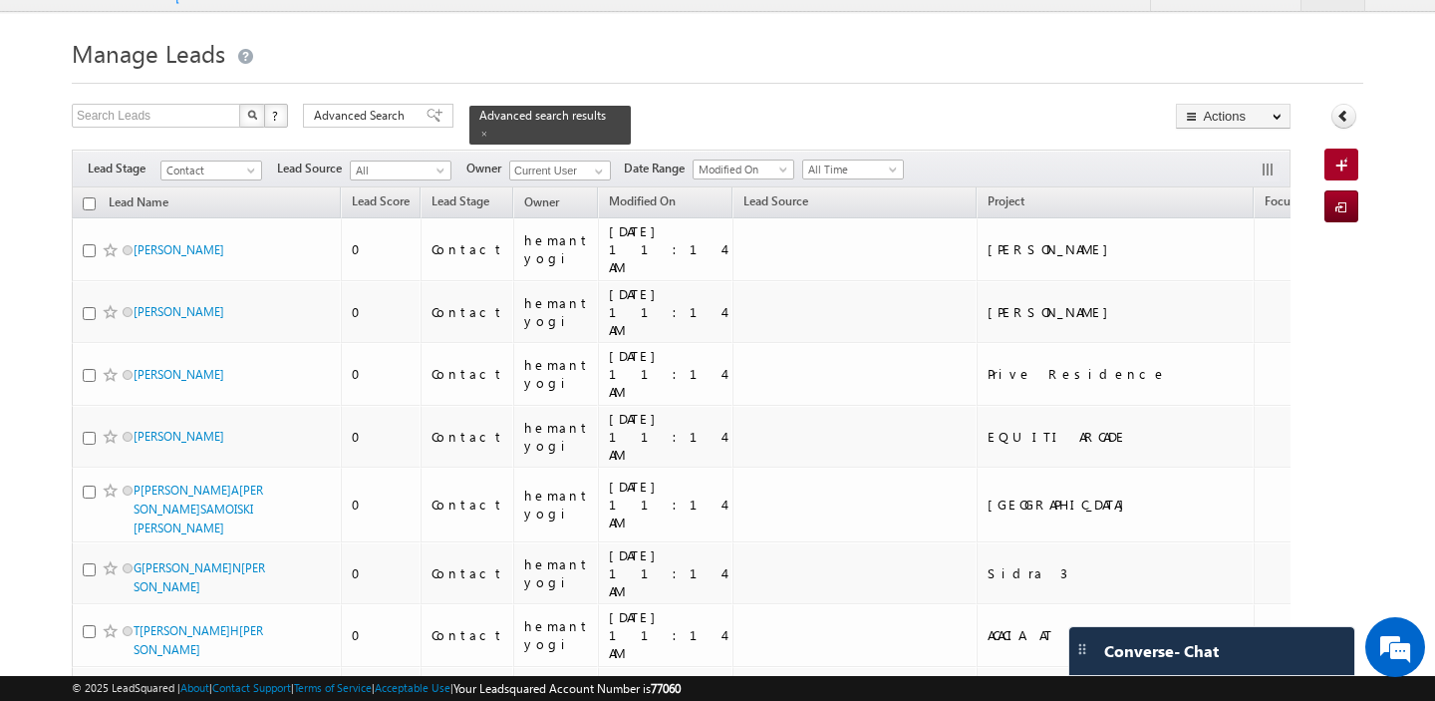
scroll to position [0, 0]
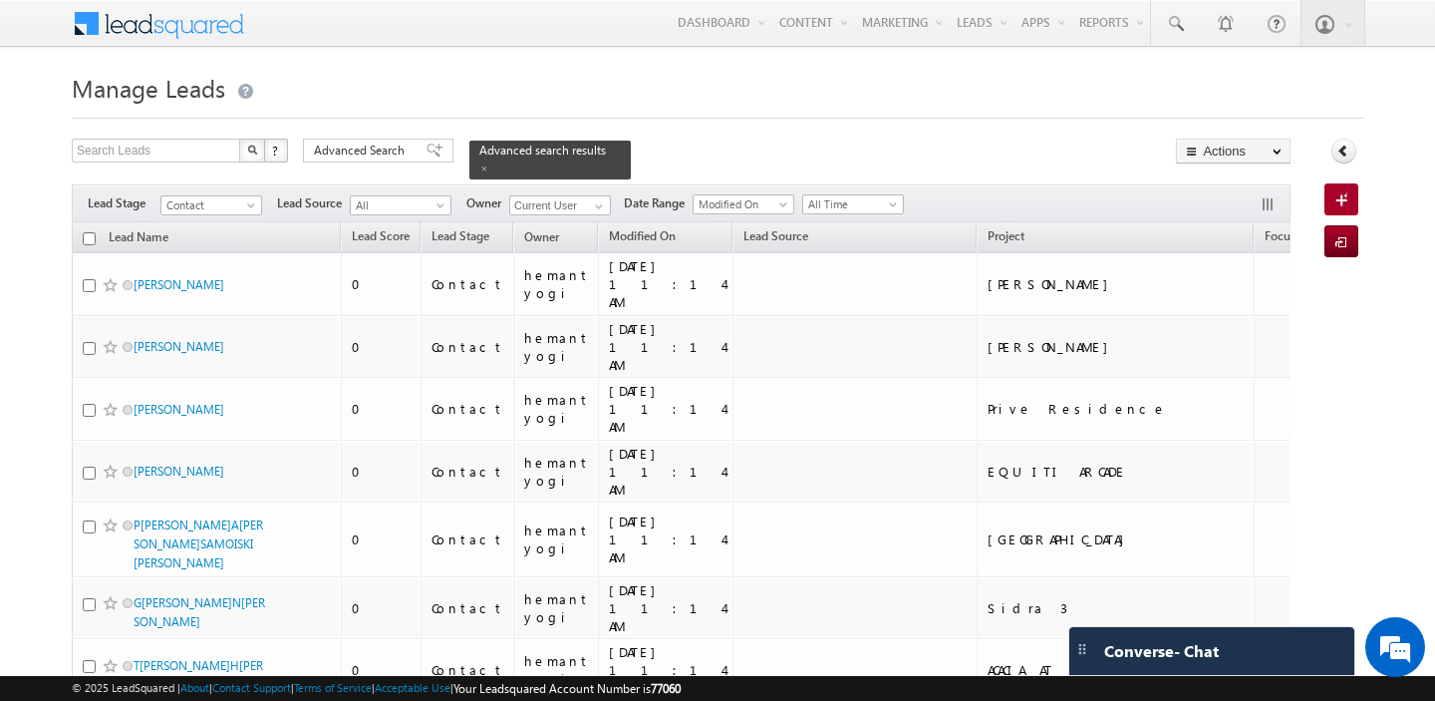
click at [88, 234] on input "checkbox" at bounding box center [89, 238] width 13 height 13
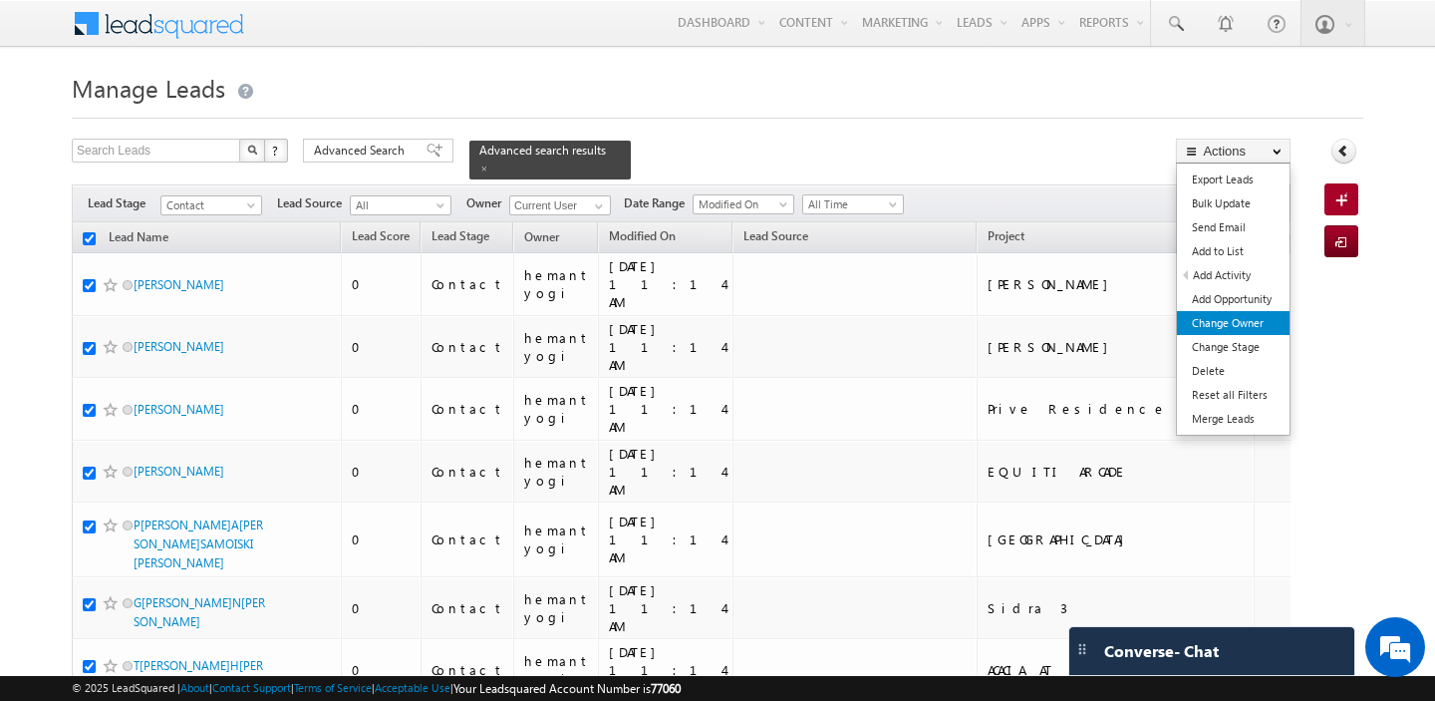
click at [1238, 323] on link "Change Owner" at bounding box center [1233, 323] width 113 height 24
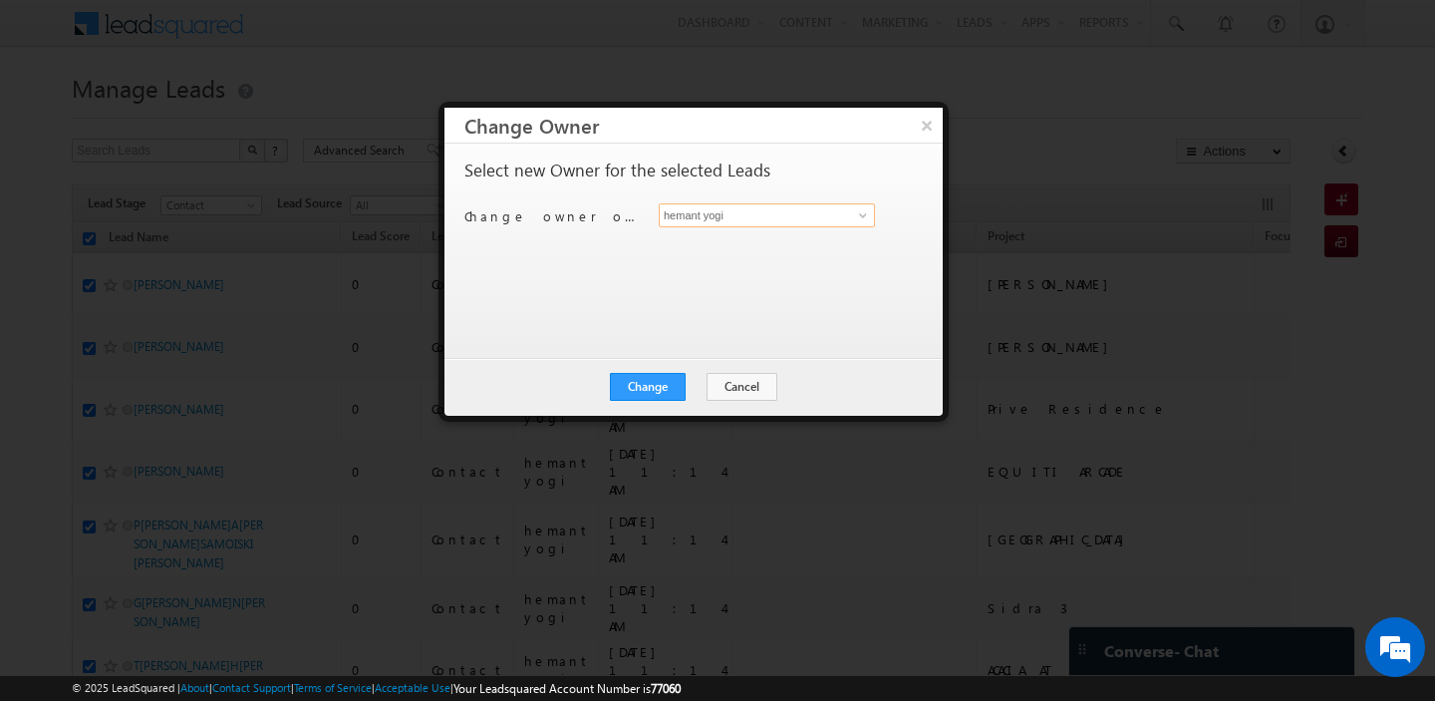
click at [774, 215] on input "hemant yogi" at bounding box center [767, 215] width 216 height 24
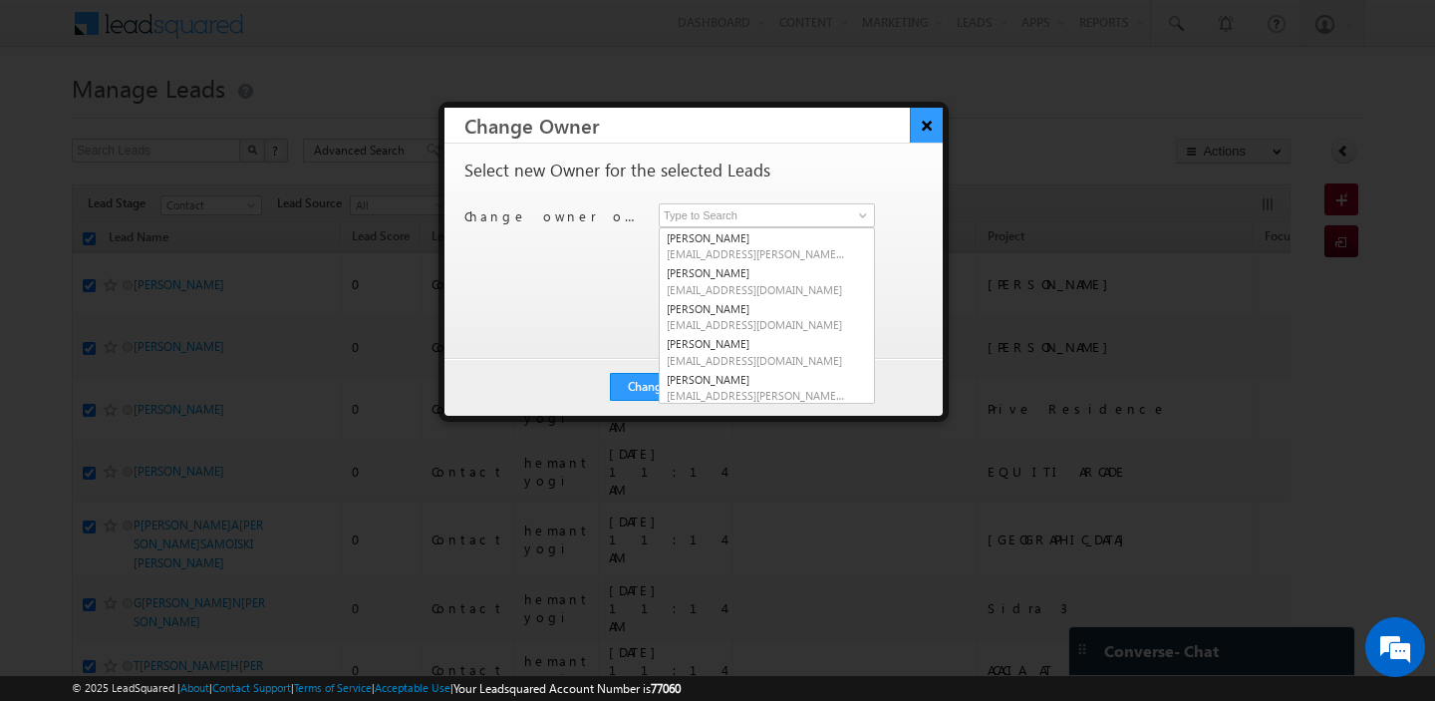
click at [936, 126] on button "×" at bounding box center [926, 125] width 33 height 35
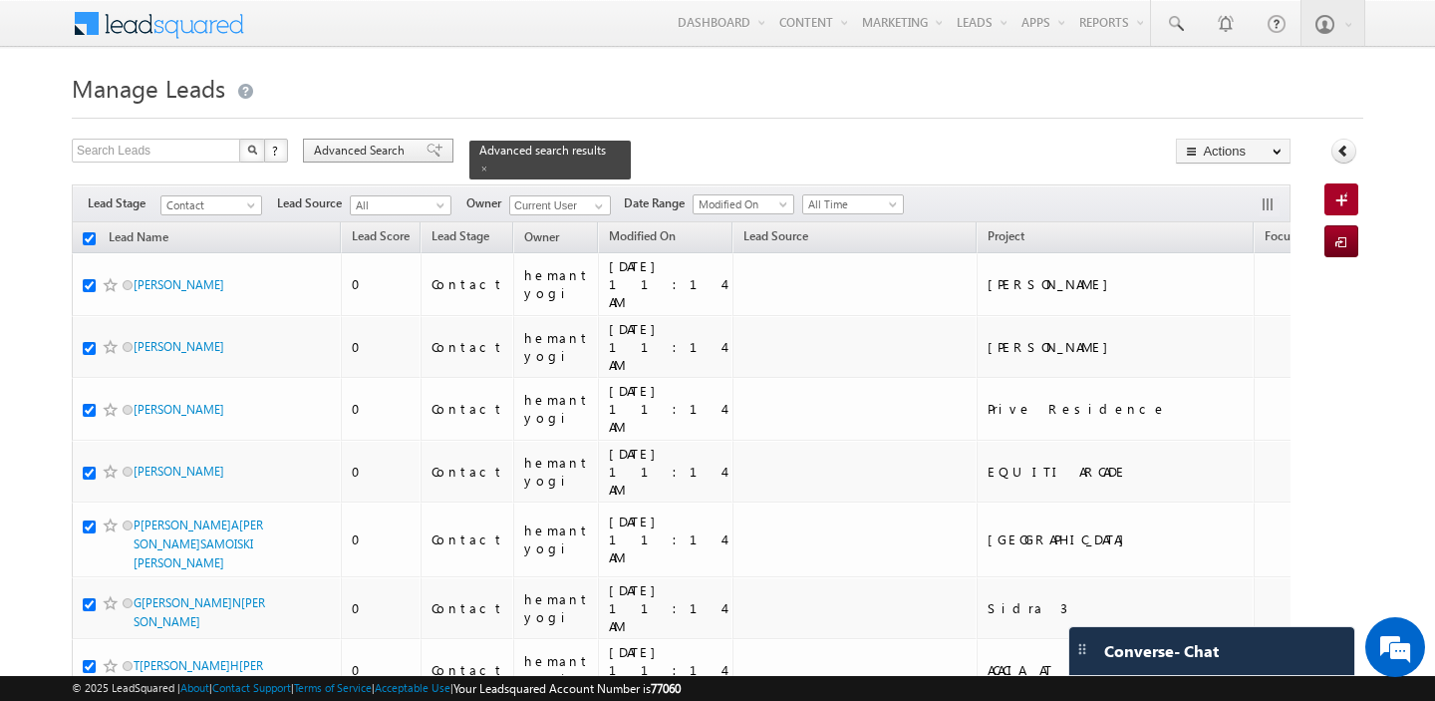
click at [362, 153] on span "Advanced Search" at bounding box center [362, 151] width 97 height 18
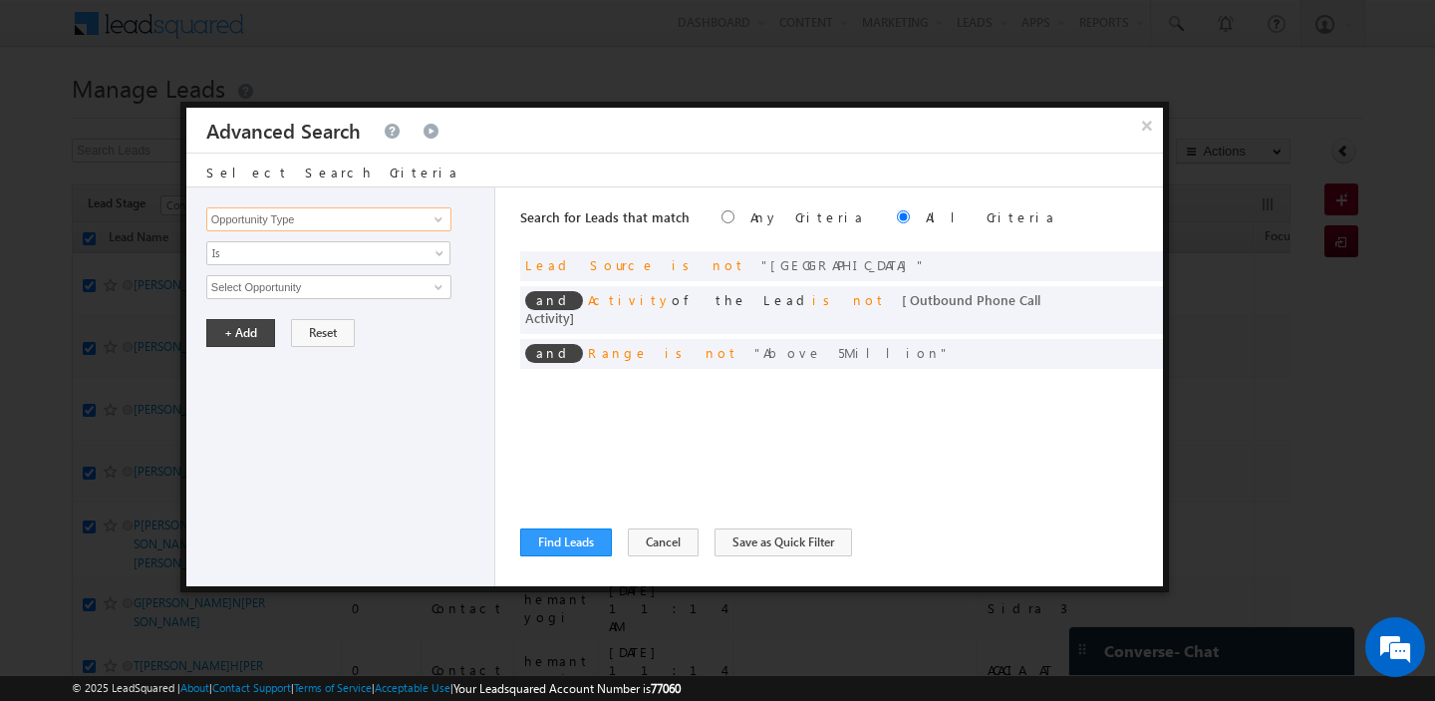
click at [349, 224] on input "Opportunity Type" at bounding box center [328, 219] width 245 height 24
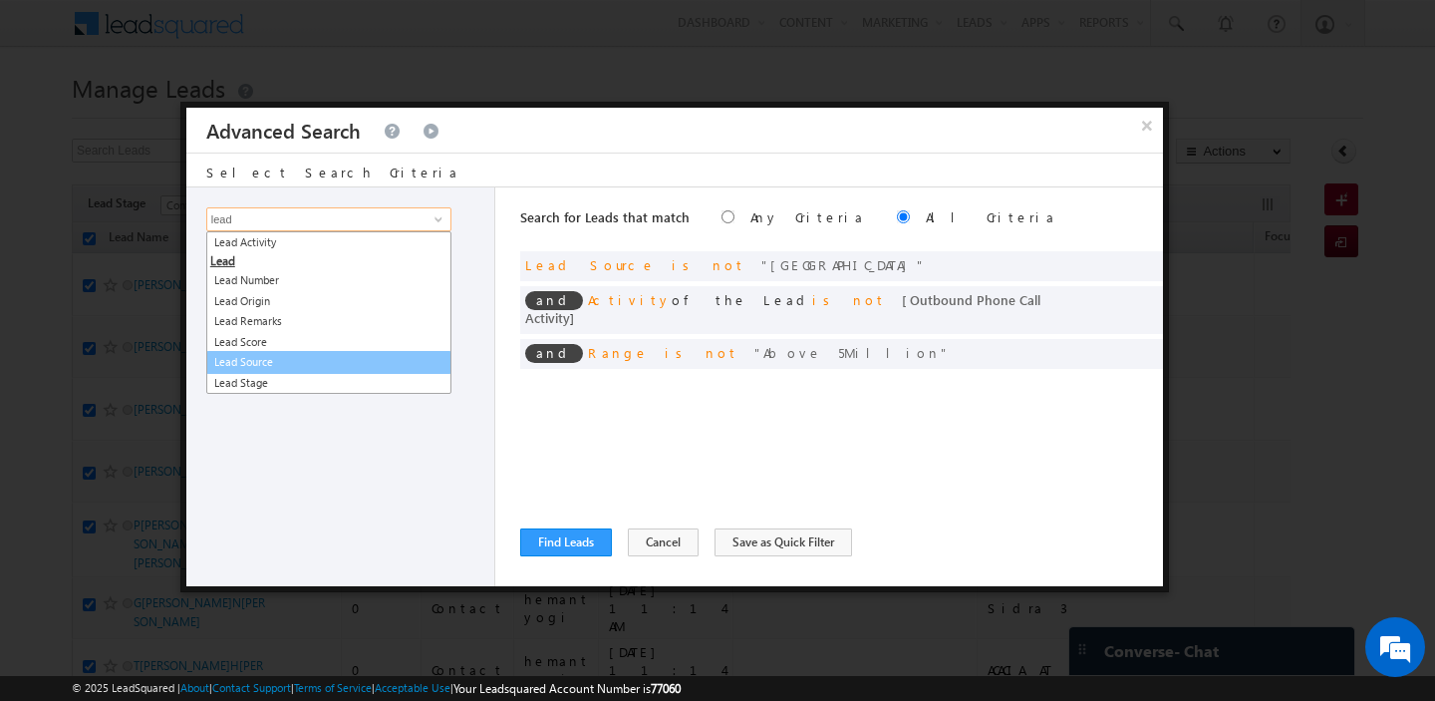
click at [320, 369] on link "Lead Source" at bounding box center [328, 362] width 245 height 23
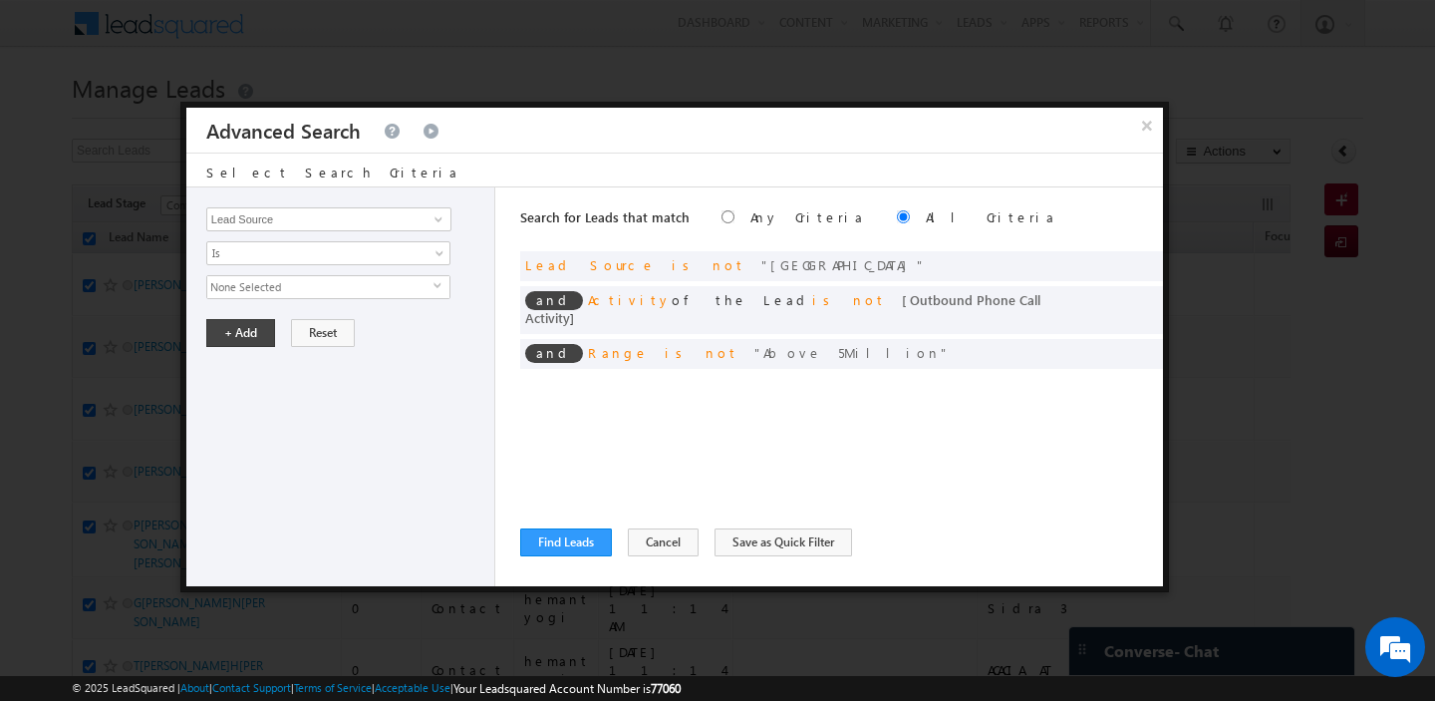
click at [291, 282] on span "None Selected" at bounding box center [320, 287] width 226 height 22
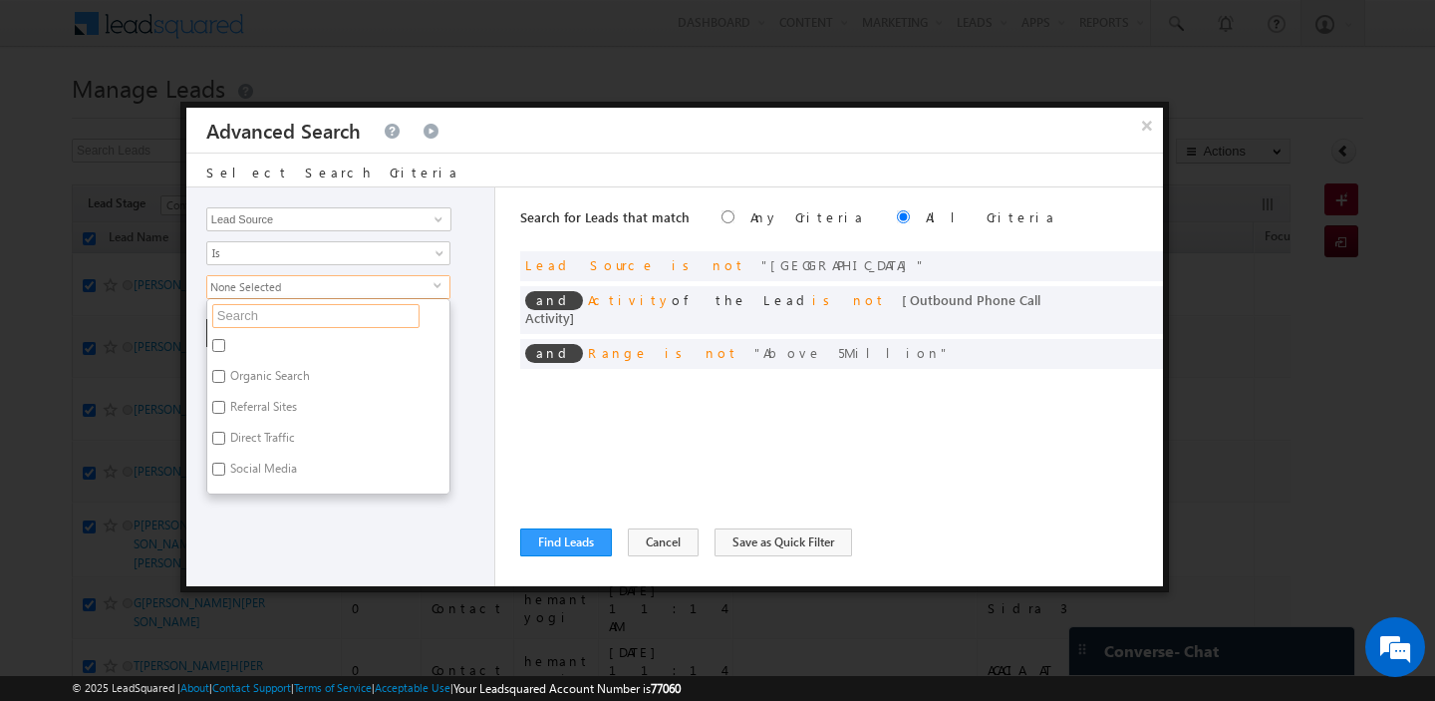
click at [274, 305] on input "text" at bounding box center [315, 316] width 207 height 24
click at [259, 343] on label "Arabian Ranches" at bounding box center [272, 348] width 131 height 31
click at [225, 343] on input "Arabian Ranches" at bounding box center [218, 345] width 13 height 13
click at [292, 529] on div "Opportunity Type Lead Activity Task Sales Group Prospect Id Address 1 Address 2…" at bounding box center [340, 386] width 309 height 399
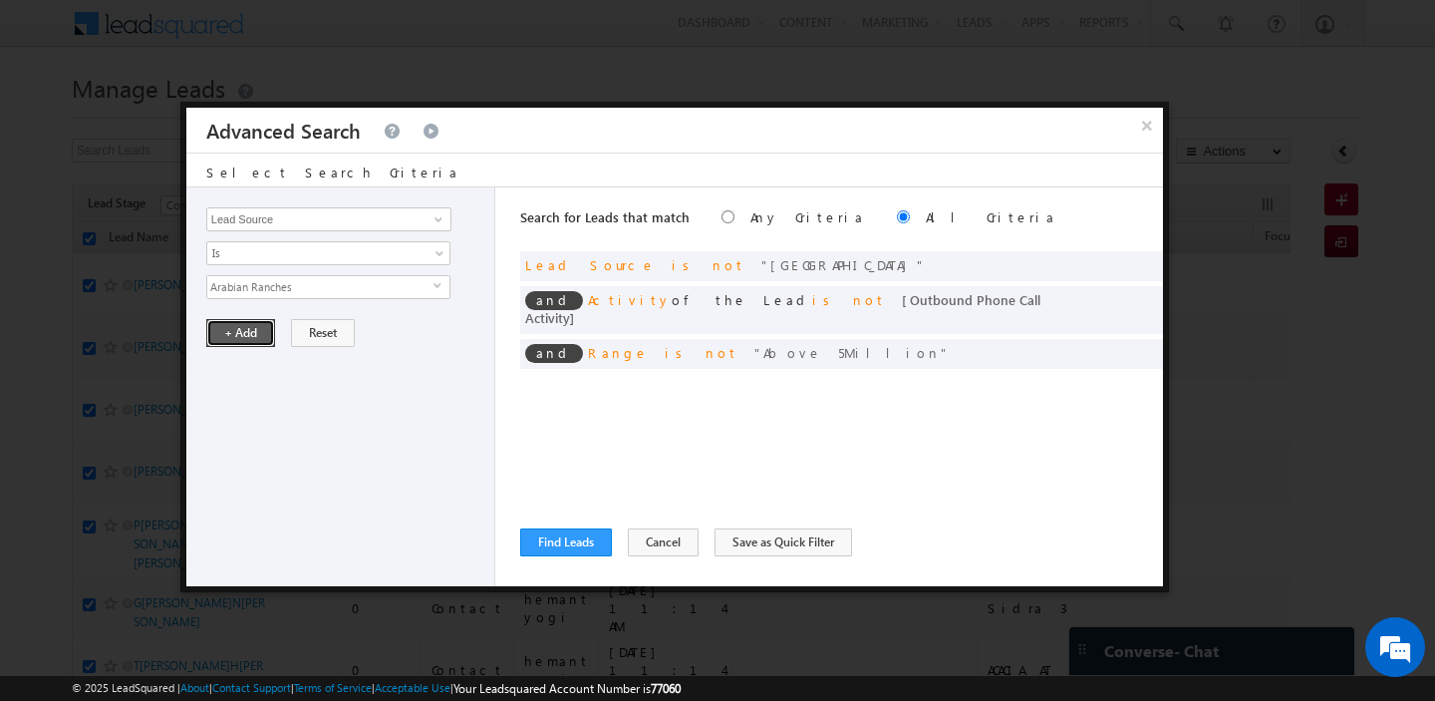
click at [239, 341] on button "+ Add" at bounding box center [240, 333] width 69 height 28
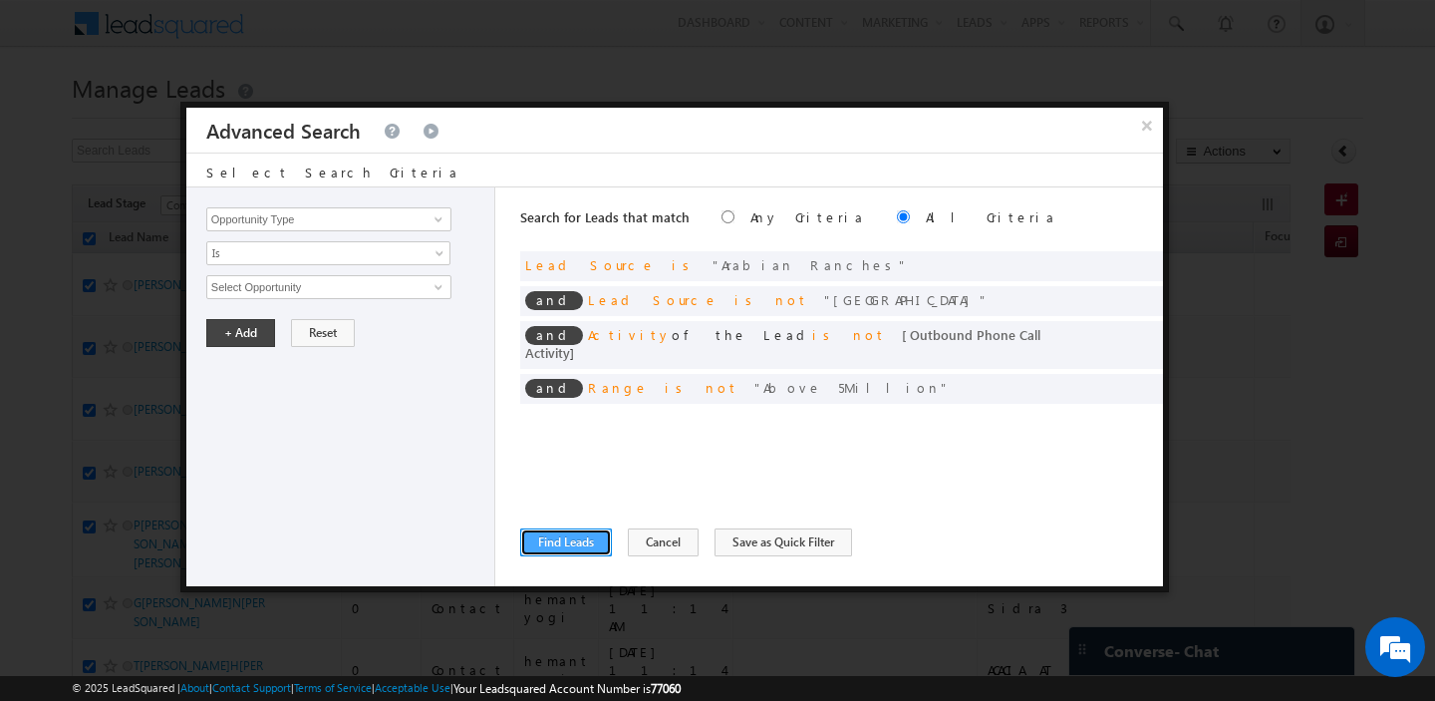
click at [548, 547] on button "Find Leads" at bounding box center [566, 542] width 92 height 28
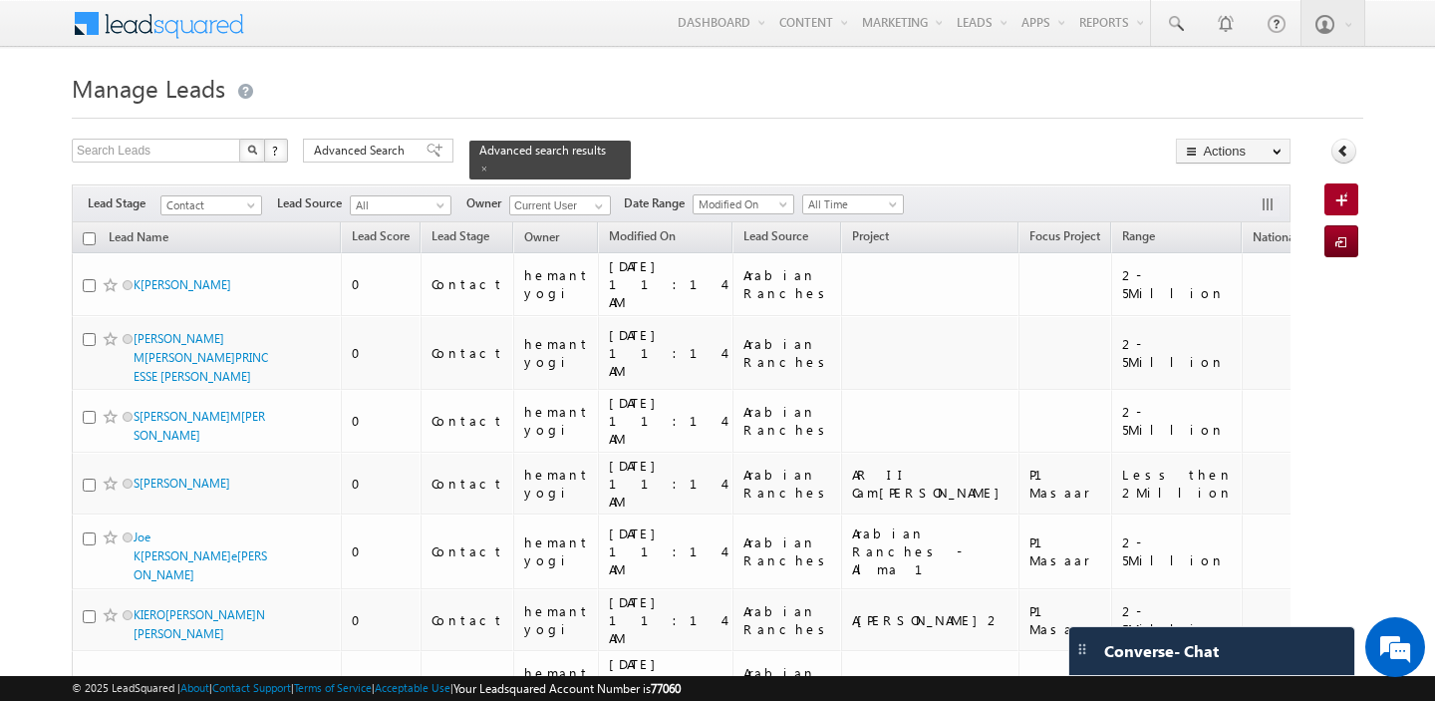
click at [85, 238] on input "checkbox" at bounding box center [89, 238] width 13 height 13
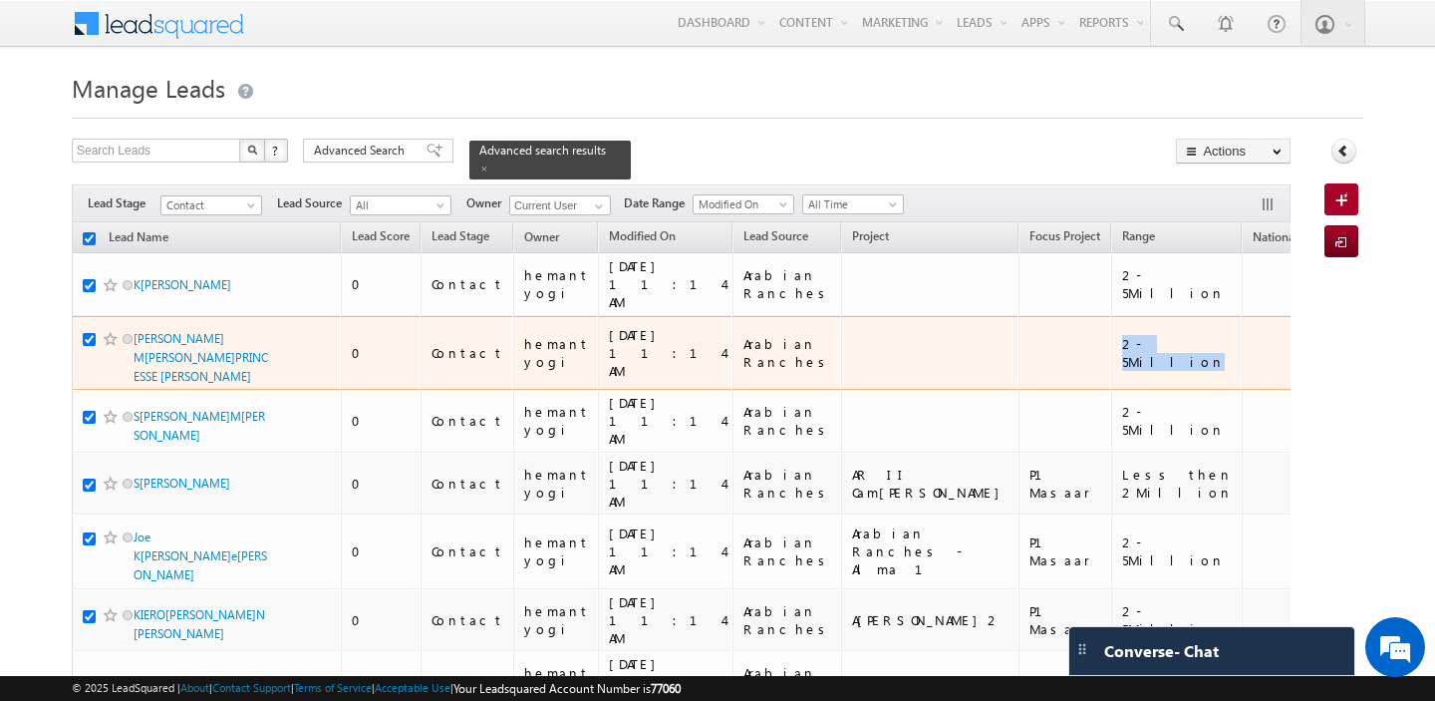
drag, startPoint x: 1113, startPoint y: 330, endPoint x: 1047, endPoint y: 333, distance: 65.8
click at [1122, 335] on div "2-5Million" at bounding box center [1177, 353] width 111 height 36
copy div "2-5Million"
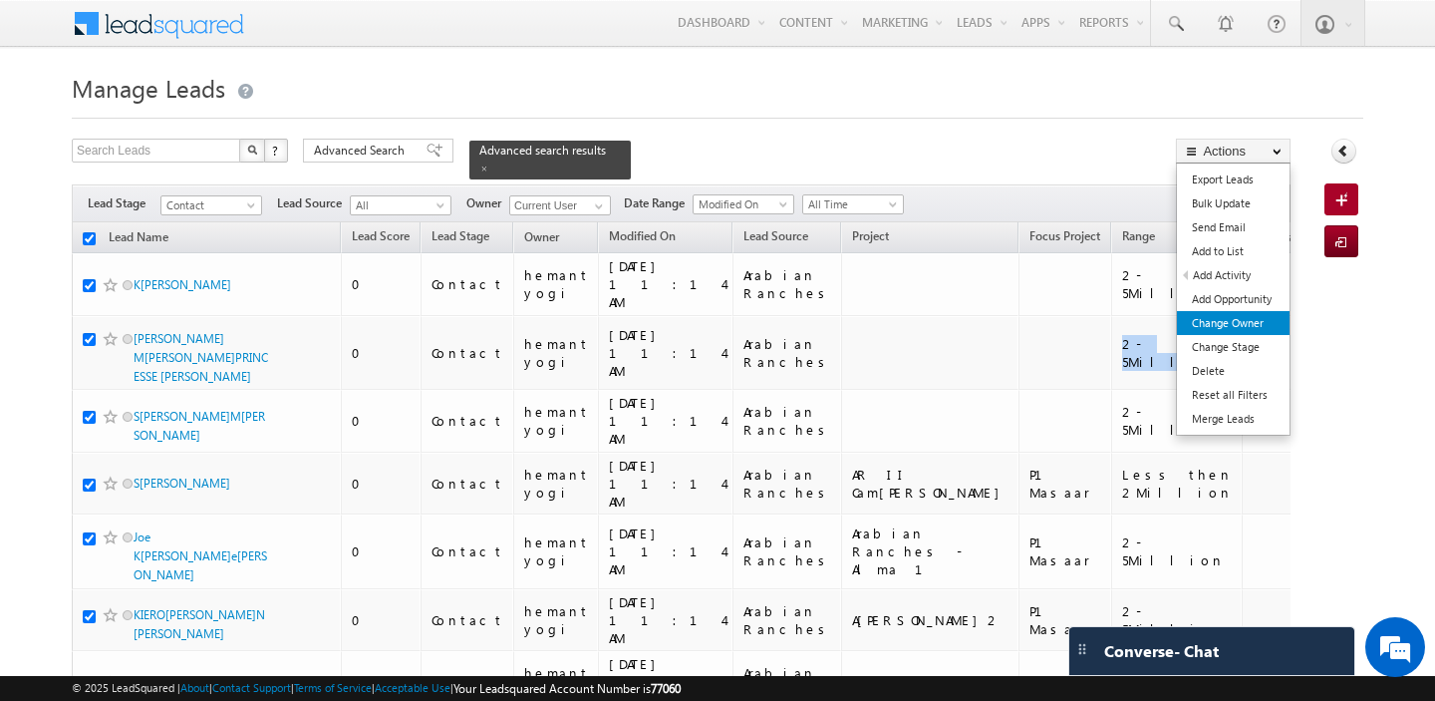
click at [1242, 324] on link "Change Owner" at bounding box center [1233, 323] width 113 height 24
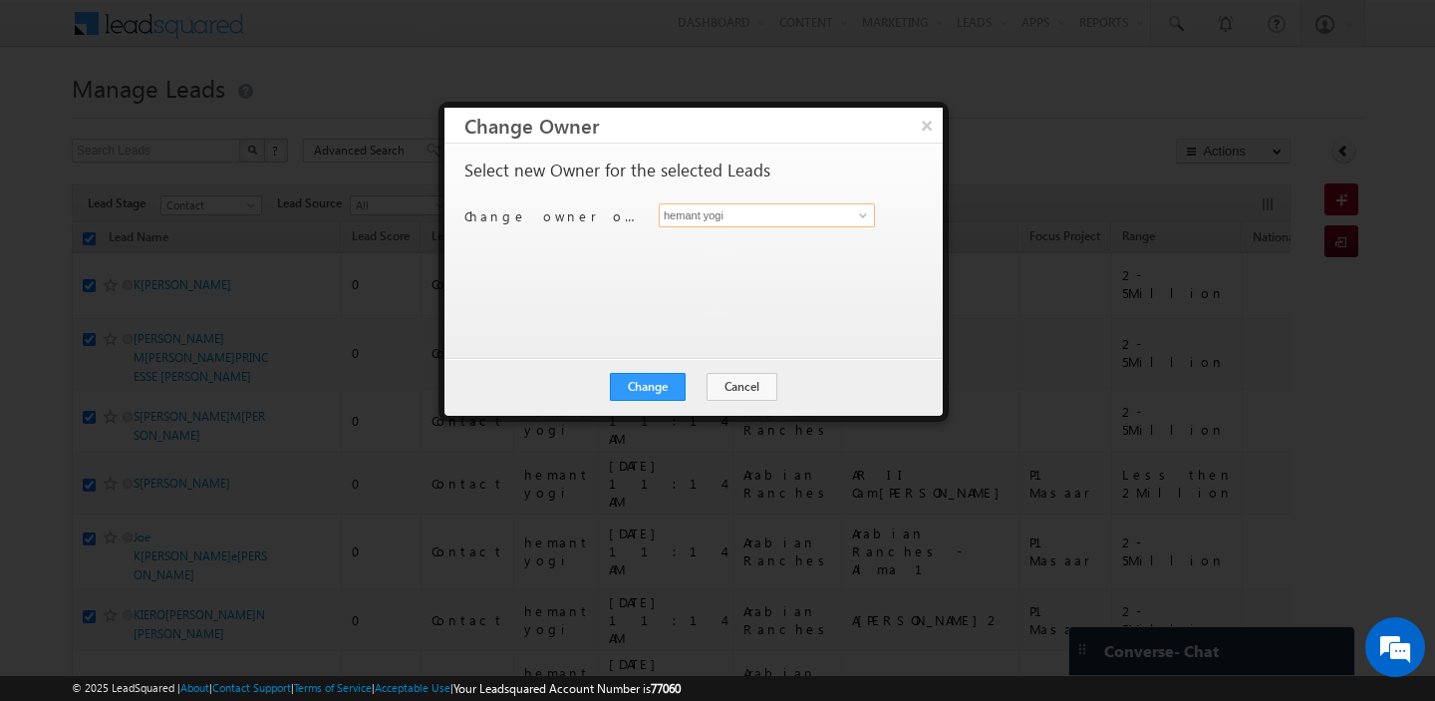
click at [736, 212] on input "hemant yogi" at bounding box center [767, 215] width 216 height 24
click at [759, 243] on link "Akash Sinha [EMAIL_ADDRESS][DOMAIN_NAME]" at bounding box center [767, 246] width 216 height 38
click at [655, 385] on button "Change" at bounding box center [648, 387] width 76 height 28
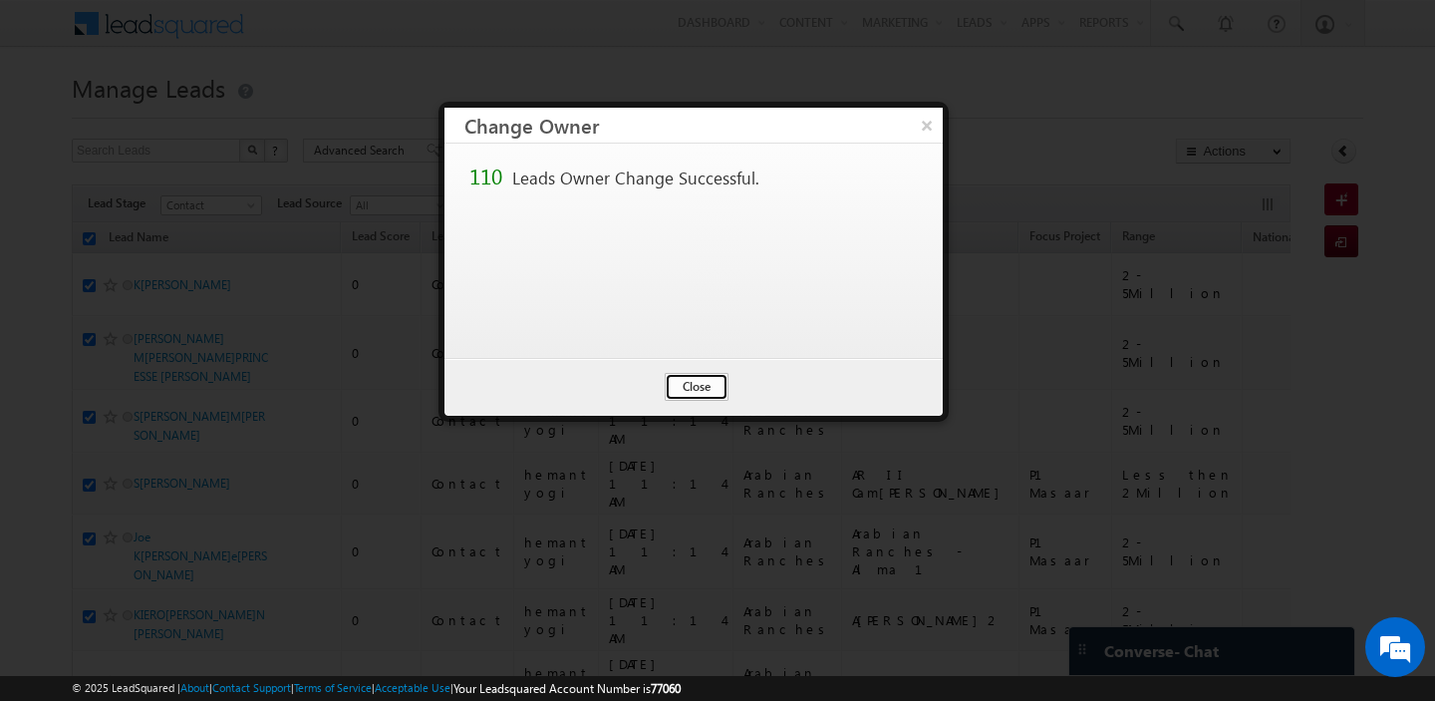
click at [686, 386] on button "Close" at bounding box center [697, 387] width 64 height 28
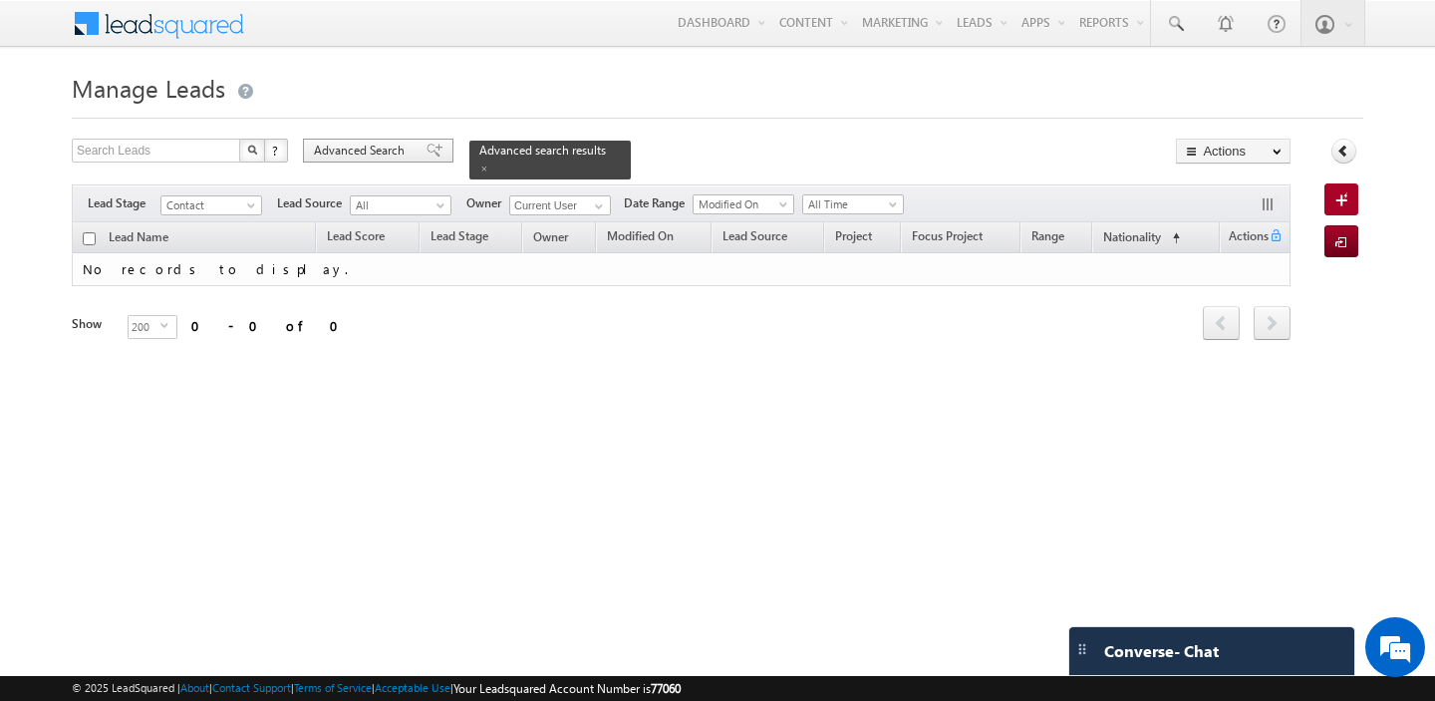
click at [361, 158] on span "Advanced Search" at bounding box center [362, 151] width 97 height 18
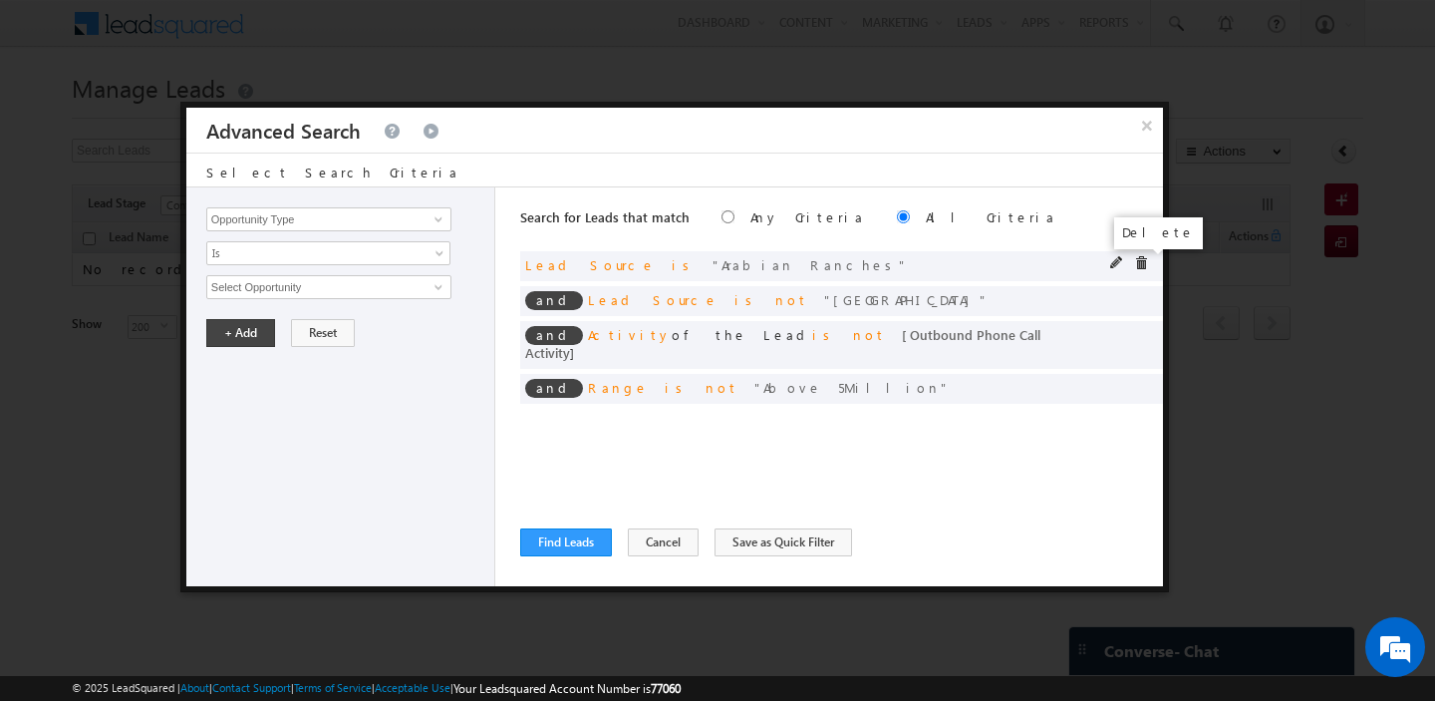
click at [1141, 266] on span at bounding box center [1141, 263] width 14 height 14
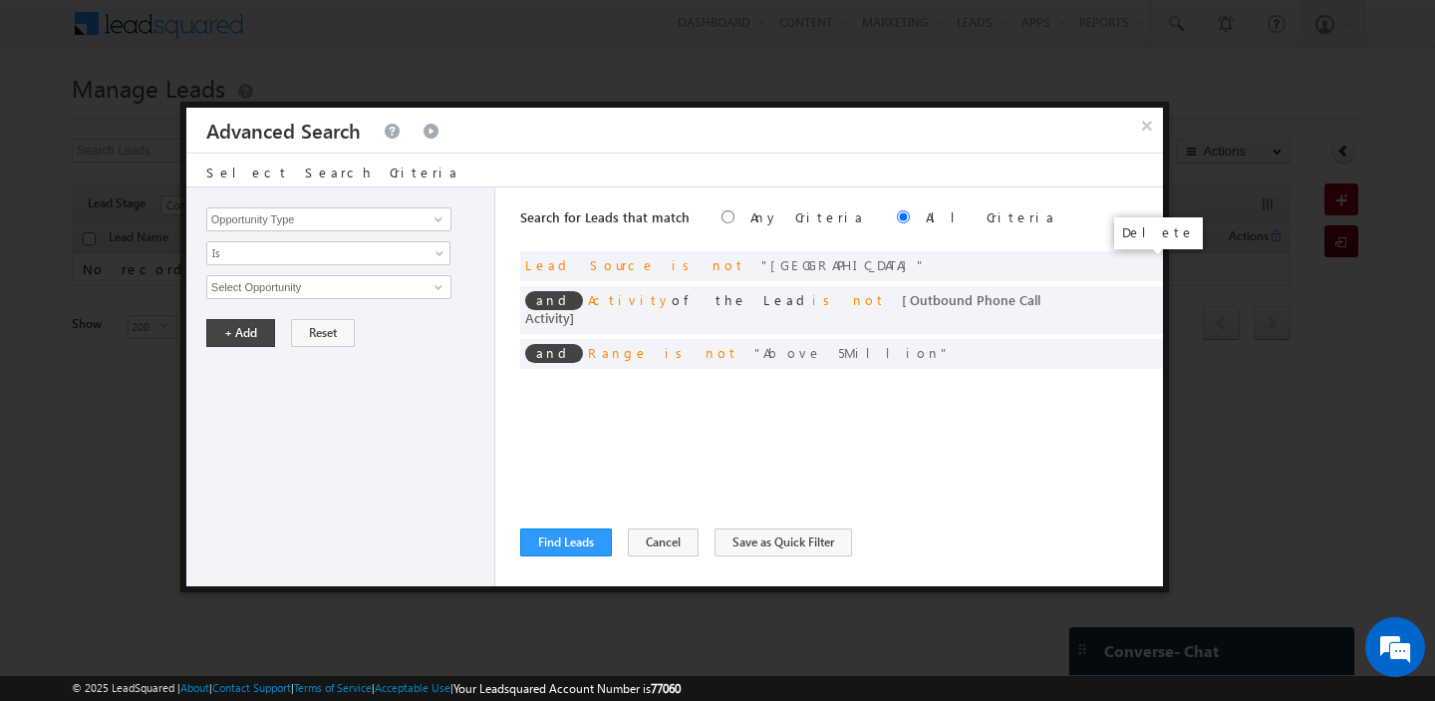
click at [0, 0] on span at bounding box center [0, 0] width 0 height 0
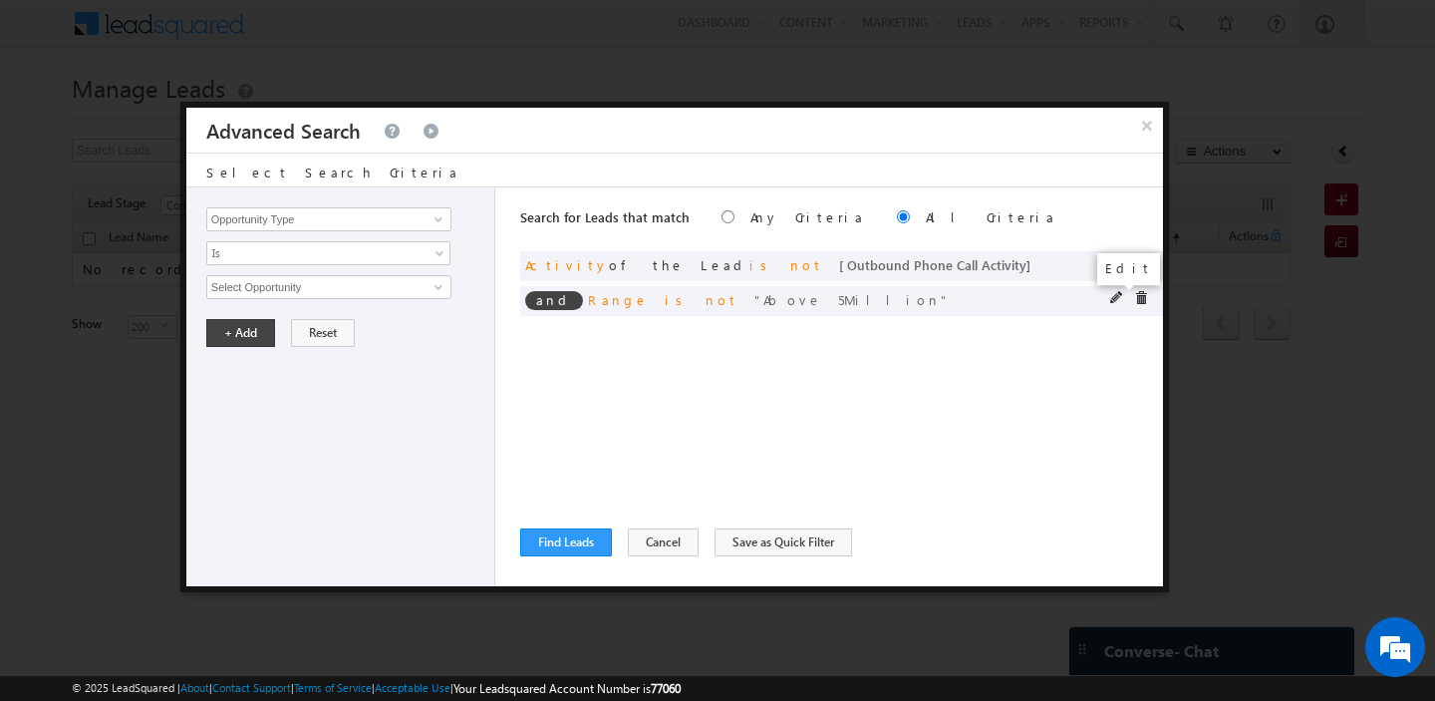
click at [1115, 297] on span at bounding box center [1117, 298] width 14 height 14
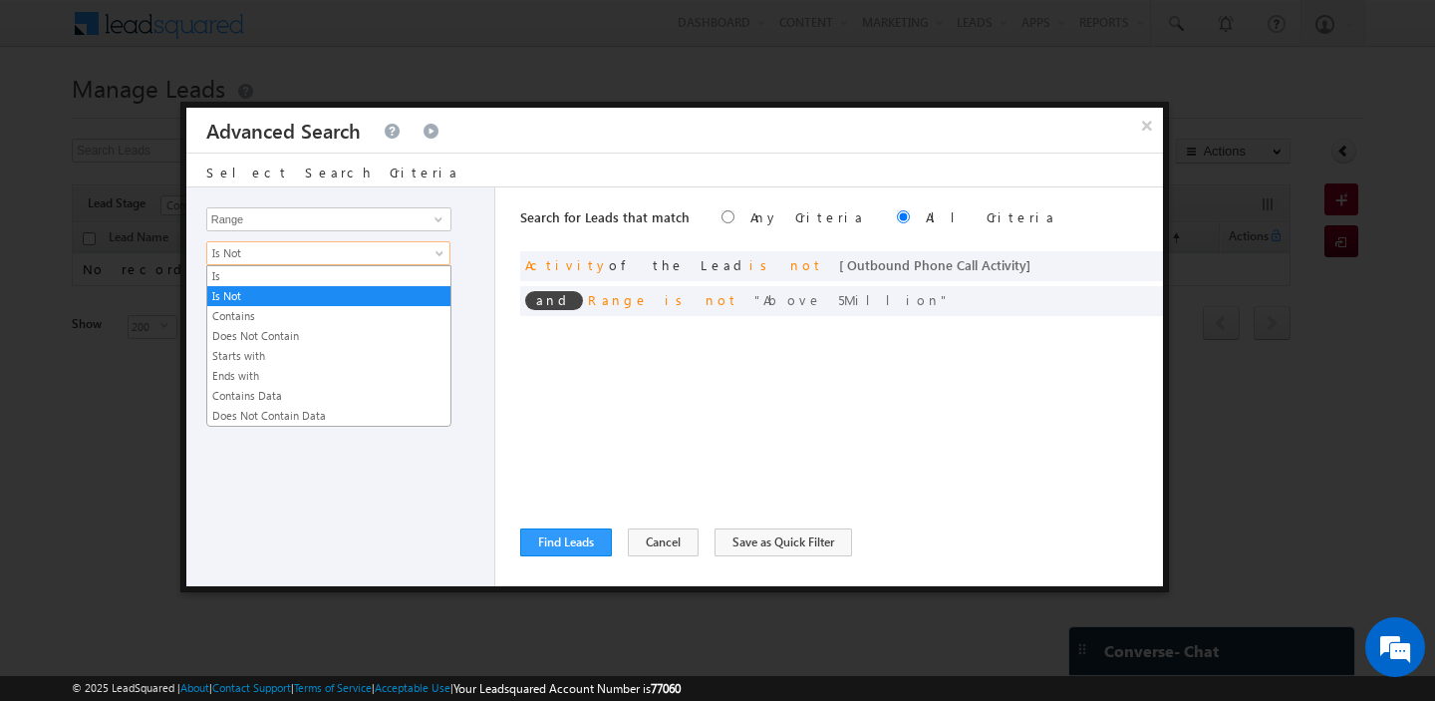
click at [379, 256] on span "Is Not" at bounding box center [315, 253] width 216 height 18
click at [298, 276] on link "Is" at bounding box center [328, 276] width 243 height 18
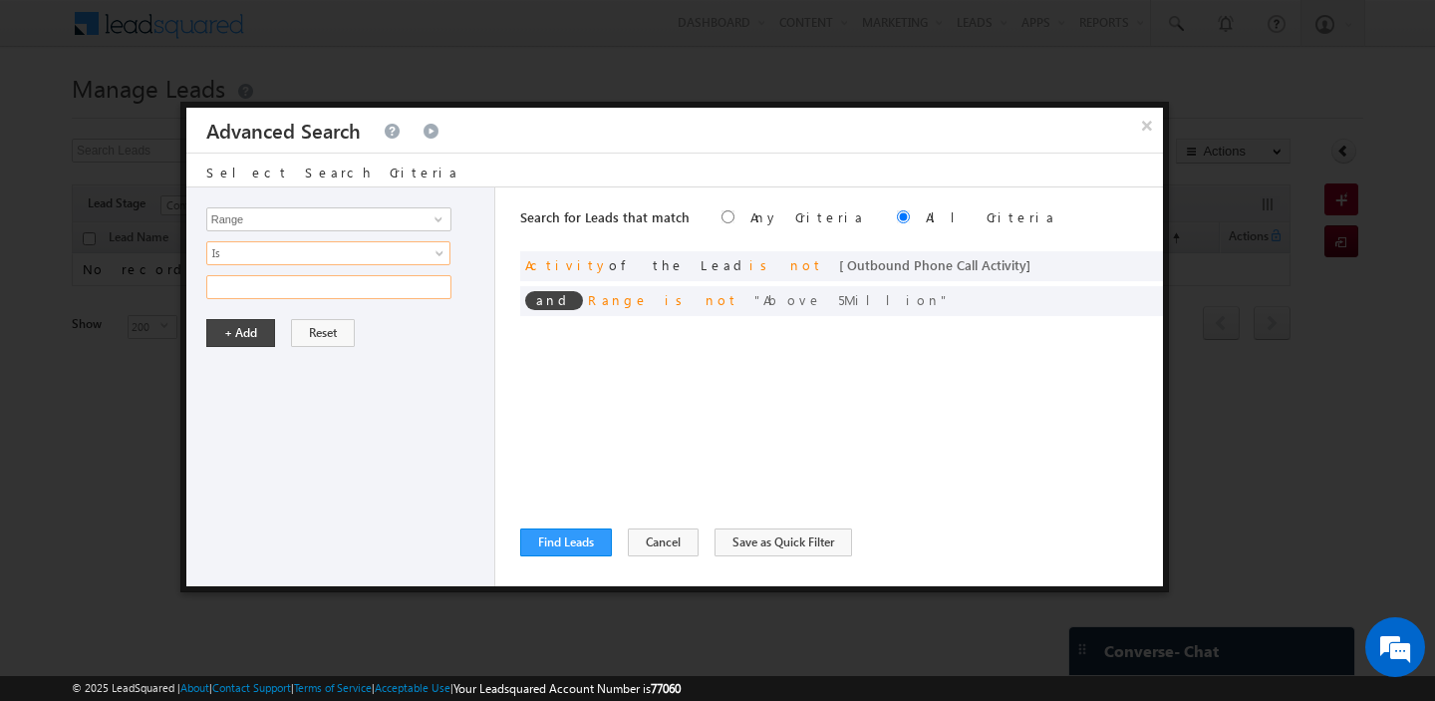
click at [311, 285] on input "text" at bounding box center [328, 287] width 245 height 24
paste input "2-5Million"
click at [254, 331] on button "+ Add" at bounding box center [240, 333] width 69 height 28
click at [542, 540] on button "Find Leads" at bounding box center [566, 542] width 92 height 28
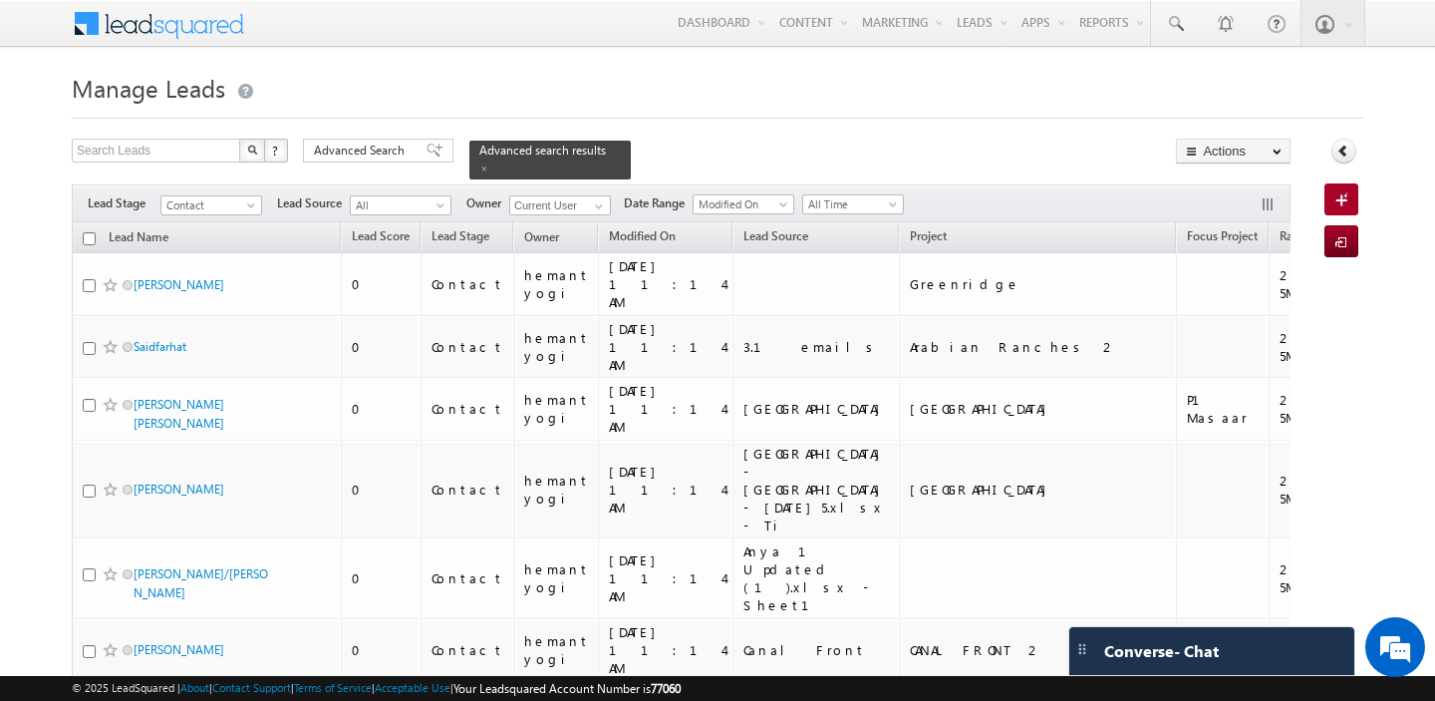
click at [93, 242] on input "checkbox" at bounding box center [89, 238] width 13 height 13
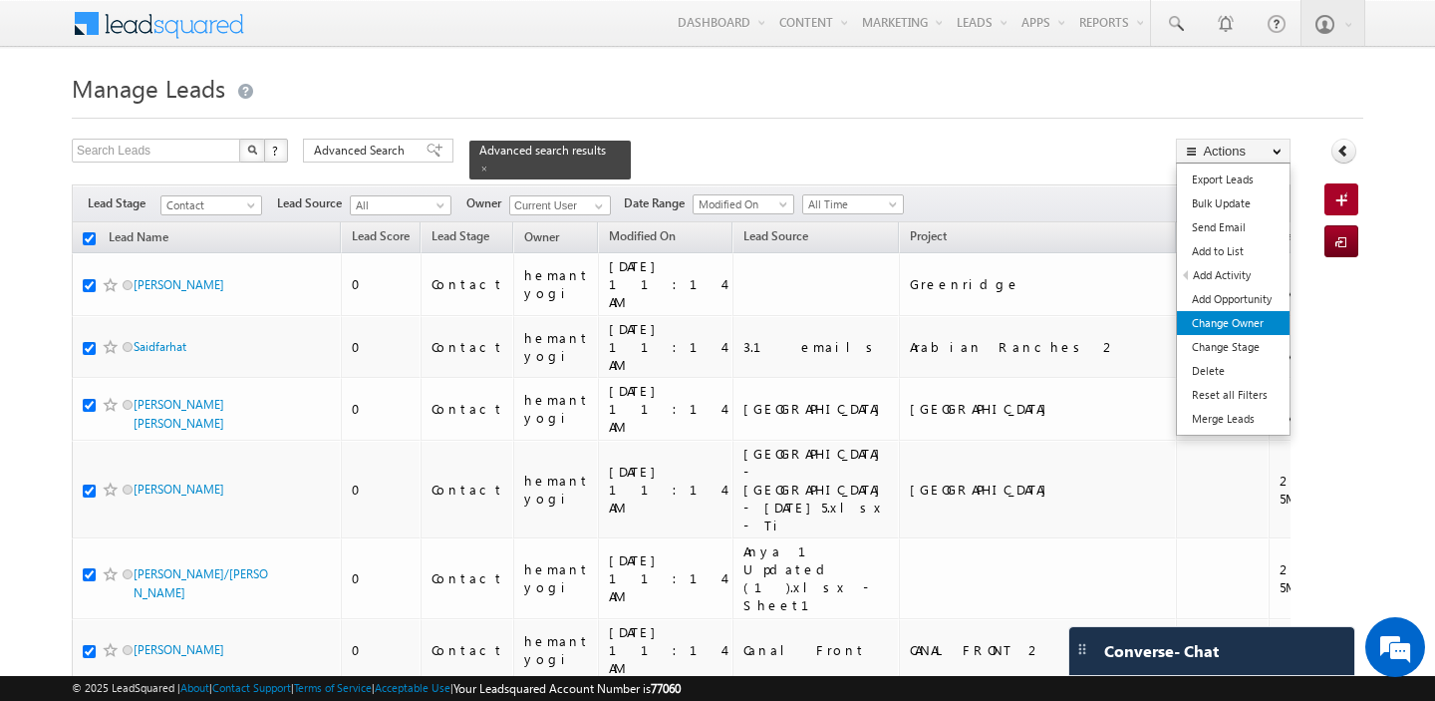
click at [1226, 319] on link "Change Owner" at bounding box center [1233, 323] width 113 height 24
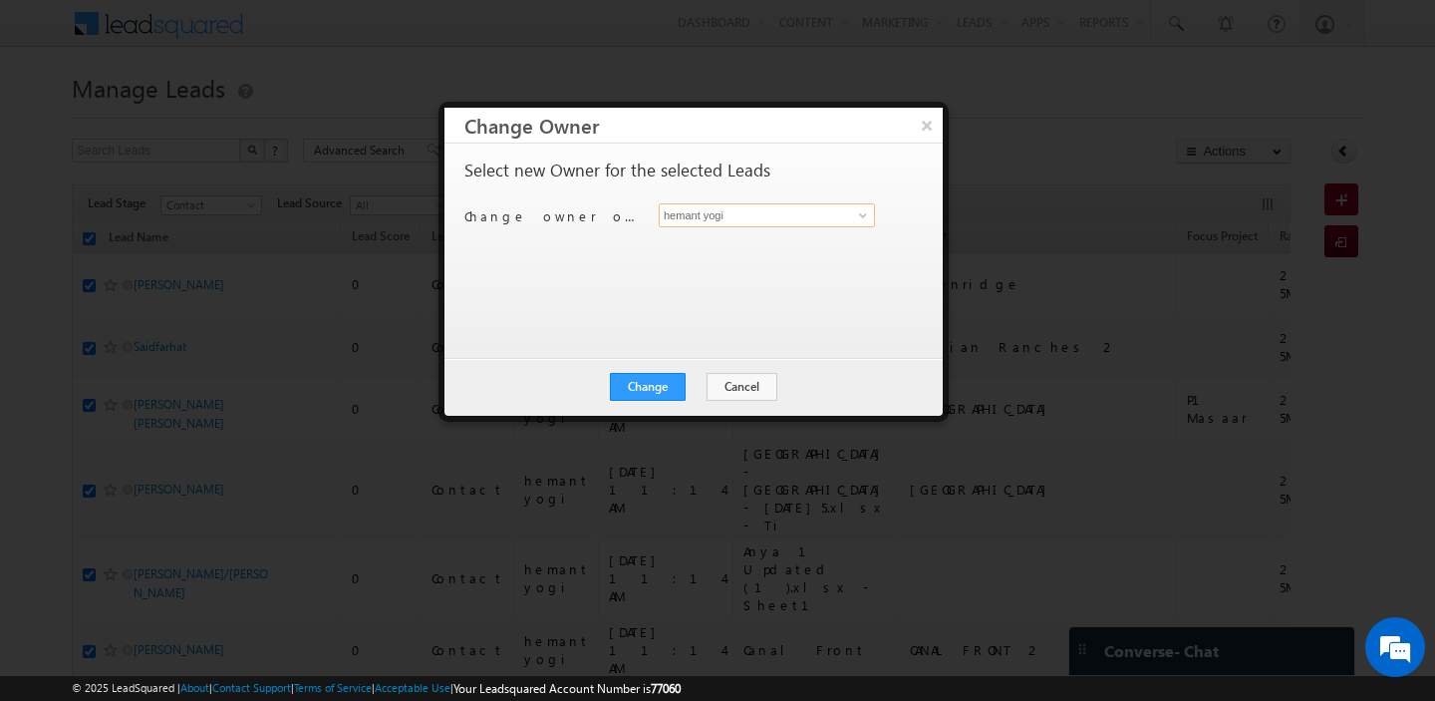
click at [825, 223] on input "hemant yogi" at bounding box center [767, 215] width 216 height 24
click at [795, 236] on link "Akash Sinha [EMAIL_ADDRESS][DOMAIN_NAME]" at bounding box center [767, 246] width 216 height 38
click at [644, 385] on button "Change" at bounding box center [648, 387] width 76 height 28
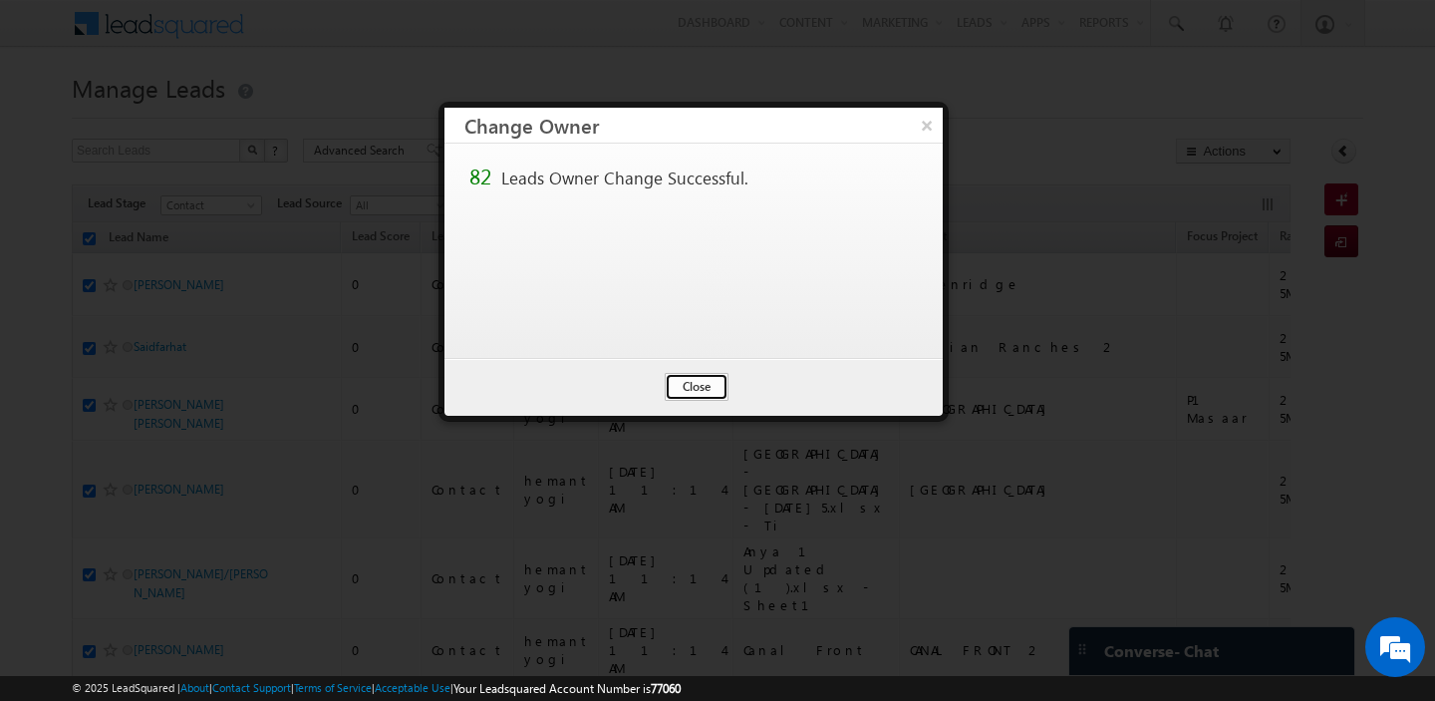
click at [692, 390] on button "Close" at bounding box center [697, 387] width 64 height 28
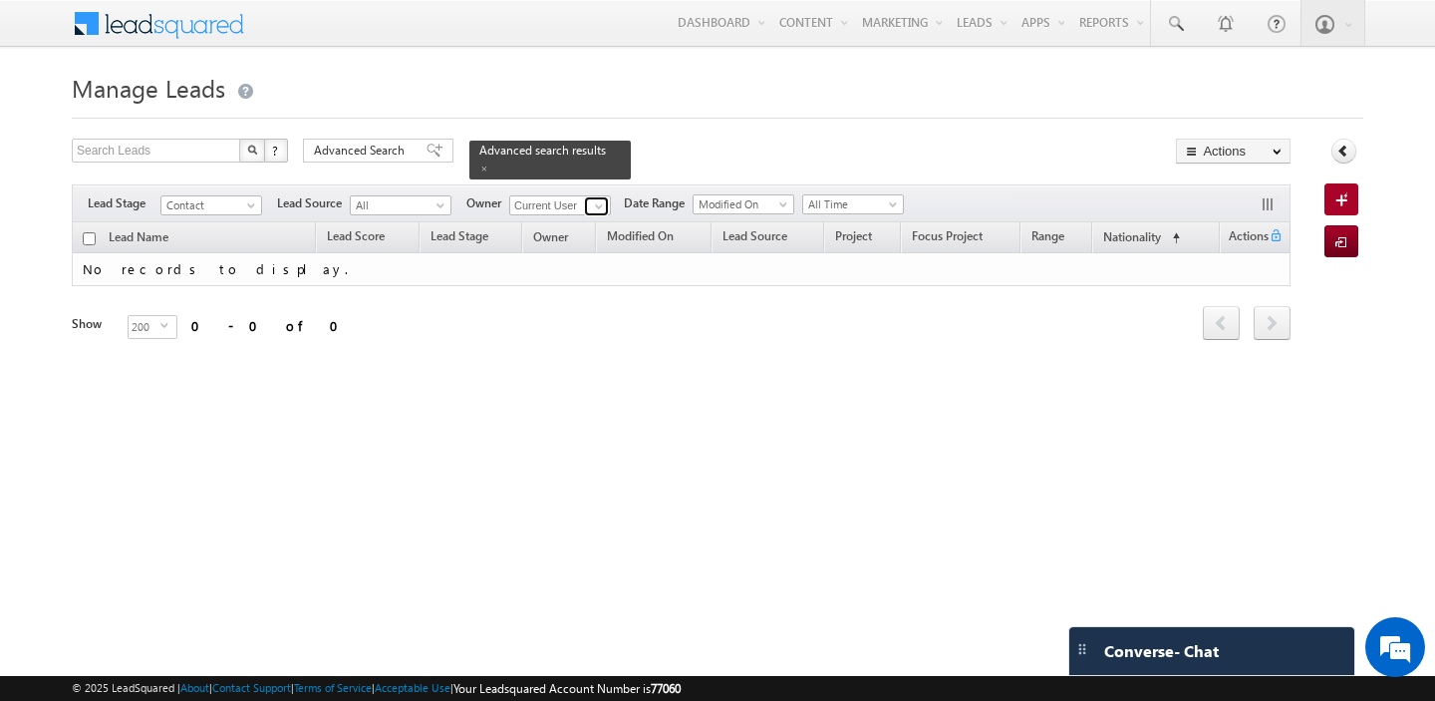
click at [593, 202] on span at bounding box center [599, 206] width 16 height 16
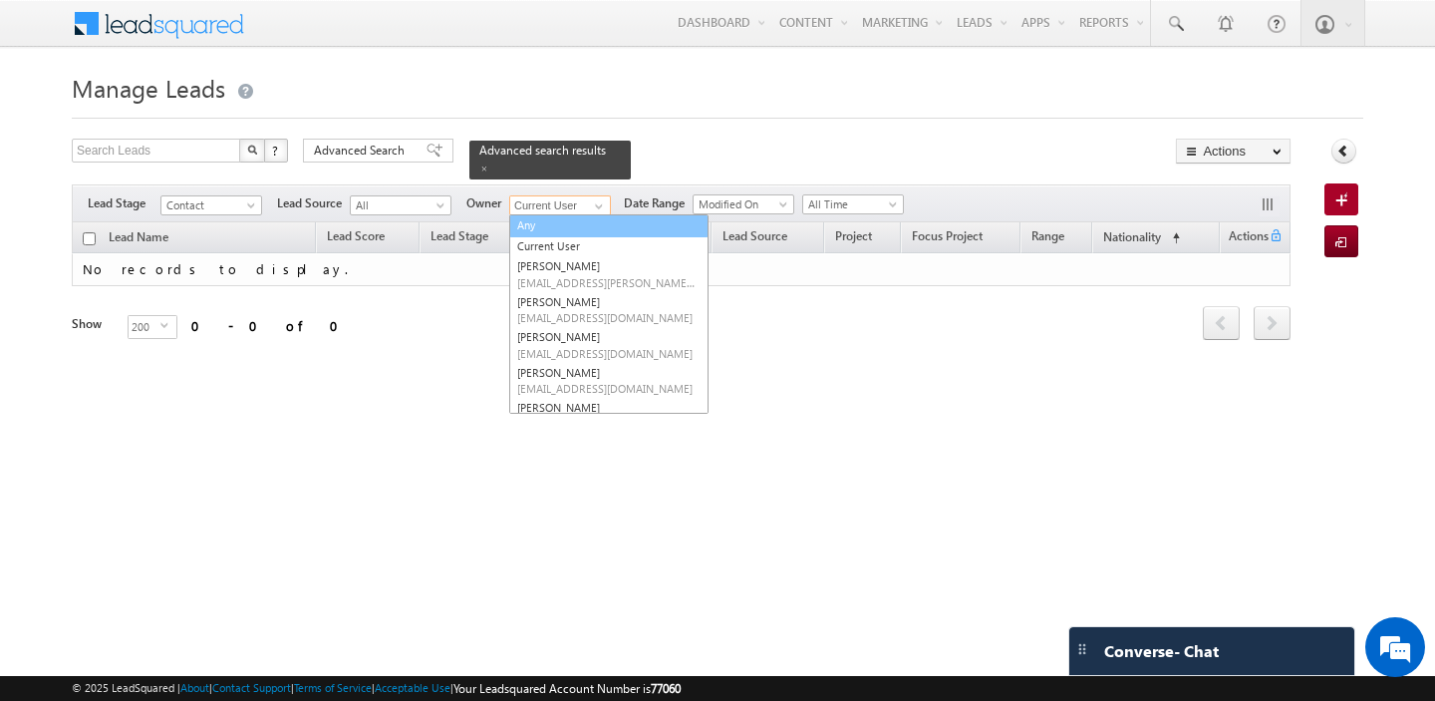
click at [541, 222] on link "Any" at bounding box center [608, 225] width 199 height 23
type input "Any"
